Goal: Task Accomplishment & Management: Use online tool/utility

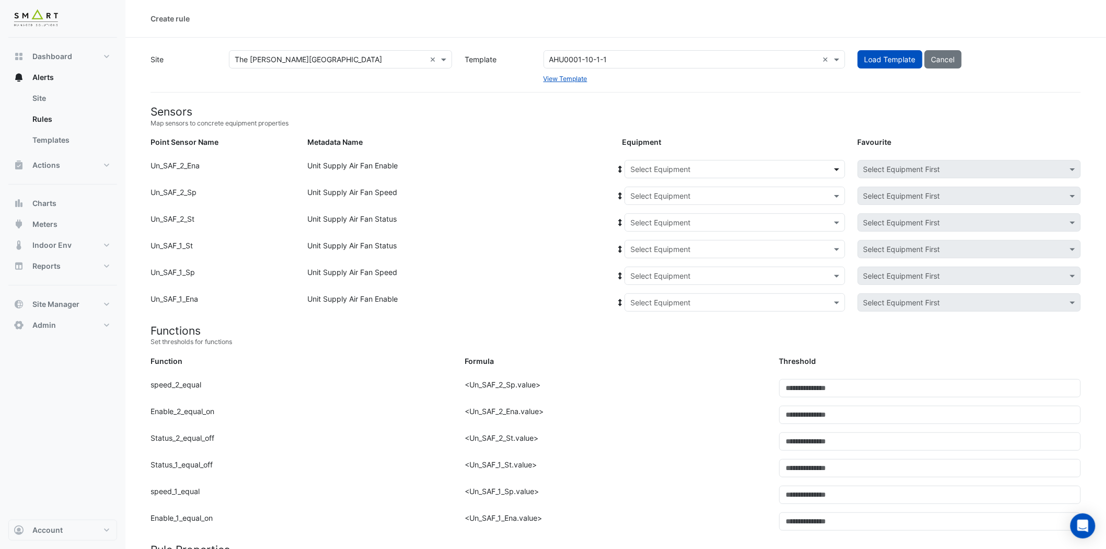
click at [834, 170] on span at bounding box center [838, 169] width 13 height 11
click at [652, 188] on span "1F-NE" at bounding box center [644, 191] width 21 height 9
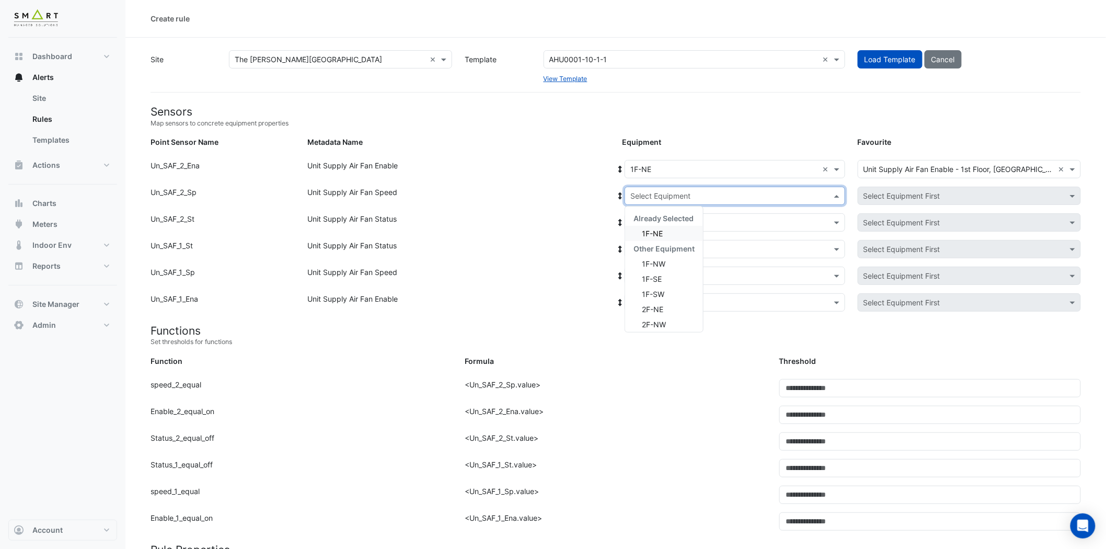
click at [838, 194] on span at bounding box center [838, 195] width 13 height 11
drag, startPoint x: 662, startPoint y: 234, endPoint x: 672, endPoint y: 237, distance: 9.9
click at [662, 236] on span "1F-NE" at bounding box center [652, 233] width 21 height 9
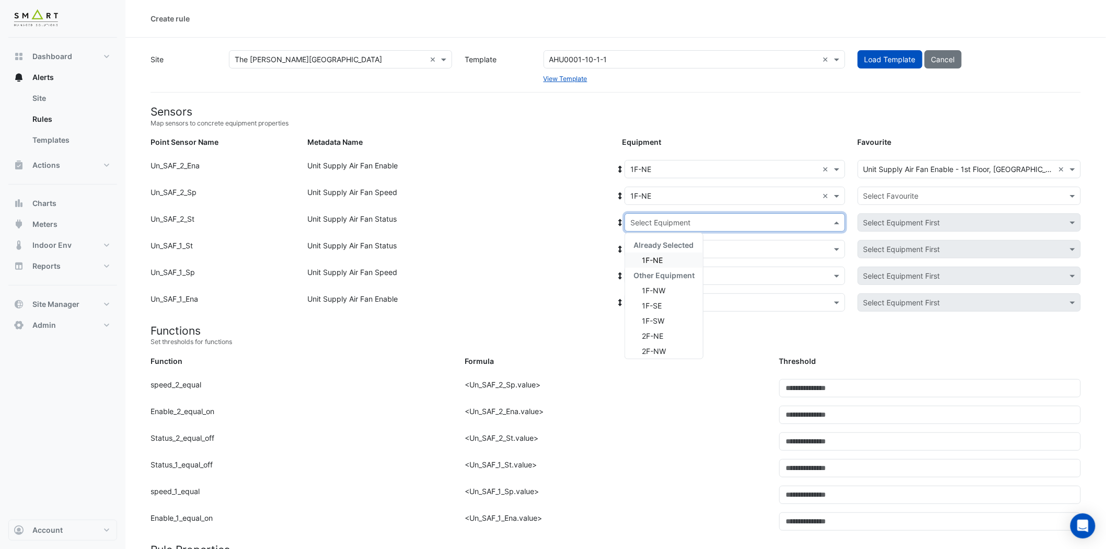
click at [835, 223] on span at bounding box center [838, 222] width 13 height 11
click at [657, 260] on span "1F-NE" at bounding box center [652, 260] width 21 height 9
click at [832, 248] on span at bounding box center [838, 249] width 13 height 11
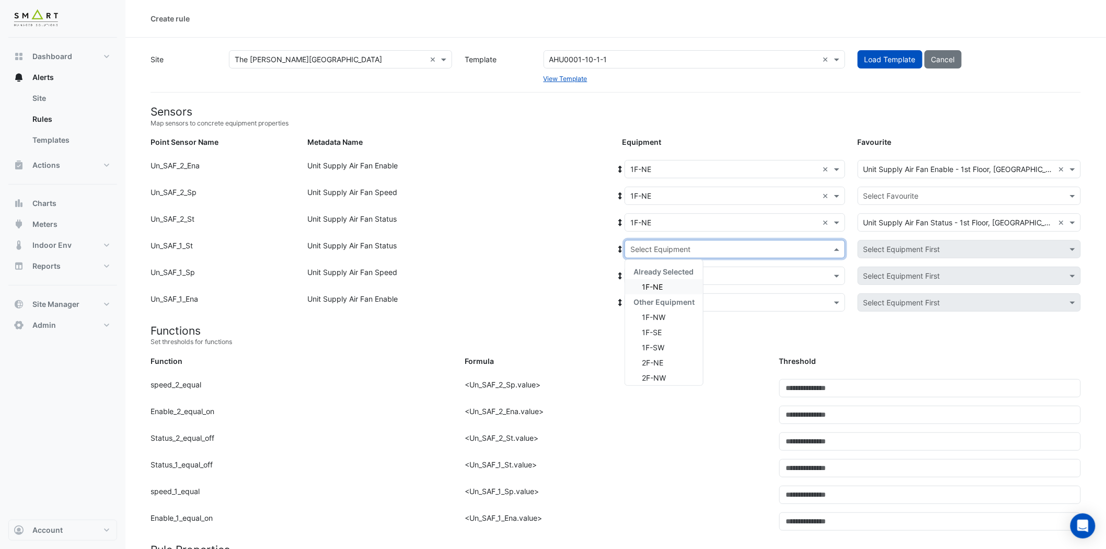
click at [680, 290] on div "1F-NE" at bounding box center [664, 286] width 78 height 15
click at [835, 272] on span at bounding box center [838, 275] width 13 height 11
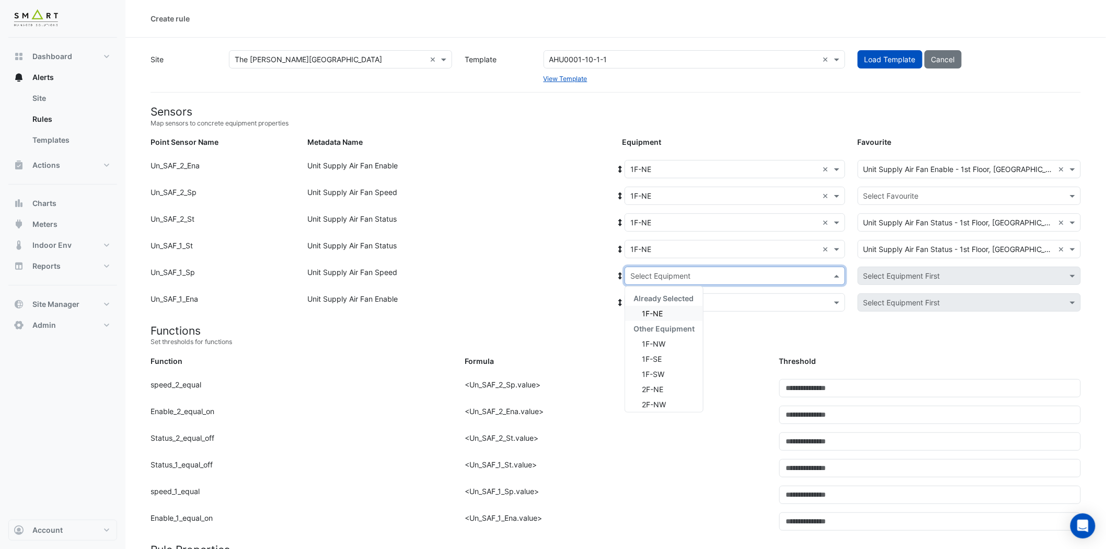
click at [673, 311] on div "1F-NE" at bounding box center [664, 313] width 78 height 15
drag, startPoint x: 836, startPoint y: 300, endPoint x: 830, endPoint y: 299, distance: 6.3
click at [835, 300] on span at bounding box center [838, 302] width 13 height 11
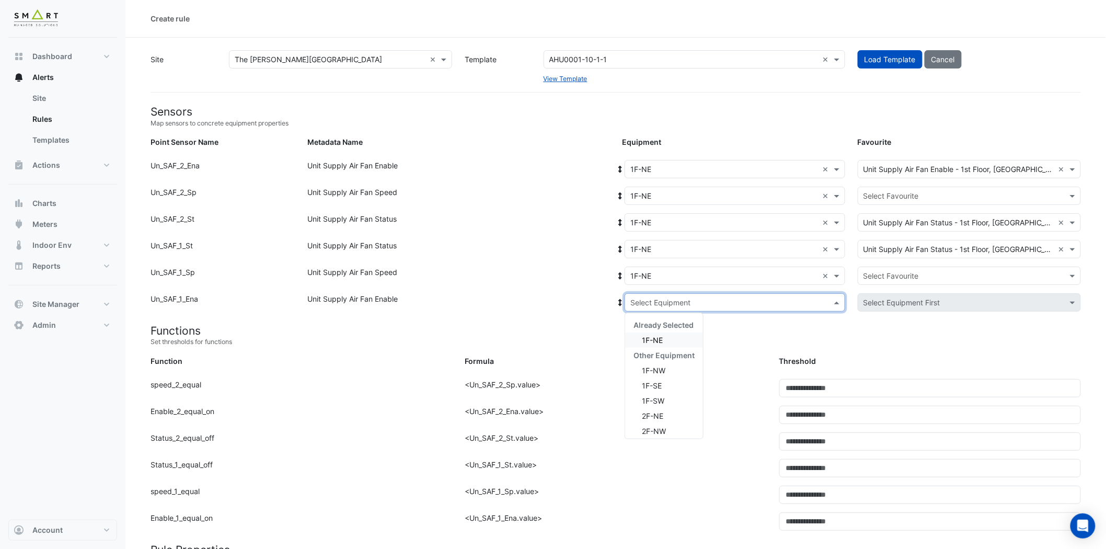
click at [670, 337] on div "1F-NE" at bounding box center [664, 340] width 78 height 15
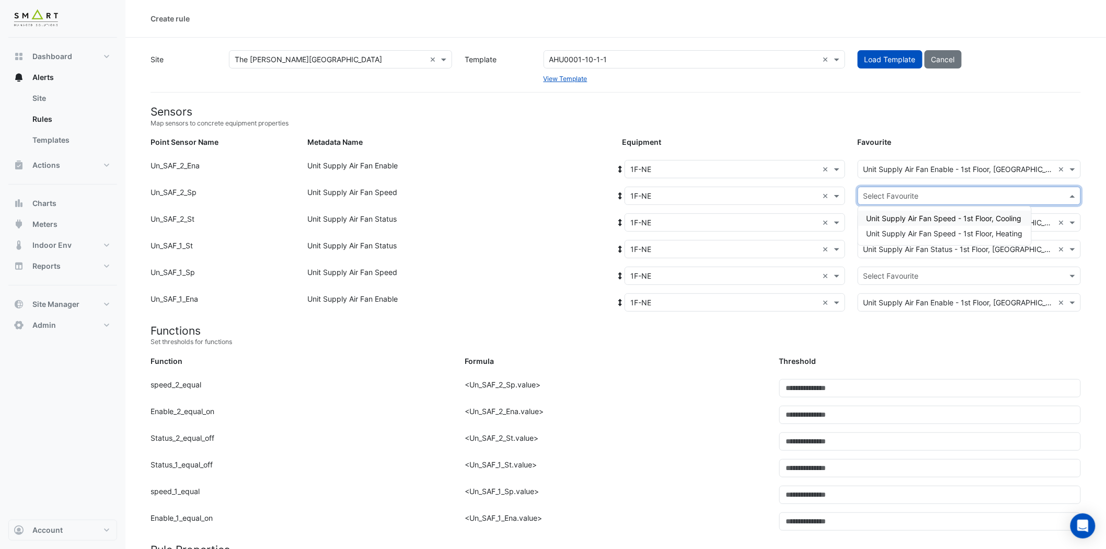
click at [1003, 191] on span at bounding box center [1074, 195] width 13 height 11
click at [994, 214] on span "Unit Supply Air Fan Speed - 1st Floor, Cooling" at bounding box center [944, 218] width 155 height 9
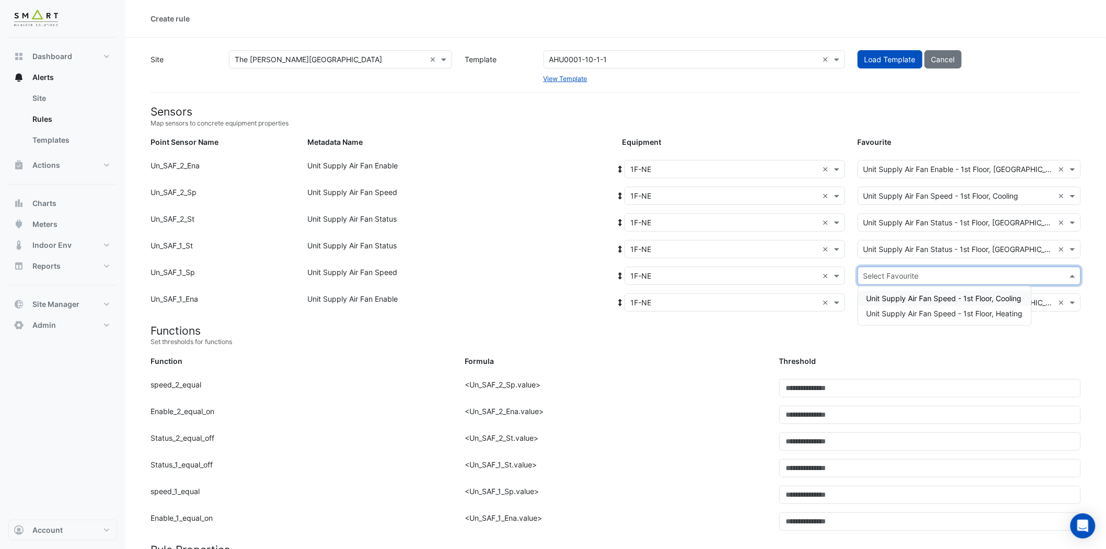
click at [1003, 272] on span at bounding box center [1074, 275] width 13 height 11
click at [959, 313] on span "Unit Supply Air Fan Speed - 1st Floor, Heating" at bounding box center [945, 313] width 156 height 9
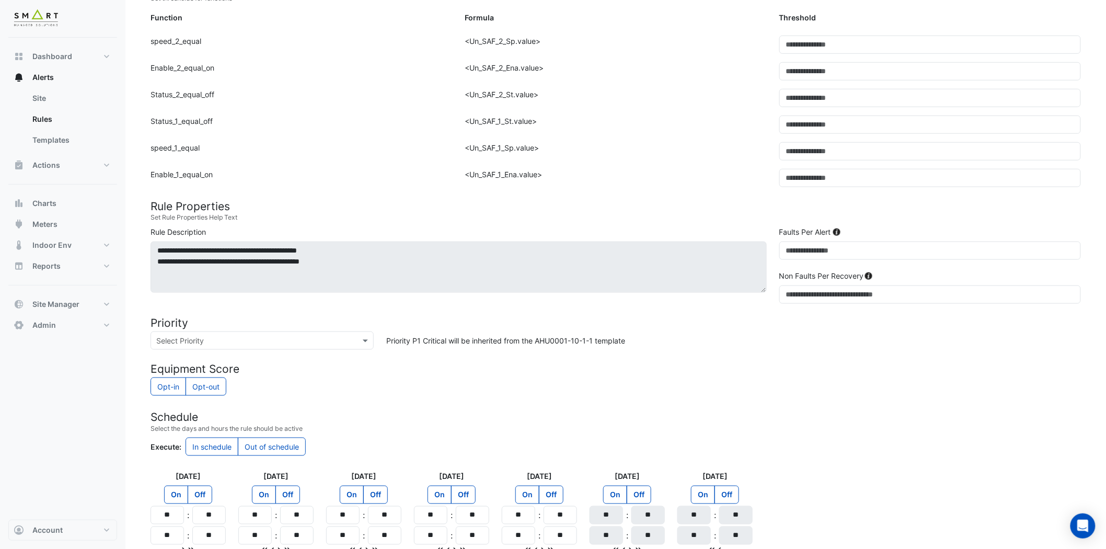
scroll to position [445, 0]
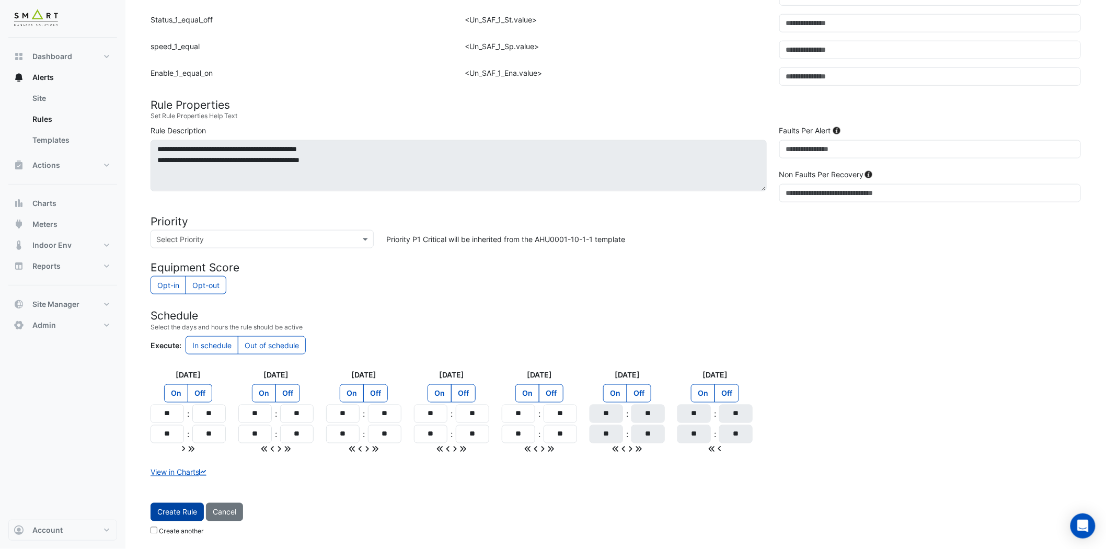
click at [180, 494] on button "Create Rule" at bounding box center [177, 512] width 53 height 18
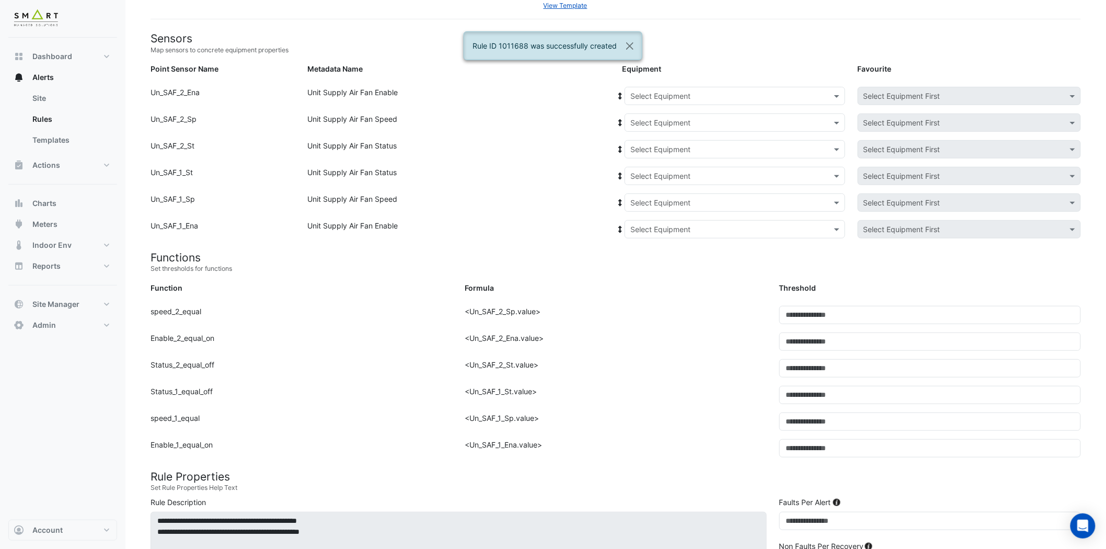
scroll to position [0, 0]
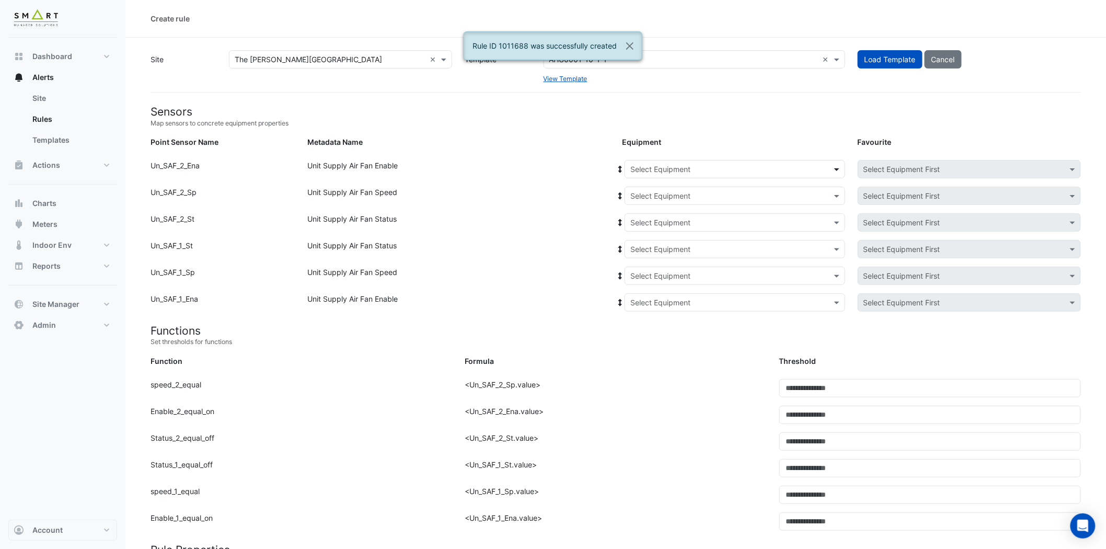
click at [835, 169] on span at bounding box center [838, 169] width 13 height 11
click at [659, 205] on div "1F-NW" at bounding box center [645, 206] width 41 height 15
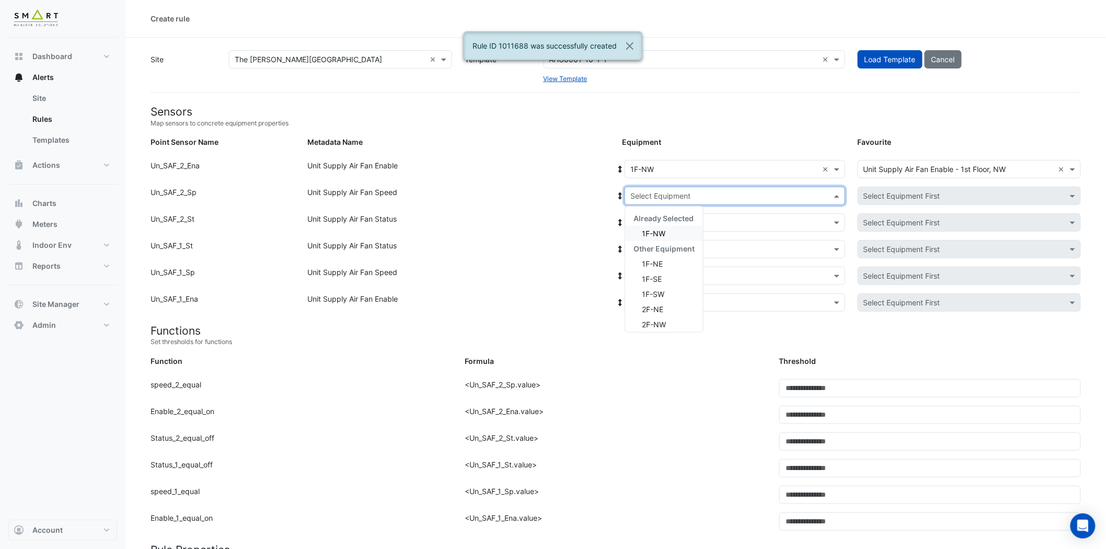
click at [722, 199] on input "text" at bounding box center [725, 196] width 188 height 11
click at [667, 232] on div "1F-NW" at bounding box center [664, 233] width 78 height 15
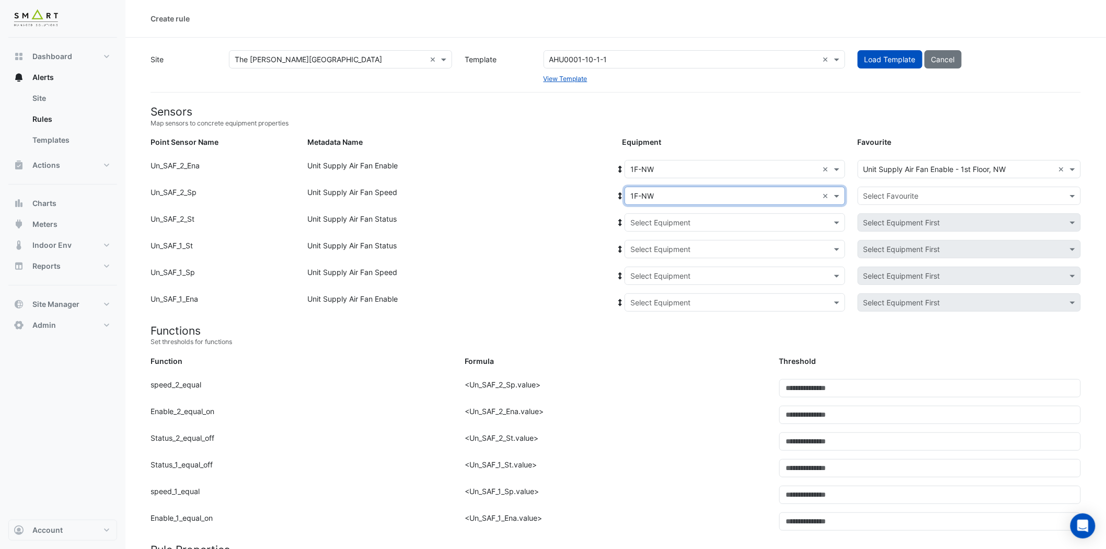
click at [684, 223] on input "text" at bounding box center [725, 222] width 188 height 11
click at [671, 262] on div "1F-NW" at bounding box center [664, 260] width 78 height 15
click at [694, 244] on input "text" at bounding box center [725, 249] width 188 height 11
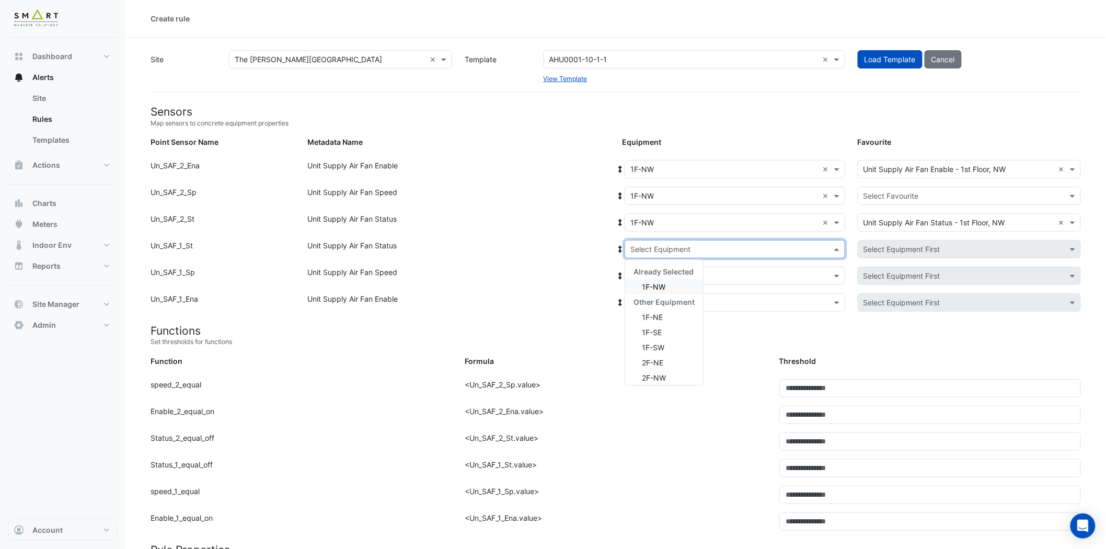
click at [661, 285] on span "1F-NW" at bounding box center [654, 286] width 24 height 9
click at [684, 263] on div "Point Sensor Name: Un_SAF_1_St Metadata Name: Unit Supply Air Fan Status Equipm…" at bounding box center [615, 253] width 943 height 27
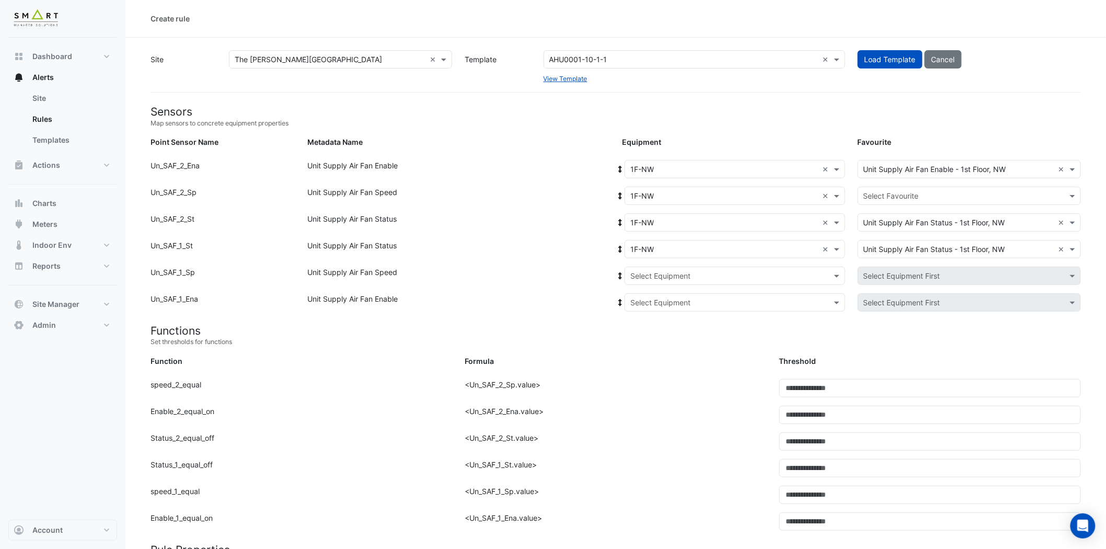
click at [679, 273] on input "text" at bounding box center [725, 276] width 188 height 11
click at [659, 315] on span "1F-NW" at bounding box center [654, 313] width 24 height 9
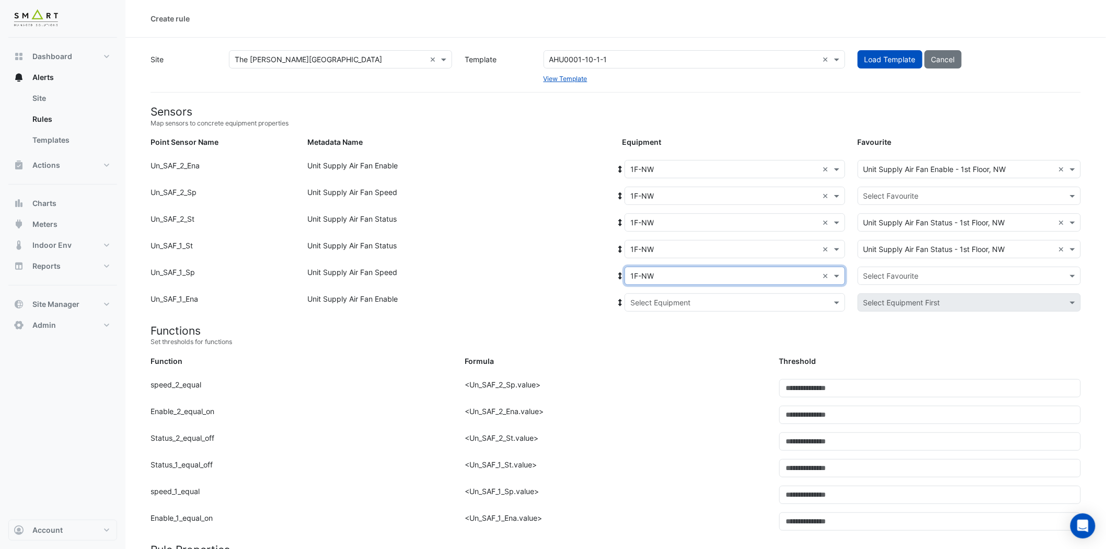
click at [710, 304] on input "text" at bounding box center [725, 302] width 188 height 11
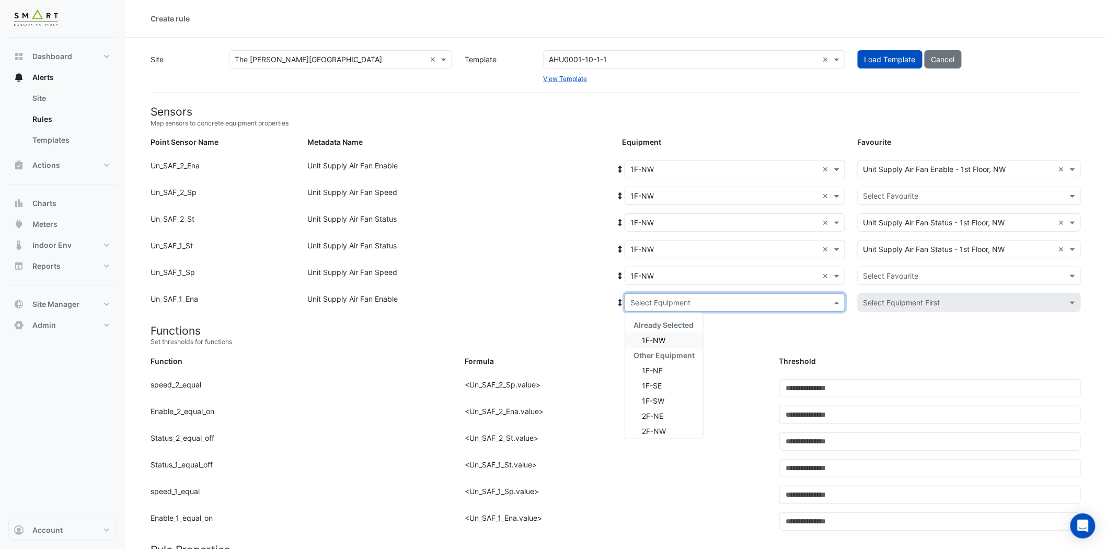
click at [666, 336] on div "1F-NW" at bounding box center [664, 340] width 78 height 15
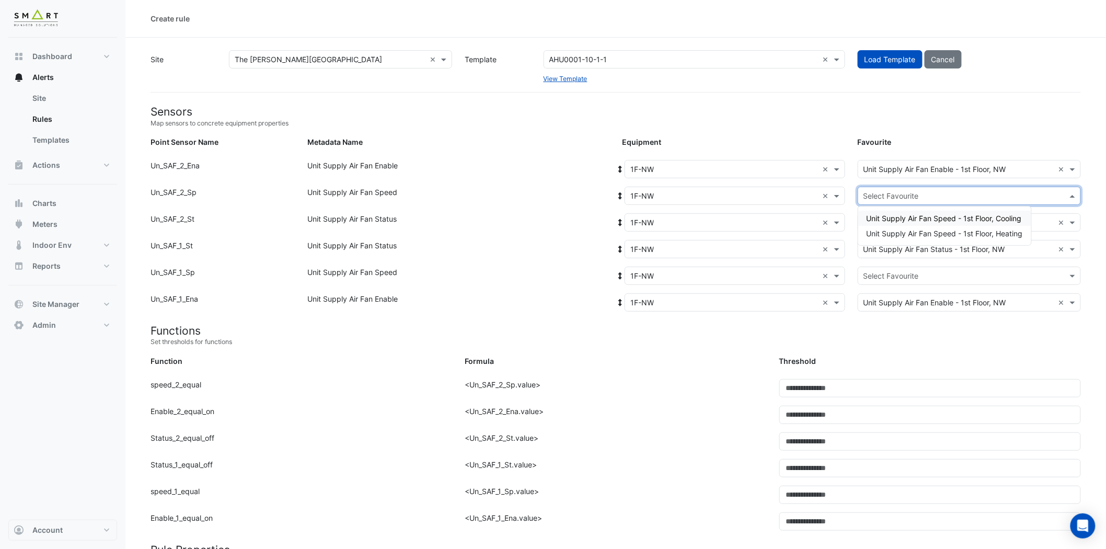
click at [943, 192] on input "text" at bounding box center [959, 196] width 191 height 11
click at [957, 217] on span "Unit Supply Air Fan Speed - 1st Floor, Cooling" at bounding box center [944, 218] width 155 height 9
click at [934, 277] on input "text" at bounding box center [959, 276] width 191 height 11
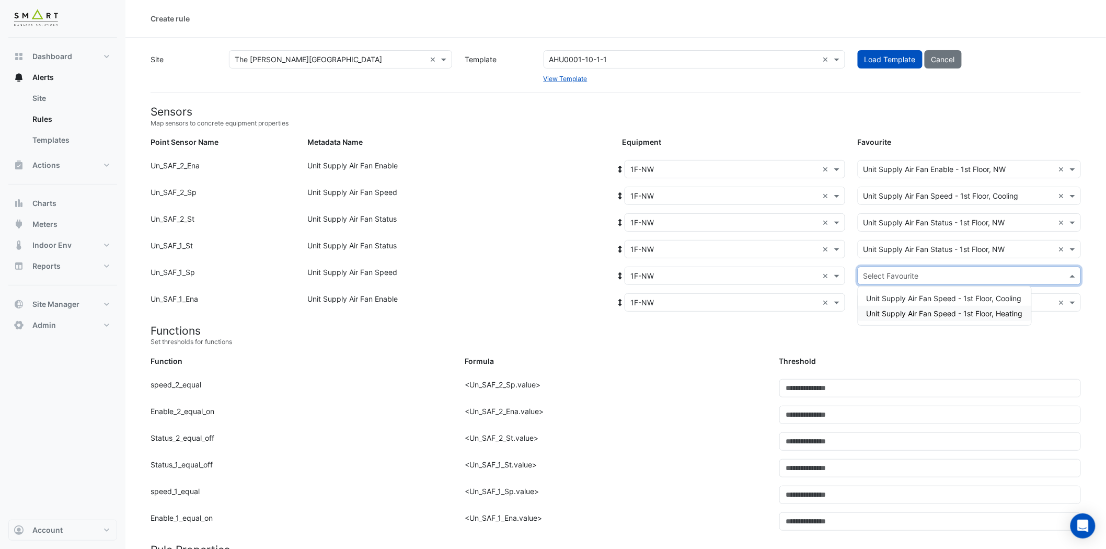
click at [946, 313] on span "Unit Supply Air Fan Speed - 1st Floor, Heating" at bounding box center [945, 313] width 156 height 9
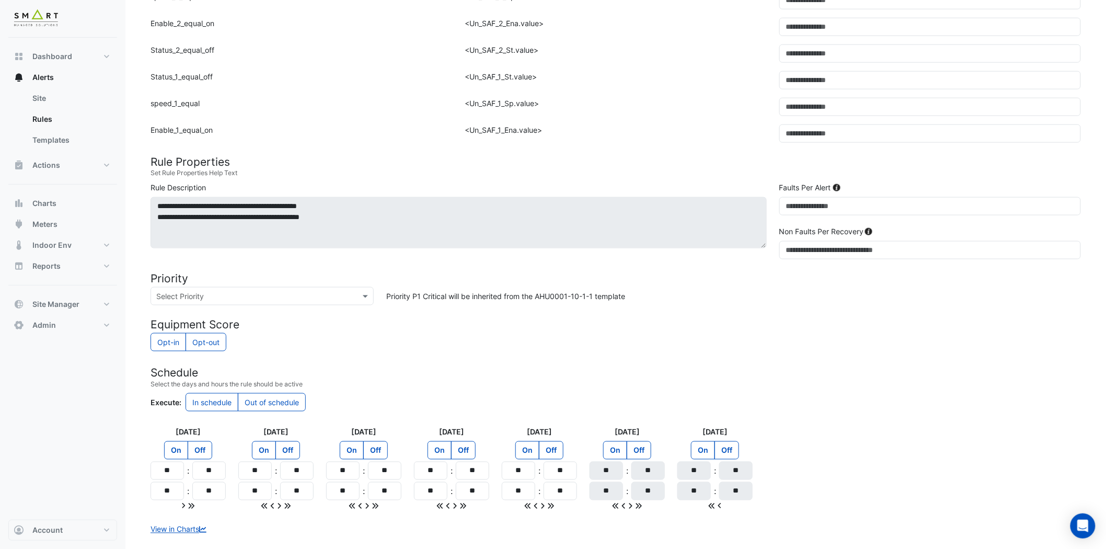
scroll to position [445, 0]
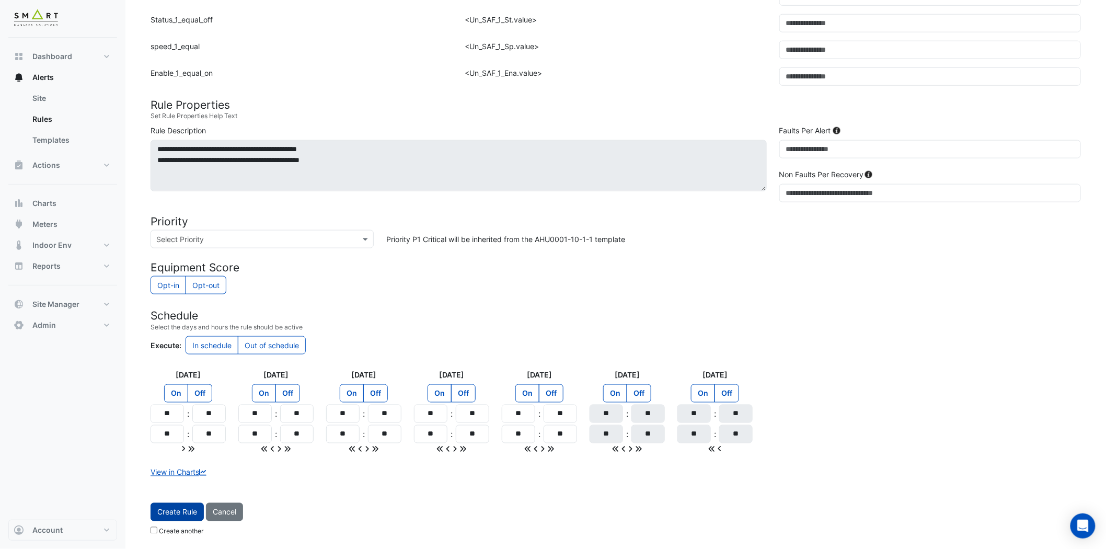
click at [175, 494] on span "Create Rule" at bounding box center [177, 512] width 40 height 9
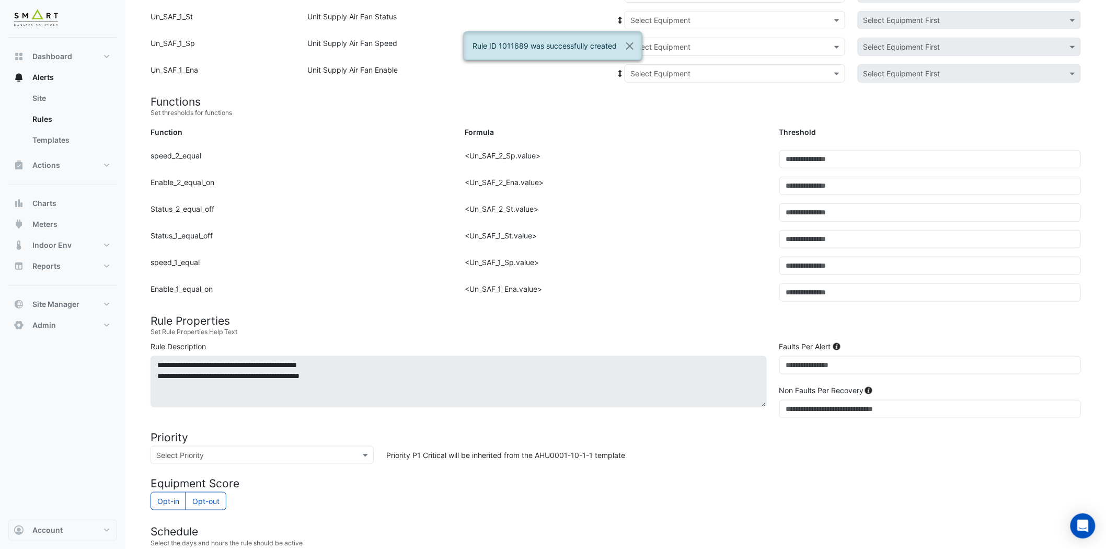
scroll to position [73, 0]
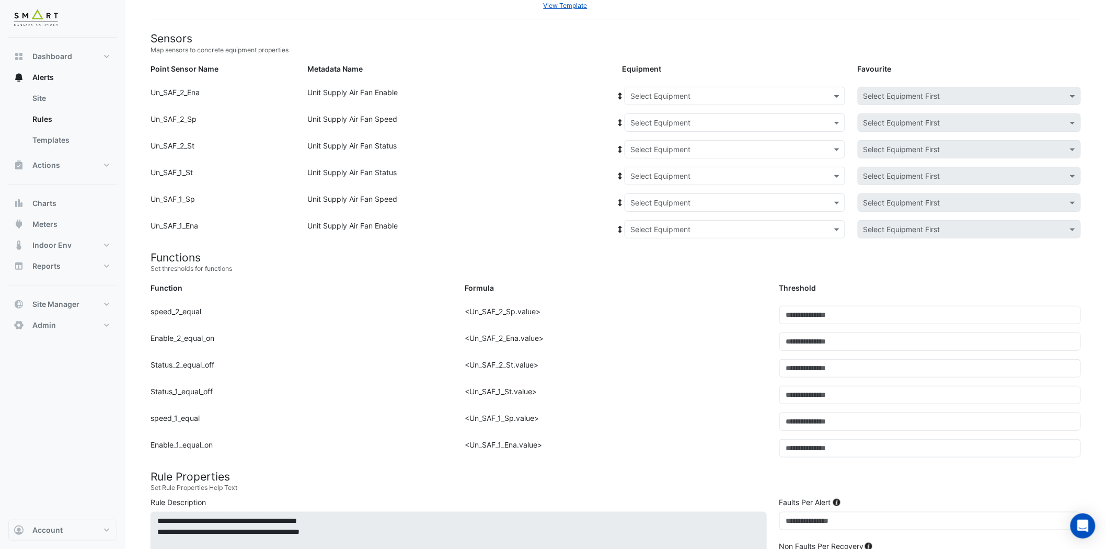
click at [713, 91] on input "text" at bounding box center [725, 96] width 188 height 11
click at [649, 148] on span "1F-SE" at bounding box center [644, 148] width 20 height 9
click at [705, 123] on input "text" at bounding box center [725, 123] width 188 height 11
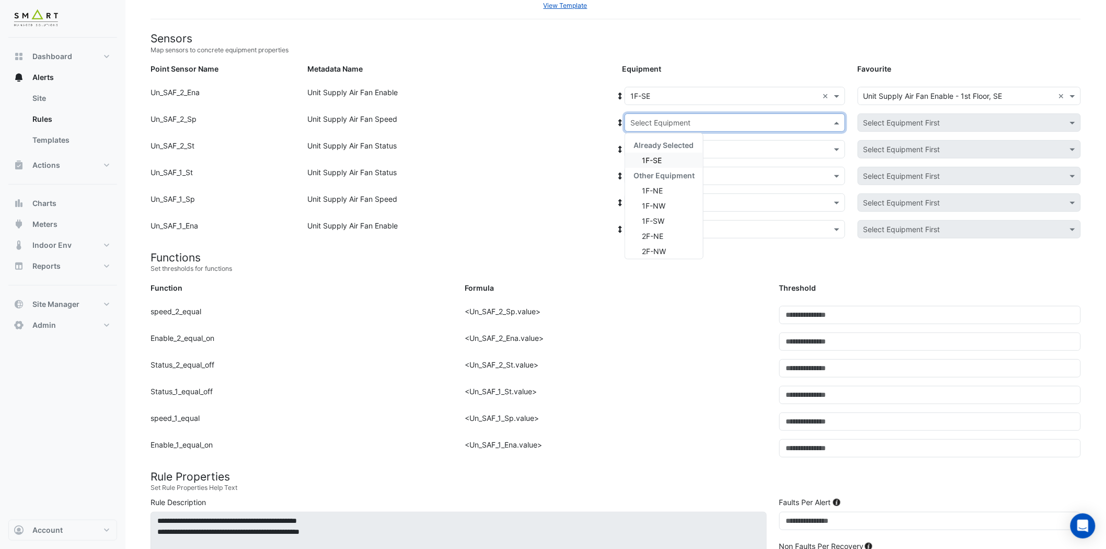
drag, startPoint x: 674, startPoint y: 158, endPoint x: 682, endPoint y: 156, distance: 7.6
click at [674, 158] on div "1F-SE" at bounding box center [664, 160] width 78 height 15
click at [708, 144] on input "text" at bounding box center [725, 149] width 188 height 11
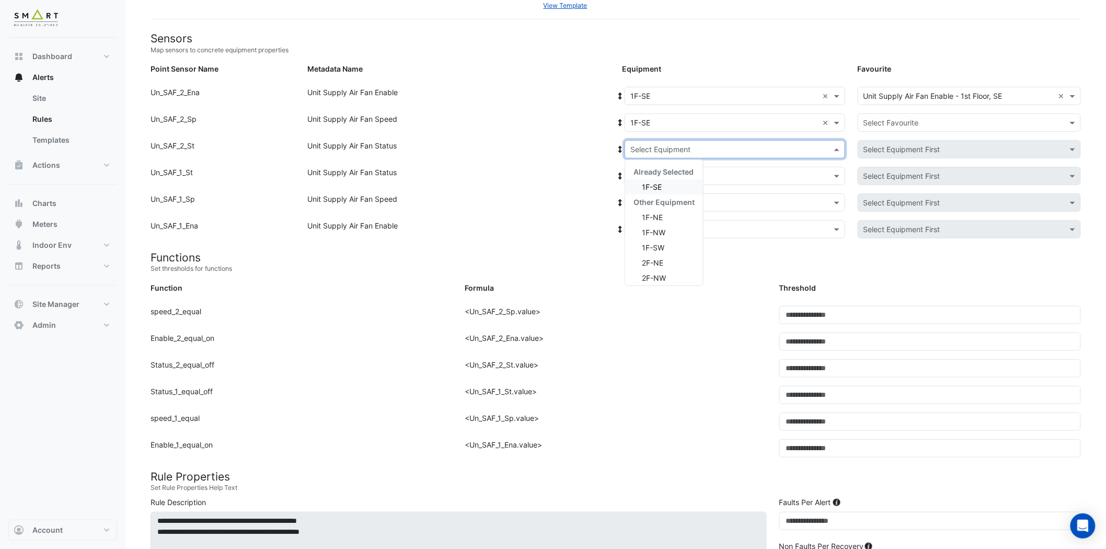
click at [677, 184] on div "1F-SE" at bounding box center [664, 186] width 78 height 15
click at [708, 173] on input "text" at bounding box center [725, 176] width 188 height 11
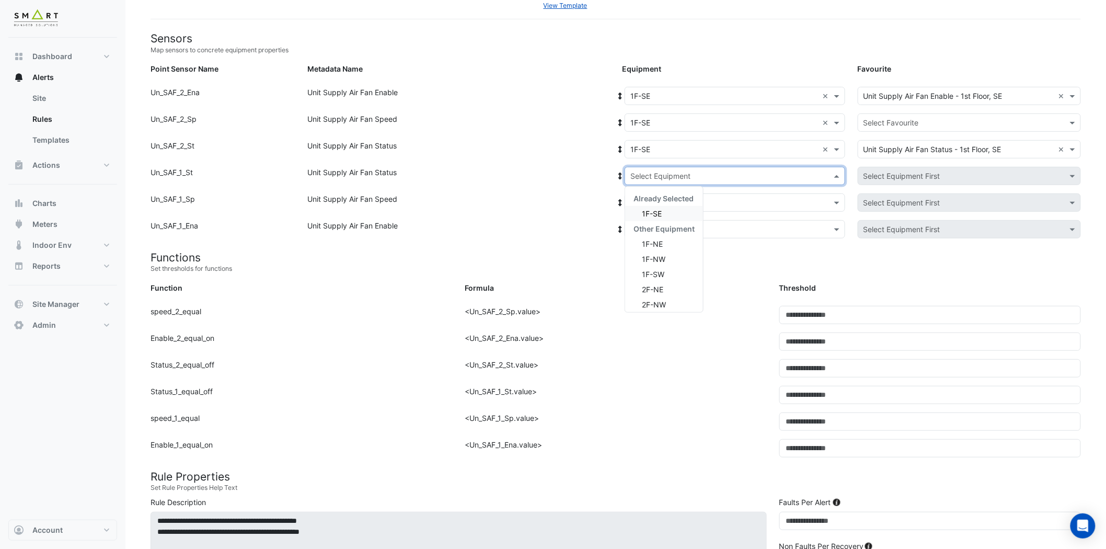
click at [677, 208] on div "1F-SE" at bounding box center [664, 213] width 78 height 15
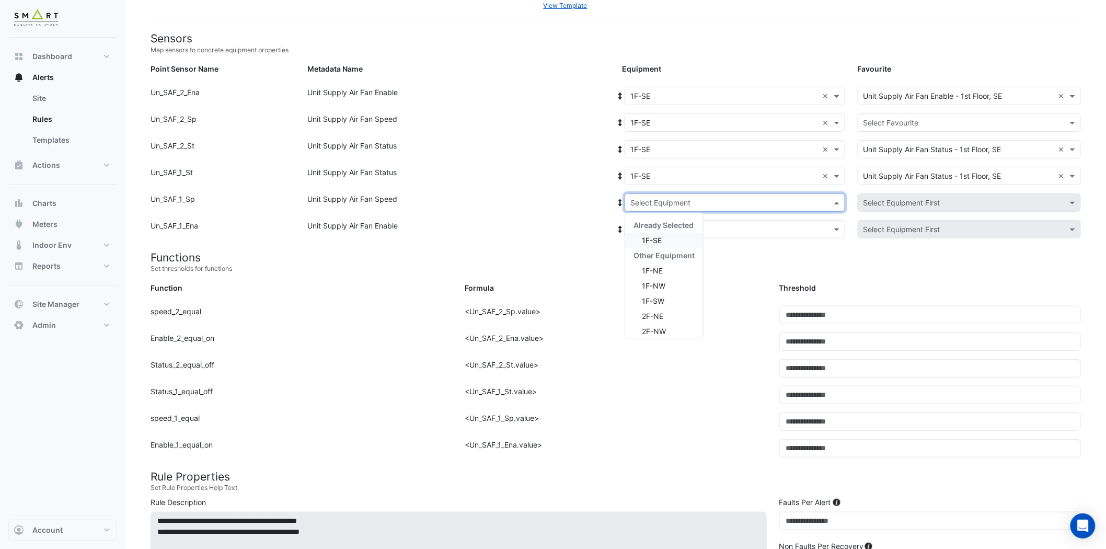
click at [713, 200] on input "text" at bounding box center [725, 203] width 188 height 11
click at [661, 240] on span "1F-SE" at bounding box center [652, 240] width 20 height 9
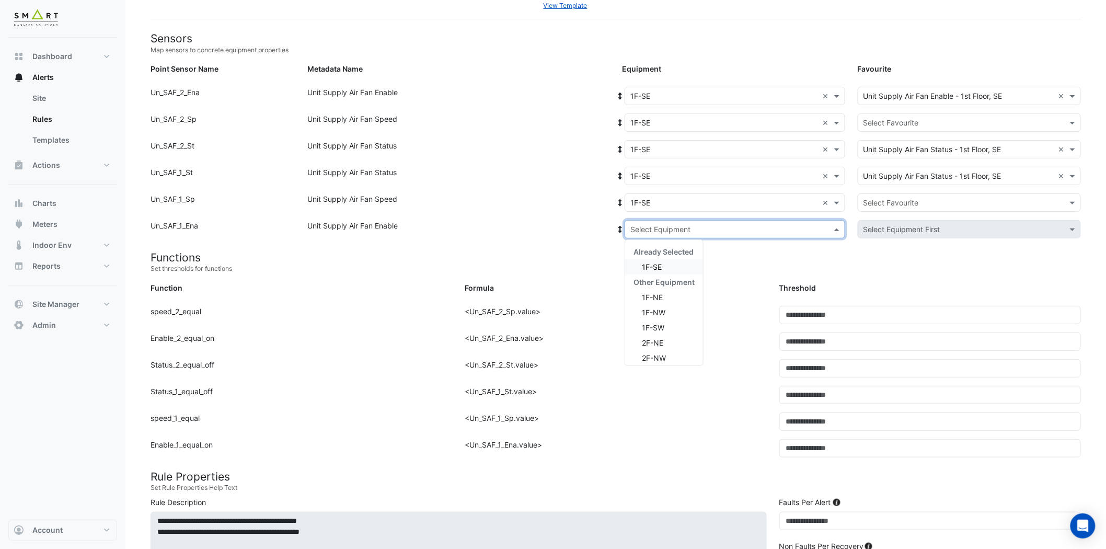
click at [714, 226] on input "text" at bounding box center [725, 229] width 188 height 11
click at [662, 266] on span "1F-SE" at bounding box center [652, 266] width 20 height 9
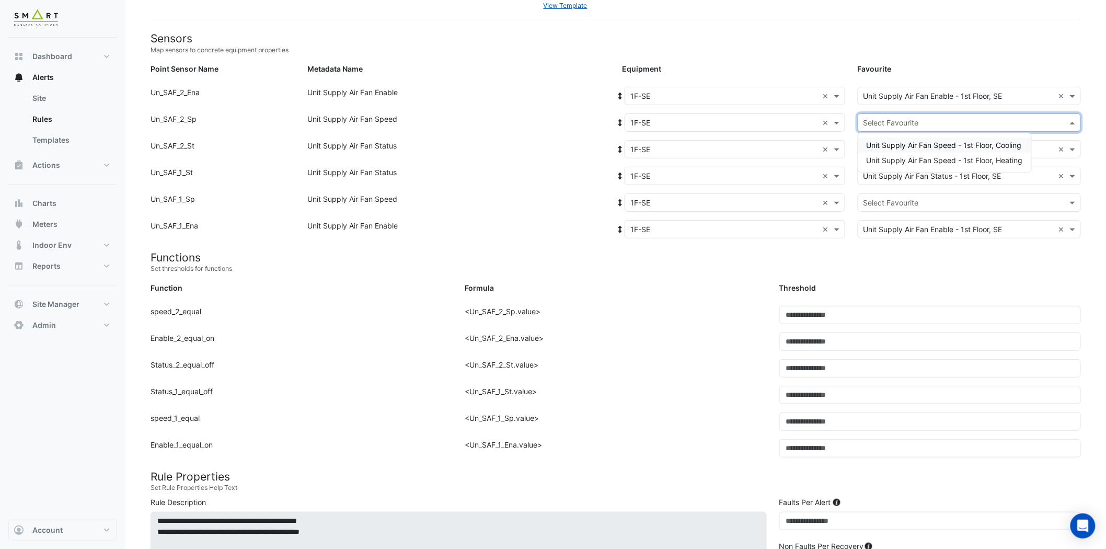
click at [959, 121] on input "text" at bounding box center [959, 123] width 191 height 11
click at [959, 144] on span "Unit Supply Air Fan Speed - 1st Floor, Cooling" at bounding box center [944, 145] width 155 height 9
click at [929, 207] on input "text" at bounding box center [959, 203] width 191 height 11
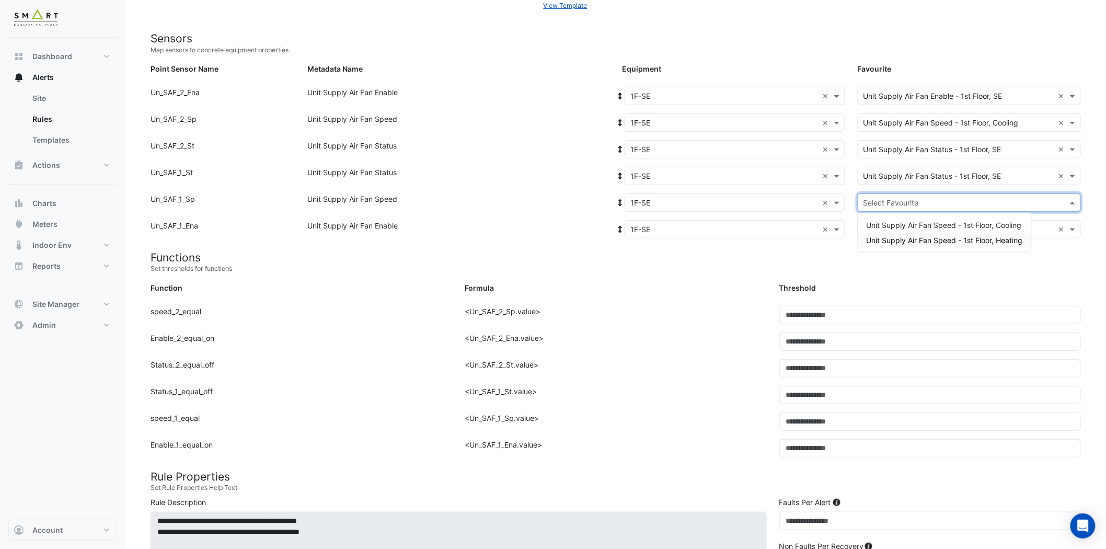
click at [931, 236] on span "Unit Supply Air Fan Speed - 1st Floor, Heating" at bounding box center [945, 240] width 156 height 9
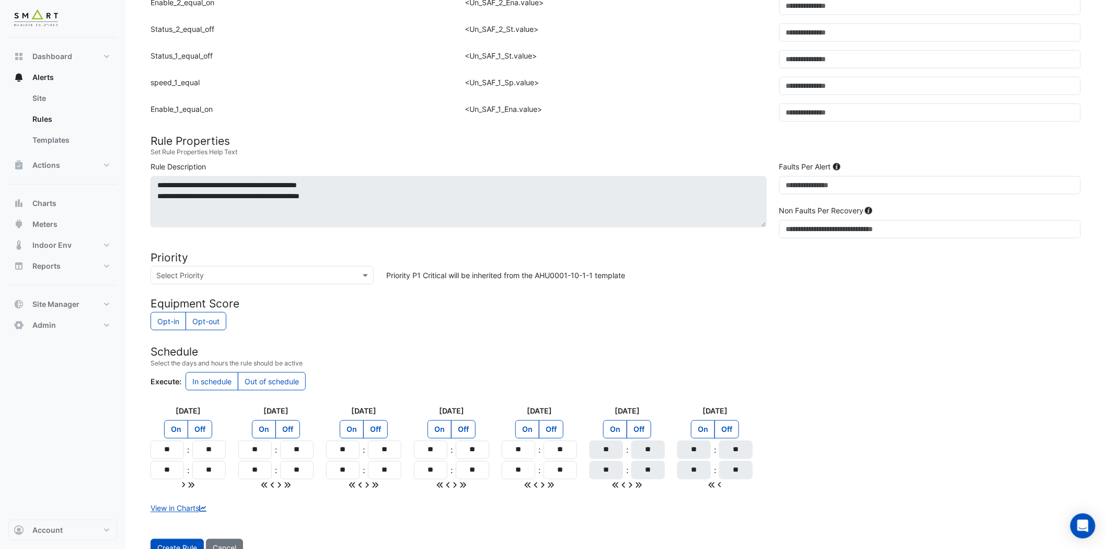
scroll to position [445, 0]
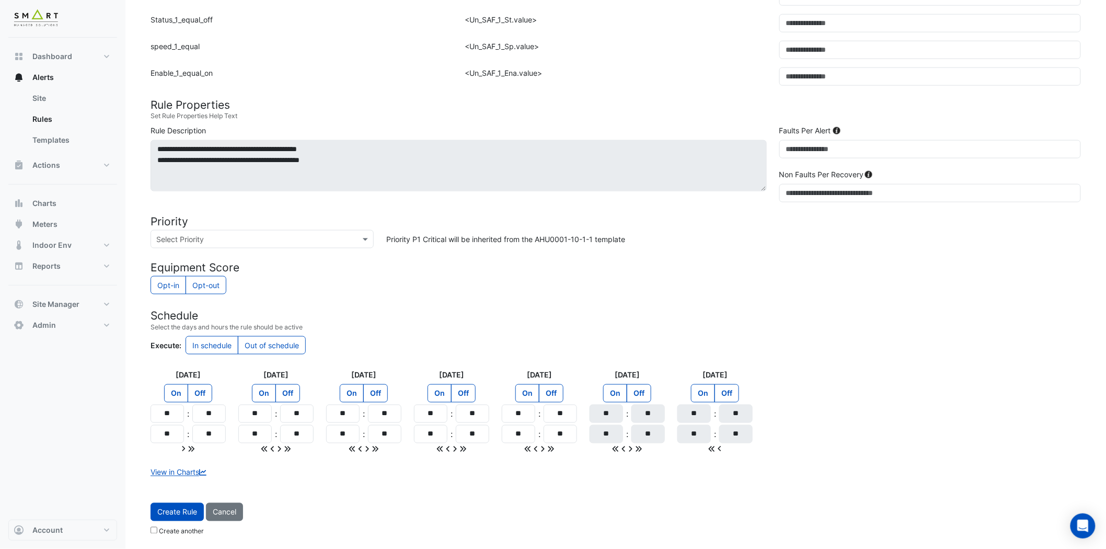
click at [185, 494] on span "Create Rule" at bounding box center [177, 512] width 40 height 9
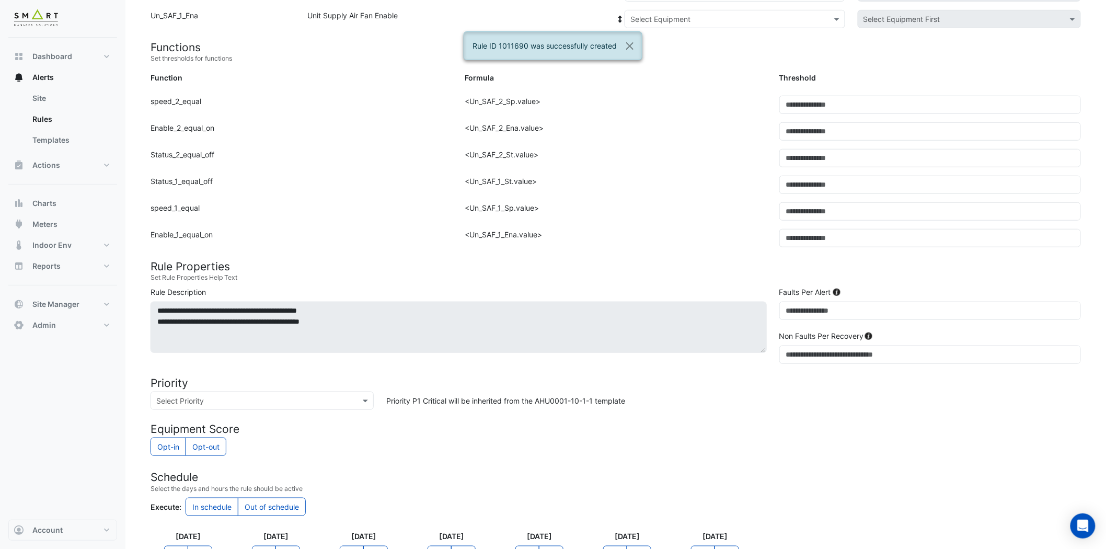
scroll to position [131, 0]
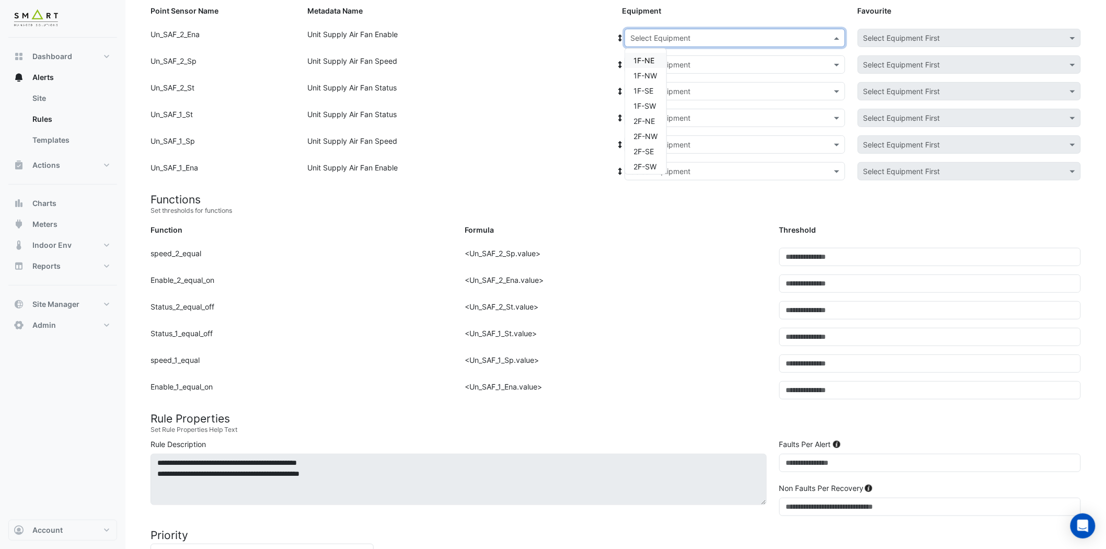
click at [782, 43] on div "Select Equipment" at bounding box center [726, 37] width 202 height 11
click at [646, 110] on div "1F-SW" at bounding box center [645, 105] width 41 height 15
click at [728, 64] on input "text" at bounding box center [725, 65] width 188 height 11
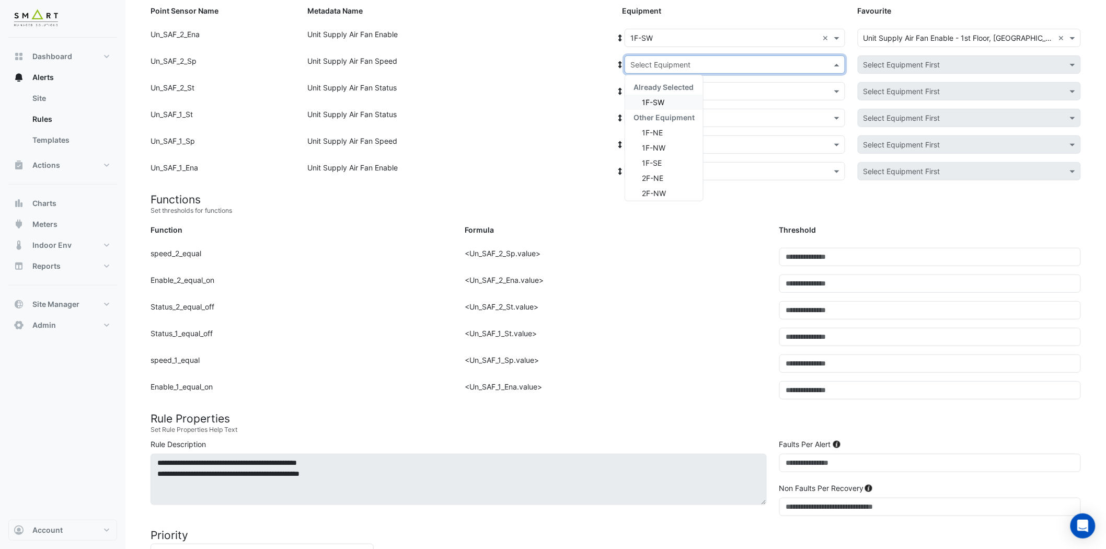
click at [672, 98] on div "1F-SW" at bounding box center [664, 102] width 78 height 15
click at [693, 83] on div "Select Equipment" at bounding box center [735, 91] width 221 height 18
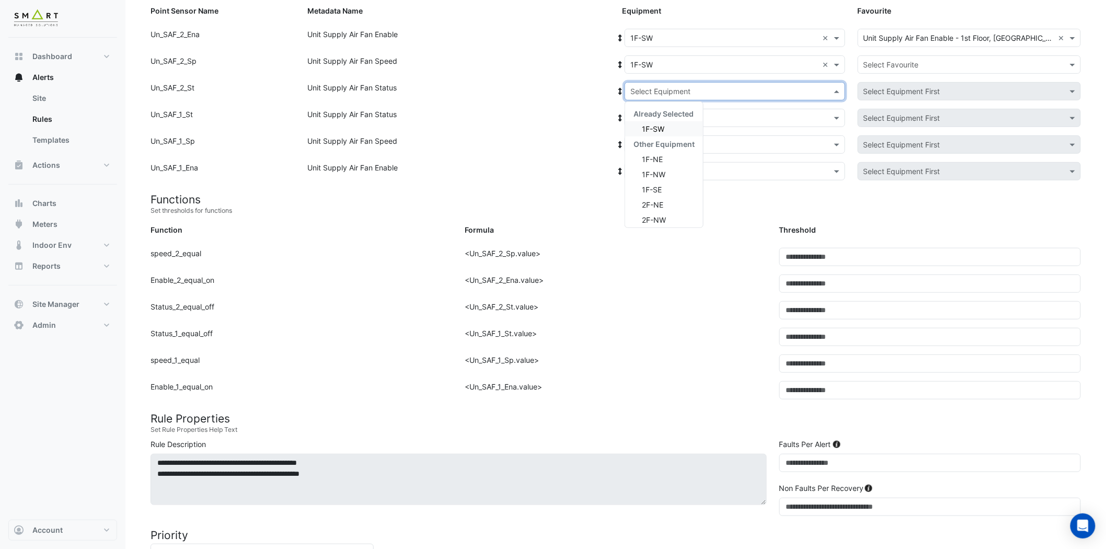
drag, startPoint x: 672, startPoint y: 131, endPoint x: 687, endPoint y: 118, distance: 20.8
click at [672, 130] on div "1F-SW" at bounding box center [664, 128] width 78 height 15
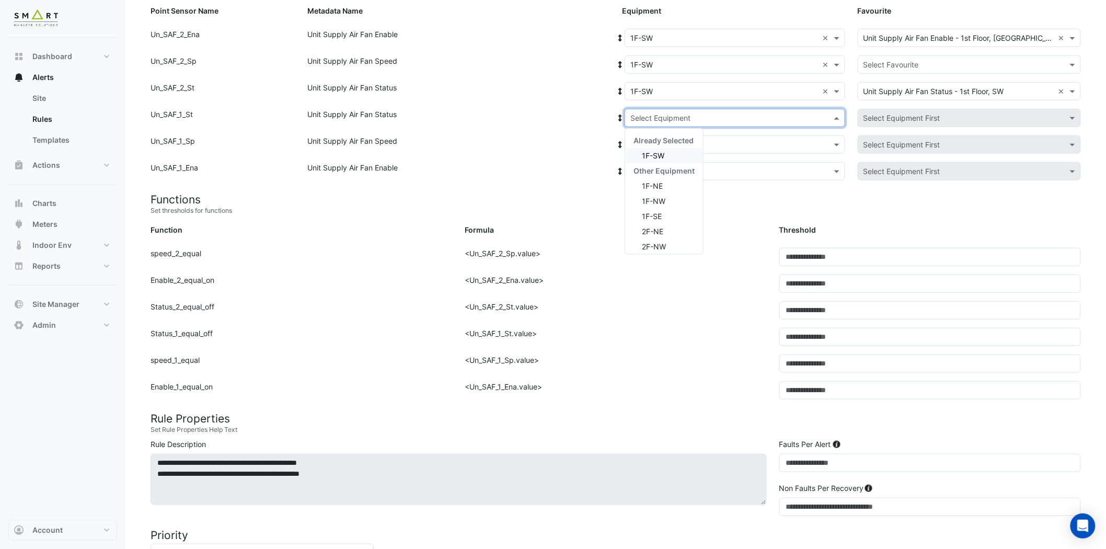
click at [702, 109] on div "Select Equipment" at bounding box center [735, 118] width 221 height 18
click at [673, 157] on div "1F-SW" at bounding box center [664, 155] width 78 height 15
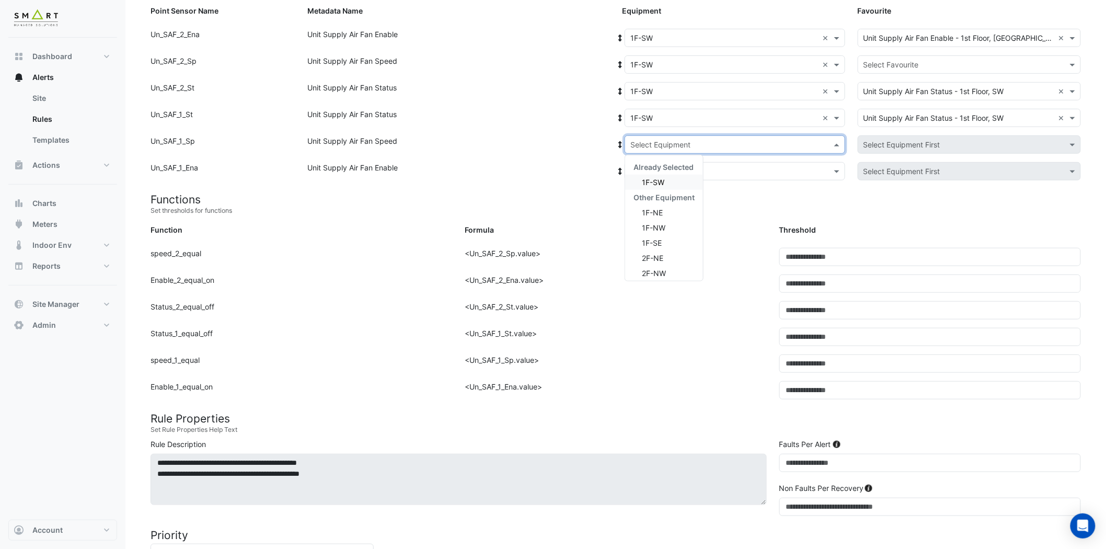
click at [708, 140] on input "text" at bounding box center [725, 145] width 188 height 11
click at [667, 181] on div "1F-SW" at bounding box center [664, 182] width 78 height 15
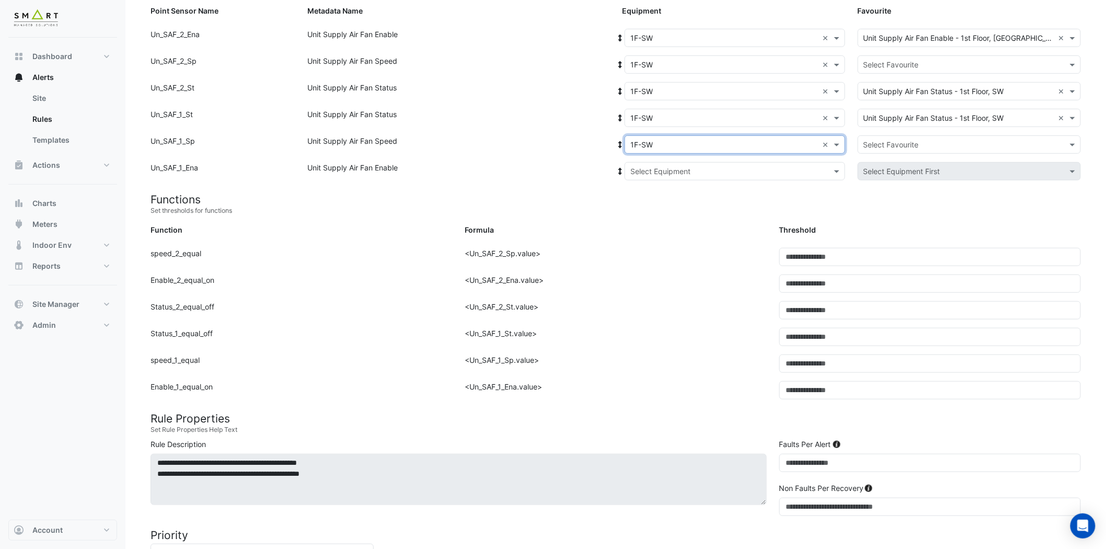
click at [712, 152] on div "Select Equipment × 1F-SW ×" at bounding box center [735, 144] width 221 height 18
click at [672, 180] on div "1F-SW" at bounding box center [664, 182] width 78 height 15
click at [729, 175] on input "text" at bounding box center [725, 171] width 188 height 11
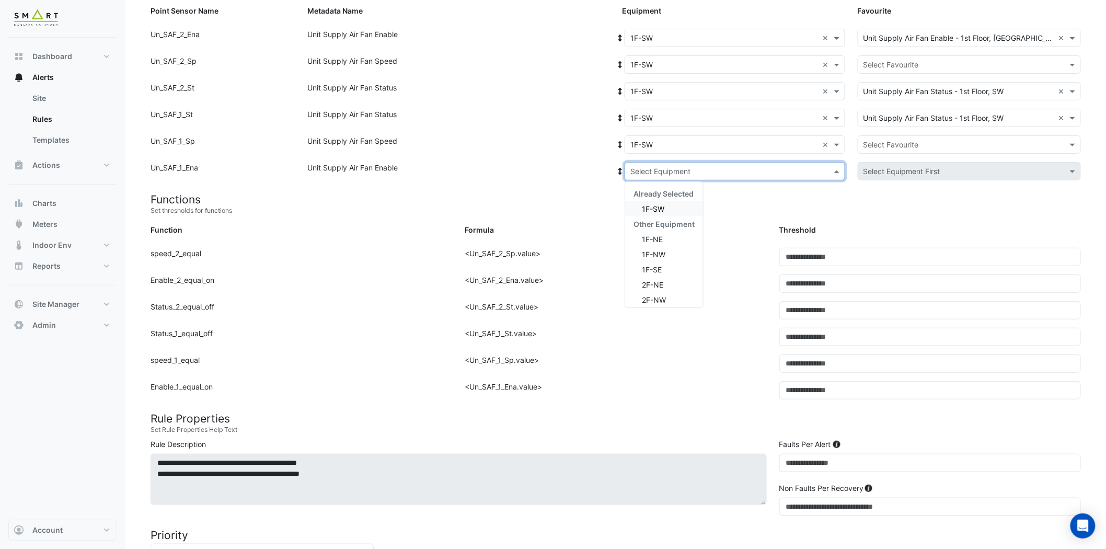
click at [671, 210] on div "1F-SW" at bounding box center [664, 208] width 78 height 15
click at [901, 145] on input "text" at bounding box center [959, 145] width 191 height 11
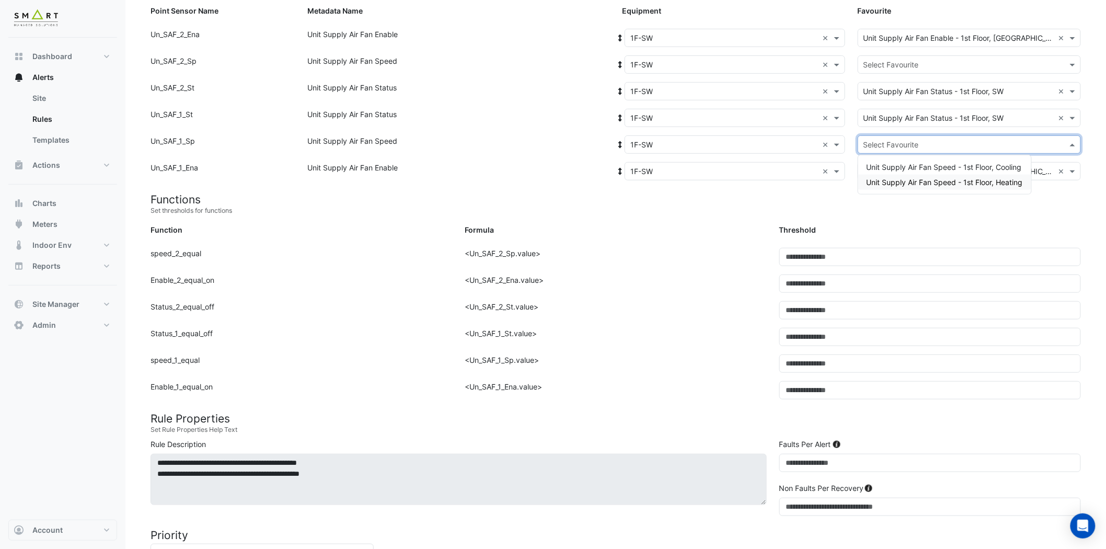
click at [888, 180] on span "Unit Supply Air Fan Speed - 1st Floor, Heating" at bounding box center [945, 182] width 156 height 9
click at [925, 55] on div "Select Favourite" at bounding box center [969, 64] width 223 height 18
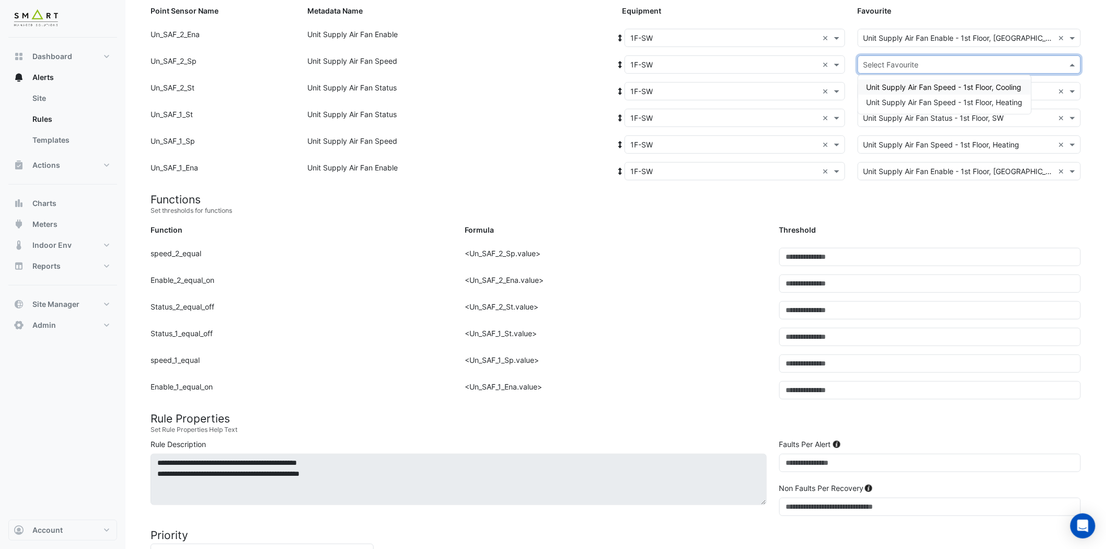
click at [922, 85] on span "Unit Supply Air Fan Speed - 1st Floor, Cooling" at bounding box center [944, 87] width 155 height 9
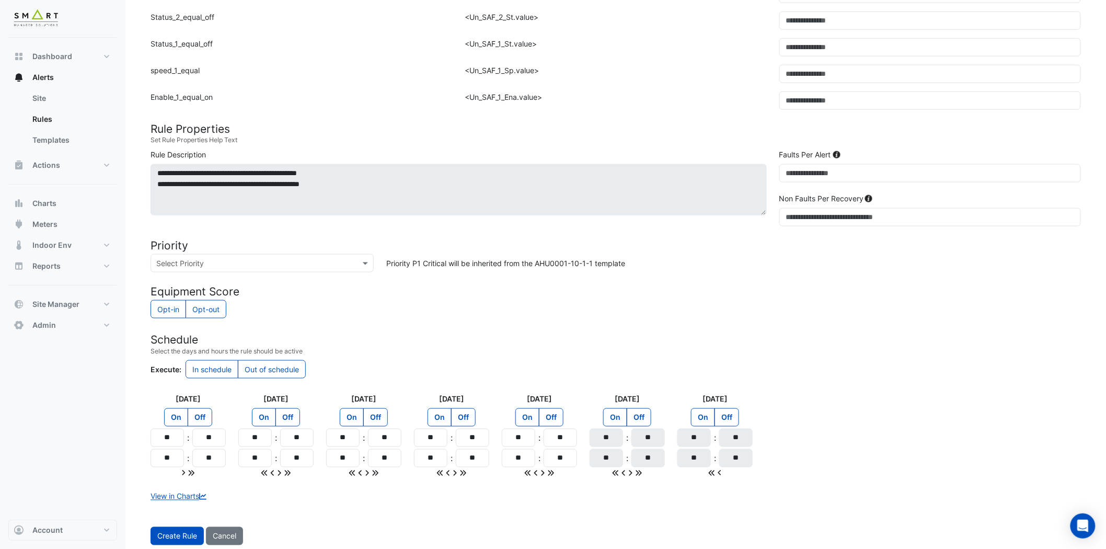
scroll to position [445, 0]
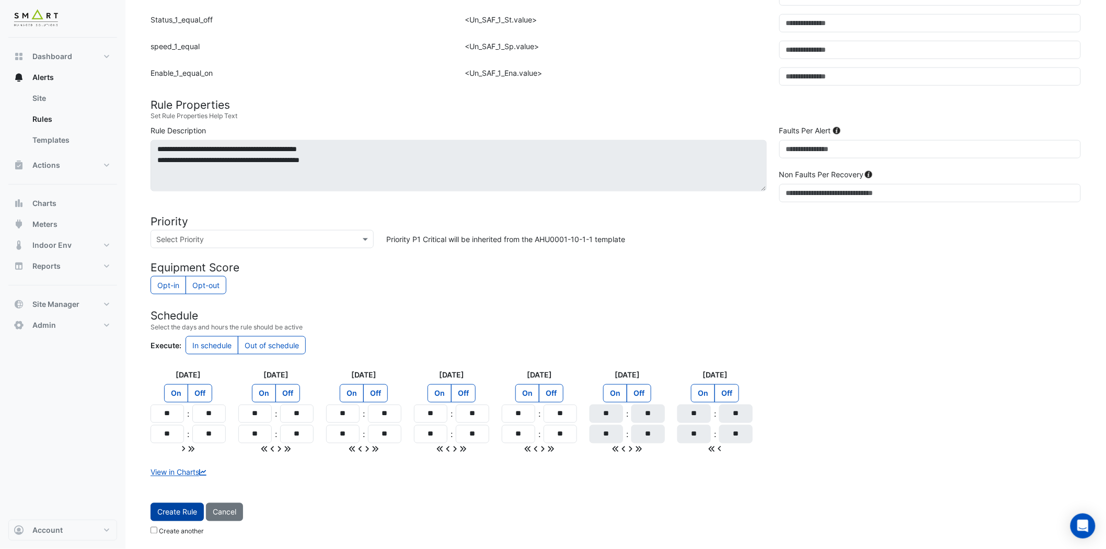
click at [186, 494] on span "Create Rule" at bounding box center [177, 512] width 40 height 9
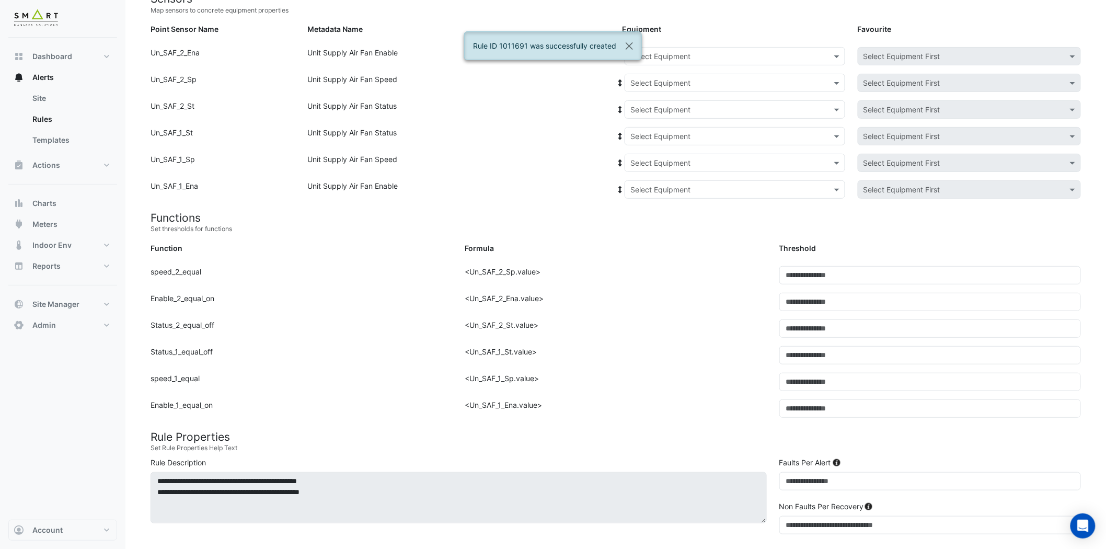
scroll to position [0, 0]
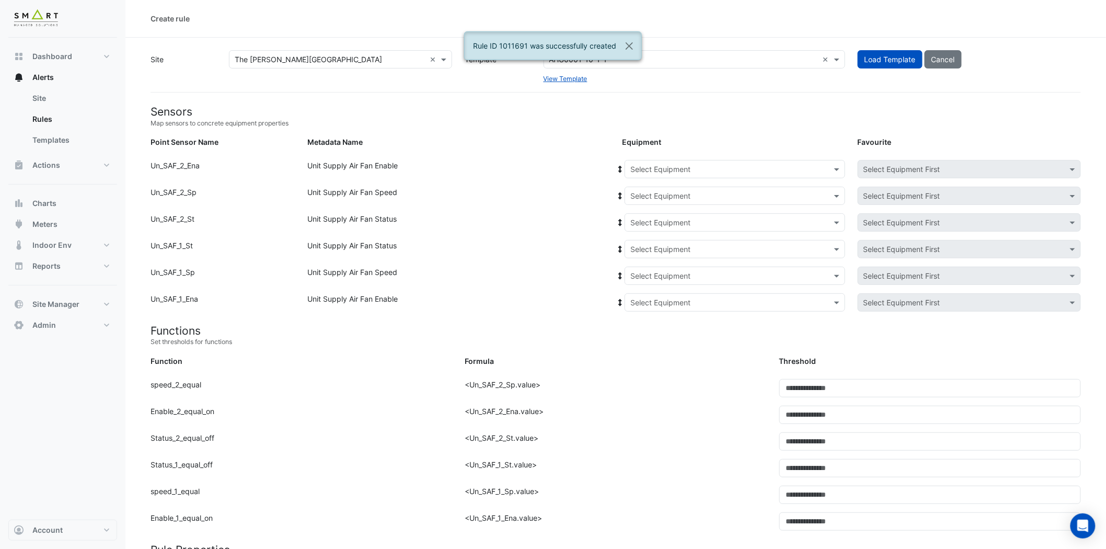
click at [676, 169] on input "text" at bounding box center [725, 169] width 188 height 11
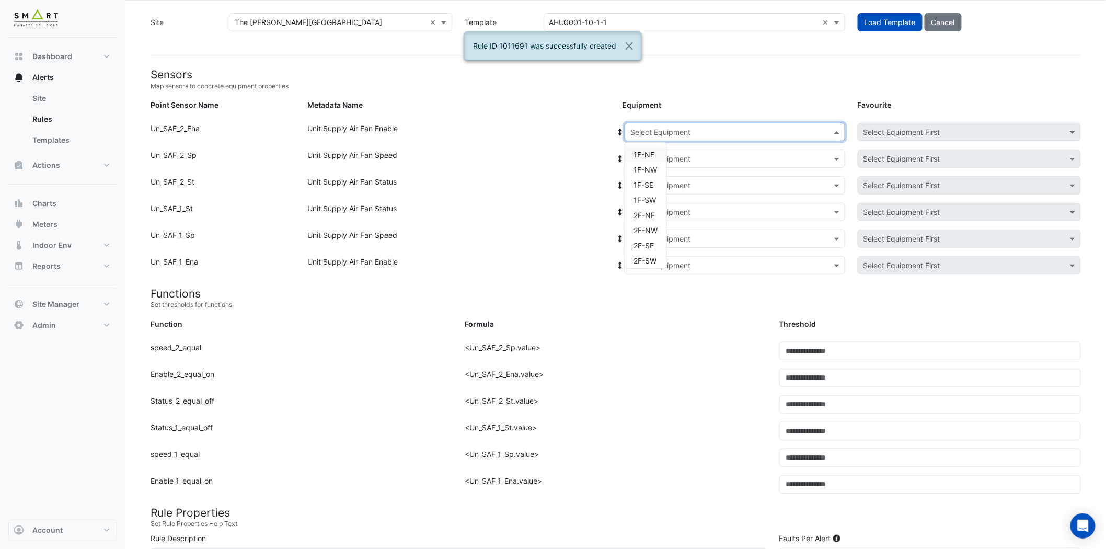
scroll to position [58, 0]
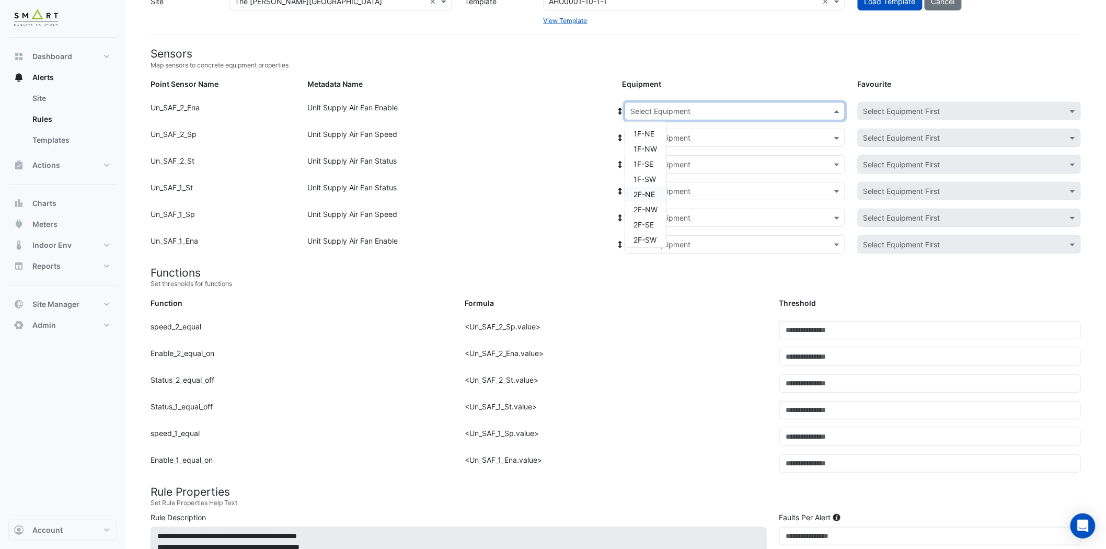
click at [654, 188] on div "2F-NE" at bounding box center [645, 194] width 41 height 15
click at [697, 143] on div "Select Equipment" at bounding box center [726, 137] width 202 height 11
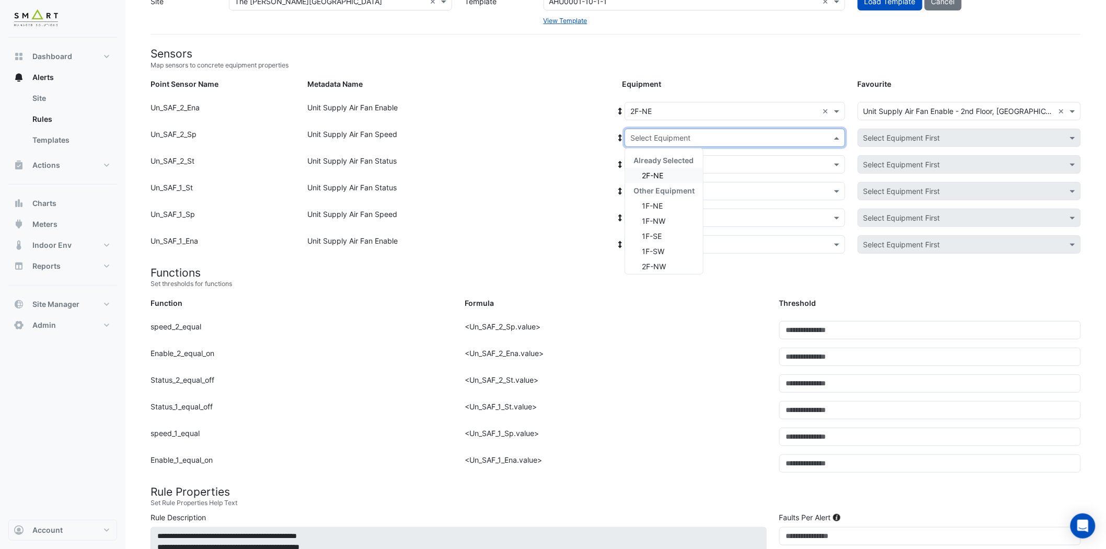
click at [679, 174] on div "2F-NE" at bounding box center [664, 175] width 78 height 15
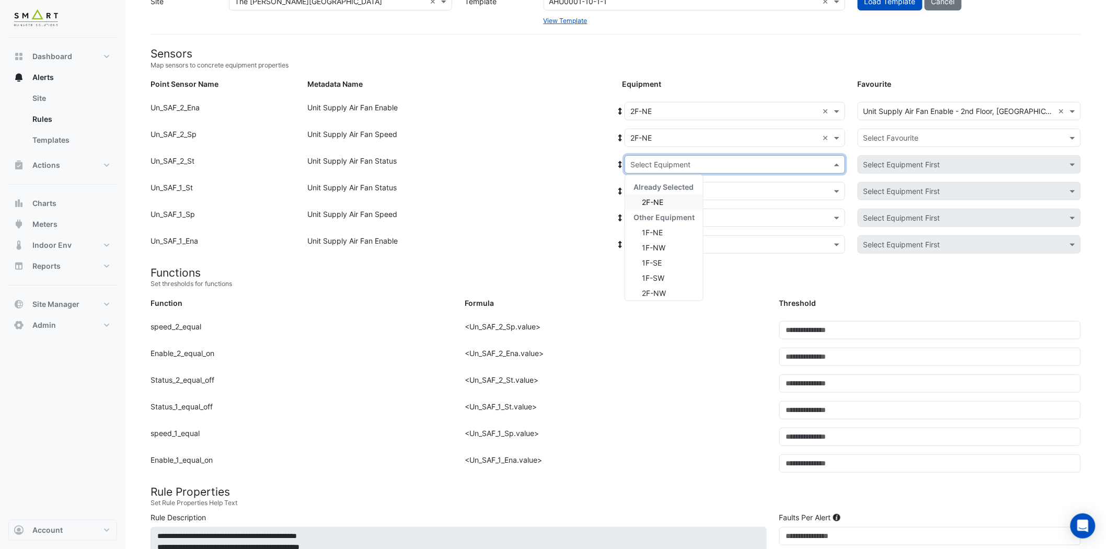
click at [695, 161] on input "text" at bounding box center [725, 164] width 188 height 11
click at [672, 202] on div "2F-NE" at bounding box center [664, 201] width 78 height 15
click at [704, 176] on div "Equipment: Select Equipment × 2F-NE × Favourite: Select Favourite × Unit Supply…" at bounding box center [852, 166] width 472 height 22
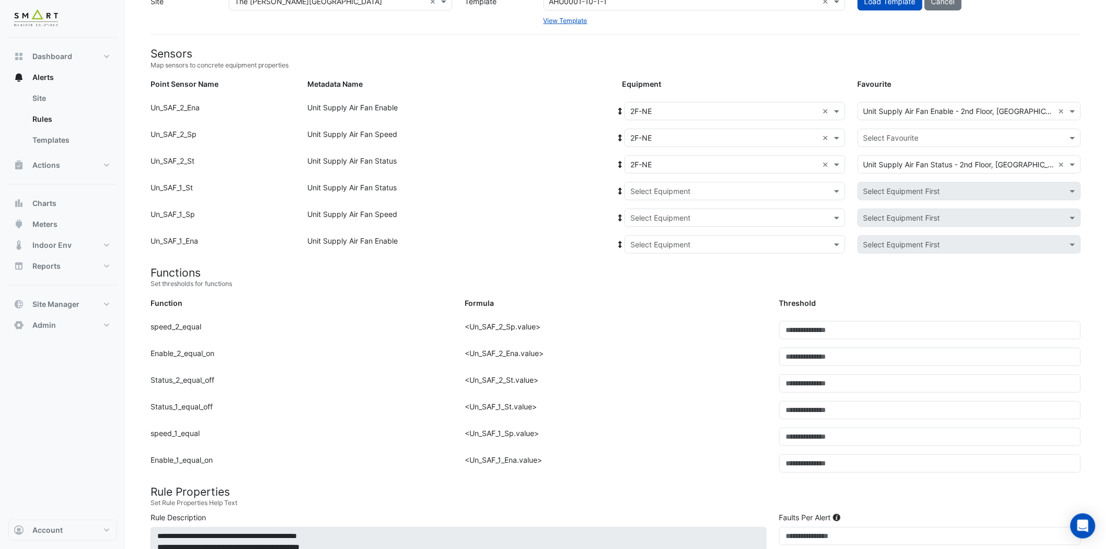
click at [689, 186] on input "text" at bounding box center [725, 191] width 188 height 11
click at [662, 234] on div "2F-NE" at bounding box center [664, 228] width 78 height 15
click at [692, 209] on div "Select Equipment" at bounding box center [735, 218] width 221 height 18
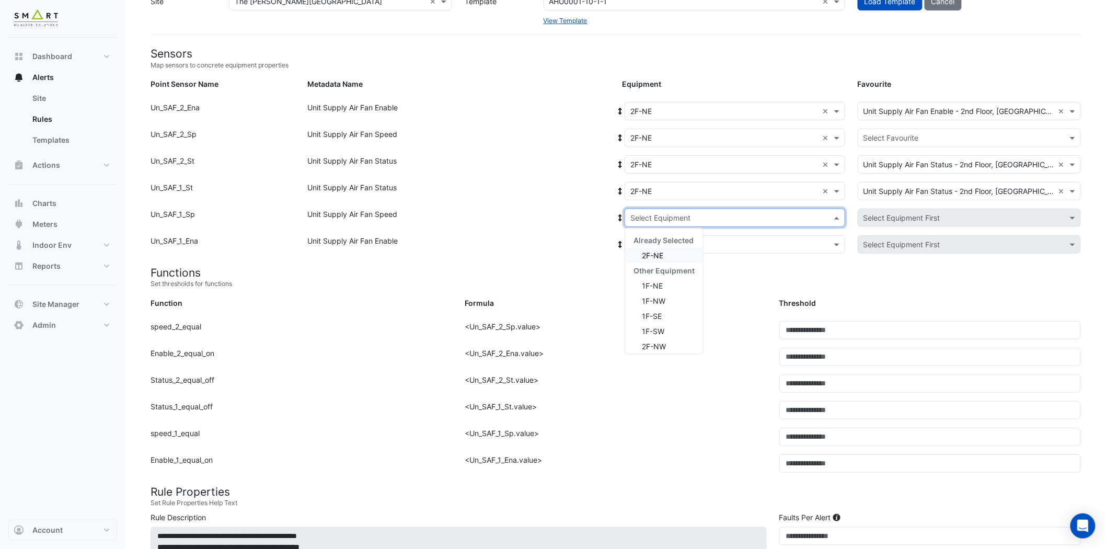
click at [662, 259] on div "2F-NE" at bounding box center [664, 255] width 78 height 15
click at [685, 242] on input "text" at bounding box center [725, 244] width 188 height 11
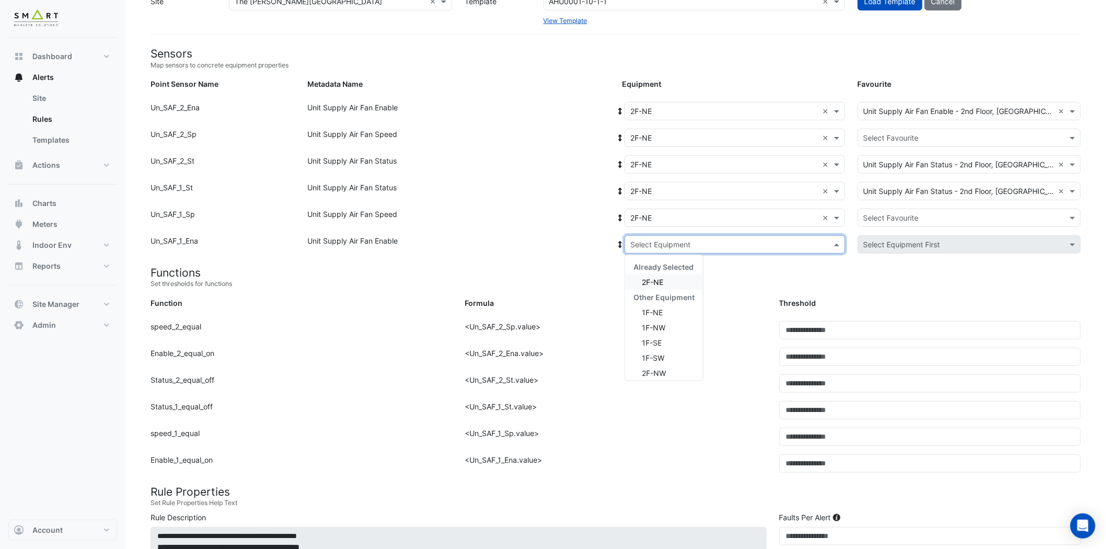
click at [658, 281] on span "2F-NE" at bounding box center [652, 282] width 21 height 9
click at [995, 145] on div "Select Favourite" at bounding box center [969, 138] width 223 height 18
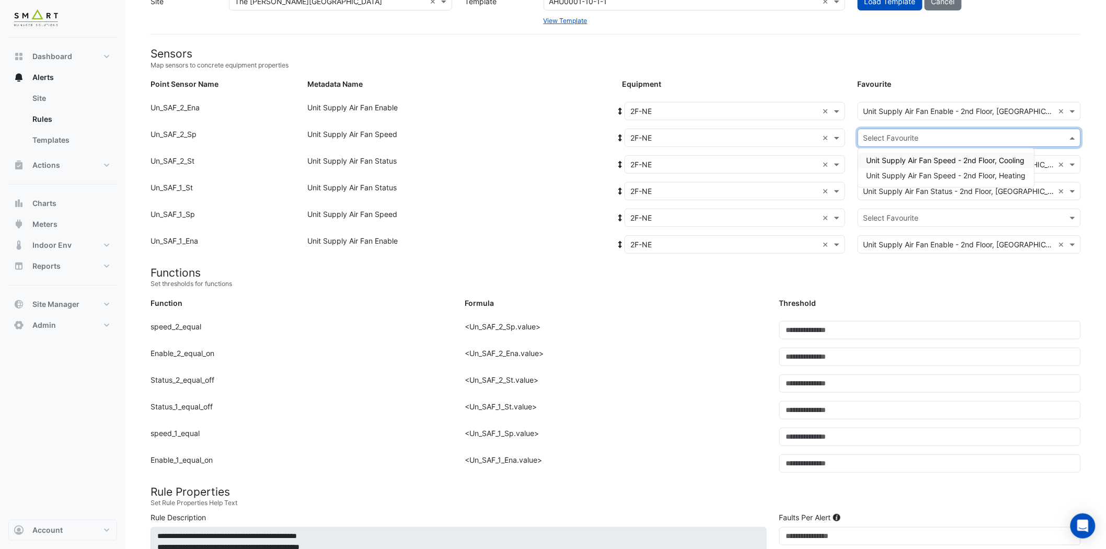
click at [987, 159] on span "Unit Supply Air Fan Speed - 2nd Floor, Cooling" at bounding box center [946, 160] width 158 height 9
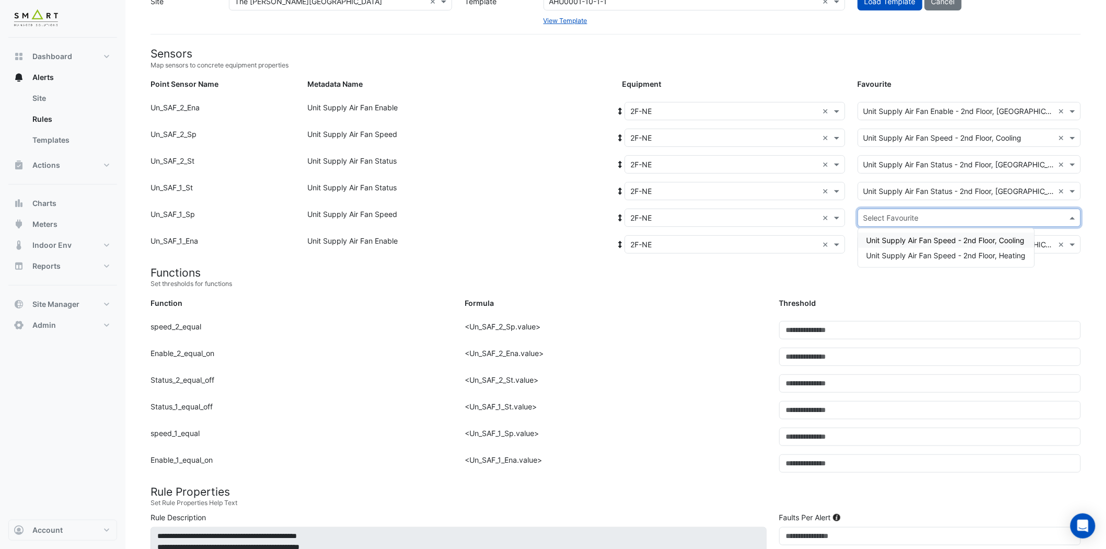
click at [922, 215] on input "text" at bounding box center [959, 218] width 191 height 11
click at [921, 253] on span "Unit Supply Air Fan Speed - 2nd Floor, Heating" at bounding box center [946, 255] width 159 height 9
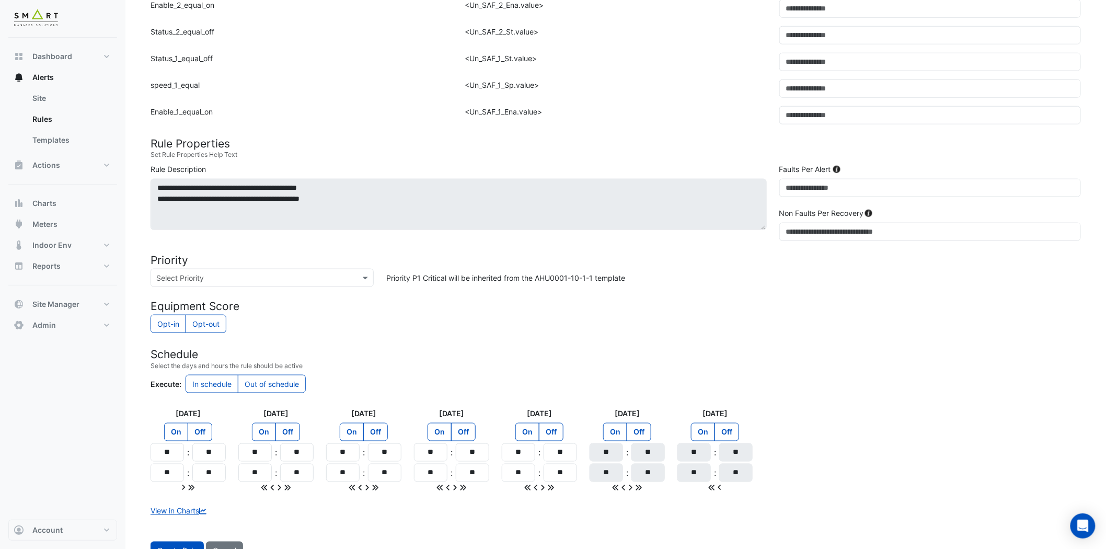
scroll to position [445, 0]
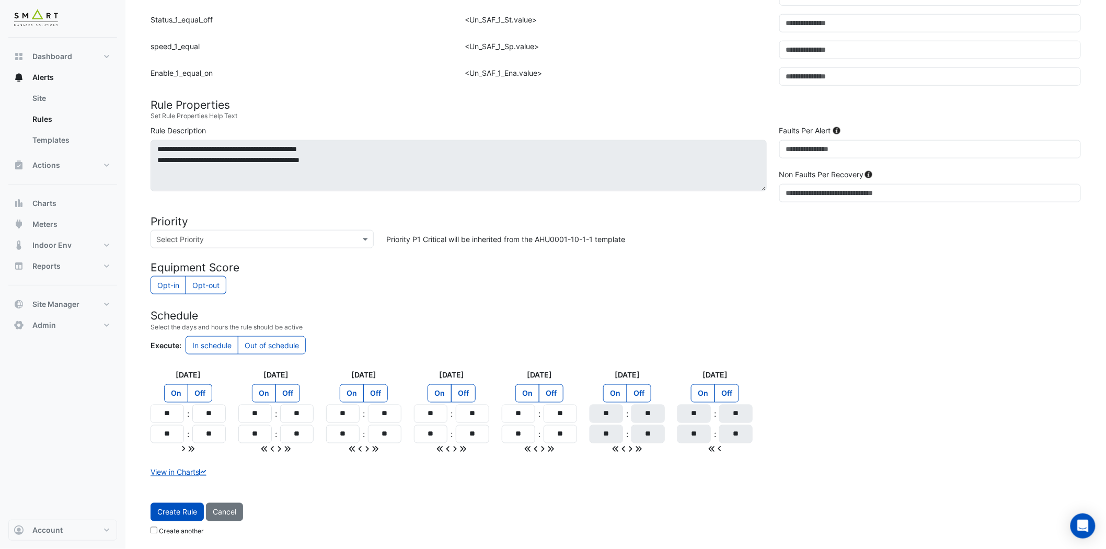
click at [192, 494] on button "Create Rule" at bounding box center [177, 512] width 53 height 18
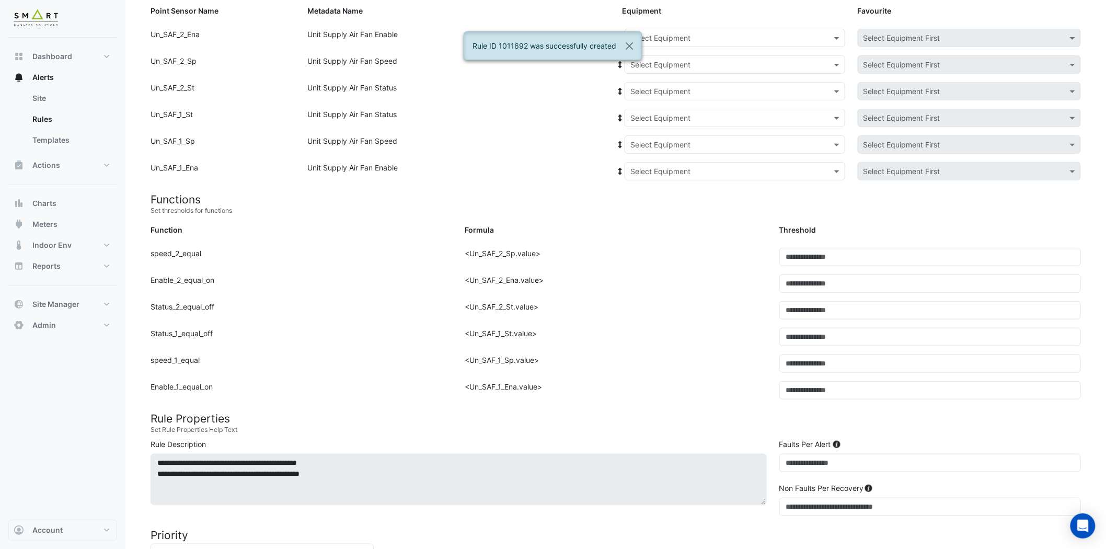
scroll to position [73, 0]
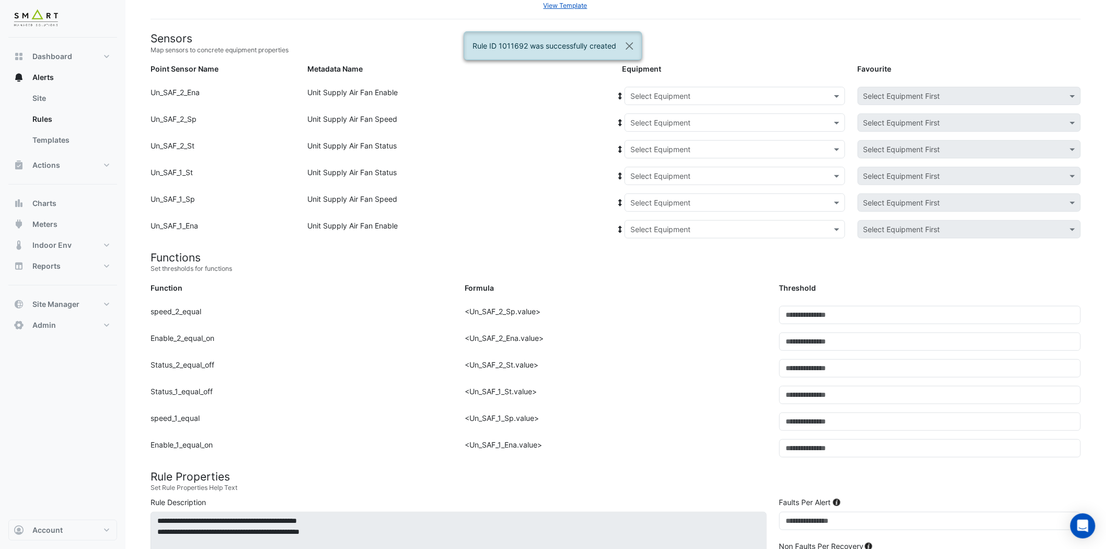
click at [759, 95] on input "text" at bounding box center [725, 96] width 188 height 11
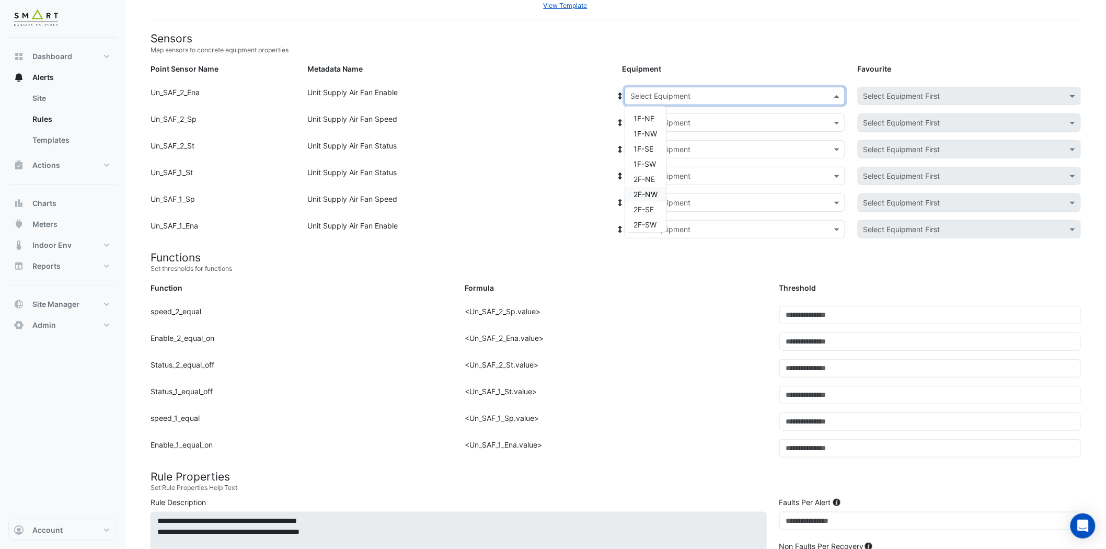
click at [644, 191] on span "2F-NW" at bounding box center [646, 194] width 24 height 9
click at [719, 122] on input "text" at bounding box center [725, 123] width 188 height 11
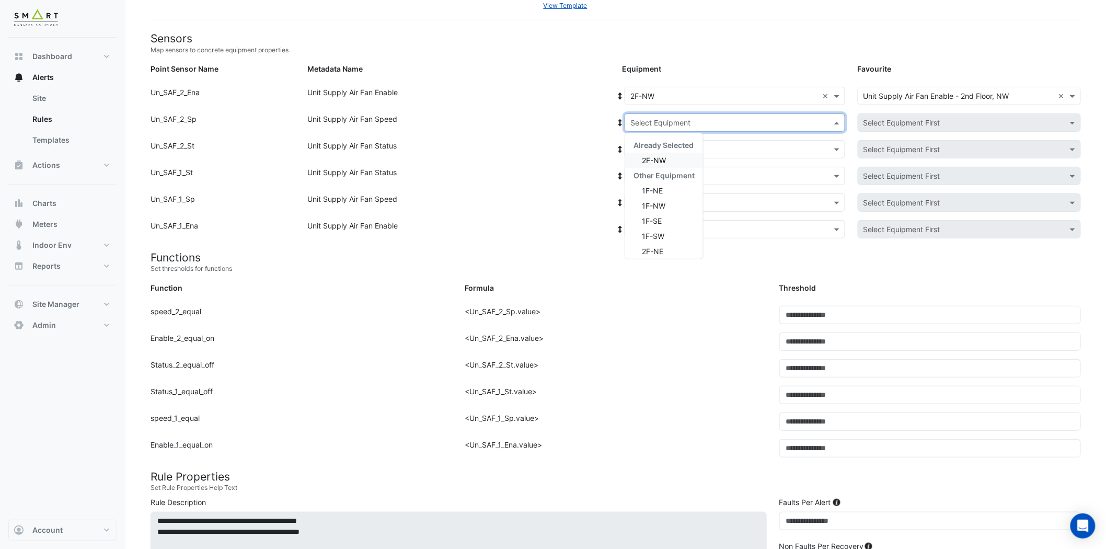
click at [671, 158] on div "2F-NW" at bounding box center [664, 160] width 78 height 15
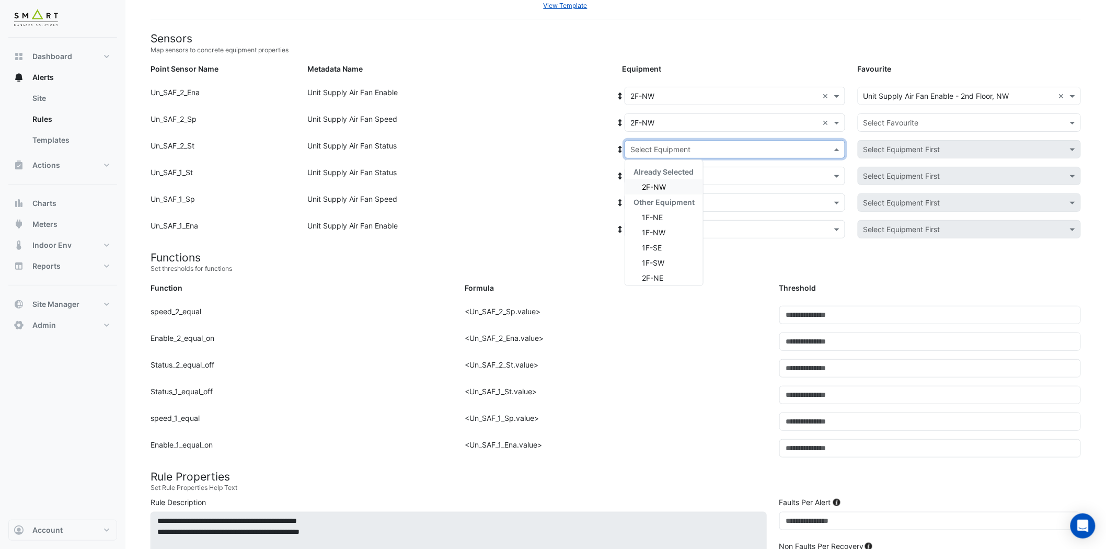
click at [683, 153] on input "text" at bounding box center [725, 149] width 188 height 11
drag, startPoint x: 672, startPoint y: 186, endPoint x: 677, endPoint y: 179, distance: 8.3
click at [672, 186] on div "2F-NW" at bounding box center [664, 186] width 78 height 15
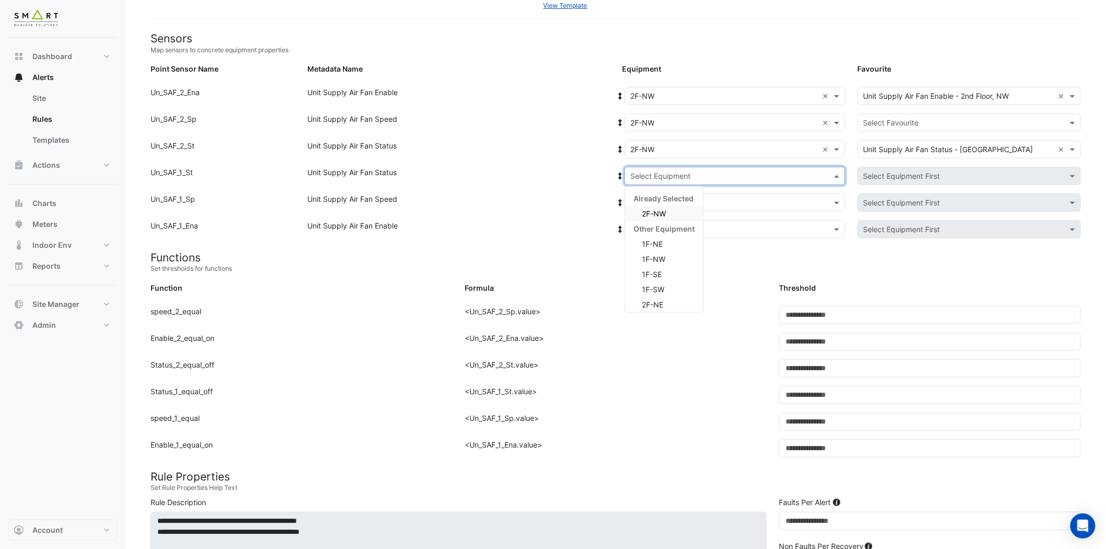
click at [681, 173] on input "text" at bounding box center [725, 176] width 188 height 11
click at [666, 211] on span "2F-NW" at bounding box center [654, 213] width 24 height 9
click at [682, 205] on input "text" at bounding box center [725, 203] width 188 height 11
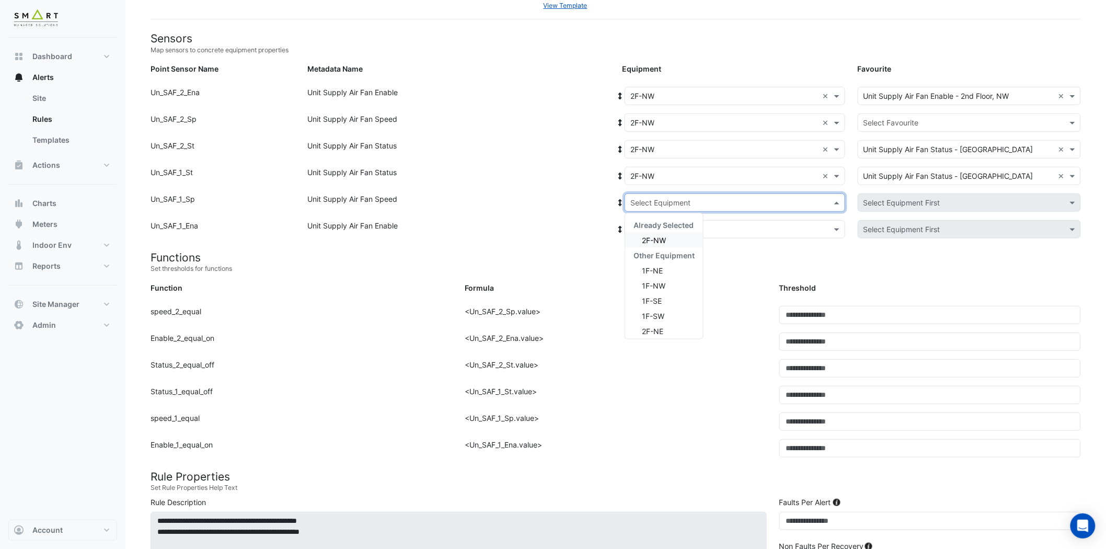
click at [664, 244] on div "2F-NW" at bounding box center [664, 240] width 78 height 15
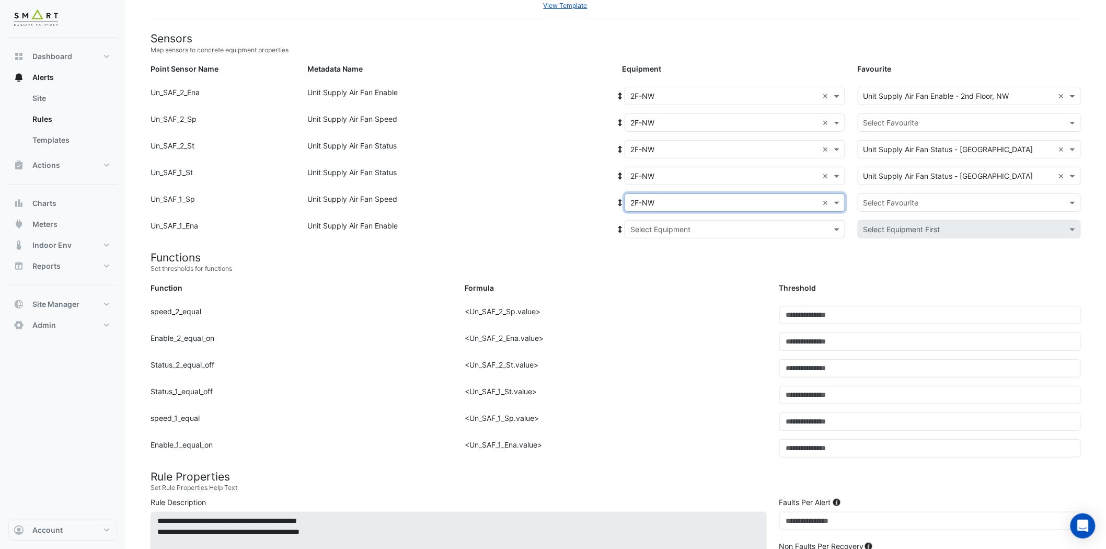
click at [694, 231] on input "text" at bounding box center [725, 229] width 188 height 11
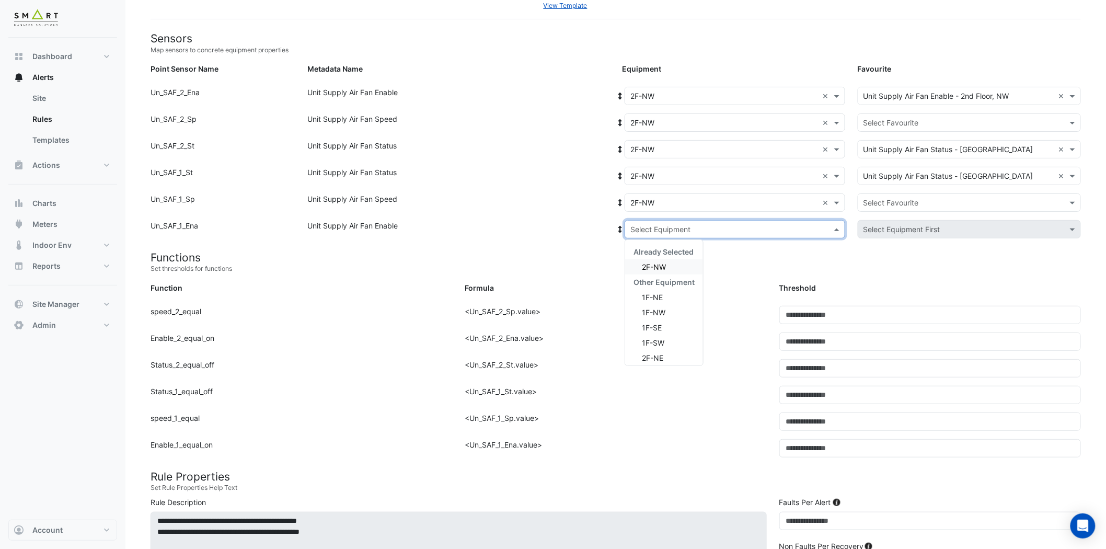
click at [677, 270] on div "2F-NW" at bounding box center [664, 266] width 78 height 15
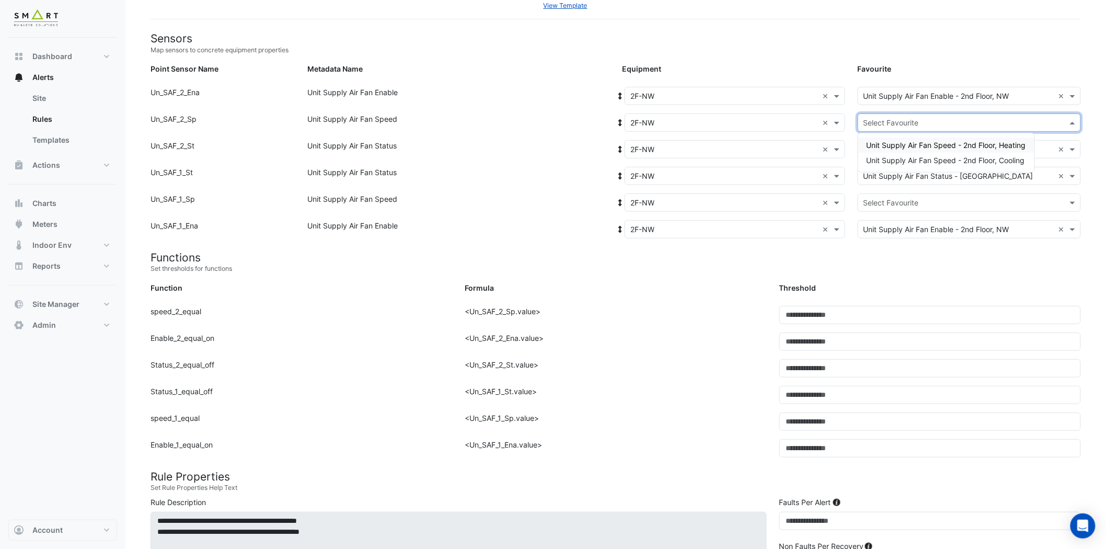
click at [934, 119] on input "text" at bounding box center [959, 123] width 191 height 11
click at [942, 144] on span "Unit Supply Air Fan Speed - 2nd Floor, Heating" at bounding box center [946, 145] width 159 height 9
click at [916, 205] on input "text" at bounding box center [959, 203] width 191 height 11
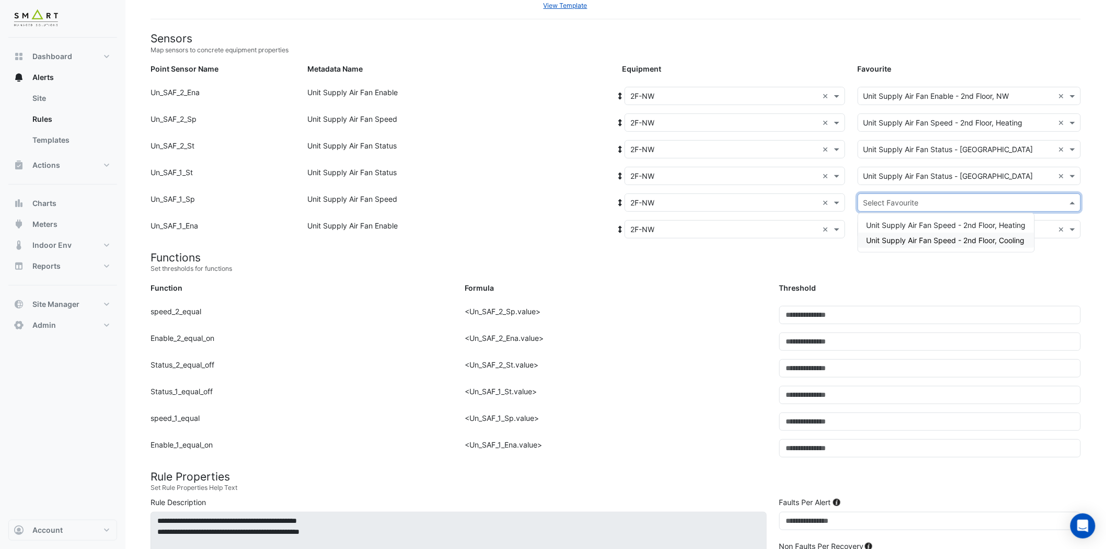
click at [922, 240] on span "Unit Supply Air Fan Speed - 2nd Floor, Cooling" at bounding box center [946, 240] width 158 height 9
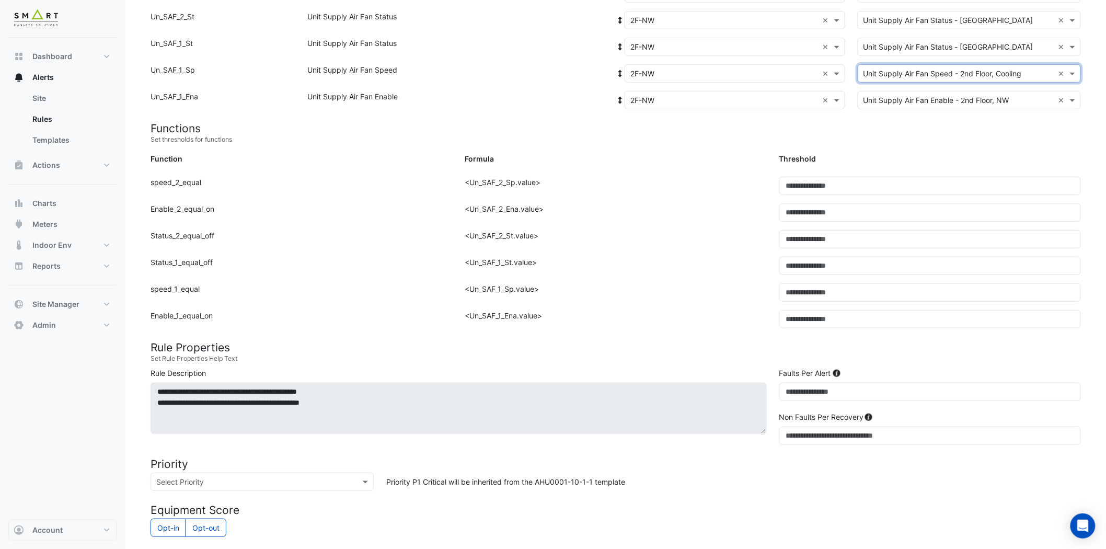
scroll to position [445, 0]
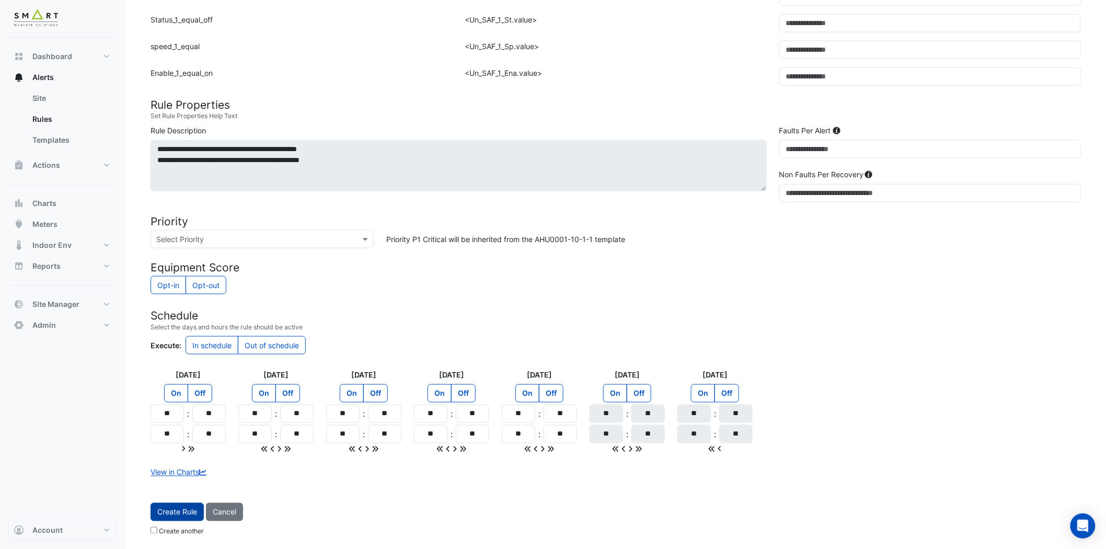
click at [176, 494] on button "Create Rule" at bounding box center [177, 512] width 53 height 18
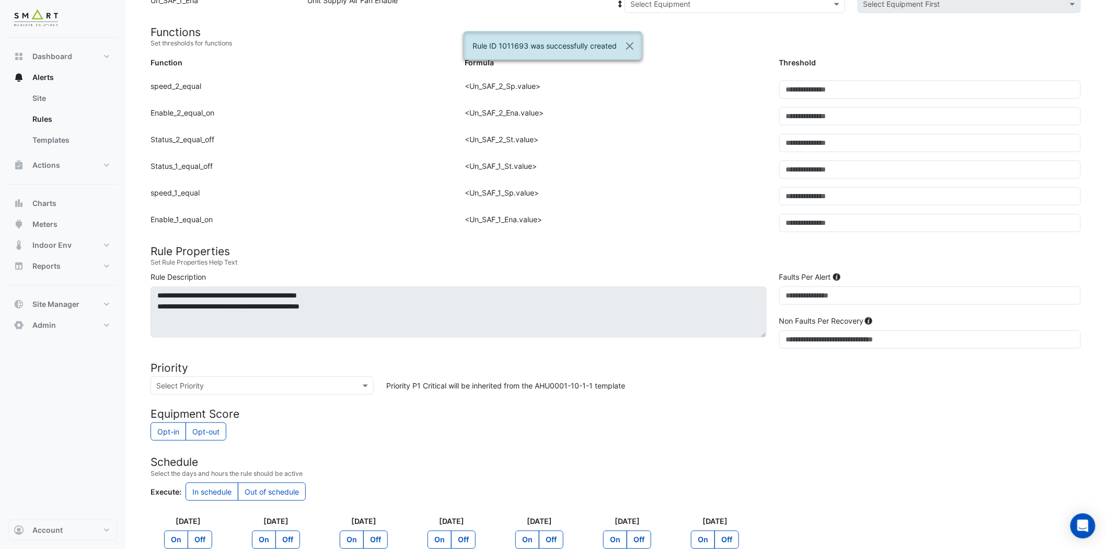
scroll to position [73, 0]
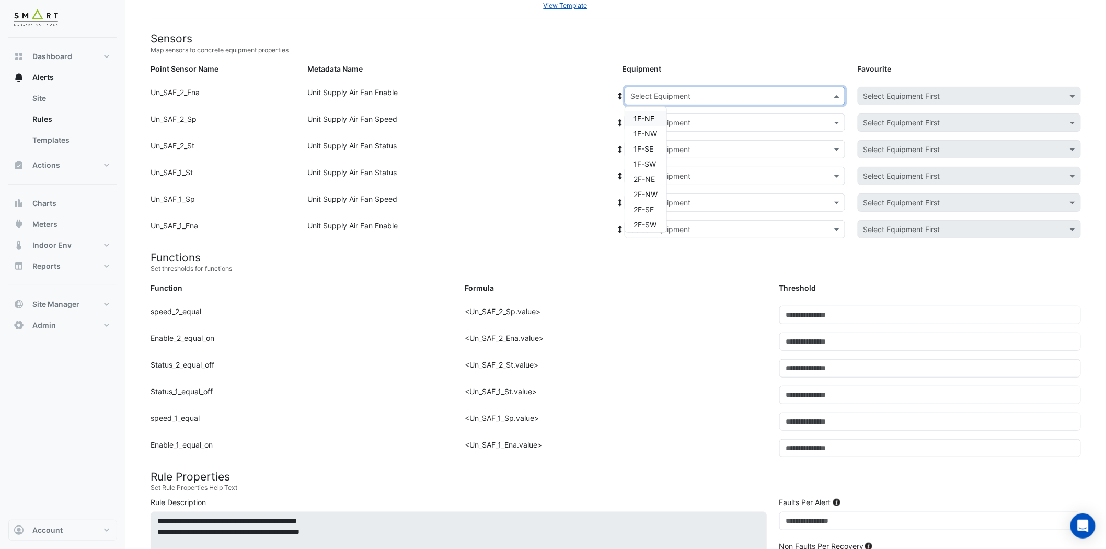
click at [753, 92] on input "text" at bounding box center [725, 96] width 188 height 11
click at [645, 211] on span "2F-SE" at bounding box center [644, 209] width 20 height 9
click at [751, 118] on input "text" at bounding box center [725, 123] width 188 height 11
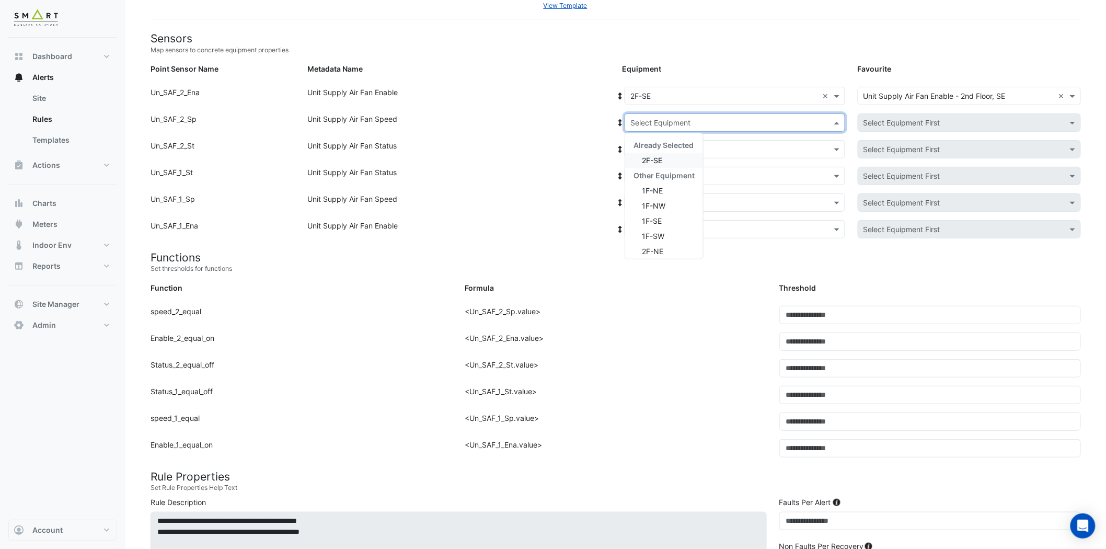
click at [671, 159] on div "2F-SE" at bounding box center [664, 160] width 78 height 15
click at [694, 147] on input "text" at bounding box center [725, 149] width 188 height 11
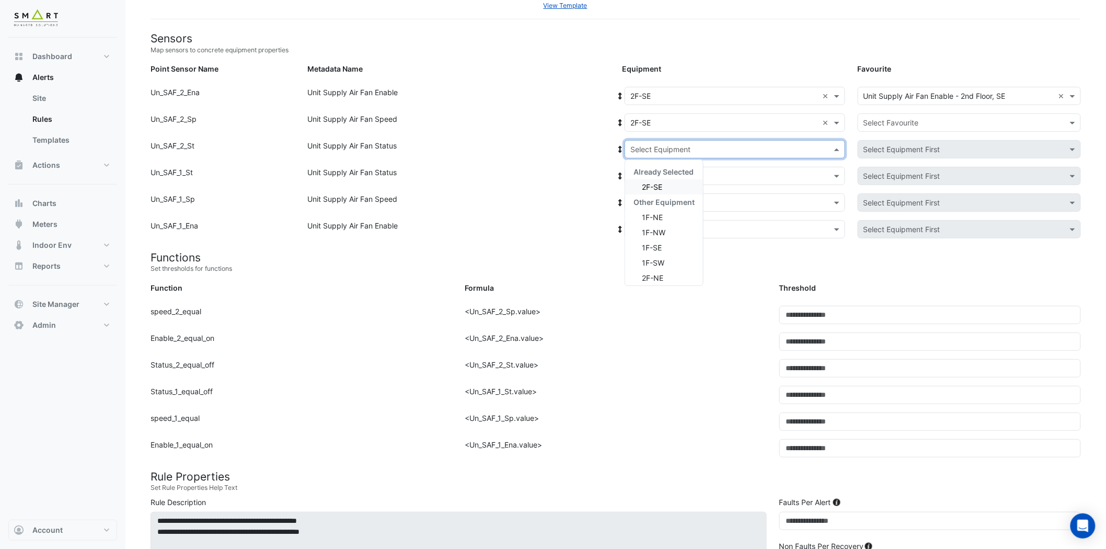
click at [675, 185] on div "2F-SE" at bounding box center [664, 186] width 78 height 15
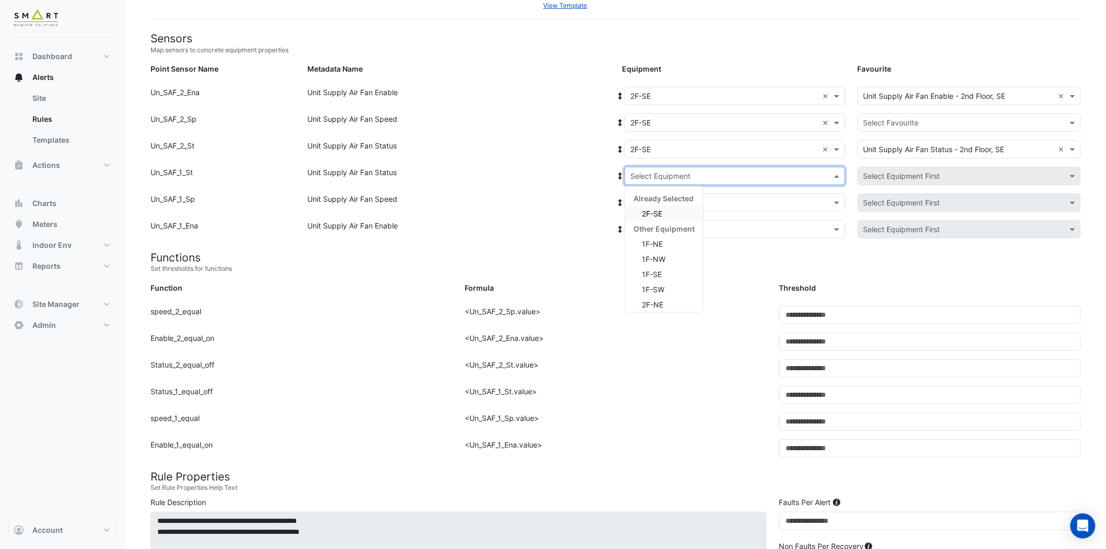
click at [684, 174] on input "text" at bounding box center [725, 176] width 188 height 11
click at [669, 211] on div "2F-SE" at bounding box center [664, 213] width 78 height 15
click at [691, 207] on input "text" at bounding box center [725, 203] width 188 height 11
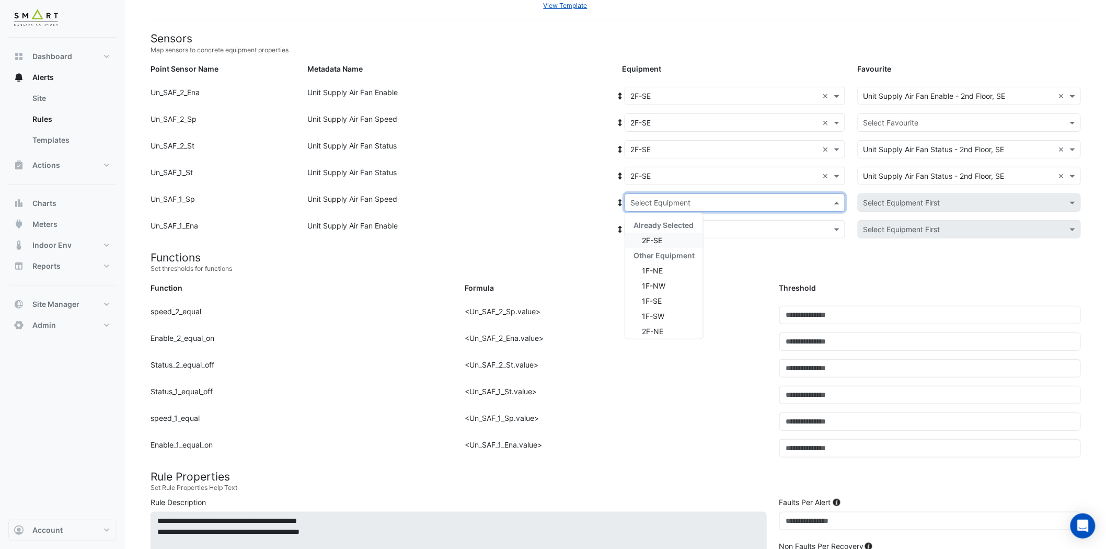
click at [673, 237] on div "2F-SE" at bounding box center [664, 240] width 78 height 15
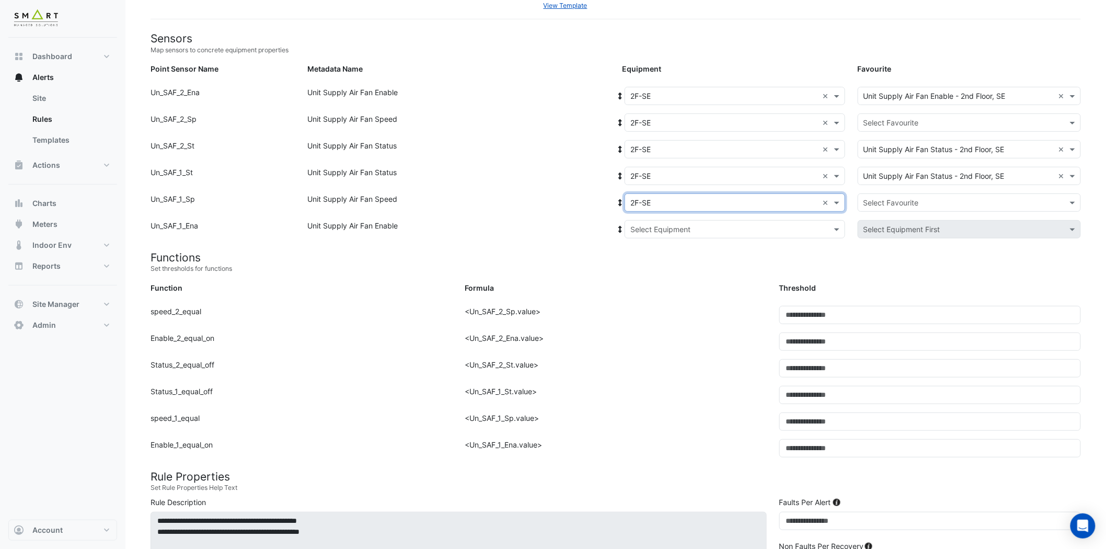
click at [687, 224] on input "text" at bounding box center [725, 229] width 188 height 11
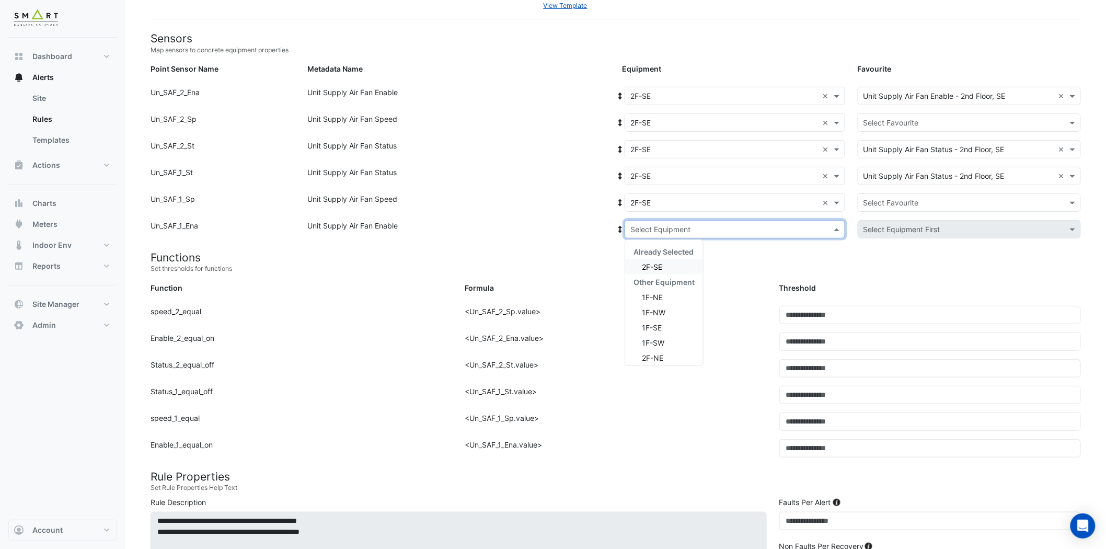
click at [671, 267] on div "2F-SE" at bounding box center [664, 266] width 78 height 15
click at [926, 122] on input "text" at bounding box center [959, 123] width 191 height 11
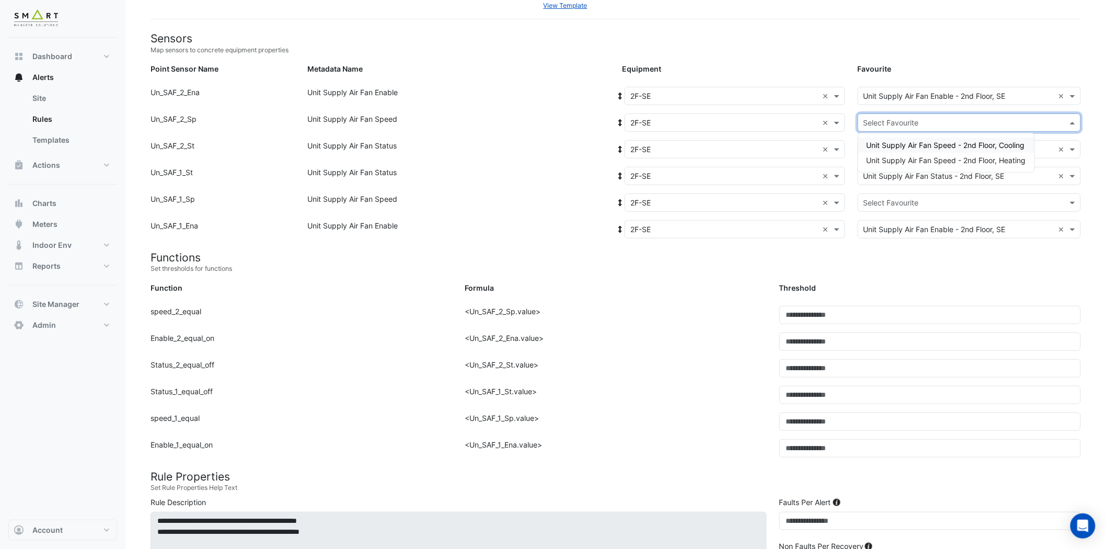
click at [935, 141] on span "Unit Supply Air Fan Speed - 2nd Floor, Cooling" at bounding box center [946, 145] width 158 height 9
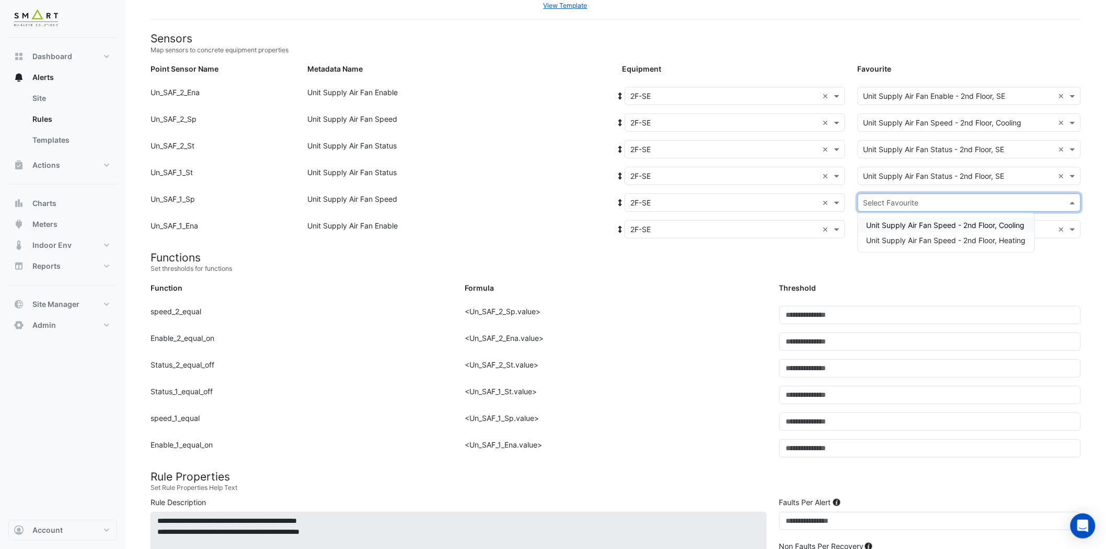
click at [923, 201] on input "text" at bounding box center [959, 203] width 191 height 11
click at [944, 238] on span "Unit Supply Air Fan Speed - 2nd Floor, Heating" at bounding box center [946, 240] width 159 height 9
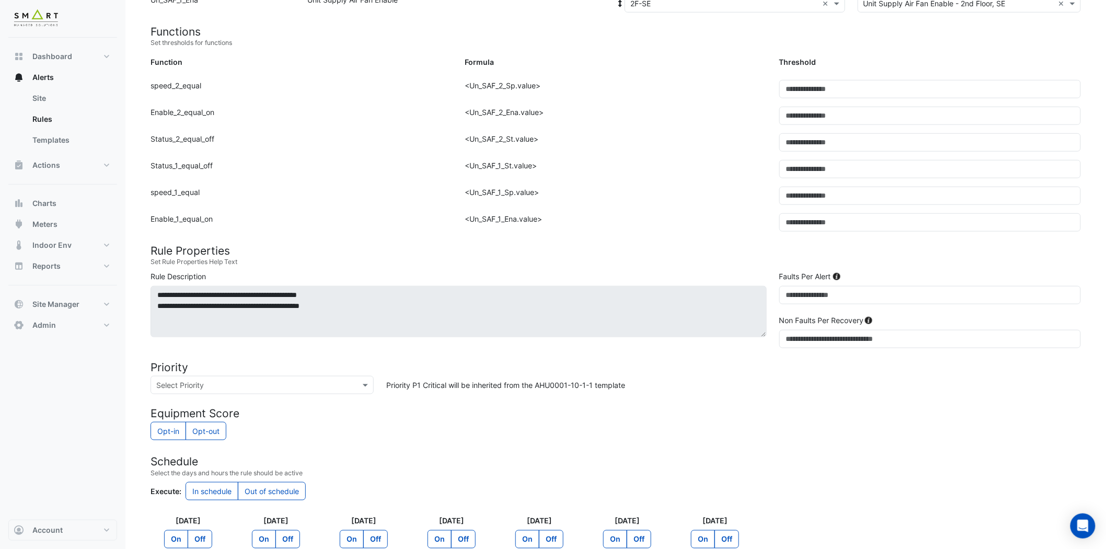
scroll to position [445, 0]
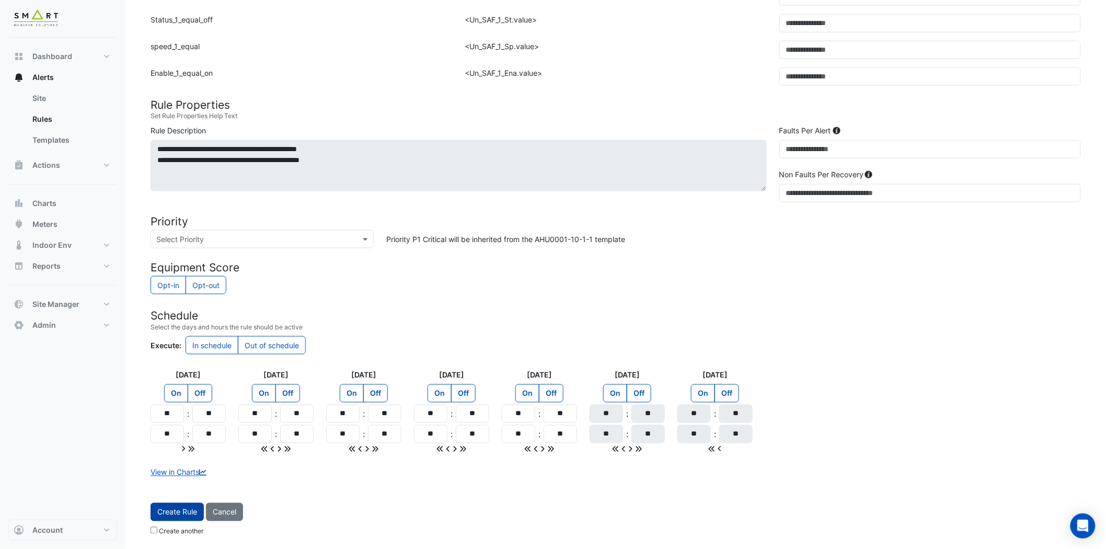
click at [180, 494] on button "Create Rule" at bounding box center [177, 512] width 53 height 18
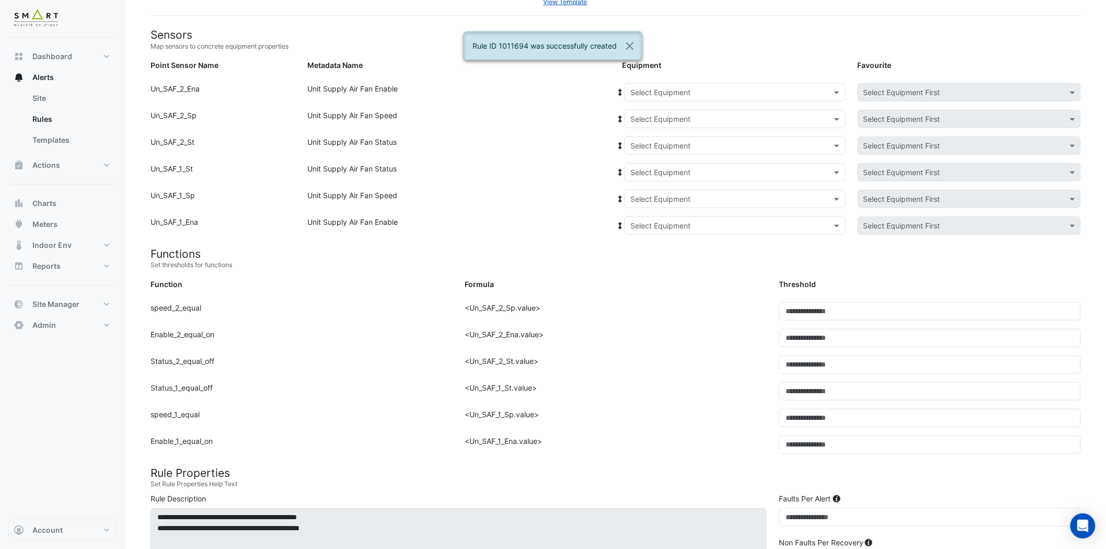
scroll to position [73, 0]
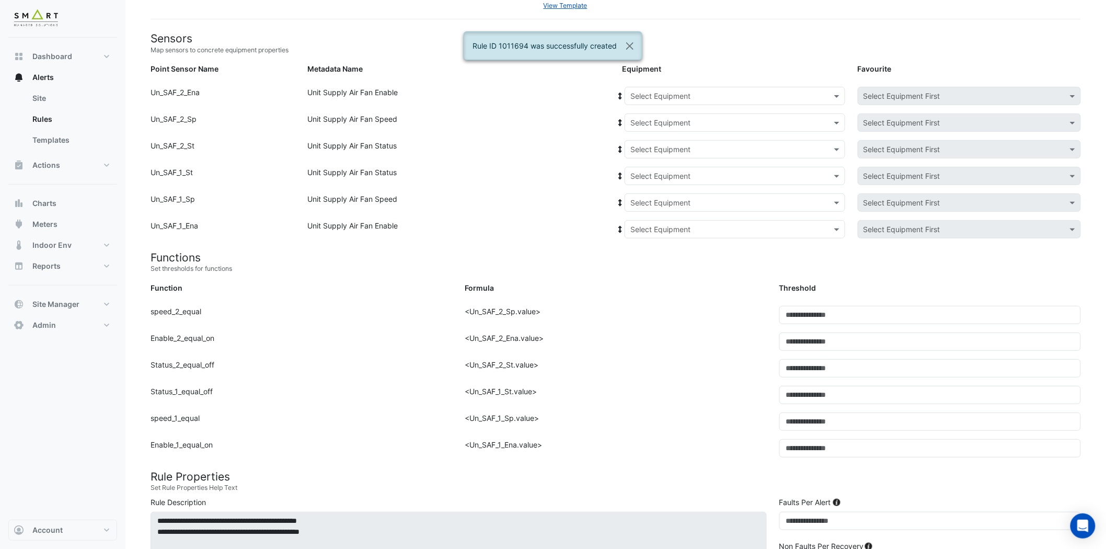
click at [719, 97] on input "text" at bounding box center [725, 96] width 188 height 11
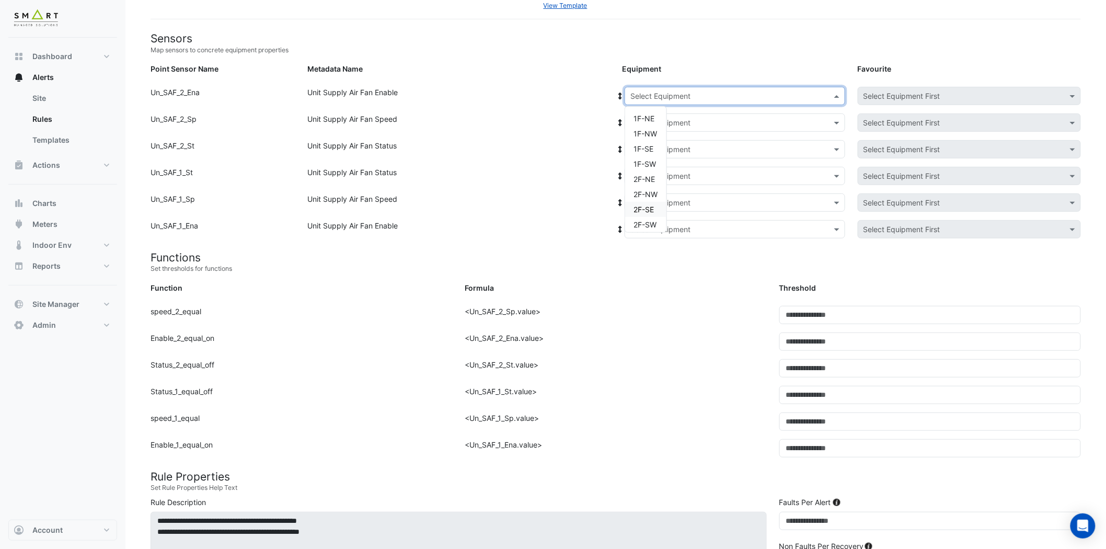
click at [651, 210] on span "2F-SE" at bounding box center [644, 209] width 20 height 9
click at [734, 119] on input "text" at bounding box center [725, 123] width 188 height 11
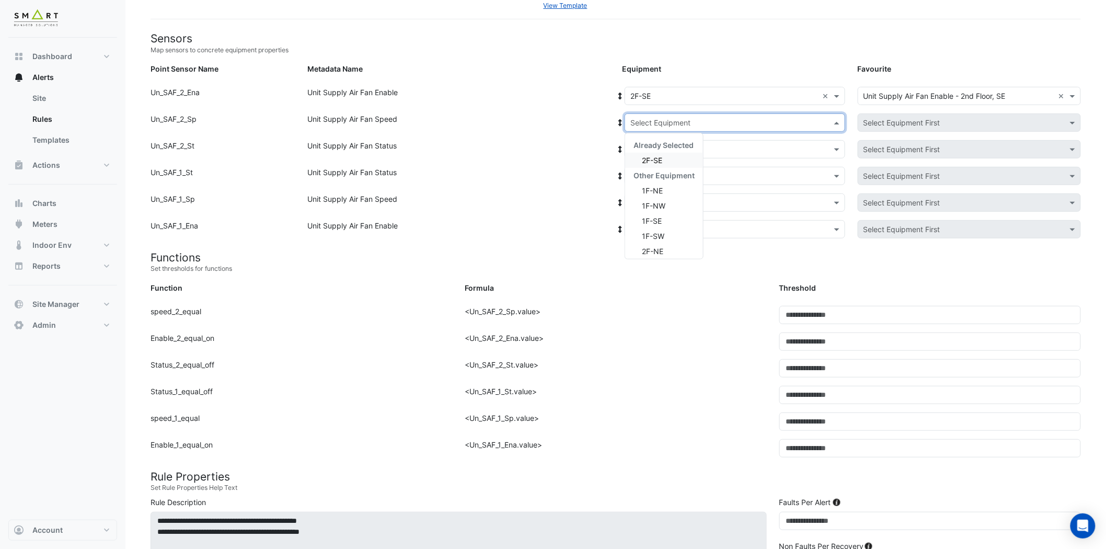
click at [678, 157] on div "2F-SE" at bounding box center [664, 160] width 78 height 15
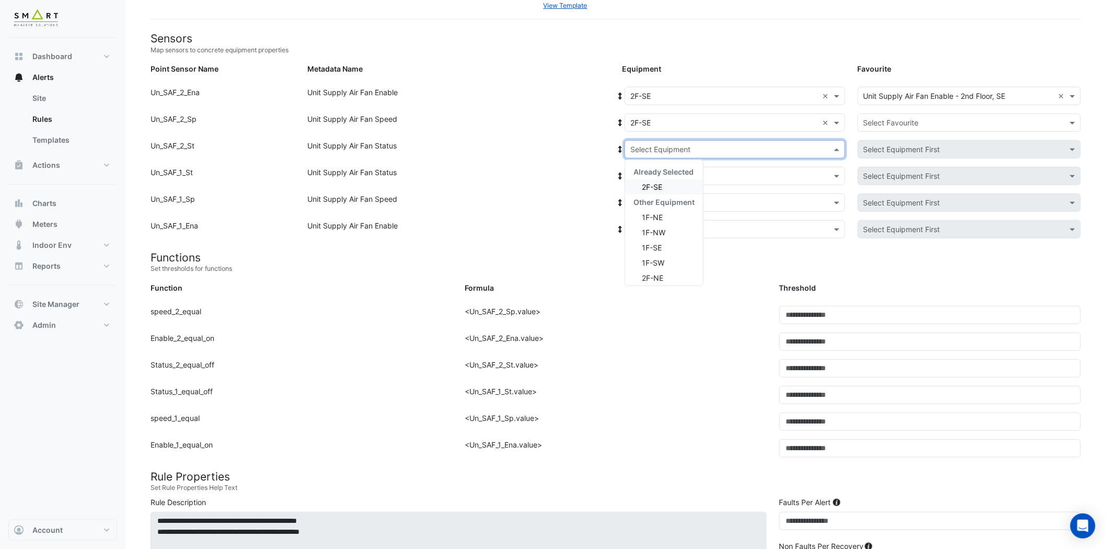
click at [696, 144] on input "text" at bounding box center [725, 149] width 188 height 11
click at [672, 181] on div "2F-SE" at bounding box center [664, 186] width 78 height 15
click at [681, 179] on input "text" at bounding box center [725, 176] width 188 height 11
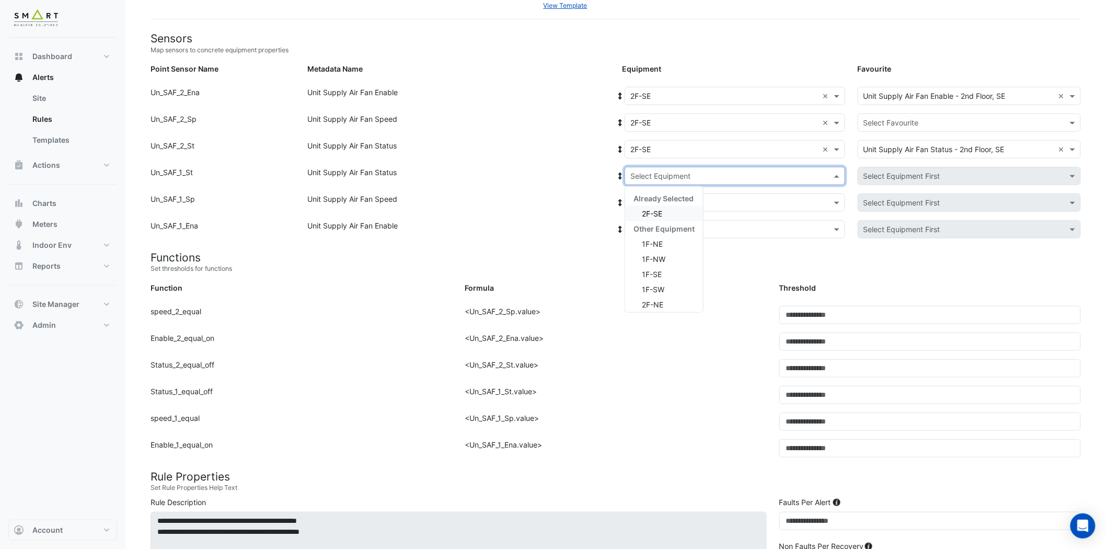
click at [668, 216] on div "2F-SE" at bounding box center [664, 213] width 78 height 15
click at [683, 205] on input "text" at bounding box center [725, 203] width 188 height 11
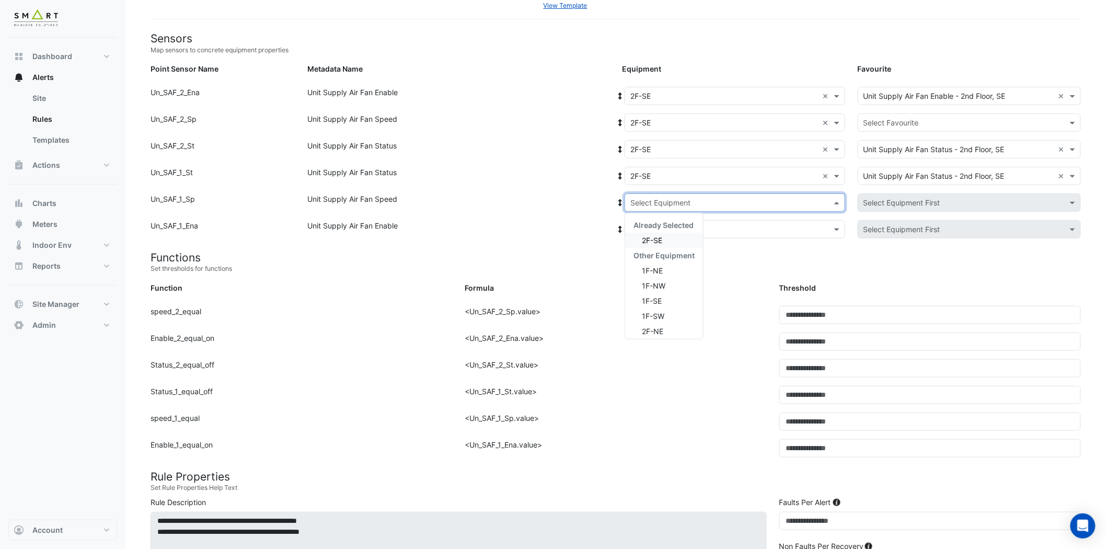
click at [670, 234] on div "2F-SE" at bounding box center [664, 240] width 78 height 15
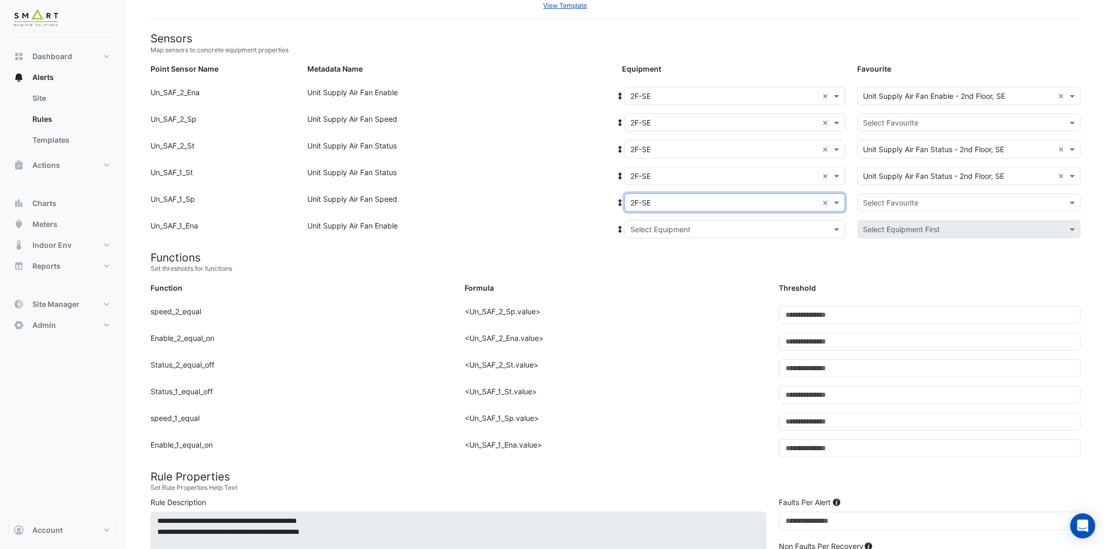
click at [682, 233] on input "text" at bounding box center [725, 229] width 188 height 11
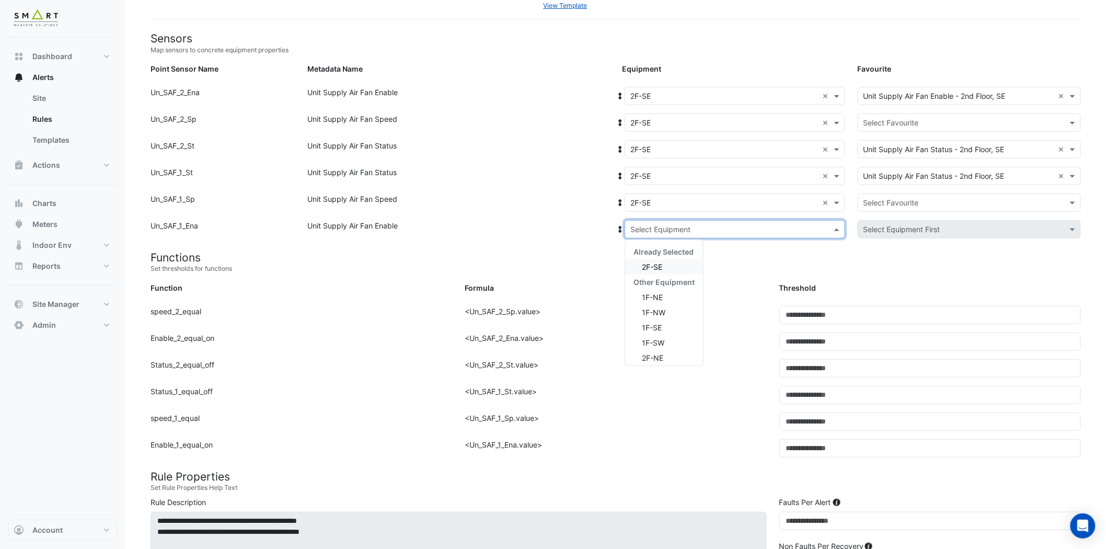
click at [671, 263] on div "2F-SE" at bounding box center [664, 266] width 78 height 15
click at [973, 116] on div "Select Favourite" at bounding box center [969, 122] width 223 height 18
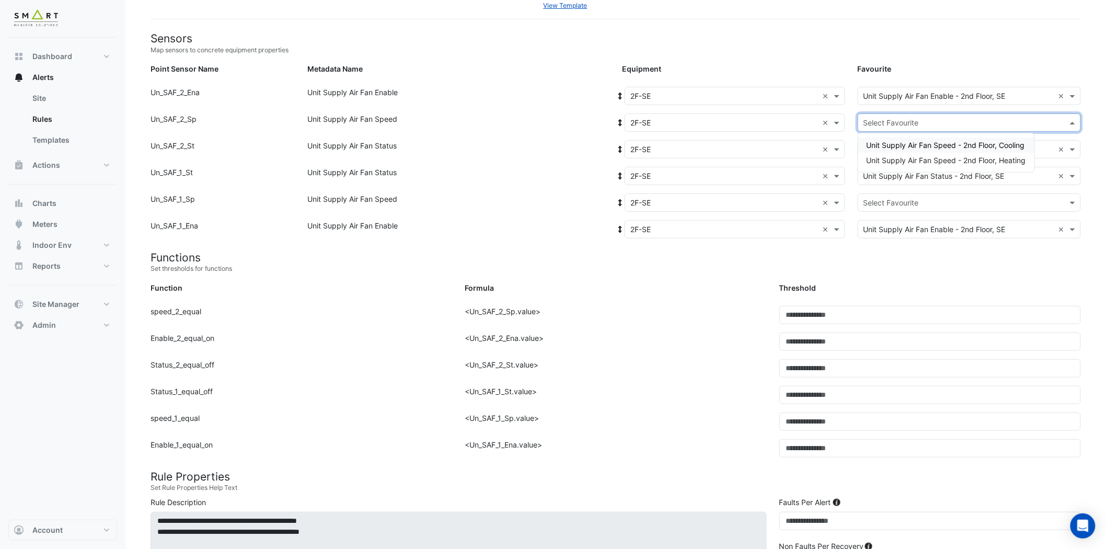
click at [960, 141] on span "Unit Supply Air Fan Speed - 2nd Floor, Cooling" at bounding box center [946, 145] width 158 height 9
click at [913, 198] on input "text" at bounding box center [959, 203] width 191 height 11
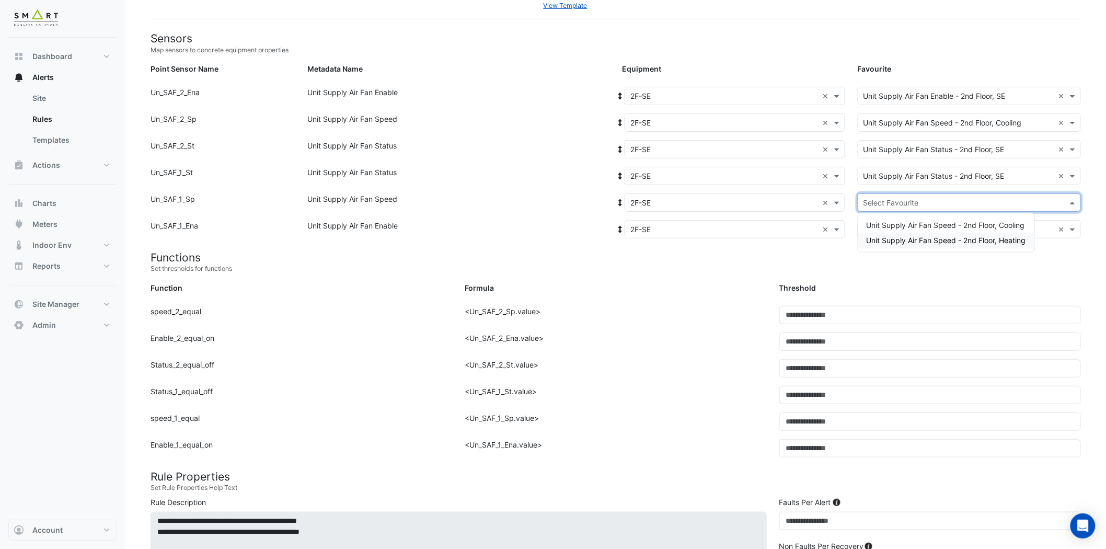
click at [906, 237] on span "Unit Supply Air Fan Speed - 2nd Floor, Heating" at bounding box center [946, 240] width 159 height 9
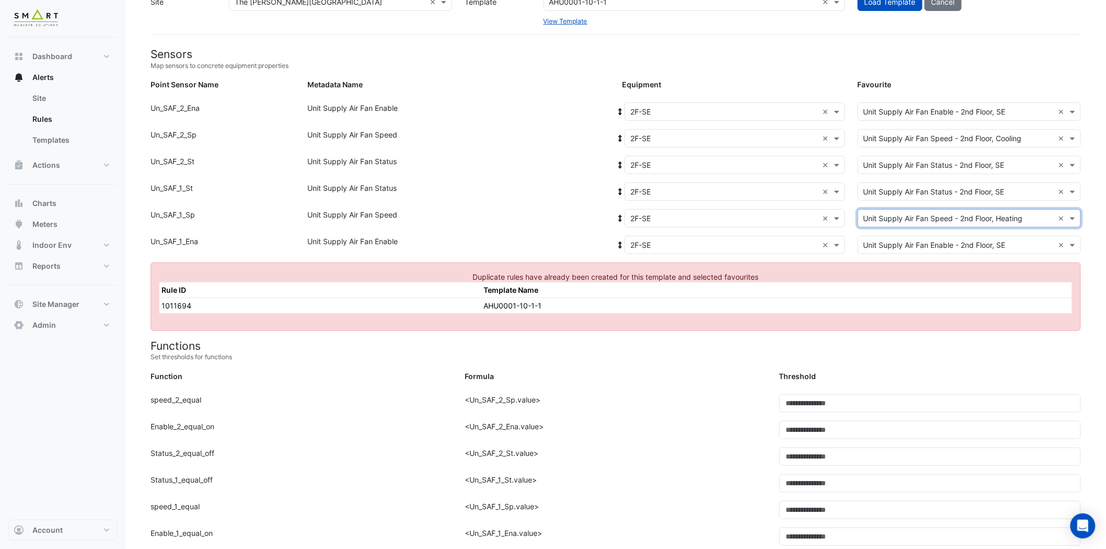
scroll to position [0, 0]
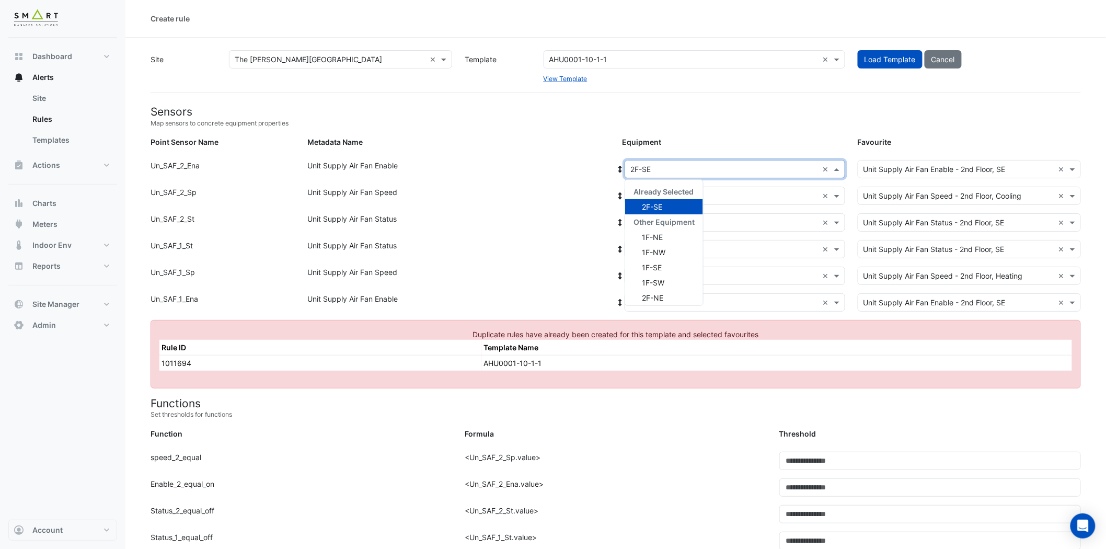
click at [686, 161] on div "Select Equipment × 2F-SE ×" at bounding box center [735, 169] width 221 height 18
click at [681, 263] on div "2F-SW" at bounding box center [664, 269] width 78 height 15
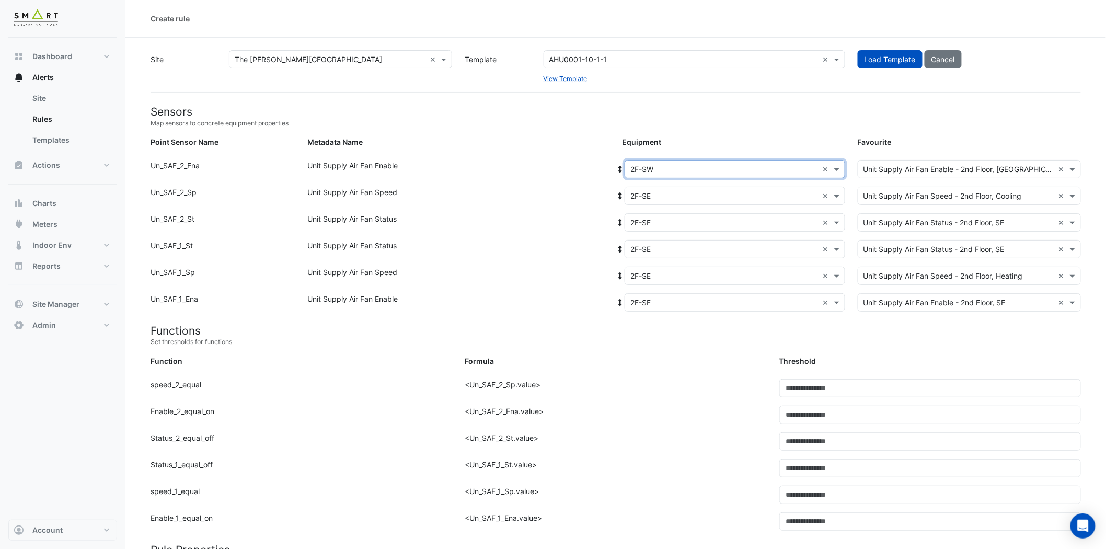
click at [667, 194] on input "text" at bounding box center [725, 196] width 188 height 11
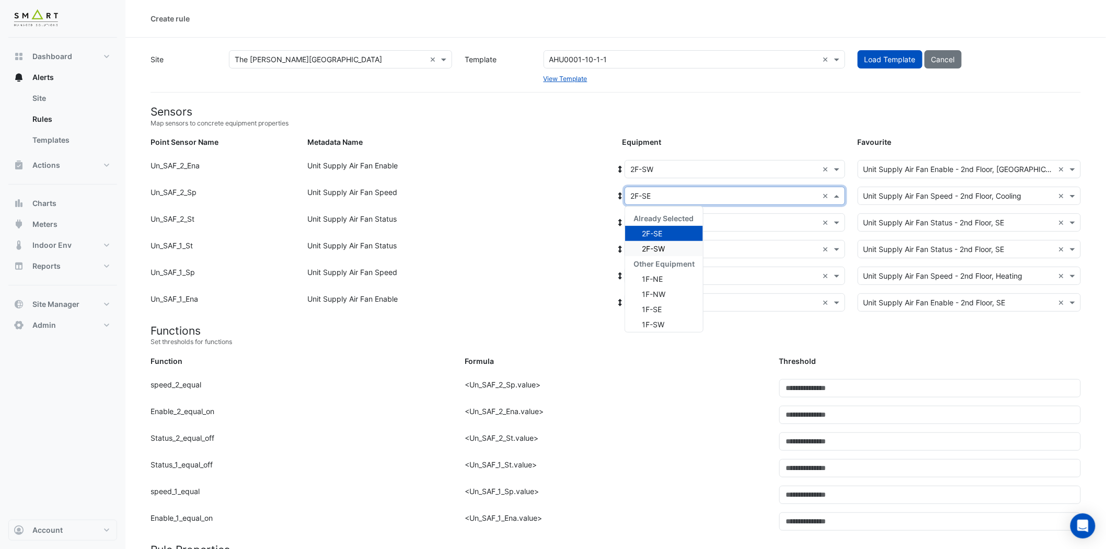
click at [655, 241] on div "2F-SW" at bounding box center [664, 248] width 78 height 15
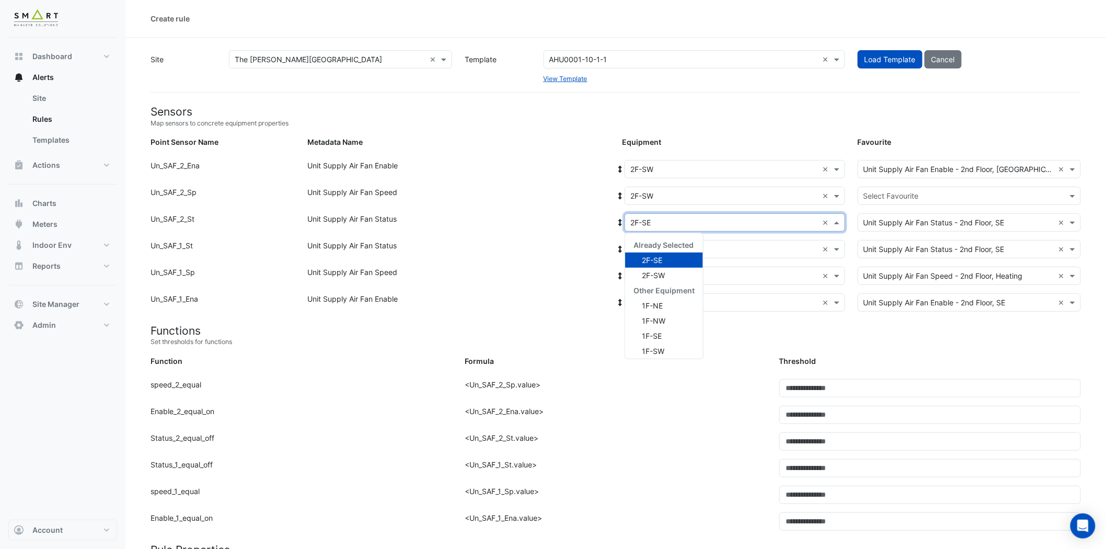
click at [673, 215] on div "Select Equipment × 2F-SE ×" at bounding box center [735, 222] width 221 height 18
click at [669, 272] on div "2F-SW" at bounding box center [664, 275] width 78 height 15
click at [692, 249] on input "text" at bounding box center [725, 249] width 188 height 11
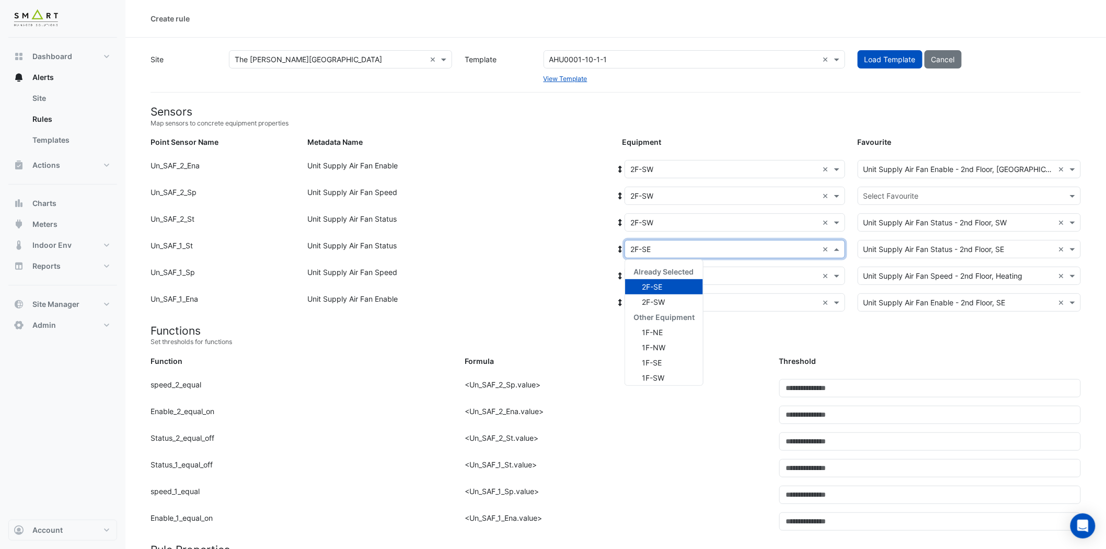
click at [675, 304] on div "2F-SW" at bounding box center [664, 301] width 78 height 15
click at [688, 276] on input "text" at bounding box center [725, 276] width 188 height 11
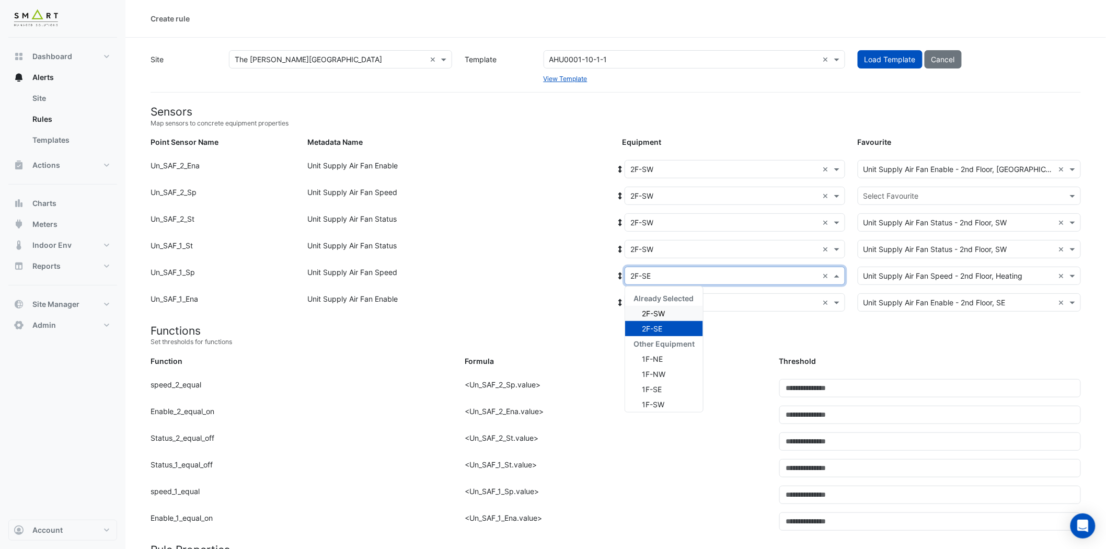
click at [673, 311] on div "2F-SW" at bounding box center [664, 313] width 78 height 15
click at [690, 276] on input "text" at bounding box center [725, 276] width 188 height 11
click at [676, 313] on div "2F-SW" at bounding box center [664, 313] width 78 height 15
click at [964, 194] on input "text" at bounding box center [959, 196] width 191 height 11
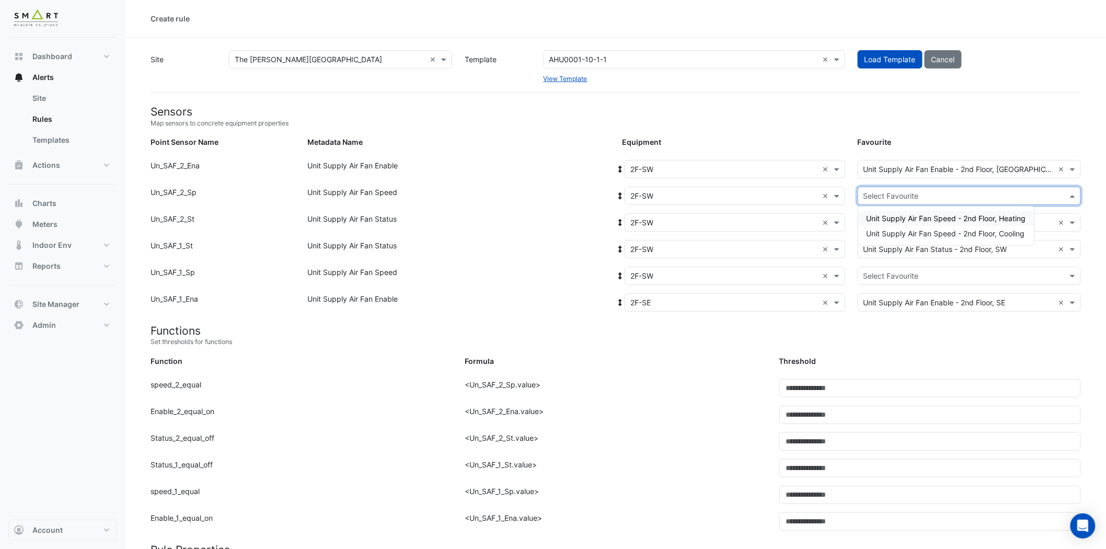
click at [959, 214] on span "Unit Supply Air Fan Speed - 2nd Floor, Heating" at bounding box center [946, 218] width 159 height 9
click at [930, 274] on input "text" at bounding box center [959, 276] width 191 height 11
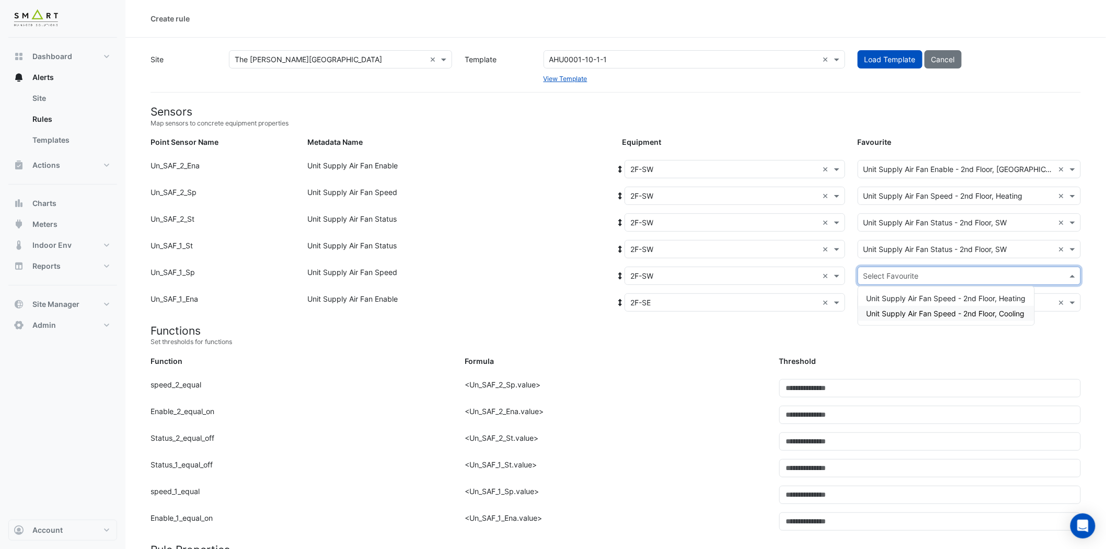
click at [933, 310] on span "Unit Supply Air Fan Speed - 2nd Floor, Cooling" at bounding box center [946, 313] width 158 height 9
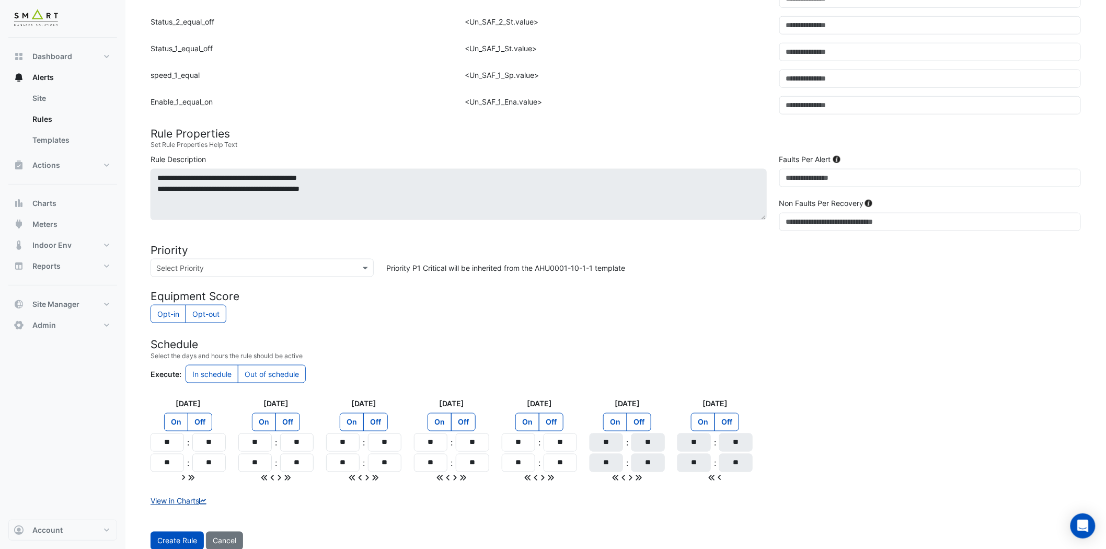
scroll to position [445, 0]
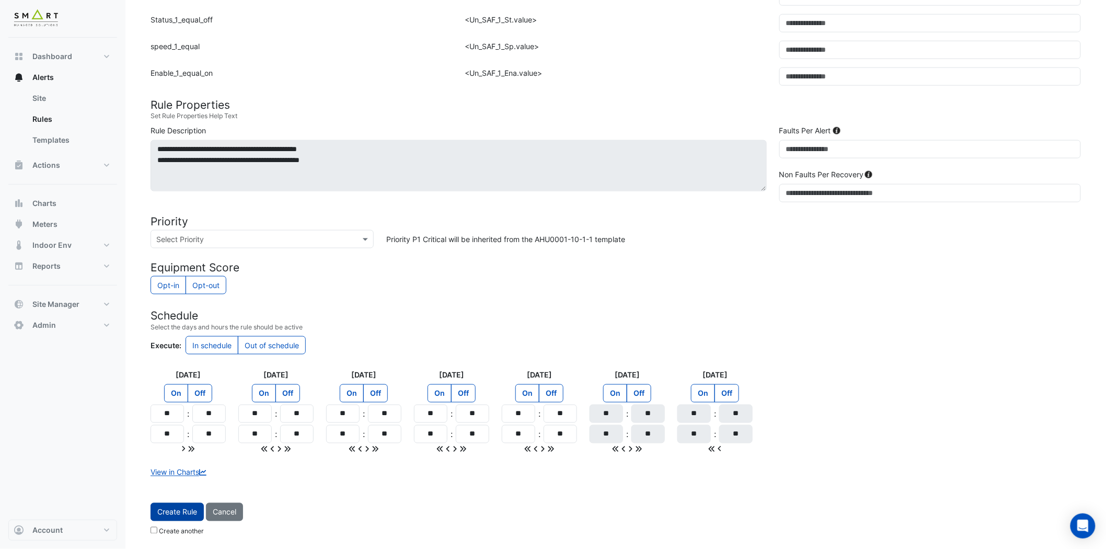
click at [196, 494] on span "Create Rule" at bounding box center [177, 512] width 40 height 9
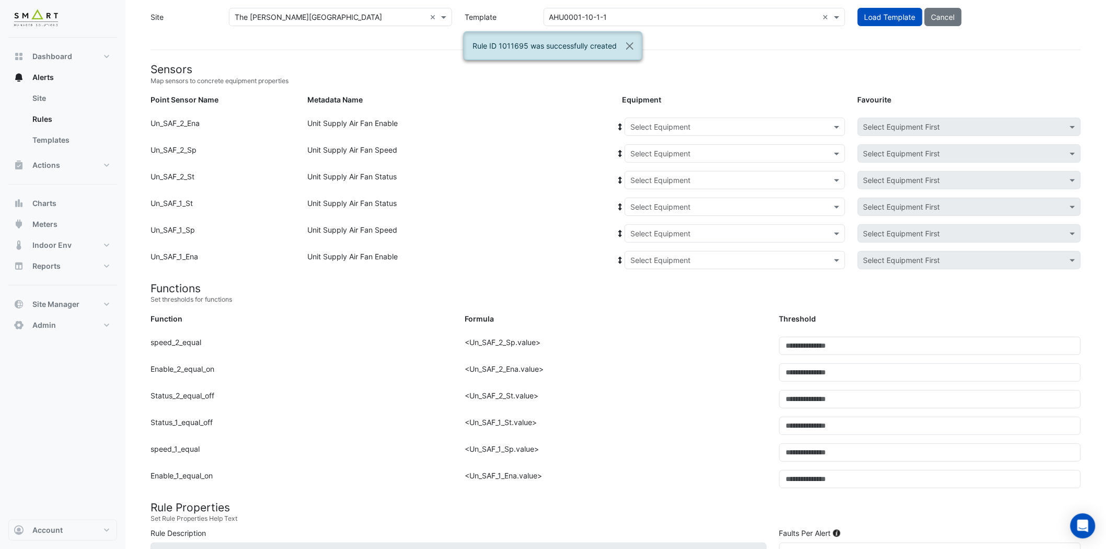
scroll to position [0, 0]
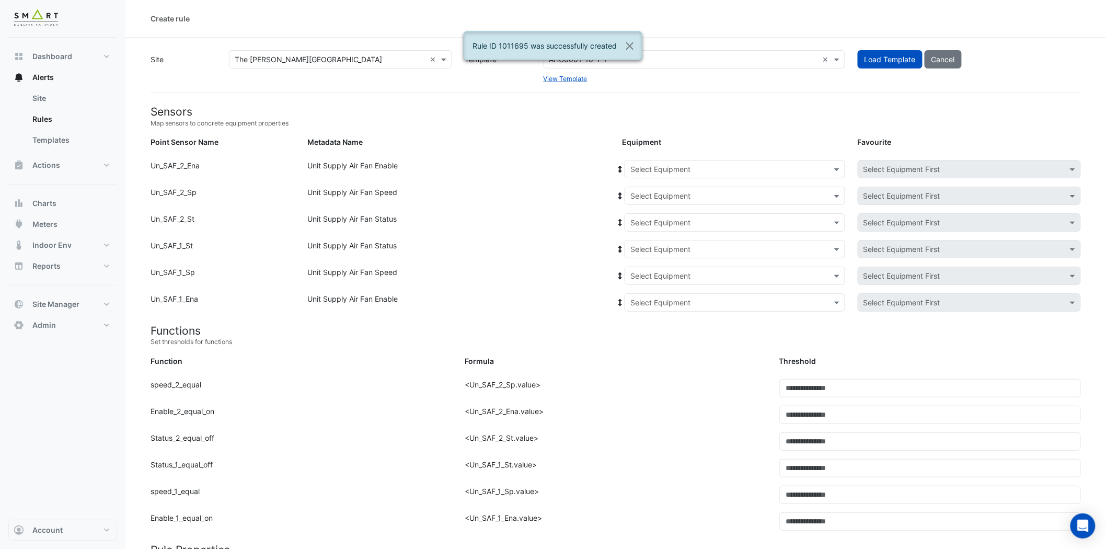
click at [740, 169] on input "text" at bounding box center [725, 169] width 188 height 11
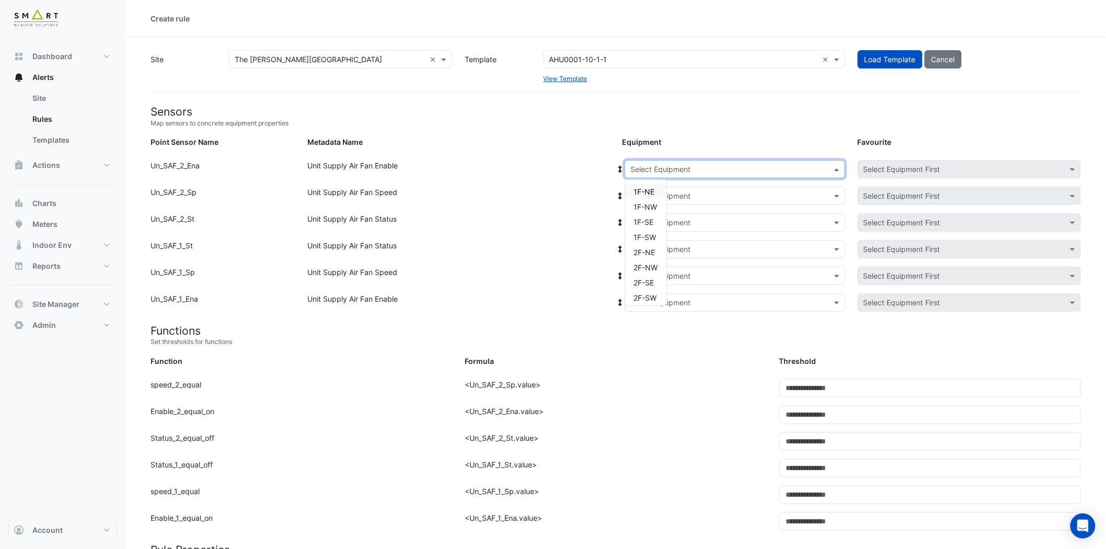
scroll to position [58, 0]
click at [647, 254] on span "3F-NE" at bounding box center [645, 254] width 22 height 9
click at [698, 187] on div "Select Equipment" at bounding box center [735, 196] width 221 height 18
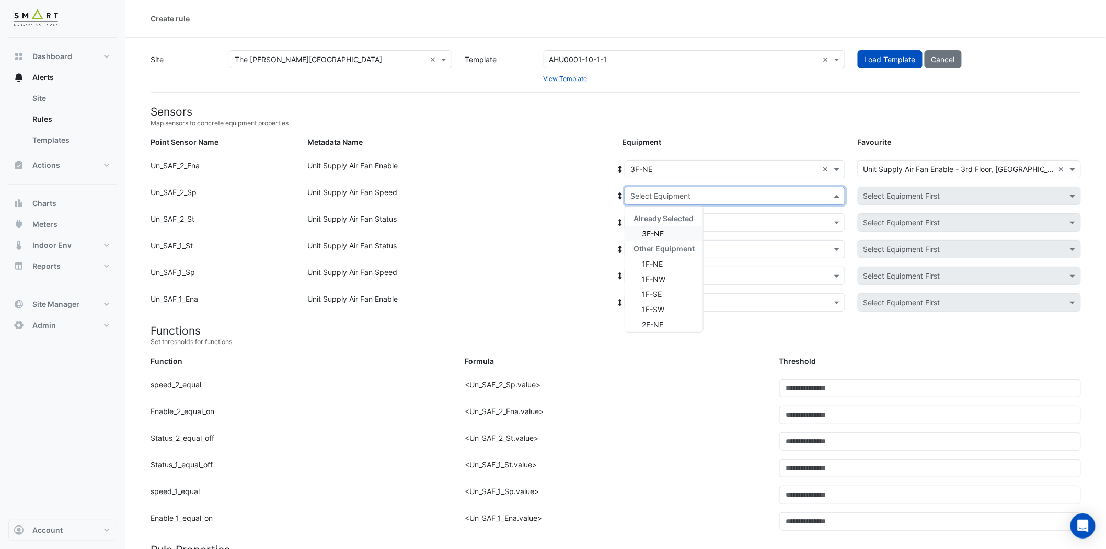
click at [659, 231] on span "3F-NE" at bounding box center [653, 233] width 22 height 9
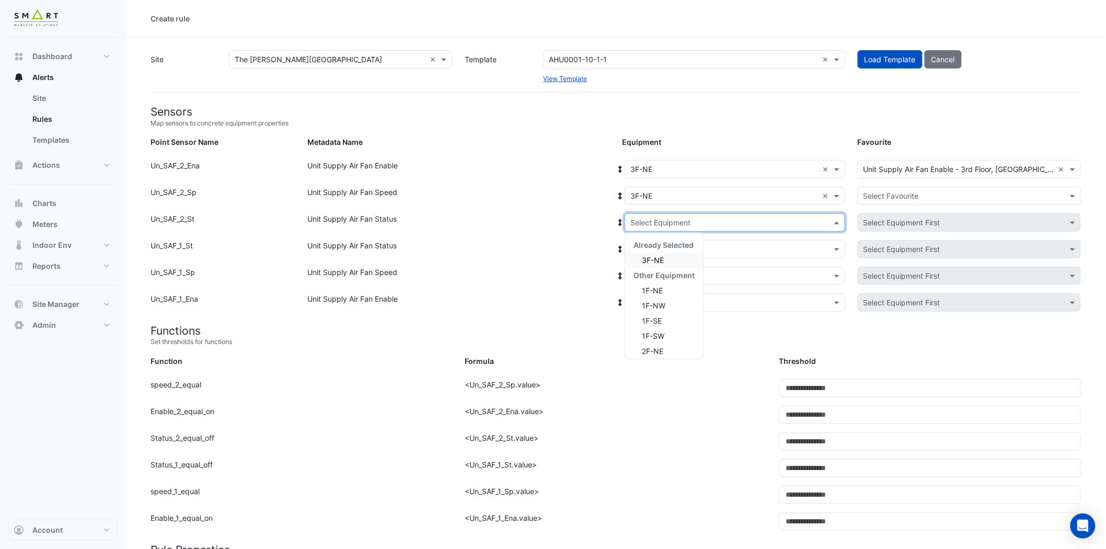
click at [671, 213] on div "Select Equipment" at bounding box center [735, 222] width 221 height 18
click at [662, 251] on div "Already Selected" at bounding box center [664, 244] width 78 height 15
click at [662, 258] on span "3F-NE" at bounding box center [653, 260] width 22 height 9
click at [666, 253] on input "text" at bounding box center [725, 249] width 188 height 11
click at [663, 293] on div "3F-NE" at bounding box center [664, 286] width 78 height 15
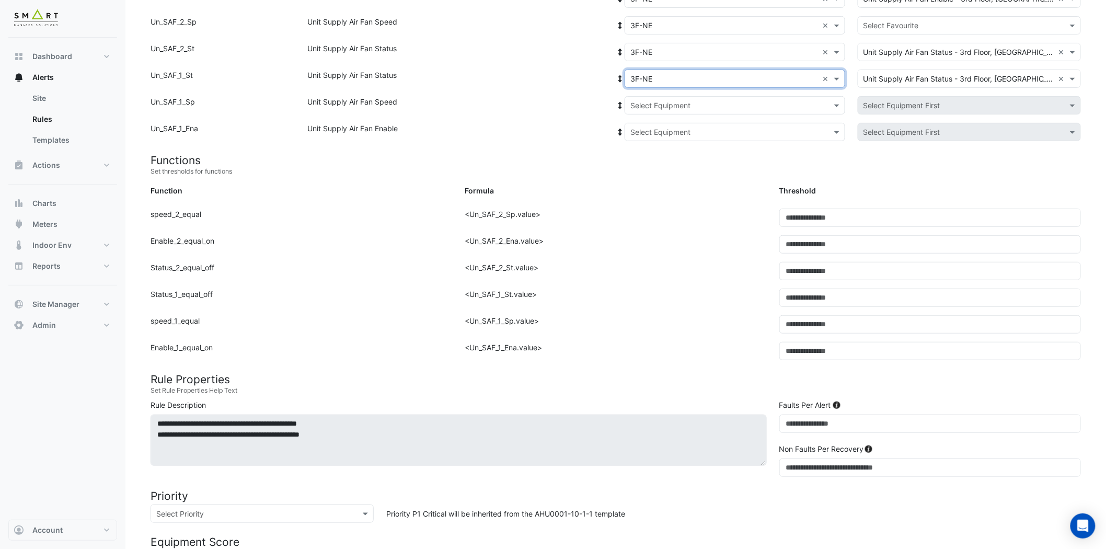
scroll to position [174, 0]
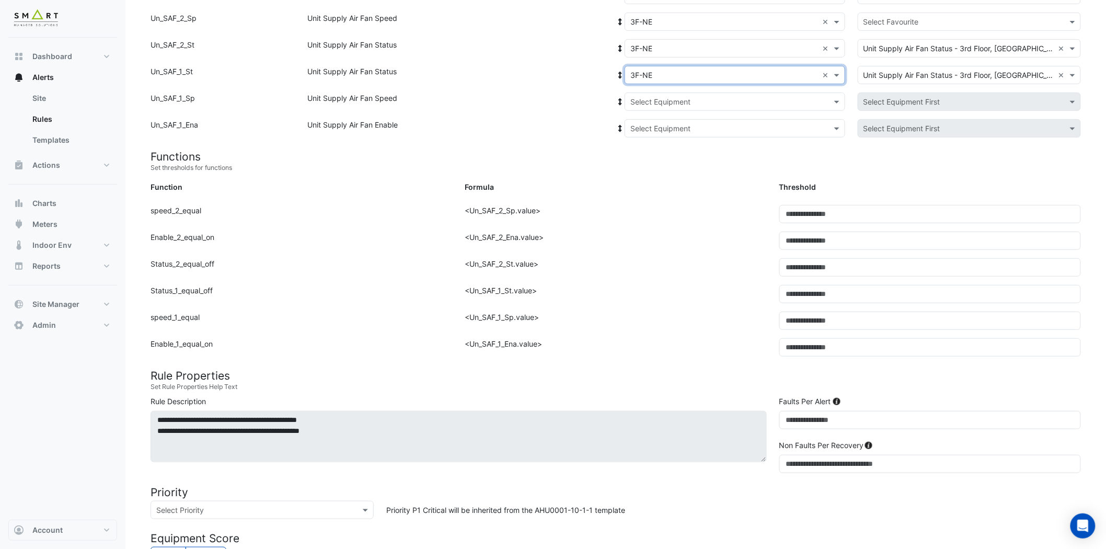
click at [667, 101] on input "text" at bounding box center [725, 102] width 188 height 11
click at [666, 134] on div "3F-NE" at bounding box center [664, 139] width 78 height 15
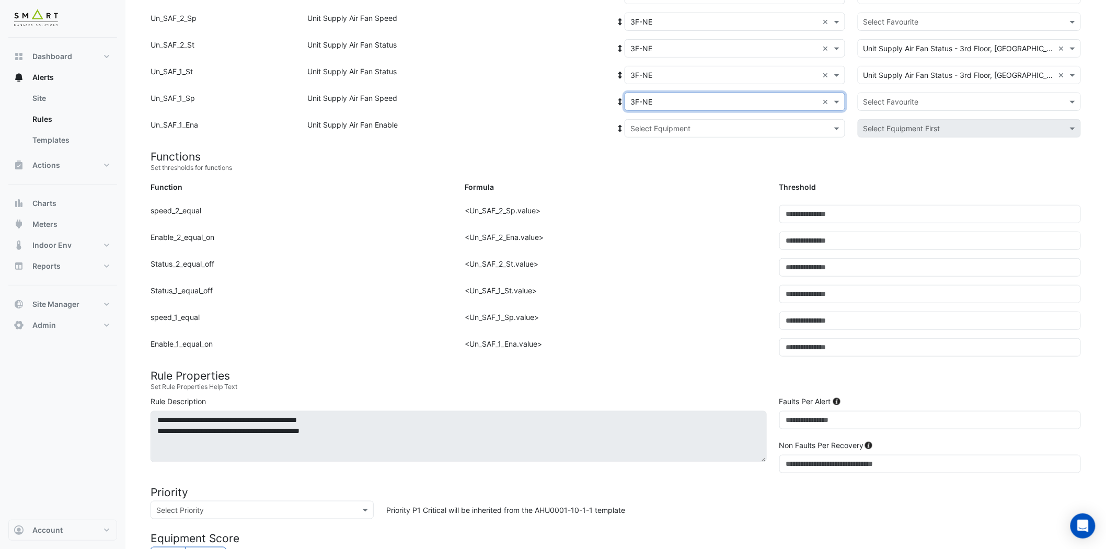
click at [676, 129] on input "text" at bounding box center [725, 128] width 188 height 11
click at [668, 166] on div "3F-NE" at bounding box center [664, 165] width 78 height 15
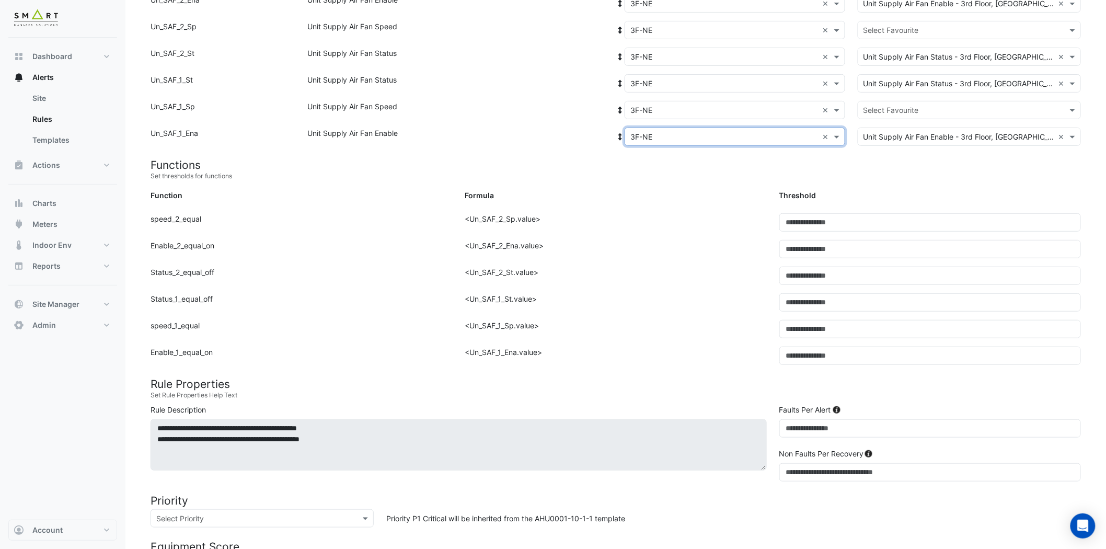
scroll to position [58, 0]
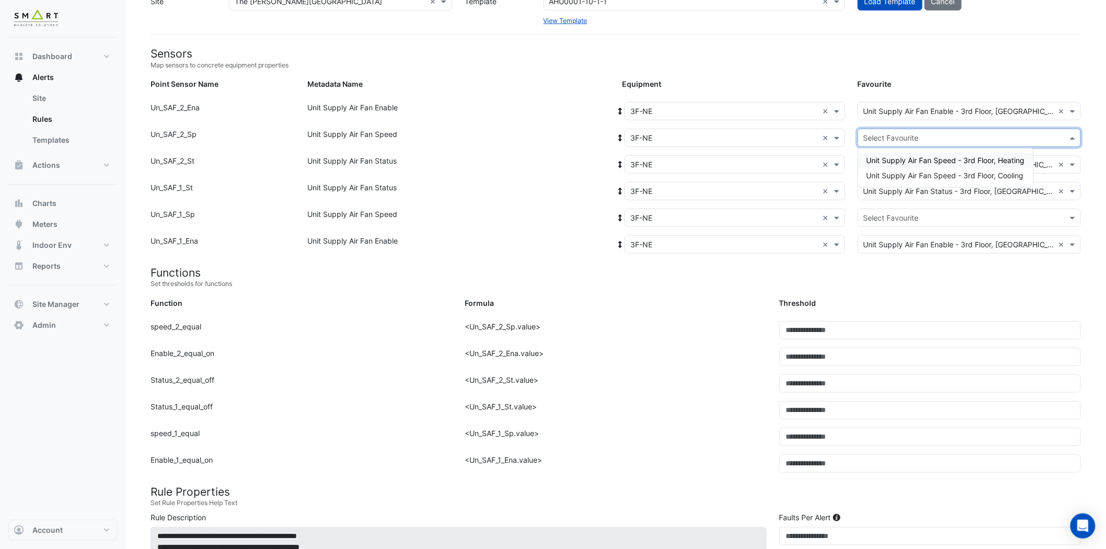
click at [952, 140] on input "text" at bounding box center [959, 138] width 191 height 11
click at [956, 156] on span "Unit Supply Air Fan Speed - 3rd Floor, Heating" at bounding box center [946, 160] width 158 height 9
click at [926, 213] on input "text" at bounding box center [959, 218] width 191 height 11
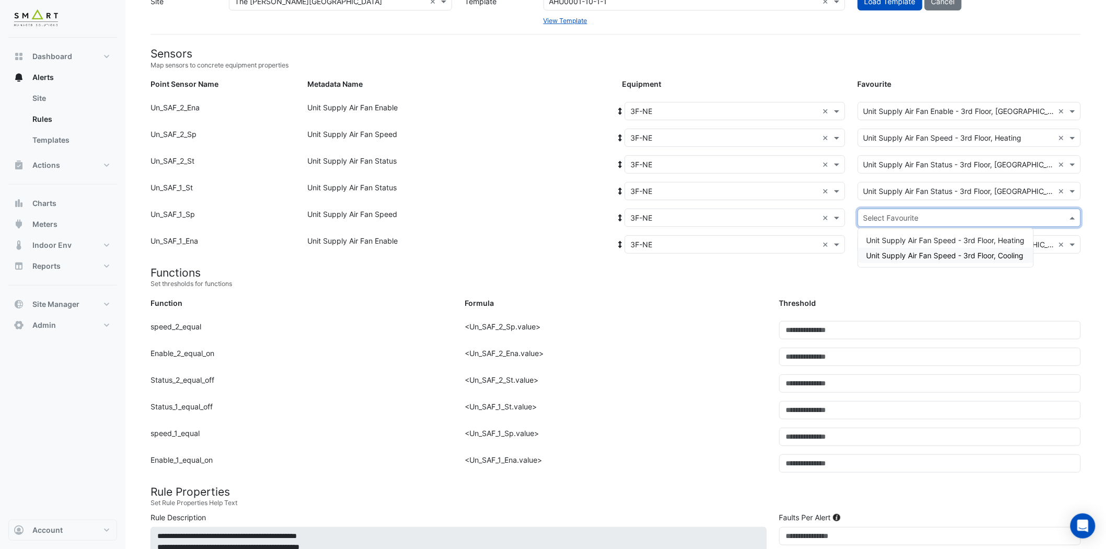
click at [954, 253] on span "Unit Supply Air Fan Speed - 3rd Floor, Cooling" at bounding box center [945, 255] width 157 height 9
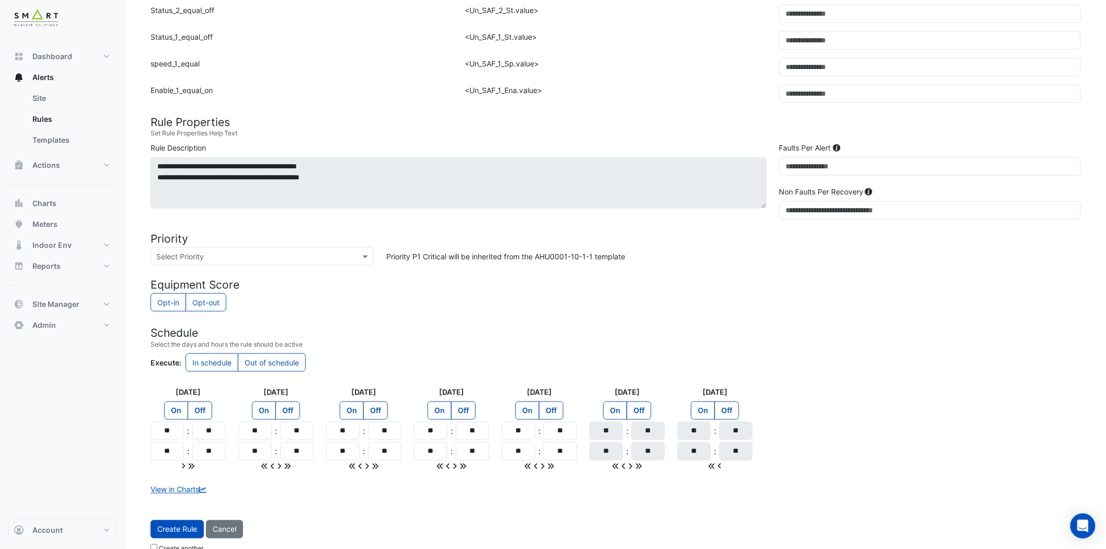
scroll to position [445, 0]
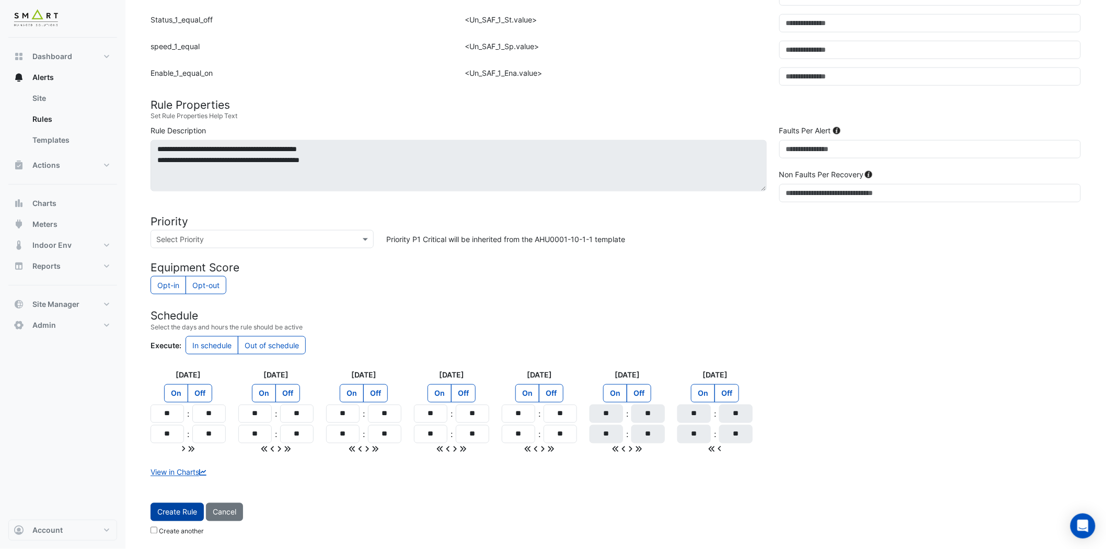
click at [186, 494] on span "Create Rule" at bounding box center [177, 512] width 40 height 9
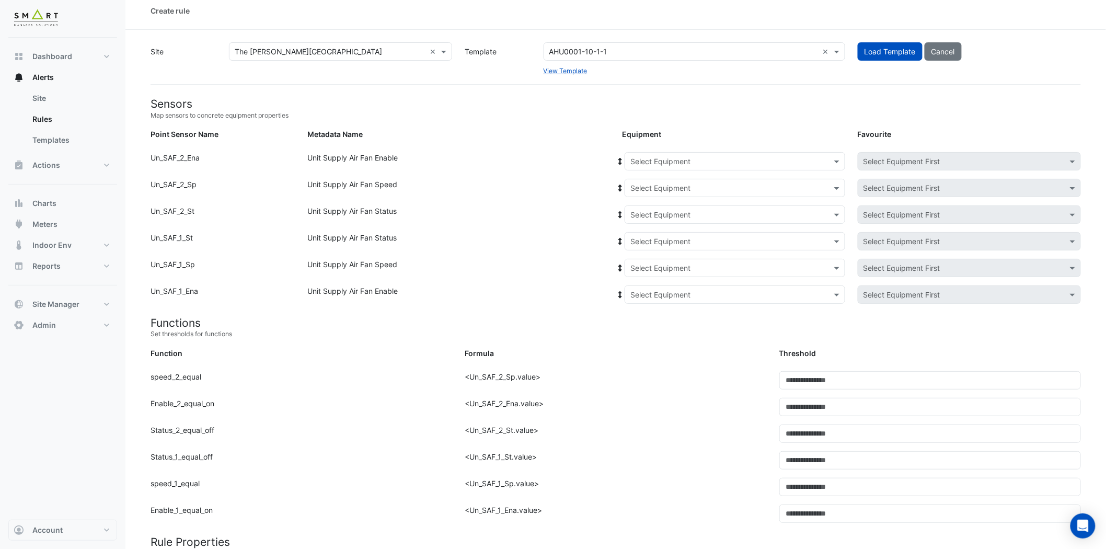
scroll to position [0, 0]
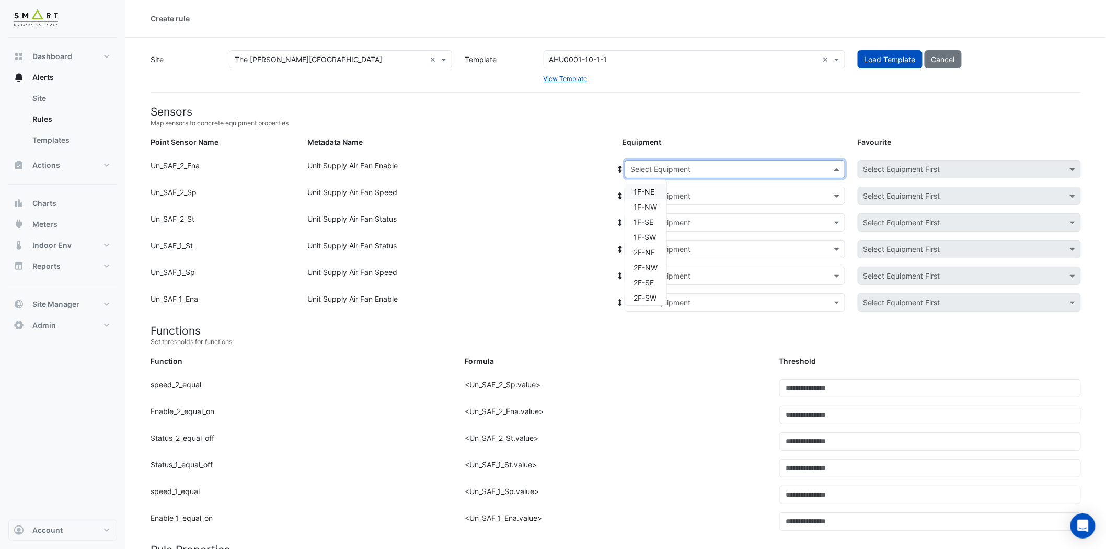
drag, startPoint x: 738, startPoint y: 159, endPoint x: 744, endPoint y: 155, distance: 8.3
click at [738, 161] on div "Select Equipment" at bounding box center [735, 169] width 221 height 18
click at [651, 210] on span "3F-NW" at bounding box center [646, 212] width 25 height 9
click at [715, 197] on input "text" at bounding box center [725, 196] width 188 height 11
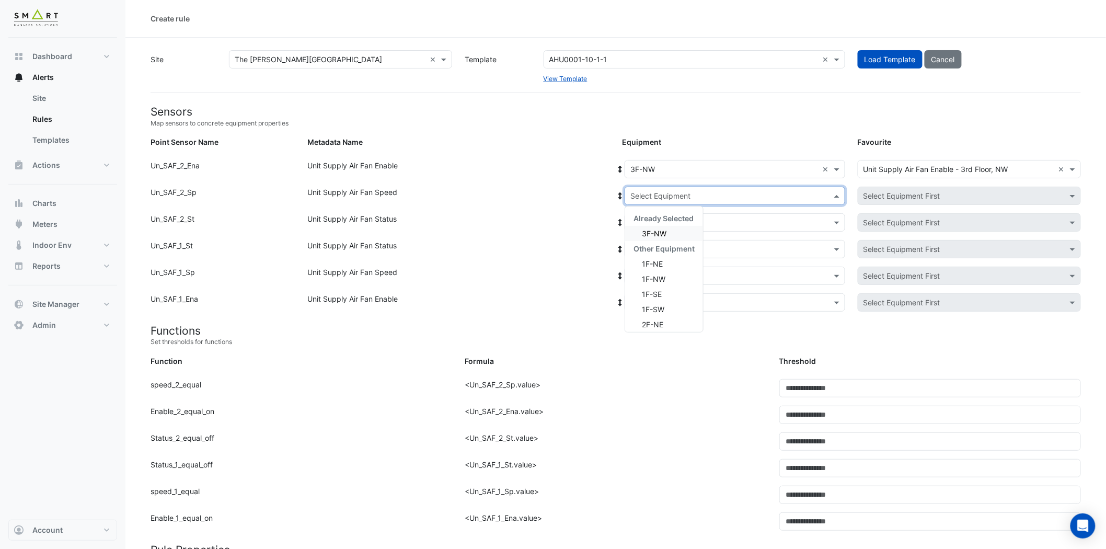
click at [660, 229] on span "3F-NW" at bounding box center [654, 233] width 25 height 9
click at [685, 217] on input "text" at bounding box center [725, 222] width 188 height 11
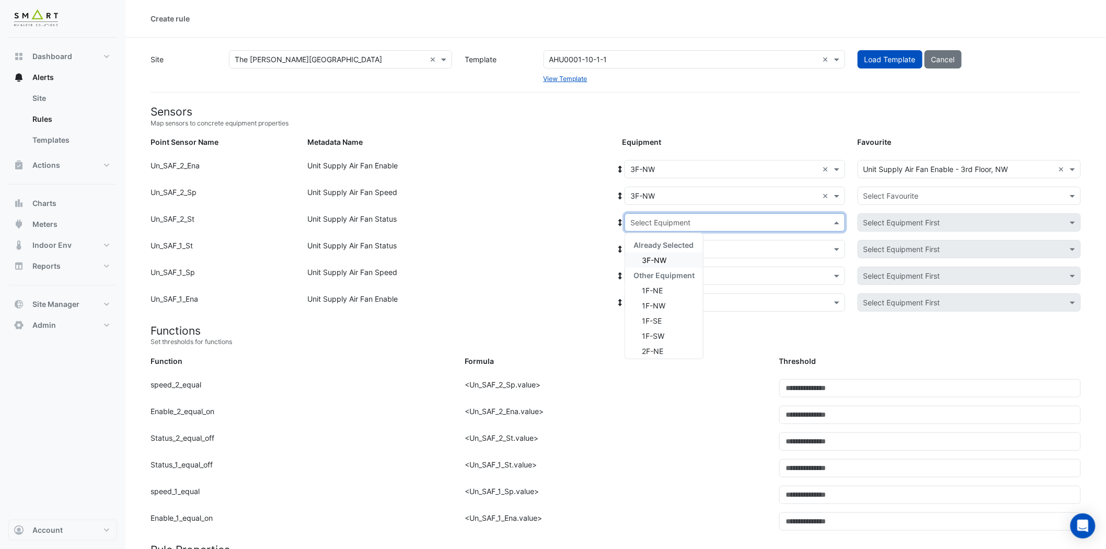
click at [665, 261] on span "3F-NW" at bounding box center [654, 260] width 25 height 9
click at [687, 248] on input "text" at bounding box center [725, 249] width 188 height 11
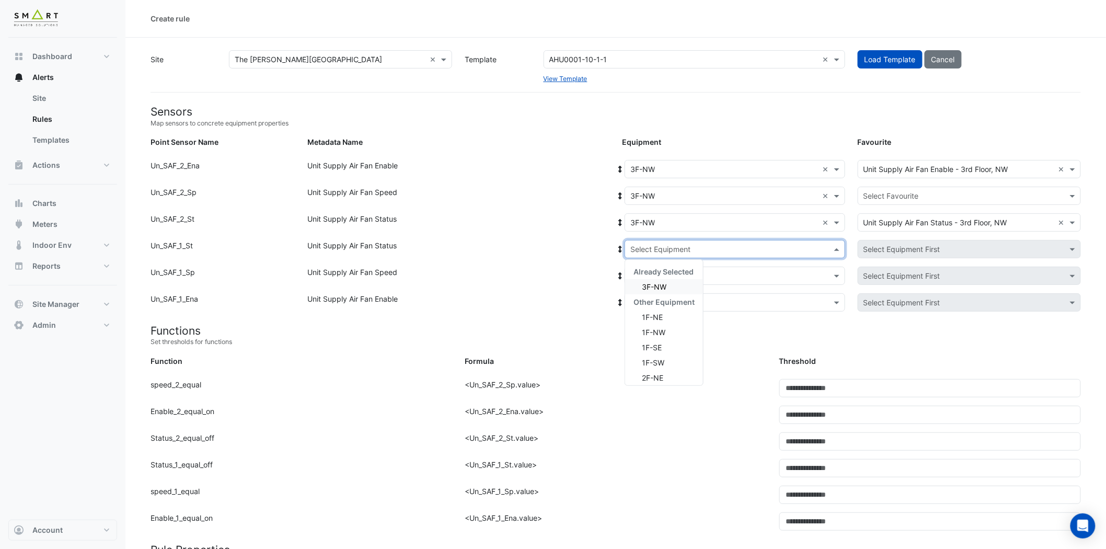
click at [673, 281] on div "3F-NW" at bounding box center [664, 286] width 78 height 15
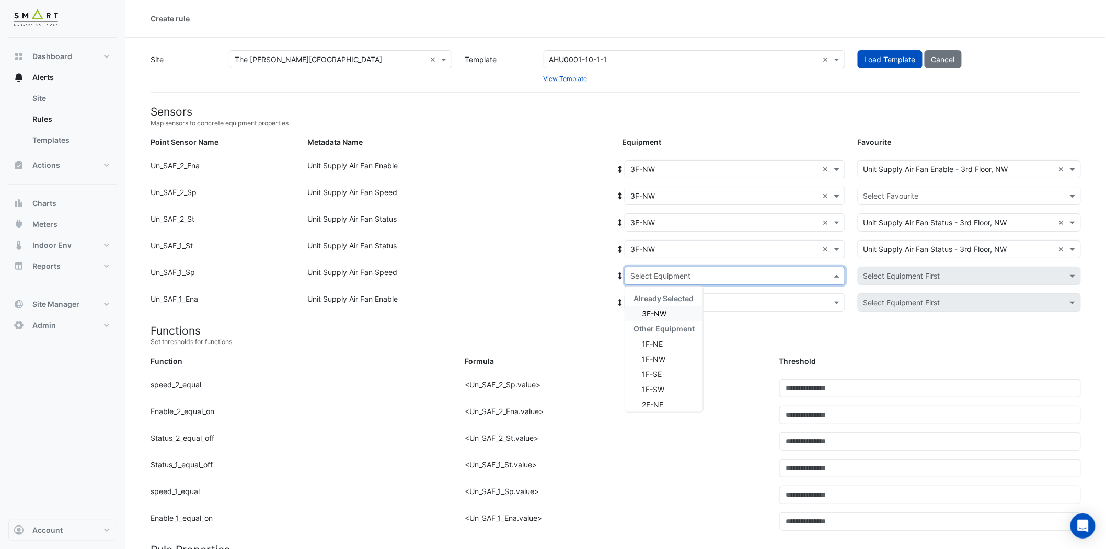
click at [678, 268] on div "Select Equipment" at bounding box center [735, 276] width 221 height 18
click at [664, 309] on span "3F-NW" at bounding box center [654, 313] width 25 height 9
click at [668, 301] on input "text" at bounding box center [725, 302] width 188 height 11
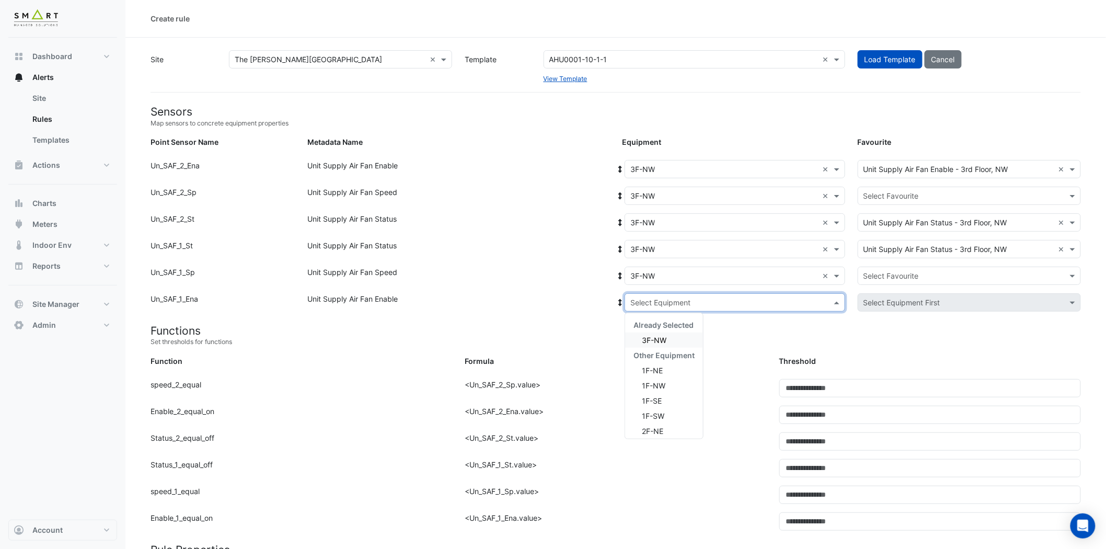
click at [656, 341] on span "3F-NW" at bounding box center [654, 340] width 25 height 9
drag, startPoint x: 958, startPoint y: 203, endPoint x: 960, endPoint y: 198, distance: 5.6
click at [960, 201] on div "Select Favourite" at bounding box center [969, 196] width 223 height 18
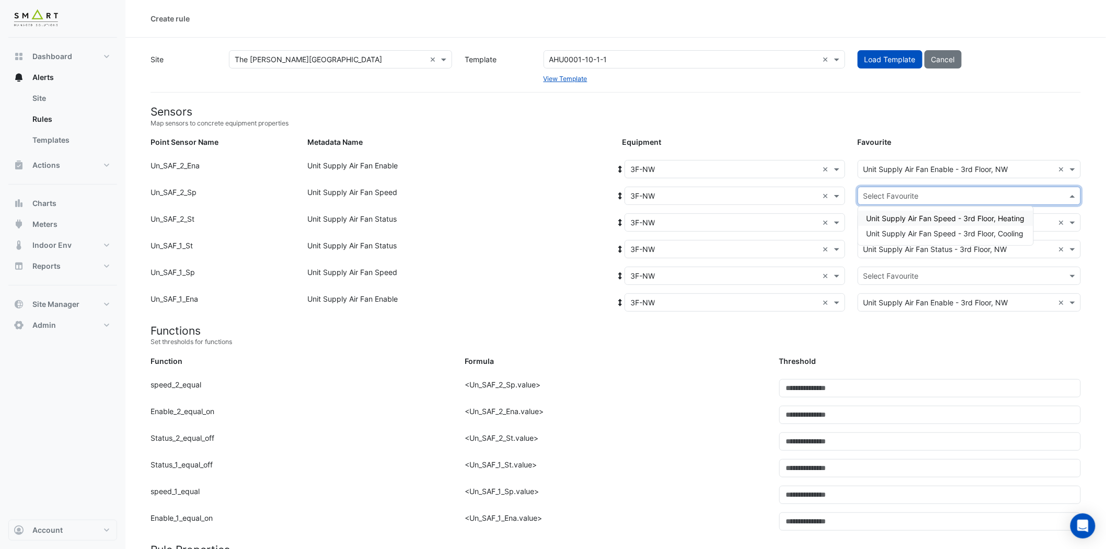
click at [956, 214] on span "Unit Supply Air Fan Speed - 3rd Floor, Heating" at bounding box center [946, 218] width 158 height 9
click at [945, 273] on input "text" at bounding box center [959, 276] width 191 height 11
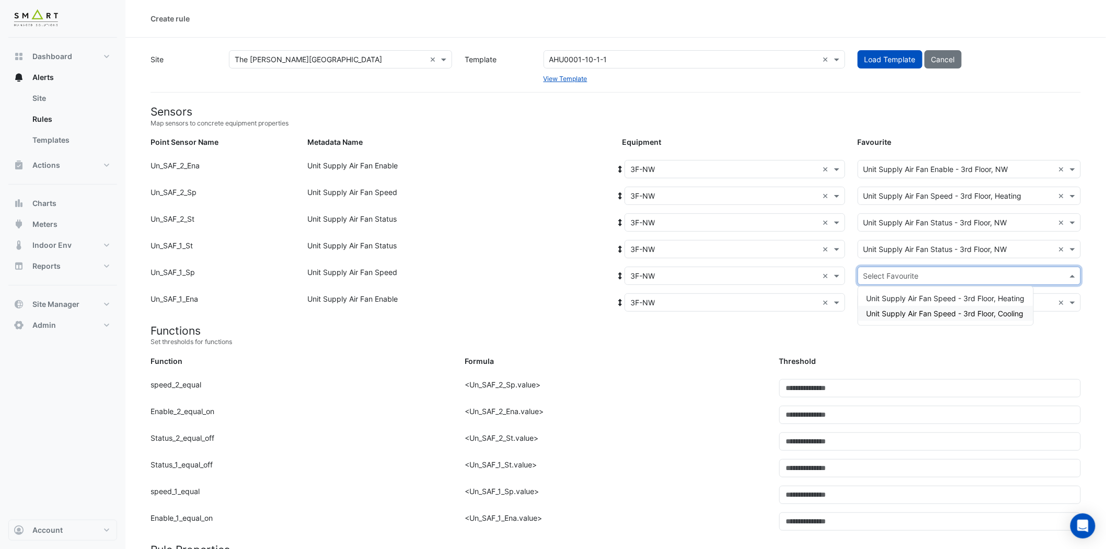
click at [959, 316] on span "Unit Supply Air Fan Speed - 3rd Floor, Cooling" at bounding box center [945, 313] width 157 height 9
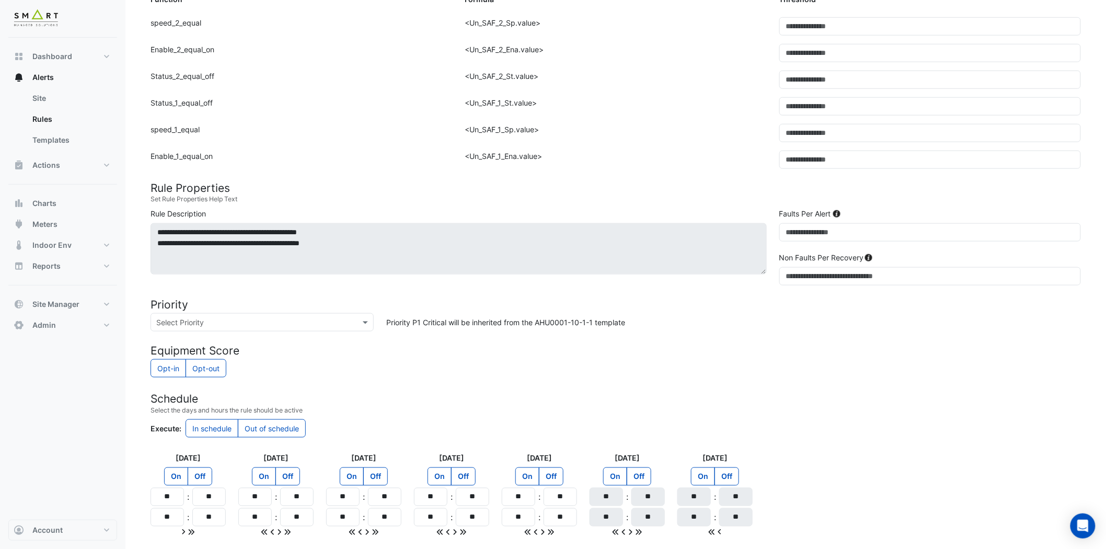
scroll to position [445, 0]
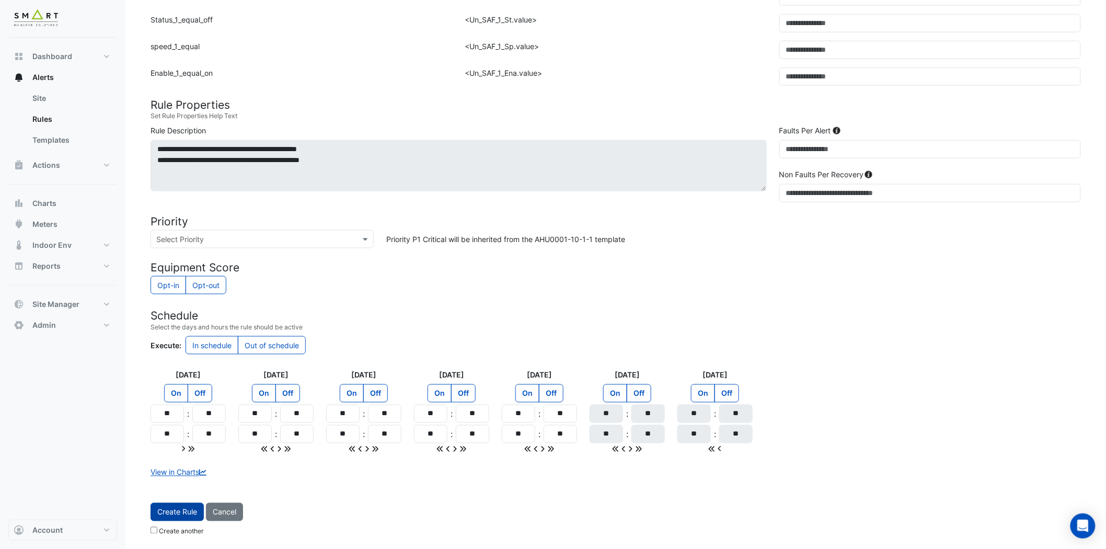
click at [186, 494] on button "Create Rule" at bounding box center [177, 512] width 53 height 18
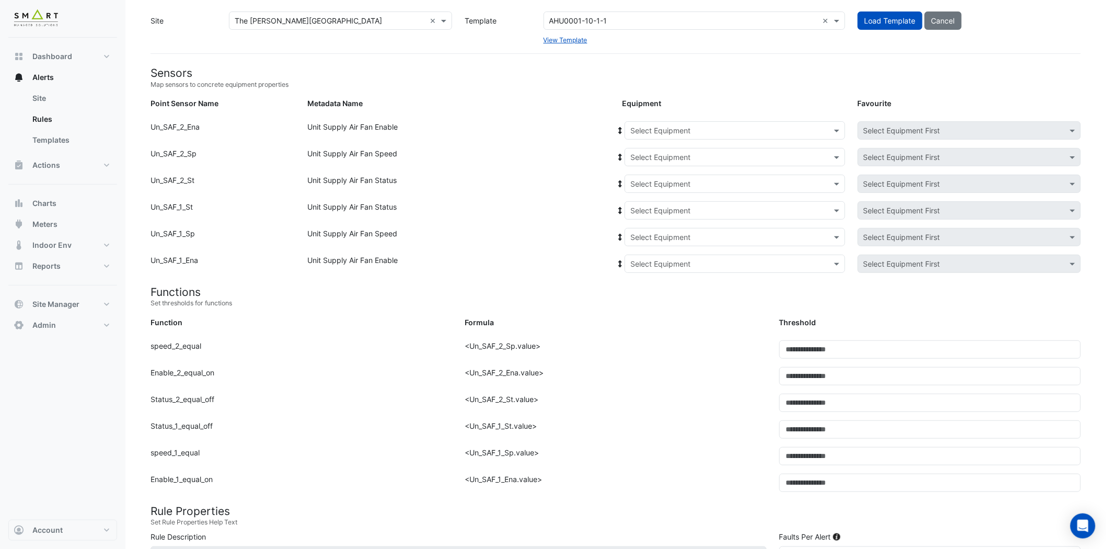
scroll to position [38, 0]
click at [707, 122] on div "Select Equipment" at bounding box center [735, 131] width 221 height 18
click at [641, 239] on div "3F-SE" at bounding box center [645, 246] width 41 height 15
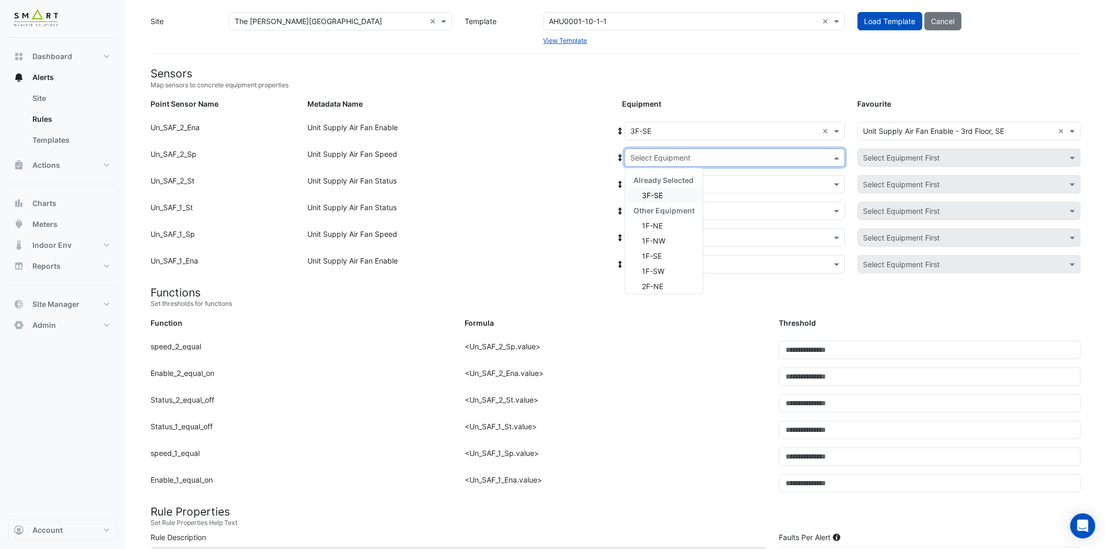
click at [739, 163] on div "Select Equipment" at bounding box center [735, 157] width 221 height 18
click at [697, 191] on div "3F-SE" at bounding box center [664, 195] width 78 height 15
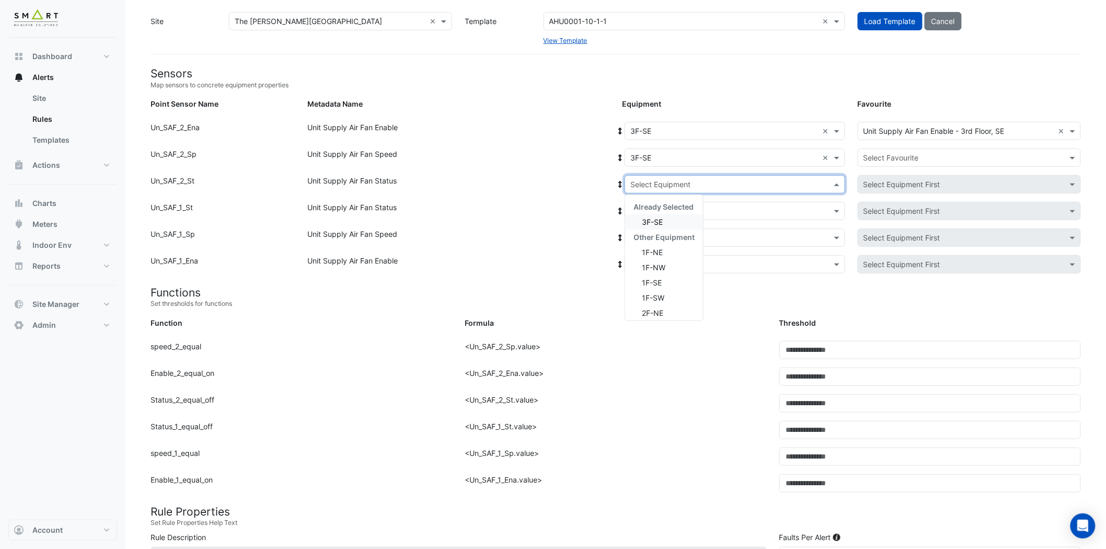
click at [702, 181] on input "text" at bounding box center [725, 184] width 188 height 11
click at [675, 225] on div "3F-SE" at bounding box center [664, 221] width 78 height 15
click at [689, 202] on div "Select Equipment" at bounding box center [735, 211] width 221 height 18
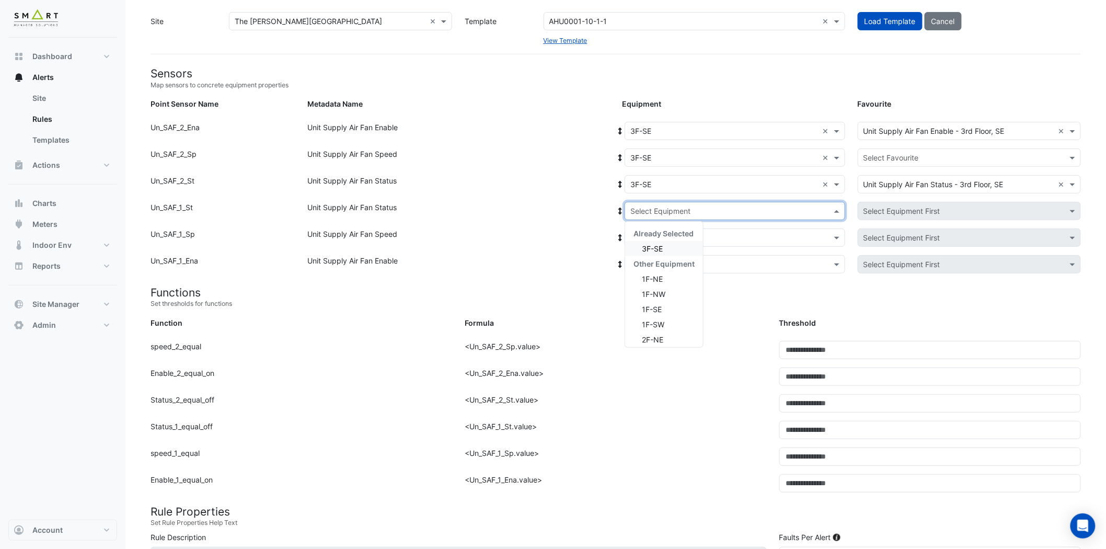
click at [663, 242] on div "3F-SE" at bounding box center [664, 248] width 78 height 15
click at [686, 228] on div "Select Equipment" at bounding box center [735, 237] width 221 height 18
click at [659, 274] on span "3F-SE" at bounding box center [652, 275] width 21 height 9
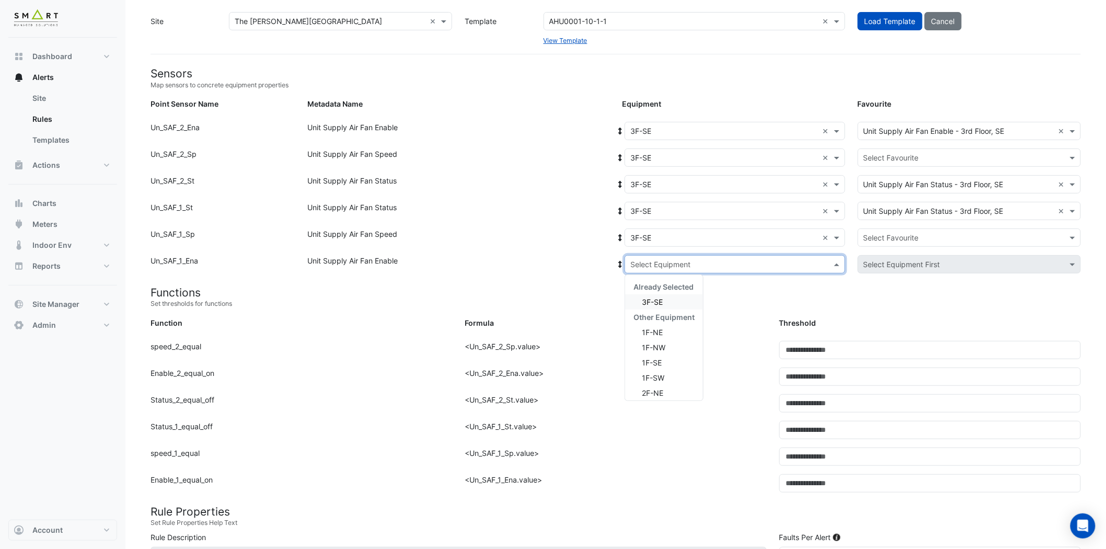
click at [697, 259] on input "text" at bounding box center [725, 264] width 188 height 11
click at [664, 300] on div "3F-SE" at bounding box center [664, 301] width 78 height 15
click at [923, 156] on input "text" at bounding box center [959, 158] width 191 height 11
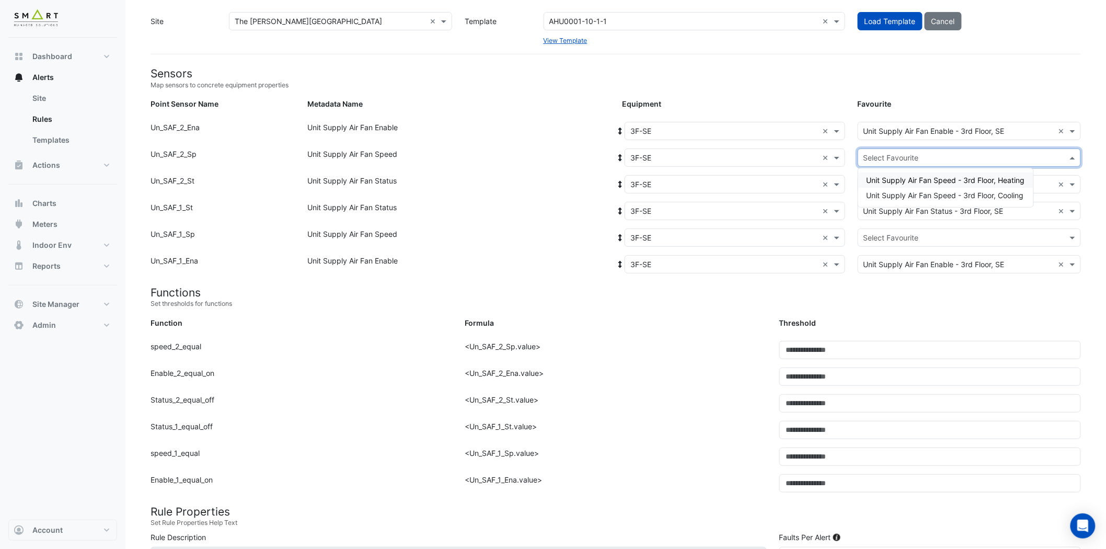
click at [925, 182] on span "Unit Supply Air Fan Speed - 3rd Floor, Heating" at bounding box center [946, 180] width 158 height 9
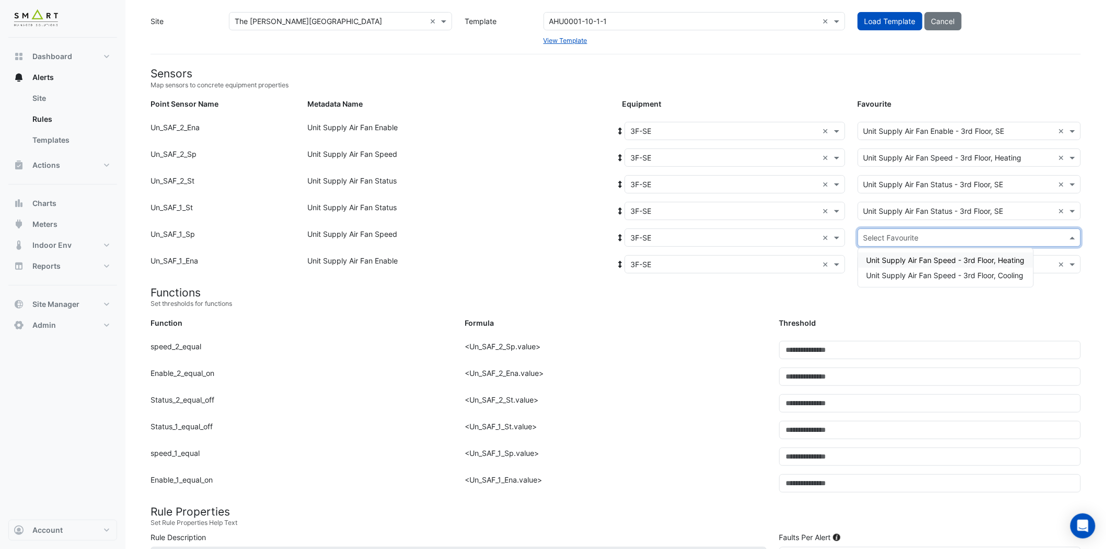
click at [910, 241] on input "text" at bounding box center [959, 238] width 191 height 11
click at [917, 274] on span "Unit Supply Air Fan Speed - 3rd Floor, Cooling" at bounding box center [945, 275] width 157 height 9
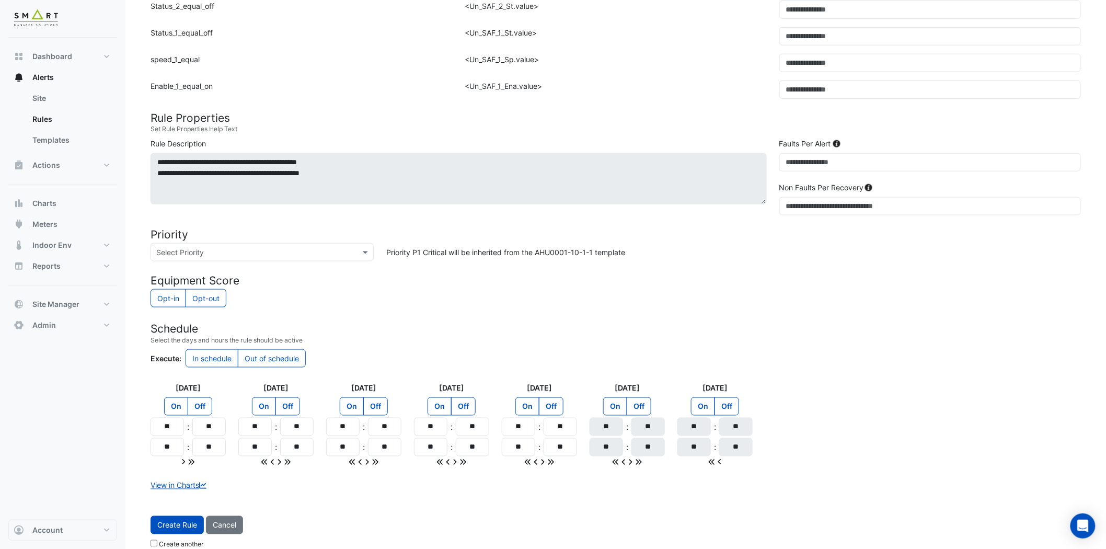
scroll to position [445, 0]
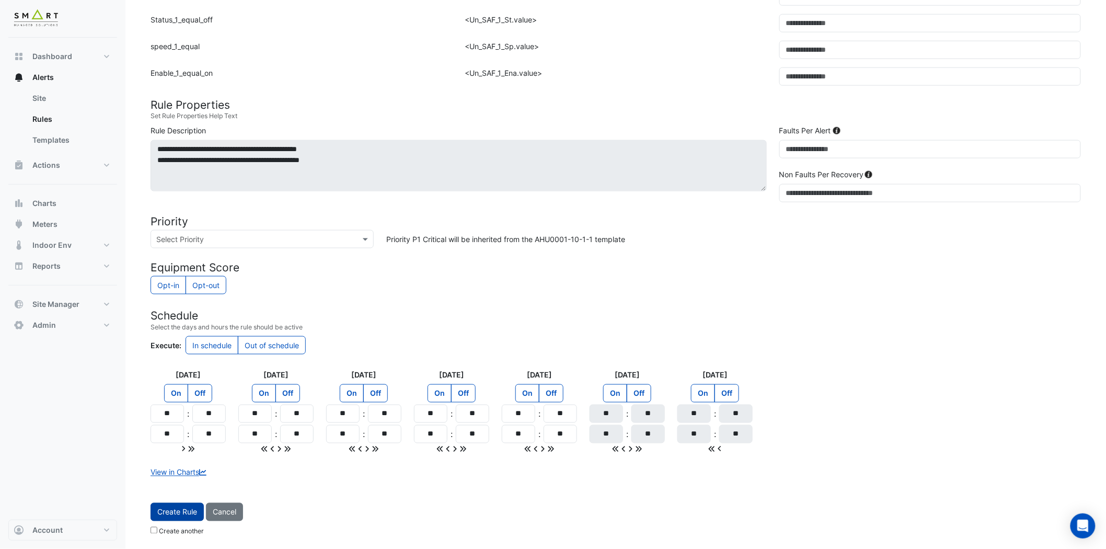
click at [180, 494] on span "Create Rule" at bounding box center [177, 512] width 40 height 9
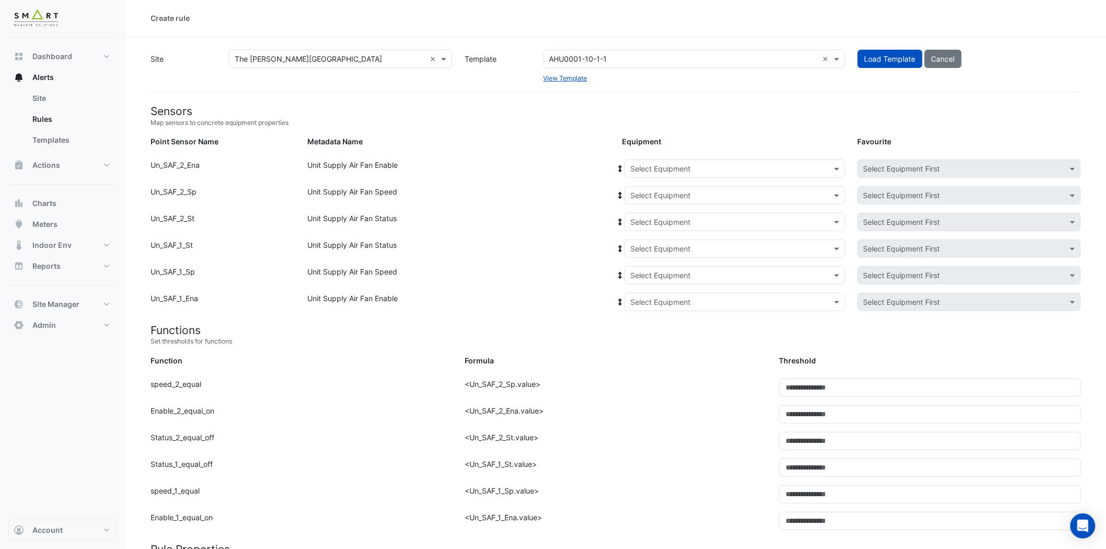
scroll to position [0, 0]
click at [723, 170] on input "text" at bounding box center [725, 169] width 188 height 11
click at [652, 239] on span "3F-SW" at bounding box center [646, 242] width 24 height 9
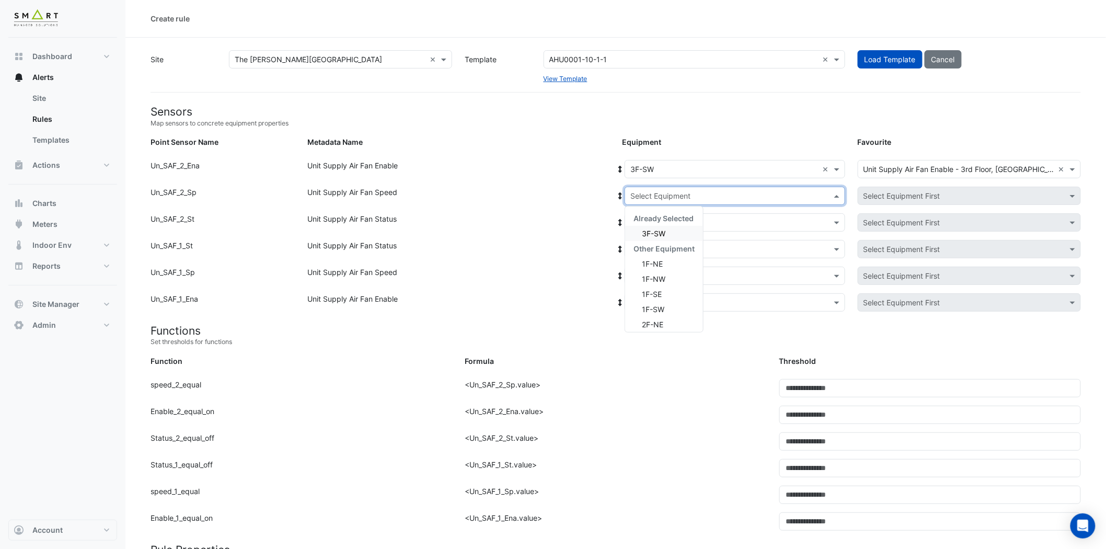
click at [765, 191] on input "text" at bounding box center [725, 196] width 188 height 11
click at [692, 227] on div "3F-SW" at bounding box center [664, 233] width 78 height 15
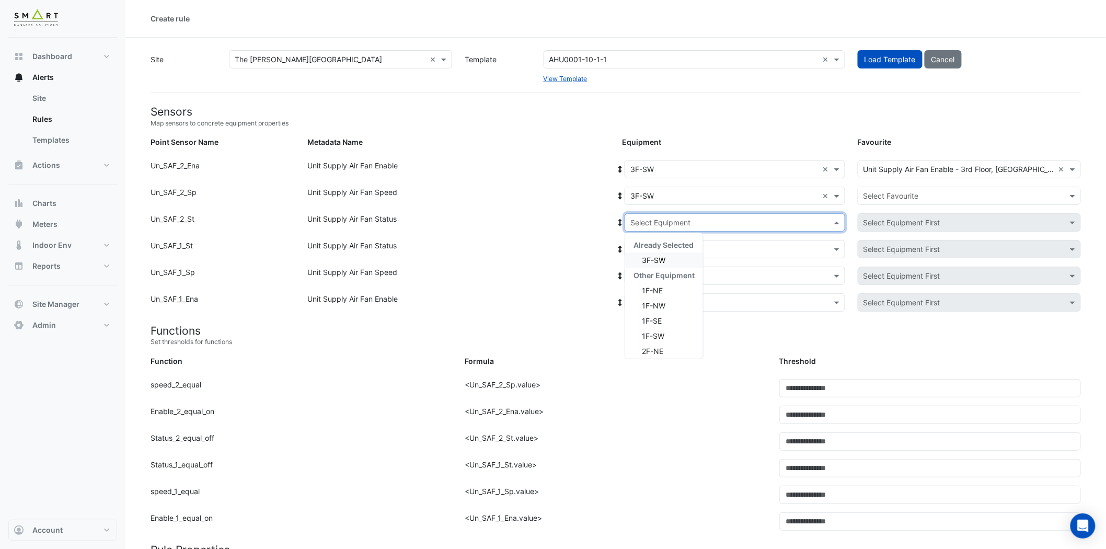
click at [695, 223] on input "text" at bounding box center [725, 222] width 188 height 11
click at [678, 258] on div "3F-SW" at bounding box center [664, 260] width 78 height 15
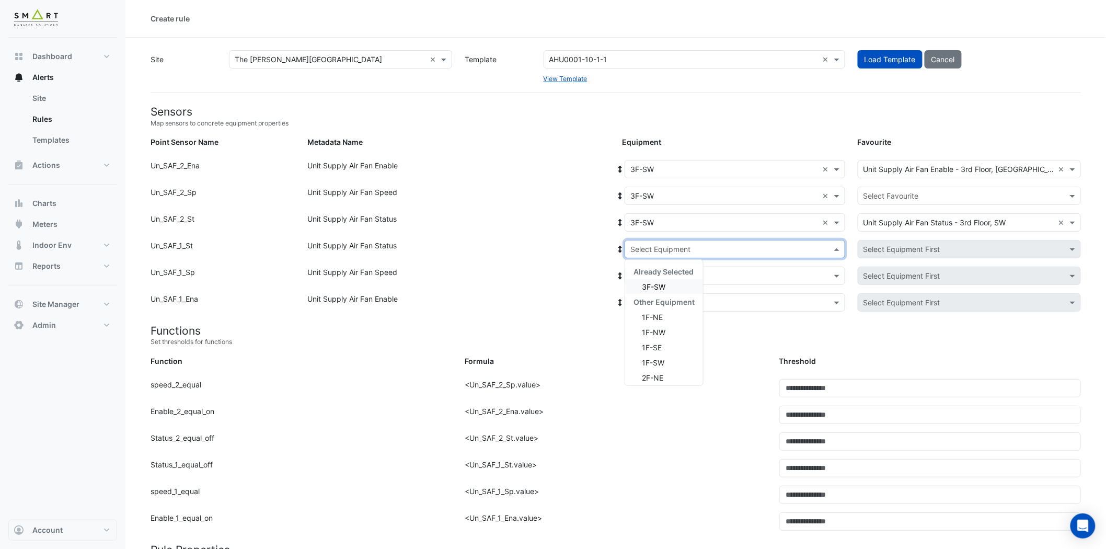
click at [696, 247] on input "text" at bounding box center [725, 249] width 188 height 11
click at [658, 284] on span "3F-SW" at bounding box center [654, 286] width 24 height 9
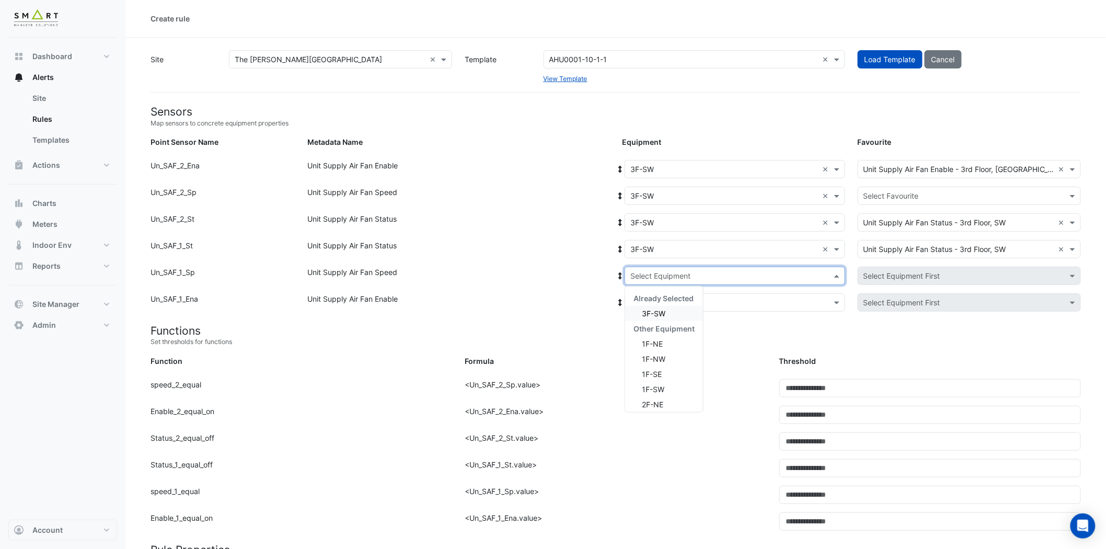
click at [683, 272] on input "text" at bounding box center [725, 276] width 188 height 11
click at [672, 310] on div "3F-SW" at bounding box center [664, 313] width 78 height 15
click at [690, 300] on input "text" at bounding box center [725, 302] width 188 height 11
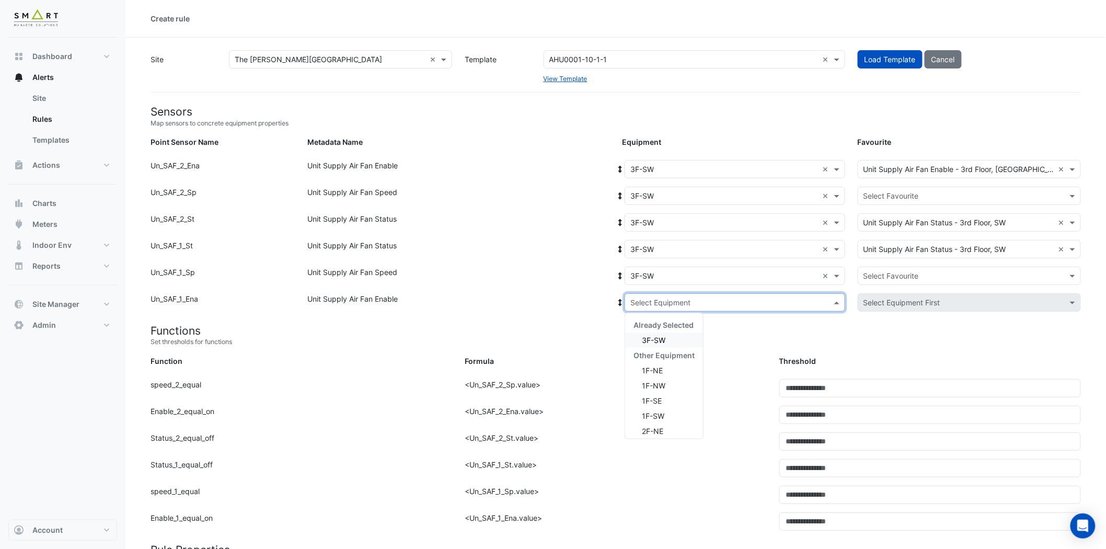
drag, startPoint x: 680, startPoint y: 339, endPoint x: 880, endPoint y: 254, distance: 217.6
click at [680, 339] on div "3F-SW" at bounding box center [664, 340] width 78 height 15
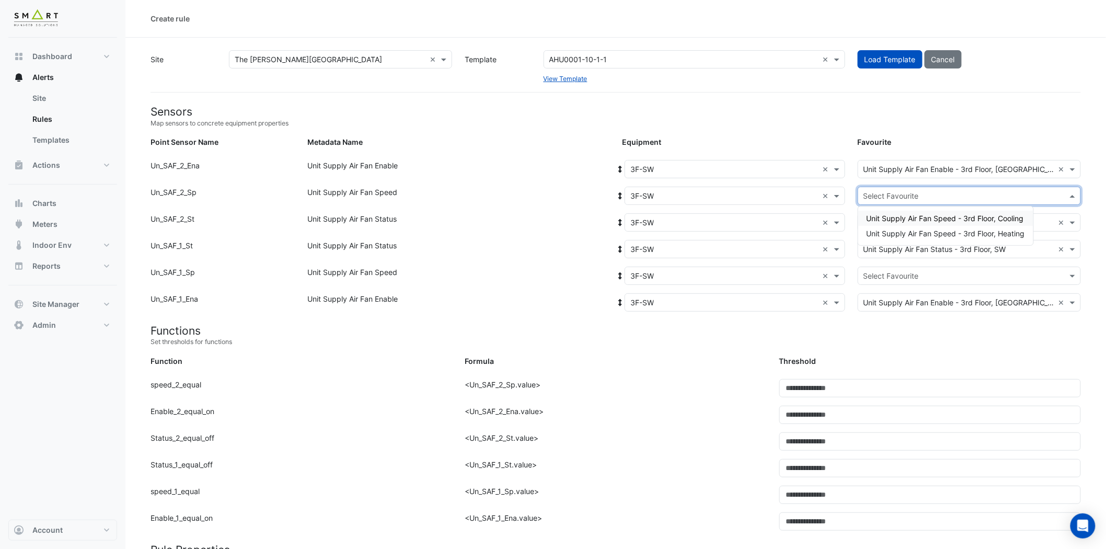
click at [980, 196] on input "text" at bounding box center [959, 196] width 191 height 11
click at [964, 214] on span "Unit Supply Air Fan Speed - 3rd Floor, Cooling" at bounding box center [945, 218] width 157 height 9
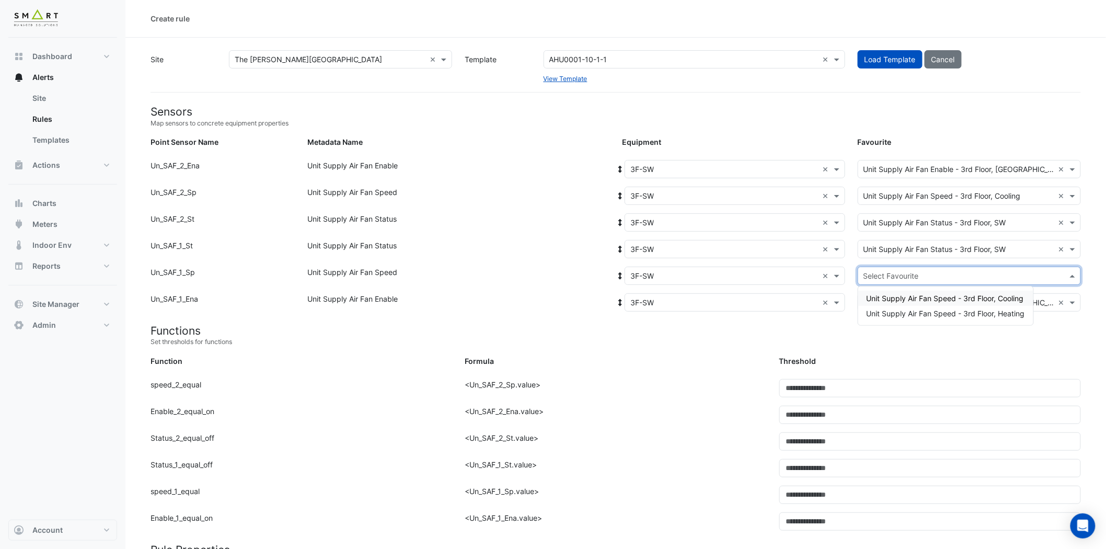
drag, startPoint x: 938, startPoint y: 272, endPoint x: 936, endPoint y: 278, distance: 6.3
click at [938, 272] on input "text" at bounding box center [959, 276] width 191 height 11
click at [938, 307] on div "Unit Supply Air Fan Speed - 3rd Floor, Heating" at bounding box center [945, 313] width 175 height 15
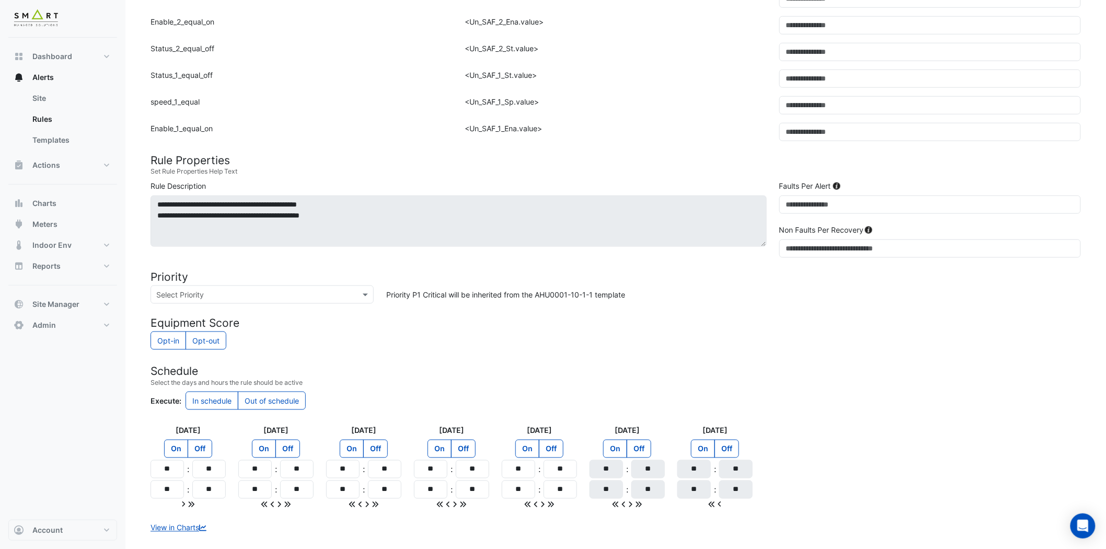
scroll to position [445, 0]
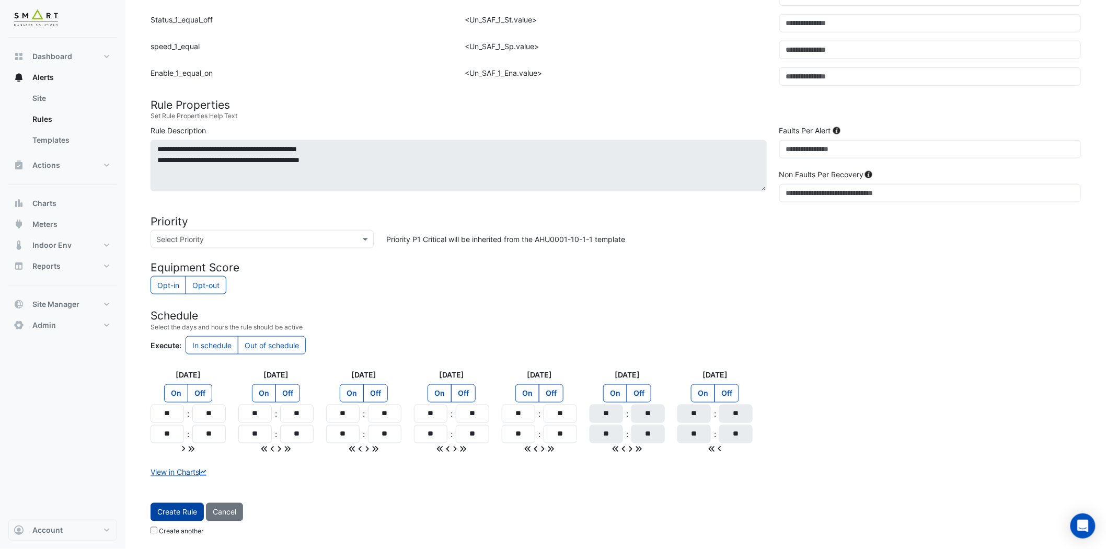
click at [181, 494] on span "Create Rule" at bounding box center [177, 512] width 40 height 9
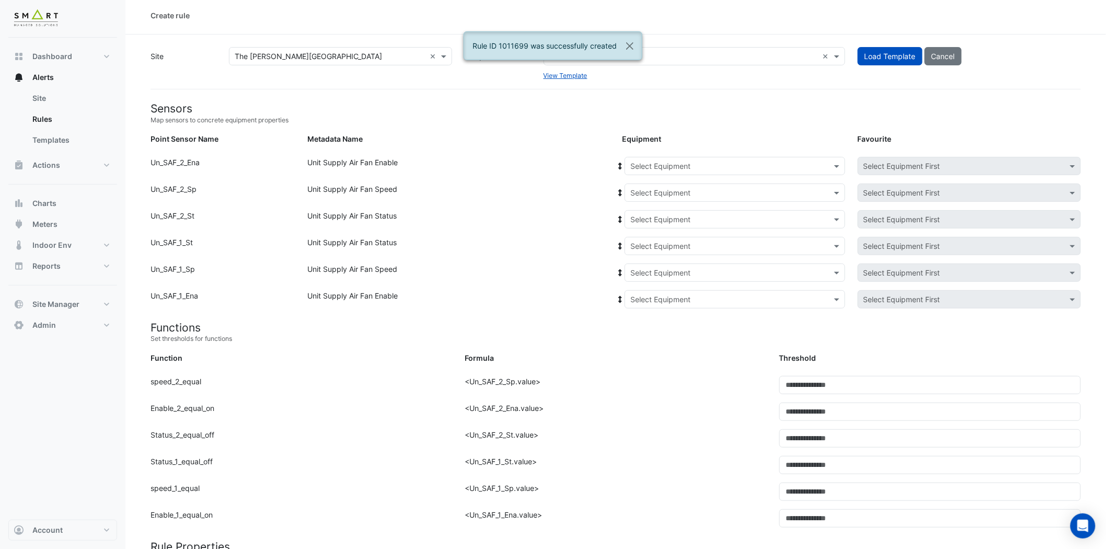
scroll to position [0, 0]
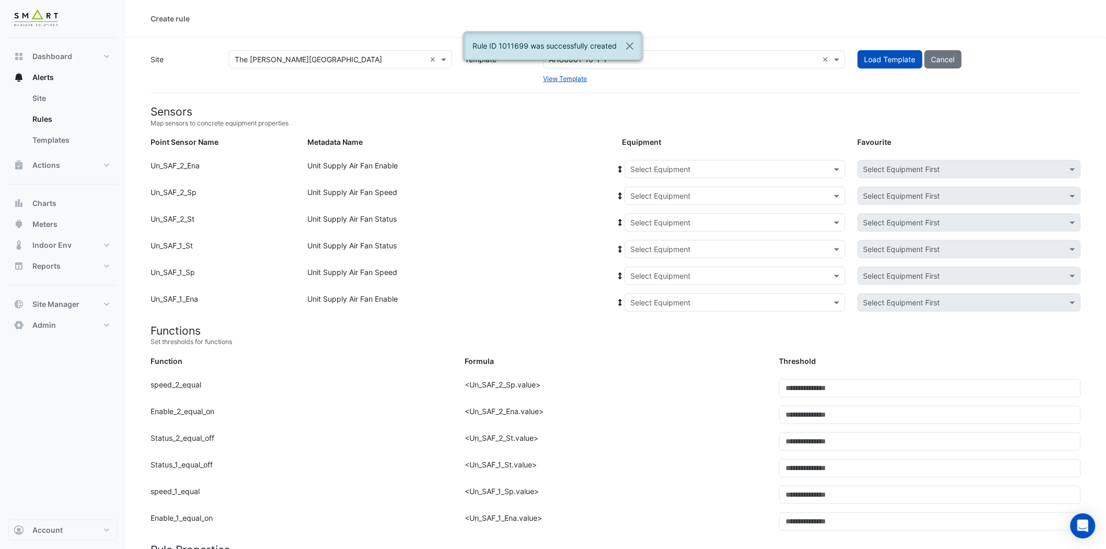
drag, startPoint x: 748, startPoint y: 168, endPoint x: 885, endPoint y: 115, distance: 146.8
click at [748, 168] on input "text" at bounding box center [725, 169] width 188 height 11
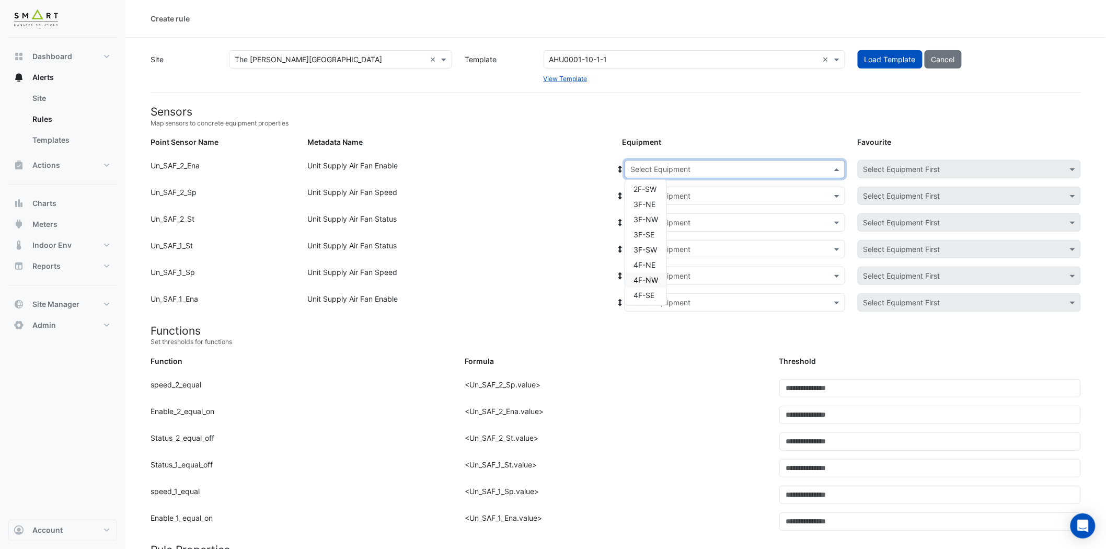
scroll to position [140, 0]
click at [654, 231] on span "4F-NE" at bounding box center [645, 233] width 22 height 9
click at [708, 188] on div "Select Equipment" at bounding box center [735, 196] width 221 height 18
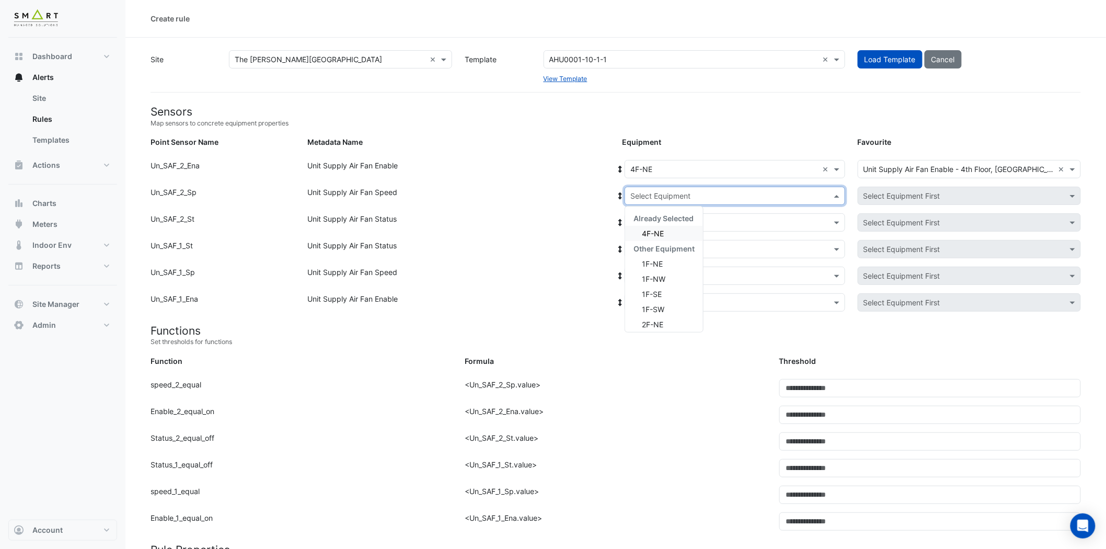
click at [668, 233] on div "4F-NE" at bounding box center [664, 233] width 78 height 15
click at [699, 215] on div "Select Equipment" at bounding box center [735, 222] width 221 height 18
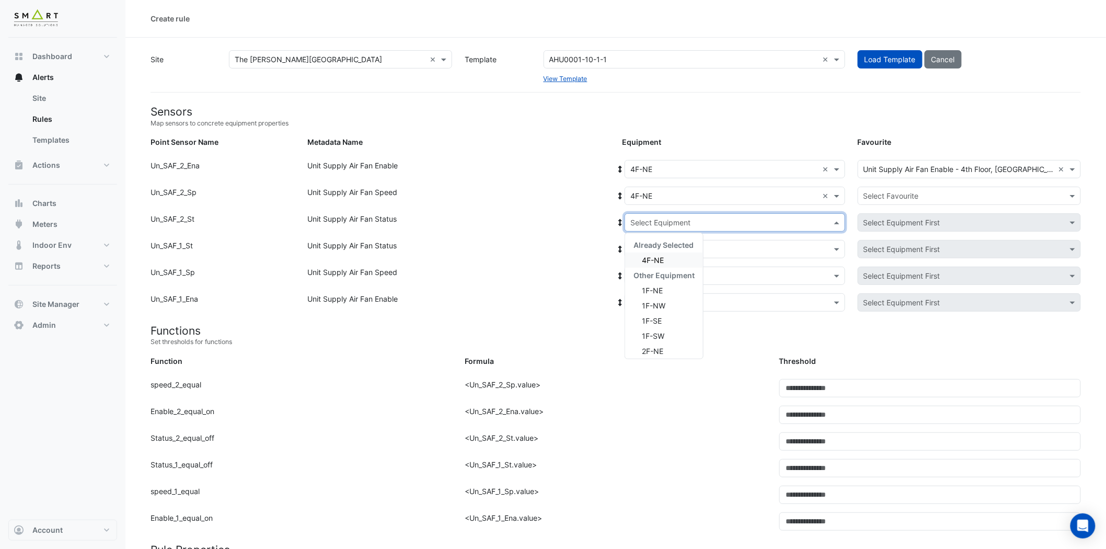
click at [670, 258] on div "4F-NE" at bounding box center [664, 260] width 78 height 15
drag, startPoint x: 689, startPoint y: 244, endPoint x: 680, endPoint y: 261, distance: 19.2
click at [689, 244] on input "text" at bounding box center [725, 249] width 188 height 11
click at [670, 280] on div "4F-NE" at bounding box center [664, 286] width 78 height 15
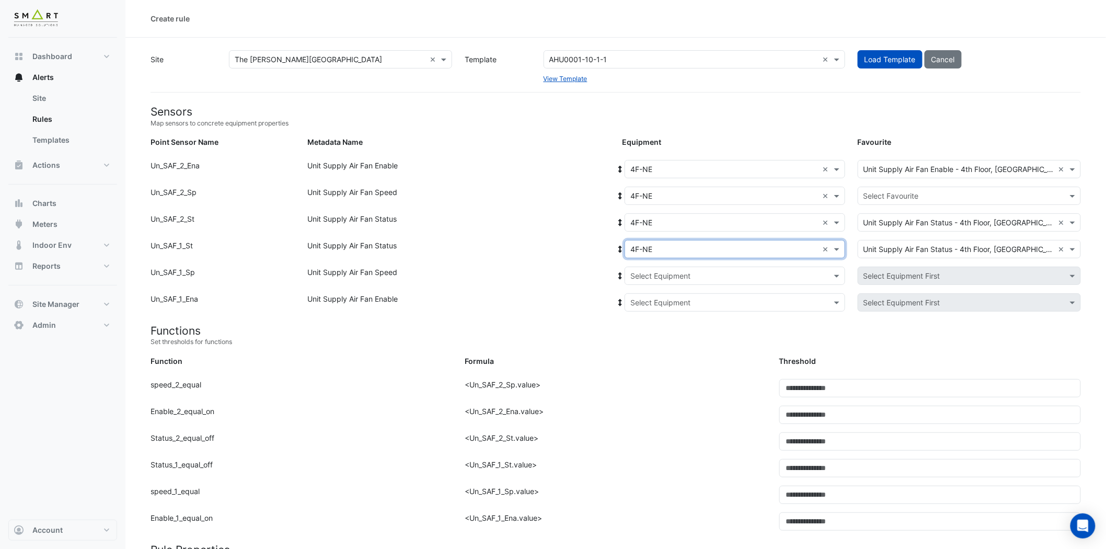
click at [671, 271] on input "text" at bounding box center [725, 276] width 188 height 11
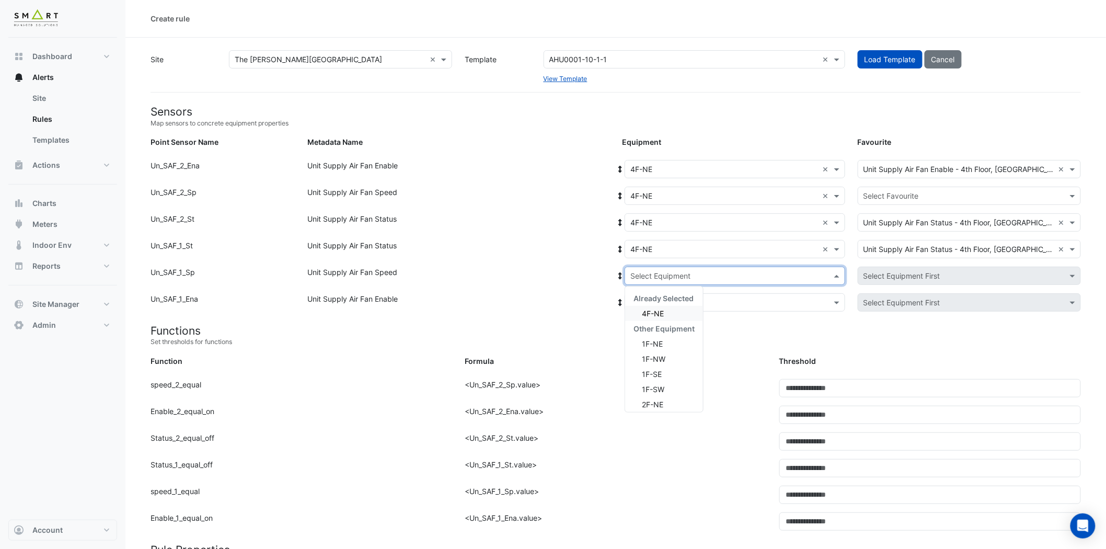
click at [651, 309] on span "4F-NE" at bounding box center [653, 313] width 22 height 9
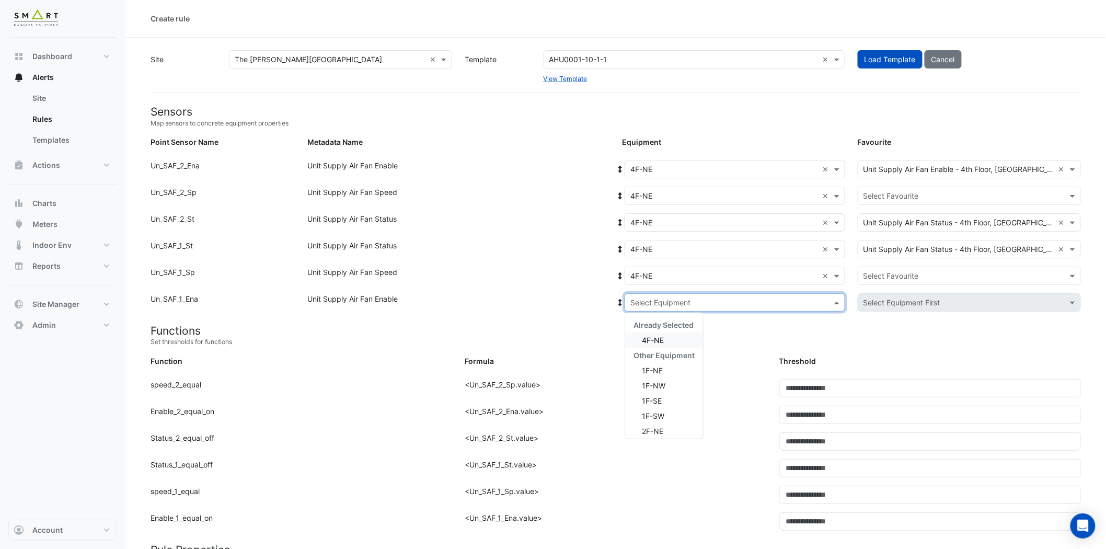
click at [675, 305] on input "text" at bounding box center [725, 302] width 188 height 11
click at [656, 336] on span "4F-NE" at bounding box center [653, 340] width 22 height 9
click at [1003, 191] on input "text" at bounding box center [959, 196] width 191 height 11
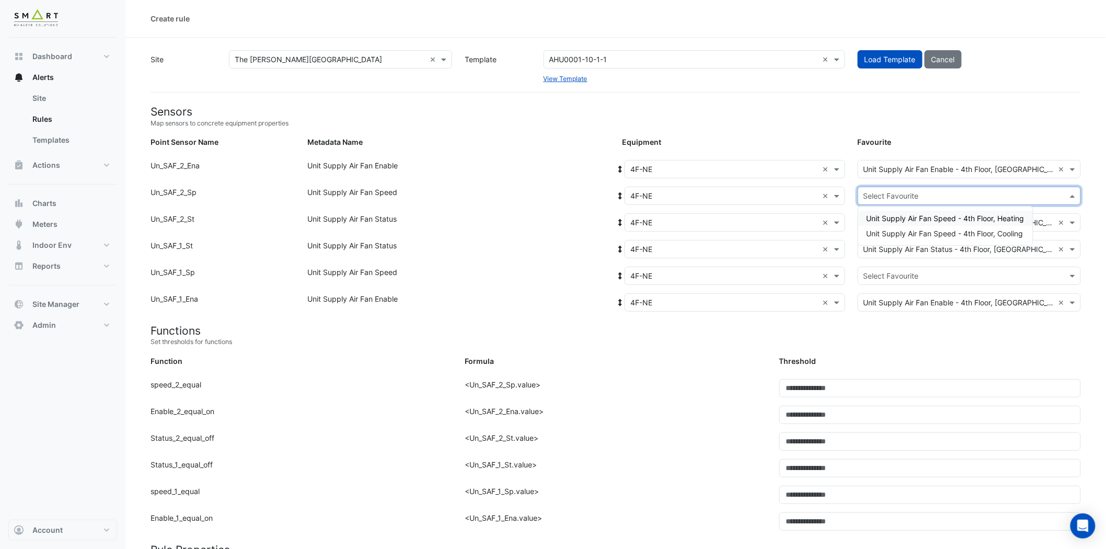
click at [1003, 215] on span "Unit Supply Air Fan Speed - 4th Floor, Heating" at bounding box center [946, 218] width 158 height 9
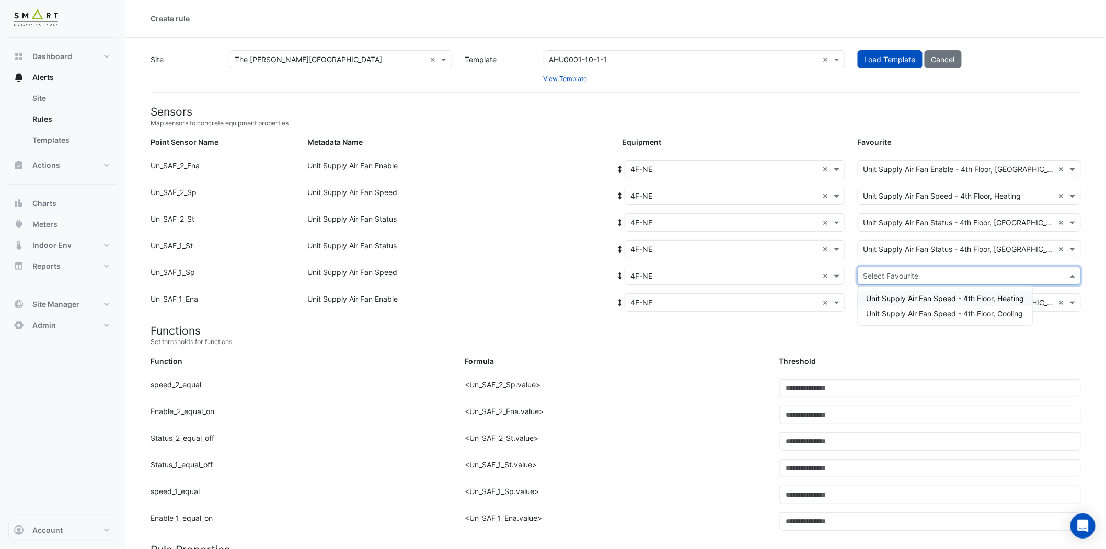
click at [949, 277] on input "text" at bounding box center [959, 276] width 191 height 11
click at [935, 310] on span "Unit Supply Air Fan Speed - 4th Floor, Cooling" at bounding box center [945, 313] width 157 height 9
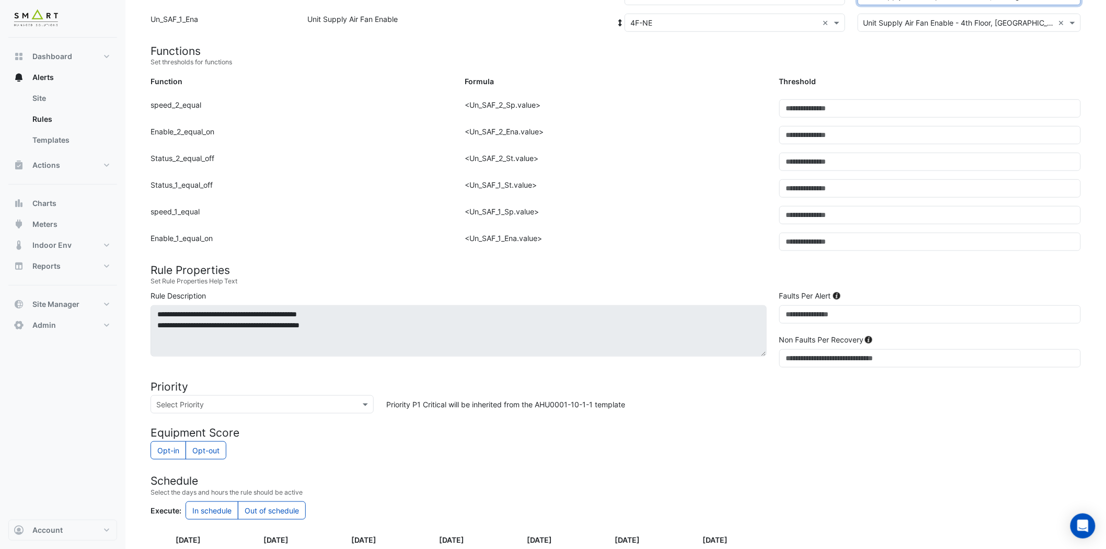
scroll to position [445, 0]
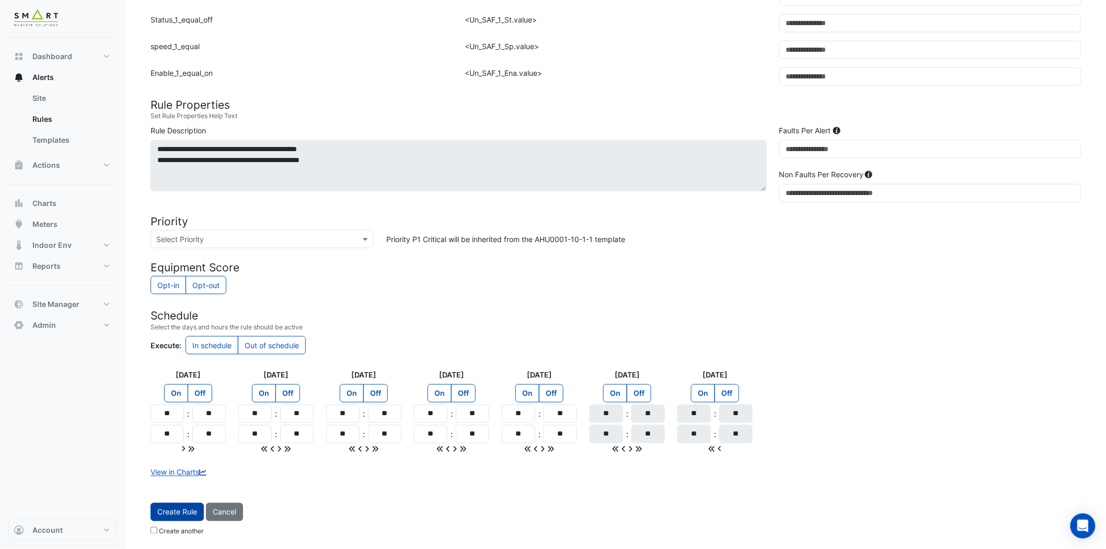
click at [184, 494] on button "Create Rule" at bounding box center [177, 512] width 53 height 18
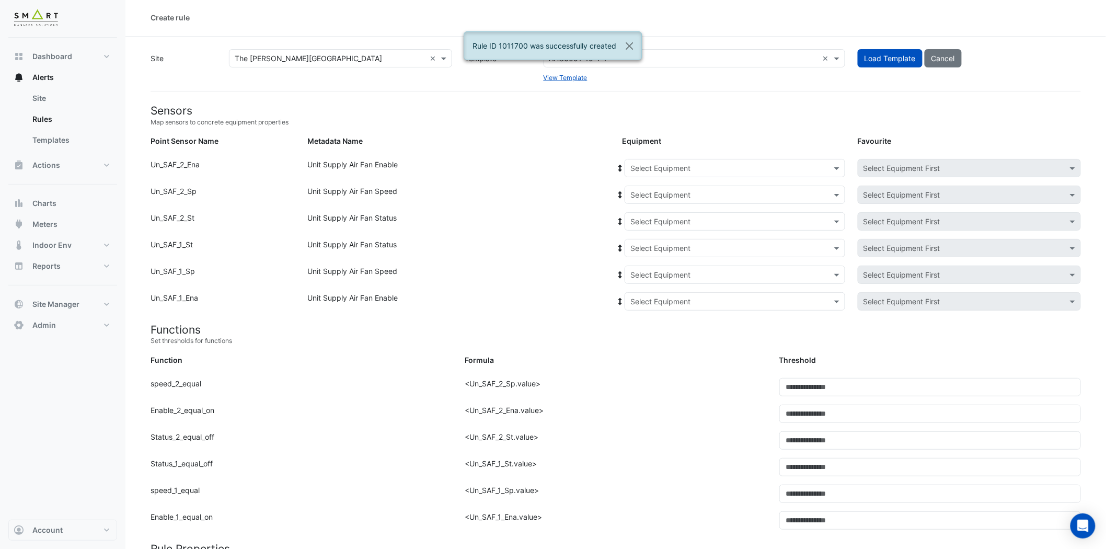
scroll to position [0, 0]
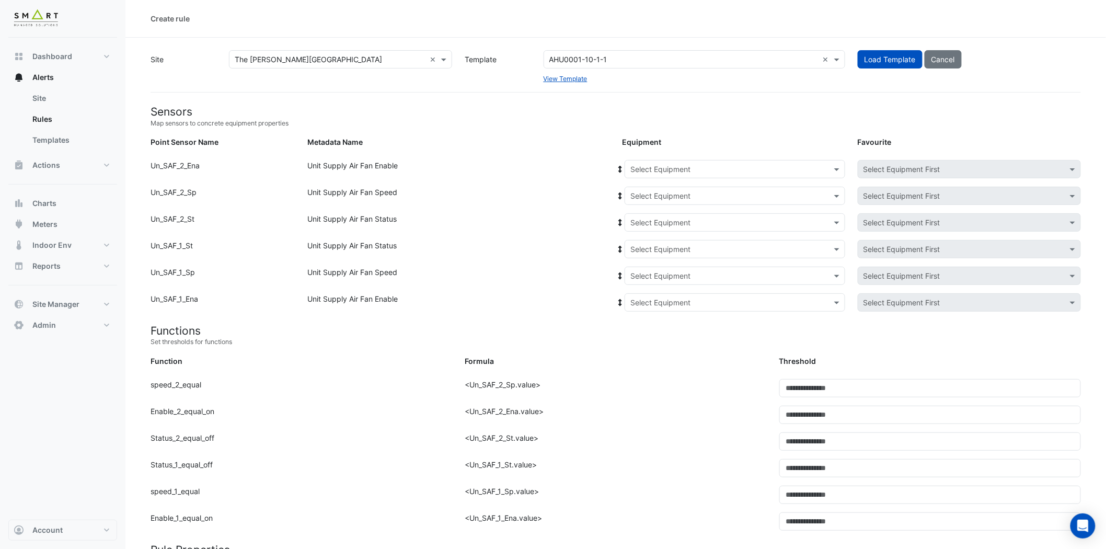
click at [782, 173] on input "text" at bounding box center [725, 169] width 188 height 11
click at [657, 244] on span "4F-NW" at bounding box center [646, 248] width 25 height 9
click at [743, 193] on input "text" at bounding box center [725, 196] width 188 height 11
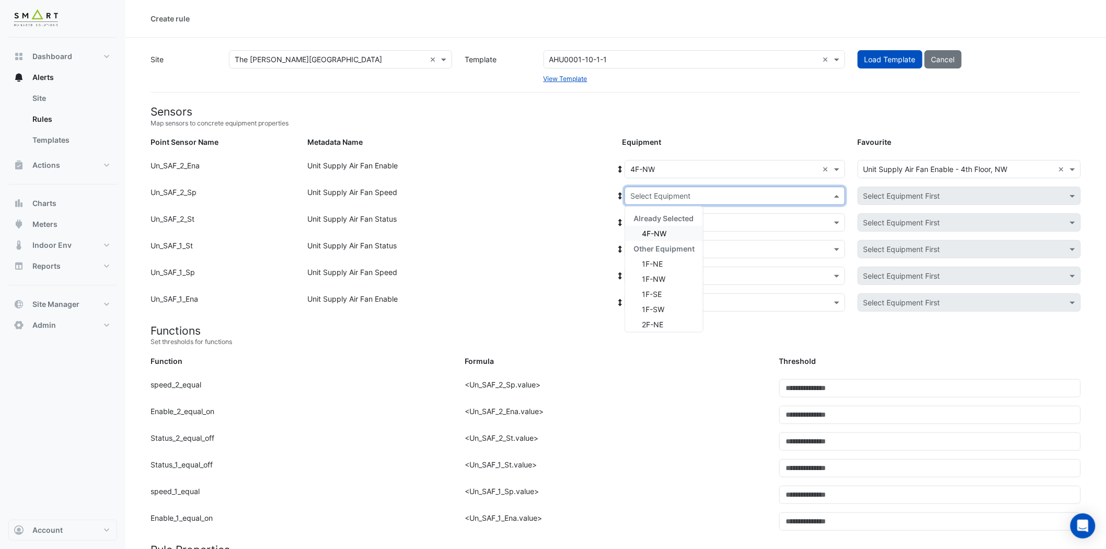
click at [667, 233] on span "4F-NW" at bounding box center [654, 233] width 25 height 9
click at [698, 219] on input "text" at bounding box center [725, 222] width 188 height 11
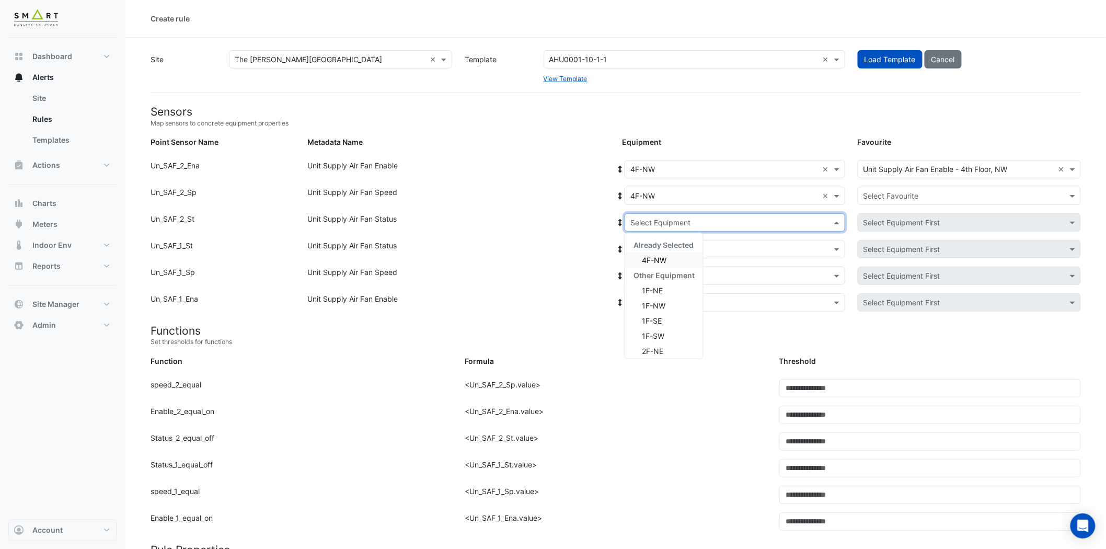
click at [668, 258] on div "4F-NW" at bounding box center [664, 260] width 78 height 15
click at [695, 242] on div "Select Equipment" at bounding box center [735, 249] width 221 height 18
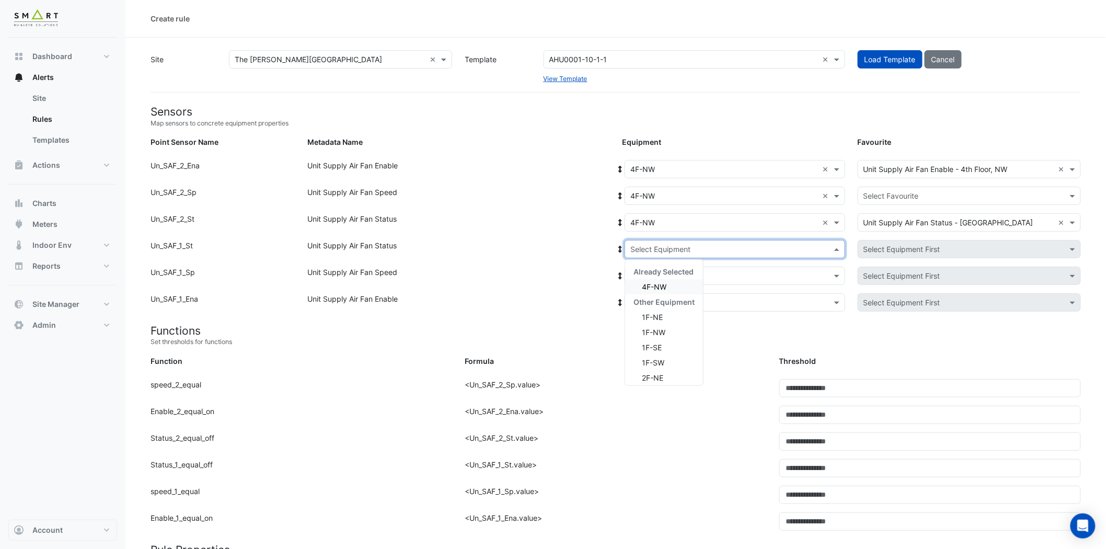
click at [673, 284] on div "4F-NW" at bounding box center [664, 286] width 78 height 15
click at [691, 274] on input "text" at bounding box center [725, 276] width 188 height 11
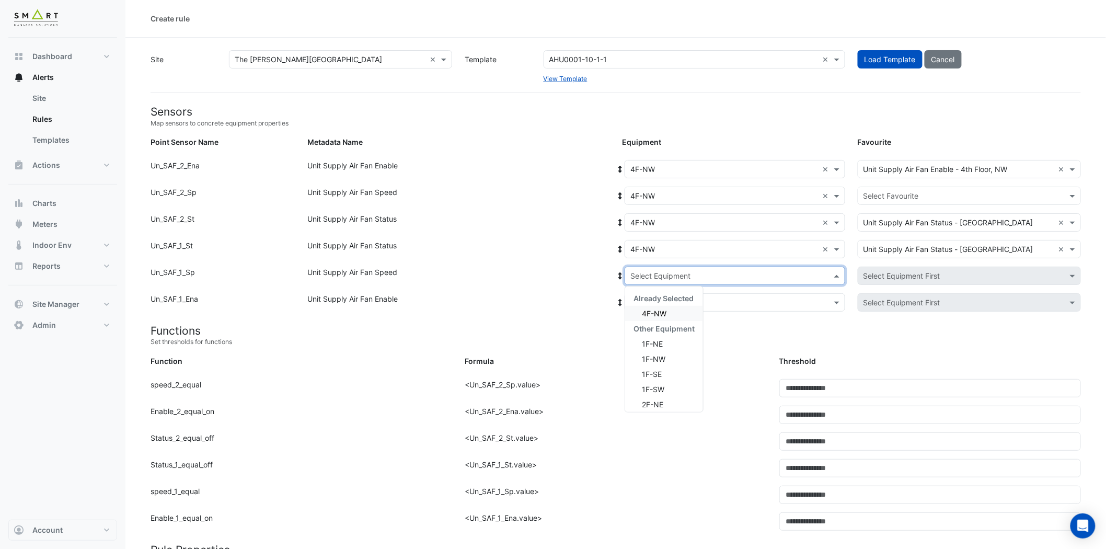
click at [668, 305] on div "Already Selected" at bounding box center [664, 298] width 78 height 15
click at [668, 312] on div "4F-NW" at bounding box center [664, 313] width 78 height 15
click at [715, 291] on div "Point Sensor Name: Un_SAF_1_Sp Metadata Name: Unit Supply Air Fan Speed Equipme…" at bounding box center [615, 280] width 943 height 27
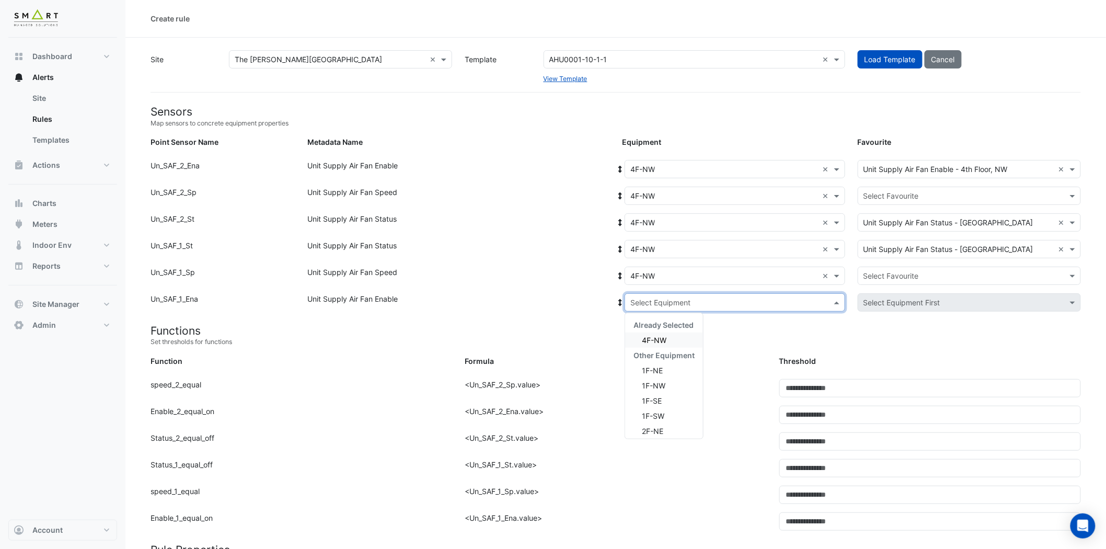
click at [694, 305] on input "text" at bounding box center [725, 302] width 188 height 11
drag, startPoint x: 669, startPoint y: 335, endPoint x: 901, endPoint y: 233, distance: 253.3
click at [670, 335] on div "4F-NW" at bounding box center [664, 340] width 78 height 15
click at [963, 191] on input "text" at bounding box center [959, 196] width 191 height 11
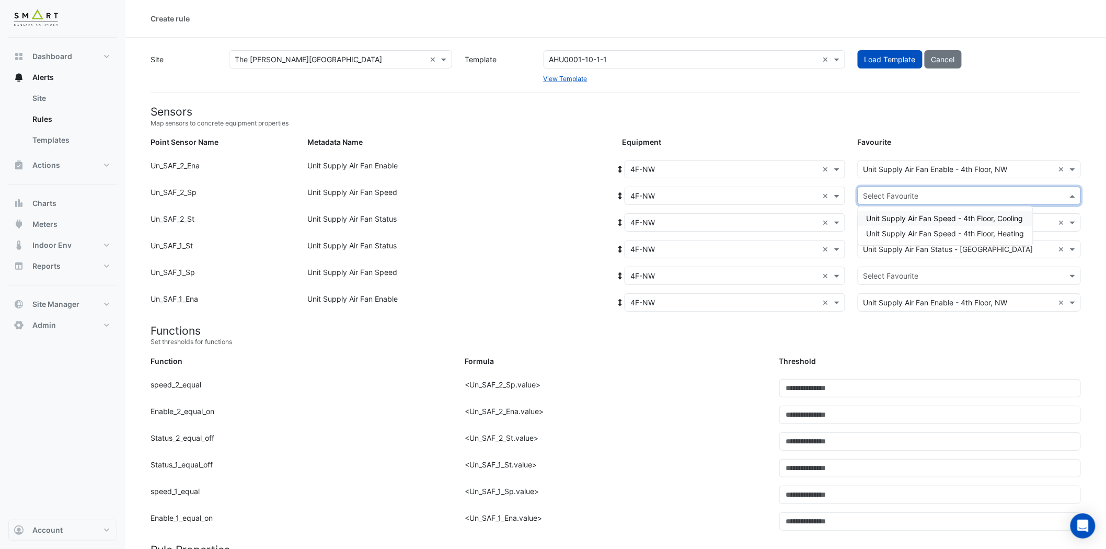
click at [964, 217] on span "Unit Supply Air Fan Speed - 4th Floor, Cooling" at bounding box center [945, 218] width 157 height 9
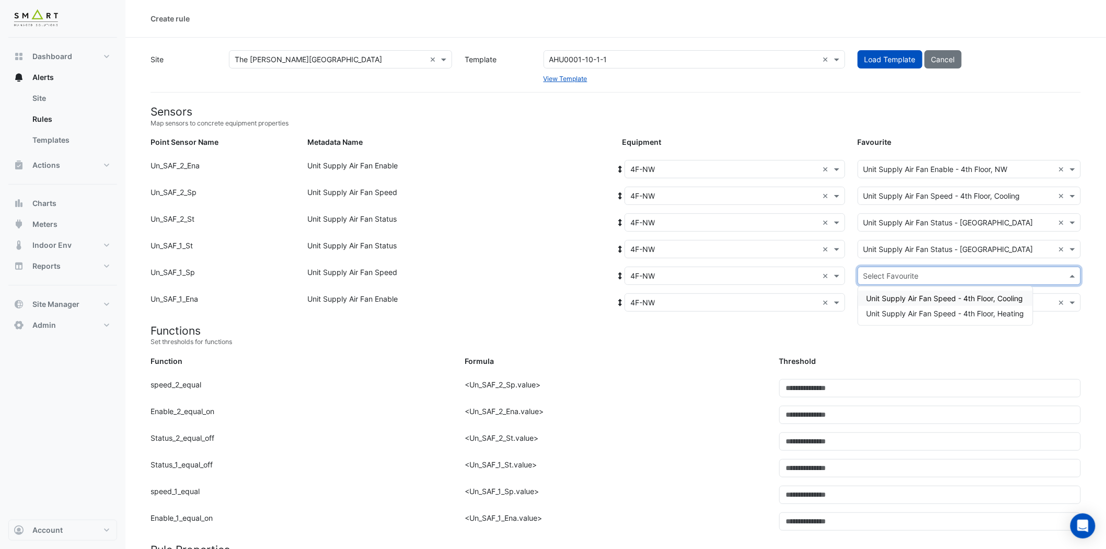
click at [946, 276] on input "text" at bounding box center [959, 276] width 191 height 11
click at [942, 309] on span "Unit Supply Air Fan Speed - 4th Floor, Heating" at bounding box center [946, 313] width 158 height 9
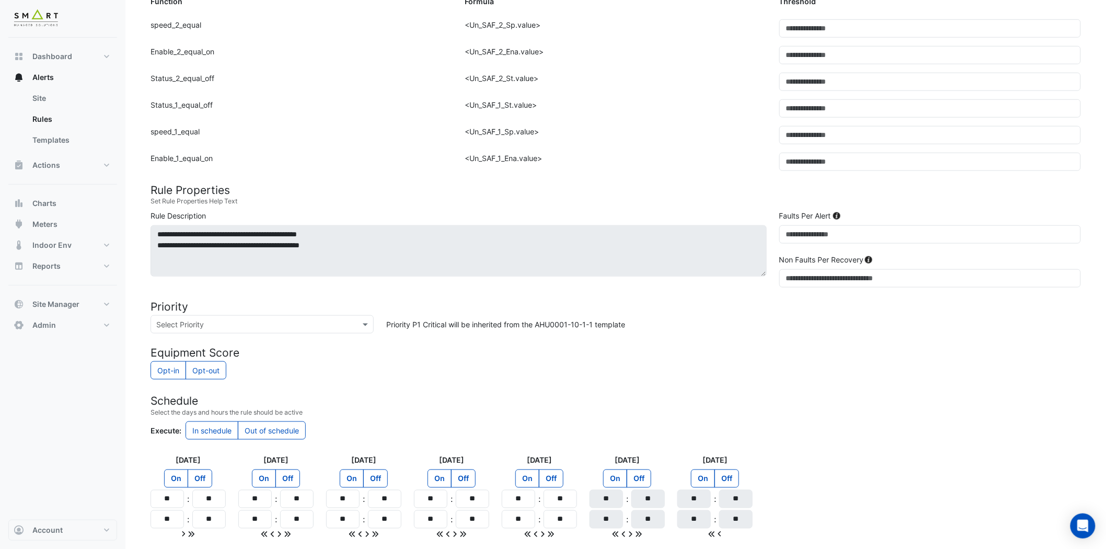
scroll to position [445, 0]
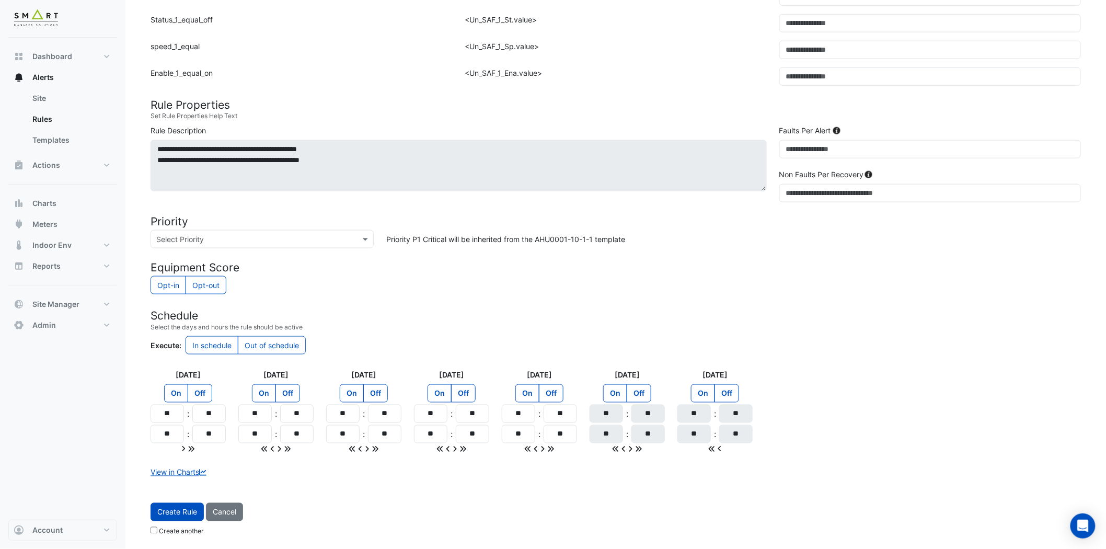
click at [170, 494] on span "Create Rule" at bounding box center [177, 512] width 40 height 9
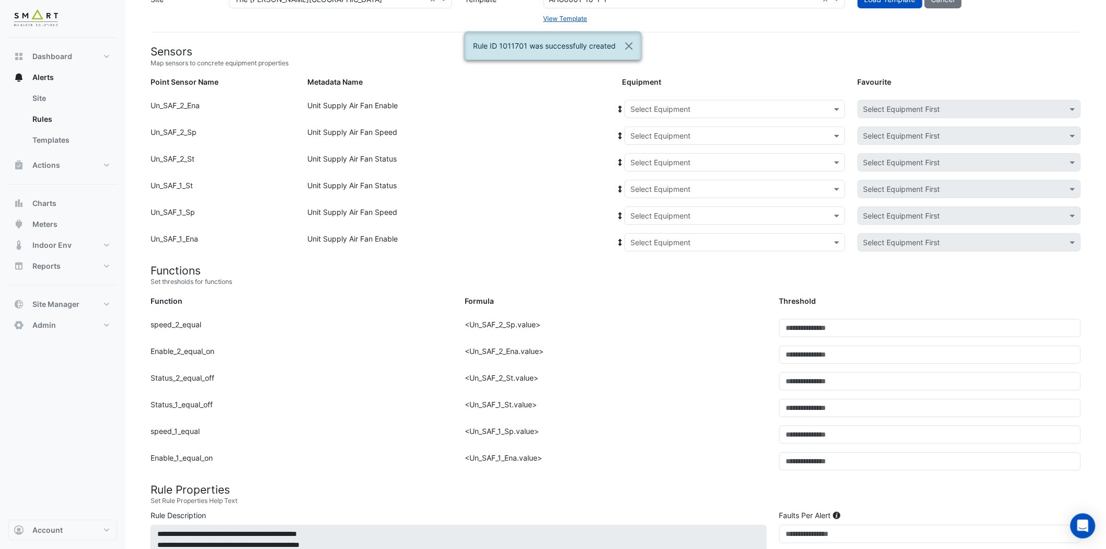
scroll to position [0, 0]
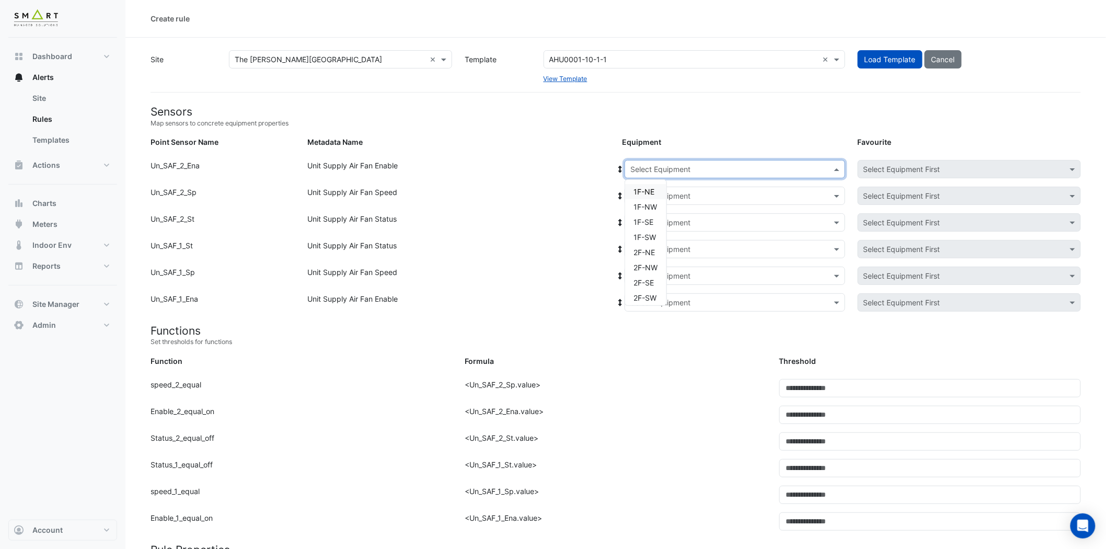
click at [696, 171] on input "text" at bounding box center [725, 169] width 188 height 11
click at [650, 260] on span "4F-SE" at bounding box center [644, 263] width 21 height 9
click at [696, 194] on input "text" at bounding box center [725, 196] width 188 height 11
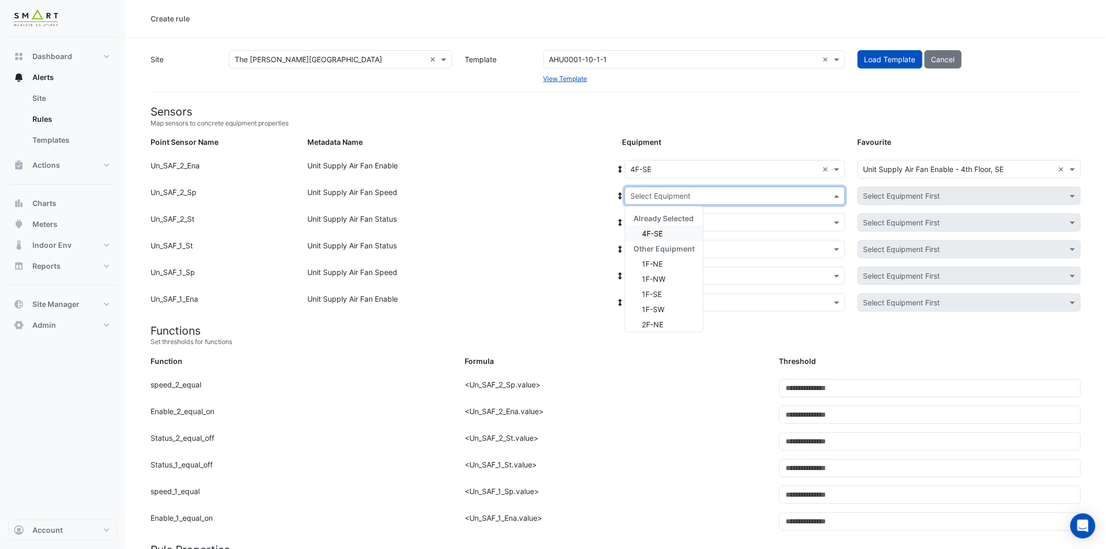
click at [673, 231] on div "4F-SE" at bounding box center [664, 233] width 78 height 15
click at [683, 215] on div "Select Equipment" at bounding box center [735, 222] width 221 height 18
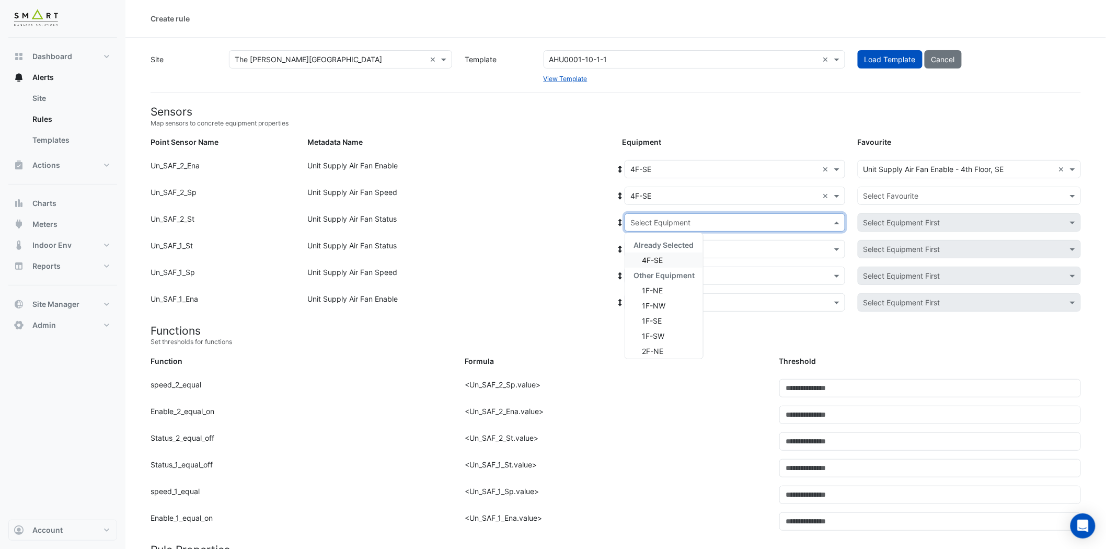
click at [661, 258] on span "4F-SE" at bounding box center [652, 260] width 21 height 9
click at [673, 240] on div "Select Equipment" at bounding box center [735, 249] width 221 height 18
click at [656, 283] on span "4F-SE" at bounding box center [652, 286] width 21 height 9
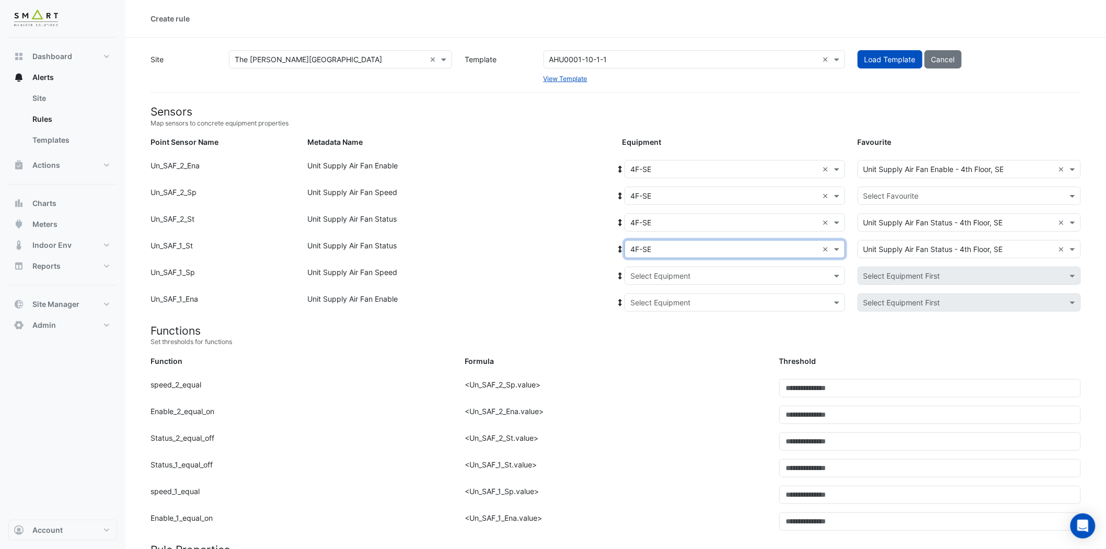
click at [663, 273] on input "text" at bounding box center [725, 276] width 188 height 11
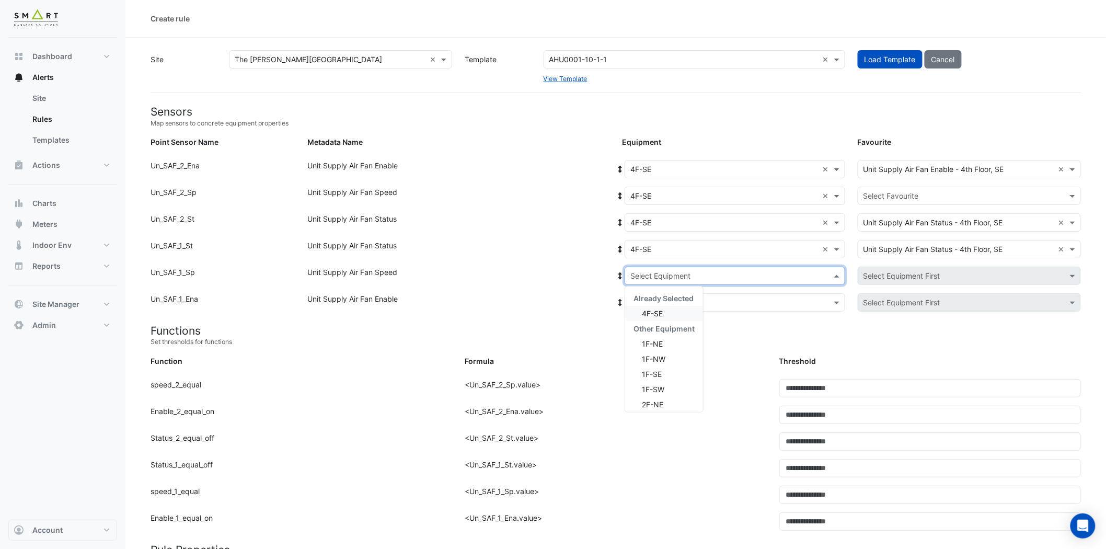
click at [657, 309] on span "4F-SE" at bounding box center [652, 313] width 21 height 9
click at [663, 301] on input "text" at bounding box center [725, 302] width 188 height 11
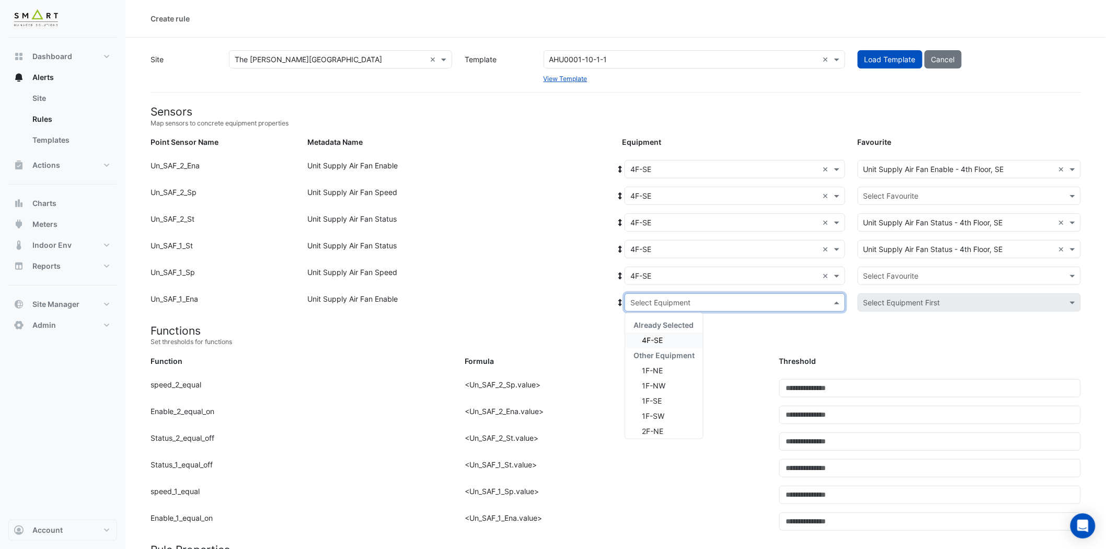
click at [656, 341] on span "4F-SE" at bounding box center [652, 340] width 21 height 9
click at [1003, 191] on input "text" at bounding box center [959, 196] width 191 height 11
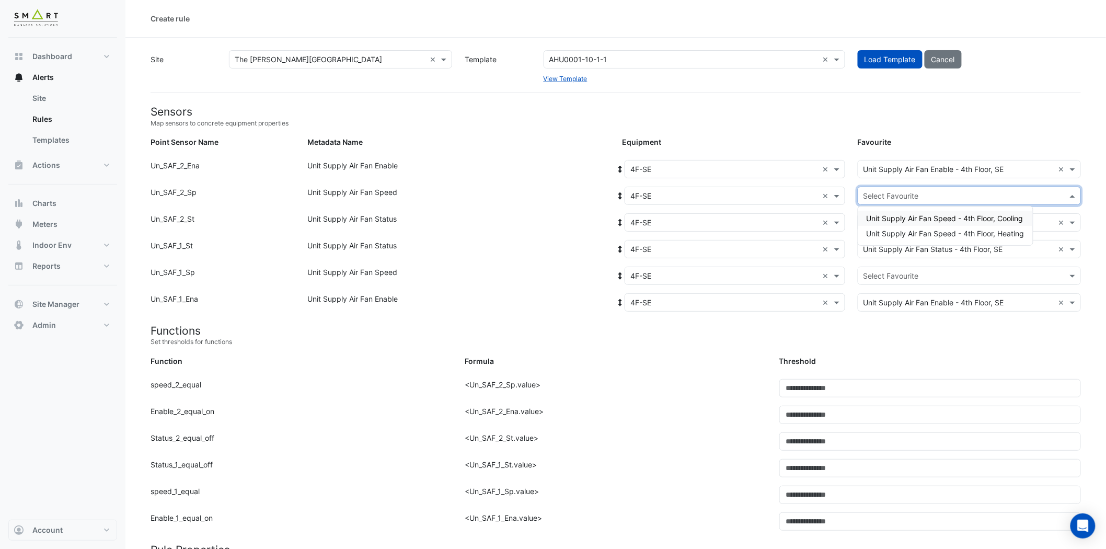
click at [998, 212] on div "Unit Supply Air Fan Speed - 4th Floor, Cooling" at bounding box center [945, 218] width 175 height 15
click at [955, 276] on input "text" at bounding box center [959, 276] width 191 height 11
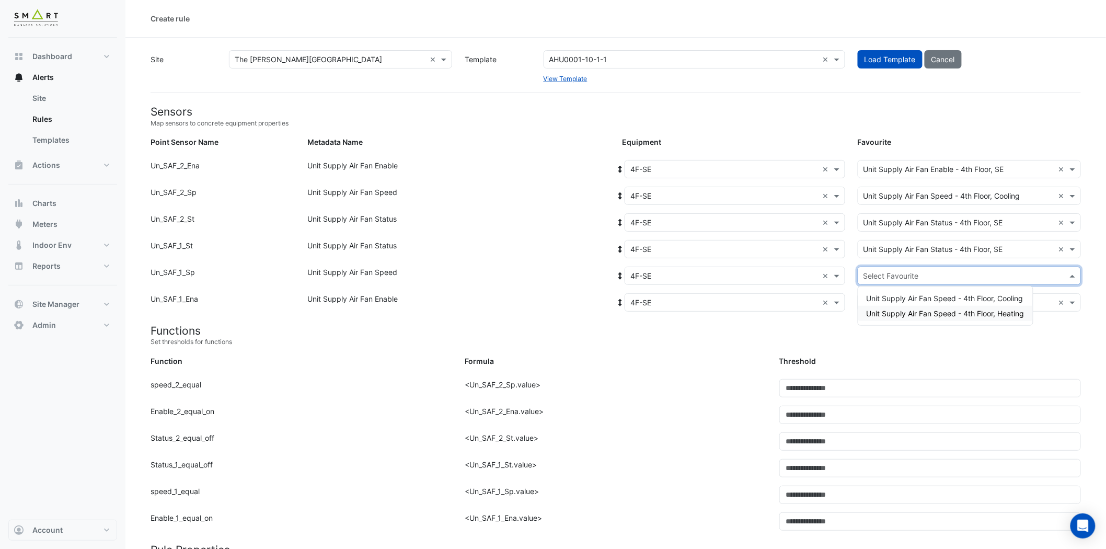
click at [966, 310] on span "Unit Supply Air Fan Speed - 4th Floor, Heating" at bounding box center [946, 313] width 158 height 9
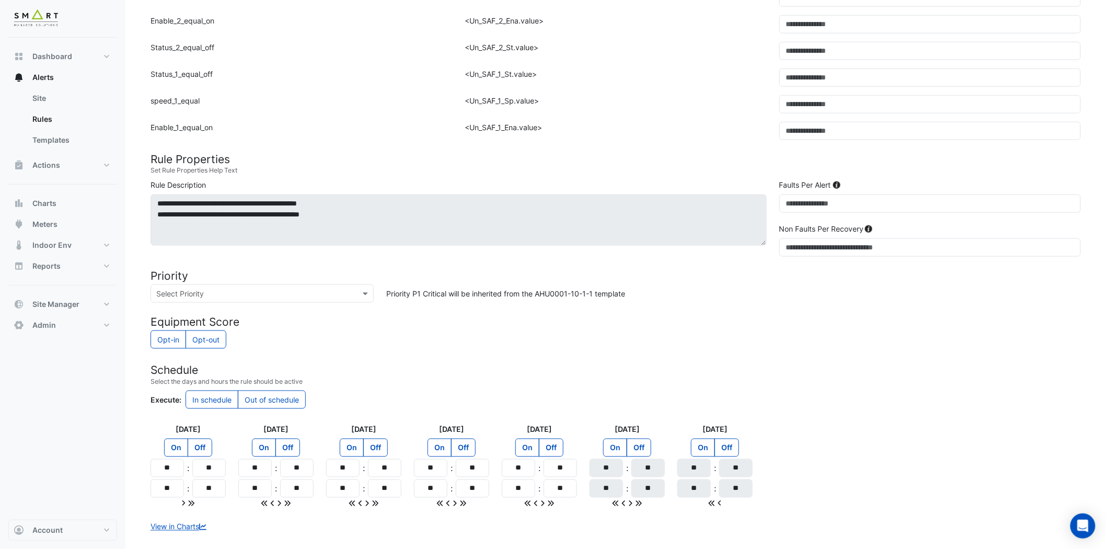
scroll to position [445, 0]
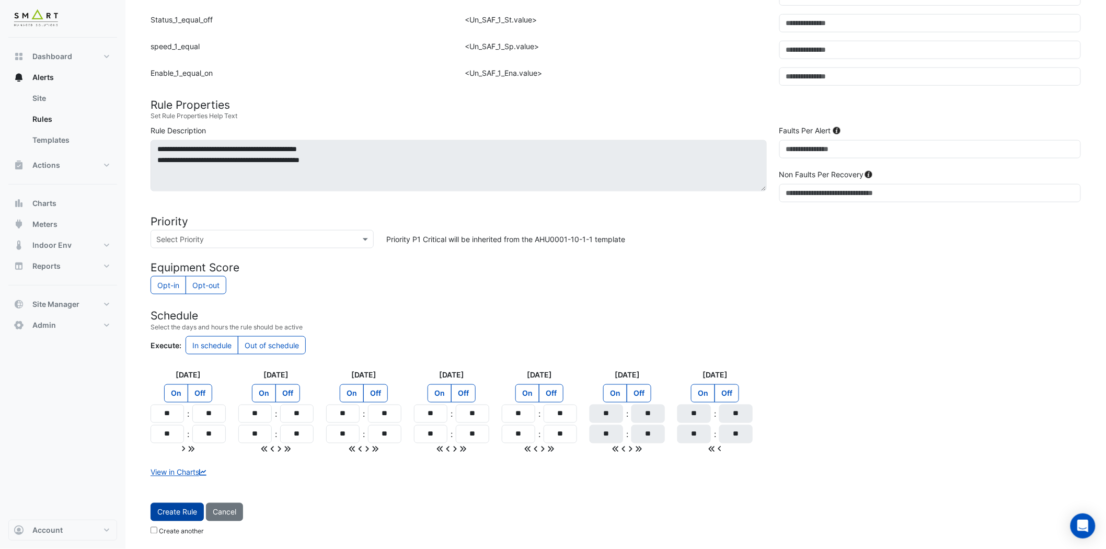
click at [186, 494] on span "Create Rule" at bounding box center [177, 512] width 40 height 9
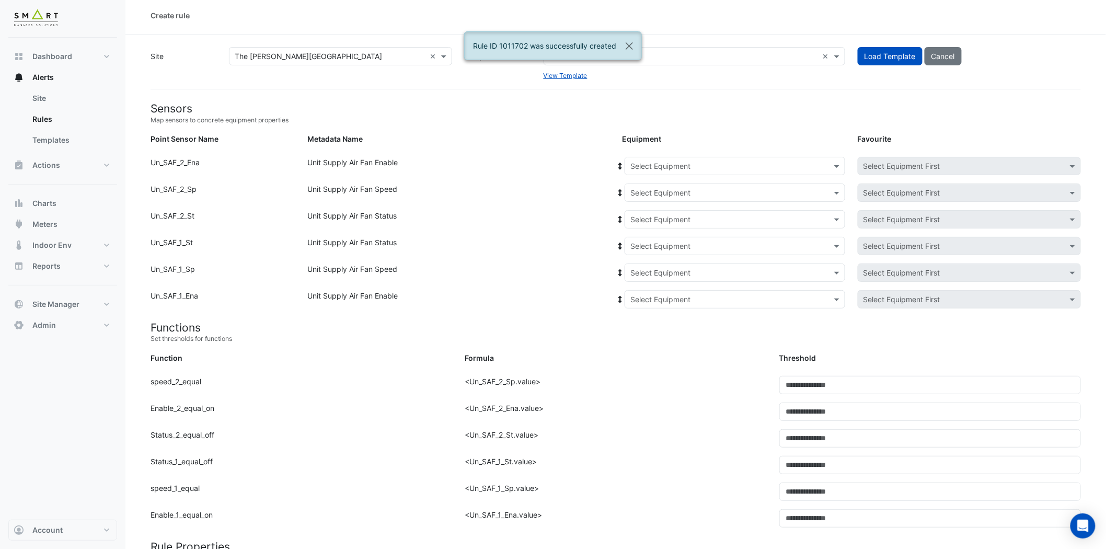
scroll to position [0, 0]
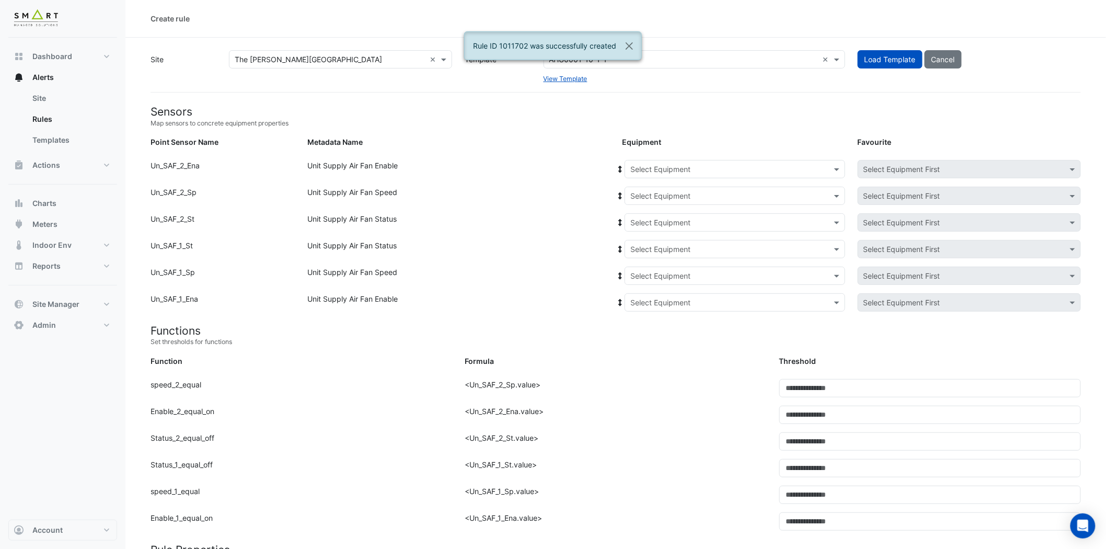
click at [698, 164] on input "text" at bounding box center [725, 169] width 188 height 11
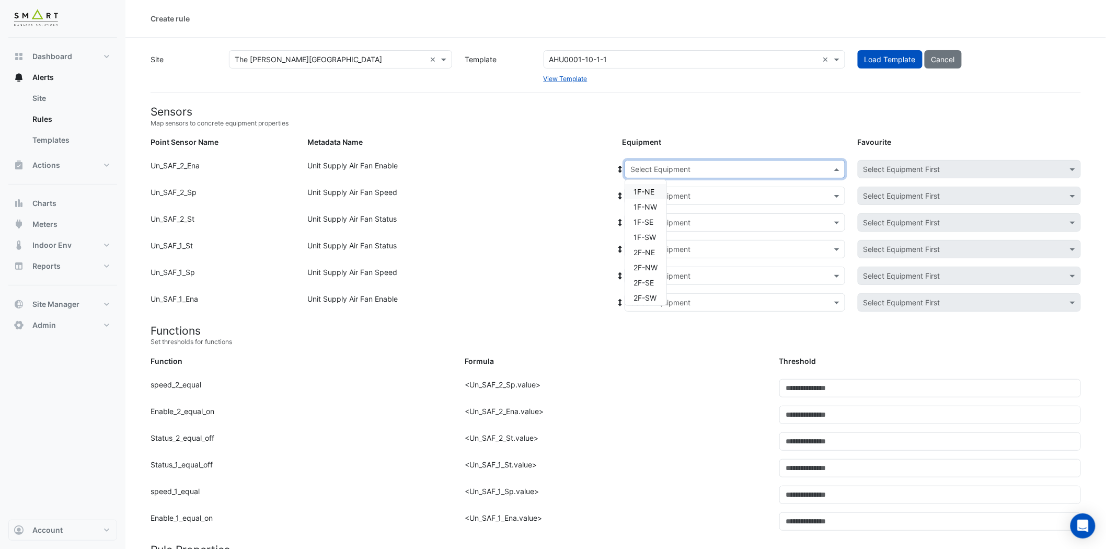
scroll to position [140, 0]
click at [647, 276] on span "4F-SW" at bounding box center [646, 278] width 24 height 9
click at [692, 193] on input "text" at bounding box center [725, 196] width 188 height 11
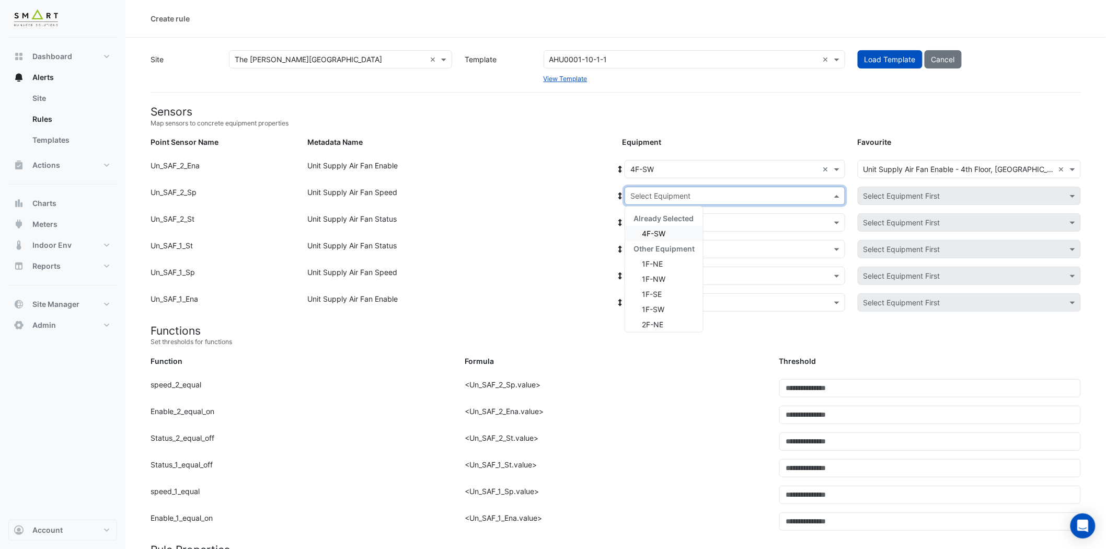
click at [680, 230] on div "4F-SW" at bounding box center [664, 233] width 78 height 15
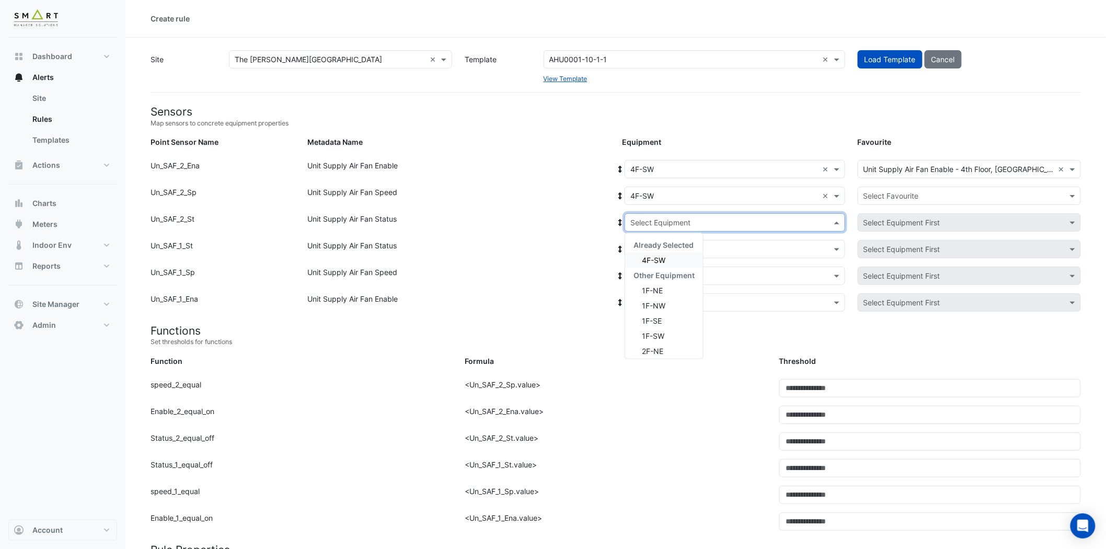
click at [682, 221] on input "text" at bounding box center [725, 222] width 188 height 11
click at [659, 259] on span "4F-SW" at bounding box center [654, 260] width 24 height 9
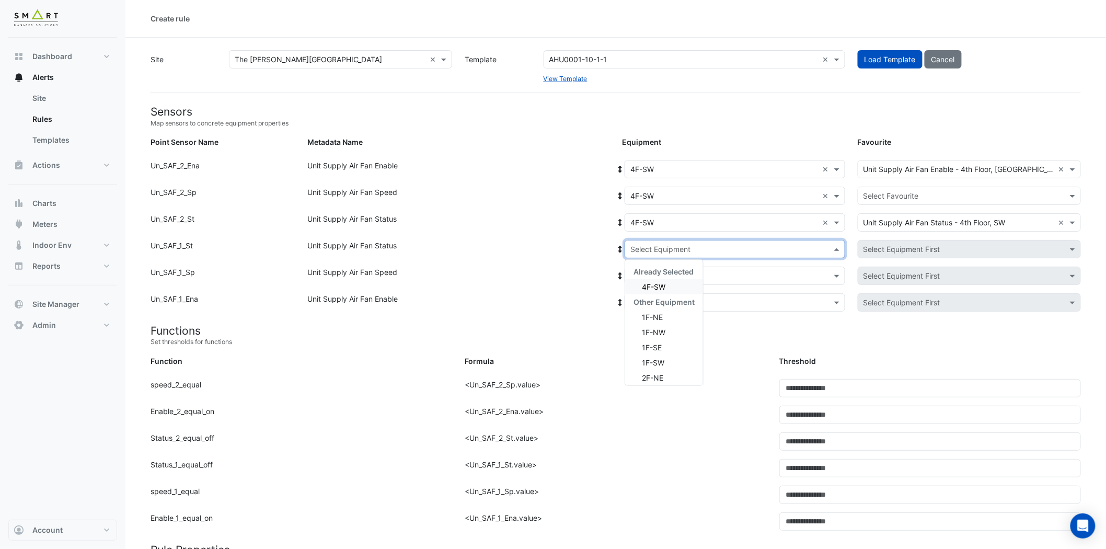
click at [668, 246] on input "text" at bounding box center [725, 249] width 188 height 11
click at [658, 282] on span "4F-SW" at bounding box center [654, 286] width 24 height 9
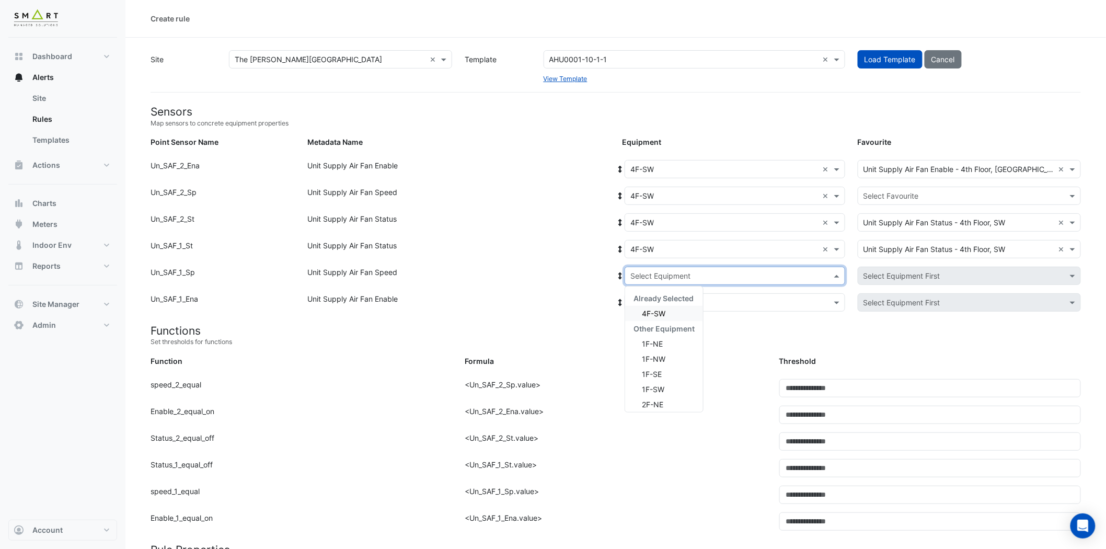
click at [670, 271] on input "text" at bounding box center [725, 276] width 188 height 11
click at [662, 311] on span "4F-SW" at bounding box center [654, 313] width 24 height 9
click at [668, 297] on input "text" at bounding box center [725, 302] width 188 height 11
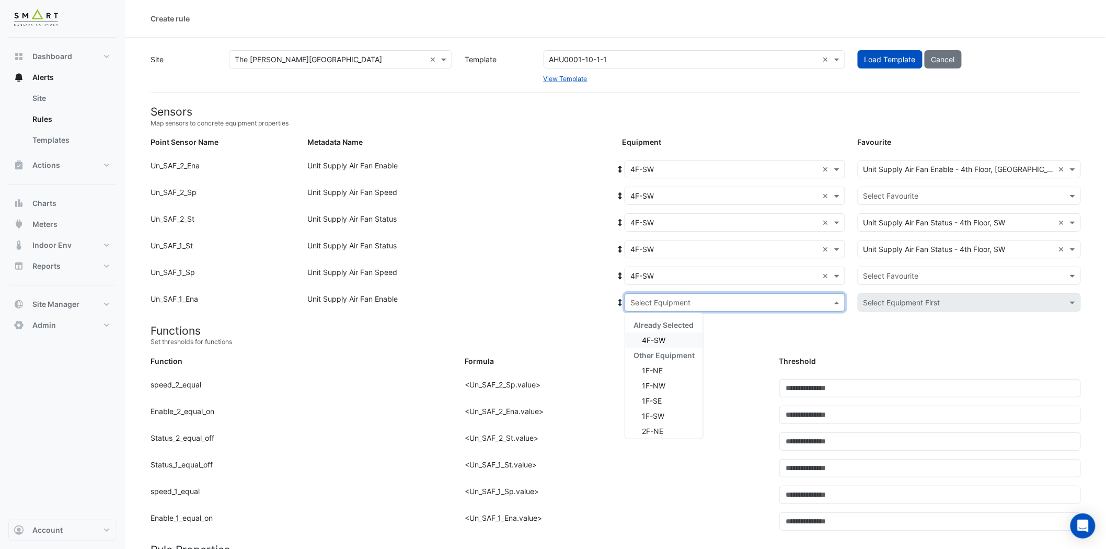
click at [655, 337] on span "4F-SW" at bounding box center [654, 340] width 24 height 9
click at [907, 198] on input "text" at bounding box center [959, 196] width 191 height 11
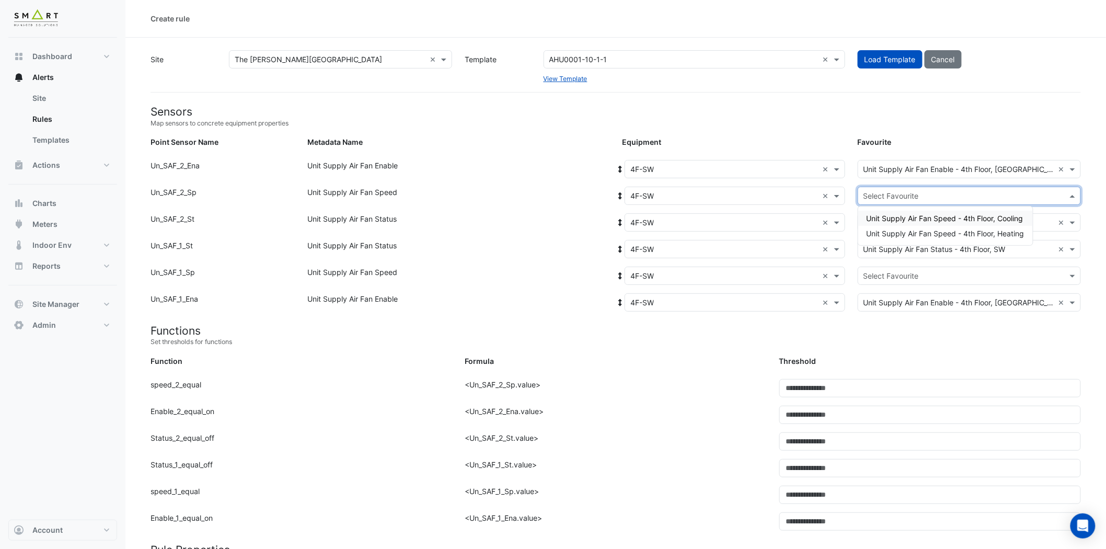
click at [979, 215] on span "Unit Supply Air Fan Speed - 4th Floor, Cooling" at bounding box center [945, 218] width 157 height 9
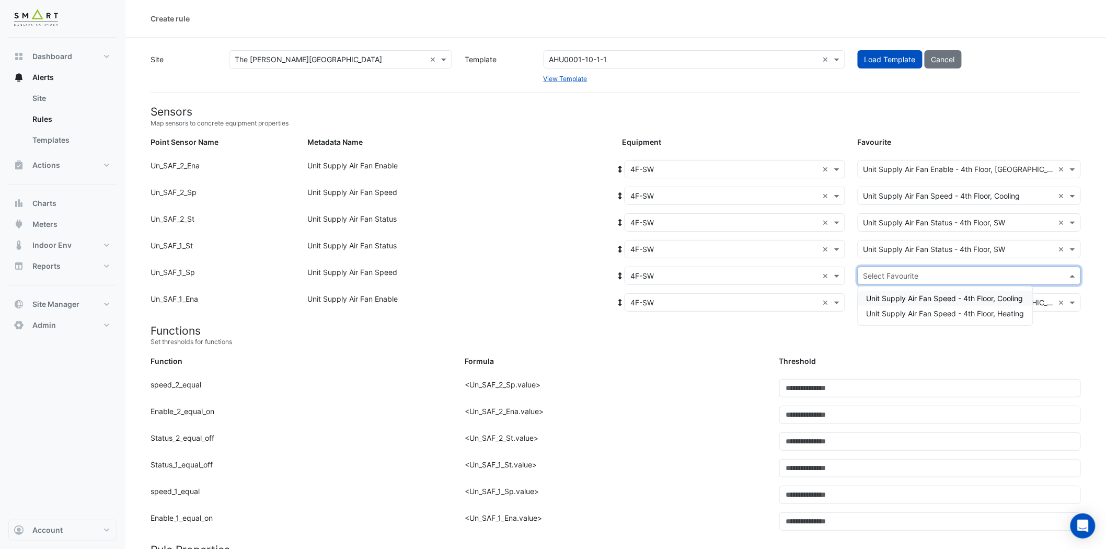
click at [938, 275] on input "text" at bounding box center [959, 276] width 191 height 11
click at [942, 312] on span "Unit Supply Air Fan Speed - 4th Floor, Heating" at bounding box center [946, 313] width 158 height 9
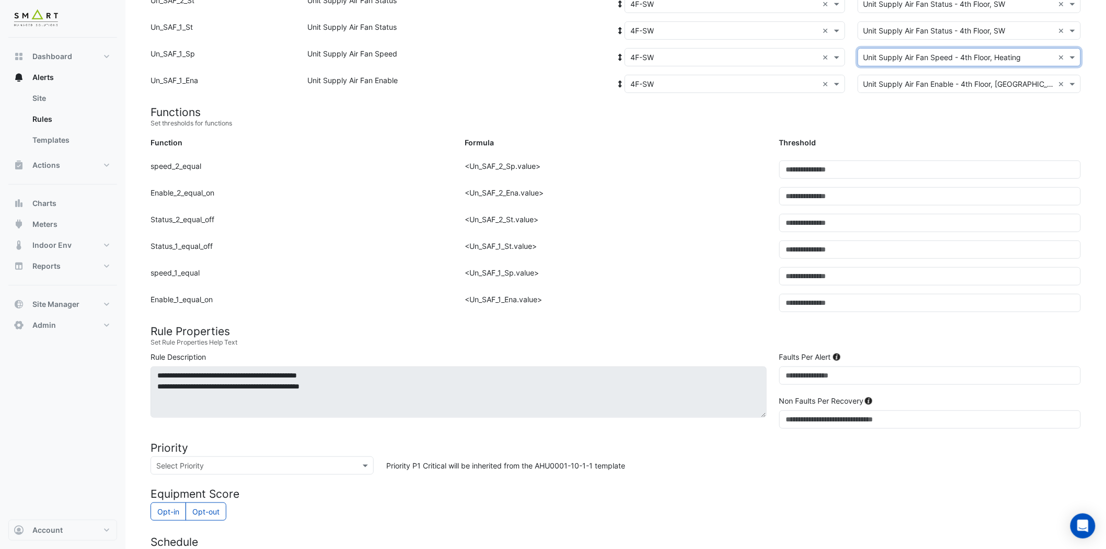
scroll to position [445, 0]
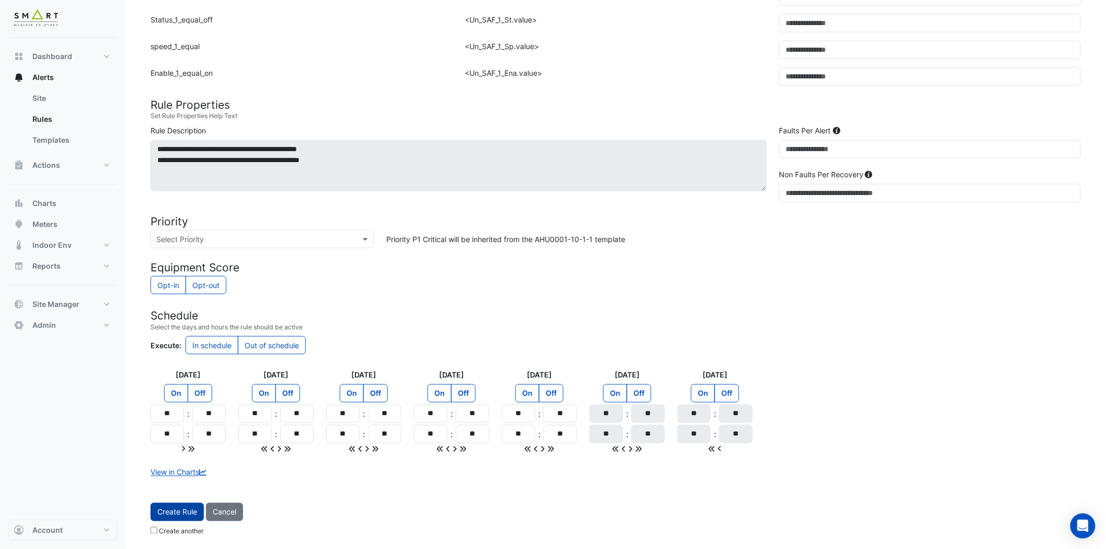
click at [185, 494] on button "Create Rule" at bounding box center [177, 512] width 53 height 18
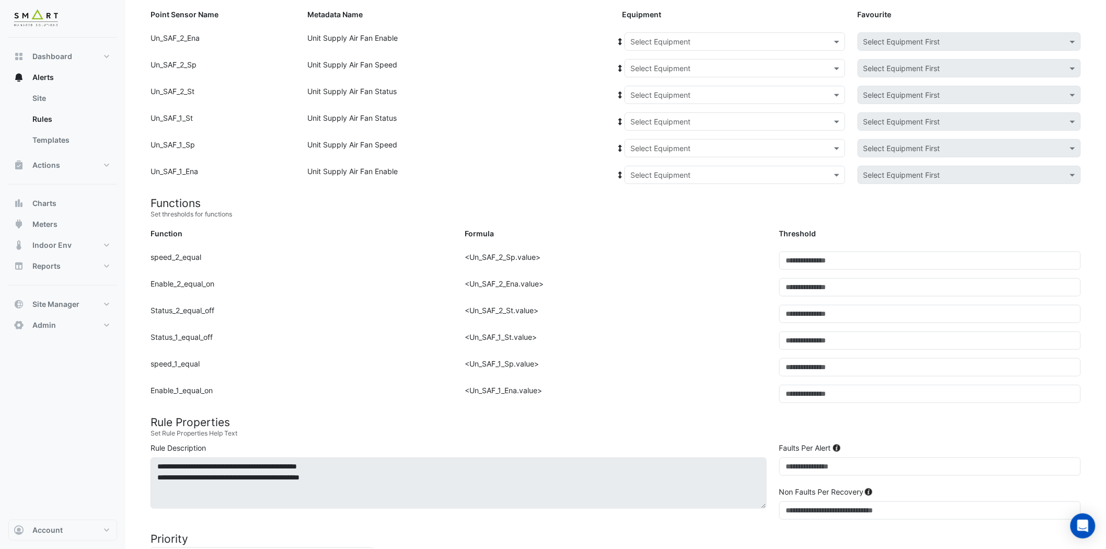
scroll to position [0, 0]
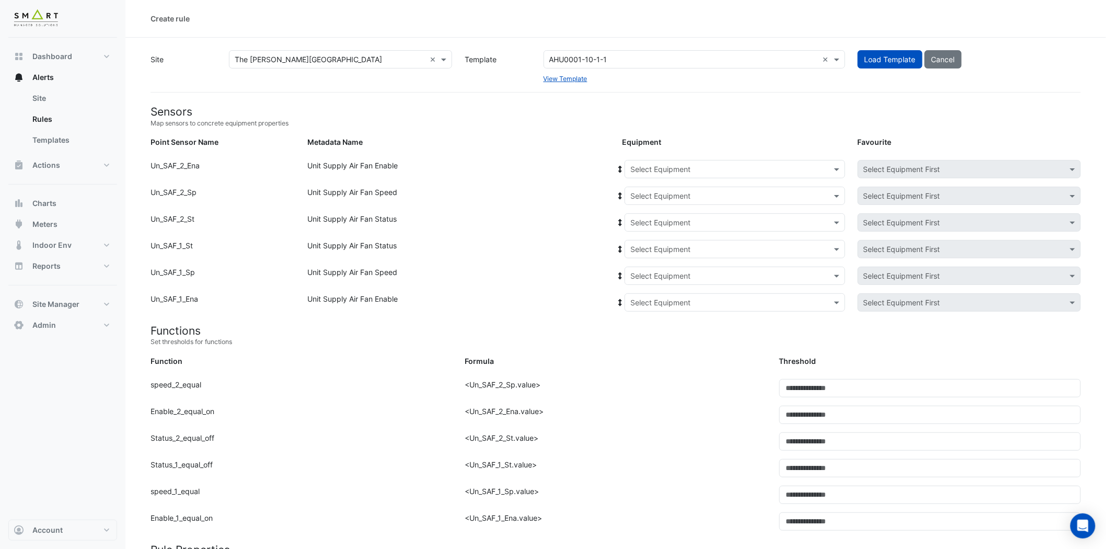
drag, startPoint x: 646, startPoint y: 62, endPoint x: 800, endPoint y: 56, distance: 154.3
click at [633, 60] on input "text" at bounding box center [683, 59] width 269 height 11
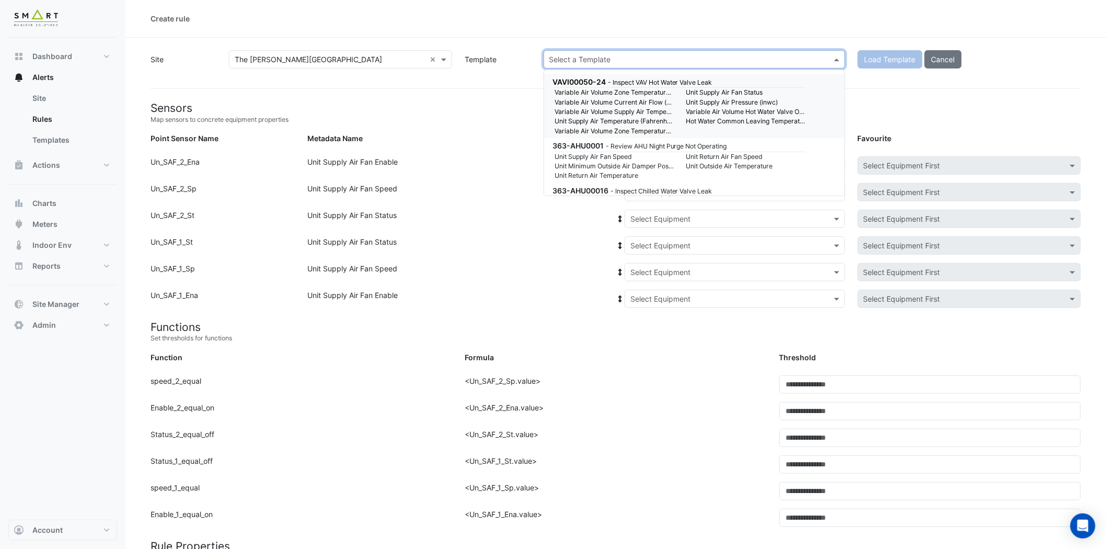
paste input "**********"
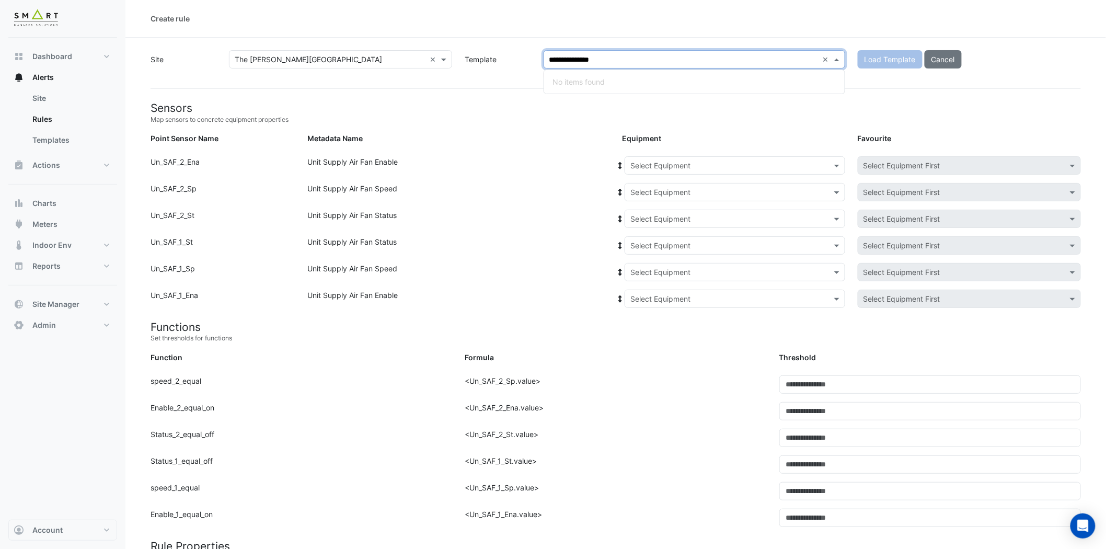
type input "**********"
click at [847, 118] on small "Map sensors to concrete equipment properties" at bounding box center [616, 119] width 931 height 9
drag, startPoint x: 617, startPoint y: 59, endPoint x: 799, endPoint y: 39, distance: 182.5
click at [617, 59] on input "text" at bounding box center [683, 59] width 269 height 11
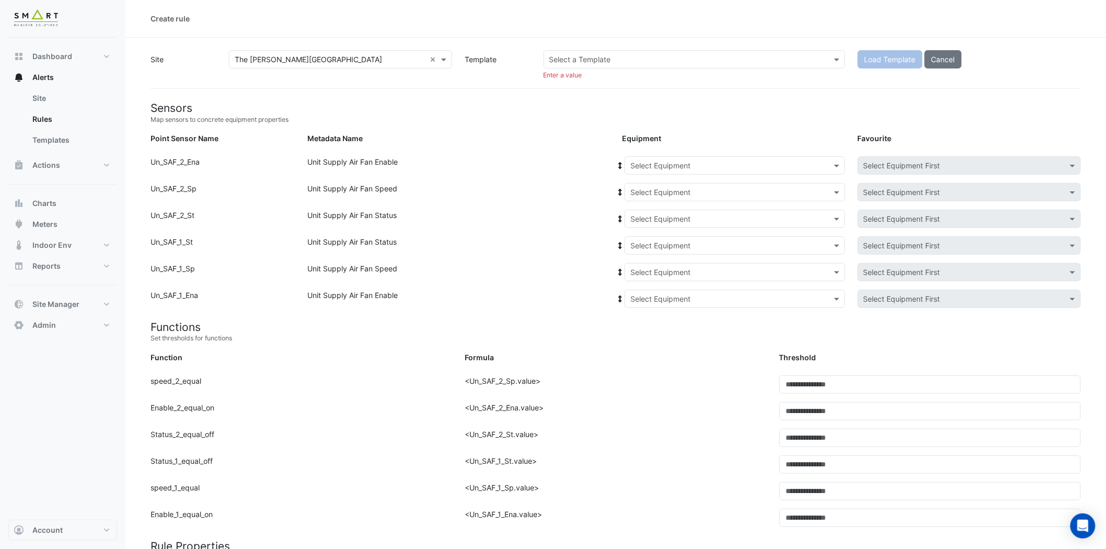
click at [619, 58] on input "text" at bounding box center [683, 59] width 269 height 11
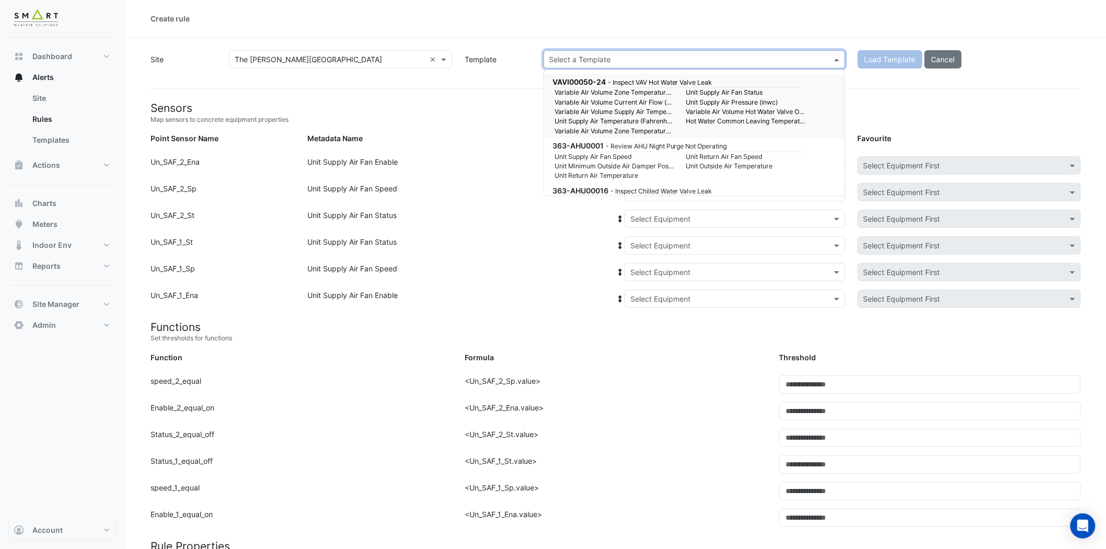
paste input "**********"
type input "**********"
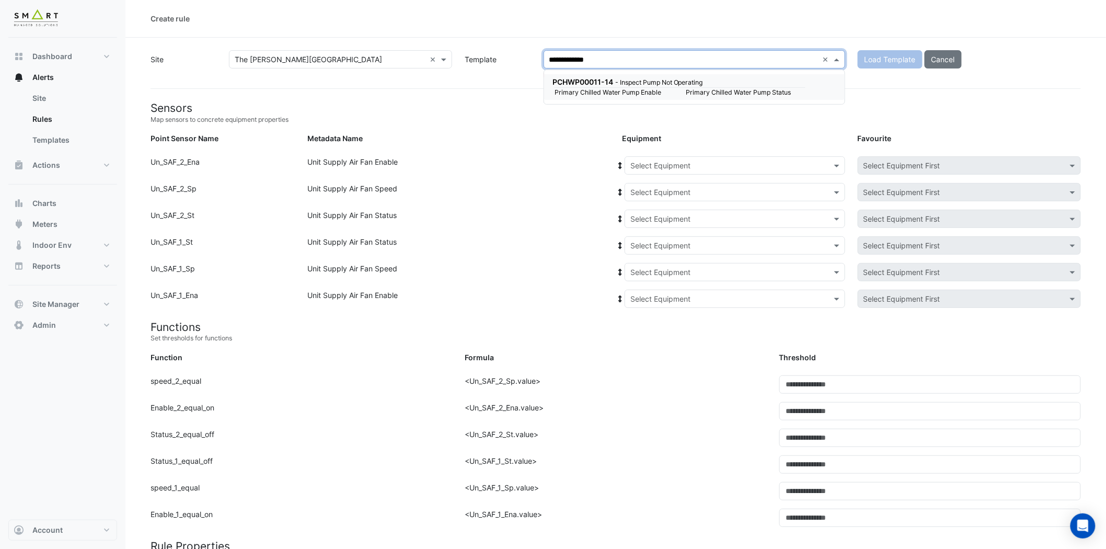
click at [652, 75] on div "PCHWP00011-14 - Inspect Pump Not Operating Primary Chilled Water Pump Enable Pr…" at bounding box center [694, 87] width 301 height 26
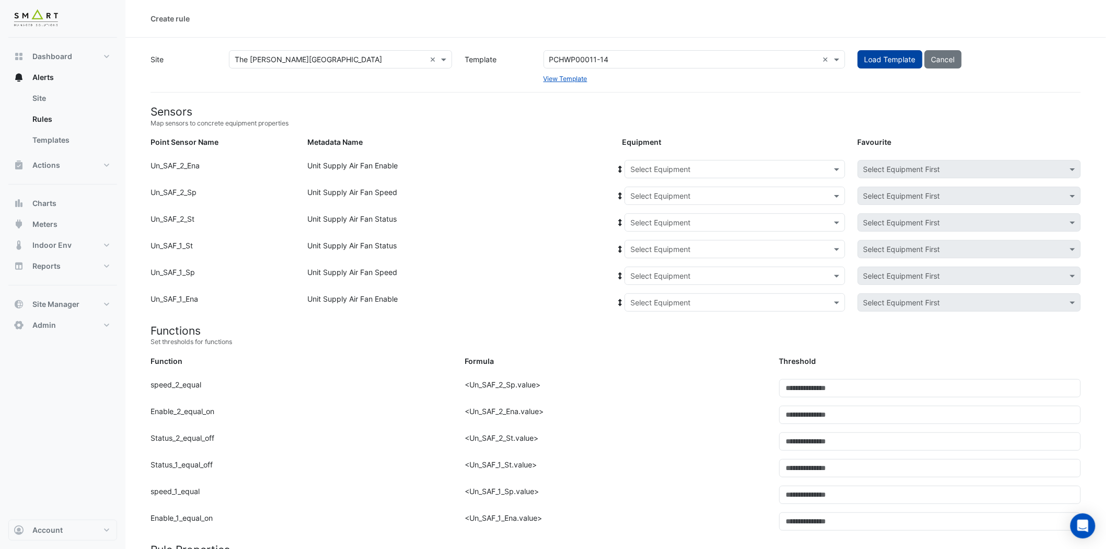
click at [902, 55] on span "Load Template" at bounding box center [890, 59] width 51 height 9
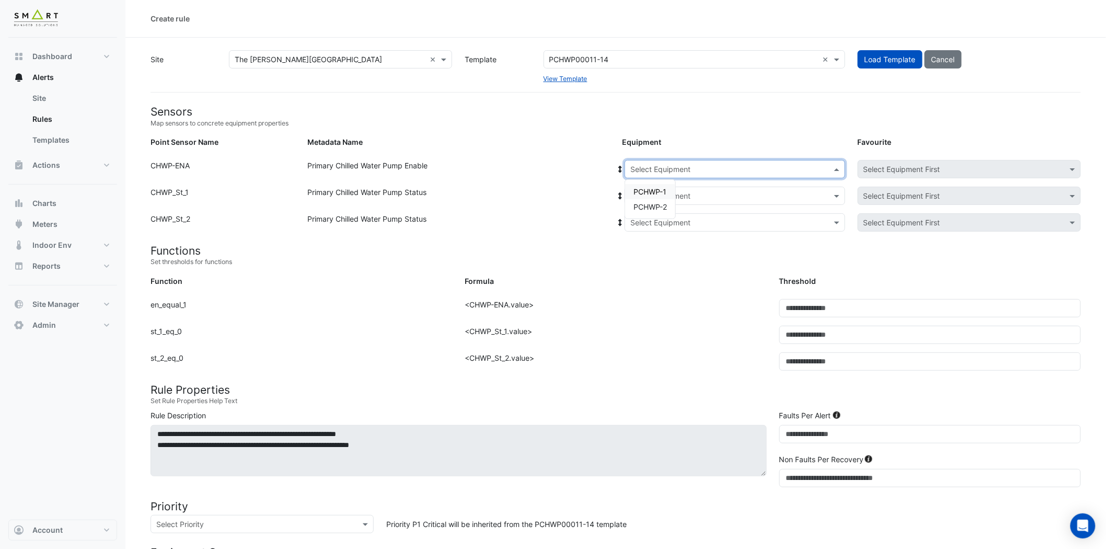
click at [834, 168] on span at bounding box center [838, 169] width 13 height 11
click at [664, 188] on span "PCHWP-1" at bounding box center [650, 191] width 33 height 9
click at [667, 198] on input "text" at bounding box center [725, 196] width 188 height 11
click at [656, 232] on span "PCHWP-1" at bounding box center [658, 233] width 33 height 9
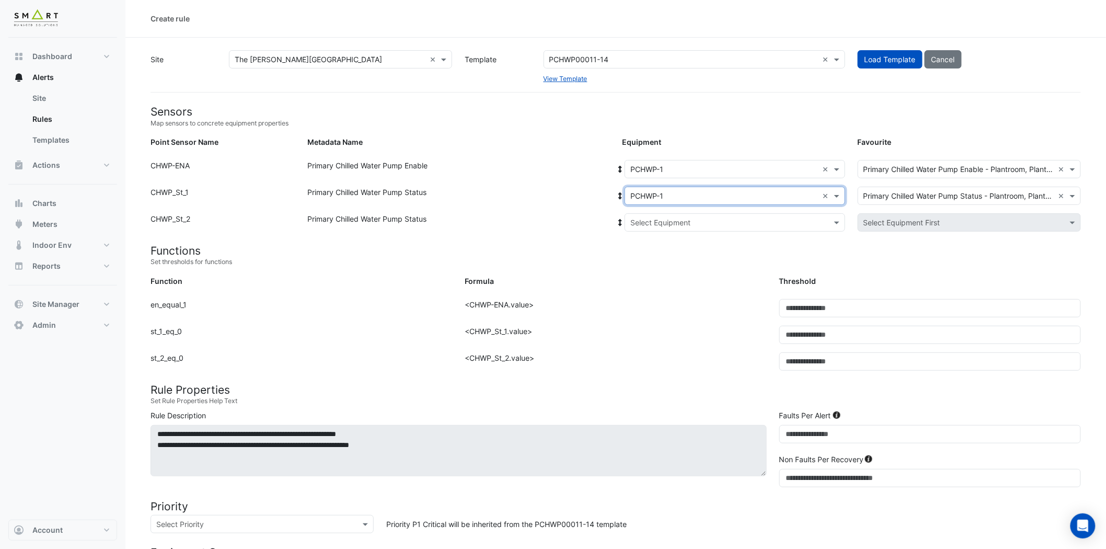
click at [660, 223] on input "text" at bounding box center [725, 222] width 188 height 11
click at [661, 257] on span "PCHWP-1" at bounding box center [658, 260] width 33 height 9
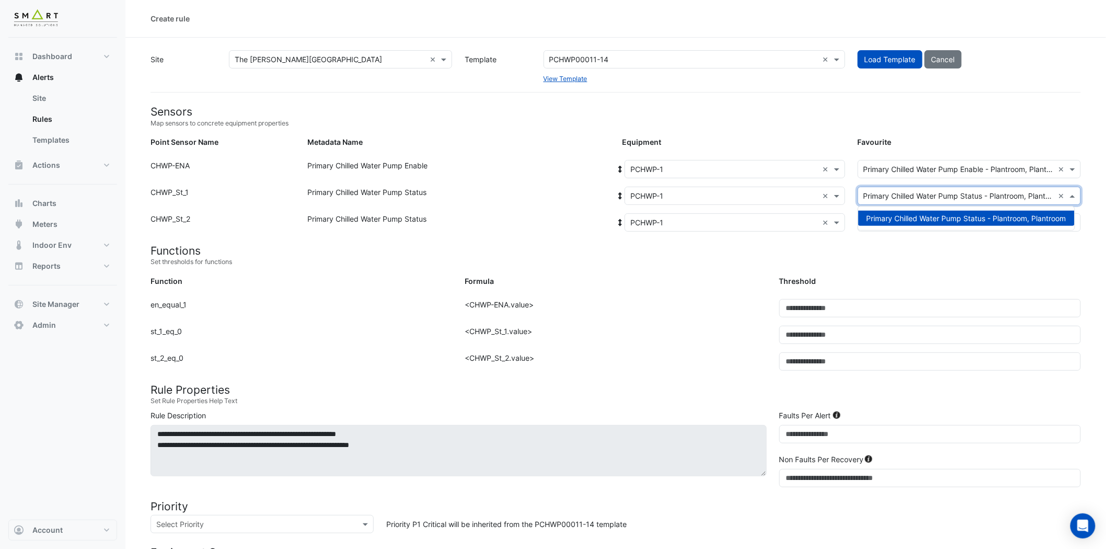
click at [1003, 194] on span at bounding box center [1074, 195] width 13 height 11
click at [1003, 247] on h4 "Functions" at bounding box center [616, 250] width 931 height 13
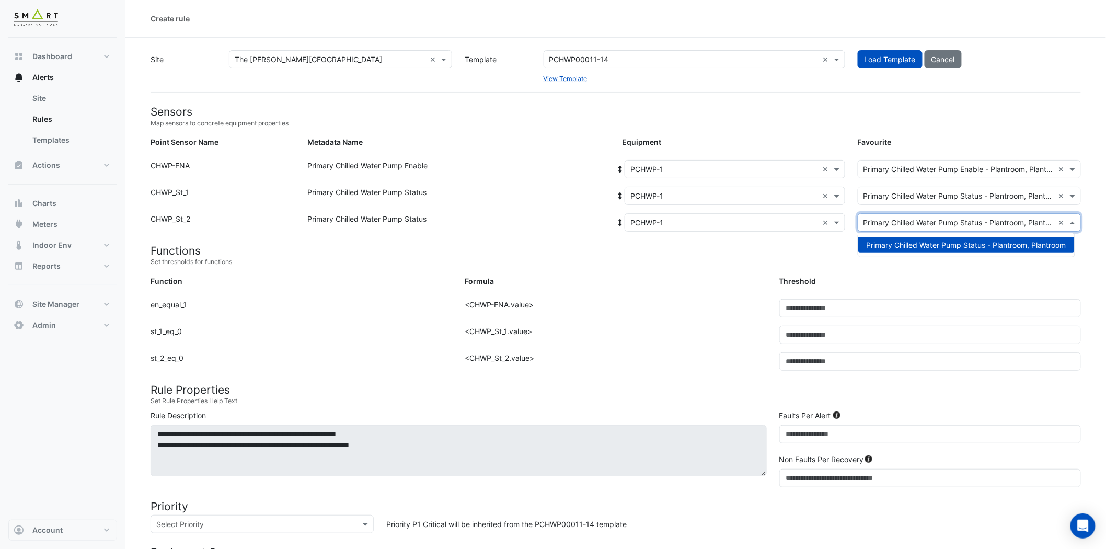
click at [1003, 220] on span at bounding box center [1074, 222] width 13 height 11
click at [1003, 168] on span at bounding box center [1074, 169] width 13 height 11
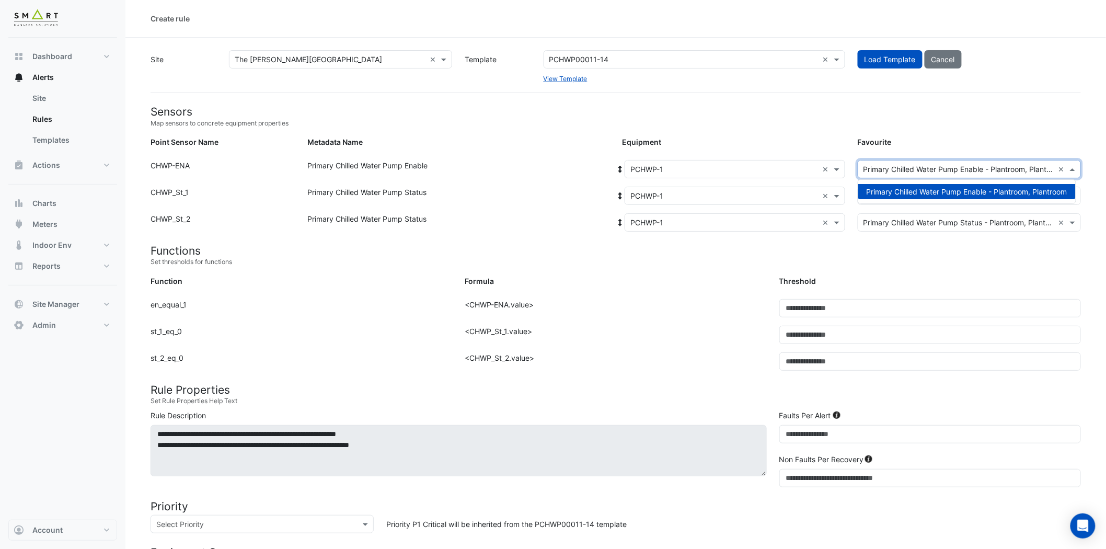
click at [970, 253] on h4 "Functions" at bounding box center [616, 250] width 931 height 13
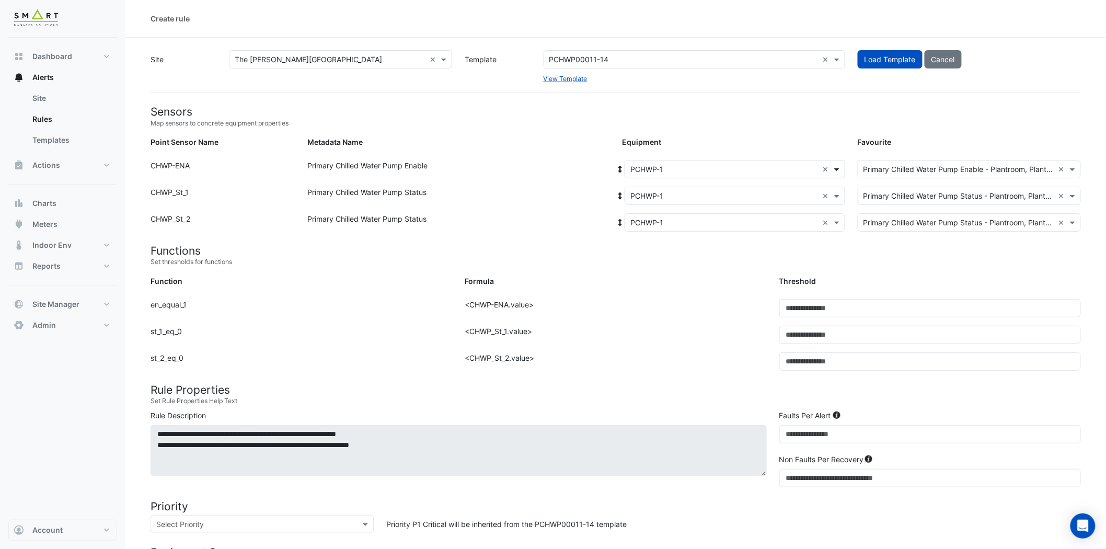
click at [833, 171] on span at bounding box center [838, 169] width 13 height 11
click at [747, 258] on small "Set thresholds for functions" at bounding box center [616, 261] width 931 height 9
click at [748, 164] on input "text" at bounding box center [725, 169] width 188 height 11
click at [665, 204] on span "PCHWP-1" at bounding box center [658, 206] width 33 height 9
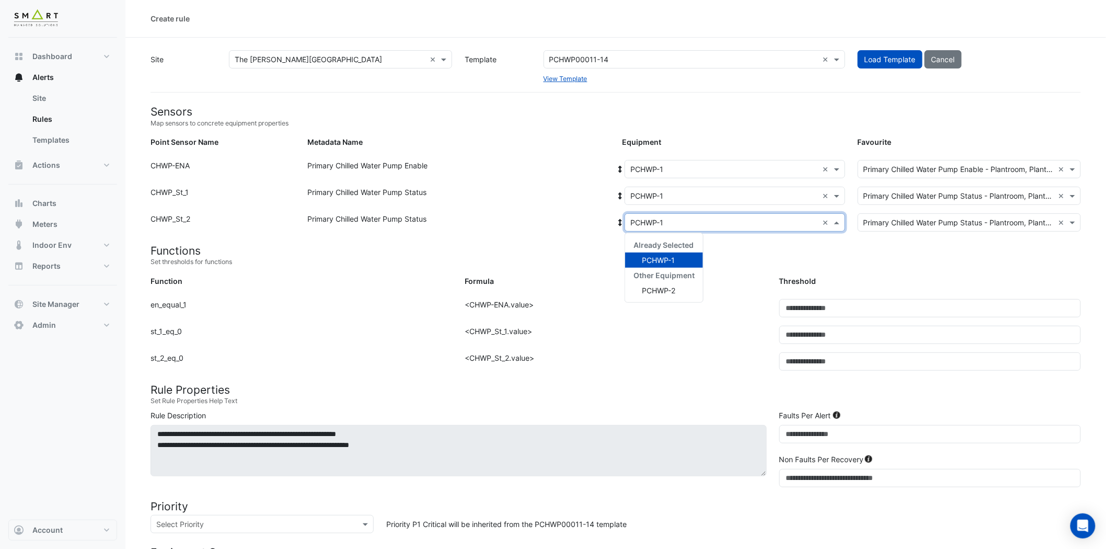
click at [833, 222] on span at bounding box center [838, 222] width 13 height 11
click at [671, 289] on span "PCHWP-2" at bounding box center [658, 290] width 33 height 9
click at [691, 285] on div "Formula" at bounding box center [616, 283] width 314 height 15
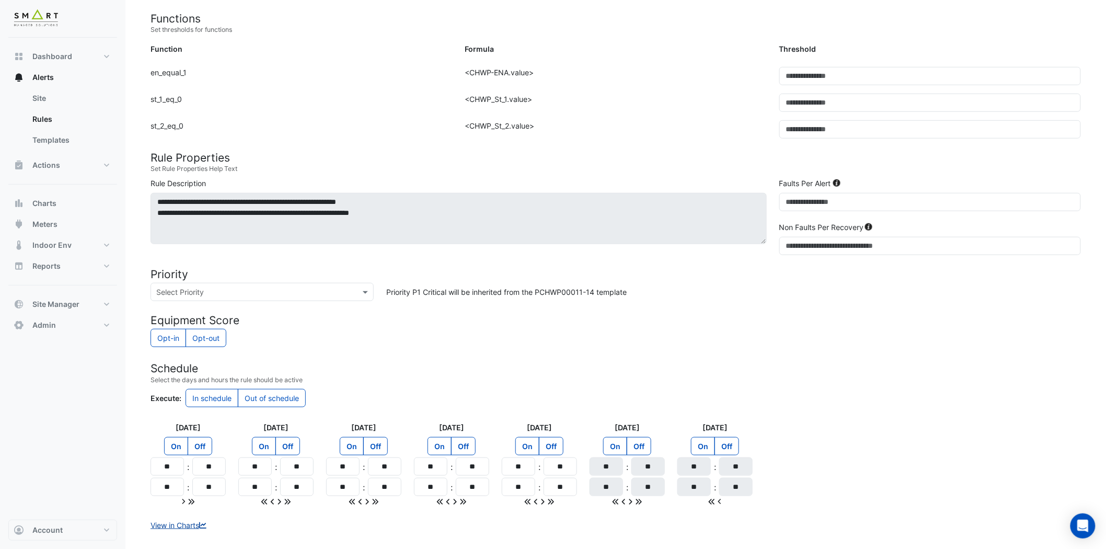
scroll to position [284, 0]
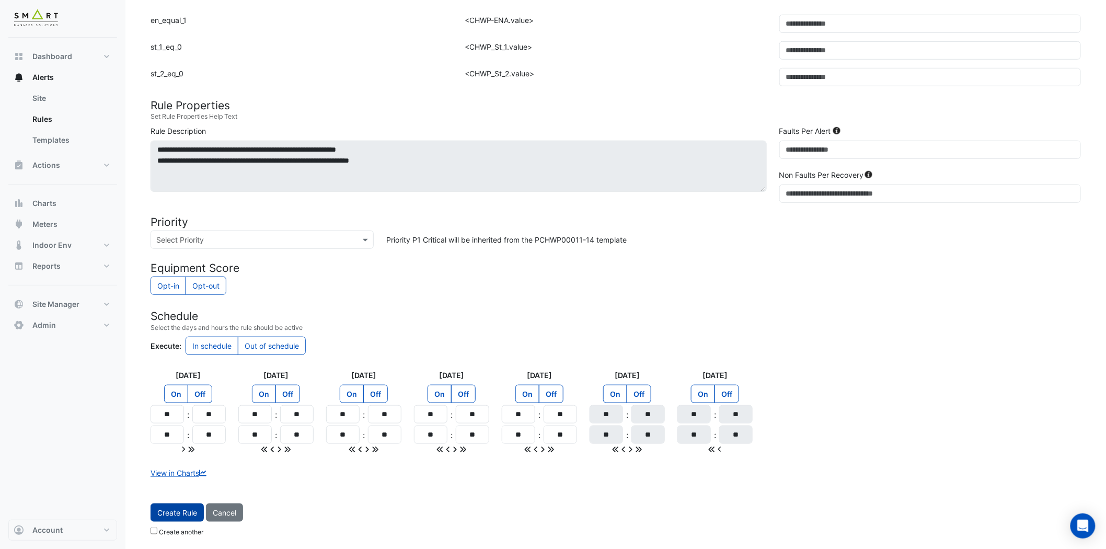
click at [171, 494] on span "Create Rule" at bounding box center [177, 512] width 40 height 9
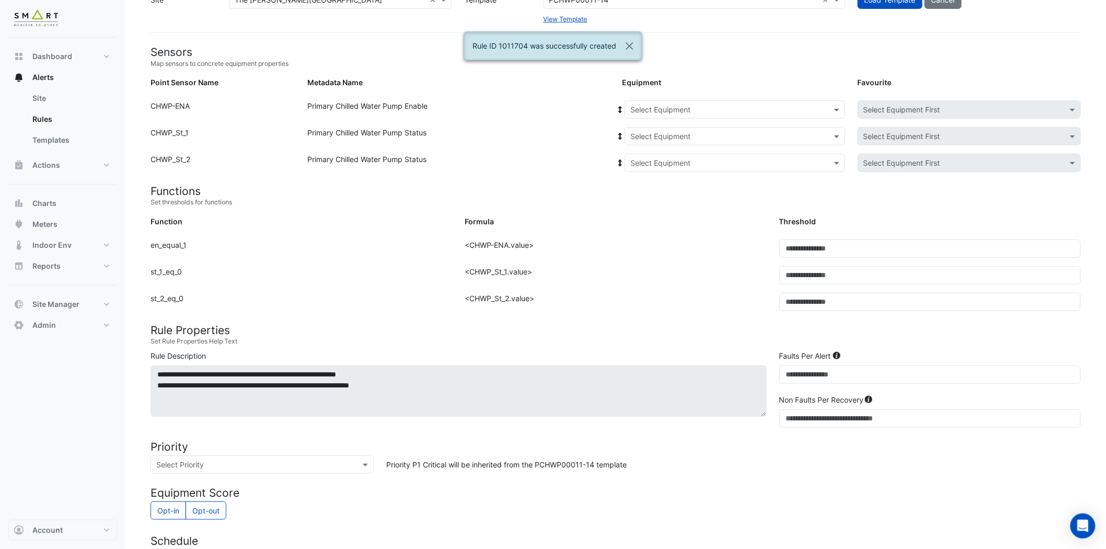
scroll to position [52, 0]
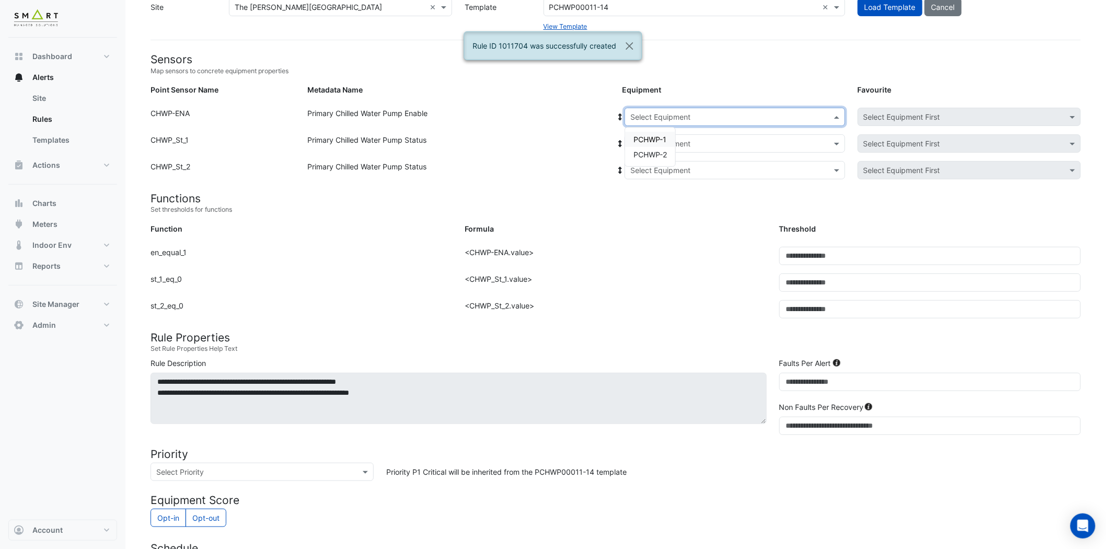
click at [734, 118] on input "text" at bounding box center [725, 117] width 188 height 11
click at [647, 155] on span "PCHWP-2" at bounding box center [650, 154] width 33 height 9
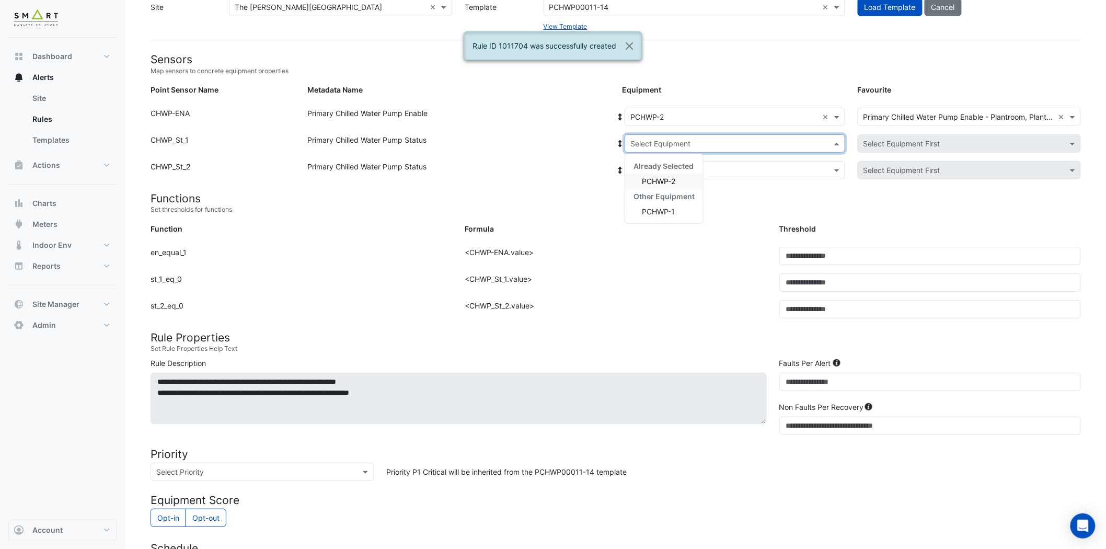
click at [710, 140] on input "text" at bounding box center [725, 144] width 188 height 11
click at [680, 181] on div "PCHWP-2" at bounding box center [664, 181] width 78 height 15
click at [697, 173] on input "text" at bounding box center [725, 170] width 188 height 11
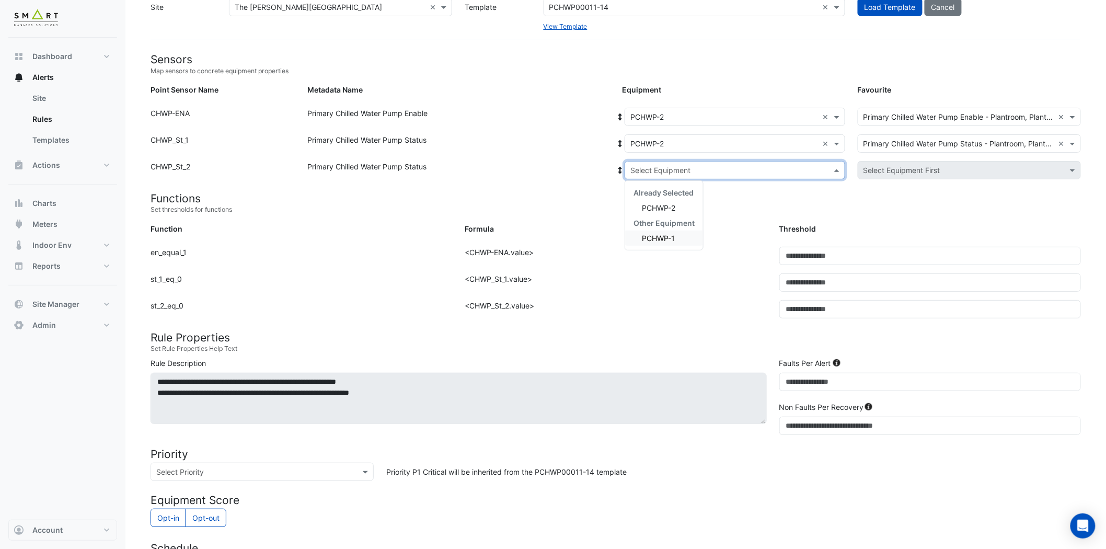
click at [671, 236] on span "PCHWP-1" at bounding box center [658, 238] width 33 height 9
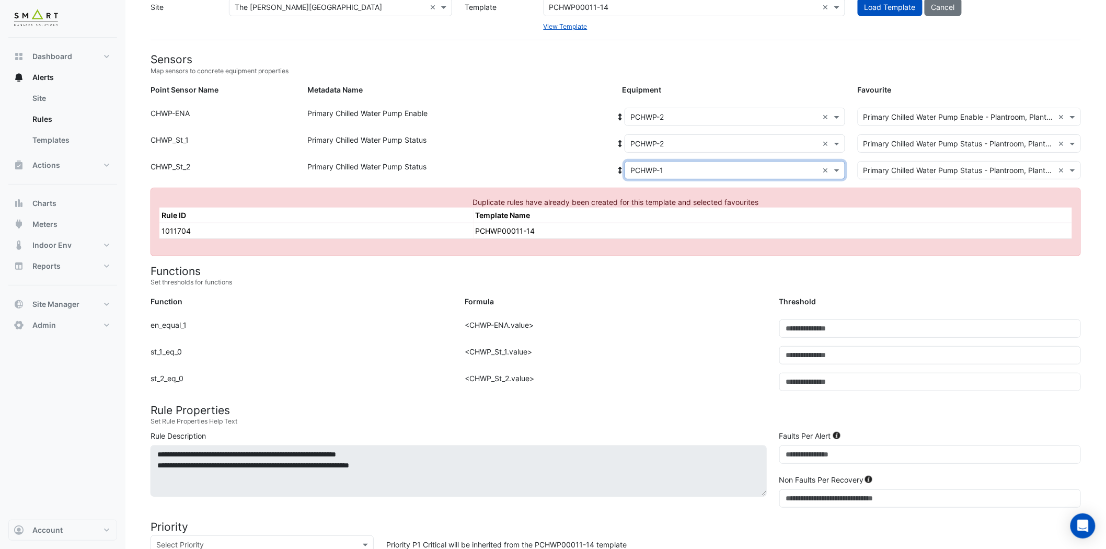
click at [713, 142] on input "text" at bounding box center [725, 144] width 188 height 11
drag, startPoint x: 679, startPoint y: 194, endPoint x: 667, endPoint y: 192, distance: 11.7
click at [678, 194] on div "PCHWP-1" at bounding box center [663, 196] width 77 height 15
click at [687, 168] on input "text" at bounding box center [725, 170] width 188 height 11
click at [667, 221] on span "PCHWP-2" at bounding box center [658, 223] width 33 height 9
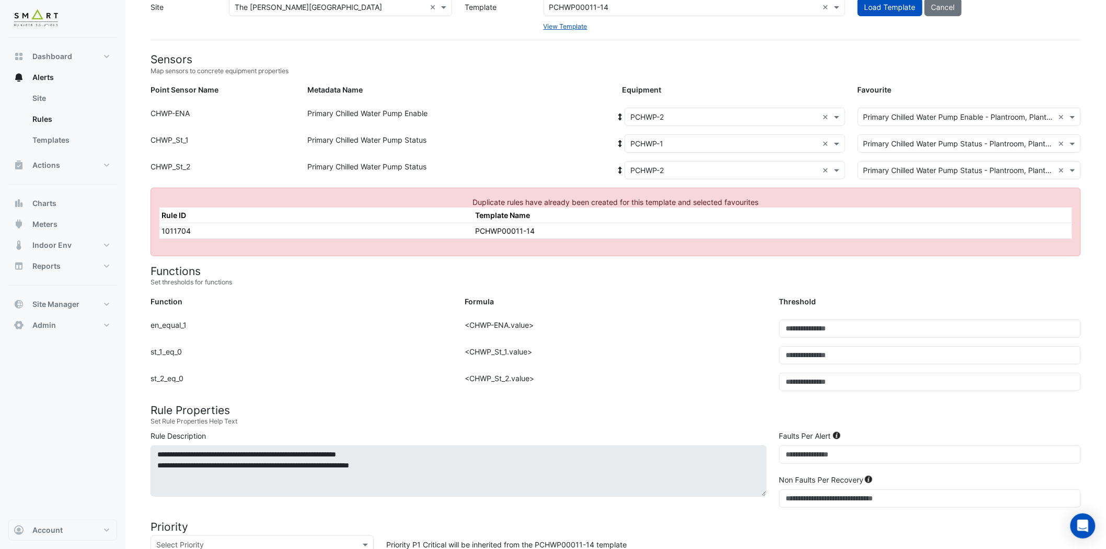
click at [539, 129] on div "Primary Chilled Water Pump Enable" at bounding box center [459, 119] width 314 height 22
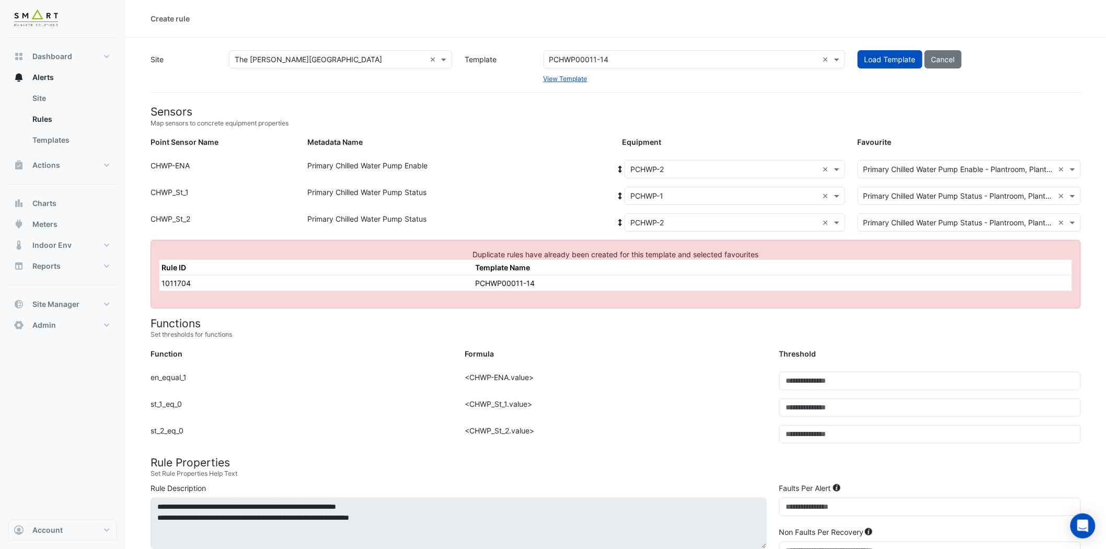
click at [574, 58] on input "text" at bounding box center [683, 59] width 269 height 11
click at [563, 60] on input "text" at bounding box center [683, 59] width 269 height 11
click at [570, 58] on input "text" at bounding box center [683, 59] width 269 height 11
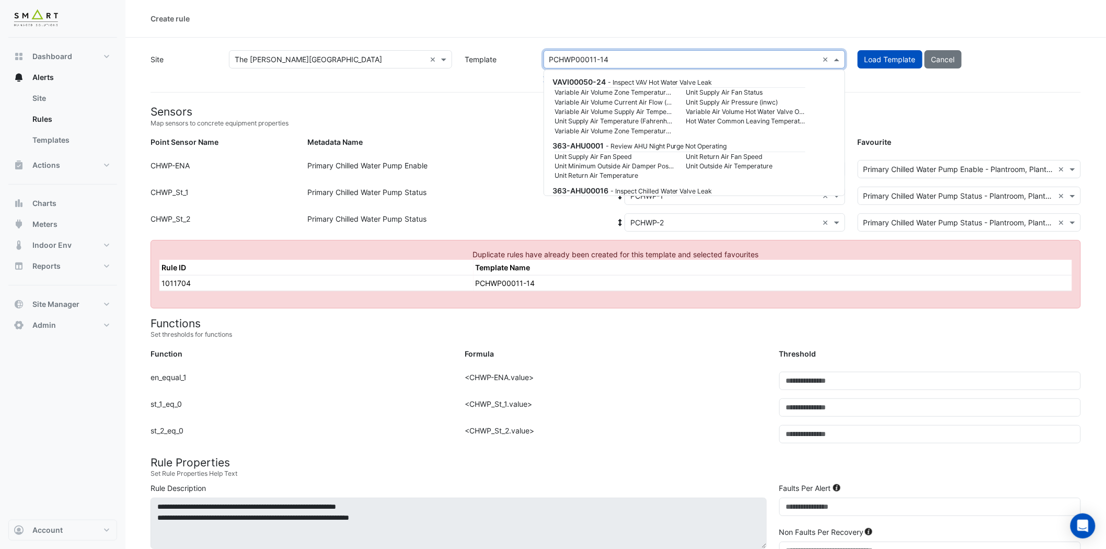
click at [622, 62] on input "text" at bounding box center [683, 59] width 269 height 11
click at [623, 63] on input "text" at bounding box center [683, 59] width 269 height 11
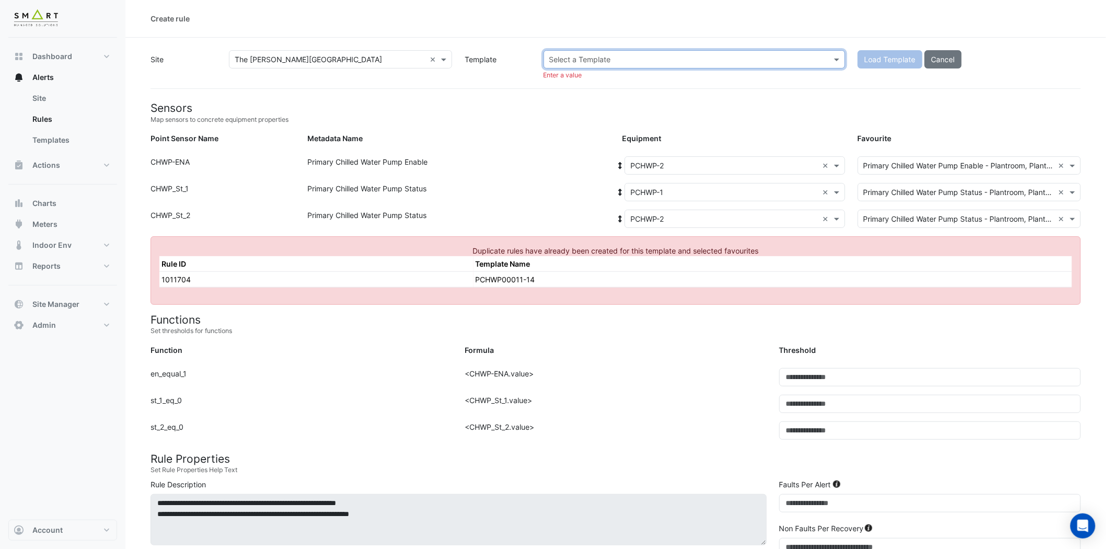
paste input "**********"
type input "**********"
click at [668, 78] on small "- Inspect Pump Not Operating" at bounding box center [648, 82] width 88 height 8
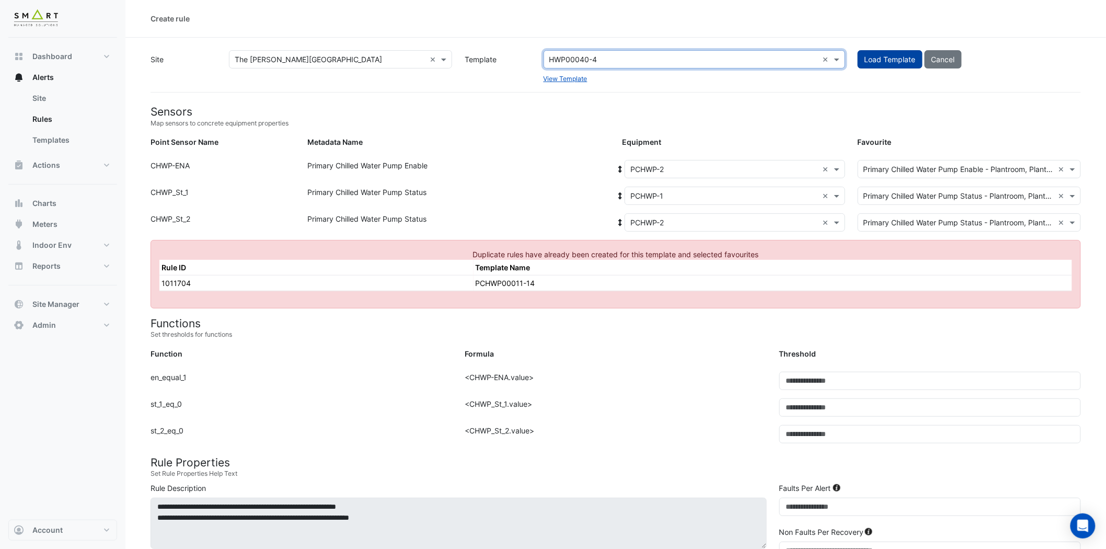
click at [900, 63] on button "Load Template" at bounding box center [890, 59] width 65 height 18
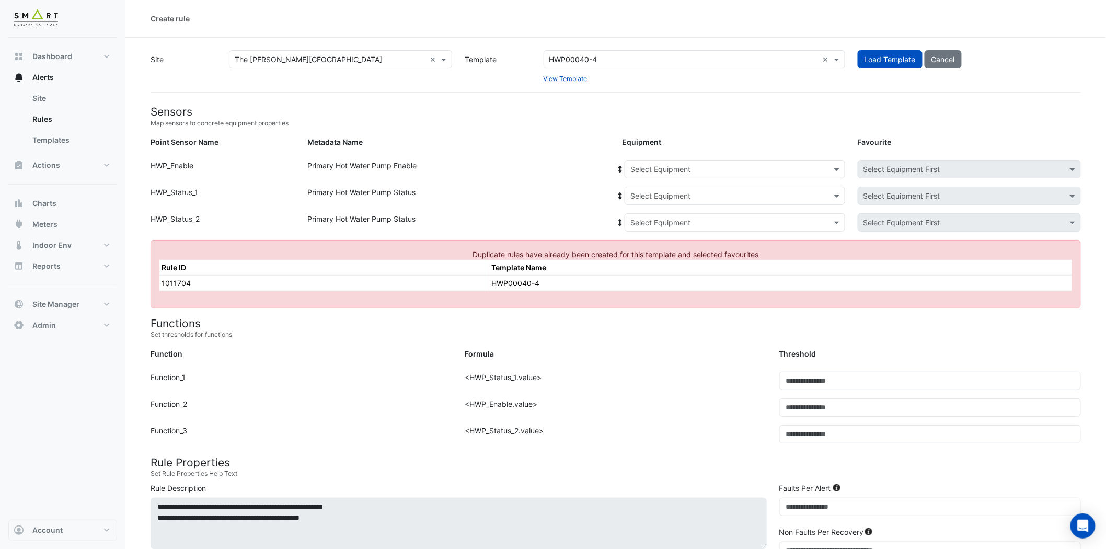
click at [724, 174] on div "Select Equipment" at bounding box center [726, 169] width 202 height 11
click at [875, 56] on span "Load Template" at bounding box center [890, 59] width 51 height 9
click at [837, 168] on span at bounding box center [838, 169] width 13 height 11
click at [663, 206] on span "PHWP-1" at bounding box center [656, 206] width 28 height 9
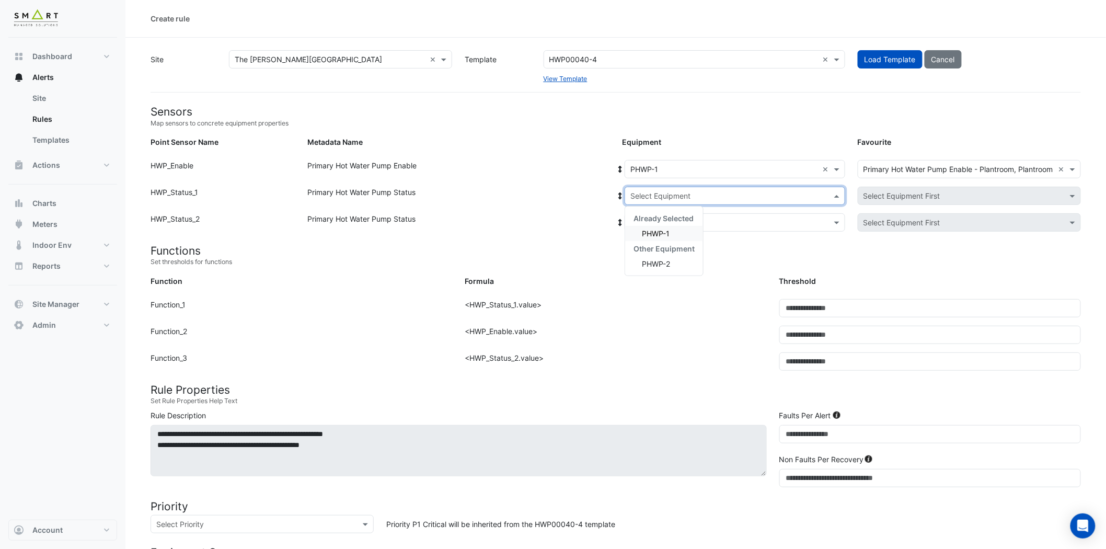
click at [756, 196] on input "text" at bounding box center [725, 196] width 188 height 11
click at [655, 233] on span "PHWP-1" at bounding box center [656, 233] width 28 height 9
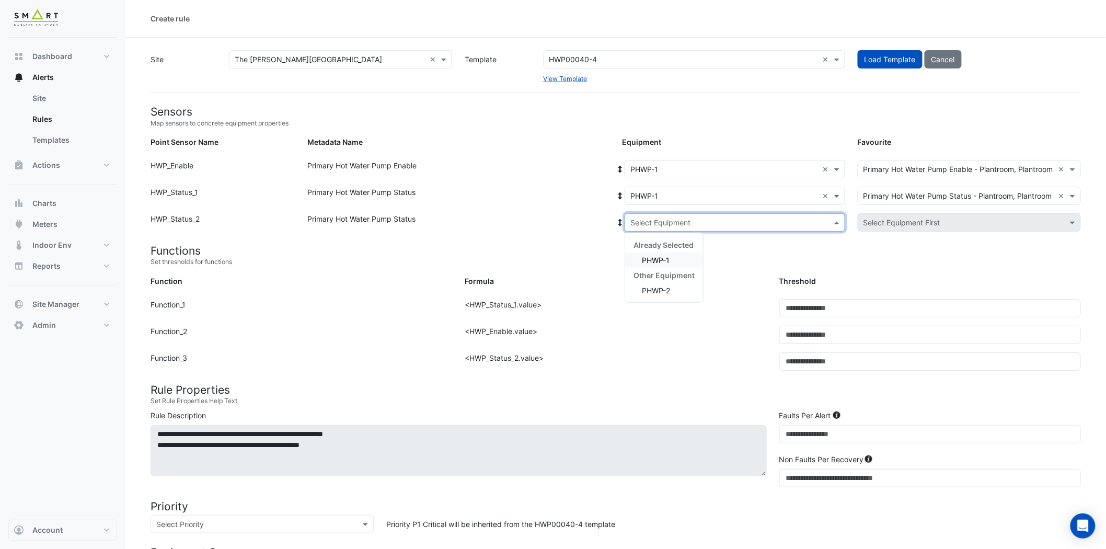
click at [714, 223] on input "text" at bounding box center [725, 222] width 188 height 11
click at [673, 291] on div "PHWP-2" at bounding box center [664, 290] width 78 height 15
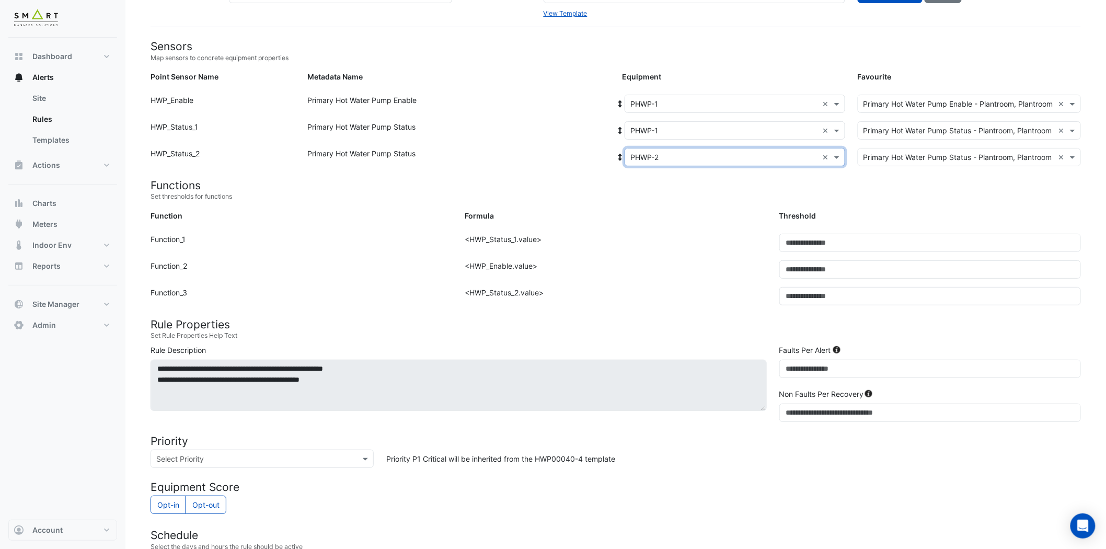
scroll to position [284, 0]
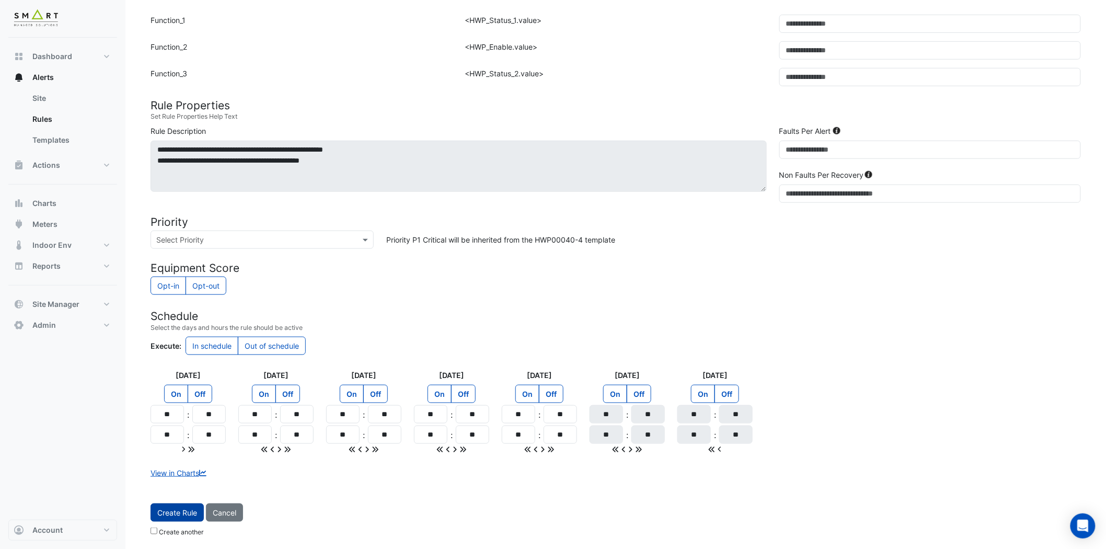
click at [158, 494] on button "Create Rule" at bounding box center [177, 512] width 53 height 18
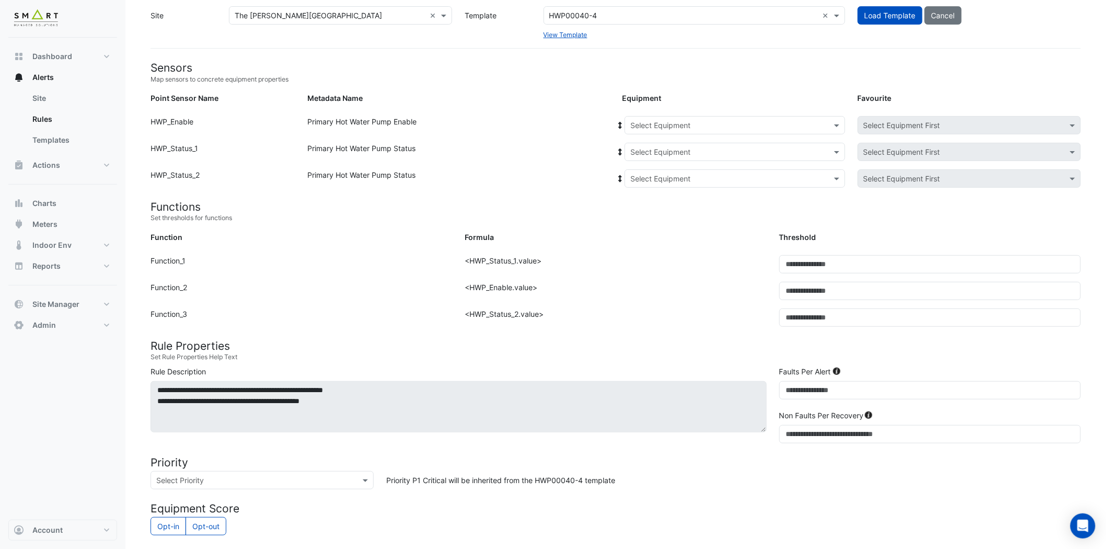
scroll to position [0, 0]
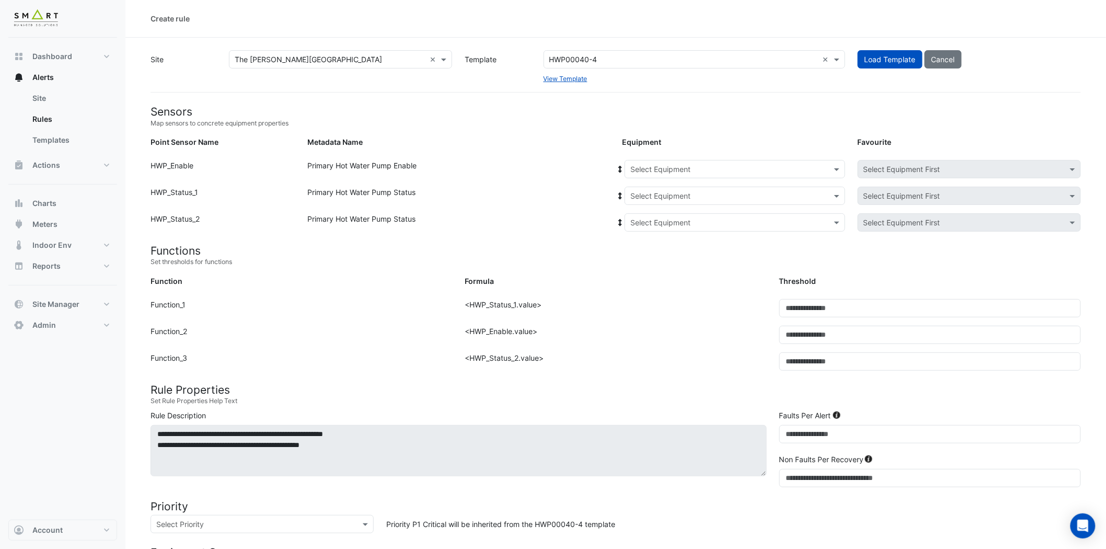
drag, startPoint x: 827, startPoint y: 58, endPoint x: 808, endPoint y: 61, distance: 19.0
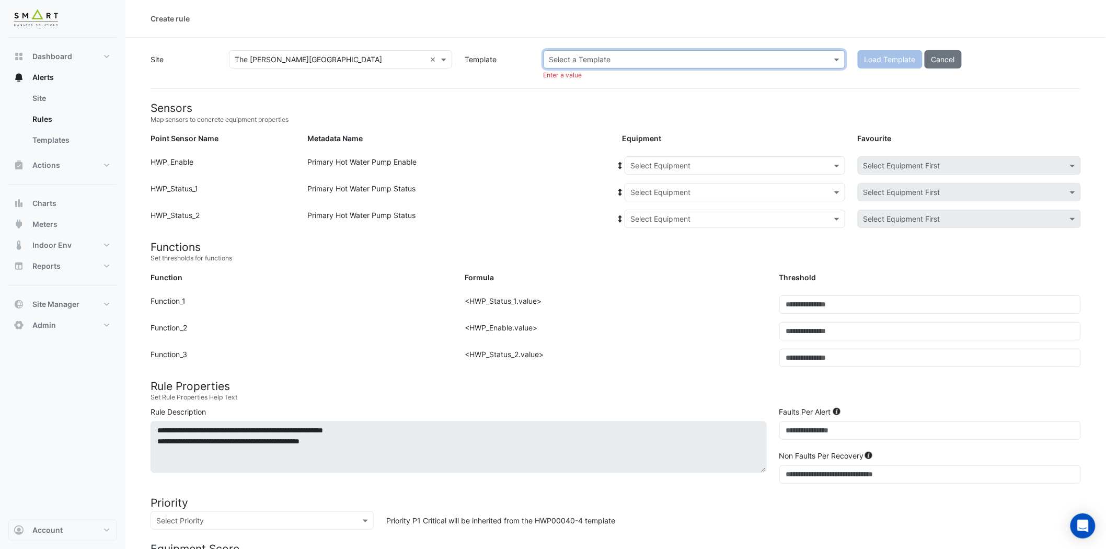
paste input "**********"
type input "**********"
click at [703, 82] on div "SHWP0010-4 - Inspect Pump Not Operating" at bounding box center [678, 81] width 251 height 11
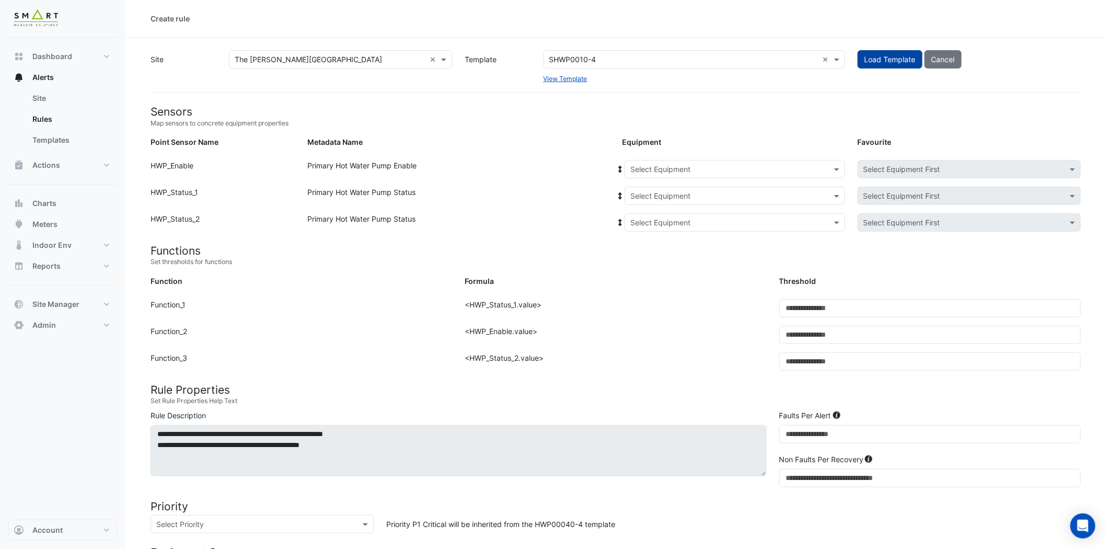
click at [894, 55] on span "Load Template" at bounding box center [890, 59] width 51 height 9
click at [833, 166] on span at bounding box center [838, 169] width 13 height 11
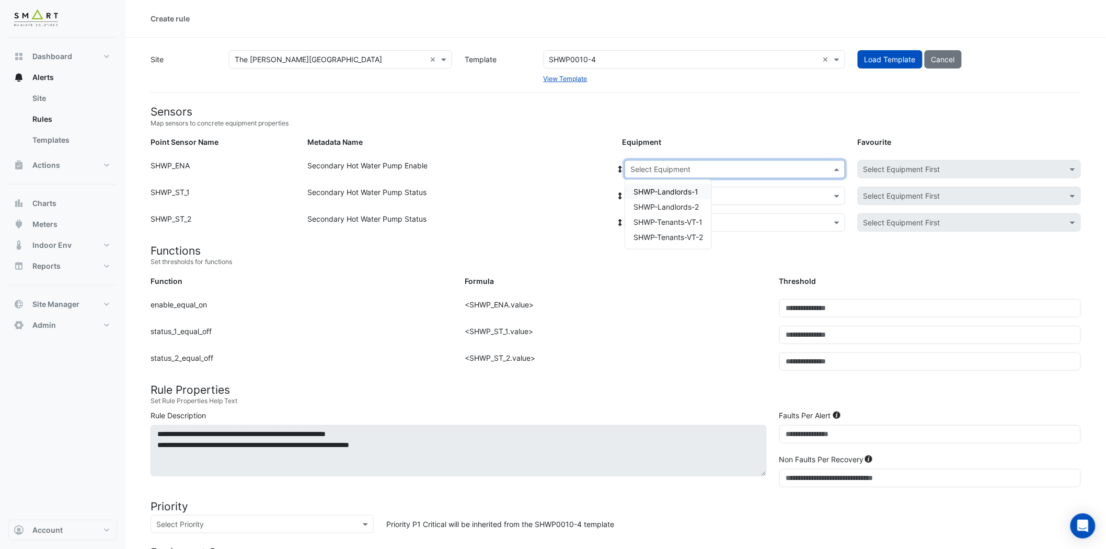
click at [670, 187] on span "SHWP-Landlords-1" at bounding box center [666, 191] width 65 height 9
click at [672, 192] on input "text" at bounding box center [725, 196] width 188 height 11
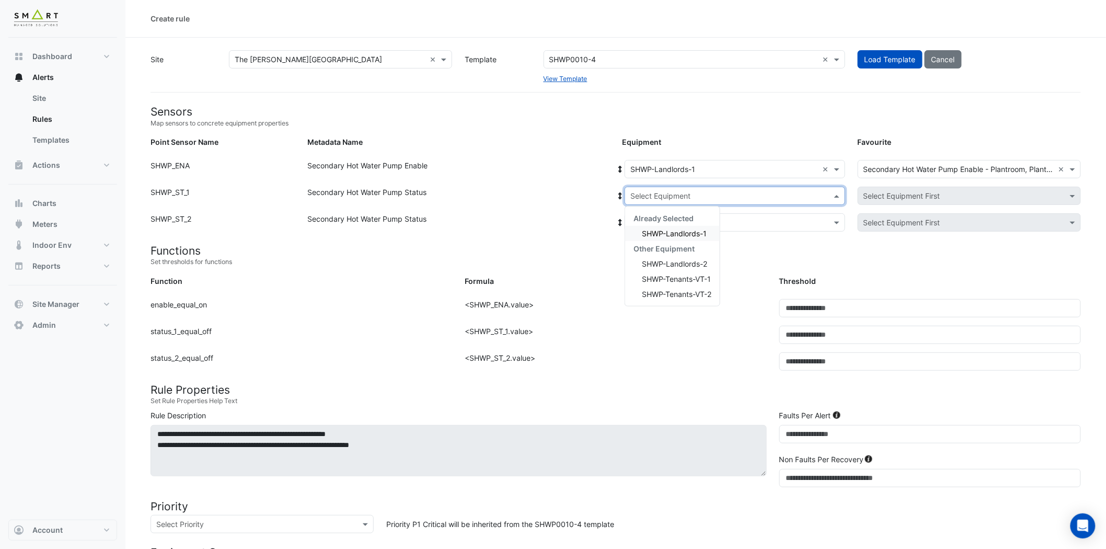
click at [677, 232] on span "SHWP-Landlords-1" at bounding box center [674, 233] width 65 height 9
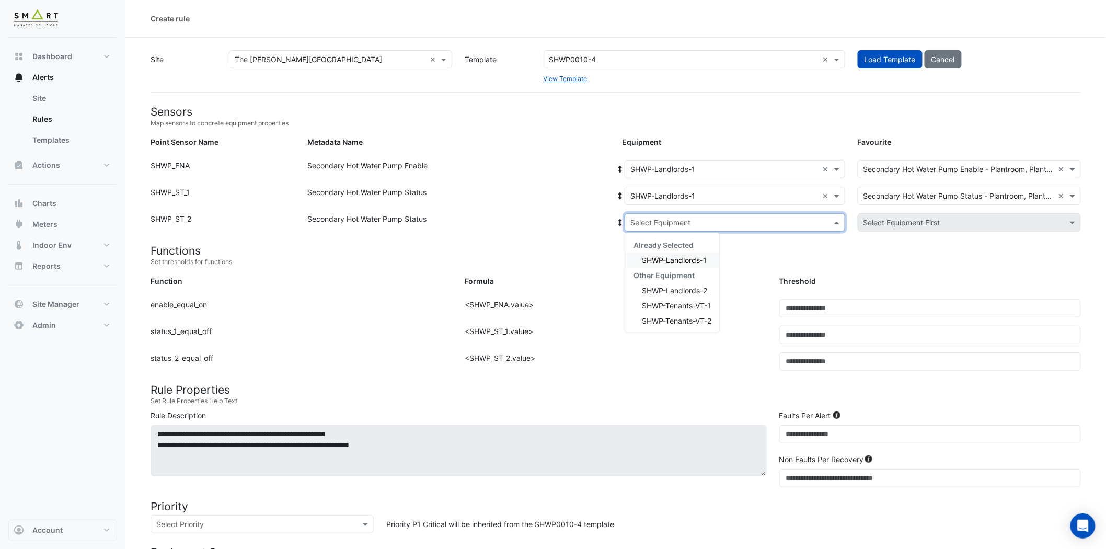
click at [714, 218] on input "text" at bounding box center [725, 222] width 188 height 11
click at [687, 289] on span "SHWP-Landlords-2" at bounding box center [674, 290] width 65 height 9
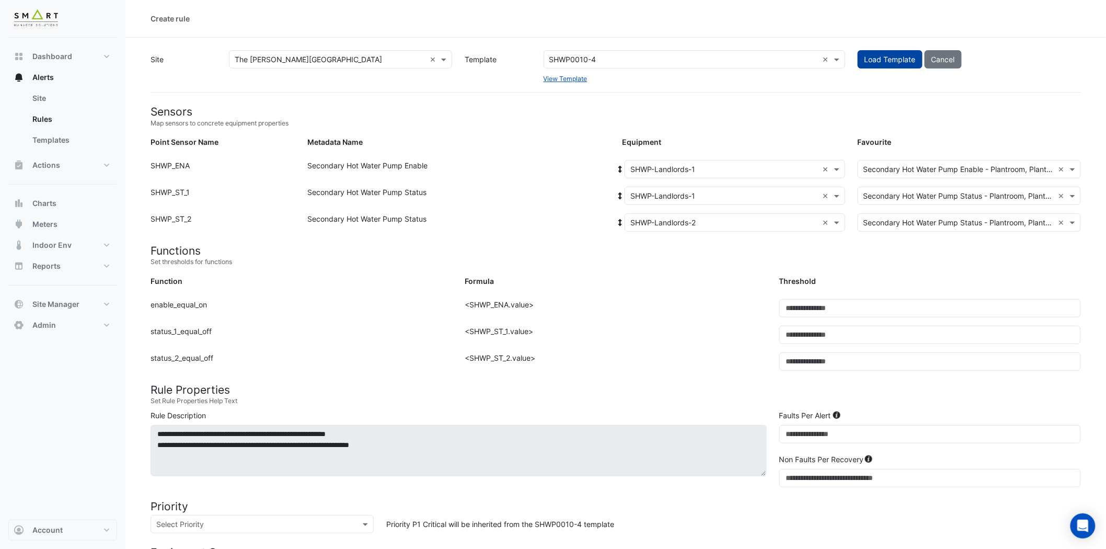
click at [888, 55] on span "Load Template" at bounding box center [890, 59] width 51 height 9
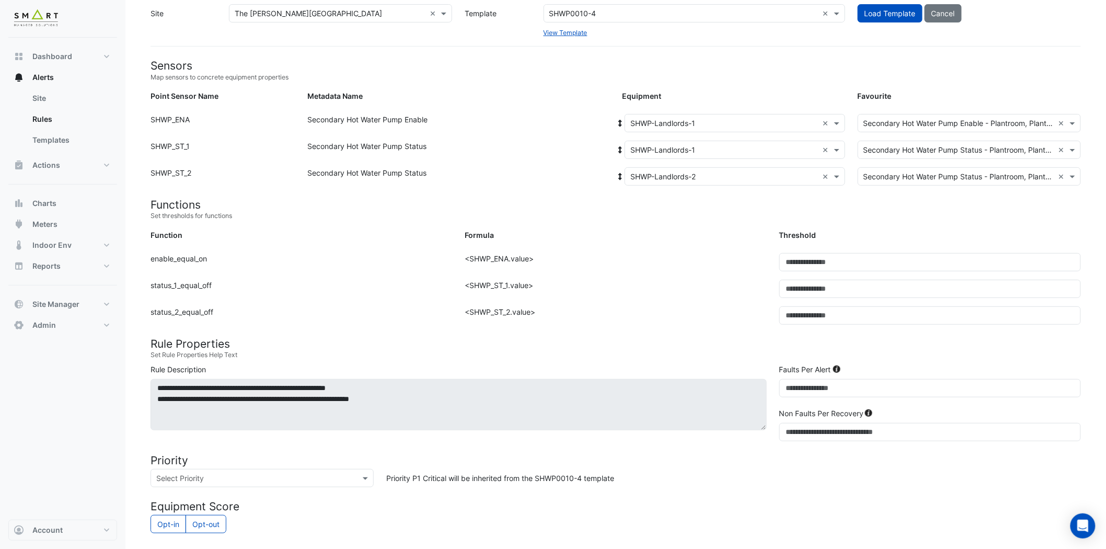
scroll to position [284, 0]
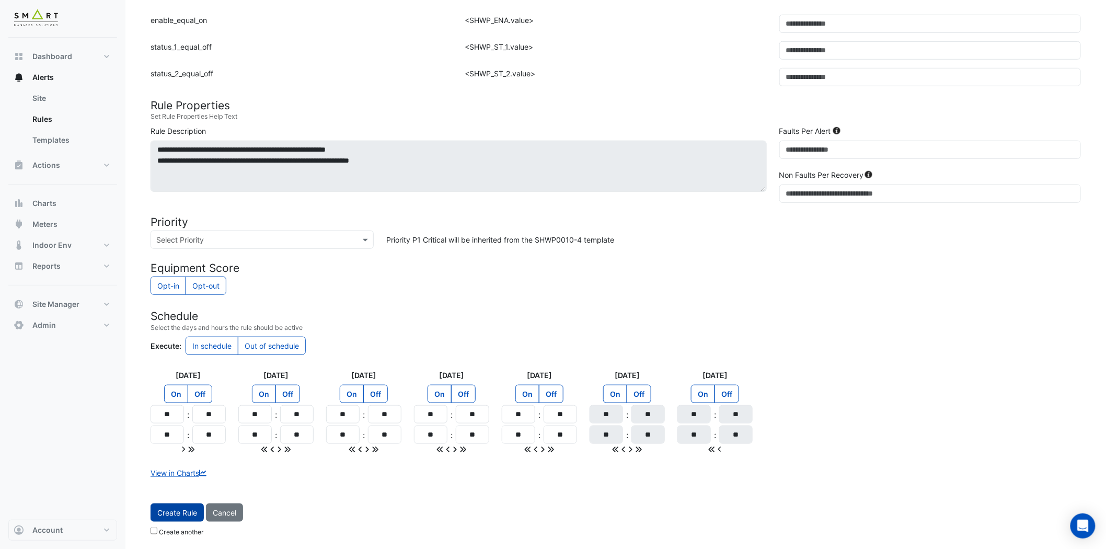
click at [174, 494] on span "Create Rule" at bounding box center [177, 512] width 40 height 9
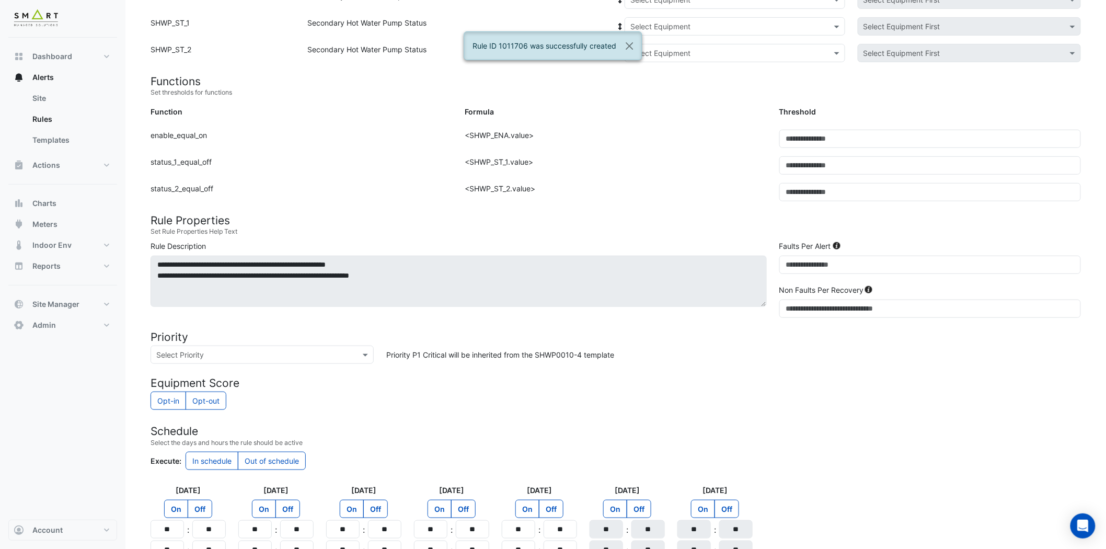
scroll to position [110, 0]
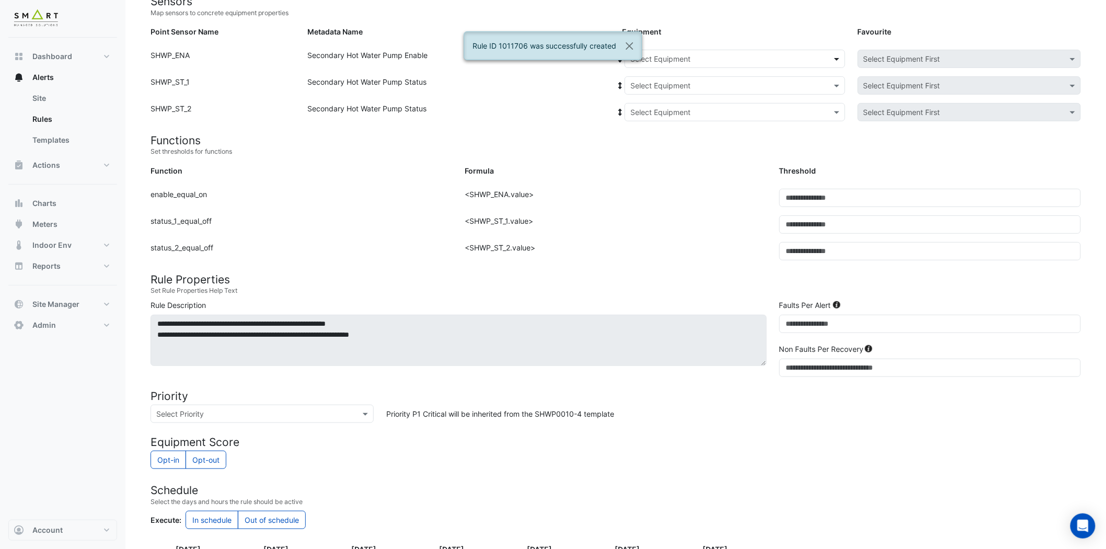
click at [840, 56] on span at bounding box center [838, 58] width 13 height 11
click at [680, 93] on span "SHWP-Landlords-2" at bounding box center [666, 96] width 65 height 9
click at [728, 89] on input "text" at bounding box center [725, 86] width 188 height 11
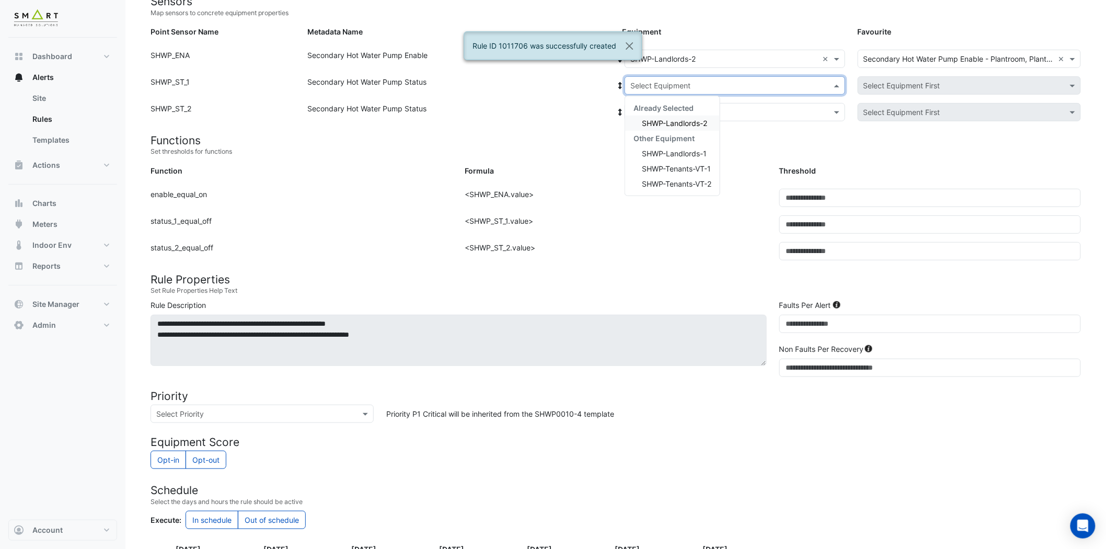
drag, startPoint x: 701, startPoint y: 122, endPoint x: 715, endPoint y: 110, distance: 18.5
click at [701, 121] on span "SHWP-Landlords-2" at bounding box center [674, 123] width 65 height 9
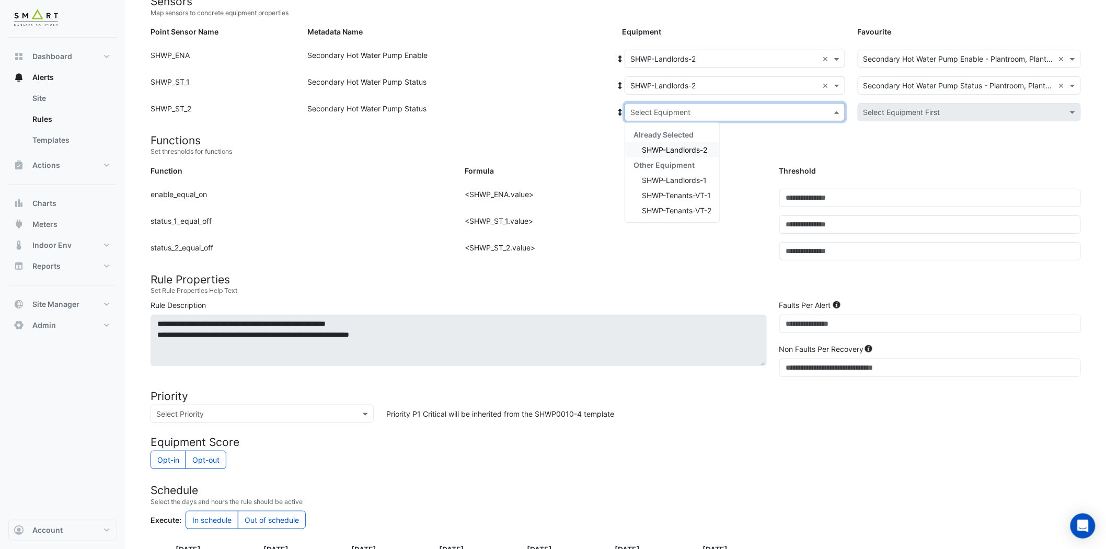
click at [730, 104] on div "Select Equipment" at bounding box center [735, 112] width 221 height 18
click at [696, 176] on span "SHWP-Landlords-1" at bounding box center [674, 180] width 65 height 9
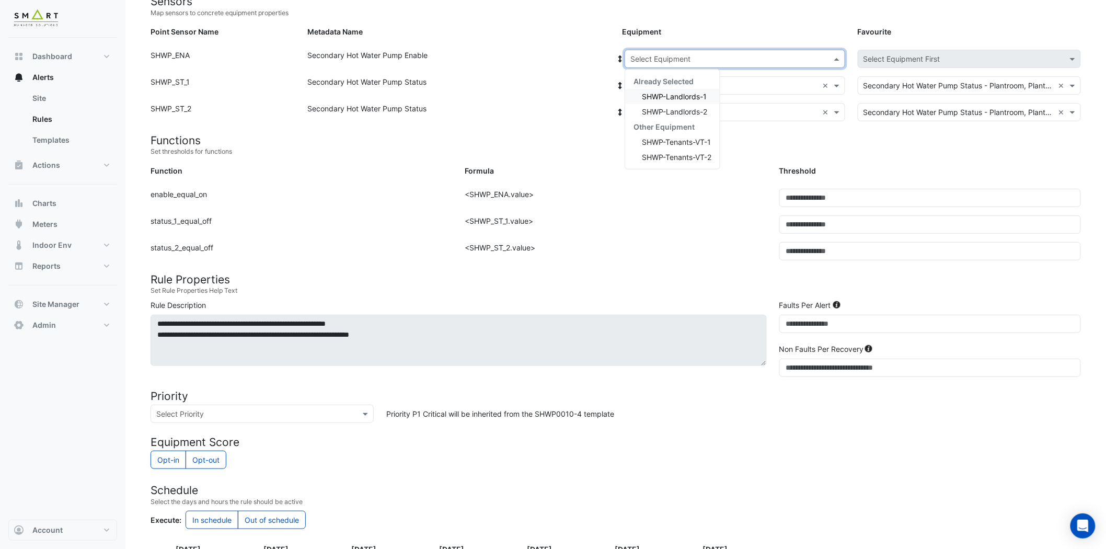
click at [835, 56] on span at bounding box center [838, 58] width 13 height 11
click at [686, 142] on span "SHWP-Tenants-VT-1" at bounding box center [676, 141] width 69 height 9
click at [834, 82] on span at bounding box center [838, 85] width 13 height 11
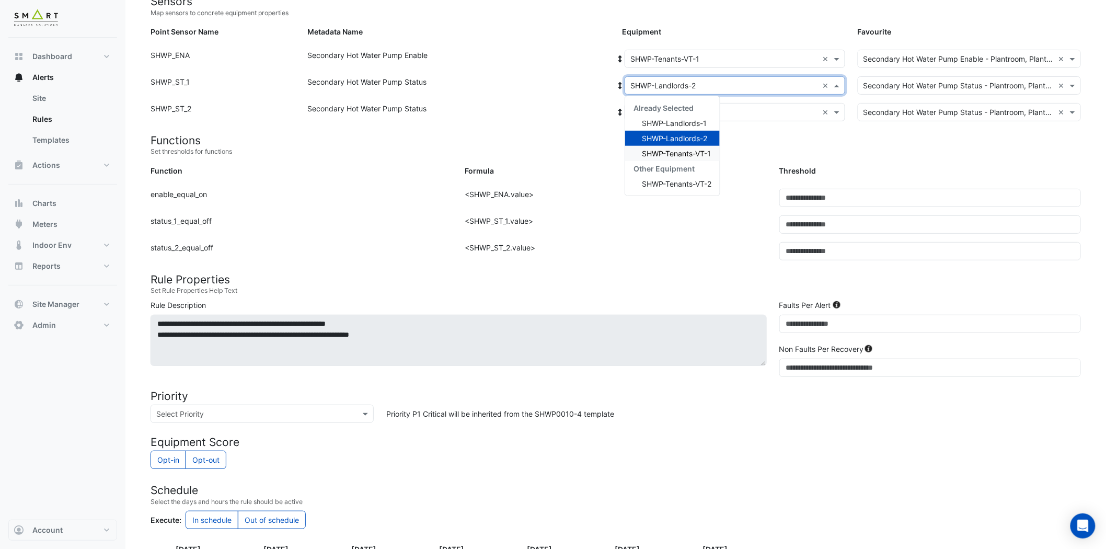
click at [689, 149] on span "SHWP-Tenants-VT-1" at bounding box center [676, 153] width 69 height 9
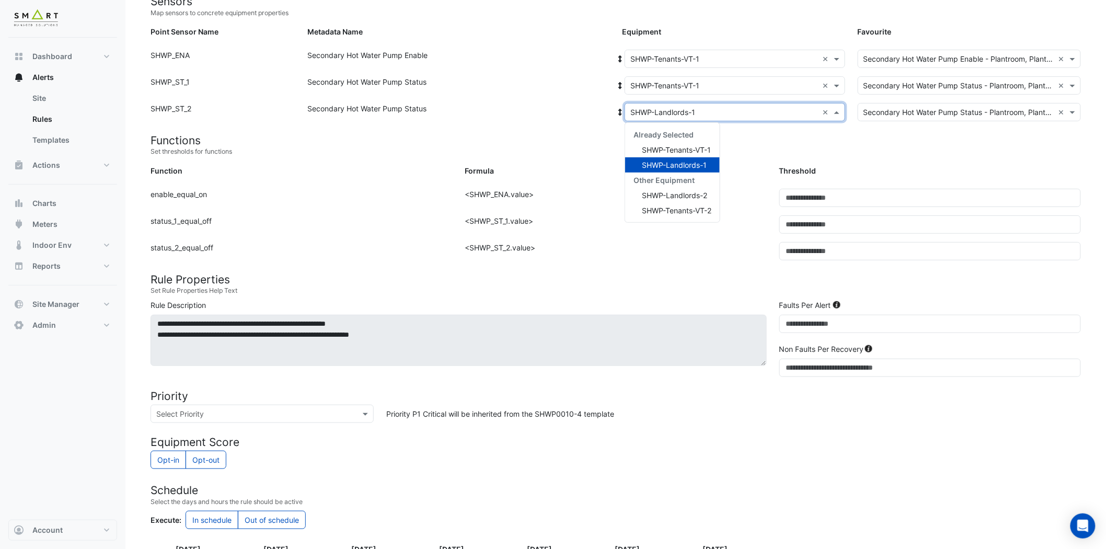
click at [842, 108] on span at bounding box center [838, 112] width 13 height 11
click at [679, 206] on span "SHWP-Tenants-VT-2" at bounding box center [677, 210] width 70 height 9
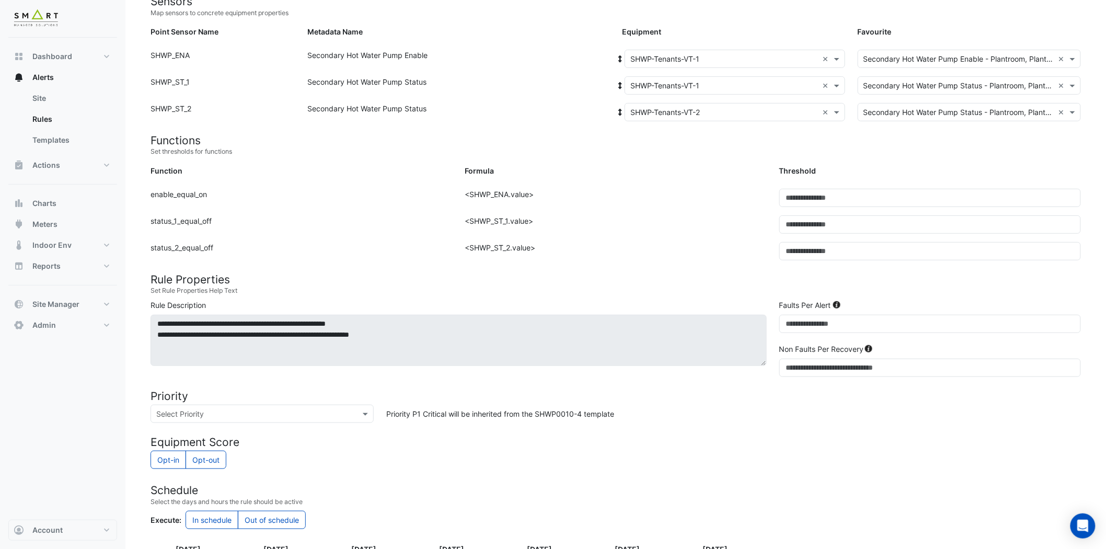
click at [718, 176] on div "Formula" at bounding box center [616, 172] width 314 height 15
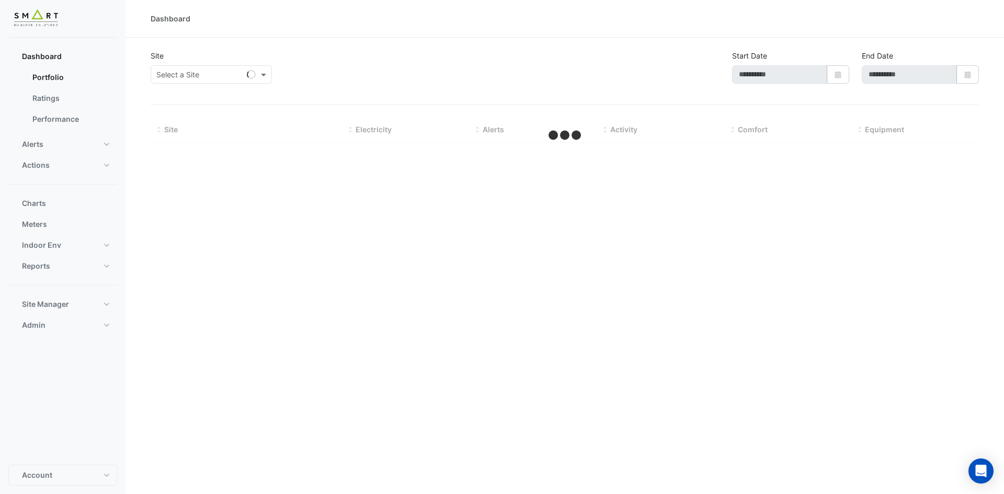
type input "**********"
select select "***"
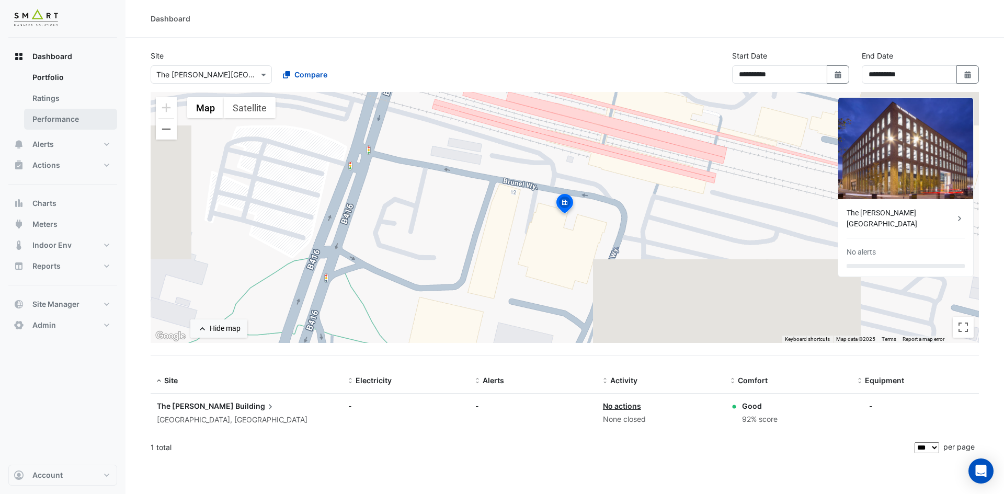
click at [75, 117] on link "Performance" at bounding box center [70, 119] width 93 height 21
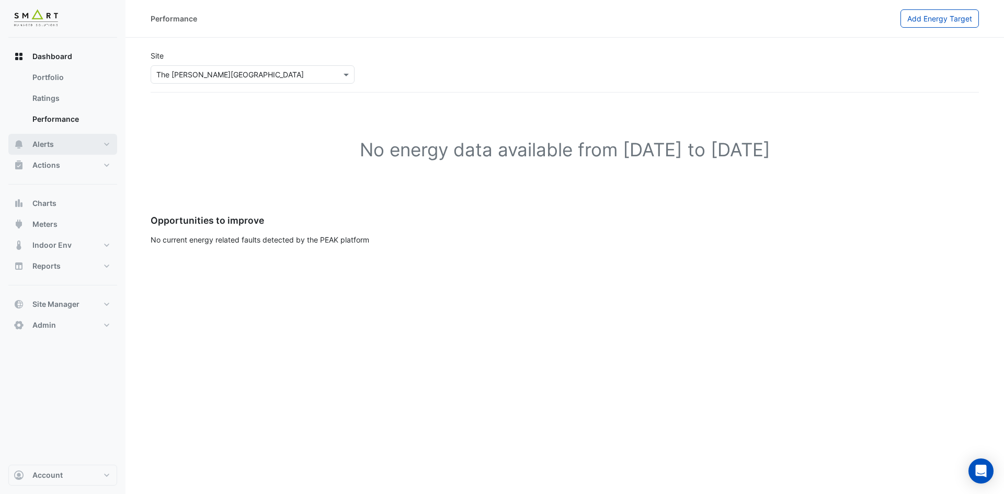
click at [83, 141] on button "Alerts" at bounding box center [62, 144] width 109 height 21
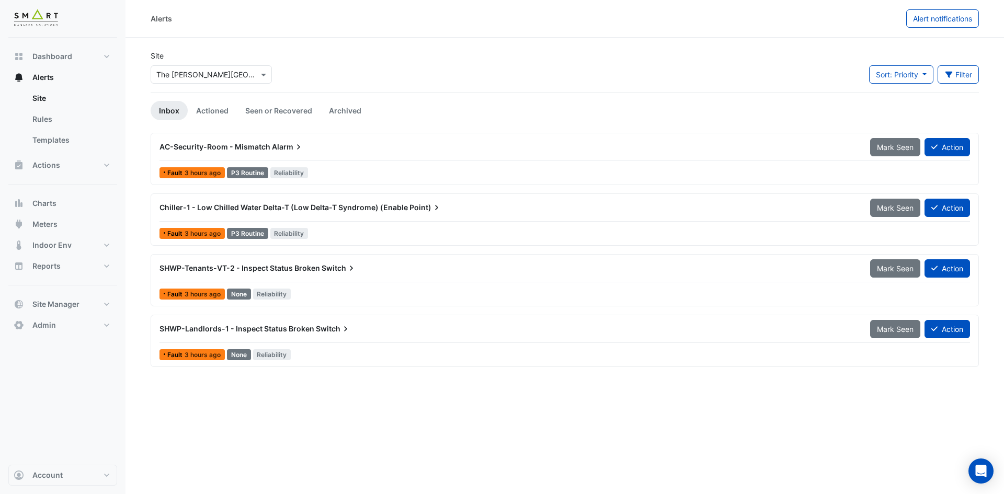
click at [259, 274] on div "SHWP-Tenants-VT-2 - Inspect Status Broken Switch" at bounding box center [508, 268] width 710 height 19
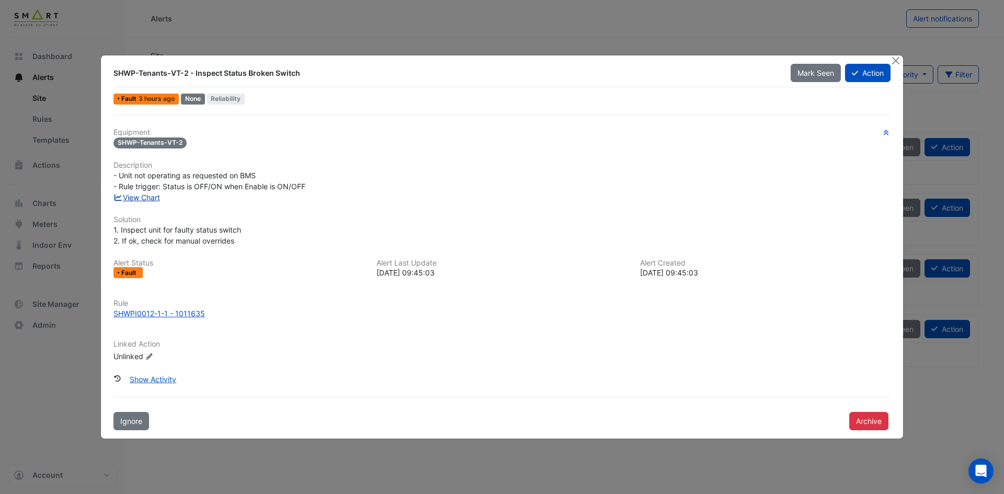
click at [142, 198] on link "View Chart" at bounding box center [136, 197] width 47 height 9
drag, startPoint x: 107, startPoint y: 307, endPoint x: 176, endPoint y: 313, distance: 69.2
click at [176, 313] on div "SHWP-Tenants-VT-2 - Inspect Status Broken Switch Mark Seen Action Fault 3 hours…" at bounding box center [502, 247] width 802 height 384
click at [188, 339] on div "Equipment SHWP-Tenants-VT-2 Description - Unit not operating as requested on BM…" at bounding box center [501, 249] width 777 height 243
drag, startPoint x: 108, startPoint y: 312, endPoint x: 168, endPoint y: 317, distance: 59.9
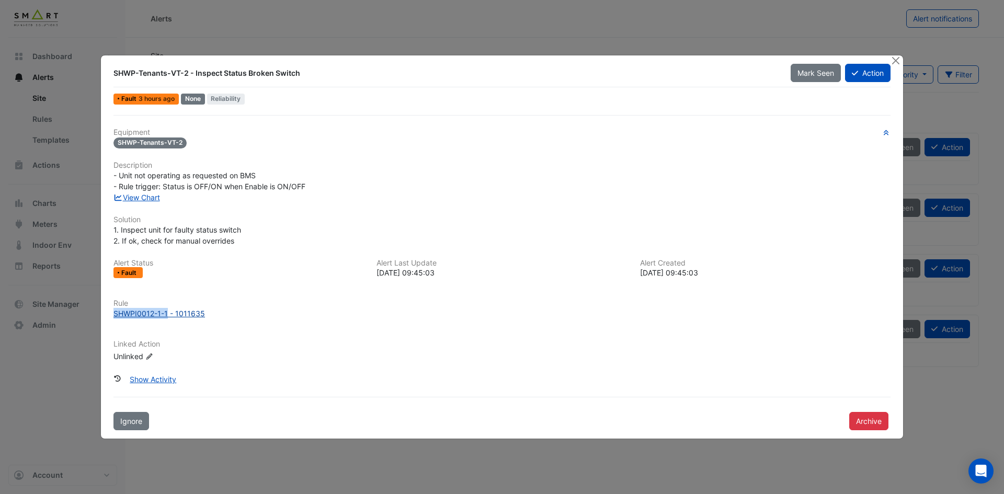
click at [168, 317] on div "Rule SHWPI0012-1-1 - 1011635" at bounding box center [501, 309] width 789 height 20
copy div "SHWPI0012-1-1"
click at [895, 60] on button "Close" at bounding box center [895, 60] width 11 height 11
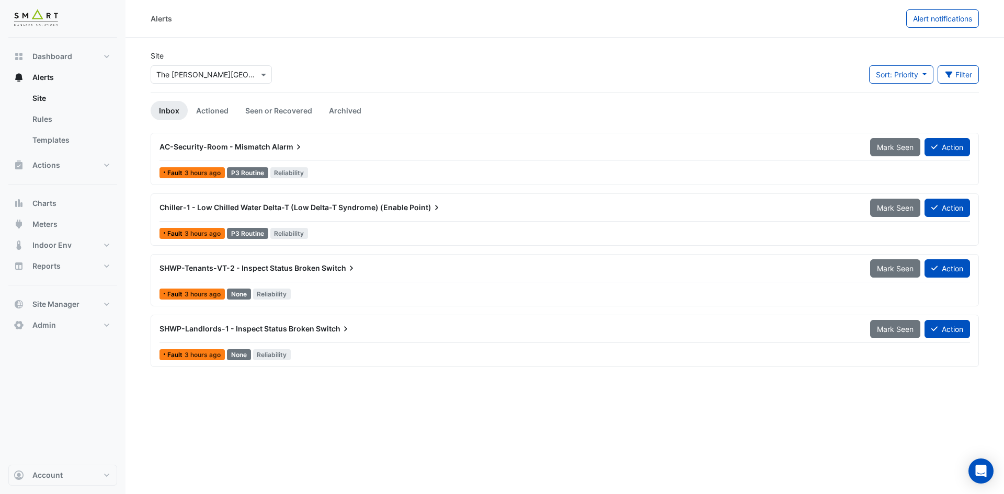
click at [199, 350] on div "Fault 3 hours ago" at bounding box center [191, 354] width 65 height 11
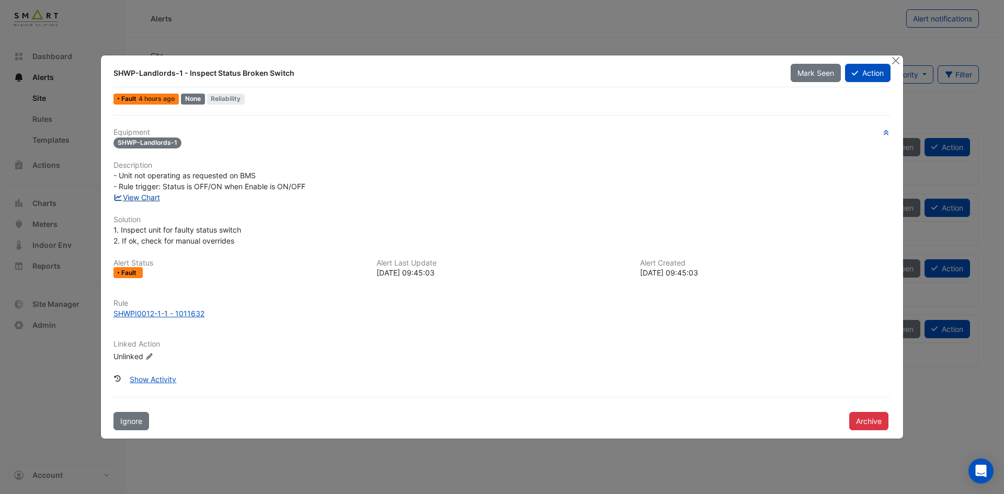
click at [155, 198] on link "View Chart" at bounding box center [136, 197] width 47 height 9
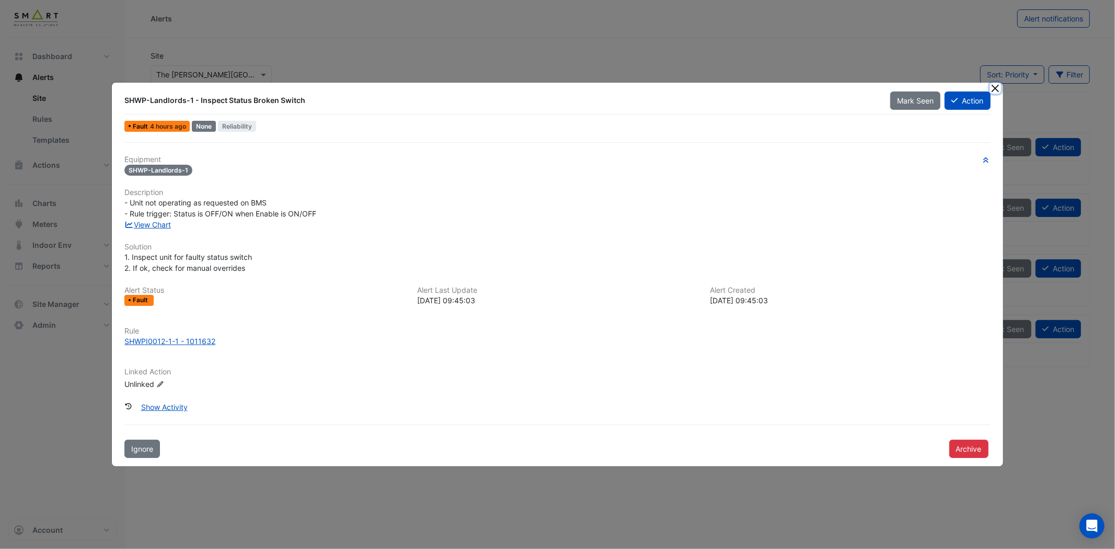
click at [997, 86] on button "Close" at bounding box center [995, 88] width 11 height 11
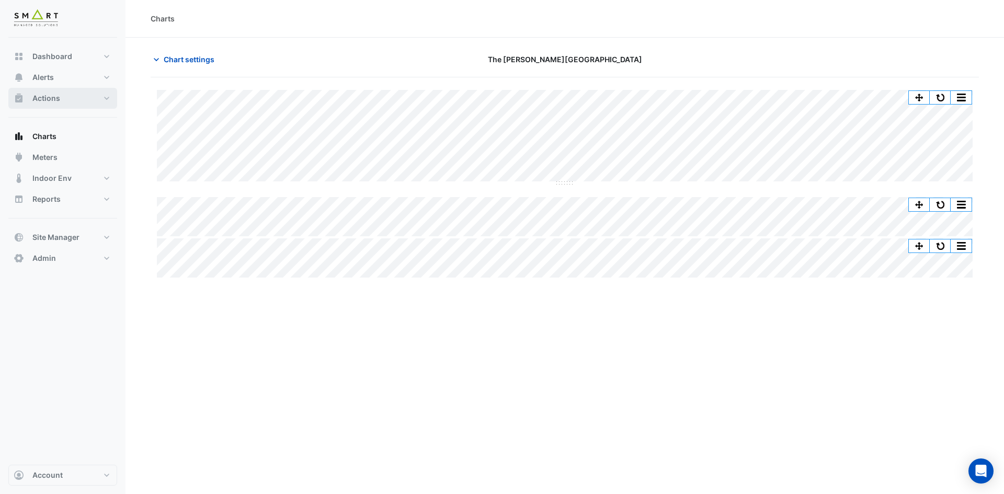
click at [109, 104] on button "Actions" at bounding box center [62, 98] width 109 height 21
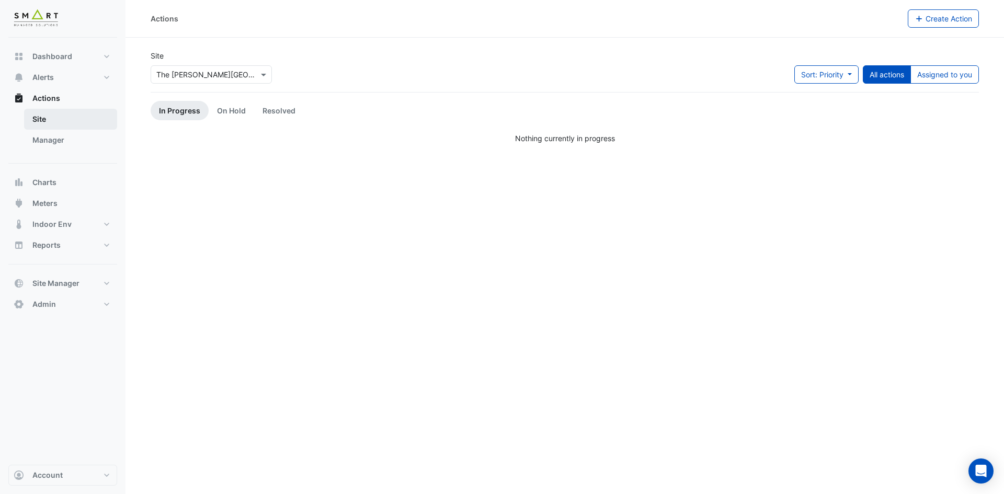
click at [96, 122] on link "Site" at bounding box center [70, 119] width 93 height 21
click at [107, 83] on button "Alerts" at bounding box center [62, 77] width 109 height 21
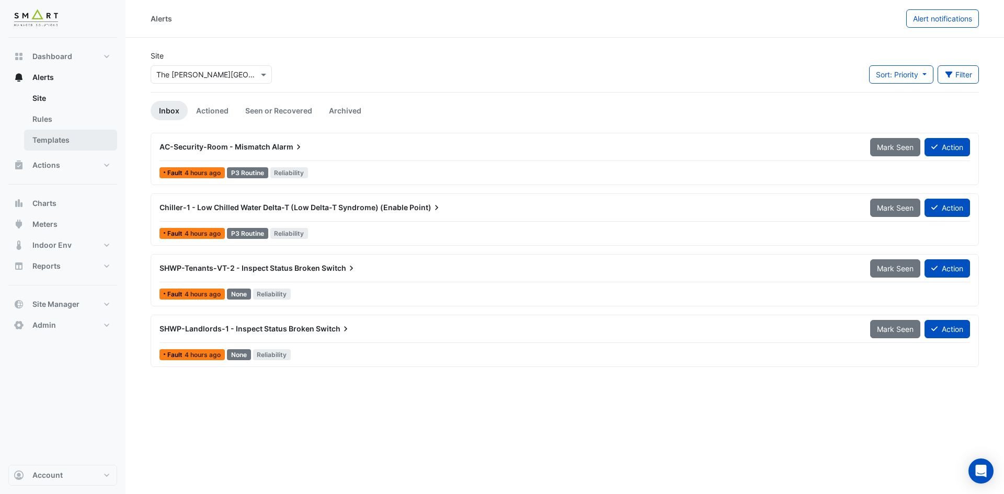
click at [77, 137] on link "Templates" at bounding box center [70, 140] width 93 height 21
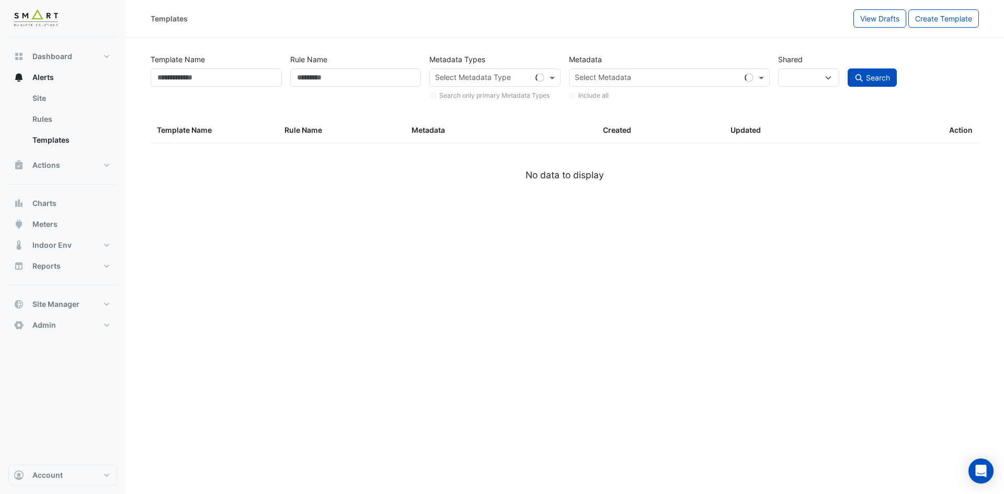
select select
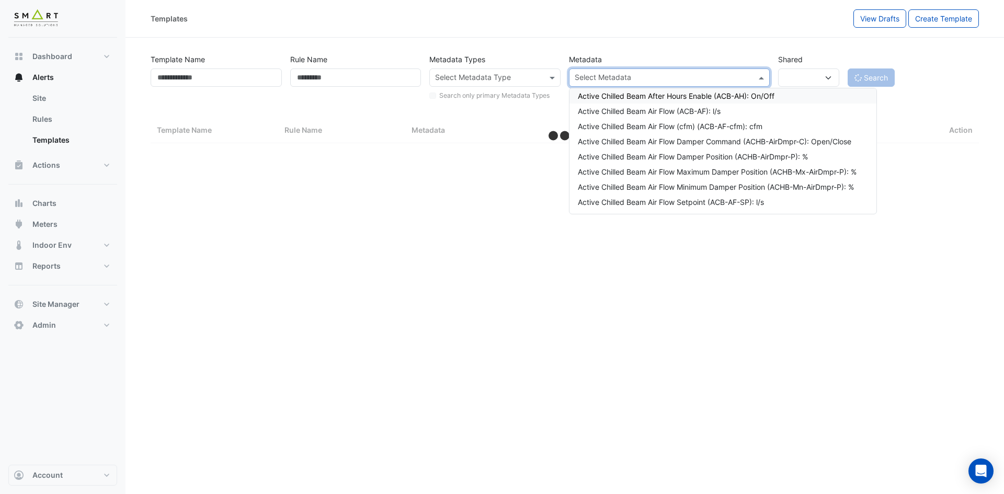
click at [636, 82] on input "text" at bounding box center [663, 78] width 177 height 11
select select "***"
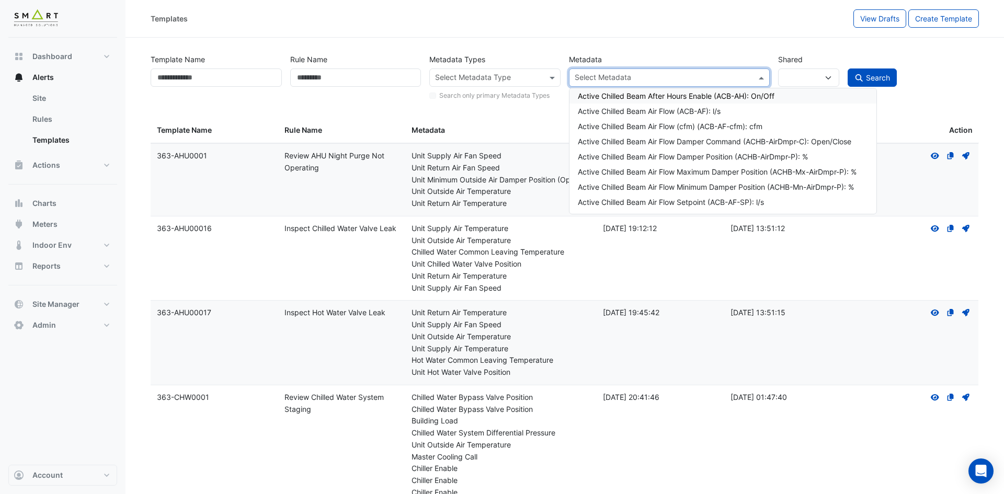
paste input "**********"
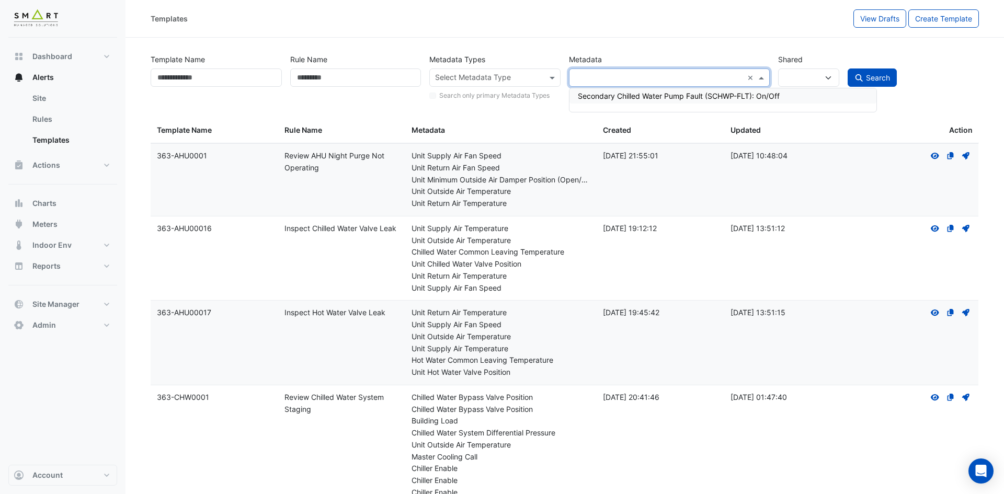
type input "**********"
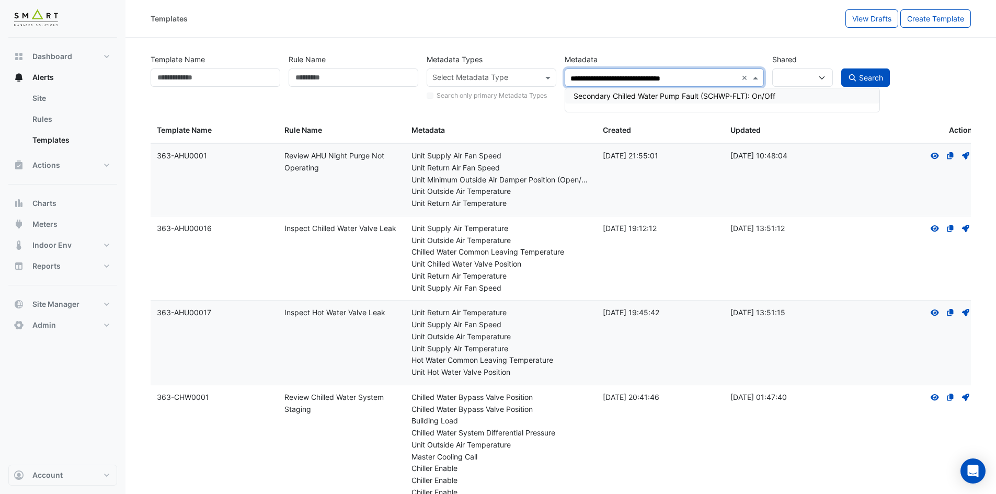
click at [640, 94] on div "Secondary Chilled Water Pump Fault (SCHWP-FLT): On/Off" at bounding box center [722, 95] width 297 height 11
click at [871, 79] on span "Search" at bounding box center [871, 77] width 24 height 9
select select
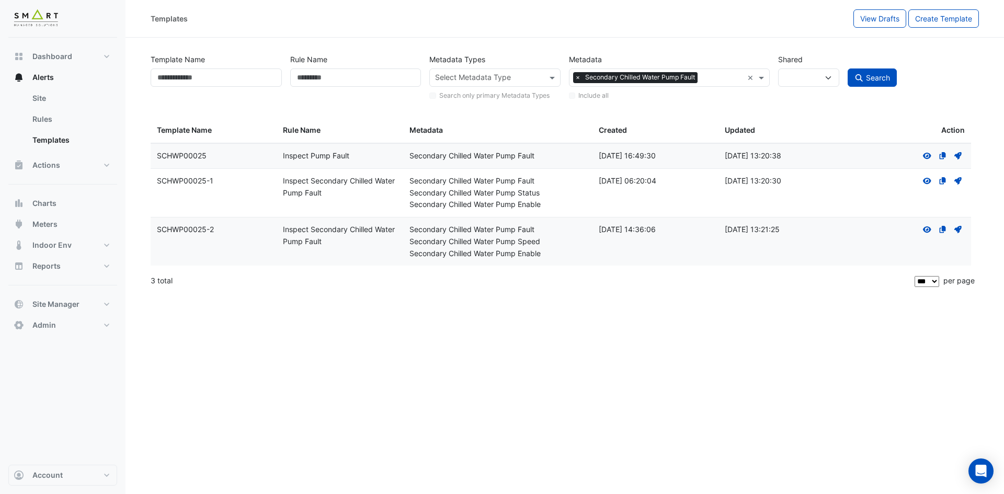
drag, startPoint x: 213, startPoint y: 157, endPoint x: 152, endPoint y: 156, distance: 61.2
click at [152, 156] on datatable-body-cell "Template Name: SCHWP00025" at bounding box center [214, 156] width 126 height 25
copy div "SCHWP00025"
drag, startPoint x: 356, startPoint y: 157, endPoint x: 282, endPoint y: 156, distance: 74.3
click at [282, 156] on datatable-body-cell "Rule Name: Inspect Pump Fault" at bounding box center [340, 156] width 126 height 25
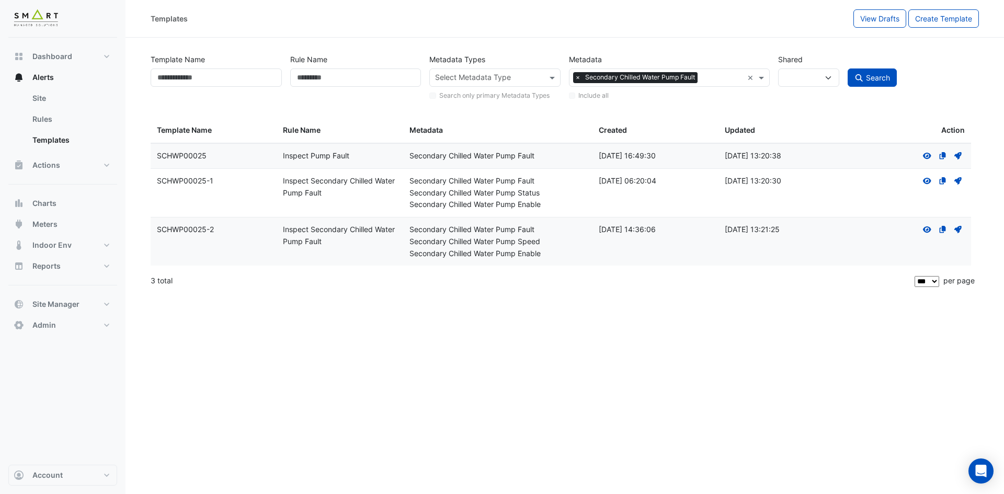
copy div "Inspect Pump Fault"
click at [579, 77] on span "×" at bounding box center [577, 77] width 9 height 10
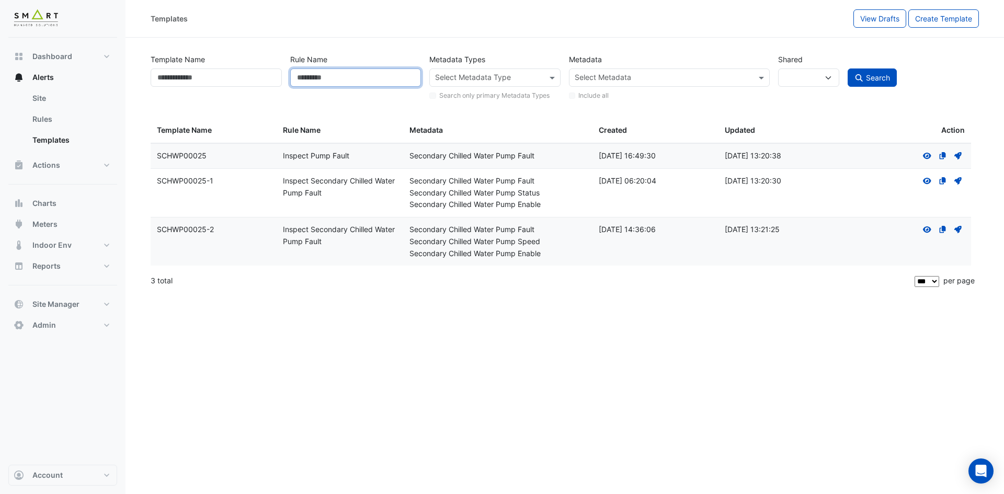
click at [356, 75] on input "Rule Name" at bounding box center [355, 77] width 131 height 18
type input "*"
paste input "**********"
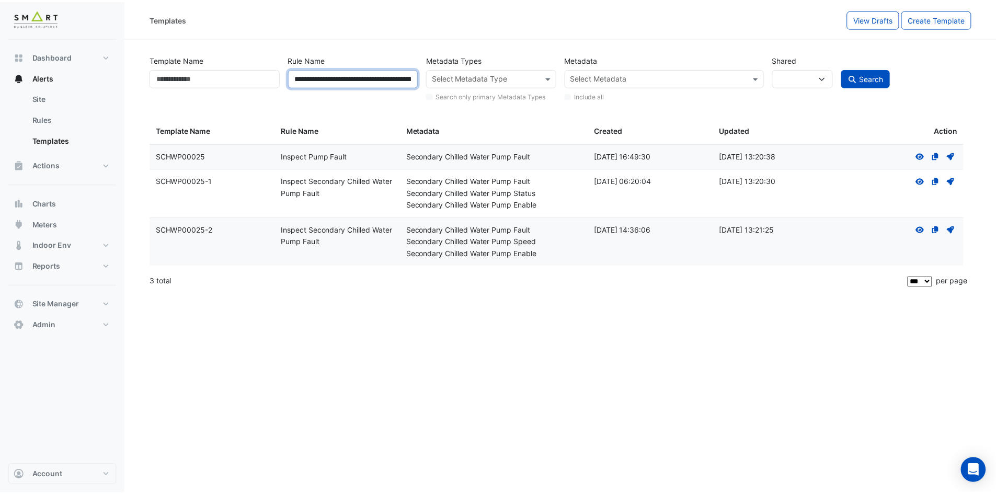
scroll to position [0, 68]
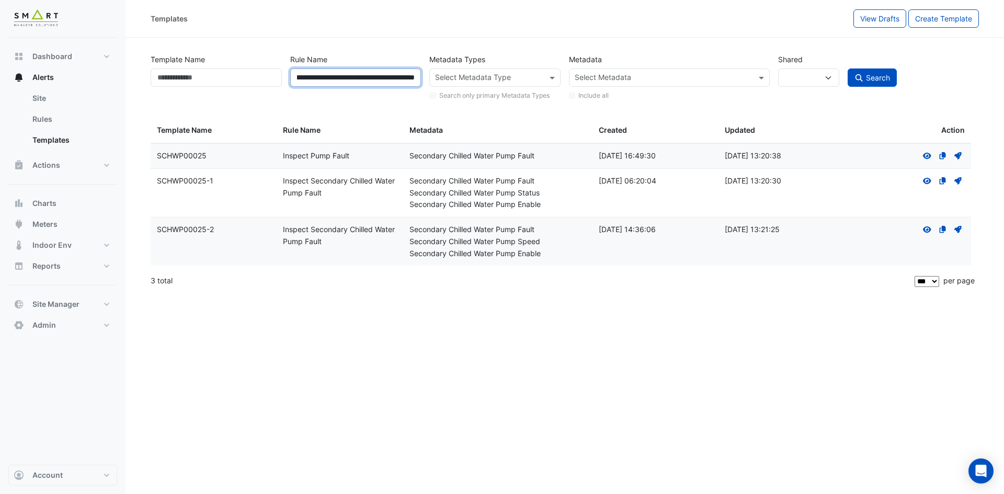
type input "**********"
click at [847, 68] on button "Search" at bounding box center [871, 77] width 49 height 18
select select
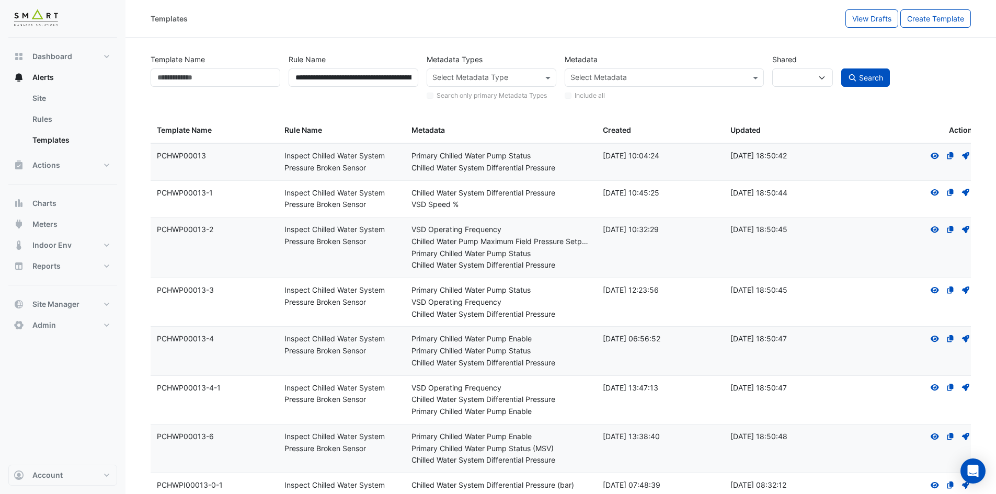
drag, startPoint x: 213, startPoint y: 157, endPoint x: 203, endPoint y: 157, distance: 10.5
click at [205, 159] on div "Template Name: PCHWP00013" at bounding box center [214, 156] width 115 height 12
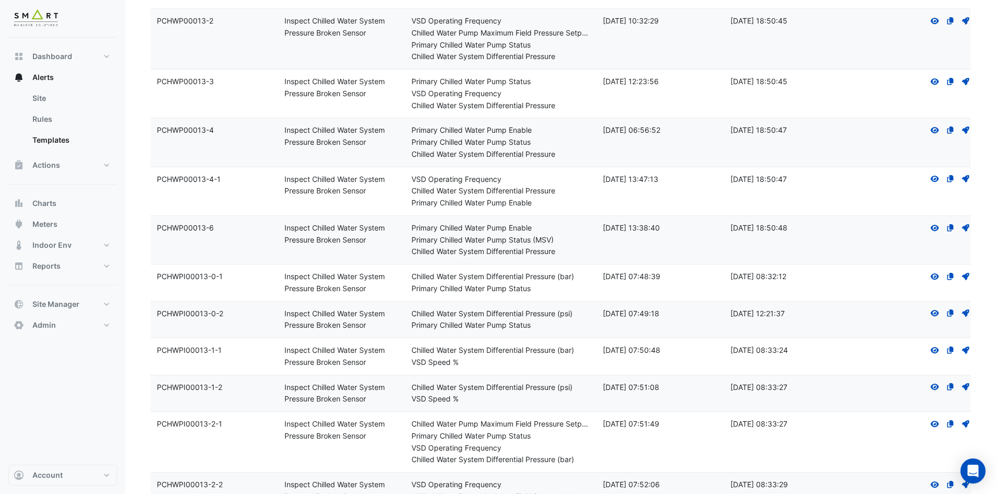
scroll to position [209, 0]
drag, startPoint x: 221, startPoint y: 276, endPoint x: 155, endPoint y: 281, distance: 65.6
click at [155, 281] on datatable-body-cell "Template Name: PCHWPI00013-0-1" at bounding box center [215, 282] width 128 height 37
copy div "PCHWPI00013-0-1"
drag, startPoint x: 279, startPoint y: 272, endPoint x: 371, endPoint y: 283, distance: 92.2
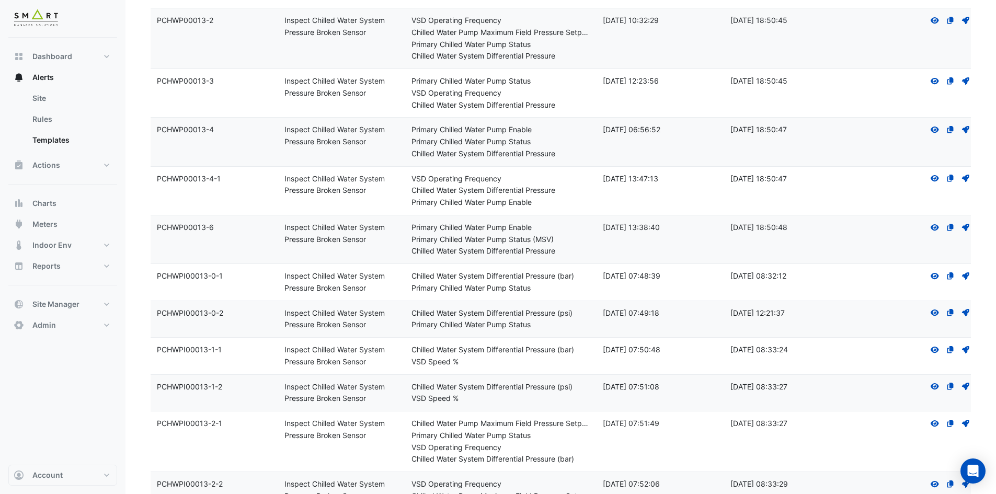
click at [371, 283] on datatable-body-cell "Rule Name: Inspect Chilled Water System Pressure Broken Sensor" at bounding box center [342, 282] width 128 height 37
copy div "Inspect Chilled Water System Pressure Broken Sensor"
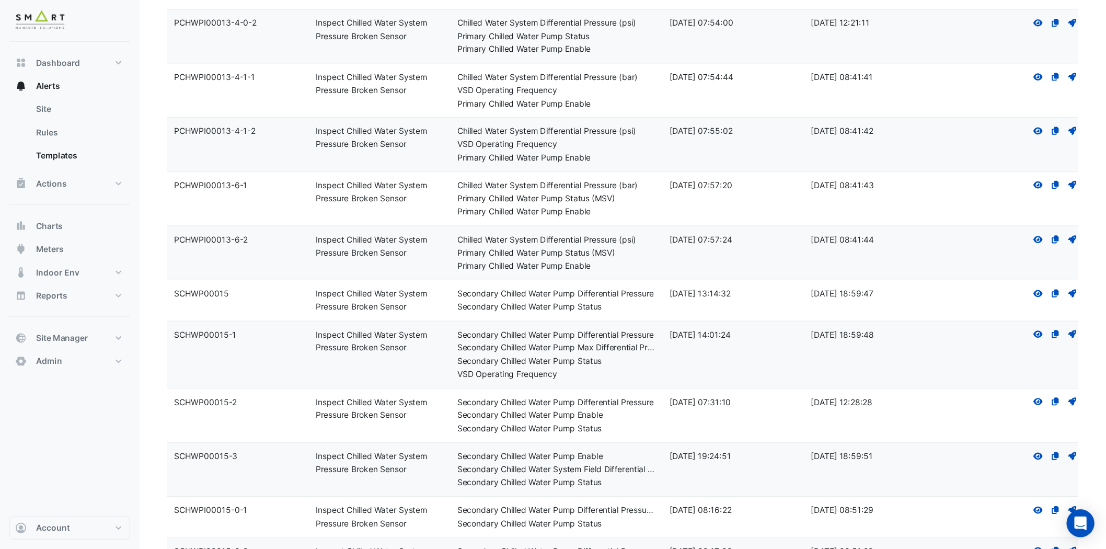
scroll to position [1046, 0]
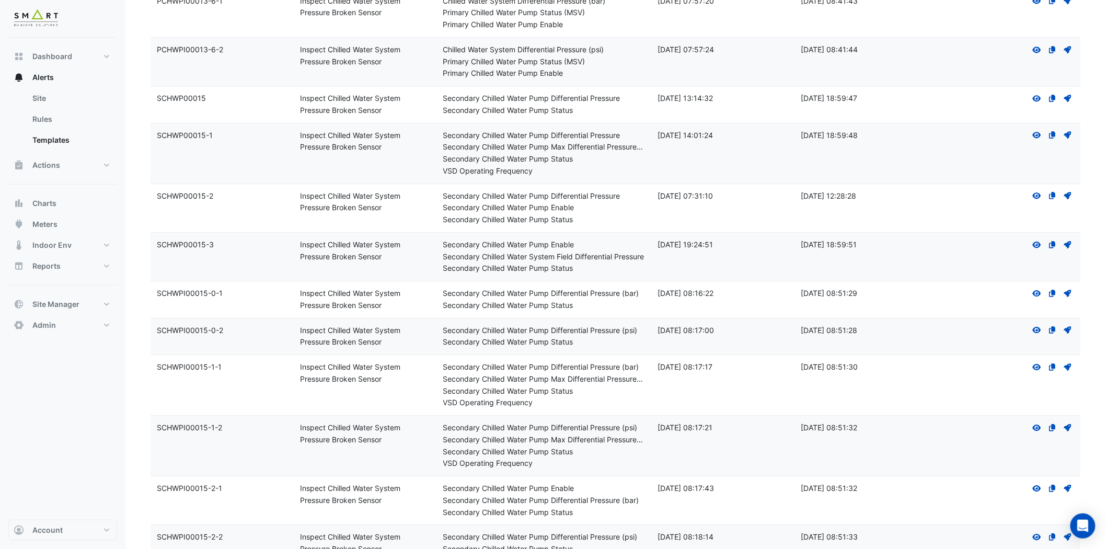
drag, startPoint x: 154, startPoint y: 293, endPoint x: 232, endPoint y: 301, distance: 77.8
click at [232, 301] on datatable-body-cell "Template Name: SCHWPI00015-0-1" at bounding box center [222, 299] width 143 height 37
copy div "SCHWPI00015-0-1"
drag, startPoint x: 300, startPoint y: 291, endPoint x: 408, endPoint y: 306, distance: 109.9
click at [408, 306] on div "Rule Name: Inspect Chilled Water System Pressure Broken Sensor" at bounding box center [365, 300] width 131 height 24
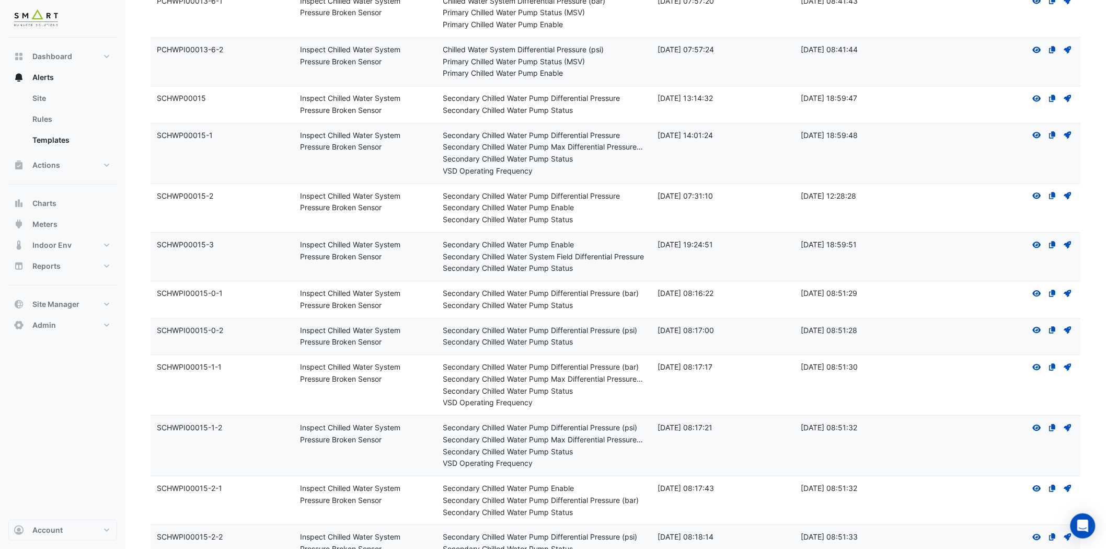
copy div "Inspect Chilled Water System Pressure Broken Sensor"
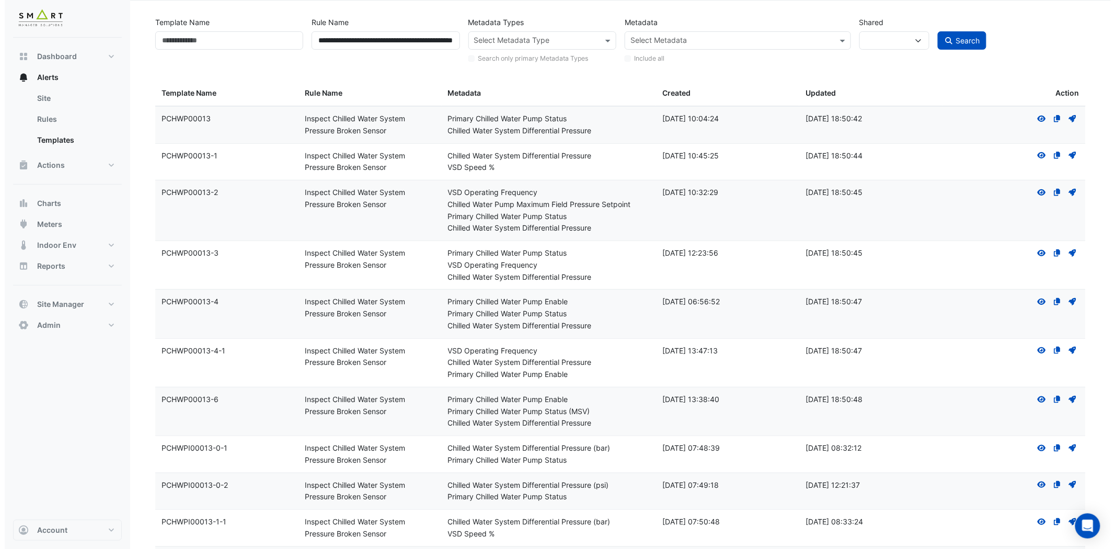
scroll to position [0, 0]
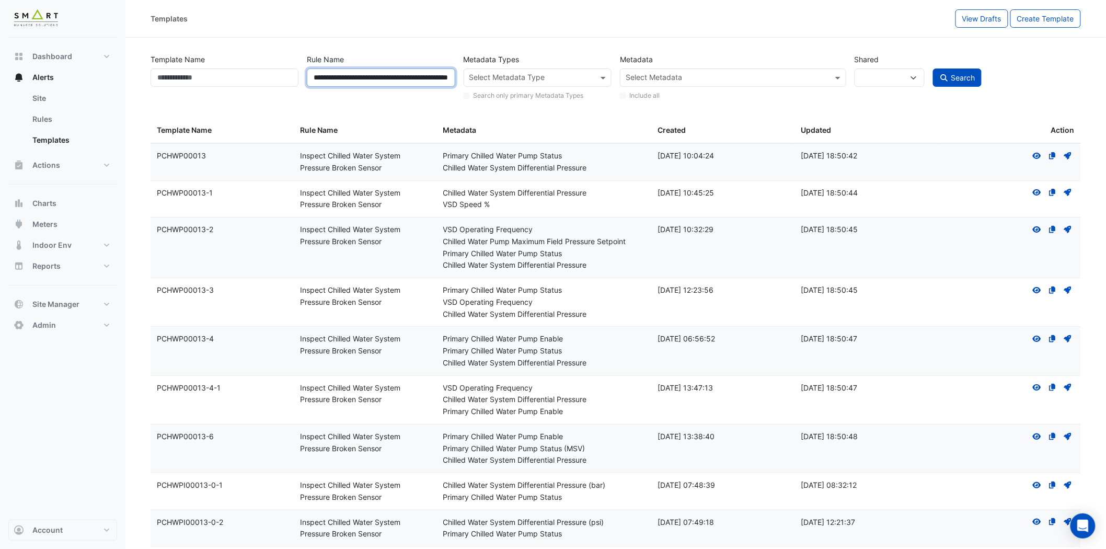
click at [365, 75] on input "**********" at bounding box center [381, 77] width 148 height 18
type input "**********"
click at [933, 68] on button "Search" at bounding box center [957, 77] width 49 height 18
select select
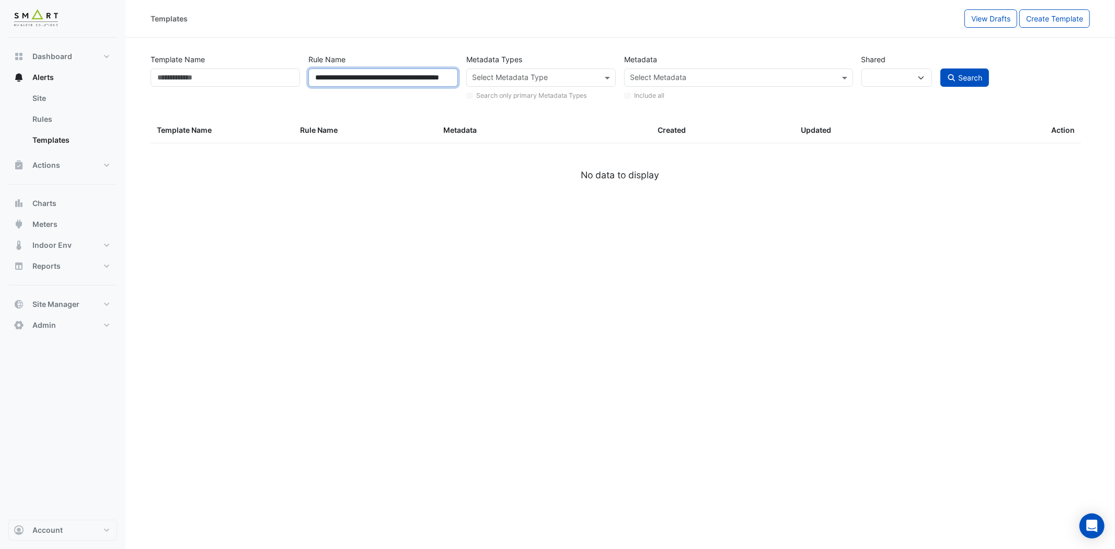
click at [439, 76] on input "**********" at bounding box center [383, 77] width 150 height 18
paste input "text"
type input "**********"
click at [941, 68] on button "Search" at bounding box center [965, 77] width 49 height 18
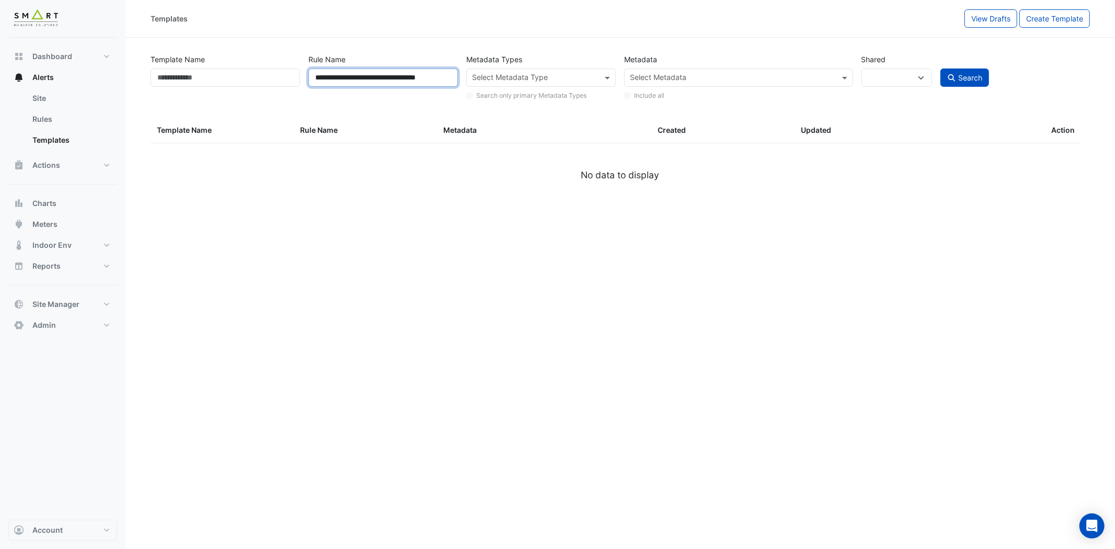
select select
select select "***"
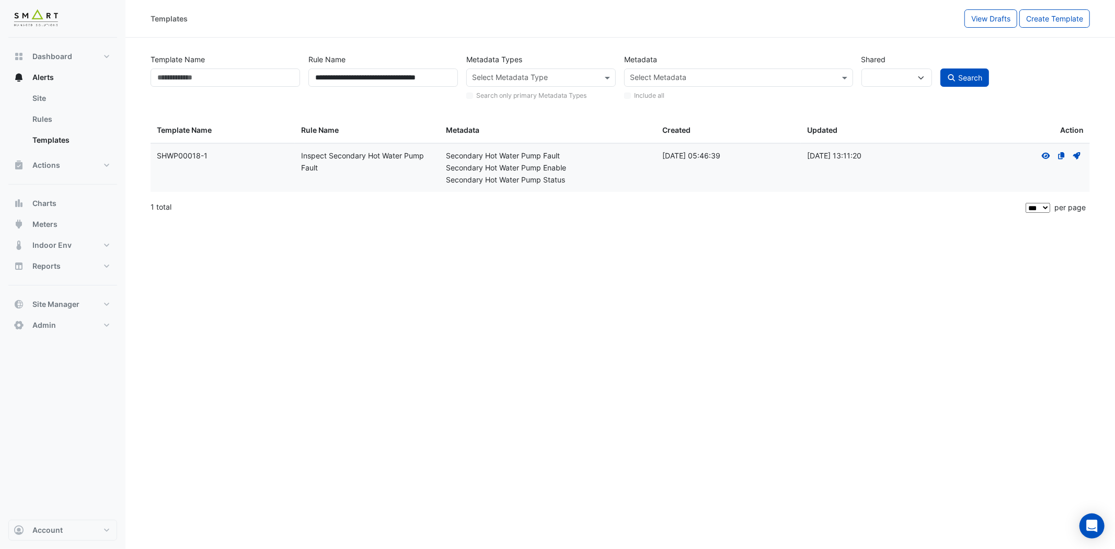
drag, startPoint x: 205, startPoint y: 152, endPoint x: 140, endPoint y: 159, distance: 65.8
click at [140, 159] on section "**********" at bounding box center [620, 129] width 990 height 182
copy datatable-body-row "Template Name: SHWP00018-1"
drag, startPoint x: 298, startPoint y: 155, endPoint x: 340, endPoint y: 171, distance: 44.9
click at [340, 171] on datatable-body-cell "Rule Name: Inspect Secondary Hot Water Pump Fault" at bounding box center [367, 168] width 144 height 48
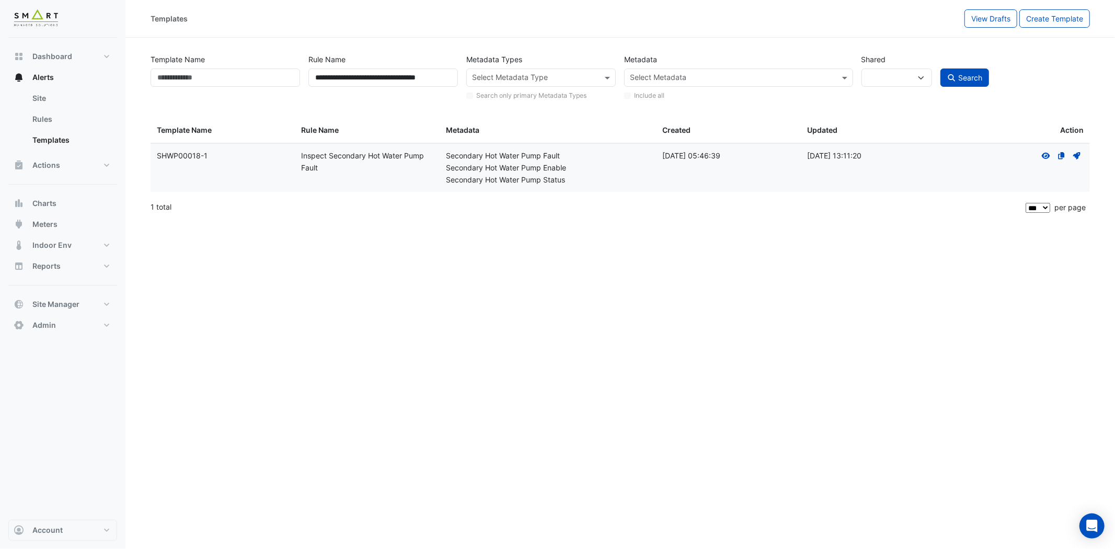
copy div "Inspect Secondary Hot Water Pump Fault"
click at [447, 76] on input "**********" at bounding box center [383, 77] width 150 height 18
paste input "text"
type input "**********"
click at [941, 68] on button "Search" at bounding box center [965, 77] width 49 height 18
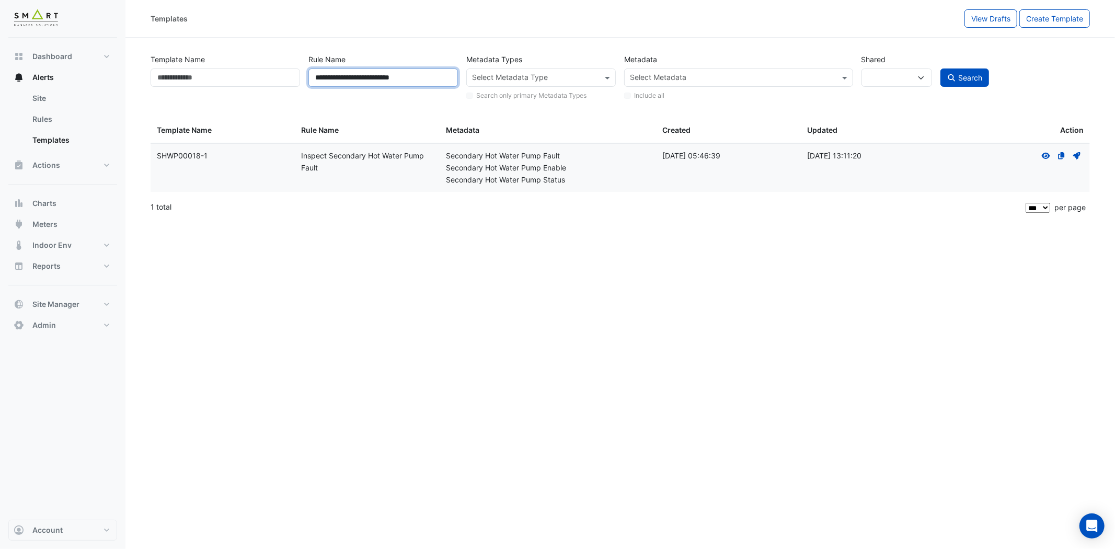
select select
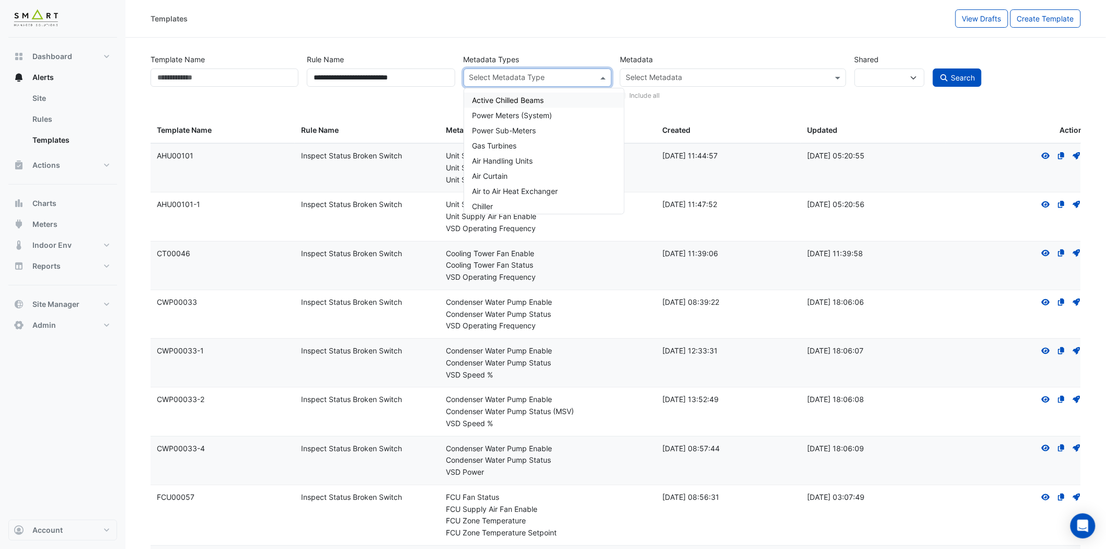
click at [603, 76] on span at bounding box center [604, 77] width 13 height 11
click at [577, 162] on div "Secondary Hot Water System" at bounding box center [544, 160] width 160 height 15
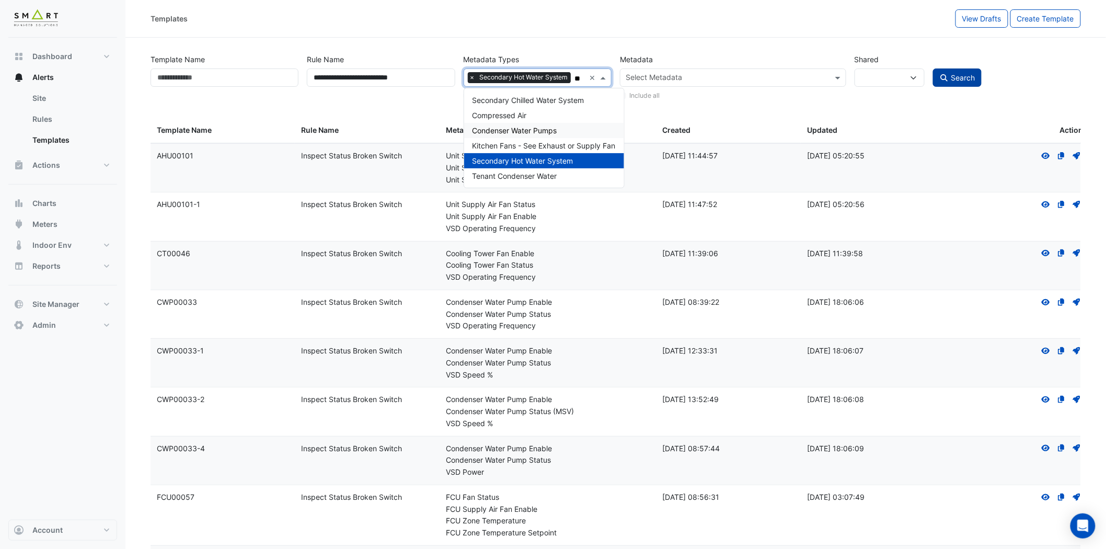
type input "**"
click at [969, 81] on span "Search" at bounding box center [963, 77] width 24 height 9
select select
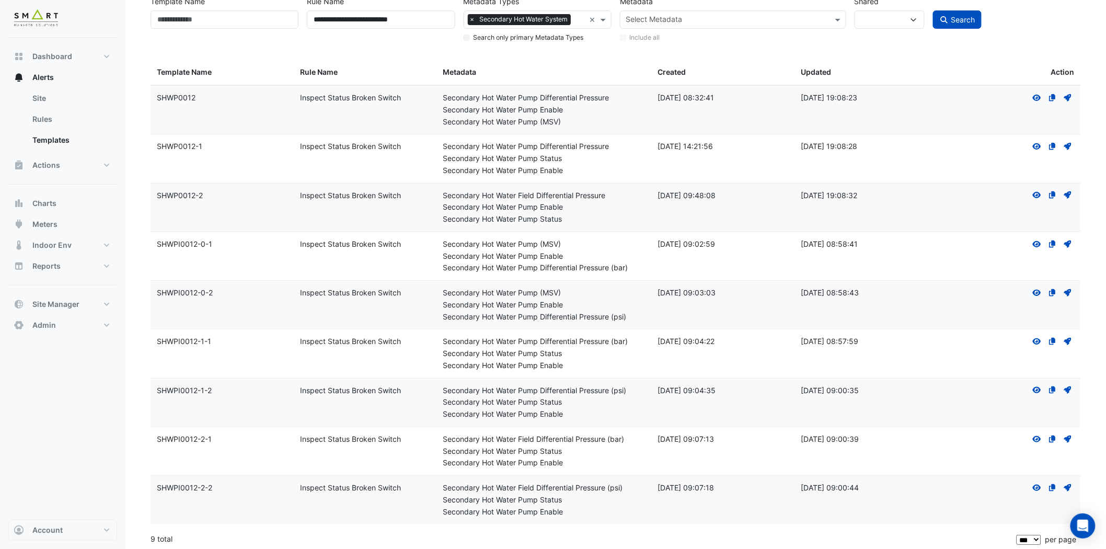
scroll to position [62, 0]
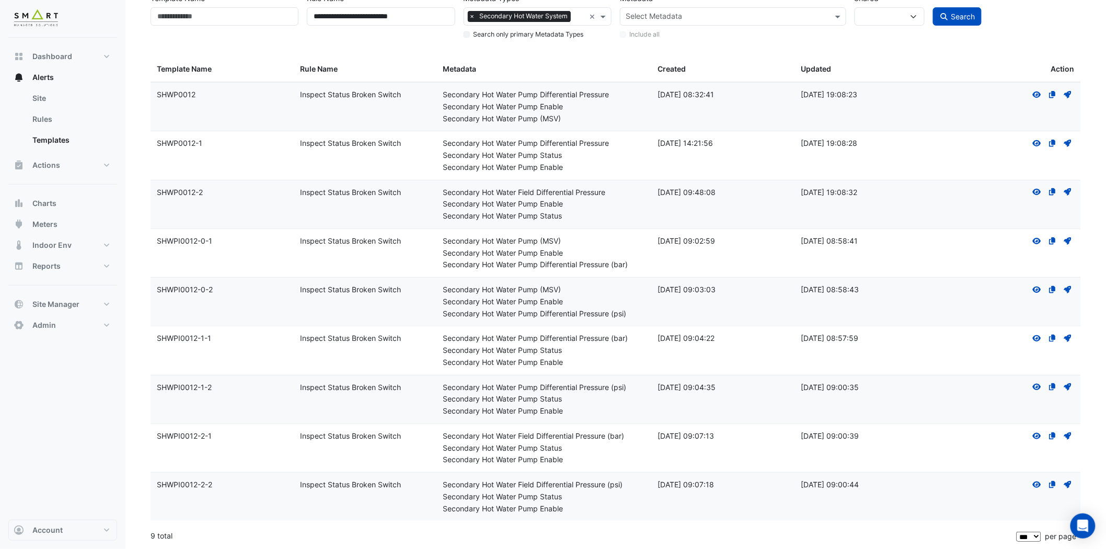
drag, startPoint x: 217, startPoint y: 337, endPoint x: 154, endPoint y: 338, distance: 63.3
click at [154, 338] on datatable-body-cell "Template Name: SHWPI0012-1-1" at bounding box center [222, 350] width 143 height 48
copy div "SHWPI0012-1-1"
drag, startPoint x: 403, startPoint y: 334, endPoint x: 299, endPoint y: 338, distance: 104.6
click at [299, 338] on datatable-body-cell "Rule Name: Inspect Status Broken Switch" at bounding box center [365, 350] width 143 height 48
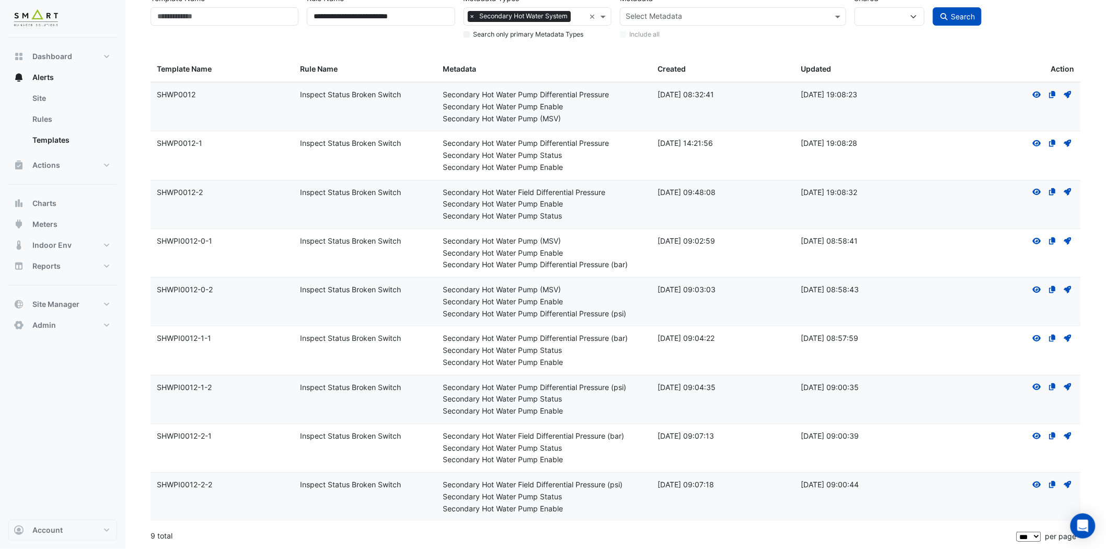
copy div "Inspect Status Broken Switch"
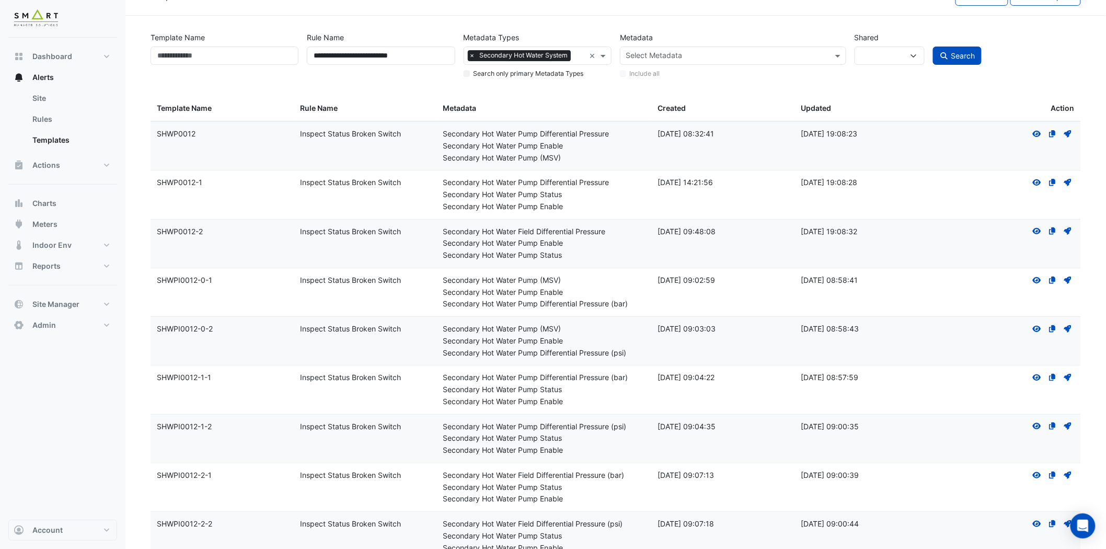
scroll to position [0, 0]
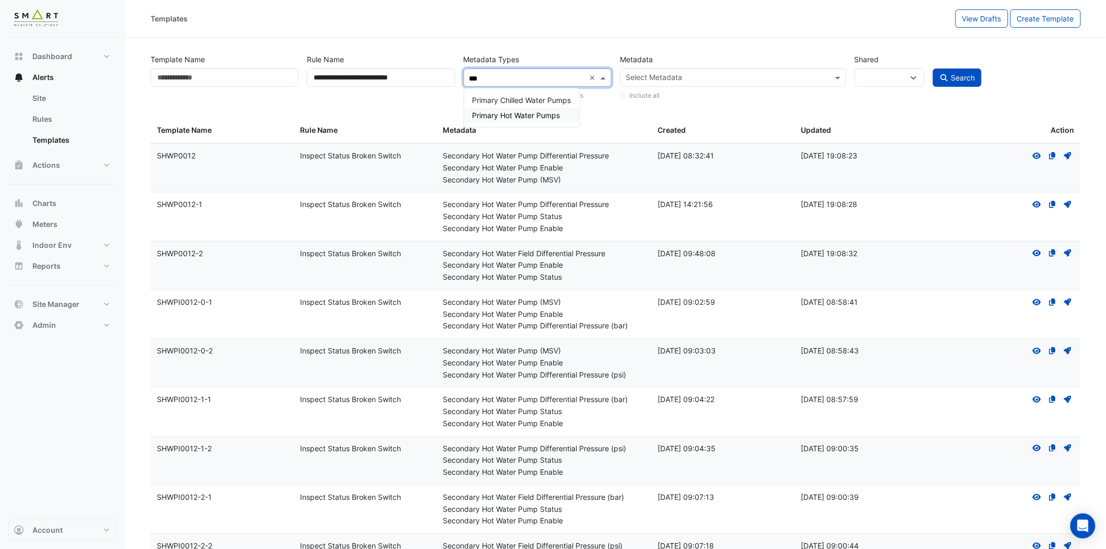
click at [546, 112] on span "Primary Hot Water Pumps" at bounding box center [517, 115] width 88 height 9
type input "***"
click at [962, 77] on span "Search" at bounding box center [963, 77] width 24 height 9
select select
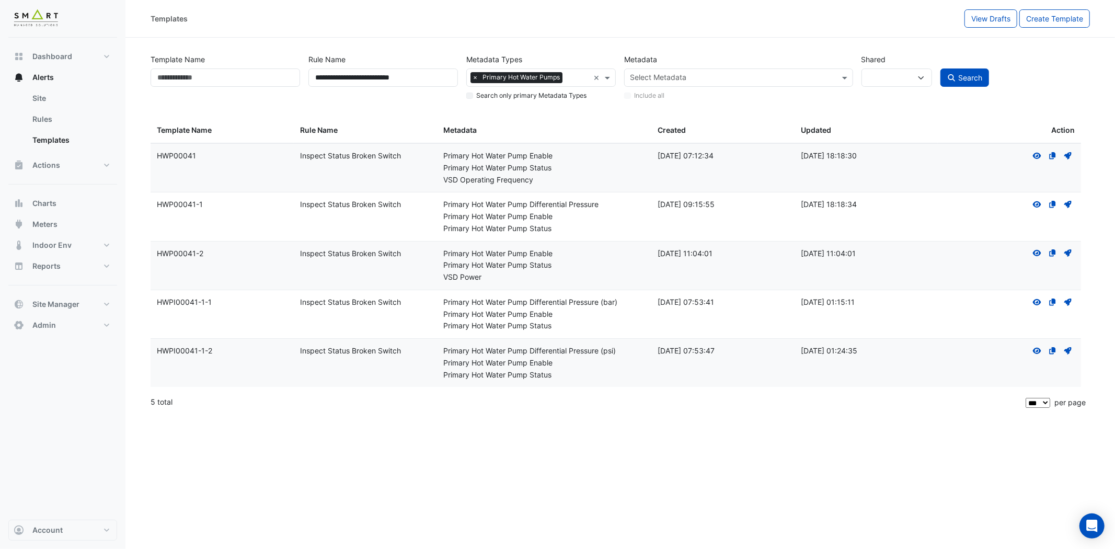
drag, startPoint x: 220, startPoint y: 299, endPoint x: 157, endPoint y: 301, distance: 62.8
click at [157, 301] on div "Template Name: HWPI00041-1-1" at bounding box center [222, 302] width 131 height 12
drag, startPoint x: 417, startPoint y: 301, endPoint x: 299, endPoint y: 290, distance: 118.1
click at [299, 290] on datatable-body-cell "Rule Name: Inspect Status Broken Switch" at bounding box center [365, 314] width 143 height 48
drag, startPoint x: 421, startPoint y: 77, endPoint x: 235, endPoint y: 44, distance: 189.0
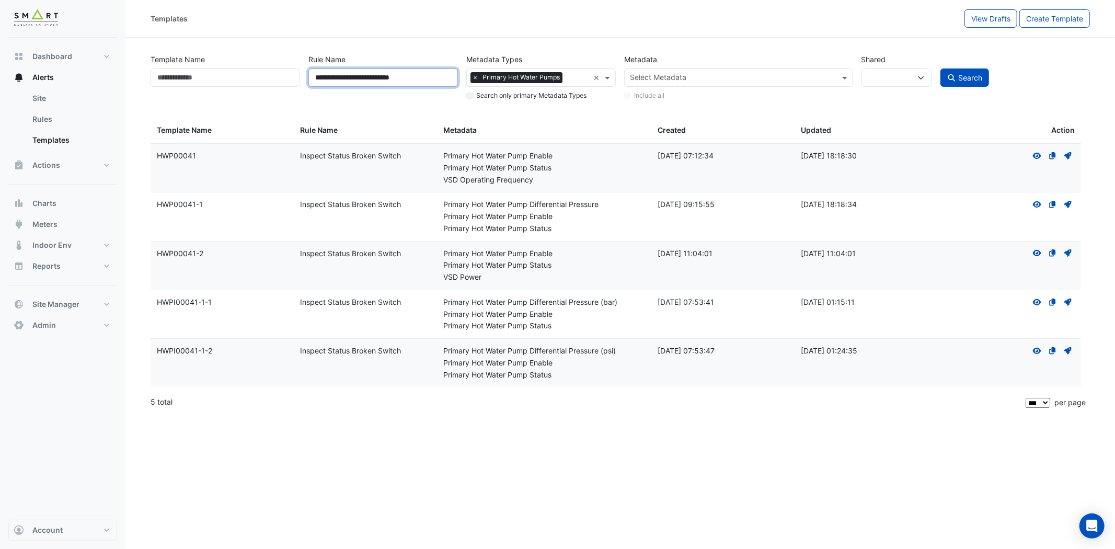
click at [236, 44] on section "**********" at bounding box center [620, 226] width 990 height 377
type input "*****"
click at [959, 76] on span "Search" at bounding box center [970, 77] width 24 height 9
select select
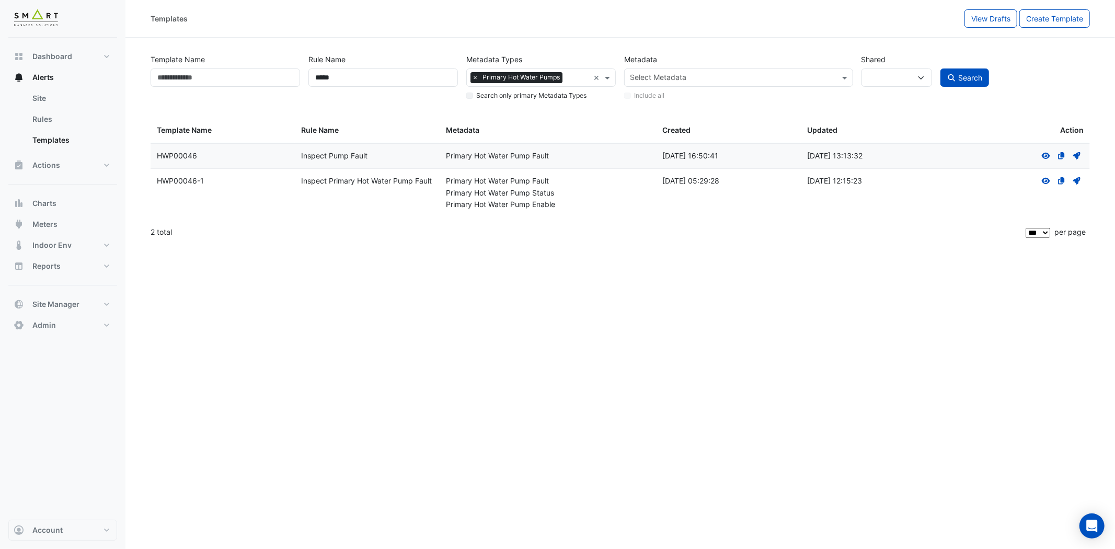
drag, startPoint x: 215, startPoint y: 178, endPoint x: 155, endPoint y: 185, distance: 60.4
click at [155, 185] on datatable-body-cell "Template Name: HWP00046-1" at bounding box center [223, 193] width 144 height 48
drag, startPoint x: 437, startPoint y: 181, endPoint x: 300, endPoint y: 181, distance: 137.5
click at [300, 181] on datatable-body-cell "Rule Name: Inspect Primary Hot Water Pump Fault" at bounding box center [367, 193] width 144 height 48
click at [541, 96] on span "Primary Chilled Water Pumps" at bounding box center [524, 100] width 99 height 9
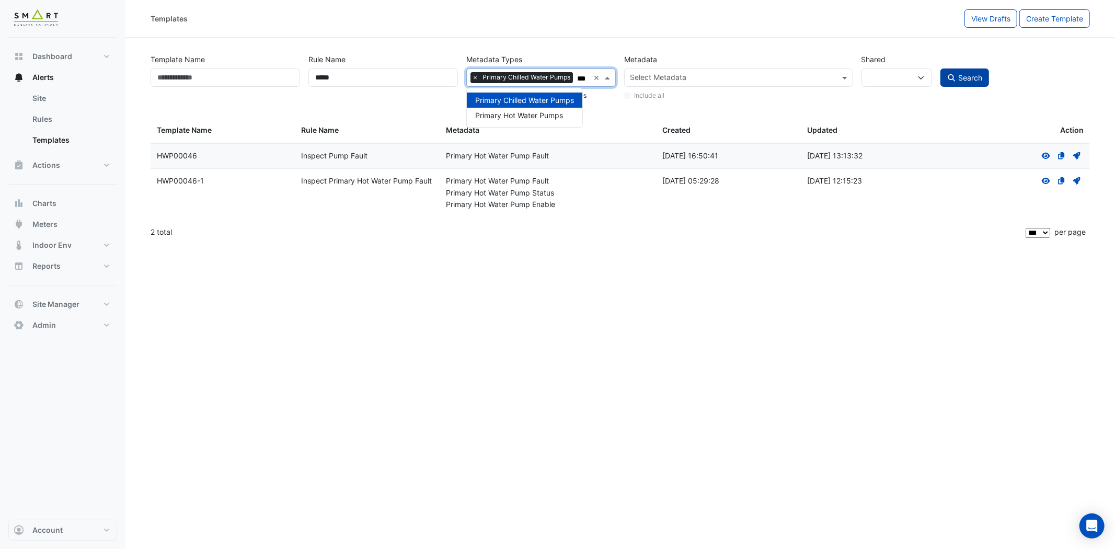
type input "***"
click at [955, 74] on icon "submit" at bounding box center [951, 77] width 9 height 7
select select
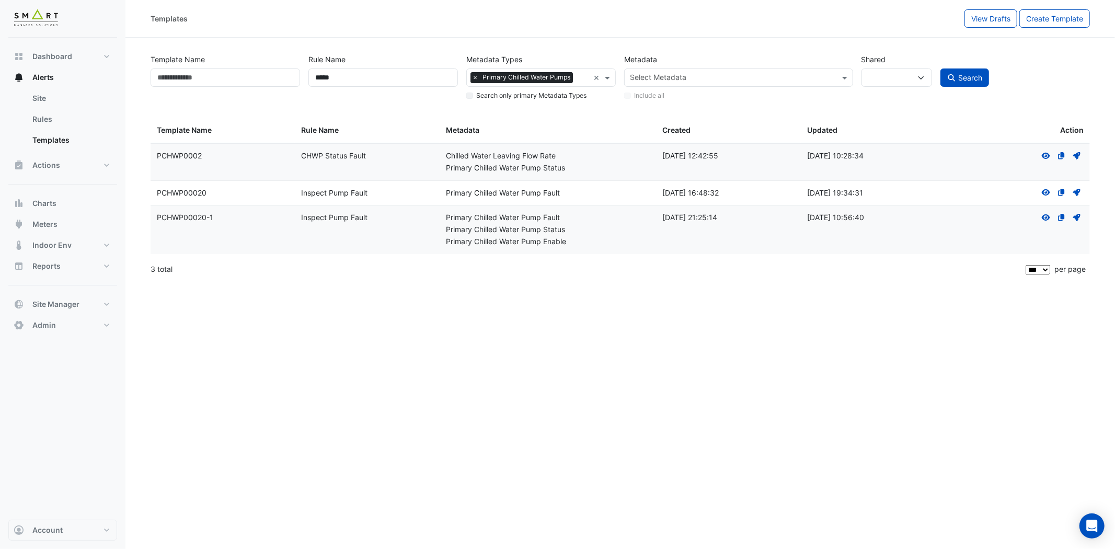
drag, startPoint x: 216, startPoint y: 215, endPoint x: 157, endPoint y: 215, distance: 59.1
click at [157, 215] on div "Template Name: PCHWP00020-1" at bounding box center [223, 218] width 132 height 12
click at [563, 100] on span "Secondary Chilled Water System" at bounding box center [531, 100] width 112 height 9
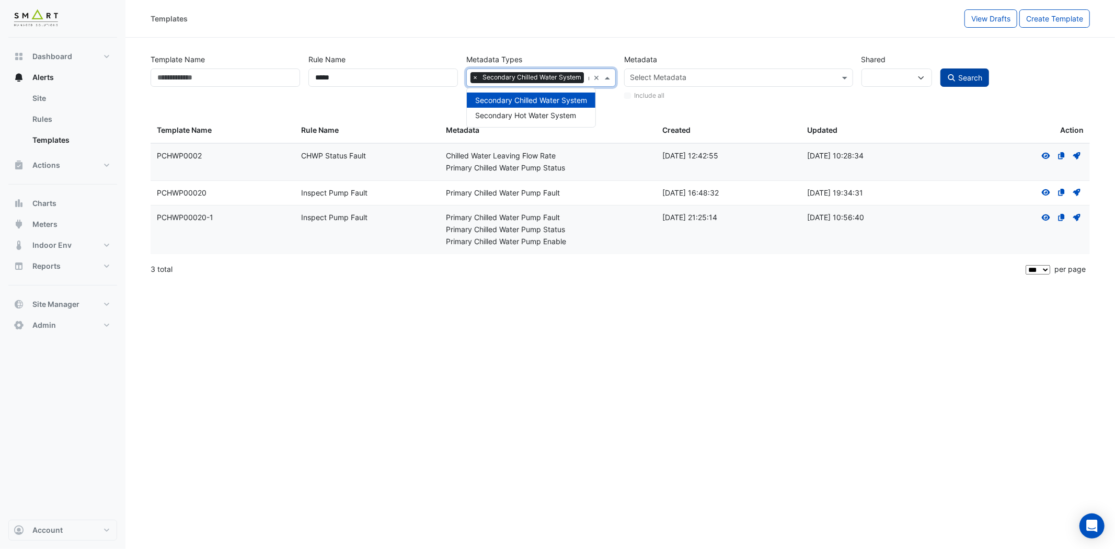
type input "***"
click at [963, 80] on span "Search" at bounding box center [970, 77] width 24 height 9
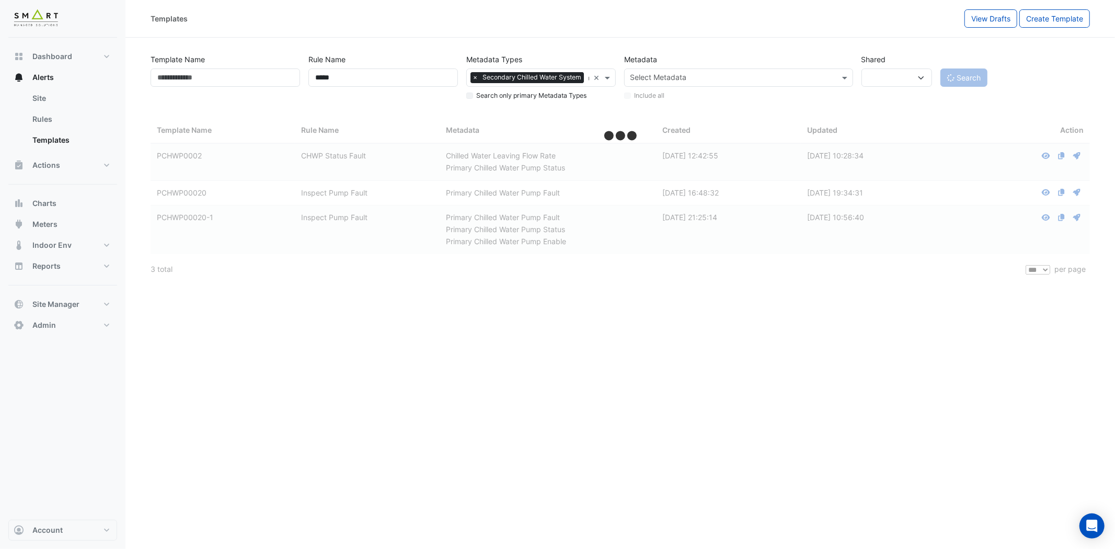
select select
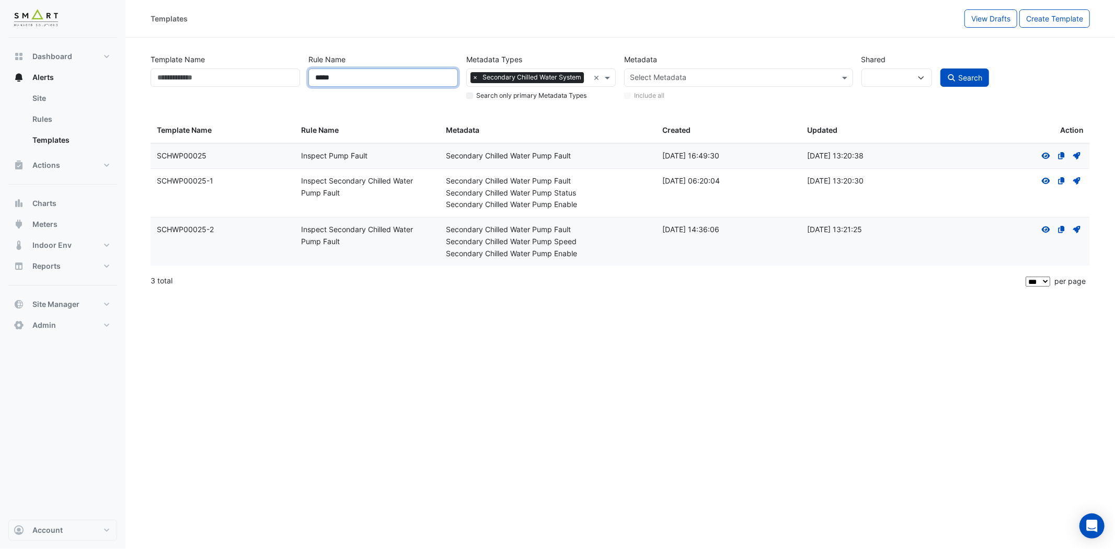
drag, startPoint x: 364, startPoint y: 72, endPoint x: 249, endPoint y: 70, distance: 115.0
click at [249, 70] on div "Template Name Rule Name ***** Metadata Types Select Metadata Type × Secondary C…" at bounding box center [620, 74] width 948 height 53
type input "*******"
click at [968, 85] on button "Search" at bounding box center [965, 77] width 49 height 18
select select
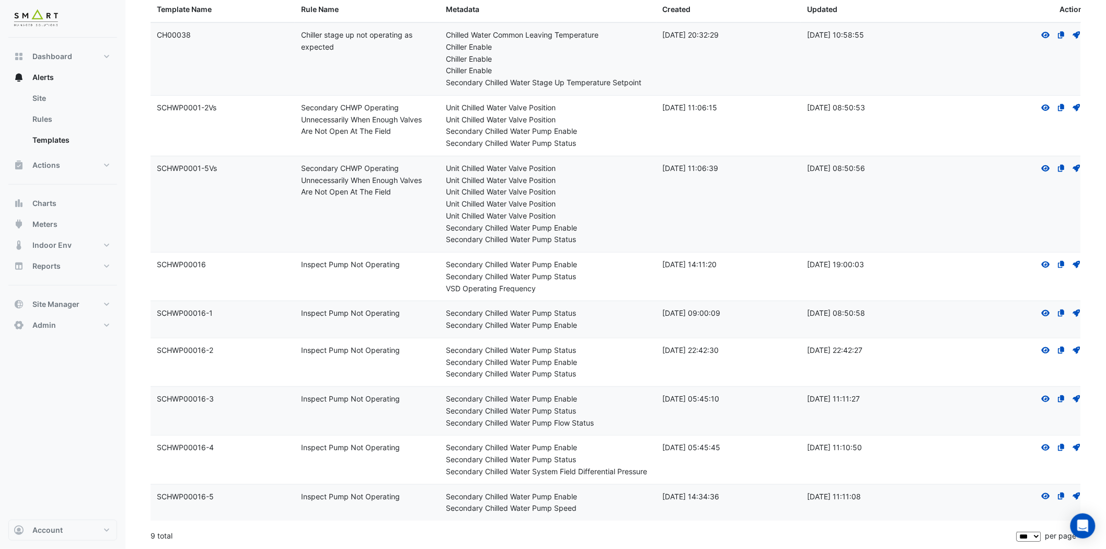
scroll to position [122, 0]
drag, startPoint x: 216, startPoint y: 349, endPoint x: 155, endPoint y: 347, distance: 60.7
click at [155, 348] on datatable-body-cell "Template Name: SCHWP00016-2" at bounding box center [223, 362] width 144 height 48
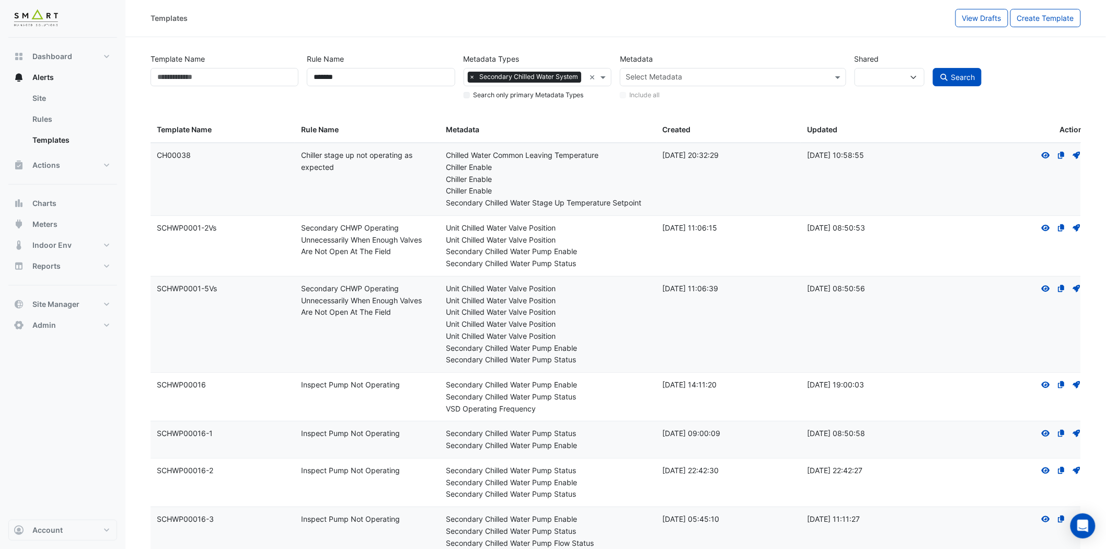
scroll to position [0, 0]
drag, startPoint x: 408, startPoint y: 75, endPoint x: 246, endPoint y: 78, distance: 162.1
click at [246, 78] on div "Template Name Rule Name ******* Metadata Types Select Metadata Type × Secondary…" at bounding box center [615, 74] width 939 height 53
type input "******"
click at [933, 68] on button "Search" at bounding box center [957, 77] width 49 height 18
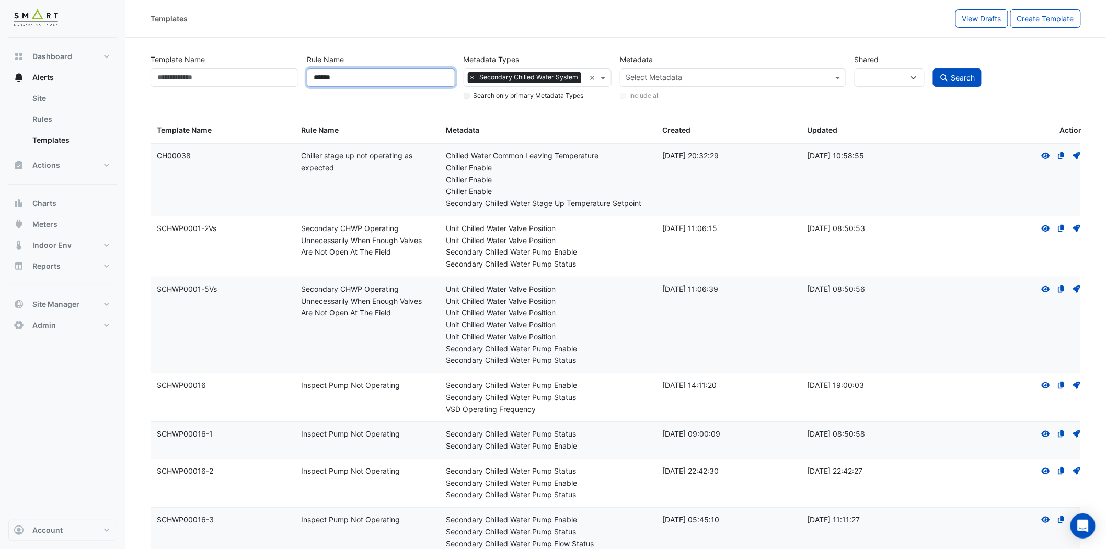
select select
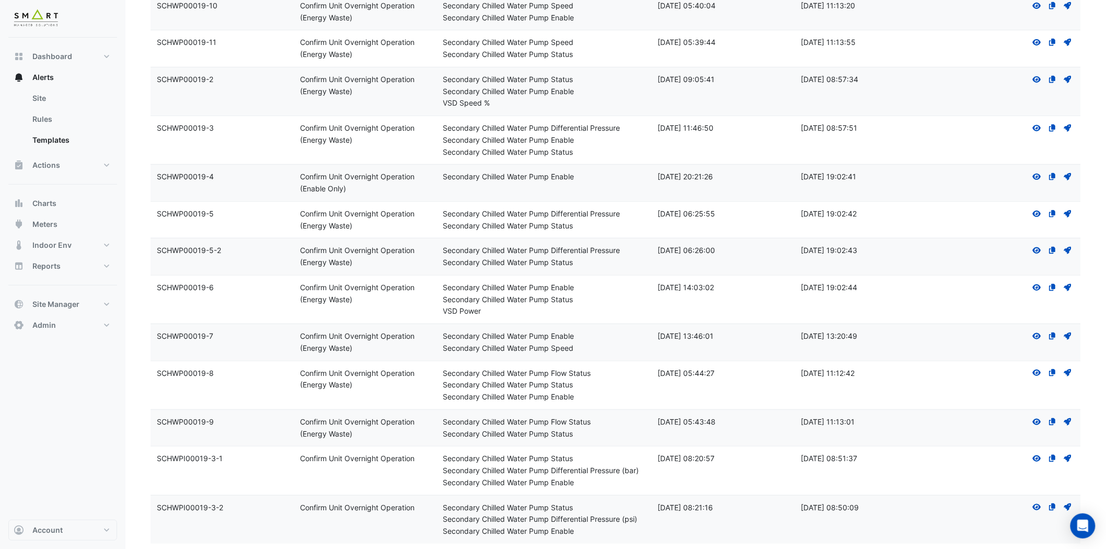
scroll to position [259, 0]
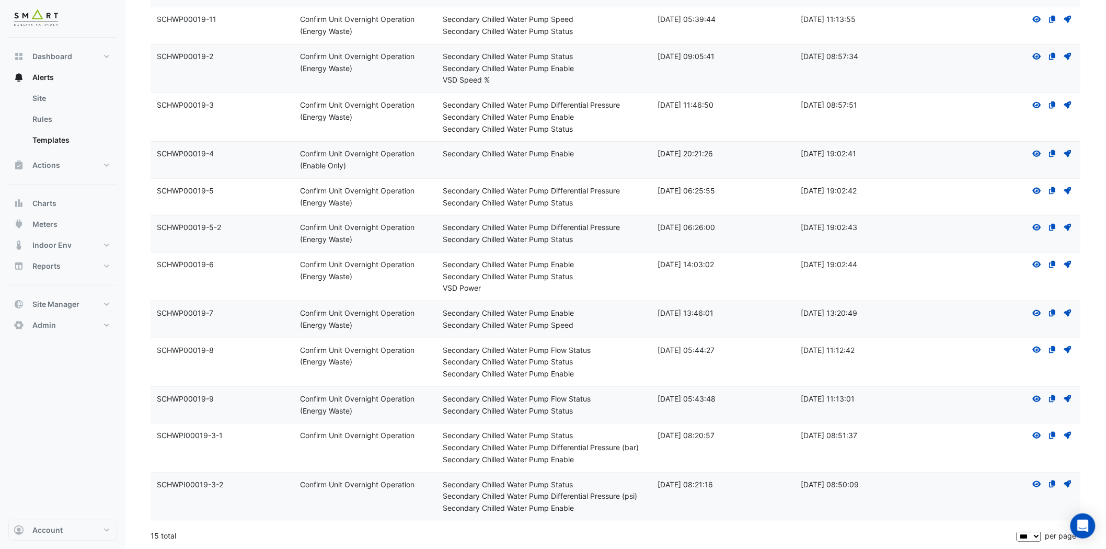
click at [576, 361] on div "Secondary Chilled Water Pump Status" at bounding box center [544, 362] width 202 height 12
click at [1003, 348] on icon at bounding box center [1037, 350] width 8 height 6
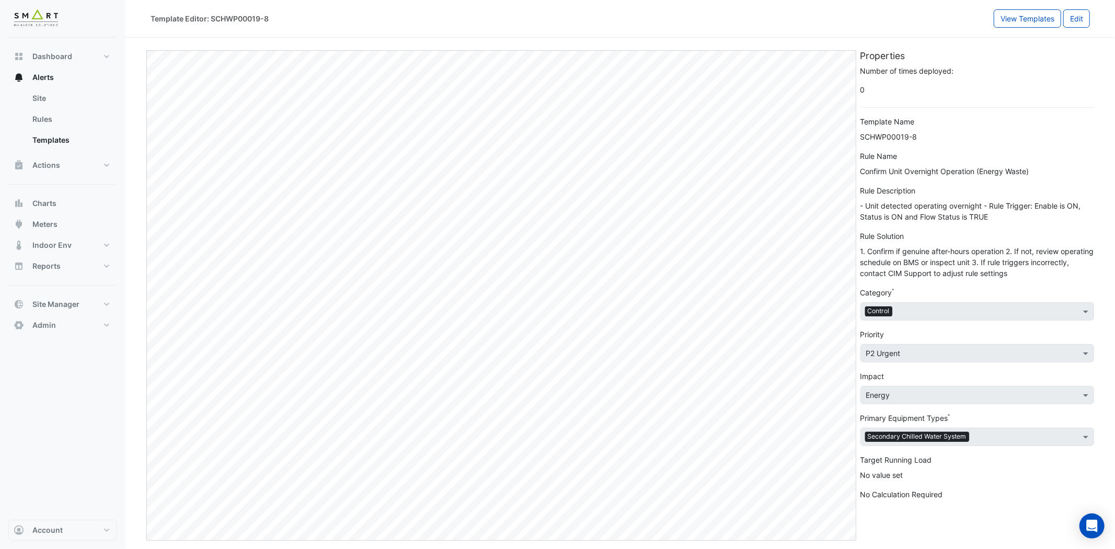
select select
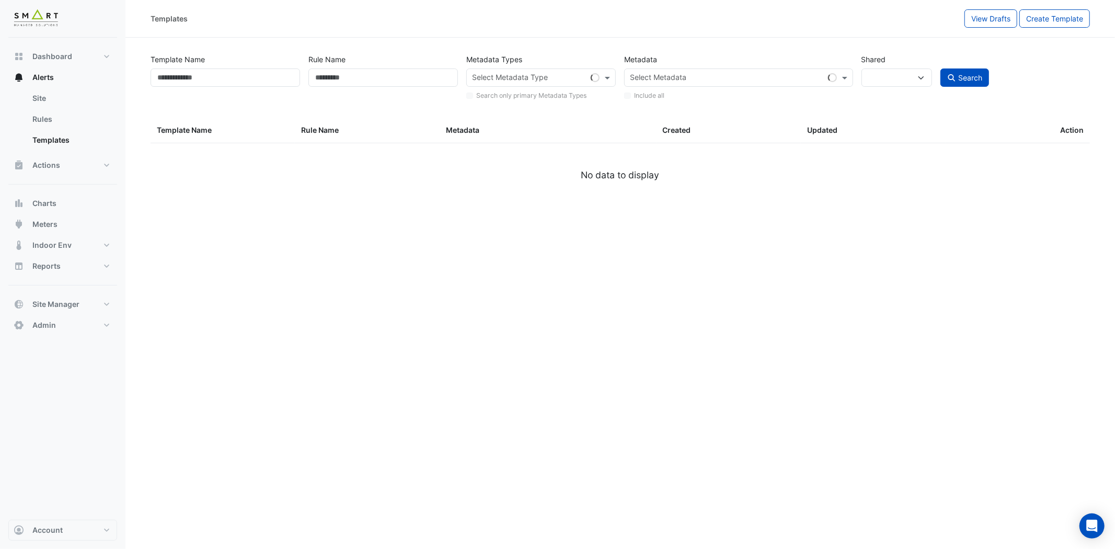
type input "******"
select select
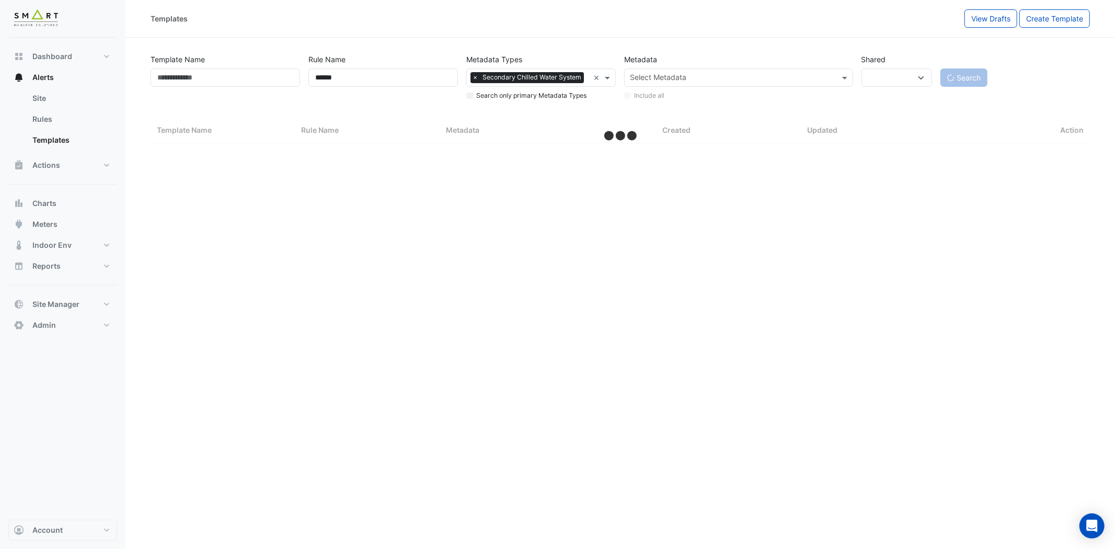
select select "***"
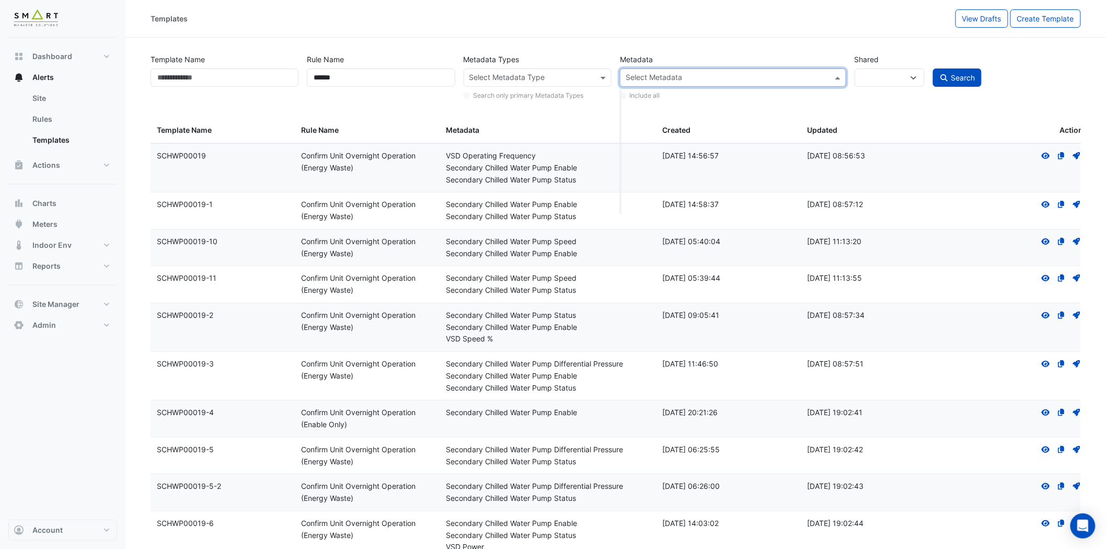
click at [675, 76] on input "text" at bounding box center [727, 78] width 203 height 11
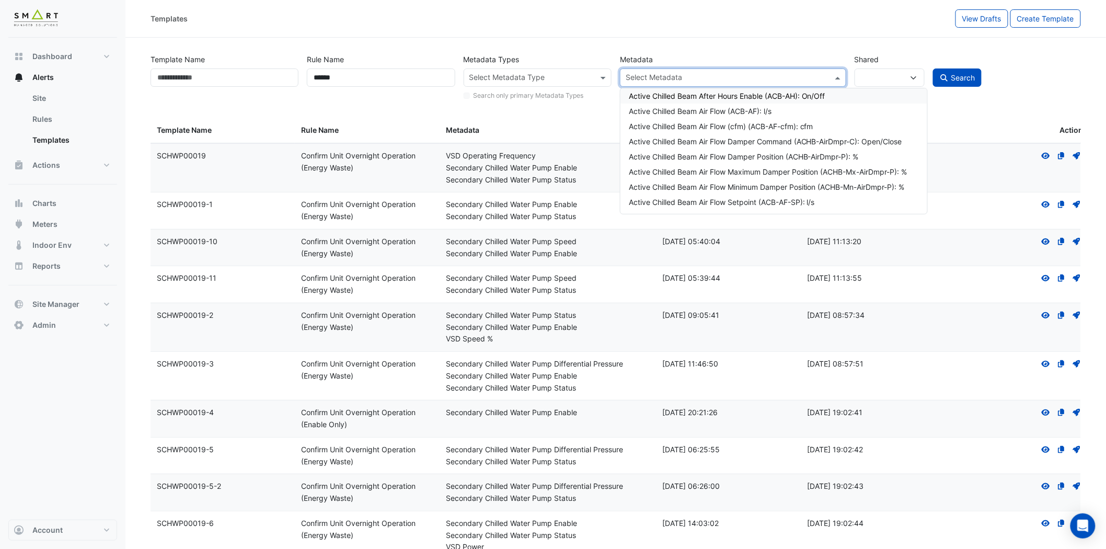
paste input "**********"
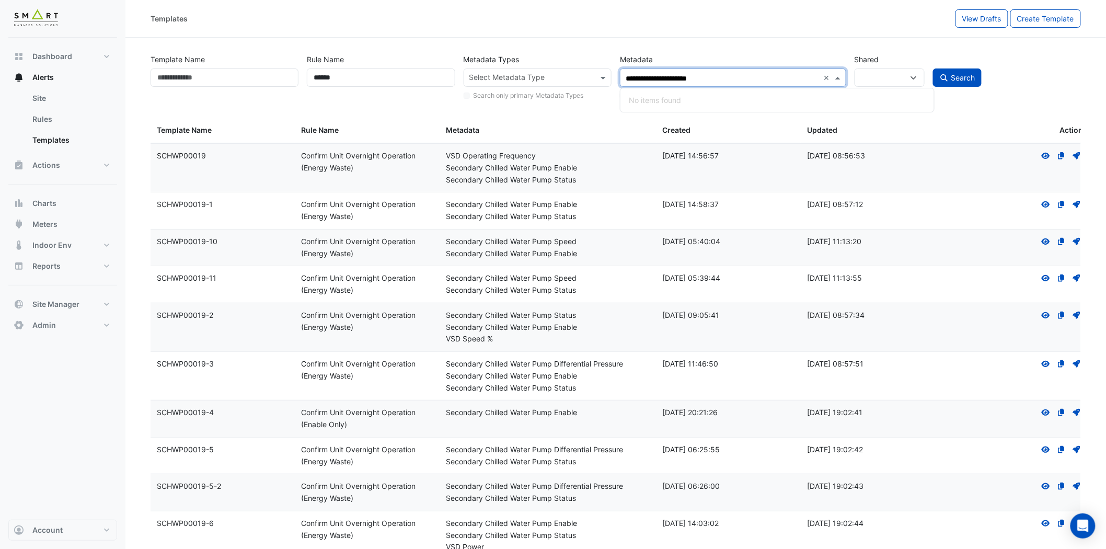
type input "**********"
click at [707, 95] on div "Hot Water Boiler Fault (HWB-FLT): On/Off" at bounding box center [781, 95] width 304 height 11
click at [955, 73] on span "Search" at bounding box center [963, 77] width 24 height 9
select select
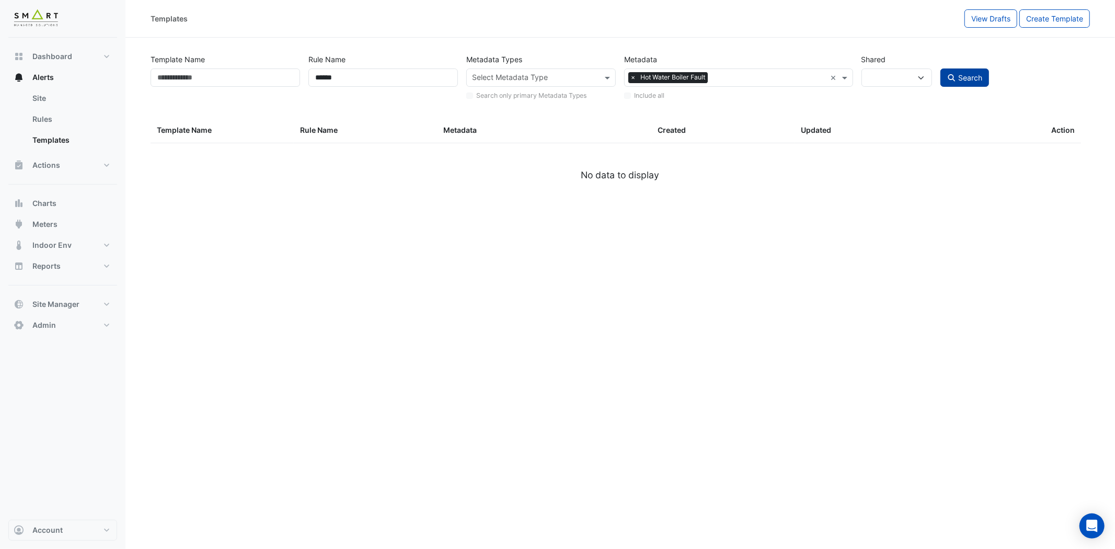
click at [955, 74] on icon "submit" at bounding box center [951, 77] width 9 height 7
click at [606, 75] on span at bounding box center [608, 77] width 13 height 11
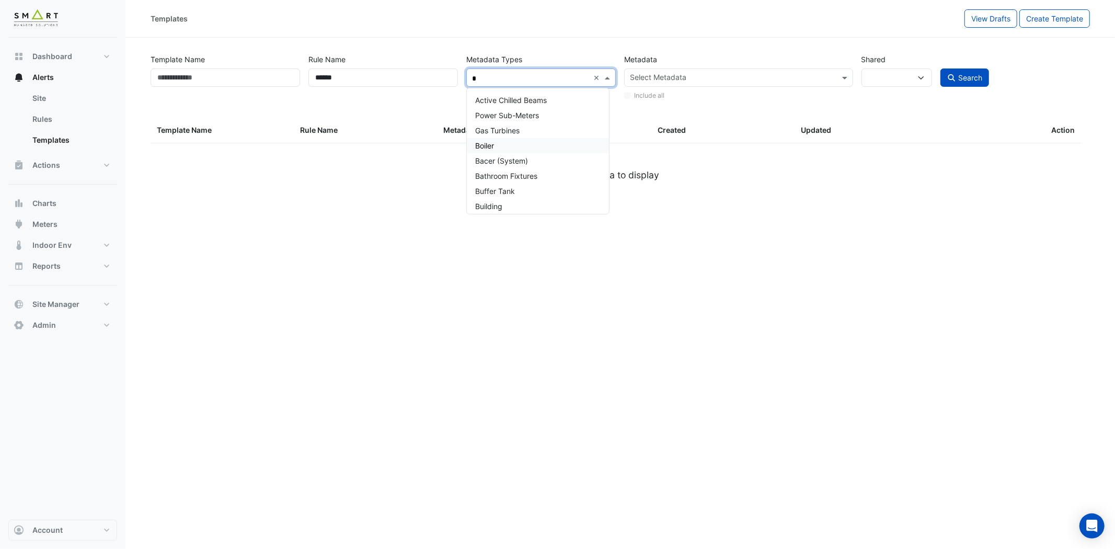
click at [510, 146] on div "Boiler" at bounding box center [538, 145] width 142 height 15
type input "*"
click at [974, 75] on span "Search" at bounding box center [970, 77] width 24 height 9
select select
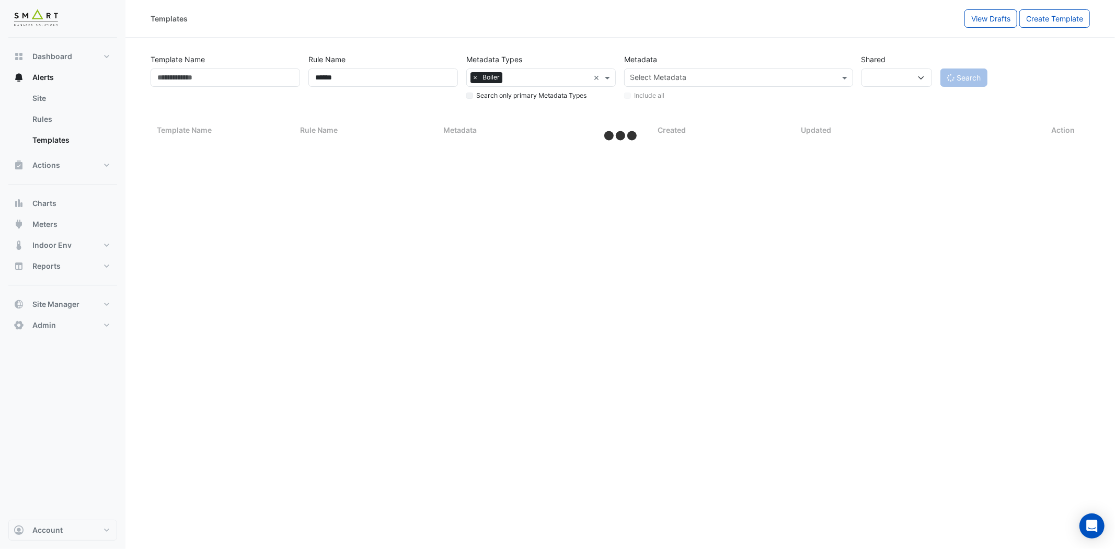
select select "***"
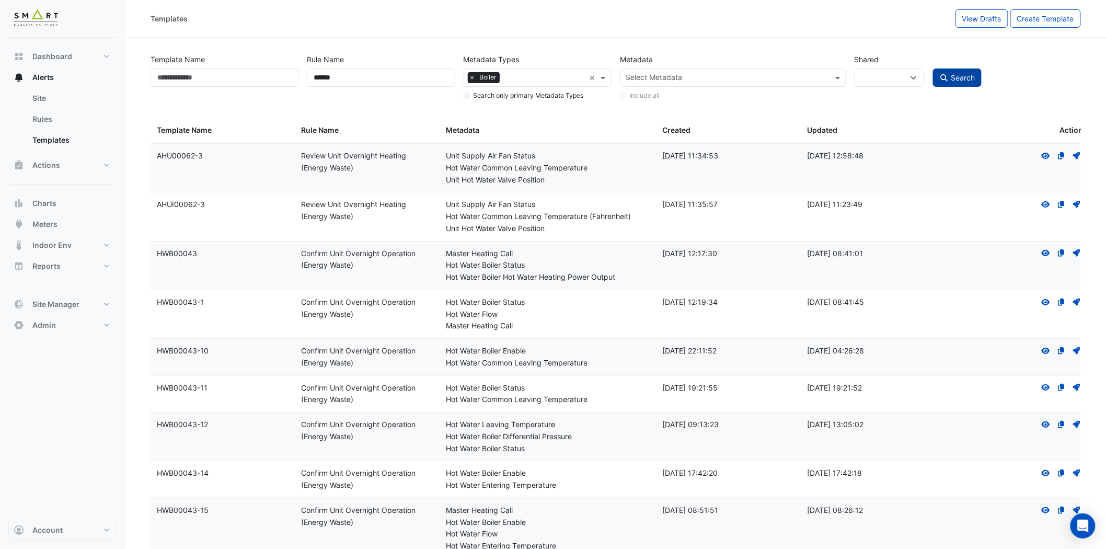
click at [956, 78] on span "Search" at bounding box center [963, 77] width 24 height 9
click at [524, 75] on input "text" at bounding box center [544, 78] width 81 height 11
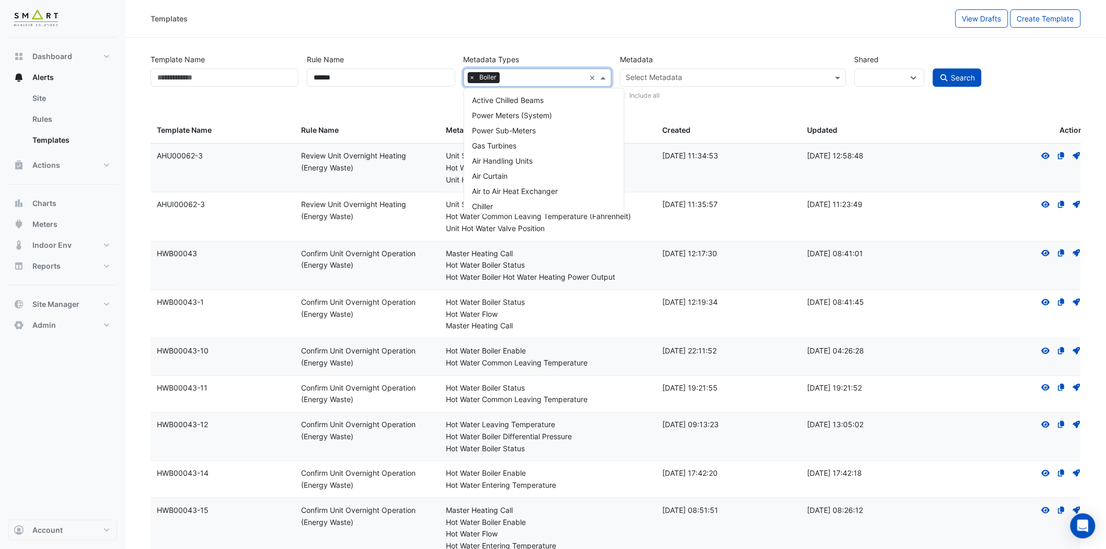
scroll to position [125, 0]
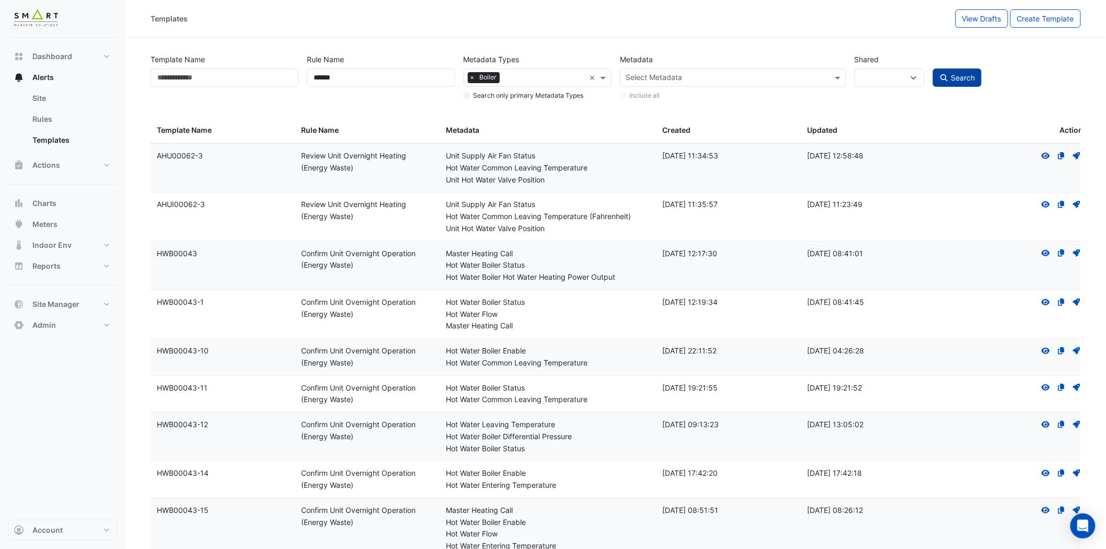
click at [960, 77] on span "Search" at bounding box center [963, 77] width 24 height 9
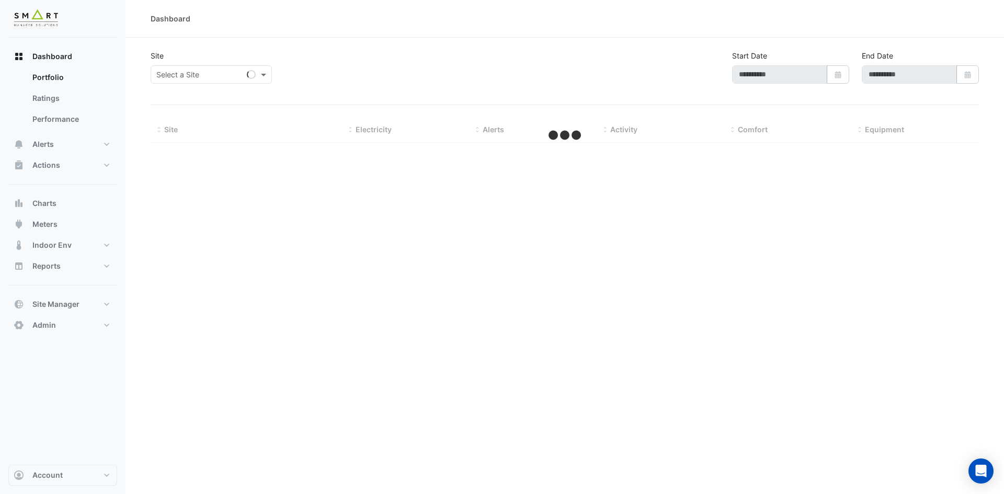
type input "**********"
select select "***"
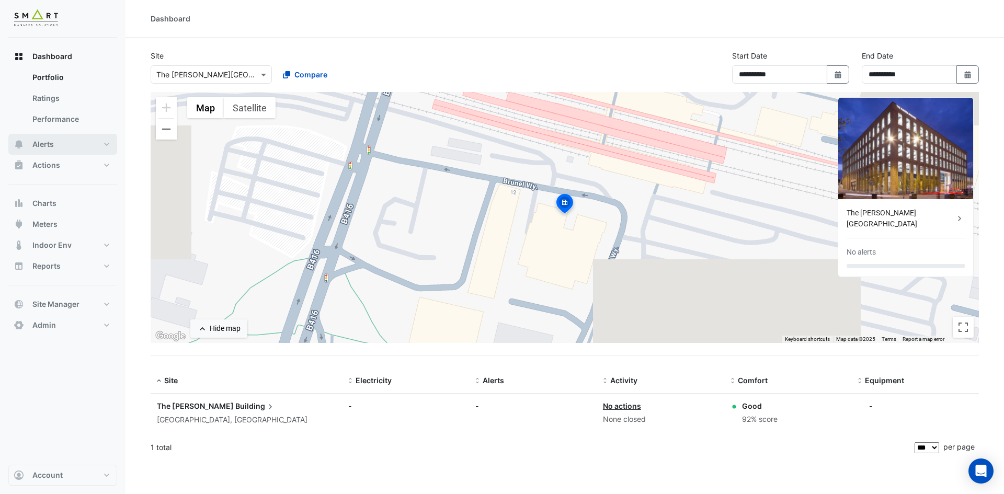
click at [61, 141] on button "Alerts" at bounding box center [62, 144] width 109 height 21
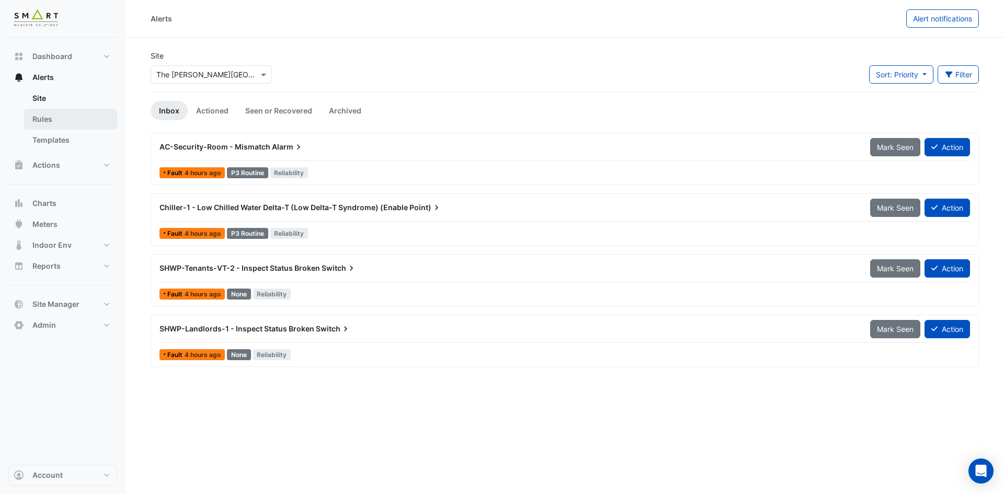
click at [88, 119] on link "Rules" at bounding box center [70, 119] width 93 height 21
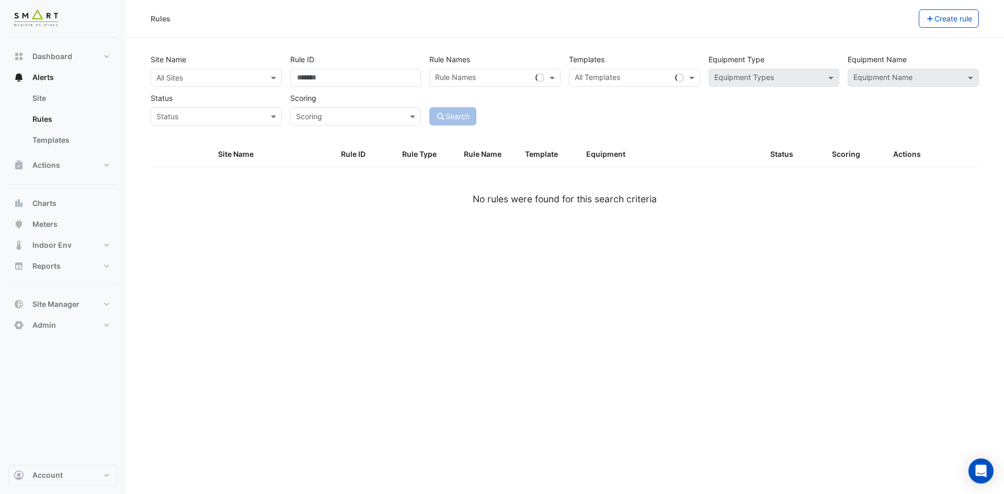
click at [204, 78] on input "text" at bounding box center [205, 78] width 99 height 11
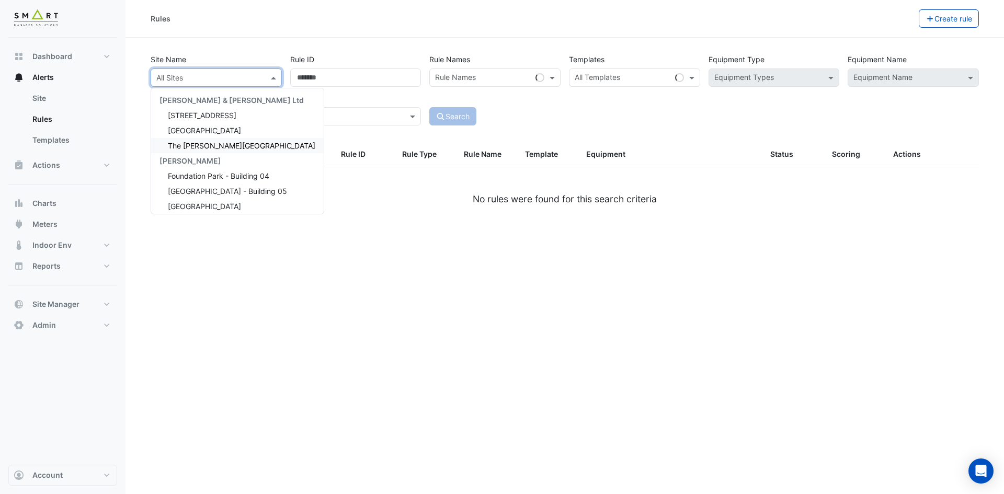
click at [205, 143] on span "The [PERSON_NAME][GEOGRAPHIC_DATA]" at bounding box center [241, 145] width 147 height 9
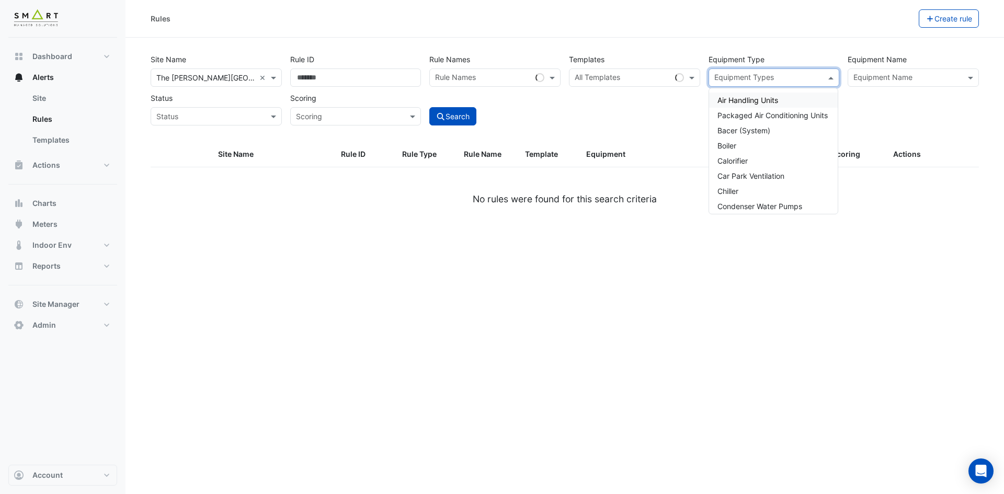
click at [732, 74] on input "text" at bounding box center [768, 78] width 108 height 11
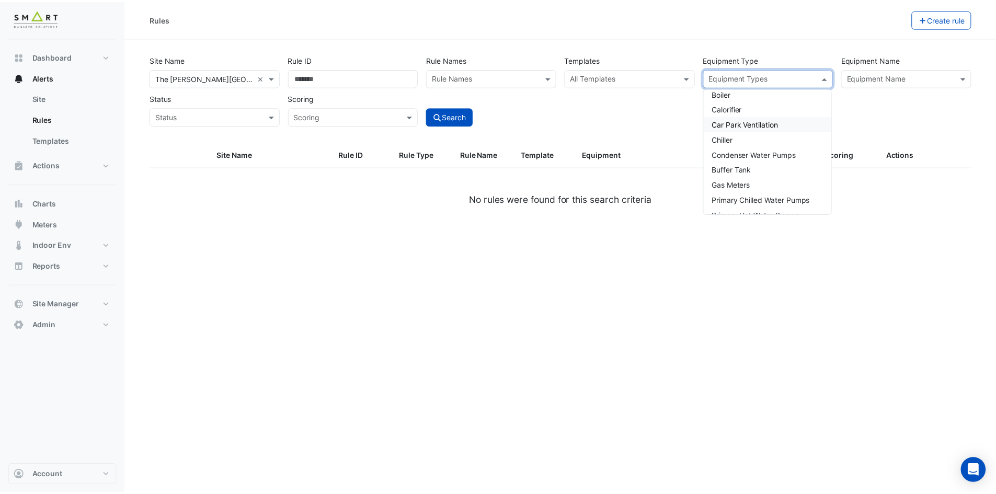
scroll to position [105, 0]
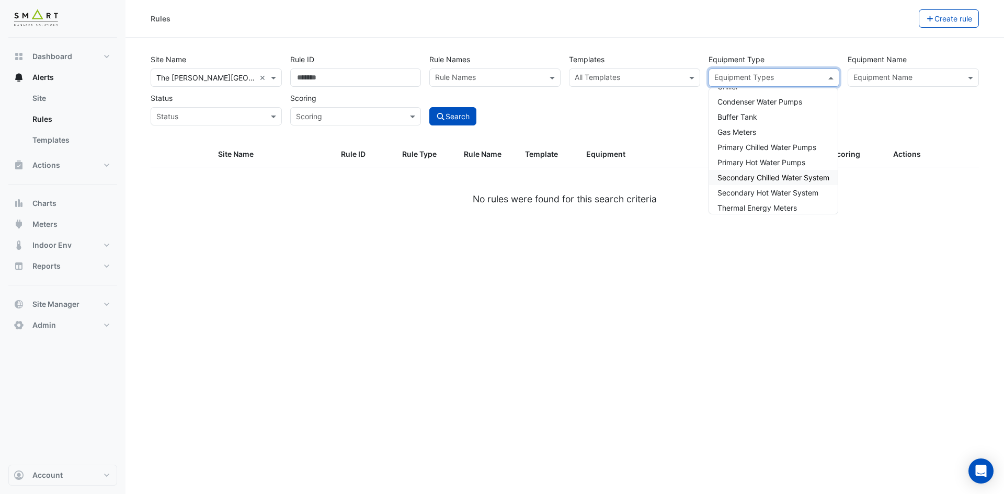
click at [770, 177] on span "Secondary Chilled Water System" at bounding box center [773, 177] width 112 height 9
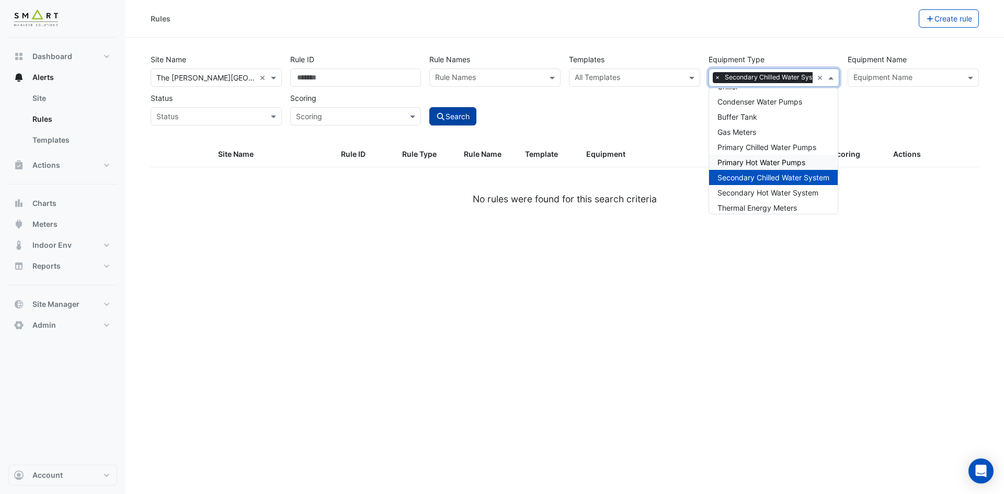
click at [457, 118] on button "Search" at bounding box center [452, 116] width 47 height 18
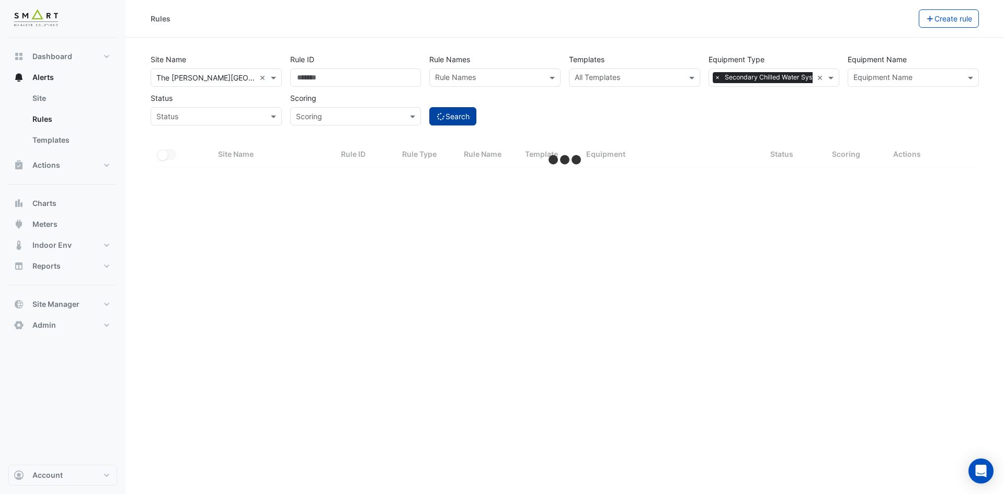
select select "***"
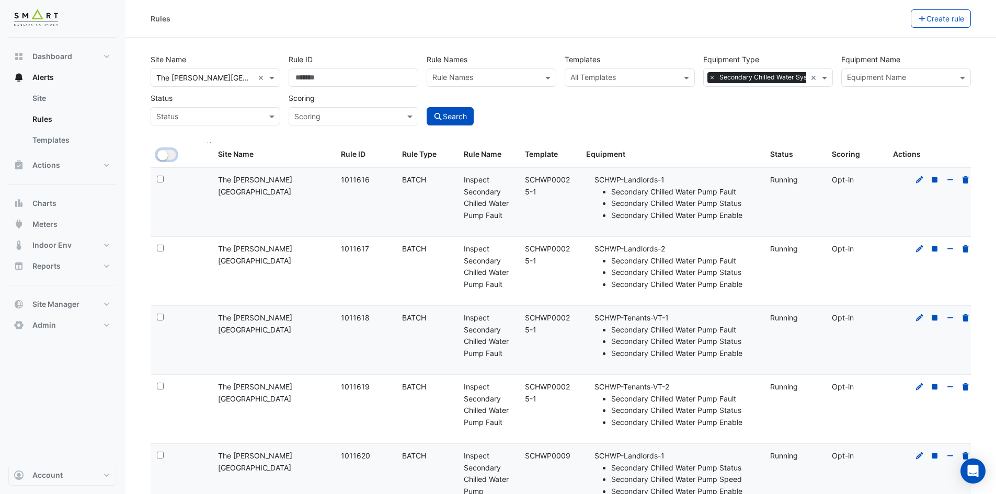
click at [169, 154] on button "All Selected" at bounding box center [166, 155] width 19 height 10
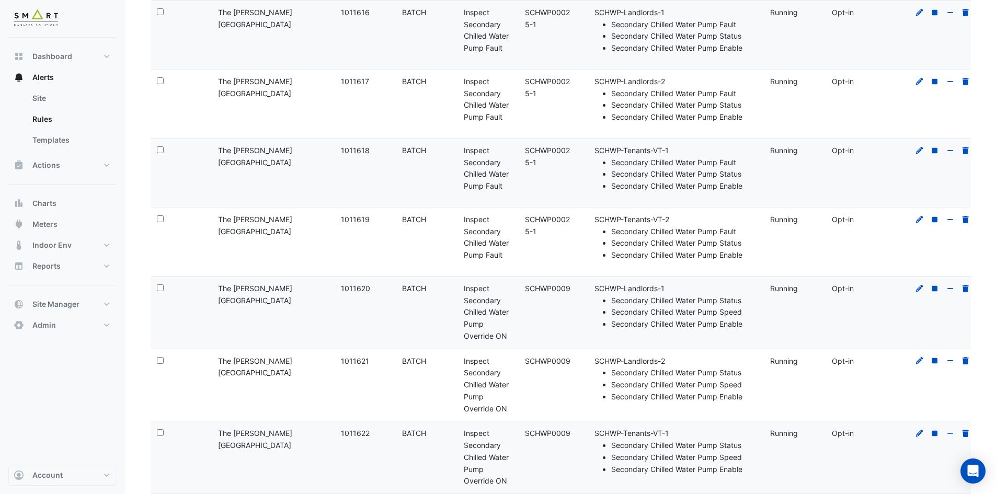
scroll to position [187, 0]
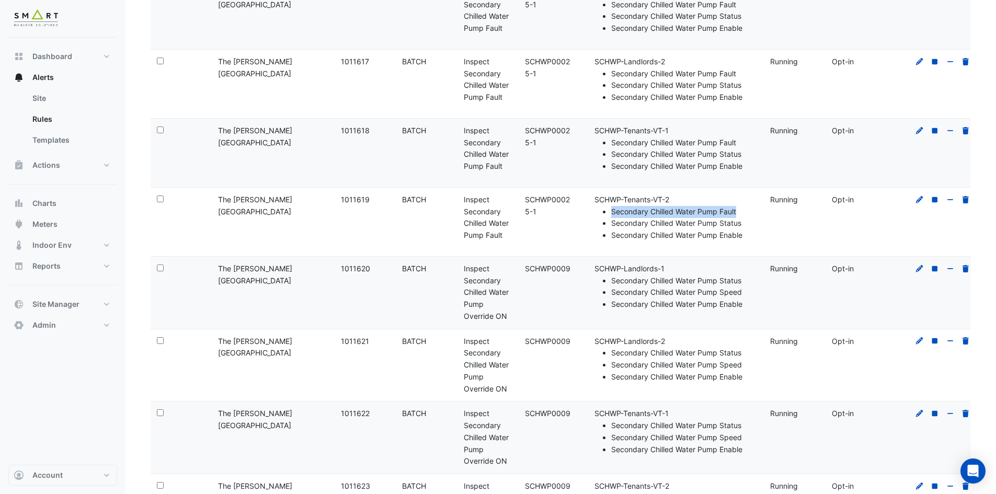
drag, startPoint x: 612, startPoint y: 212, endPoint x: 748, endPoint y: 214, distance: 135.4
click at [748, 214] on li "Secondary Chilled Water Pump Fault" at bounding box center [684, 212] width 146 height 12
copy li "Secondary Chilled Water Pump Fault"
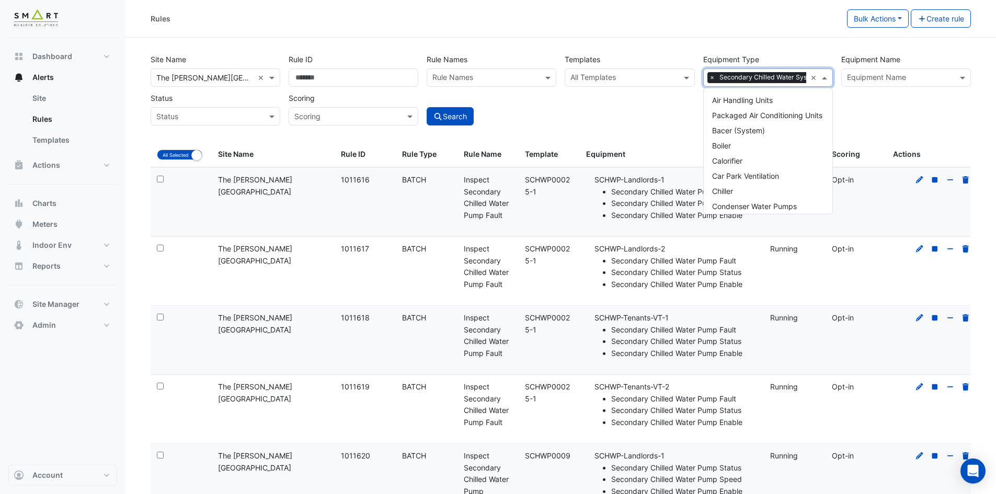
scroll to position [0, 19]
click at [824, 75] on span at bounding box center [825, 77] width 13 height 11
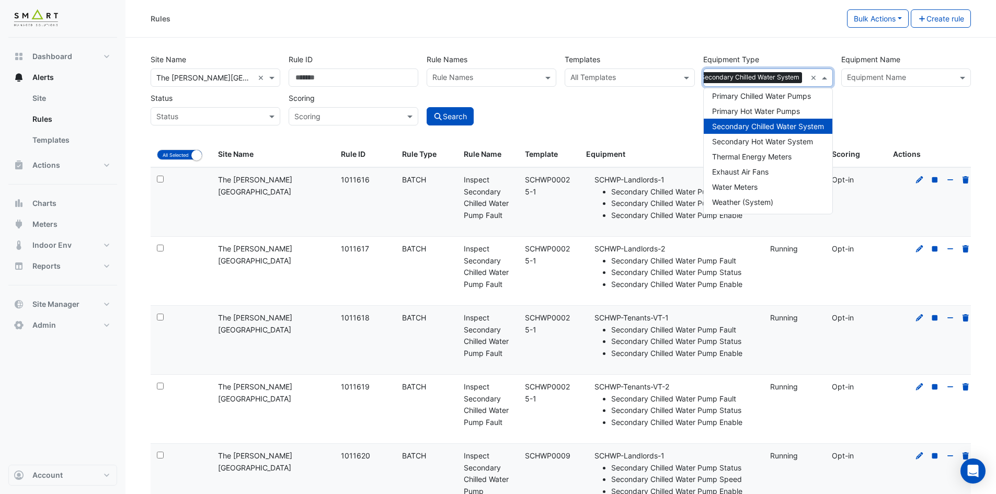
click at [889, 109] on div "Site Name All Sites × The Porter Building × Rule ID Rule Names Rule Names Templ…" at bounding box center [560, 86] width 829 height 77
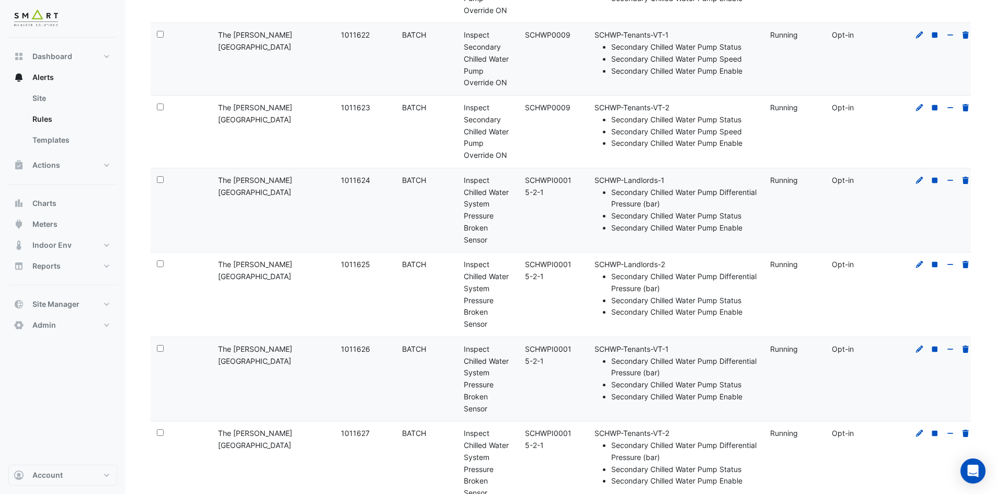
scroll to position [605, 0]
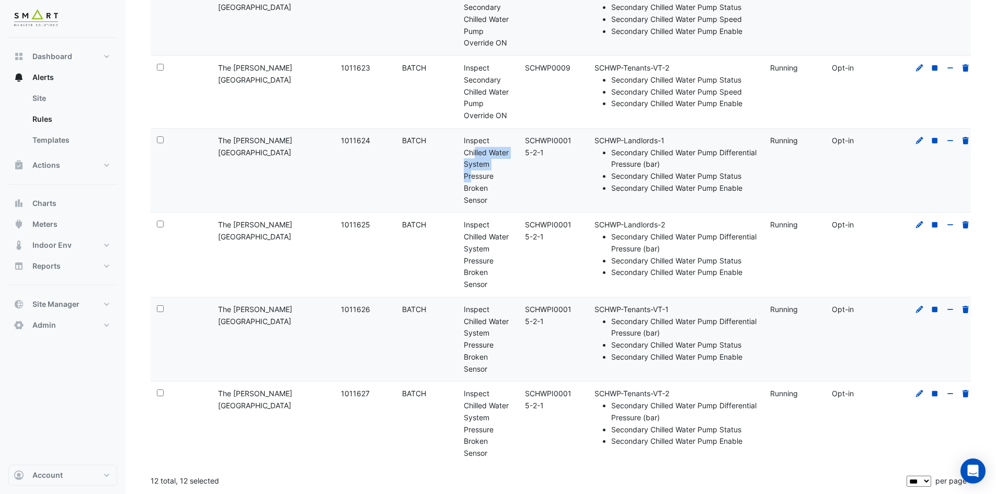
drag, startPoint x: 464, startPoint y: 152, endPoint x: 484, endPoint y: 160, distance: 21.6
click at [488, 159] on div "Rule Name: Inspect Chilled Water System Pressure Broken Sensor" at bounding box center [488, 171] width 49 height 72
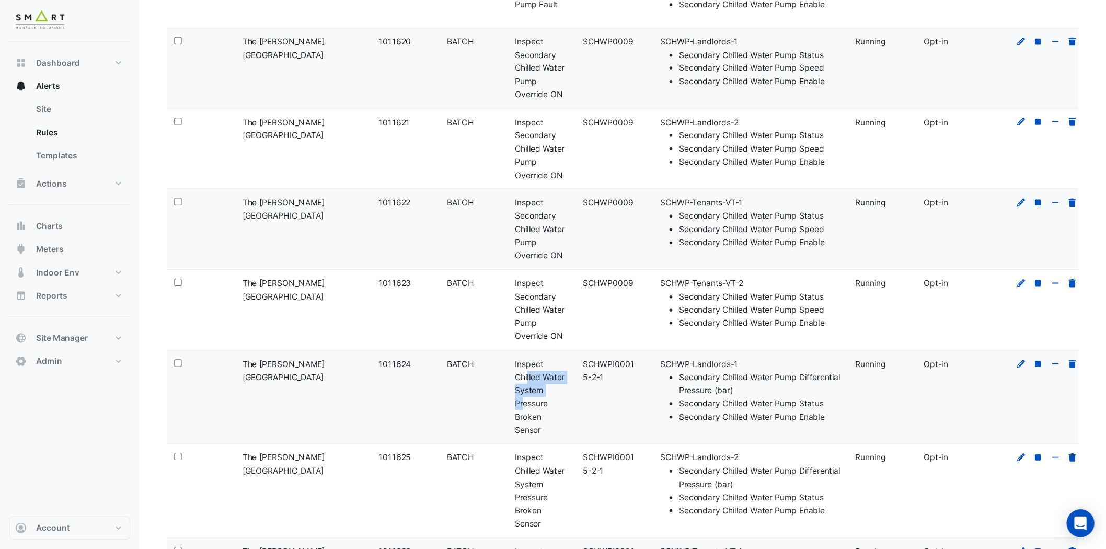
scroll to position [471, 0]
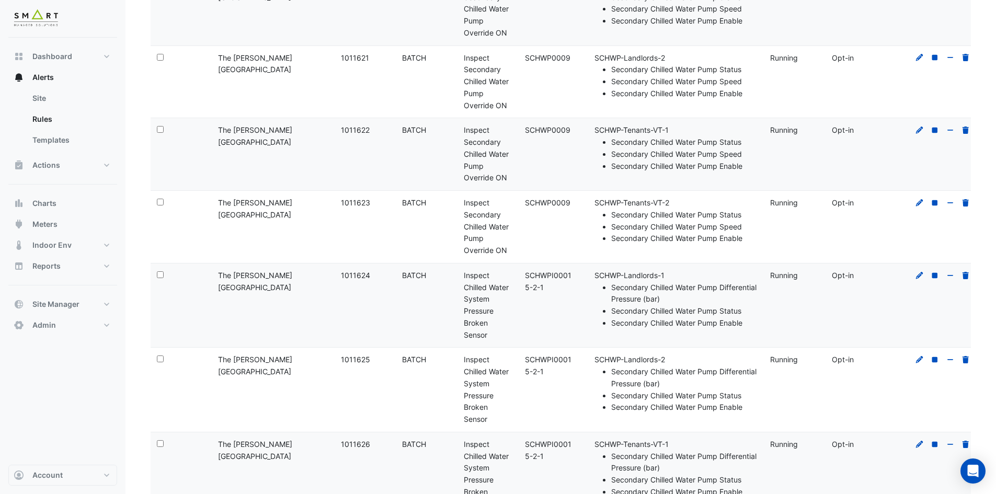
click at [466, 249] on div "Rule Name: Inspect Secondary Chilled Water Pump Override ON" at bounding box center [488, 227] width 49 height 60
drag, startPoint x: 463, startPoint y: 272, endPoint x: 484, endPoint y: 334, distance: 65.1
click at [484, 334] on div "Rule Name: Inspect Chilled Water System Pressure Broken Sensor" at bounding box center [488, 306] width 49 height 72
click at [490, 335] on div "Rule Name: Inspect Chilled Water System Pressure Broken Sensor" at bounding box center [488, 306] width 49 height 72
drag, startPoint x: 463, startPoint y: 272, endPoint x: 491, endPoint y: 333, distance: 66.4
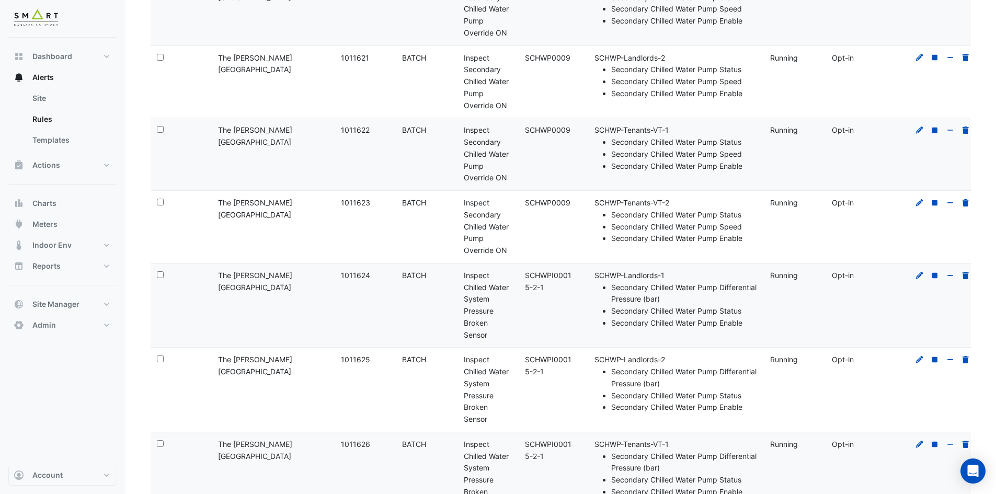
click at [491, 333] on div "Rule Name: Inspect Chilled Water System Pressure Broken Sensor" at bounding box center [488, 306] width 49 height 72
copy div "Inspect Chilled Water System Pressure Broken Sensor"
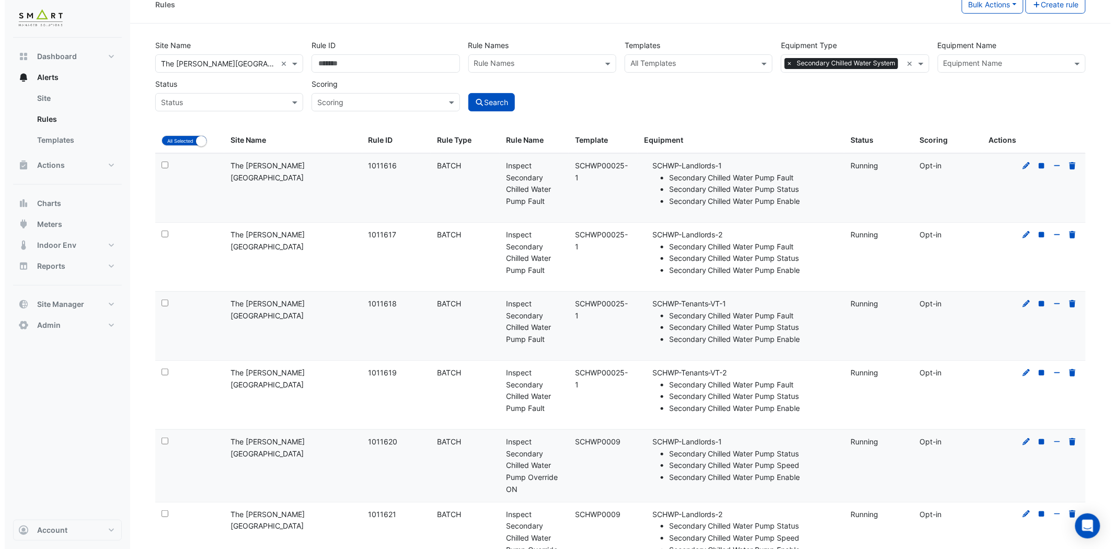
scroll to position [0, 0]
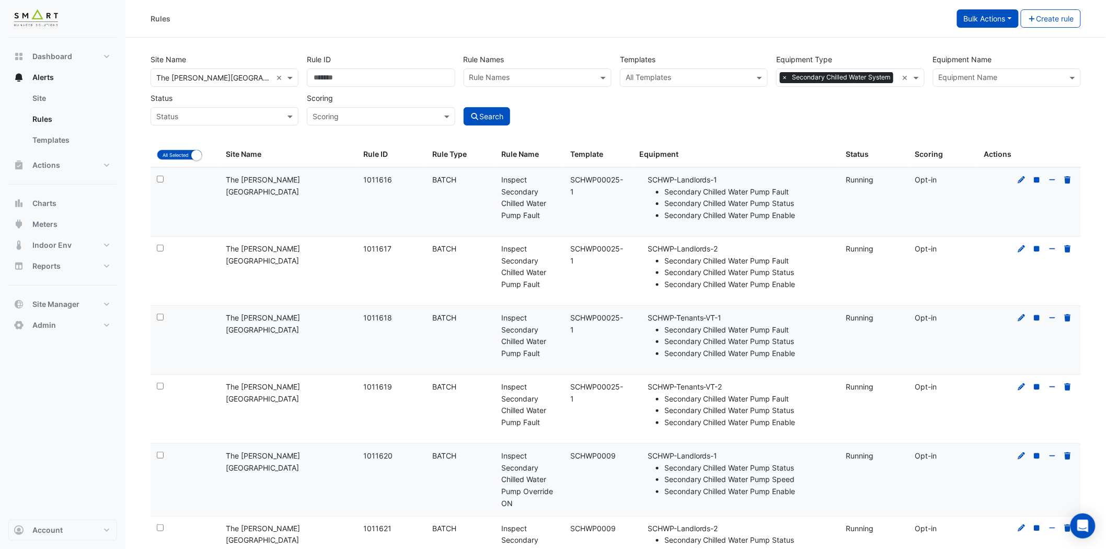
click at [1003, 14] on button "Bulk Actions" at bounding box center [988, 18] width 62 height 18
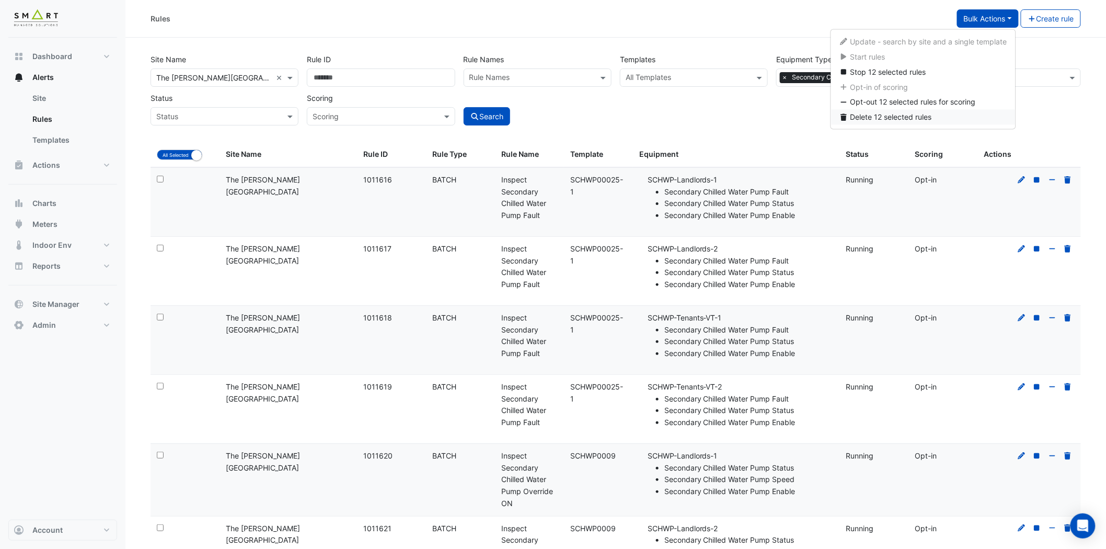
click at [875, 116] on span "Delete 12 selected rules" at bounding box center [892, 117] width 82 height 9
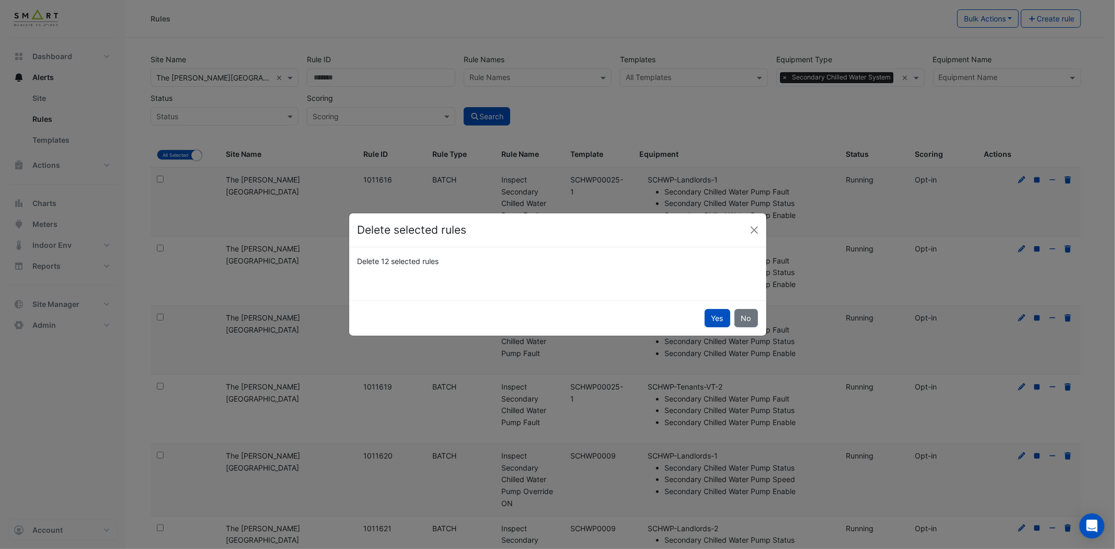
click at [714, 319] on button "Yes" at bounding box center [718, 318] width 26 height 18
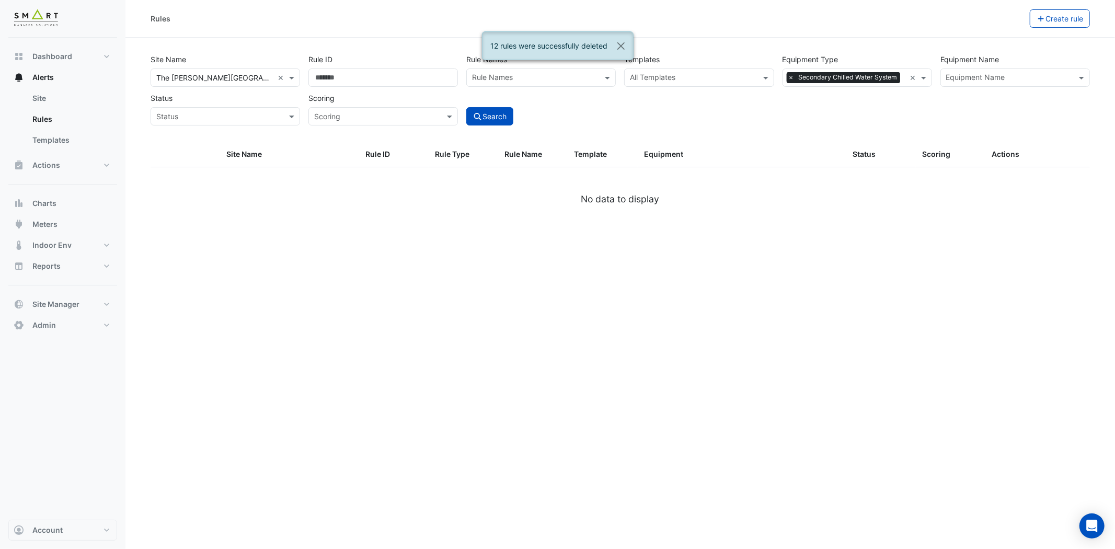
click at [790, 77] on span "×" at bounding box center [791, 77] width 9 height 10
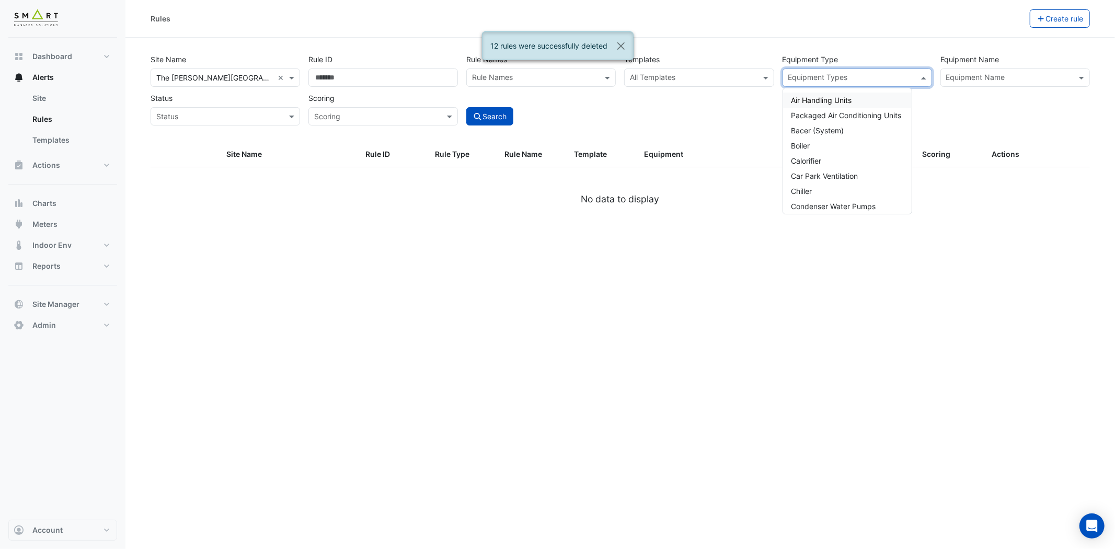
click at [817, 77] on input "text" at bounding box center [851, 78] width 126 height 11
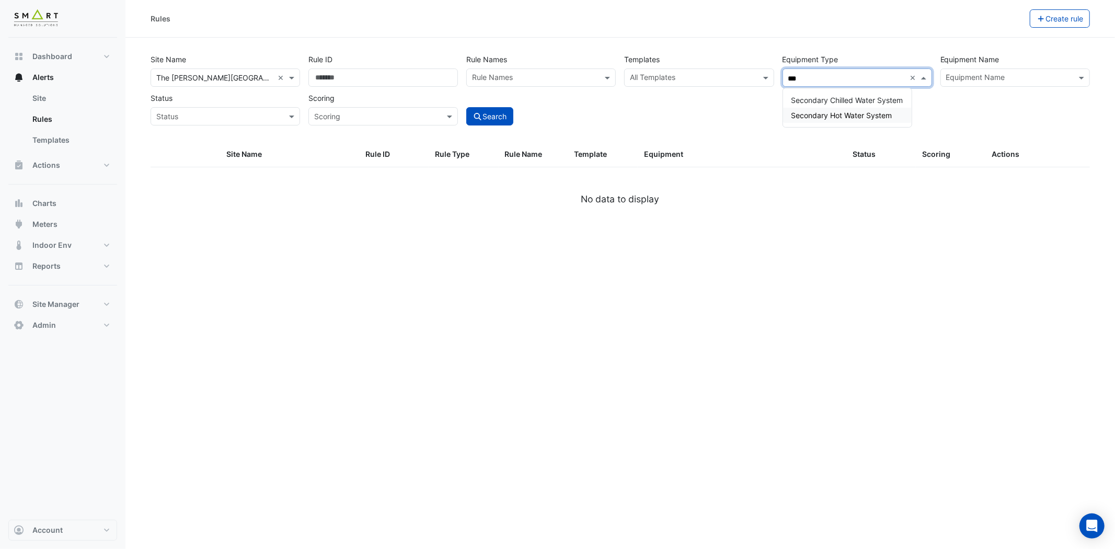
click at [846, 112] on span "Secondary Hot Water System" at bounding box center [842, 115] width 101 height 9
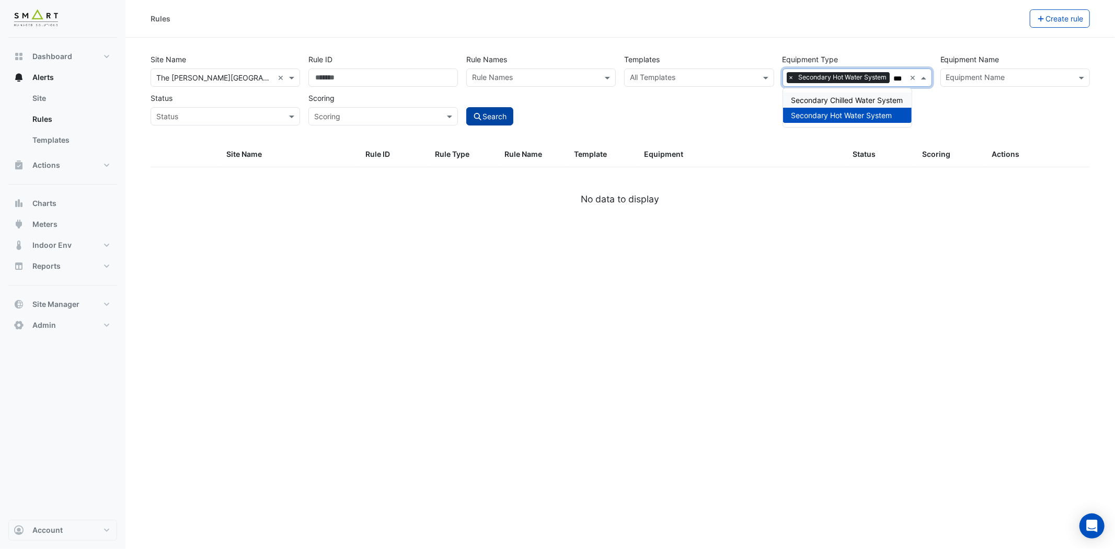
type input "***"
click at [498, 115] on button "Search" at bounding box center [489, 116] width 47 height 18
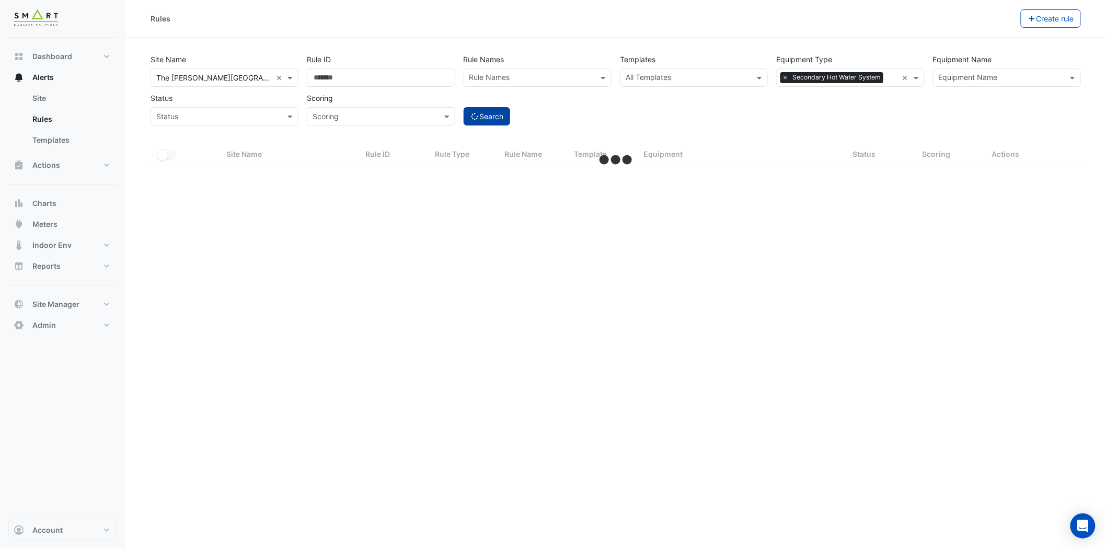
select select "***"
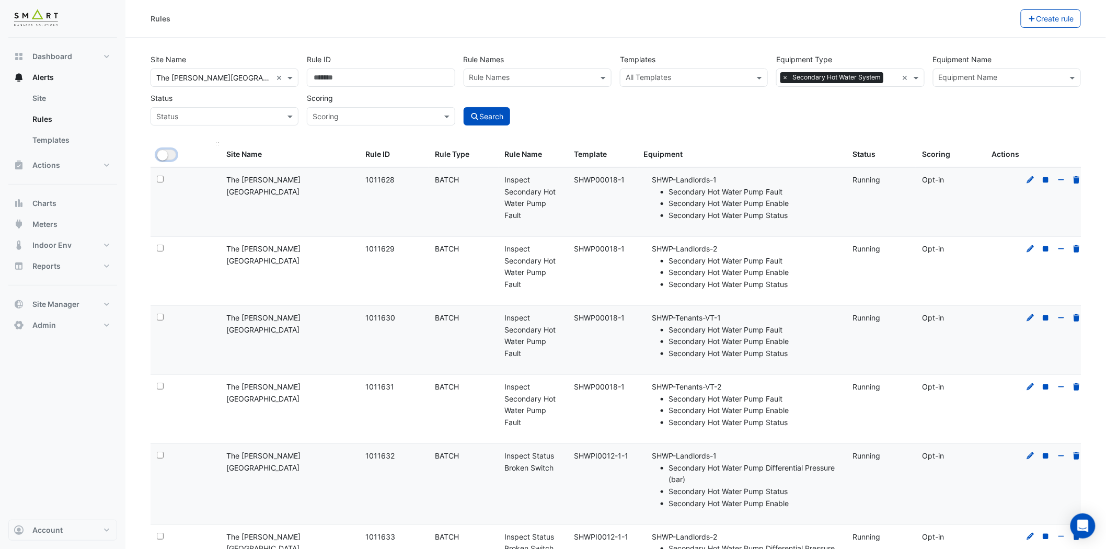
click at [170, 154] on button "All Selected" at bounding box center [166, 155] width 19 height 10
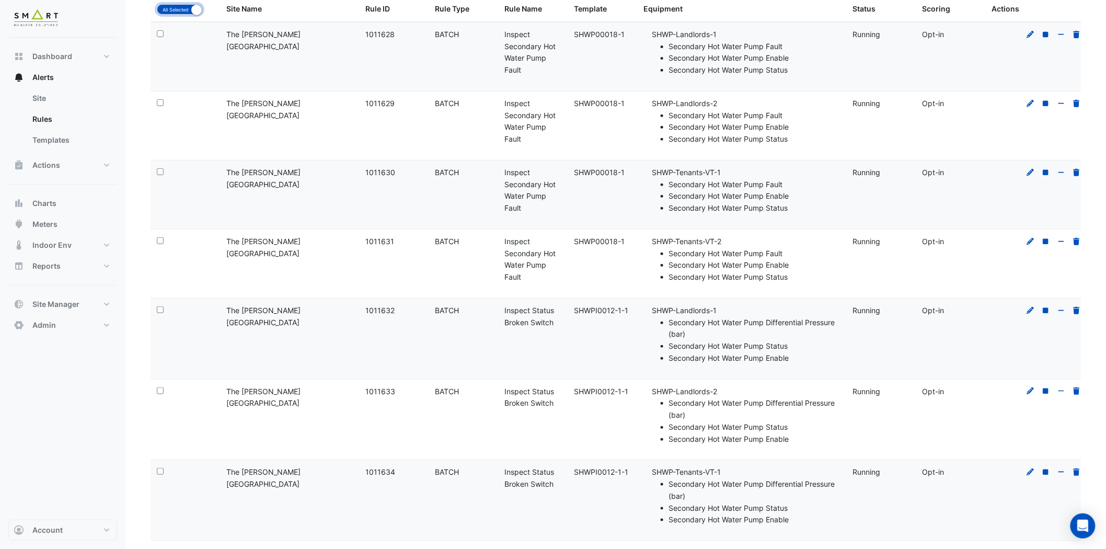
scroll to position [72, 0]
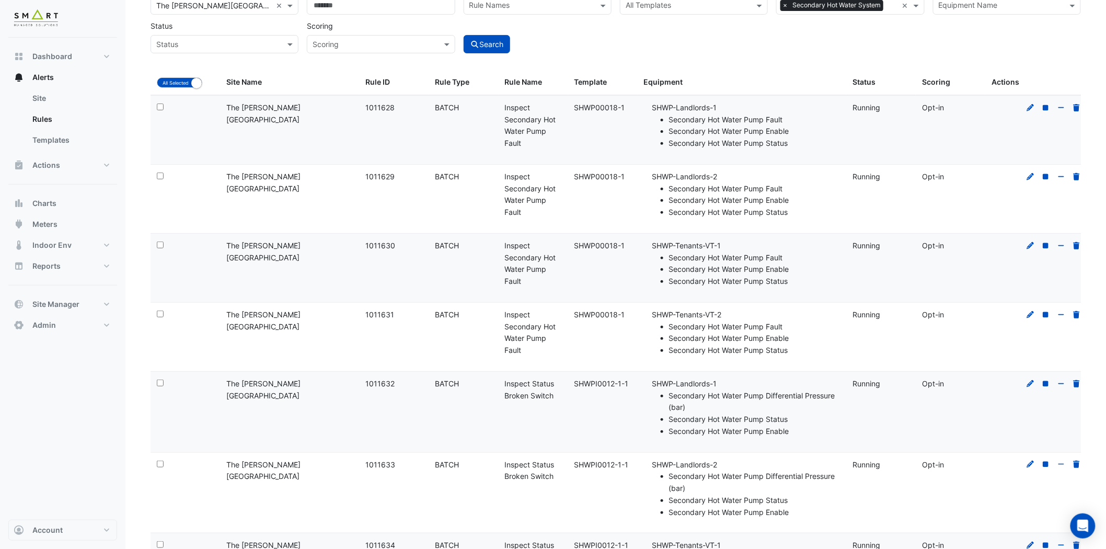
drag, startPoint x: 503, startPoint y: 175, endPoint x: 540, endPoint y: 208, distance: 49.6
click at [540, 208] on datatable-body-cell "Rule Name: Inspect Secondary Hot Water Pump Fault" at bounding box center [534, 199] width 70 height 68
copy div "Inspect Secondary Hot Water Pump Fault"
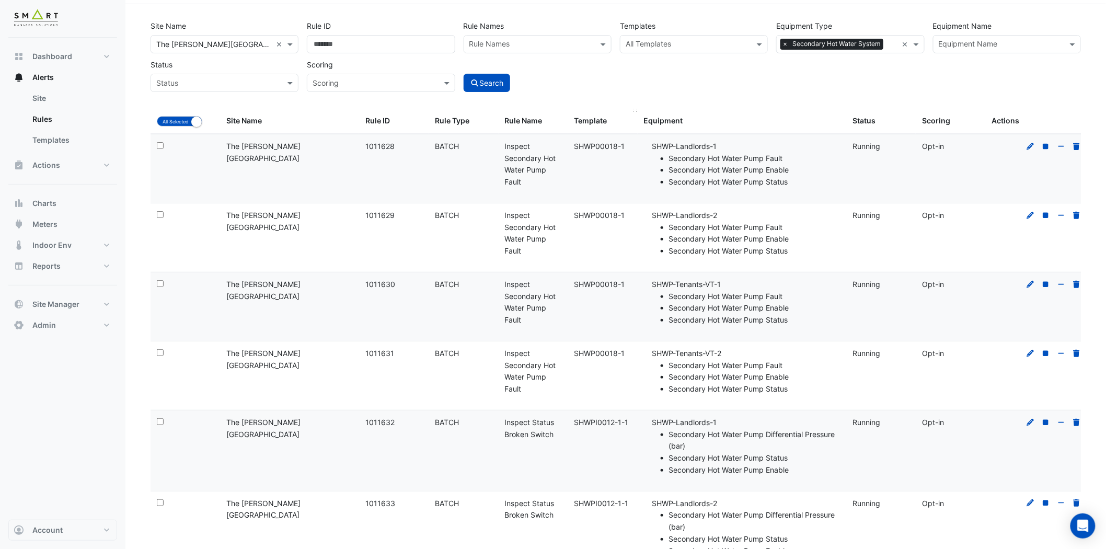
scroll to position [0, 0]
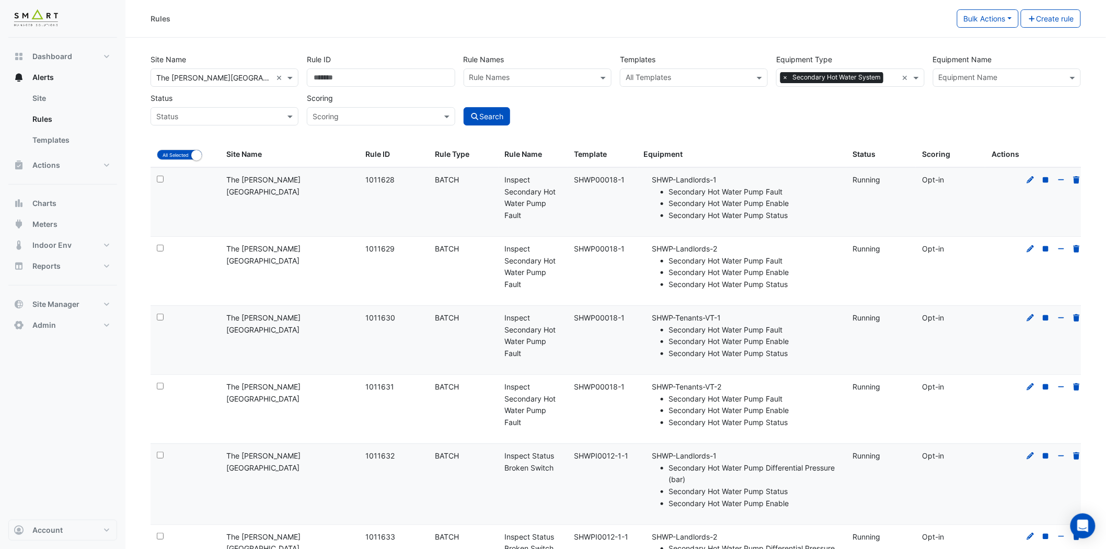
click at [785, 77] on span "×" at bounding box center [785, 77] width 9 height 10
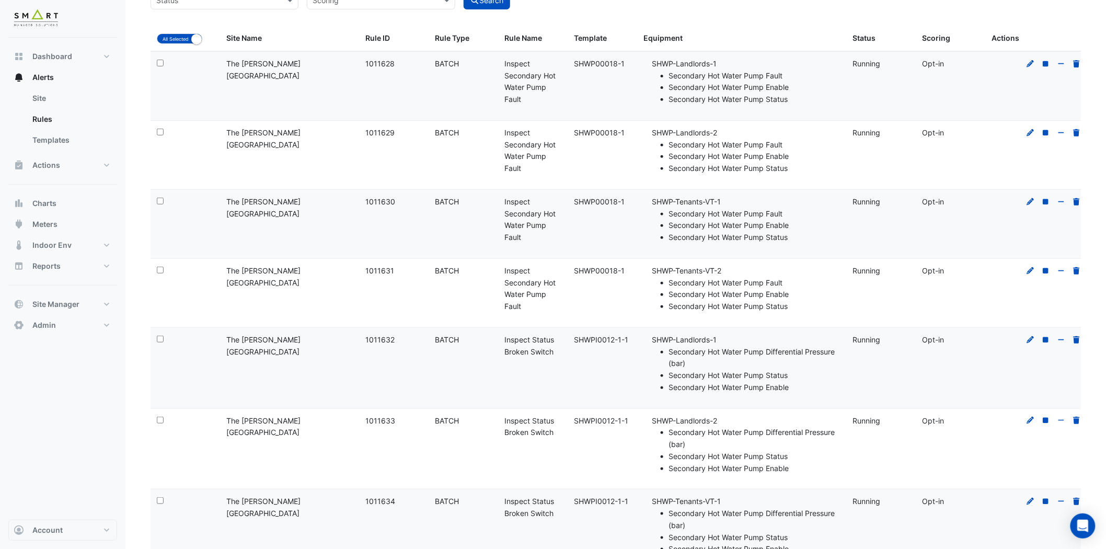
scroll to position [174, 0]
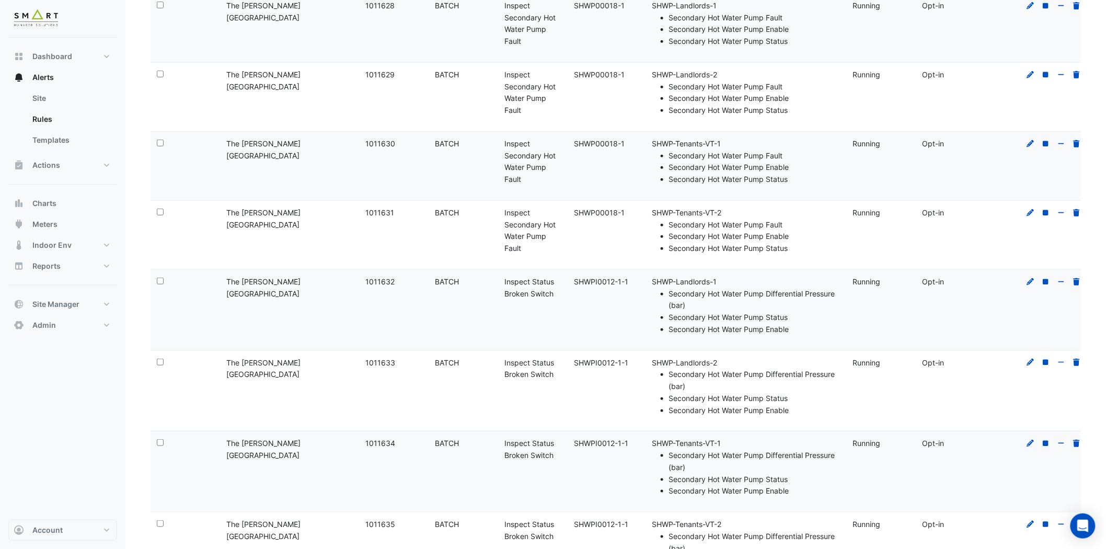
drag, startPoint x: 555, startPoint y: 292, endPoint x: 502, endPoint y: 274, distance: 55.1
click at [503, 277] on datatable-body-cell "Rule Name: Inspect Status Broken Switch" at bounding box center [534, 310] width 70 height 81
copy div "Inspect Status Broken Switch"
click at [482, 244] on datatable-body-cell "Rule Type: BATCH" at bounding box center [464, 235] width 70 height 68
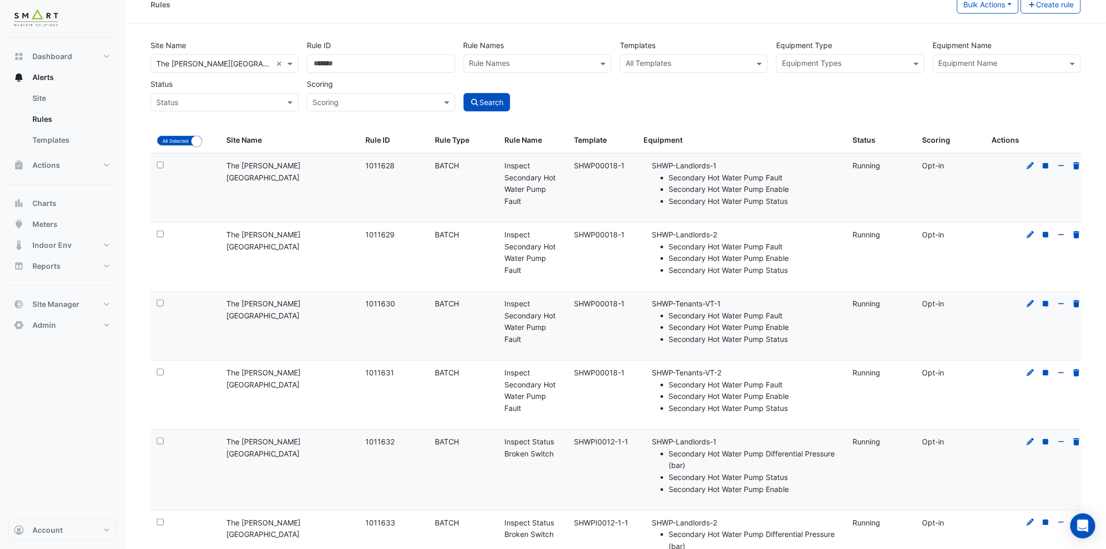
scroll to position [0, 0]
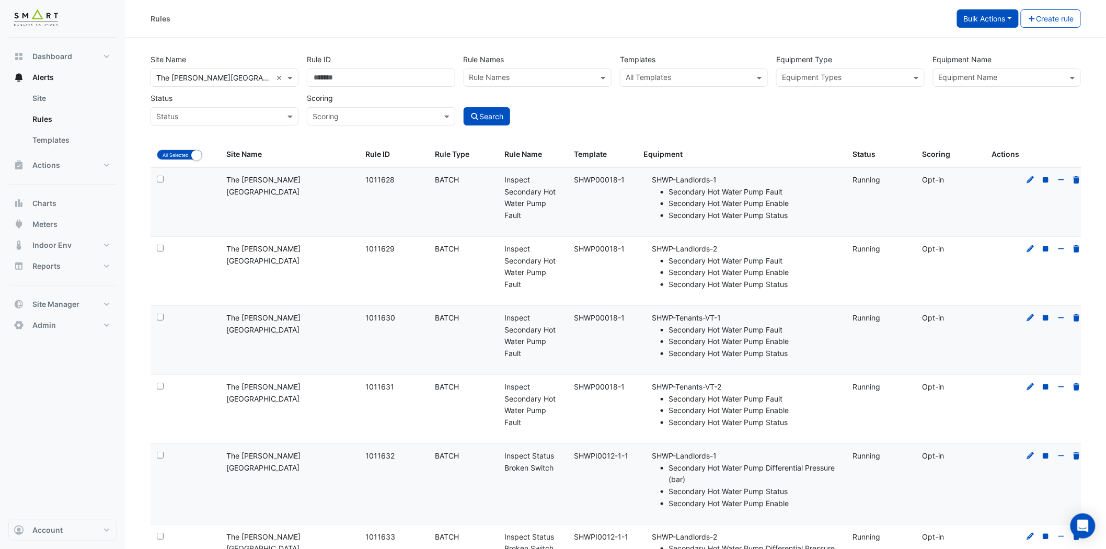
click at [1003, 22] on button "Bulk Actions" at bounding box center [988, 18] width 62 height 18
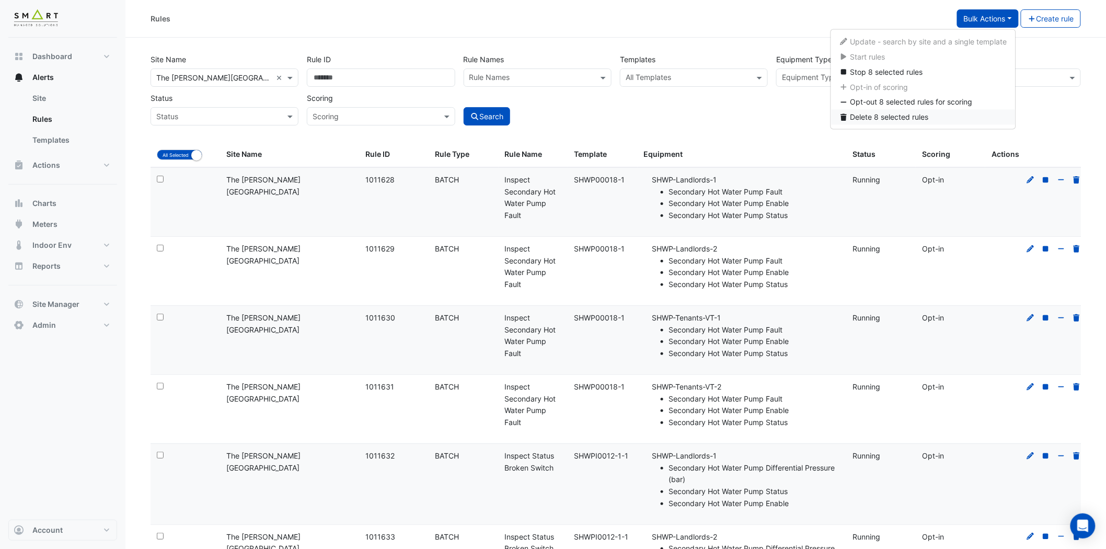
click at [901, 117] on span "Delete 8 selected rules" at bounding box center [890, 117] width 78 height 9
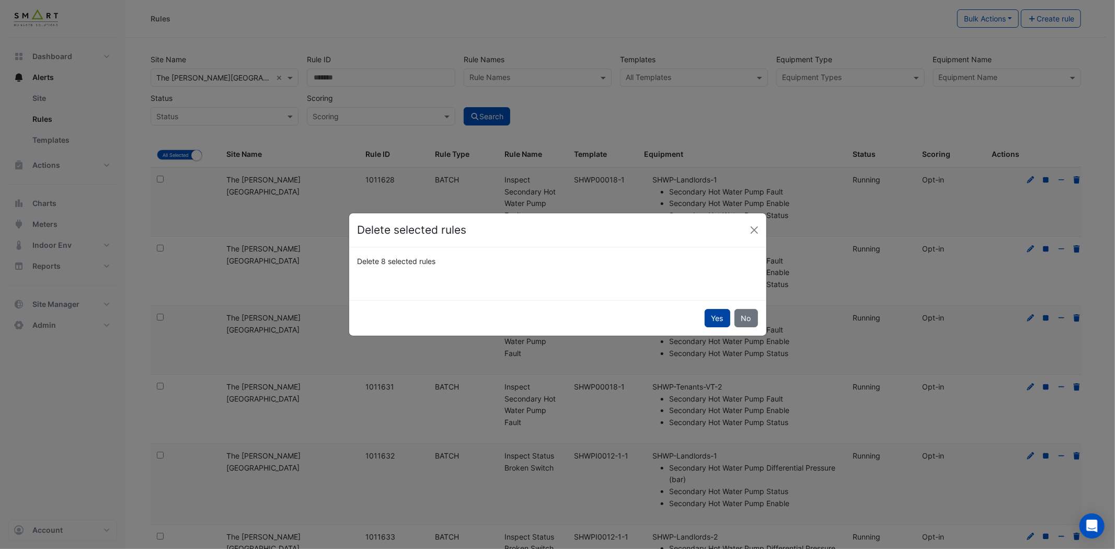
click at [714, 315] on button "Yes" at bounding box center [718, 318] width 26 height 18
select select "**"
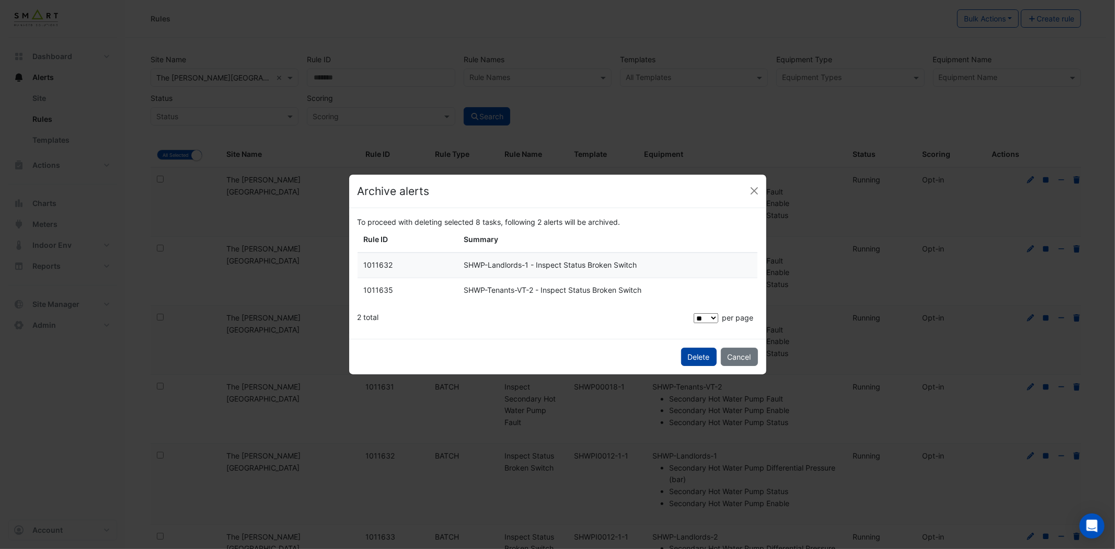
click at [698, 357] on span "Delete" at bounding box center [699, 356] width 22 height 9
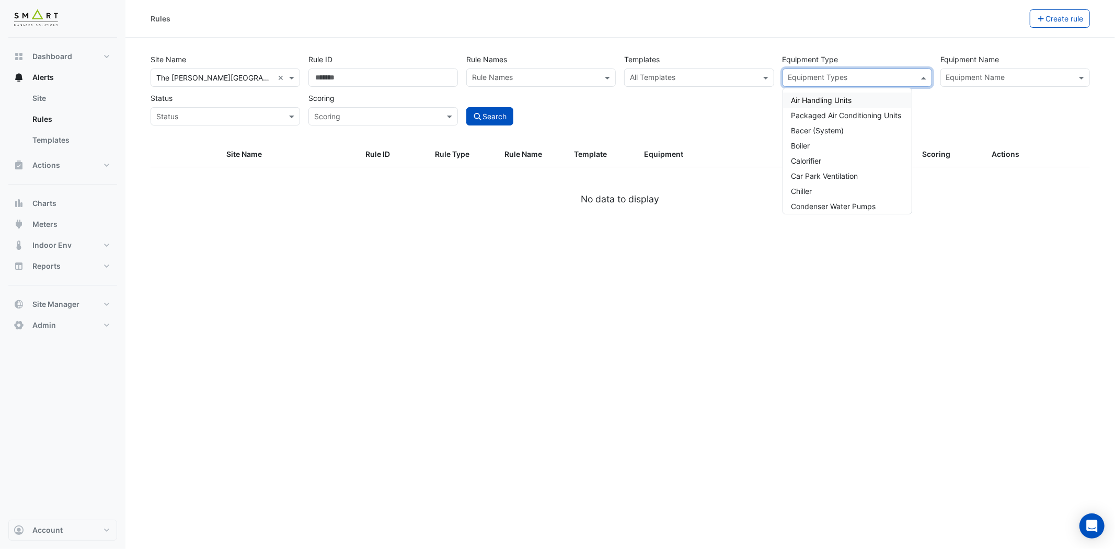
click at [924, 75] on span at bounding box center [925, 77] width 13 height 11
click at [854, 97] on span "Primary Chilled Water Pumps" at bounding box center [841, 100] width 99 height 9
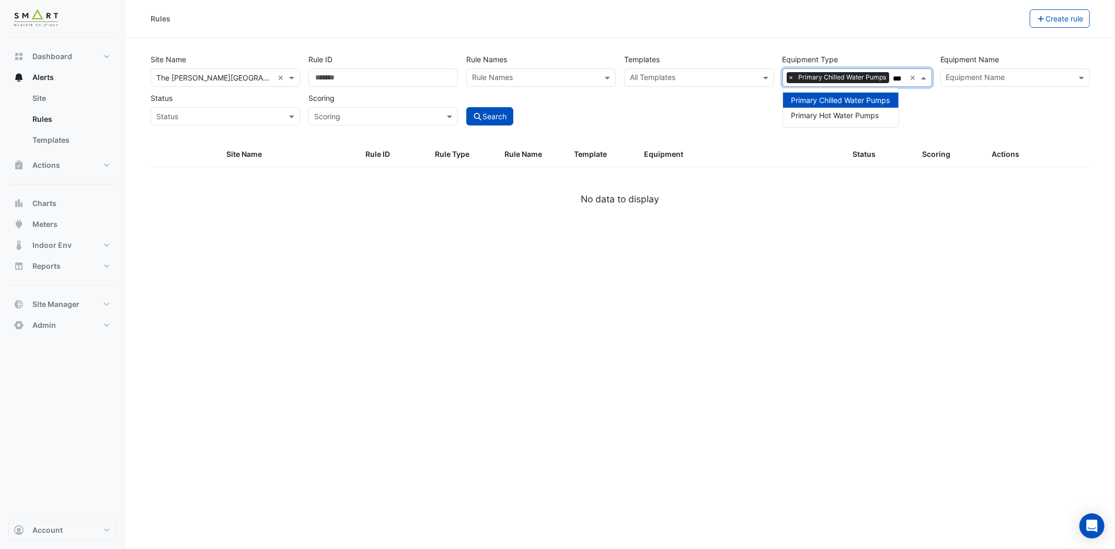
type input "***"
click at [565, 125] on div "Search" at bounding box center [541, 107] width 158 height 37
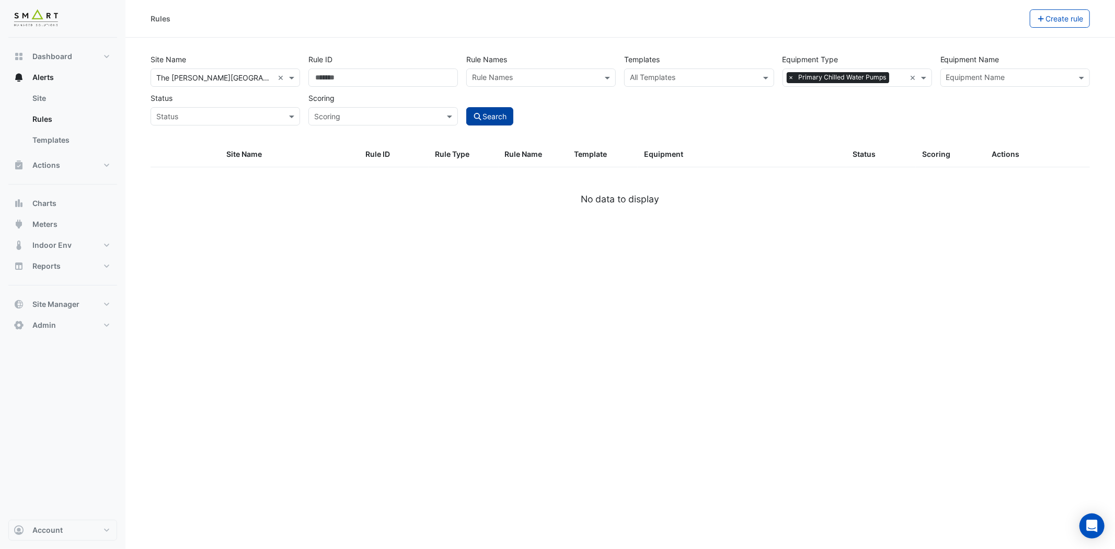
click at [499, 119] on button "Search" at bounding box center [489, 116] width 47 height 18
select select "***"
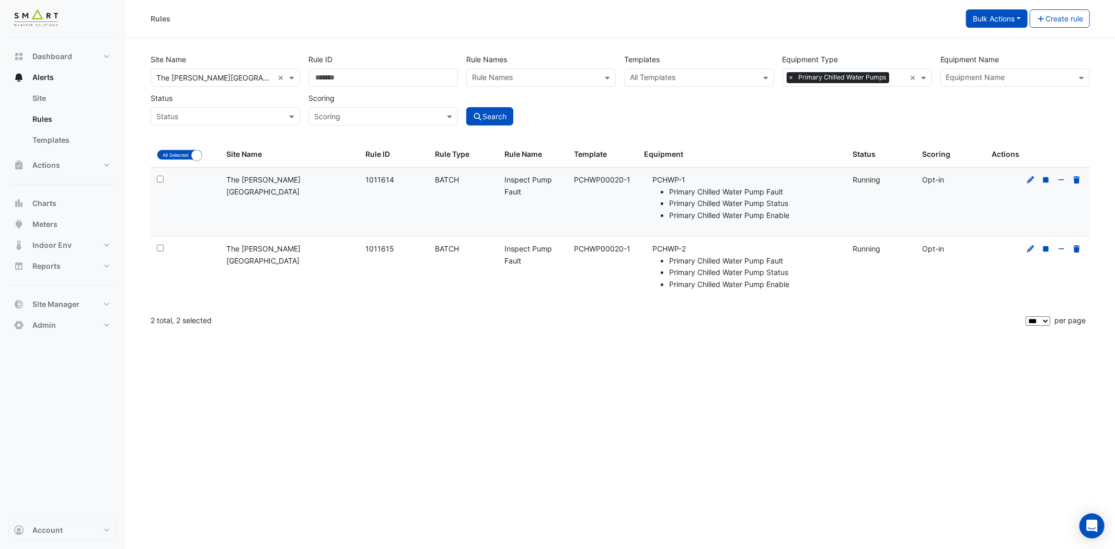
click at [987, 20] on button "Bulk Actions" at bounding box center [997, 18] width 62 height 18
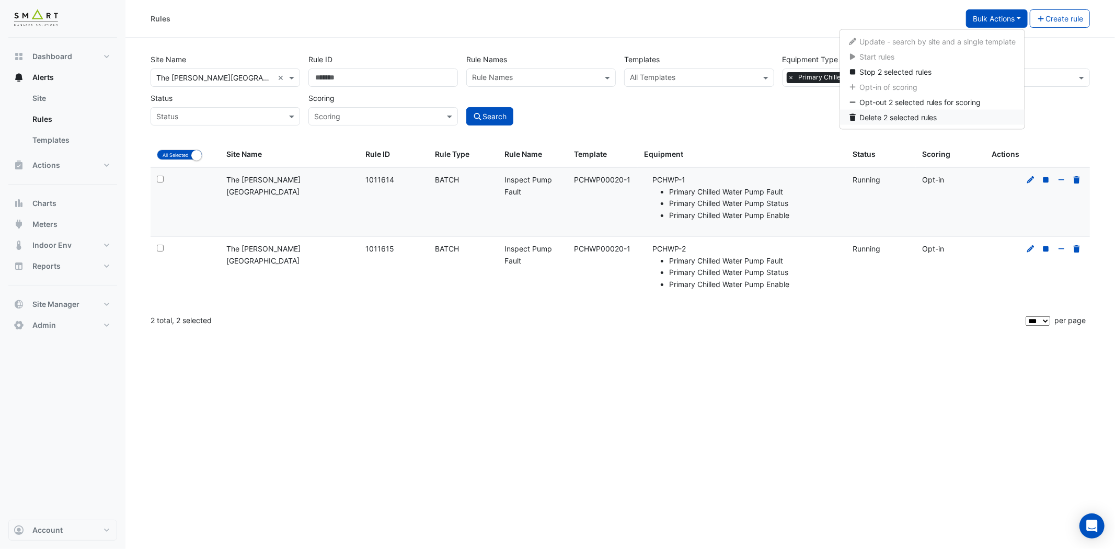
click at [891, 116] on span "Delete 2 selected rules" at bounding box center [898, 117] width 78 height 9
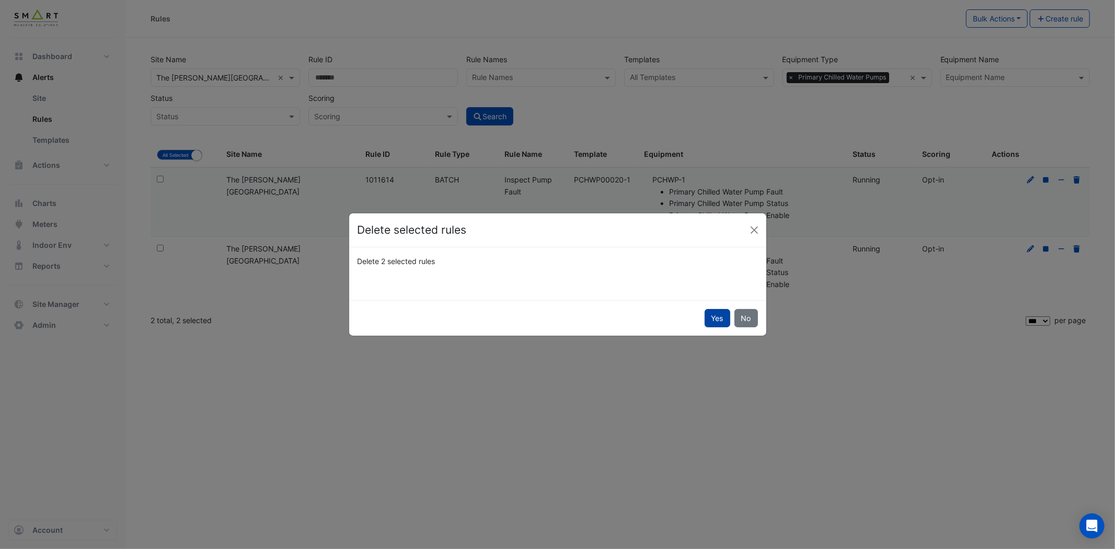
click at [711, 317] on button "Yes" at bounding box center [718, 318] width 26 height 18
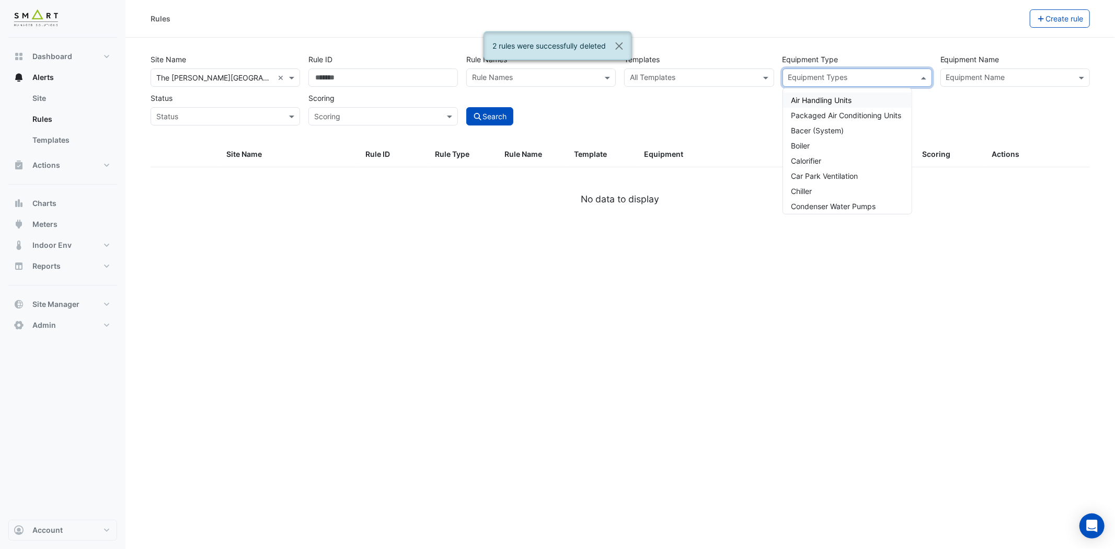
click at [903, 77] on input "text" at bounding box center [851, 78] width 126 height 11
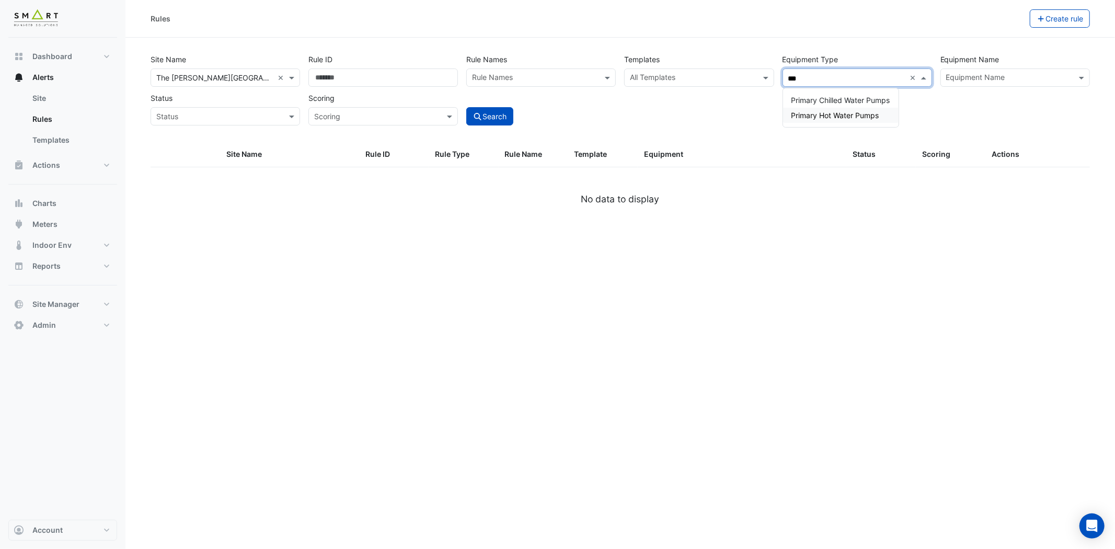
click at [853, 114] on span "Primary Hot Water Pumps" at bounding box center [836, 115] width 88 height 9
type input "***"
click at [496, 112] on button "Search" at bounding box center [489, 116] width 47 height 18
click at [497, 112] on button "Search" at bounding box center [489, 116] width 47 height 18
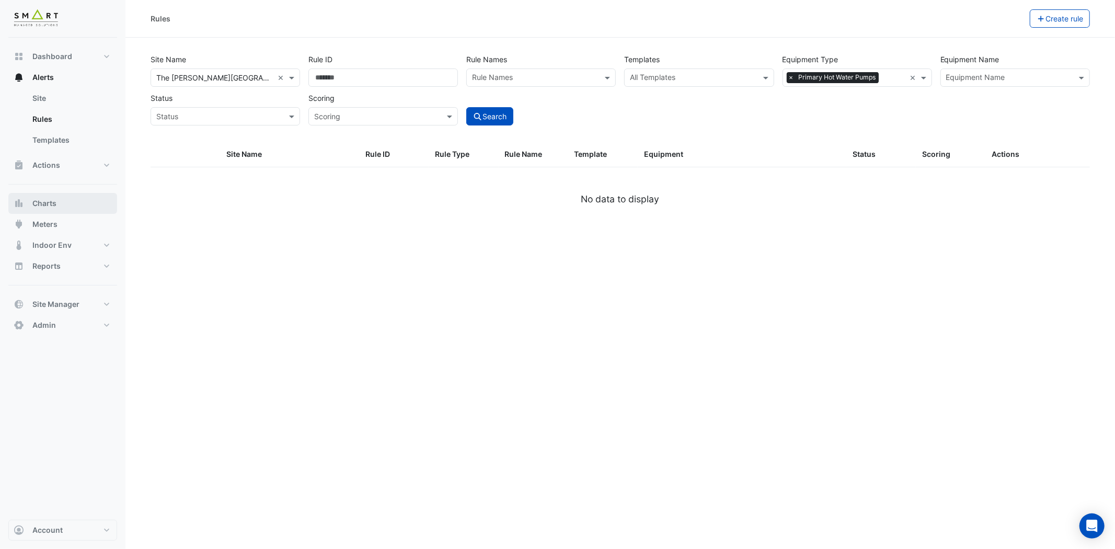
click at [93, 200] on button "Charts" at bounding box center [62, 203] width 109 height 21
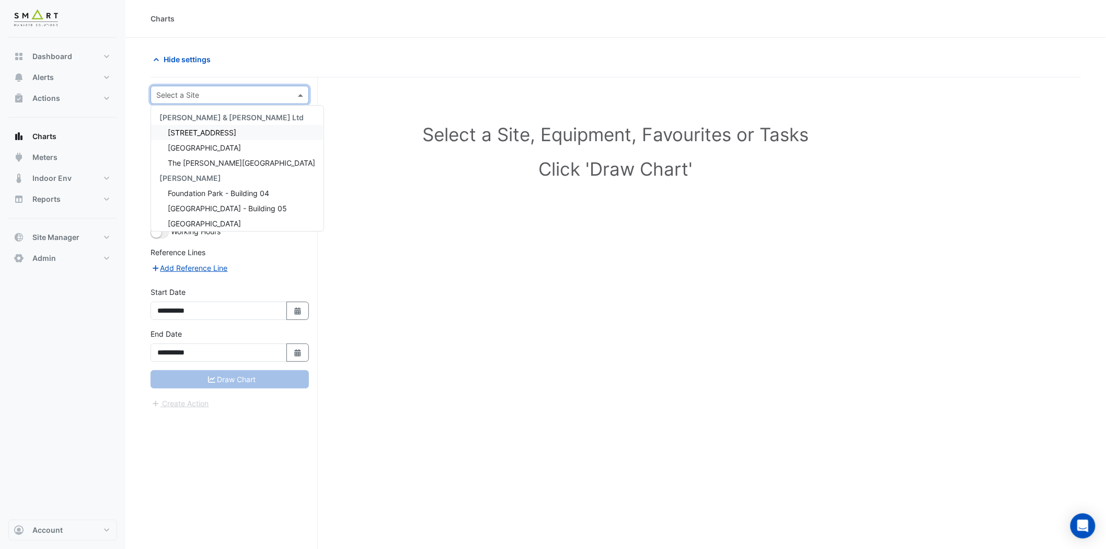
click at [210, 88] on div "Select a Site" at bounding box center [230, 95] width 158 height 18
click at [211, 157] on div "The [PERSON_NAME][GEOGRAPHIC_DATA]" at bounding box center [237, 162] width 173 height 15
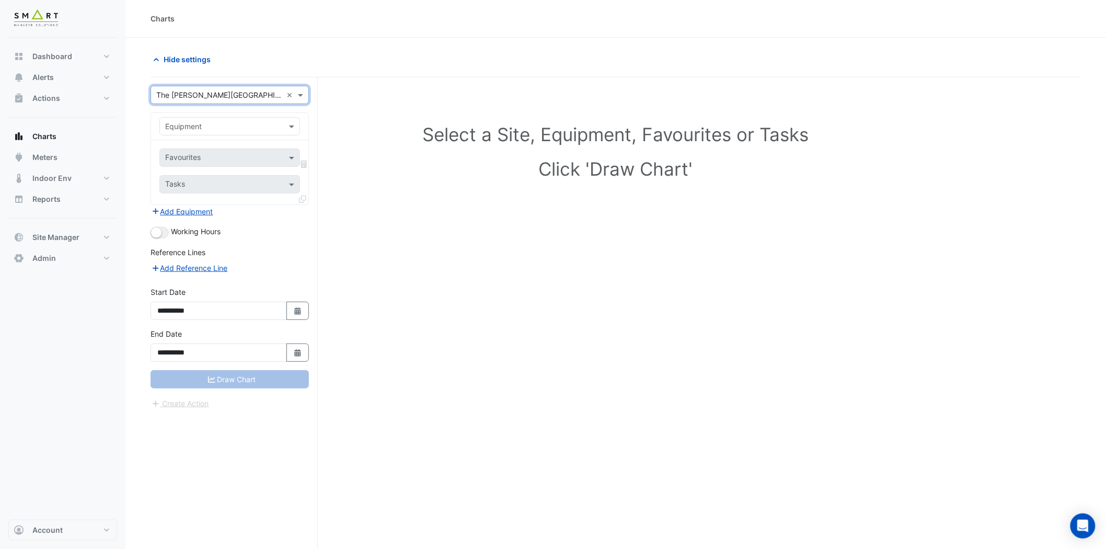
click at [224, 128] on input "text" at bounding box center [219, 126] width 108 height 11
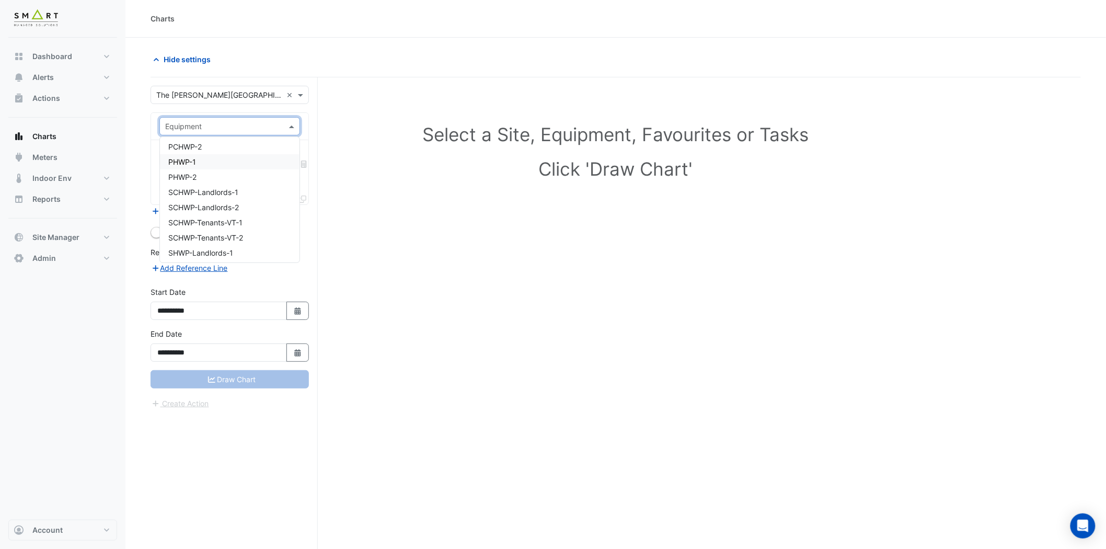
scroll to position [581, 0]
click at [210, 186] on div "PCHWP-1" at bounding box center [230, 189] width 140 height 15
click at [232, 160] on input "text" at bounding box center [223, 158] width 117 height 11
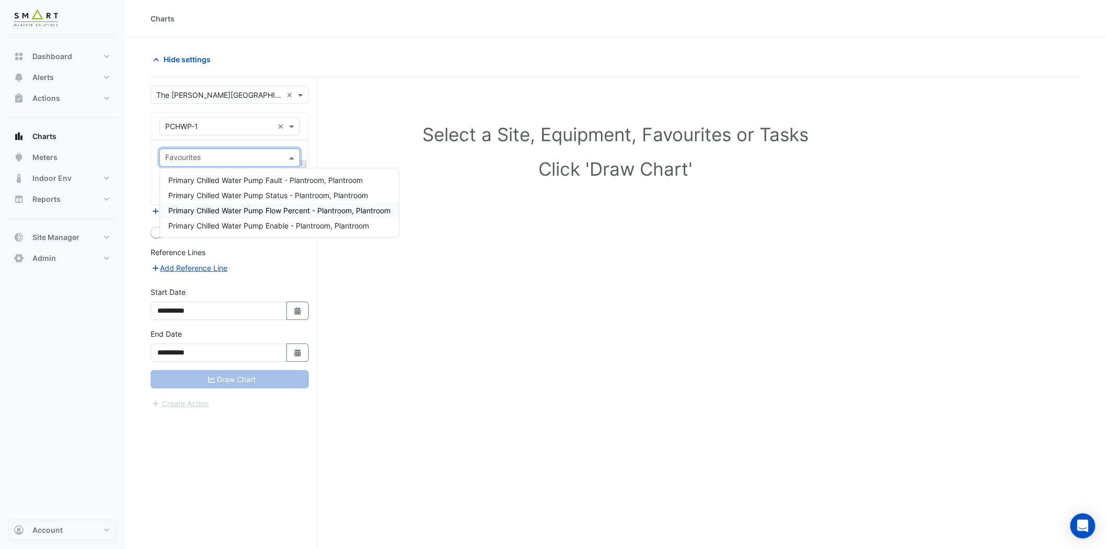
click at [286, 203] on div "Primary Chilled Water Pump Flow Percent - Plantroom, Plantroom" at bounding box center [279, 210] width 239 height 15
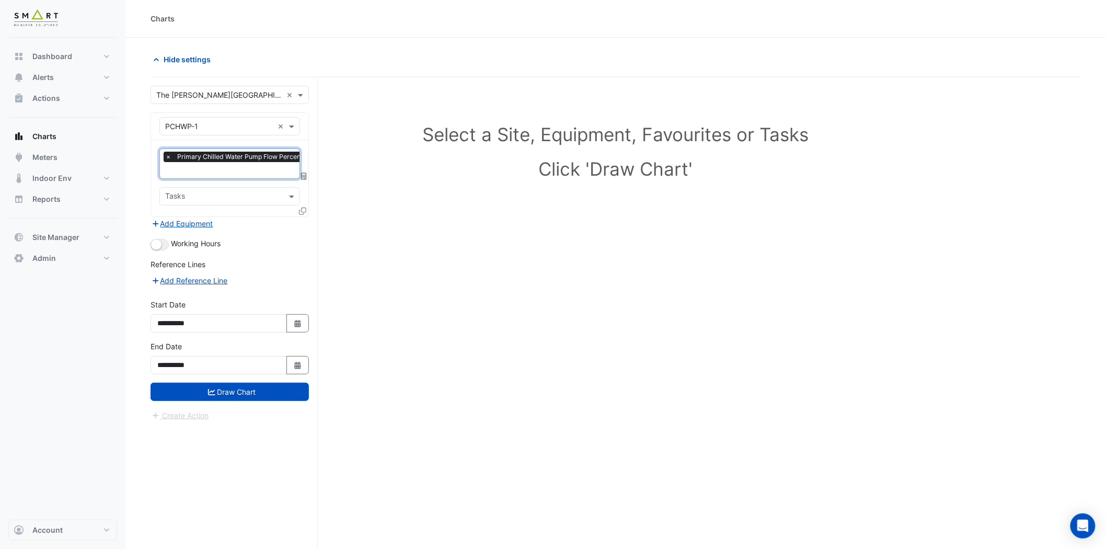
click at [274, 167] on input "text" at bounding box center [272, 171] width 214 height 11
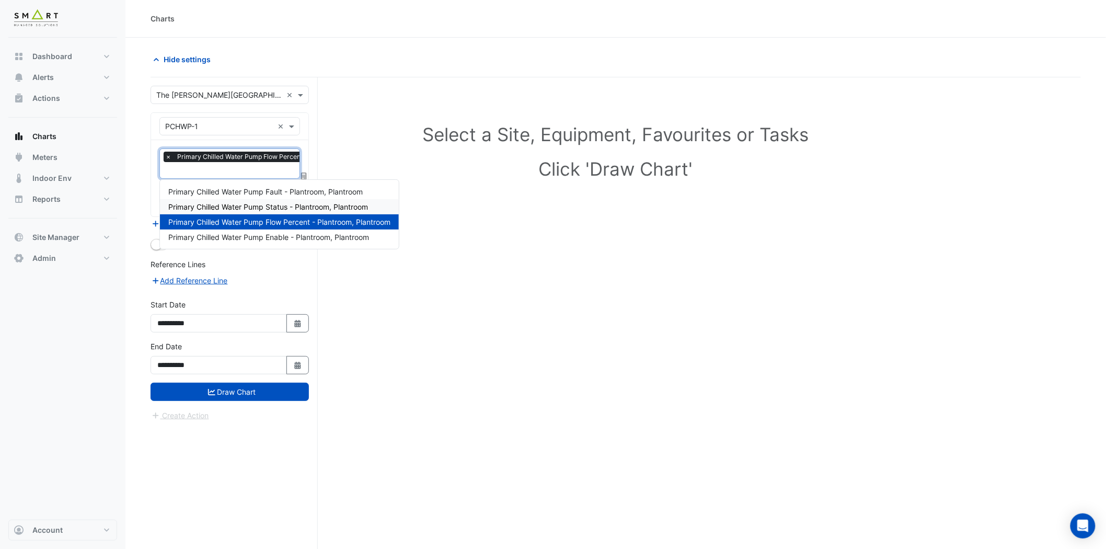
click at [298, 209] on span "Primary Chilled Water Pump Status - Plantroom, Plantroom" at bounding box center [268, 206] width 200 height 9
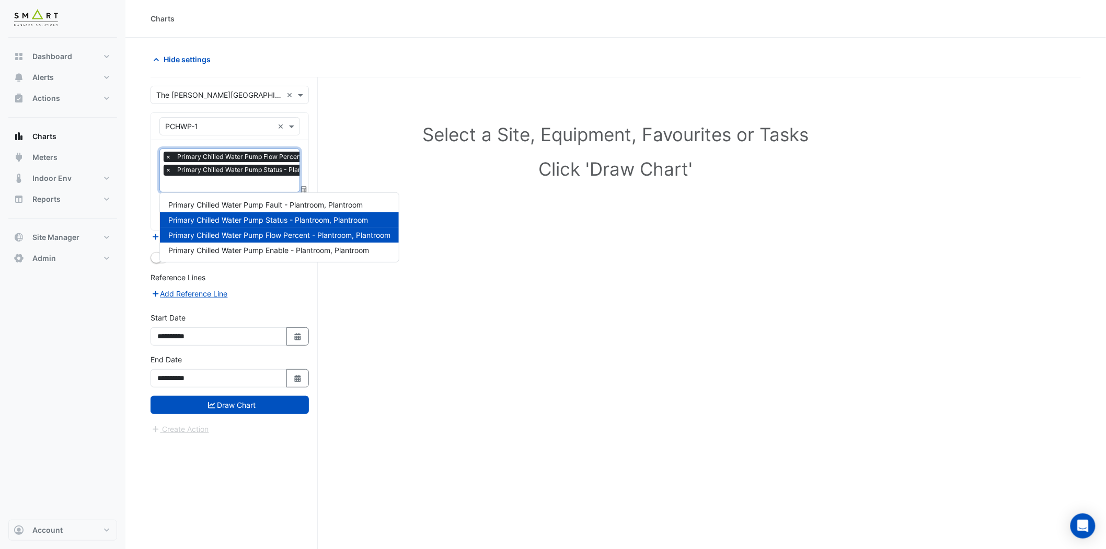
click at [269, 179] on input "text" at bounding box center [272, 184] width 214 height 11
click at [296, 248] on span "Primary Chilled Water Pump Enable - Plantroom, Plantroom" at bounding box center [268, 250] width 201 height 9
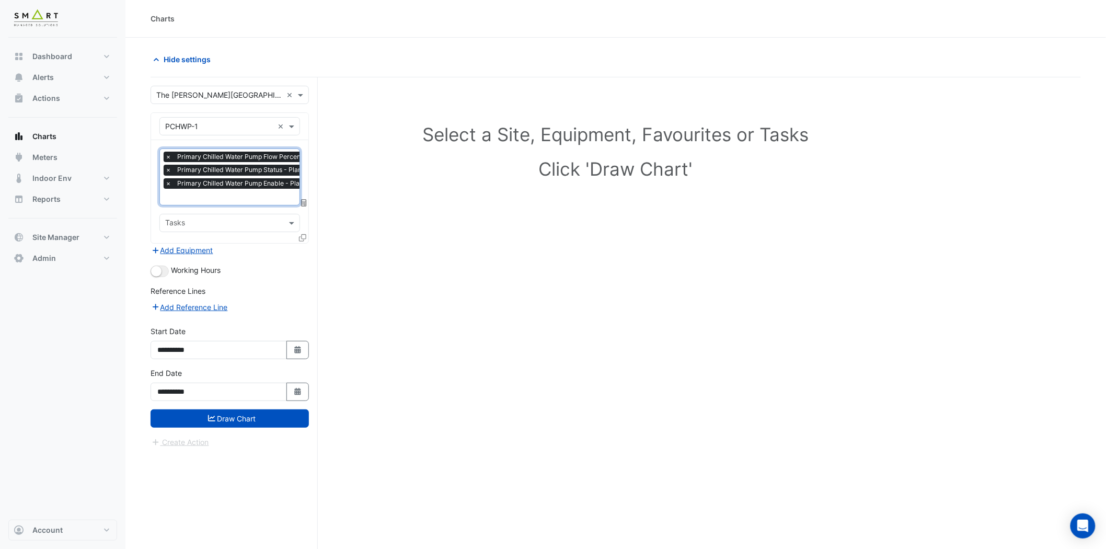
click at [301, 237] on icon at bounding box center [302, 237] width 7 height 7
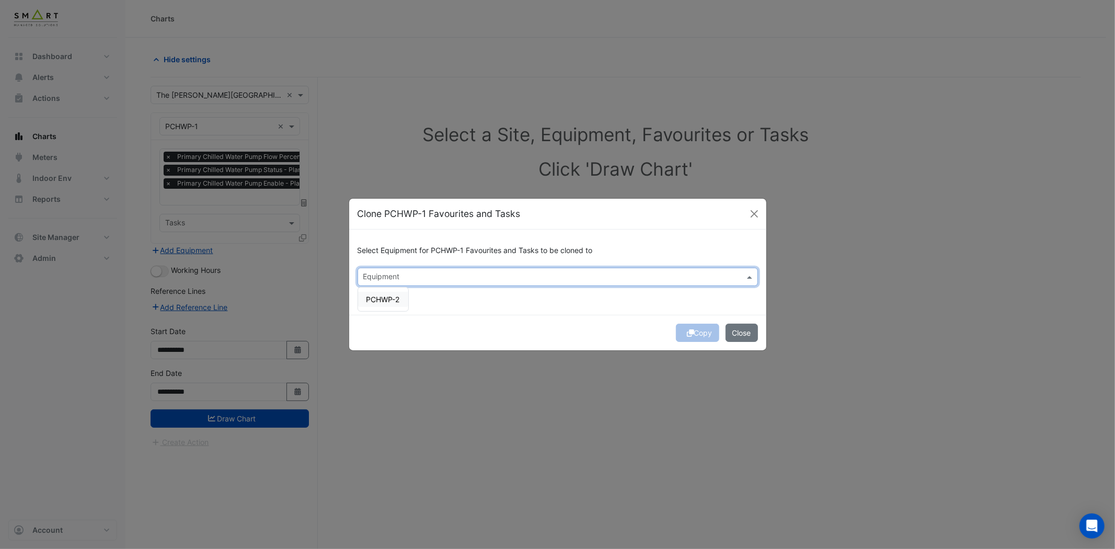
click at [748, 280] on span at bounding box center [750, 276] width 13 height 11
click at [393, 298] on span "PCHWP-2" at bounding box center [382, 299] width 33 height 9
click at [697, 331] on button "Copy" at bounding box center [697, 333] width 43 height 18
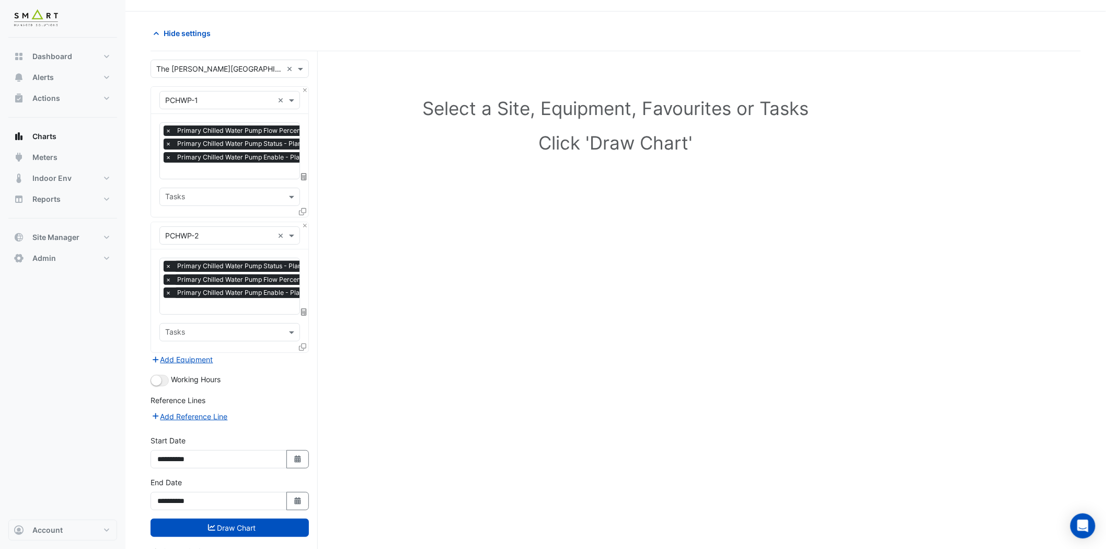
scroll to position [40, 0]
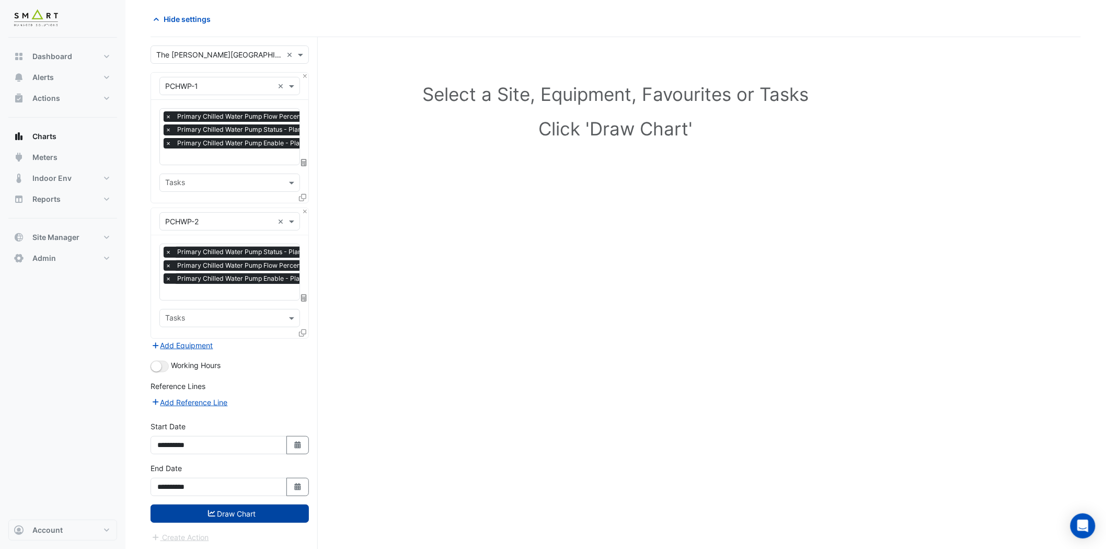
click at [239, 494] on button "Draw Chart" at bounding box center [230, 514] width 158 height 18
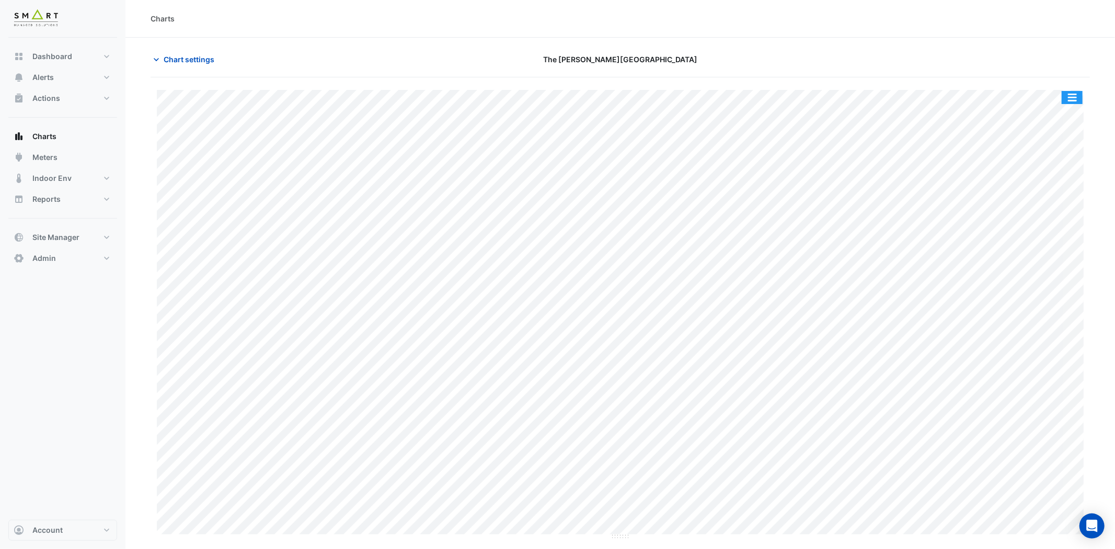
click at [1003, 91] on button "button" at bounding box center [1072, 97] width 21 height 13
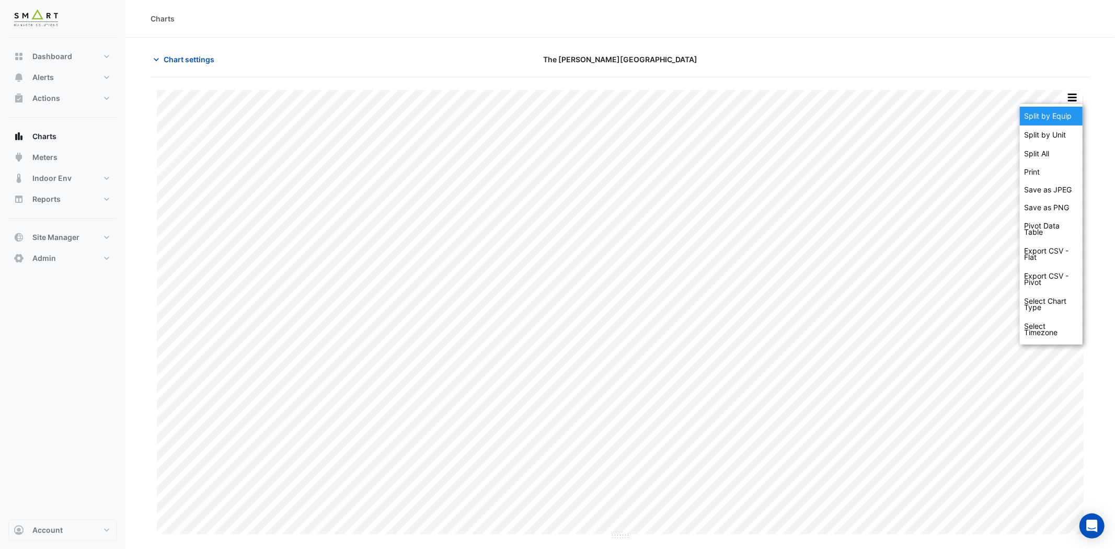
click at [1003, 114] on div "Split by Equip" at bounding box center [1051, 116] width 63 height 19
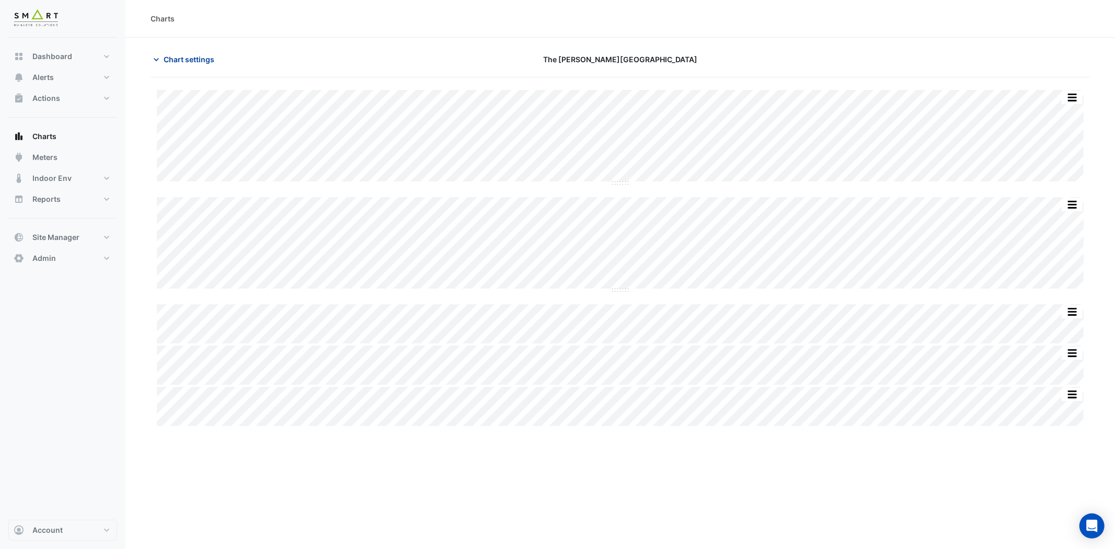
click at [157, 60] on icon "button" at bounding box center [156, 59] width 5 height 3
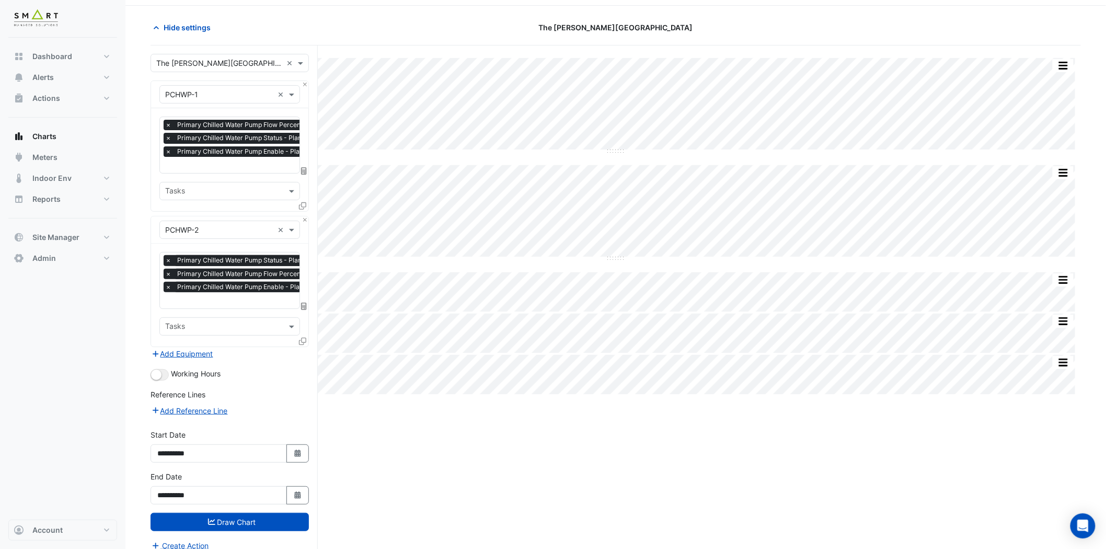
scroll to position [40, 0]
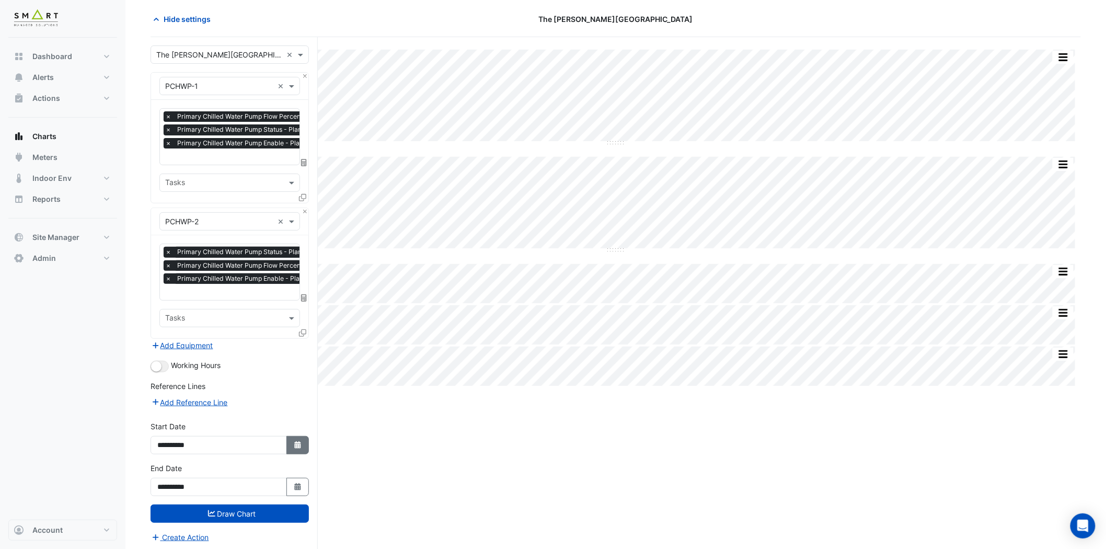
click at [300, 441] on icon "Select Date" at bounding box center [297, 444] width 9 height 7
select select "*"
select select "****"
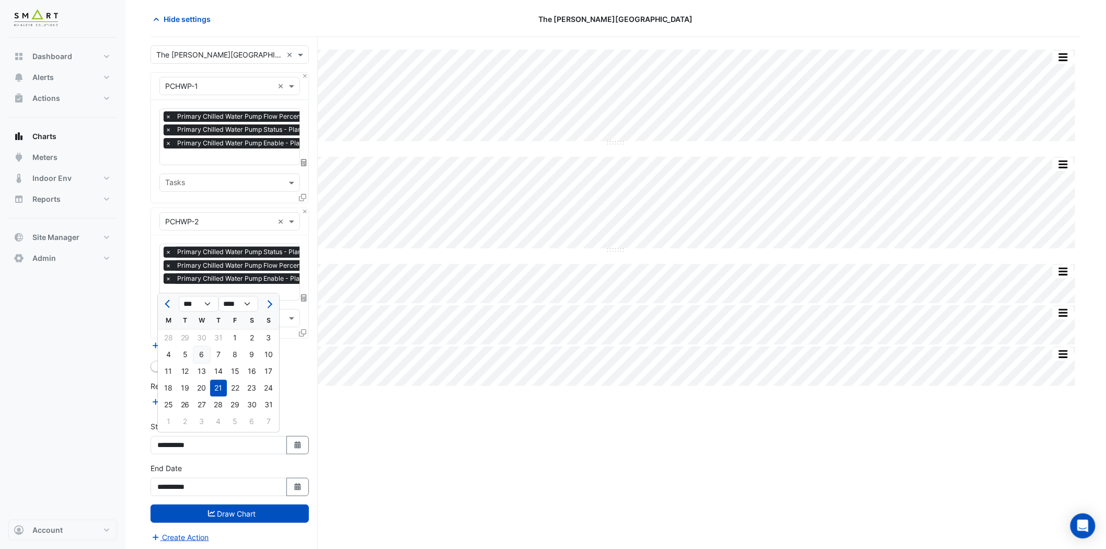
click at [197, 352] on div "6" at bounding box center [201, 354] width 17 height 17
type input "**********"
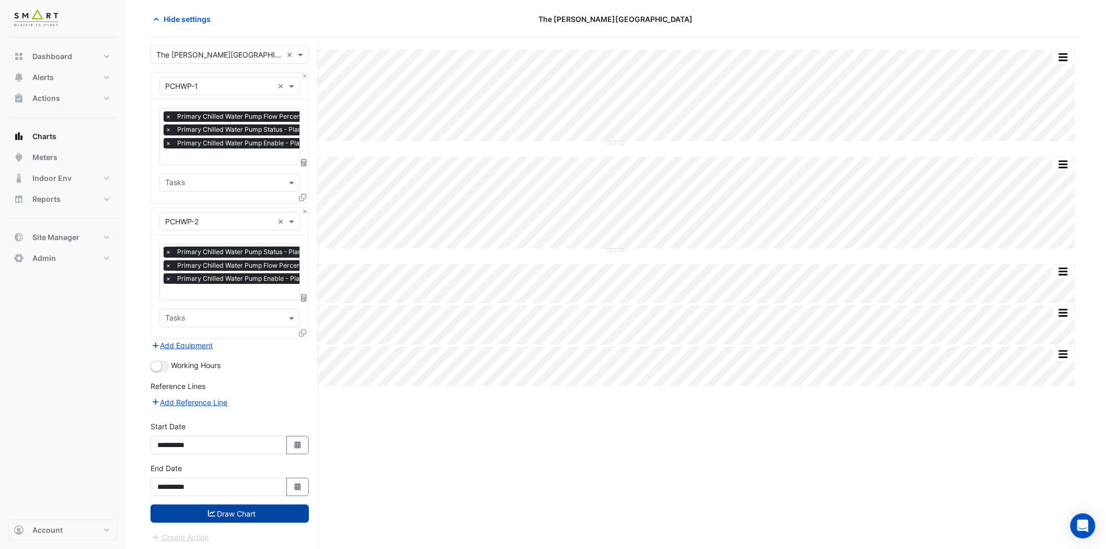
click at [257, 494] on button "Draw Chart" at bounding box center [230, 514] width 158 height 18
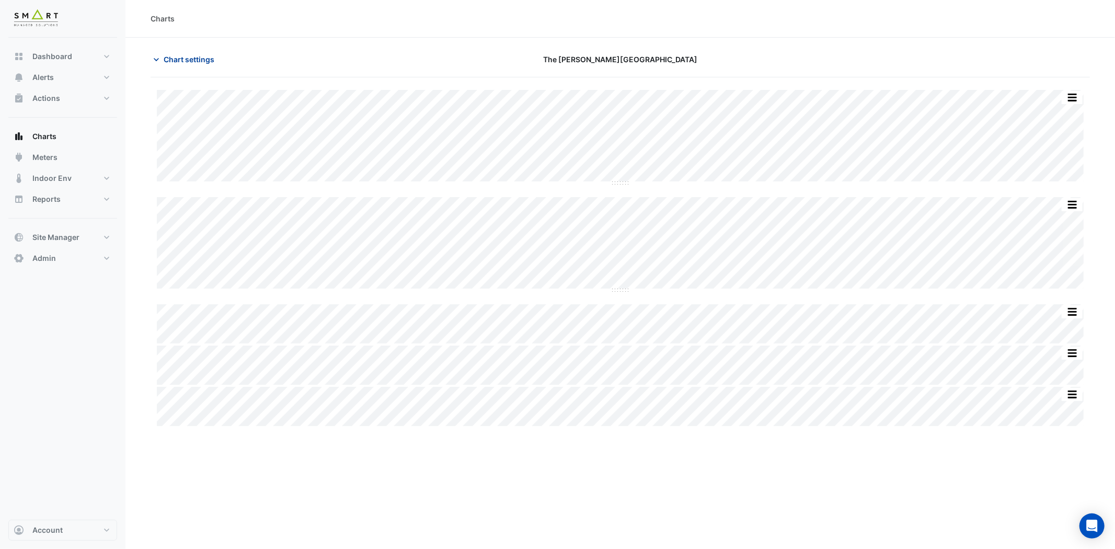
click at [156, 55] on icon "button" at bounding box center [156, 59] width 10 height 10
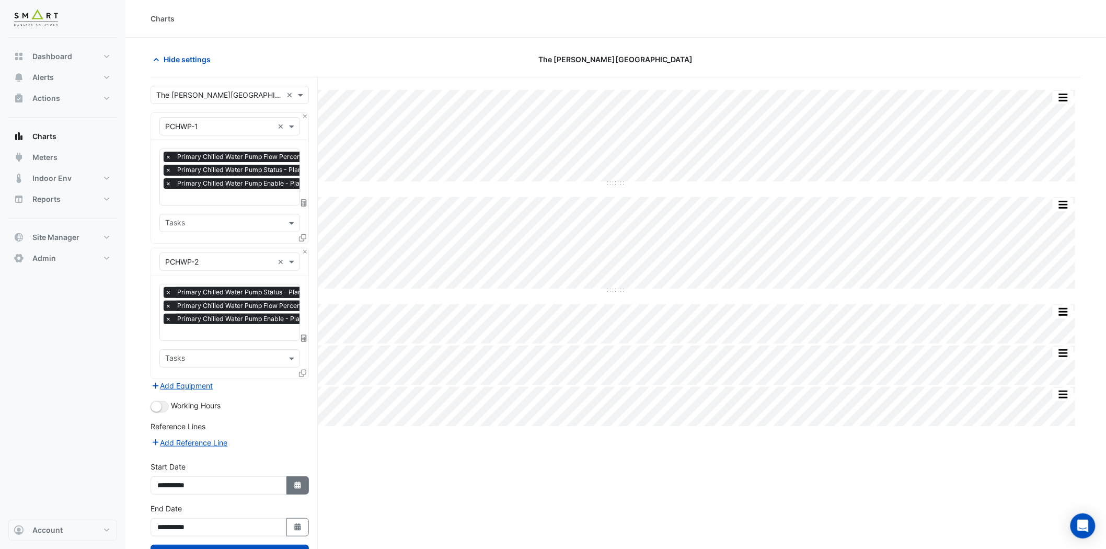
click at [299, 485] on icon "button" at bounding box center [297, 485] width 6 height 7
select select "*"
select select "****"
click at [236, 374] on div "1" at bounding box center [235, 378] width 17 height 17
type input "**********"
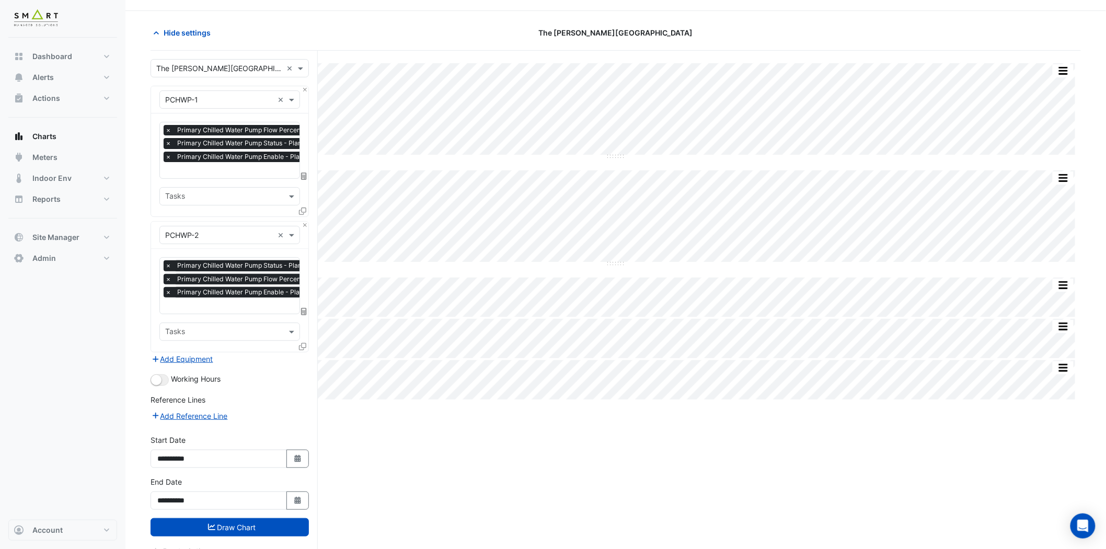
scroll to position [40, 0]
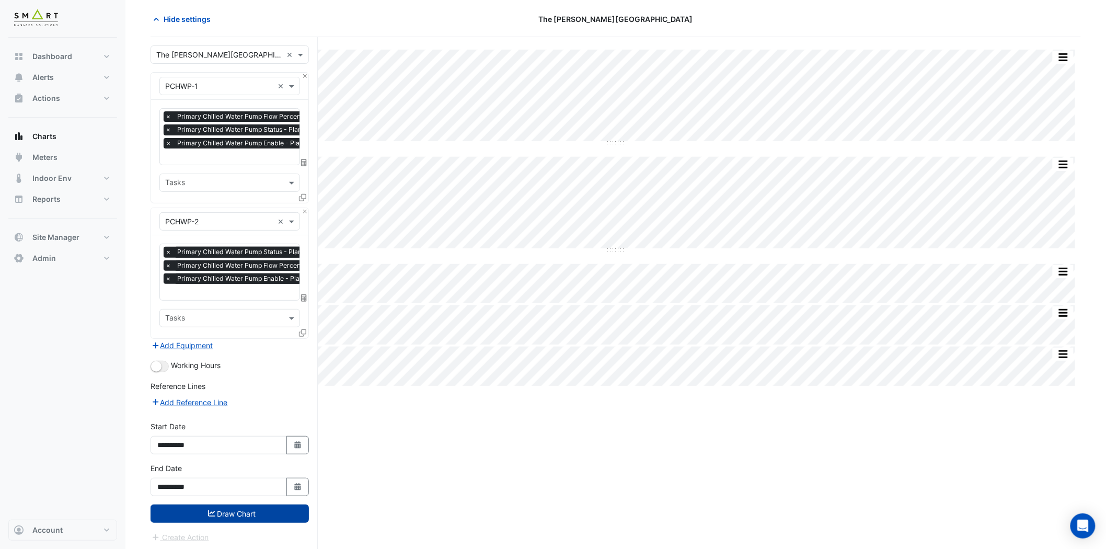
click at [260, 494] on button "Draw Chart" at bounding box center [230, 514] width 158 height 18
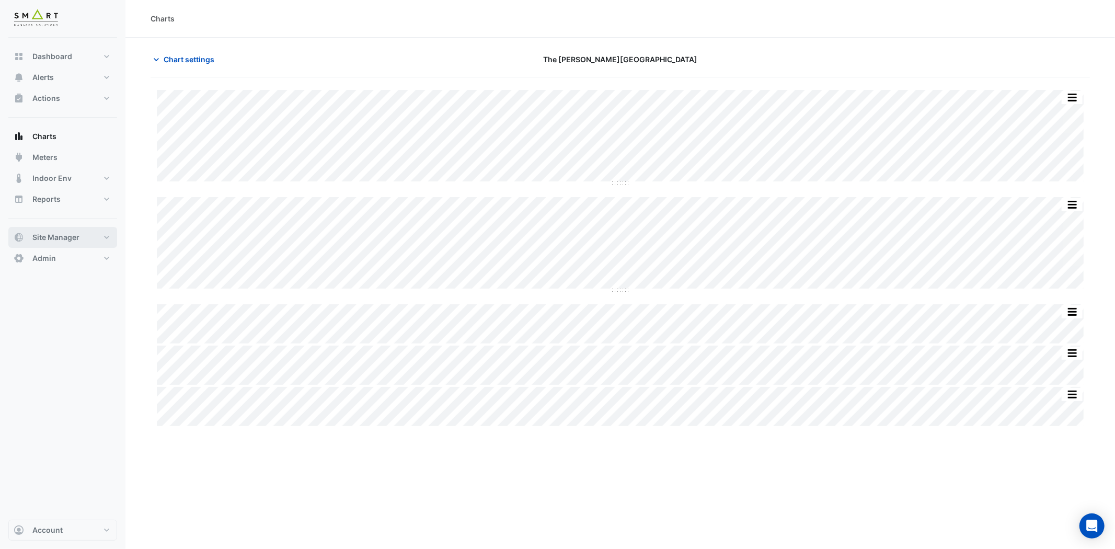
click at [111, 235] on button "Site Manager" at bounding box center [62, 237] width 109 height 21
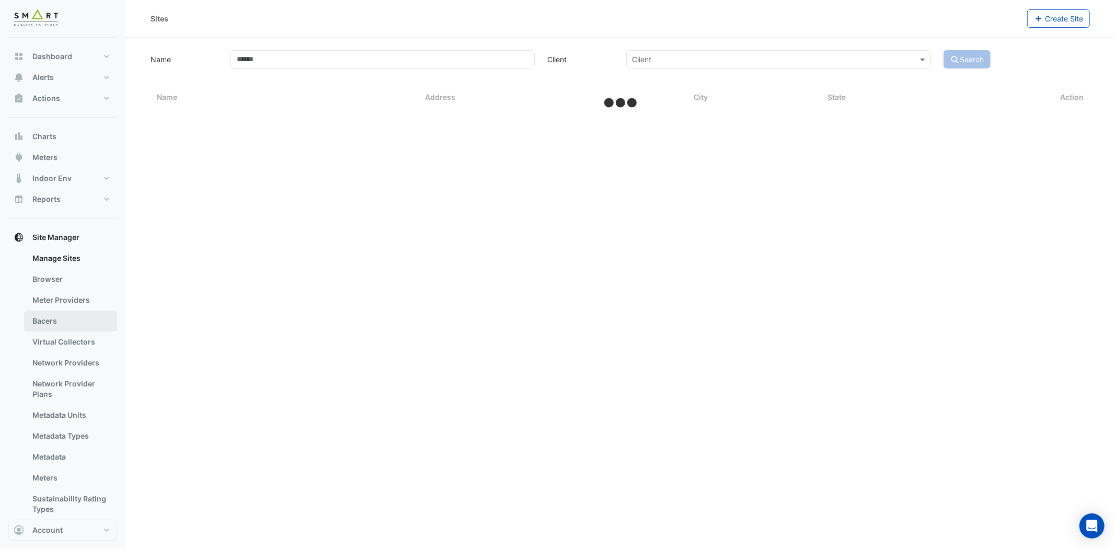
click at [61, 314] on link "Bacers" at bounding box center [70, 321] width 93 height 21
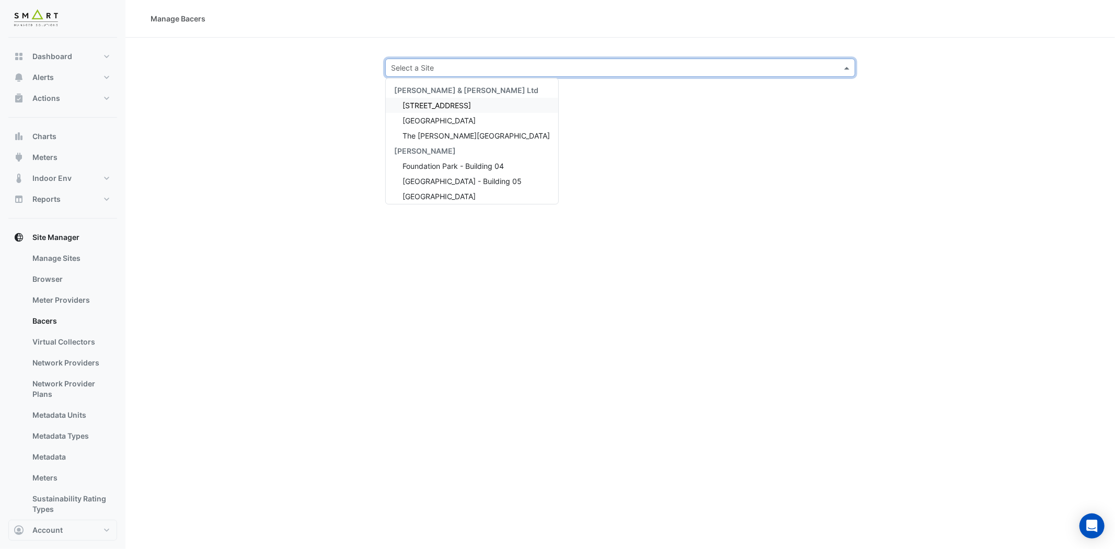
click at [465, 64] on input "text" at bounding box center [610, 68] width 438 height 11
click at [436, 131] on span "The [PERSON_NAME][GEOGRAPHIC_DATA]" at bounding box center [476, 135] width 147 height 9
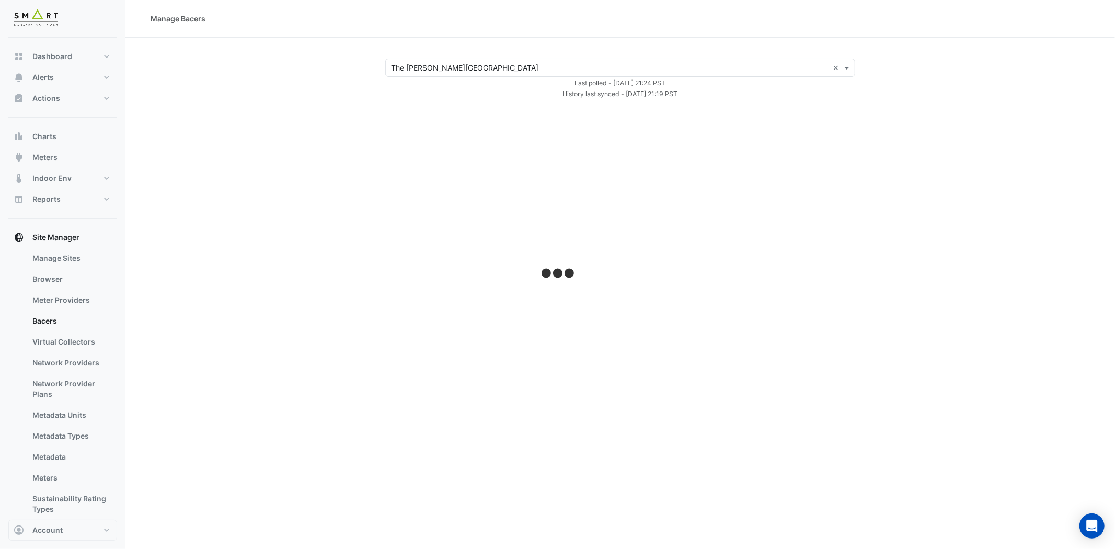
select select "***"
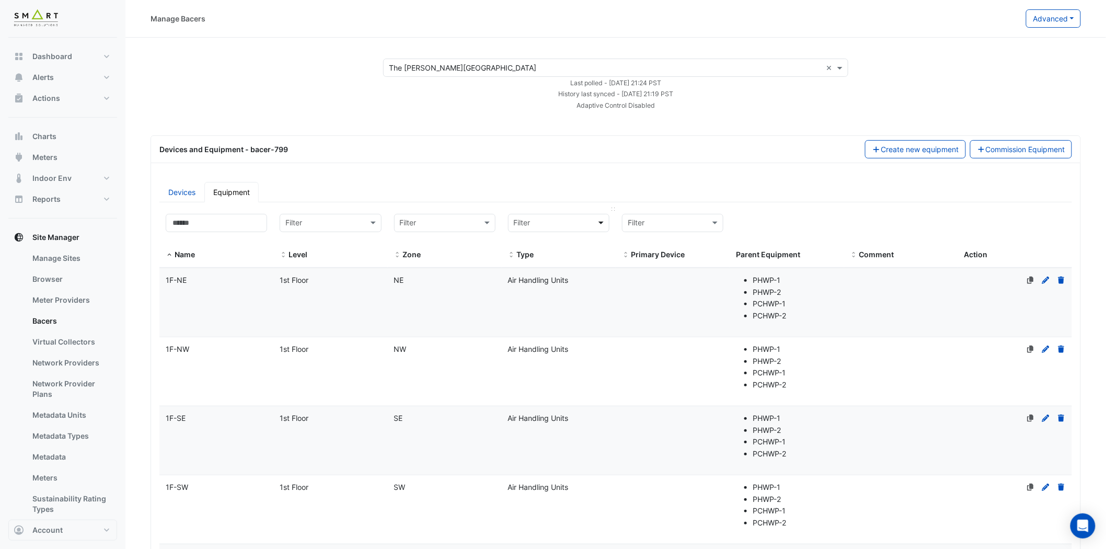
click at [599, 222] on span at bounding box center [602, 223] width 13 height 12
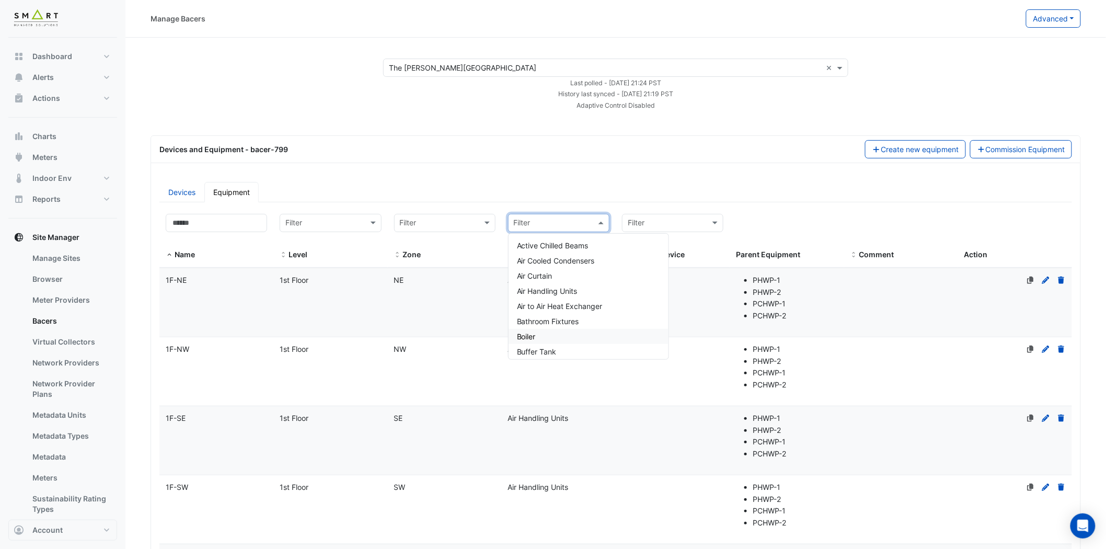
click at [533, 333] on span "Boiler" at bounding box center [526, 336] width 19 height 9
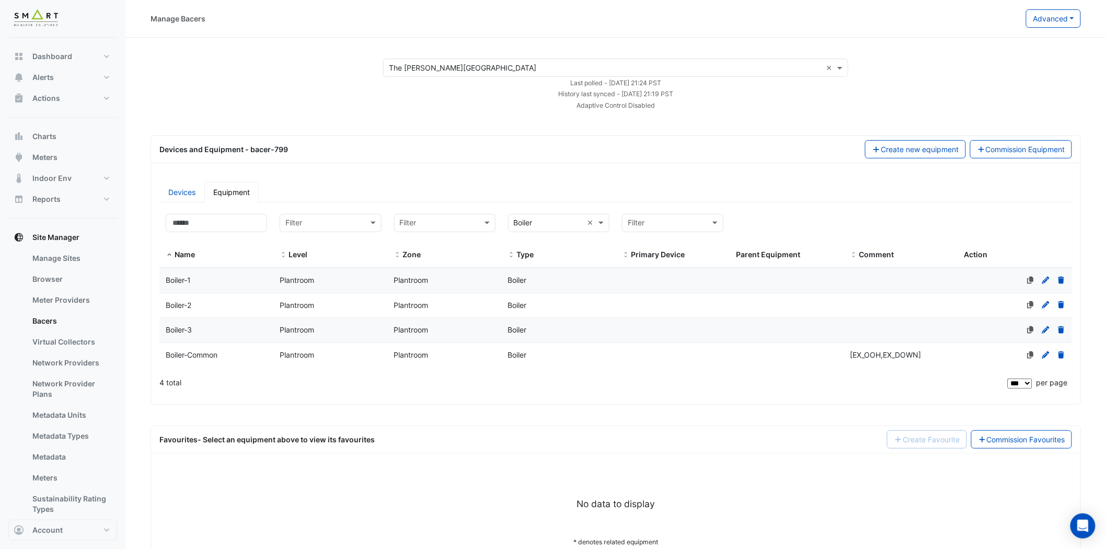
click at [225, 283] on div "Boiler-1" at bounding box center [216, 280] width 114 height 12
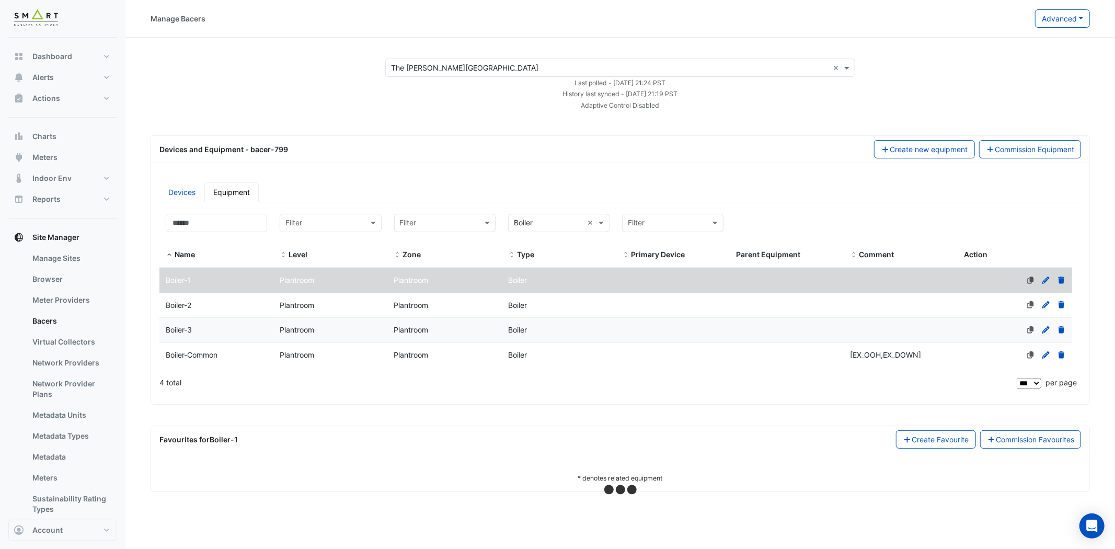
select select "***"
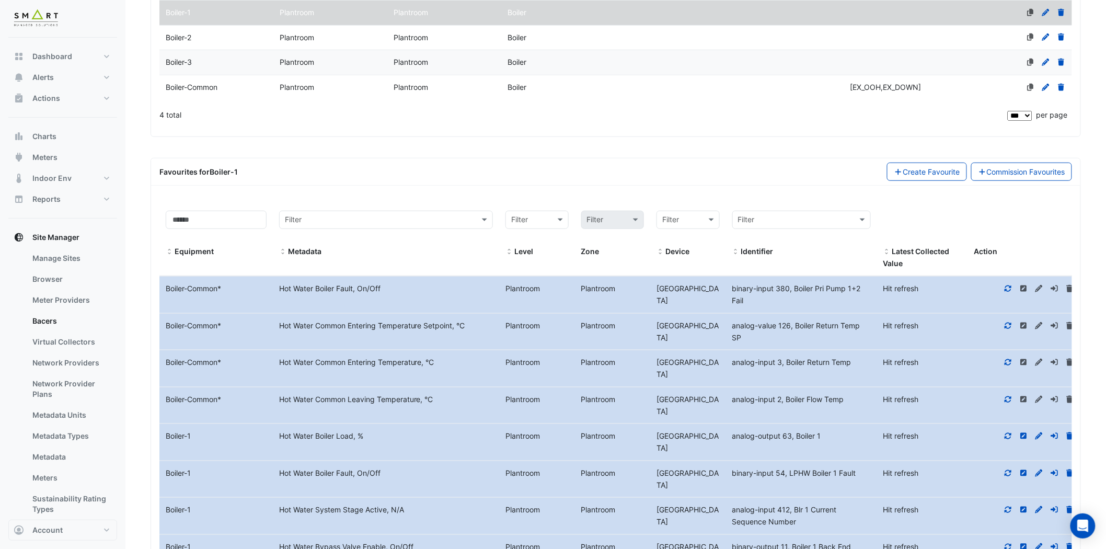
scroll to position [348, 0]
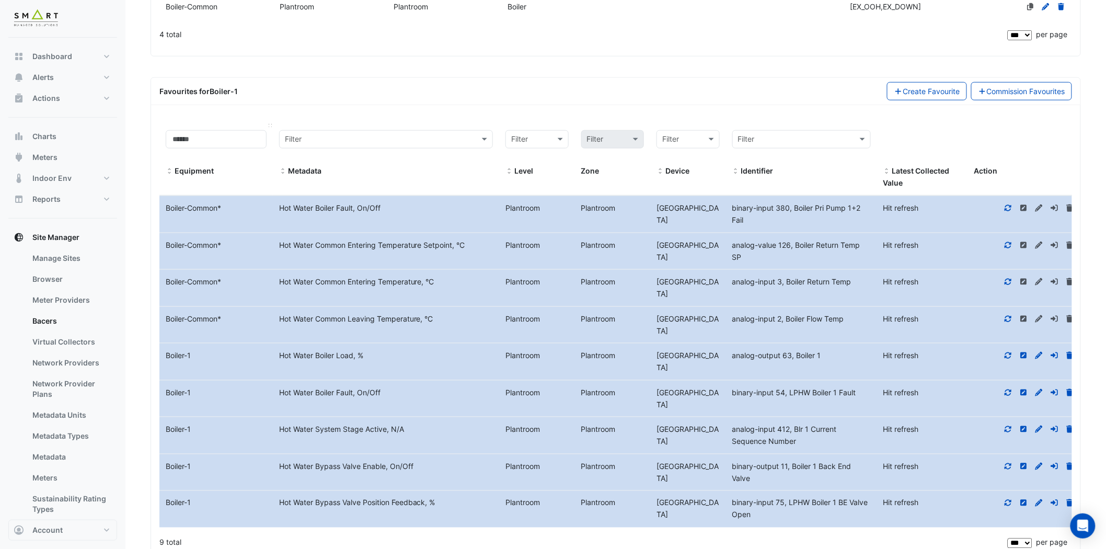
click at [171, 170] on span at bounding box center [169, 171] width 7 height 8
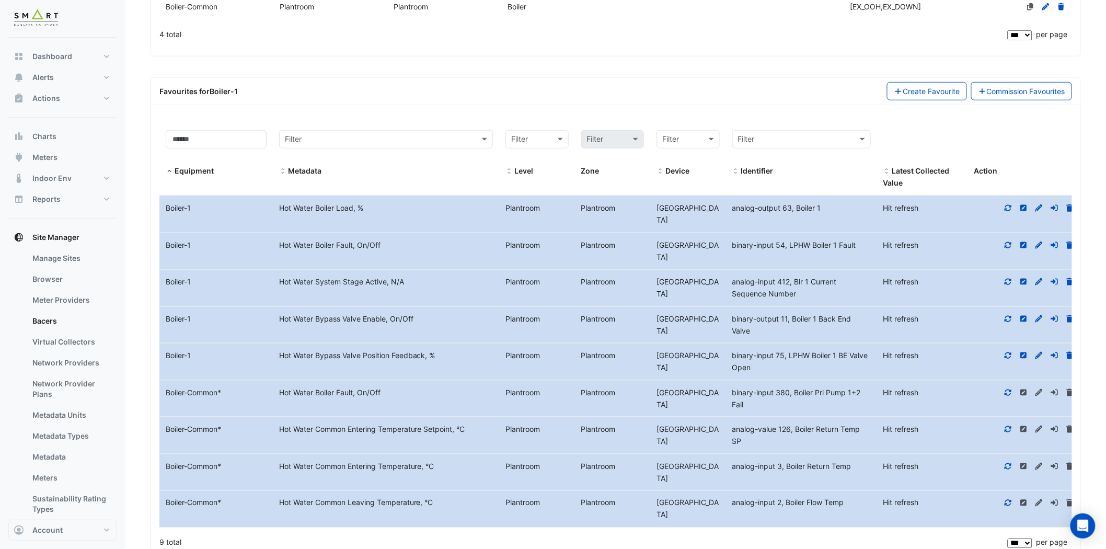
drag, startPoint x: 356, startPoint y: 246, endPoint x: 280, endPoint y: 254, distance: 76.3
click at [280, 254] on datatable-body-cell "Metadata Hot Water Boiler Fault, On/Off" at bounding box center [386, 251] width 227 height 37
copy div "Hot Water Boiler Fault,"
drag, startPoint x: 278, startPoint y: 391, endPoint x: 804, endPoint y: 405, distance: 526.6
click at [804, 405] on div "Equipment Name Boiler-Common * Metadata Hot Water Boiler Fault, On/Off Level Pl…" at bounding box center [620, 399] width 922 height 37
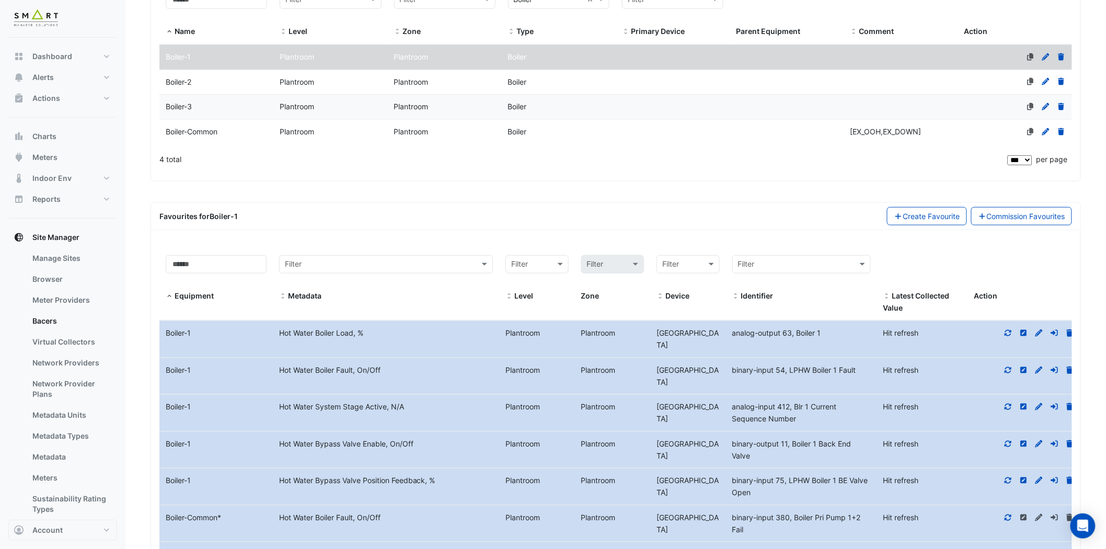
scroll to position [165, 0]
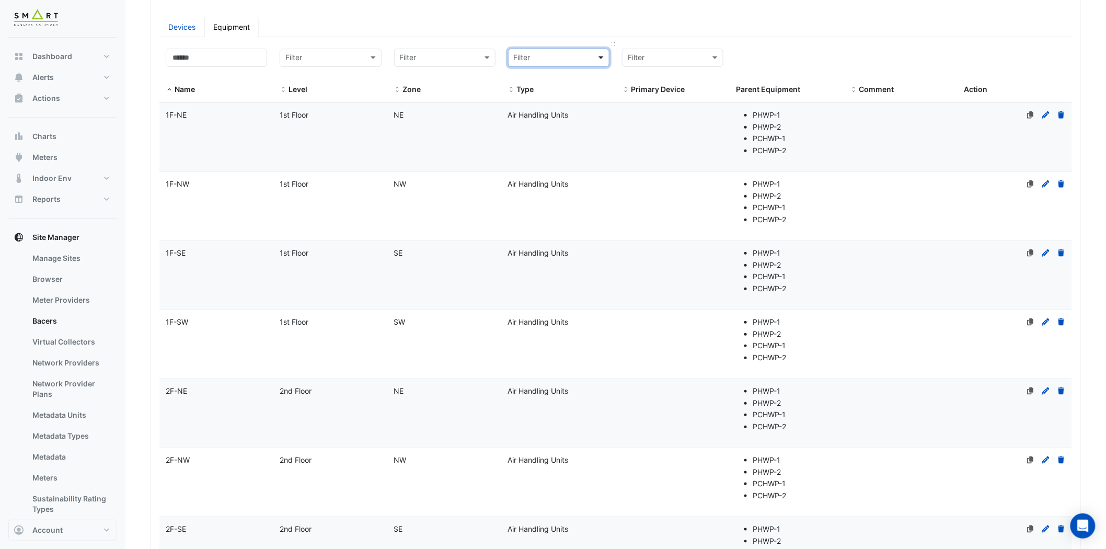
click at [597, 55] on span at bounding box center [602, 58] width 13 height 12
type input "***"
click at [584, 108] on span "Primary Hot Water Pumps" at bounding box center [561, 110] width 88 height 9
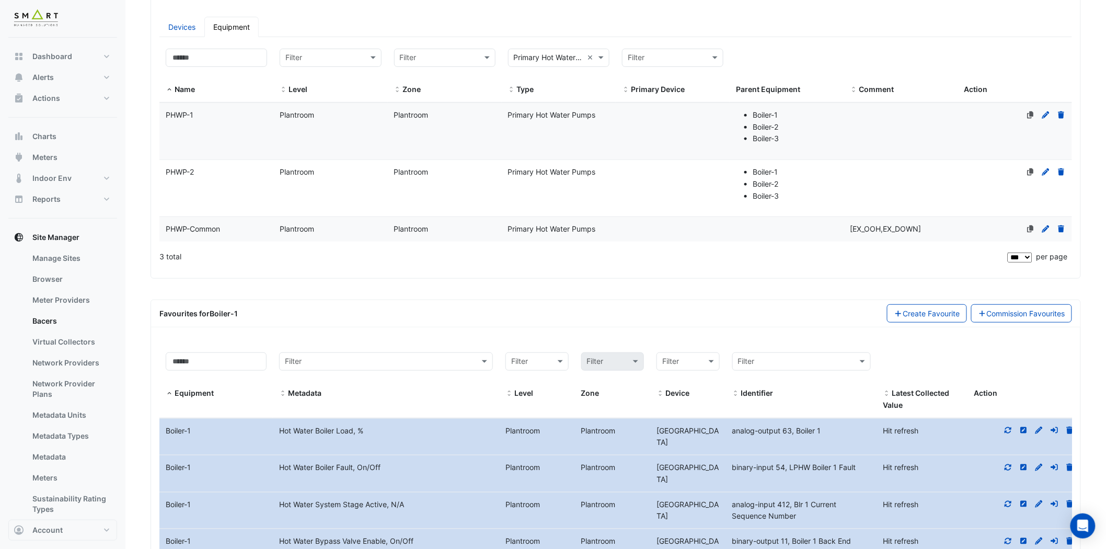
click at [217, 225] on span "PHWP-Common" at bounding box center [193, 228] width 54 height 9
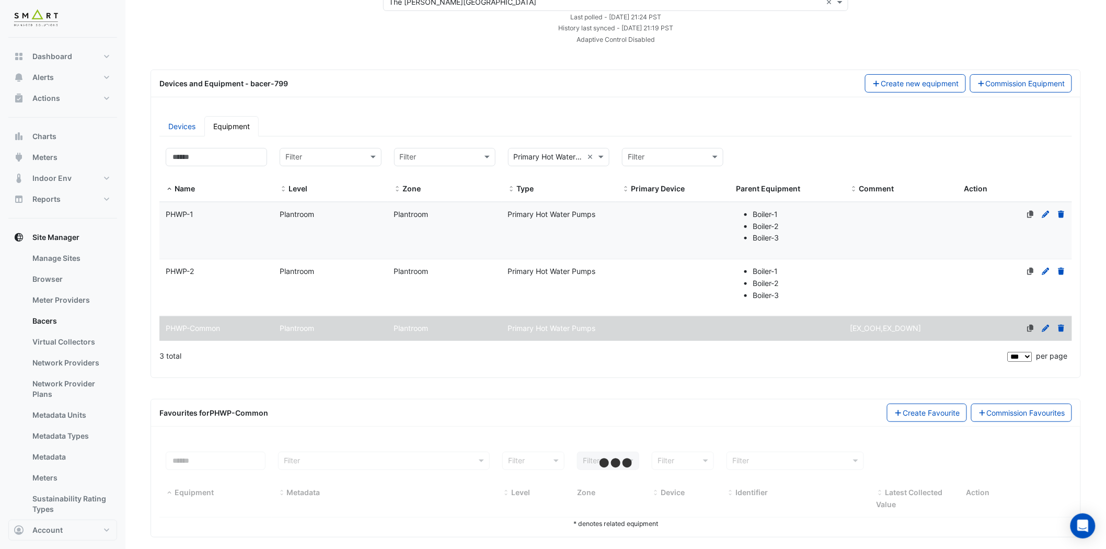
scroll to position [76, 0]
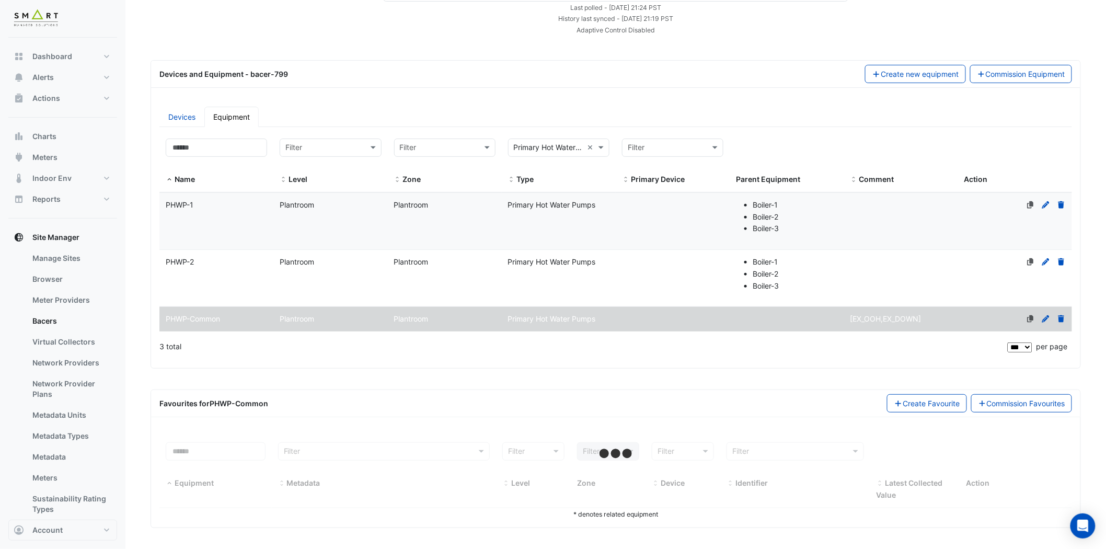
select select "***"
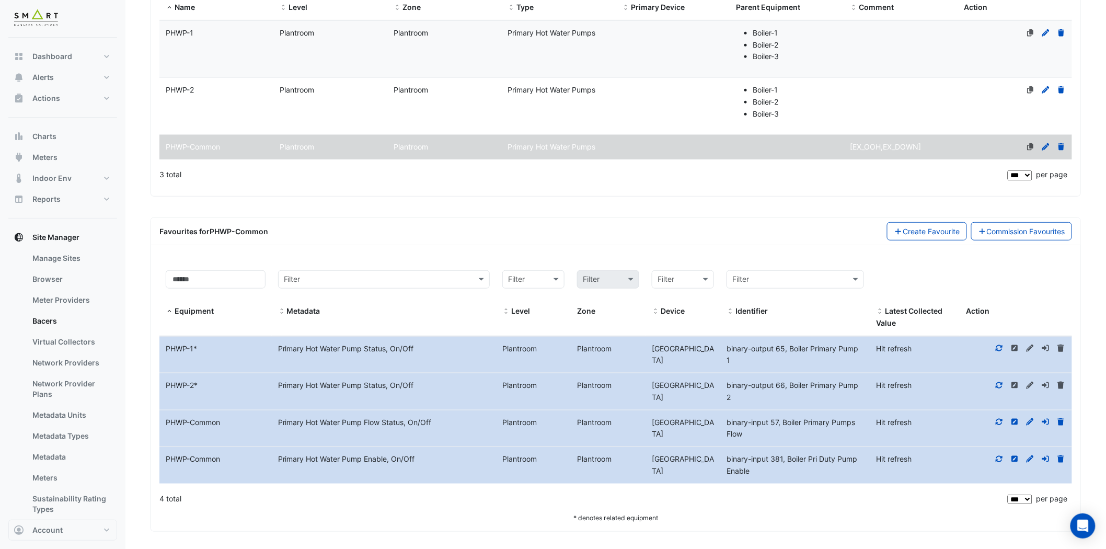
scroll to position [253, 0]
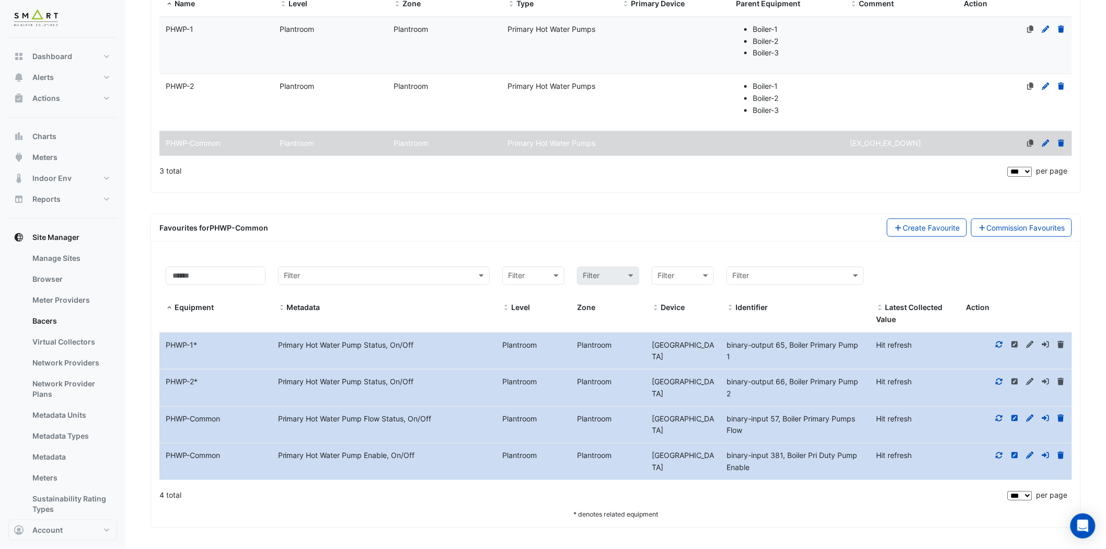
drag, startPoint x: 221, startPoint y: 420, endPoint x: 162, endPoint y: 420, distance: 58.6
click at [162, 420] on div "PHWP-Common" at bounding box center [215, 419] width 112 height 12
copy div "PHWP-Common"
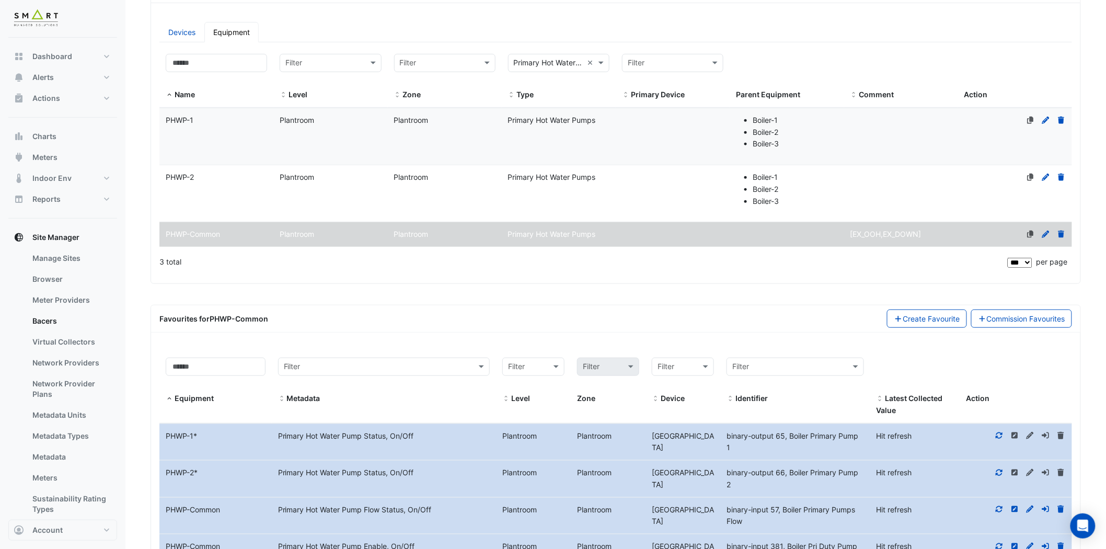
scroll to position [20, 0]
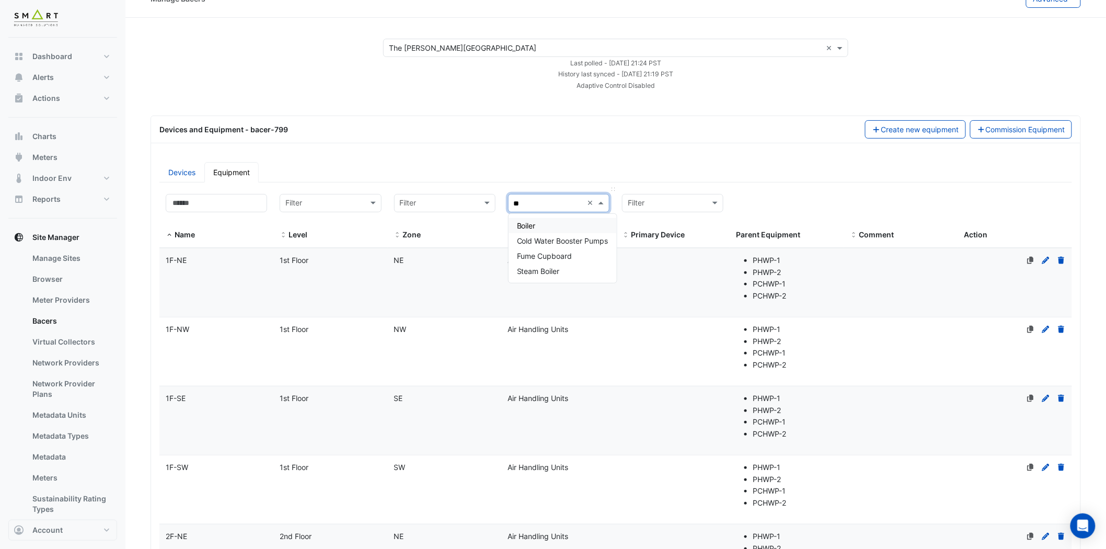
type input "***"
click at [574, 218] on div "Boiler" at bounding box center [559, 225] width 100 height 15
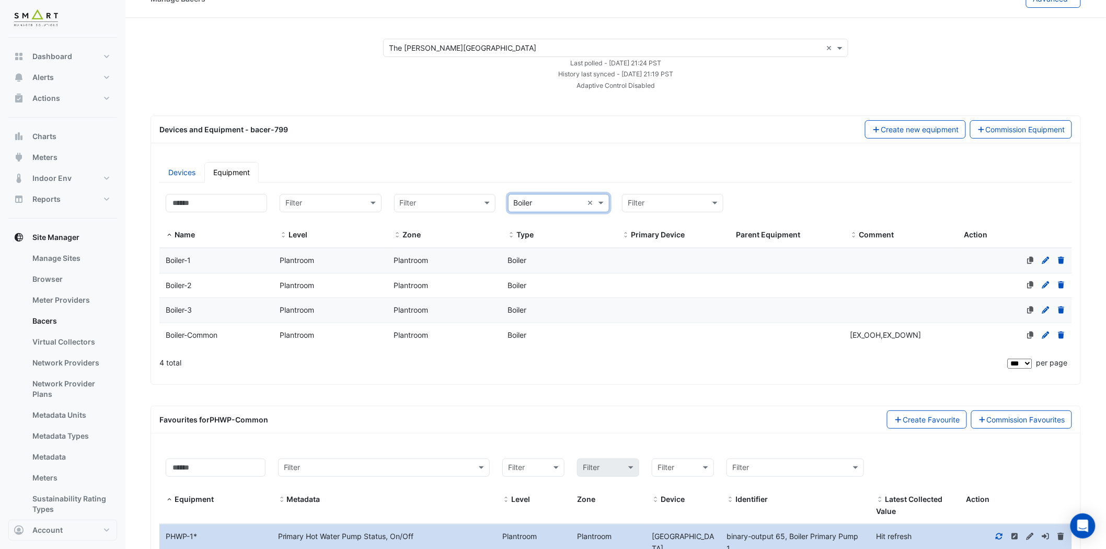
click at [236, 332] on div "Boiler-Common" at bounding box center [216, 335] width 114 height 12
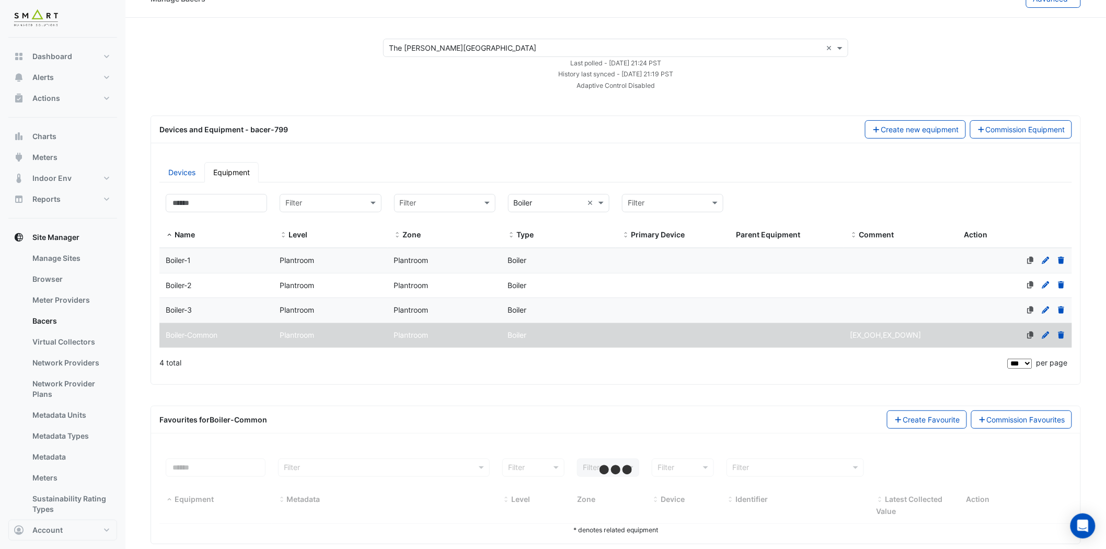
scroll to position [37, 0]
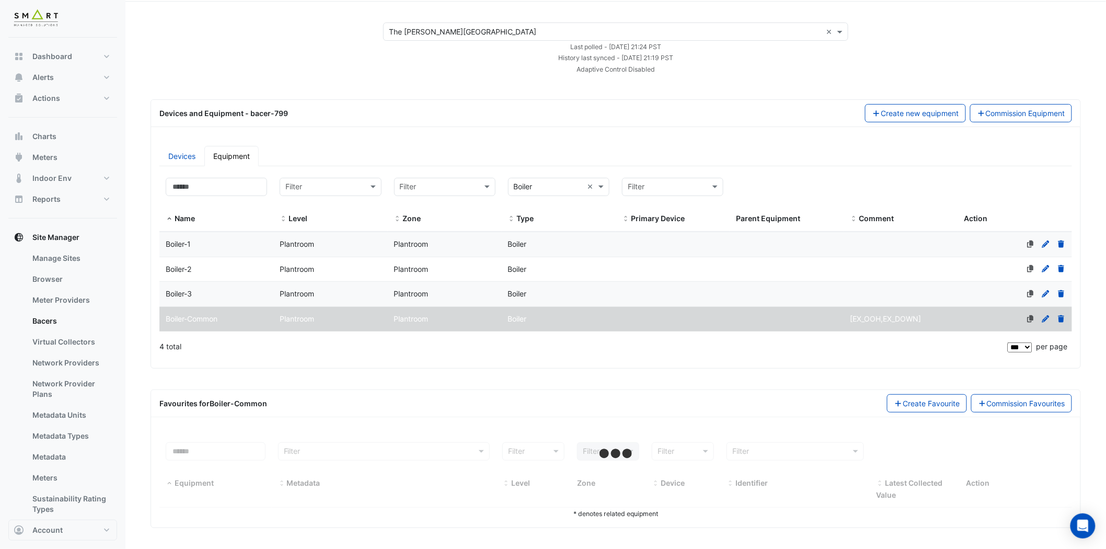
select select "***"
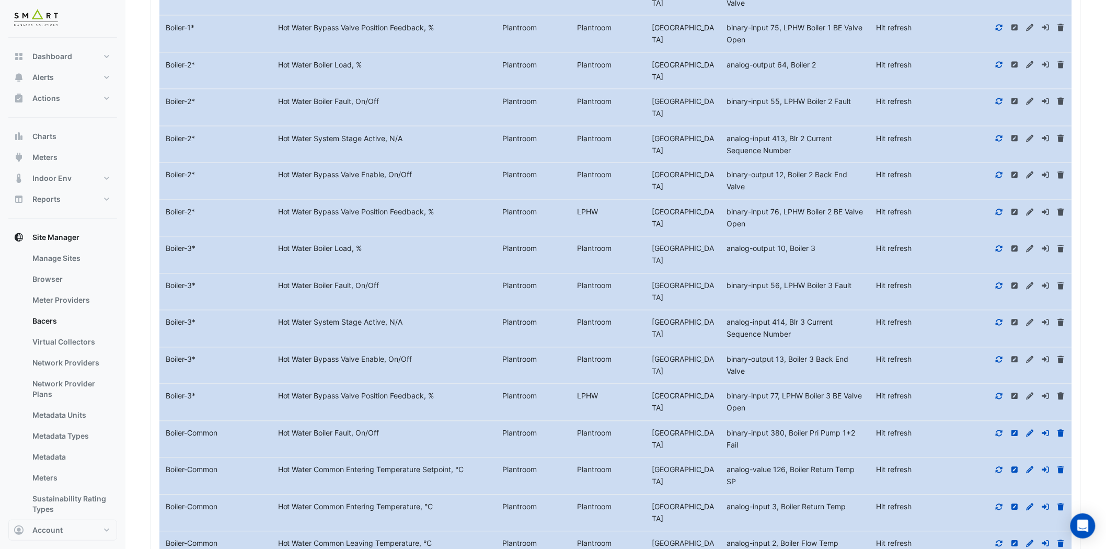
scroll to position [766, 0]
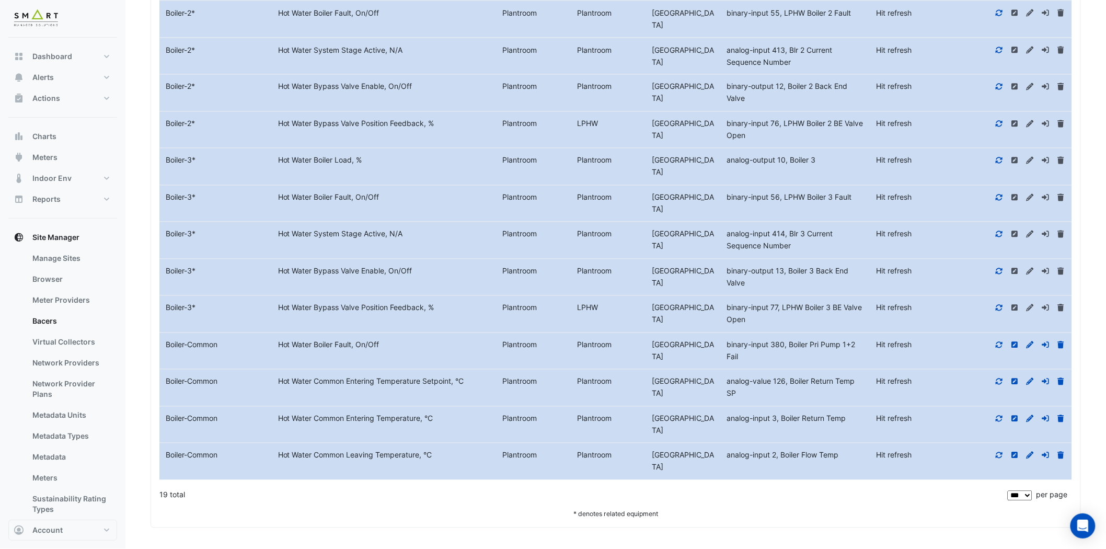
click at [1003, 345] on icon at bounding box center [1045, 345] width 7 height 6
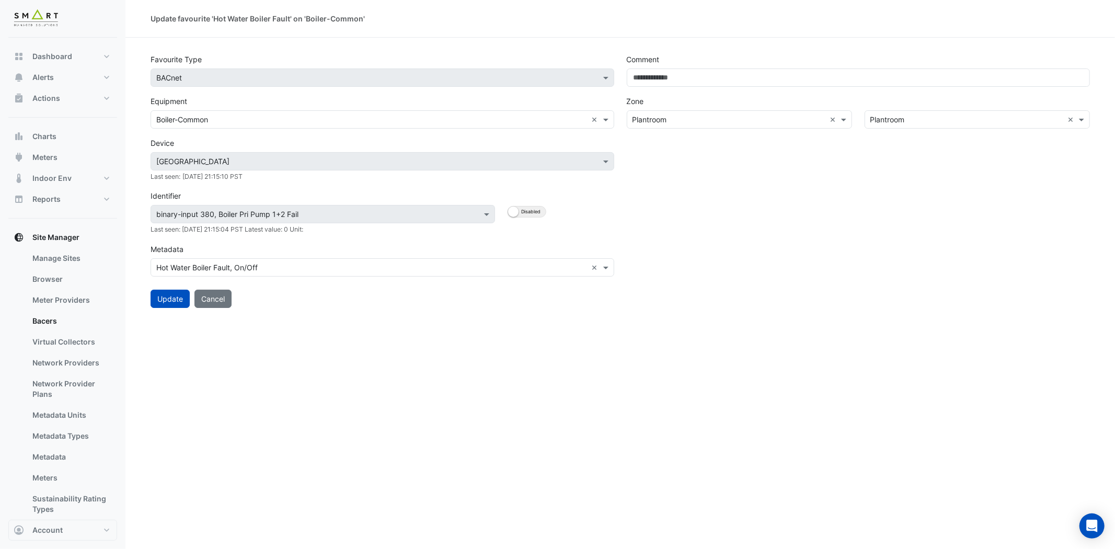
click at [568, 119] on input "text" at bounding box center [371, 119] width 431 height 11
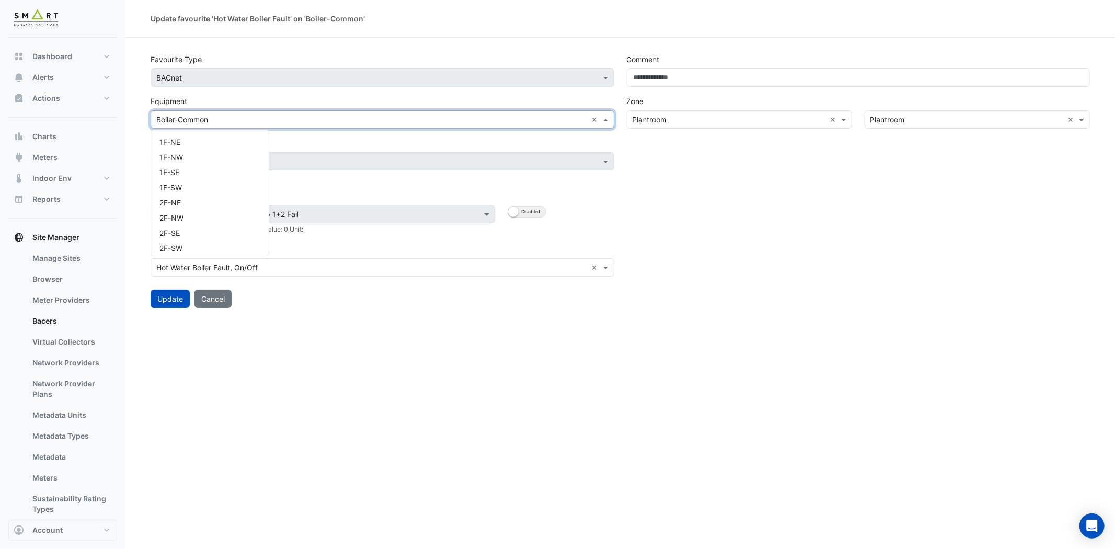
scroll to position [383, 0]
paste input "**********"
type input "**********"
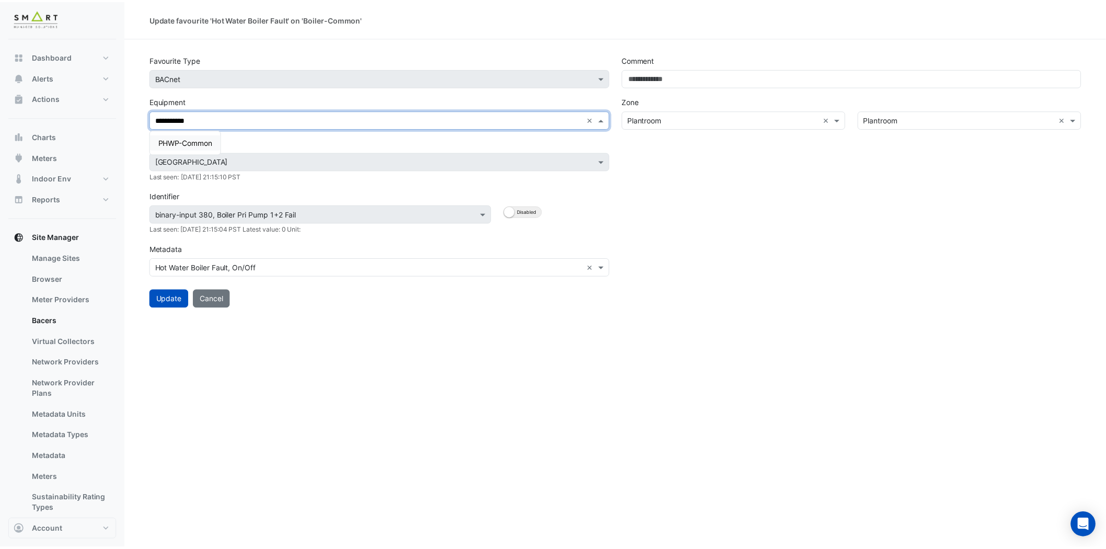
scroll to position [0, 0]
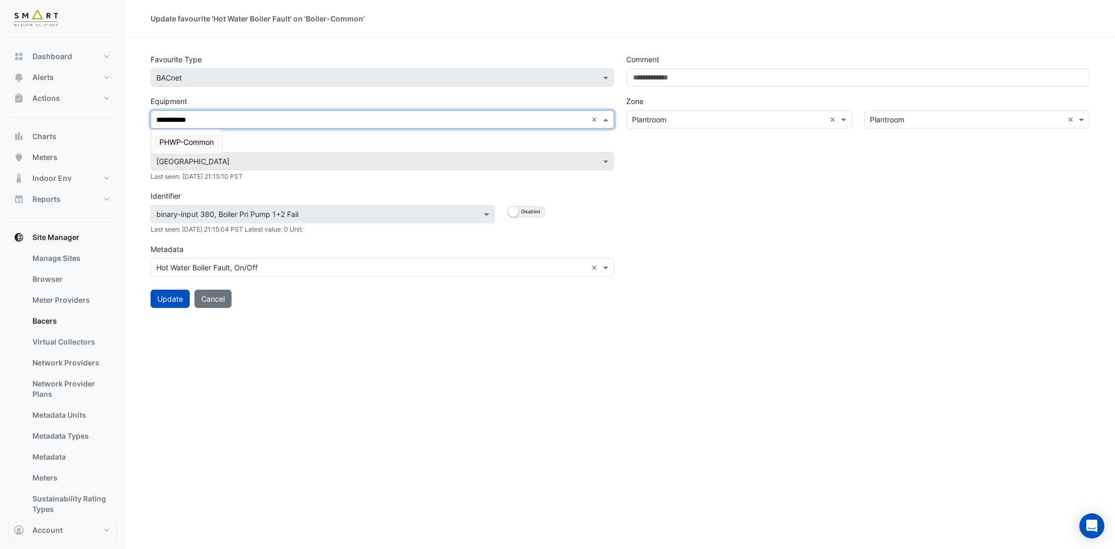
click at [169, 139] on span "PHWP-Common" at bounding box center [186, 141] width 54 height 9
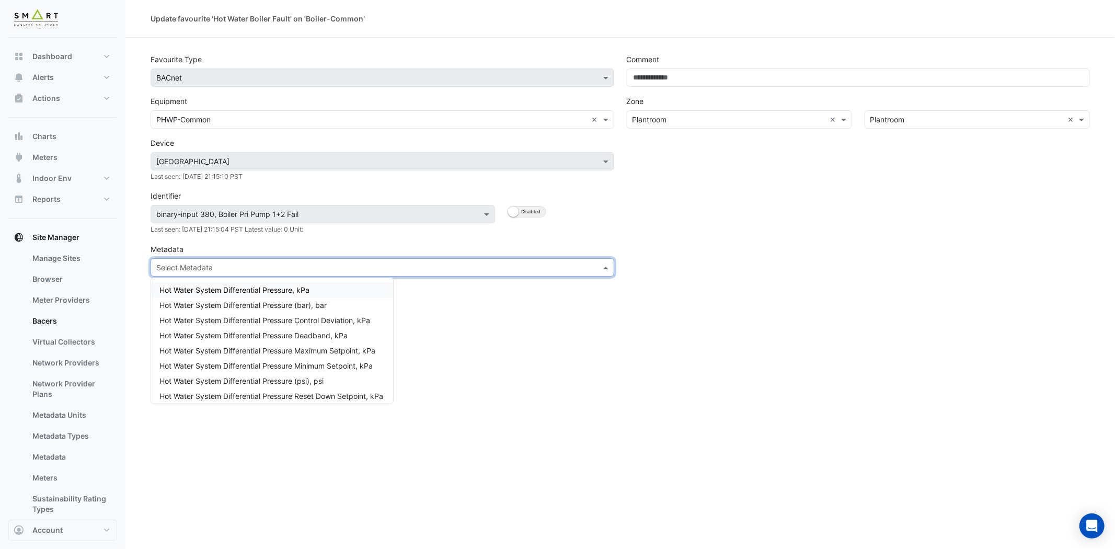
click at [268, 267] on input "text" at bounding box center [371, 267] width 431 height 11
type input "******"
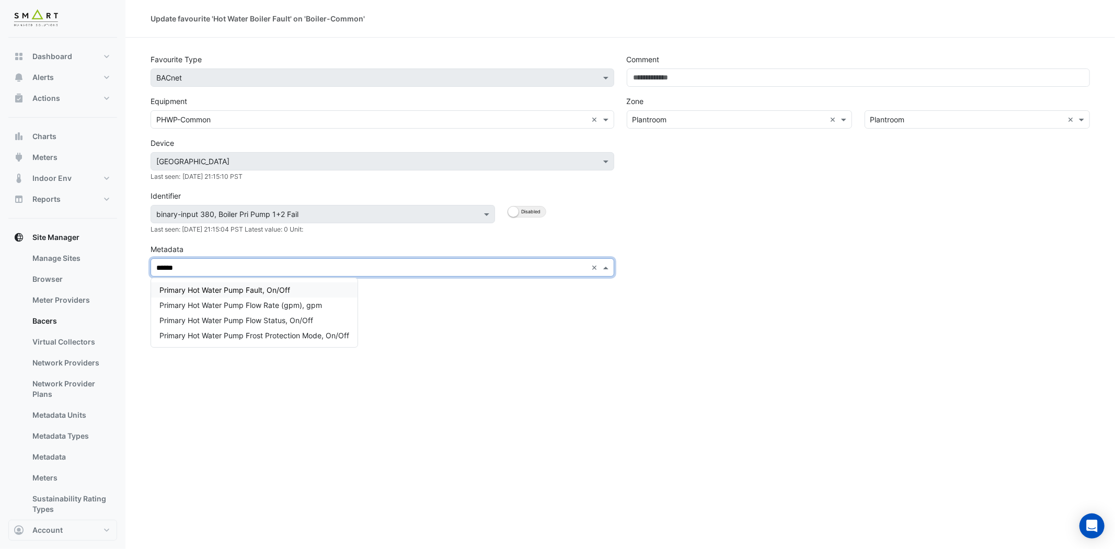
click at [270, 291] on span "Primary Hot Water Pump Fault, On/Off" at bounding box center [224, 289] width 131 height 9
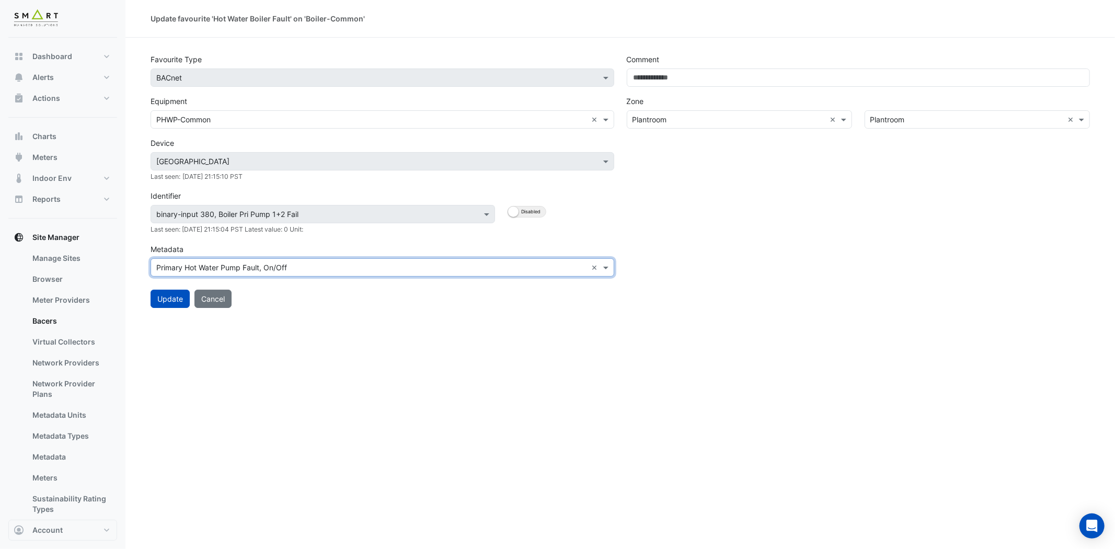
click at [170, 317] on div "Update favourite 'Hot Water Boiler Fault' on 'Boiler-Common' Favourite Type Fav…" at bounding box center [620, 274] width 990 height 549
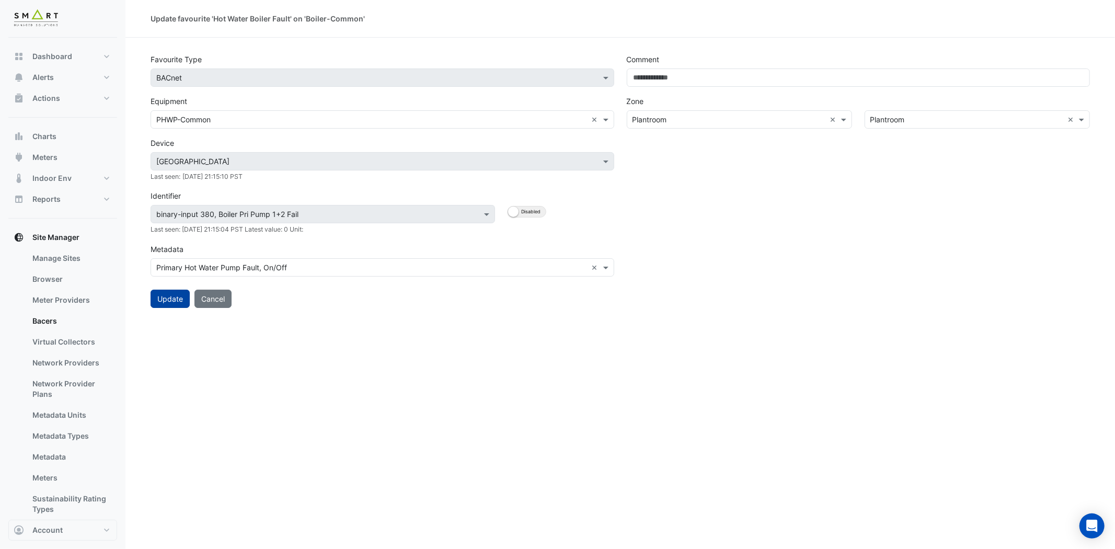
click at [169, 298] on button "Update" at bounding box center [170, 299] width 39 height 18
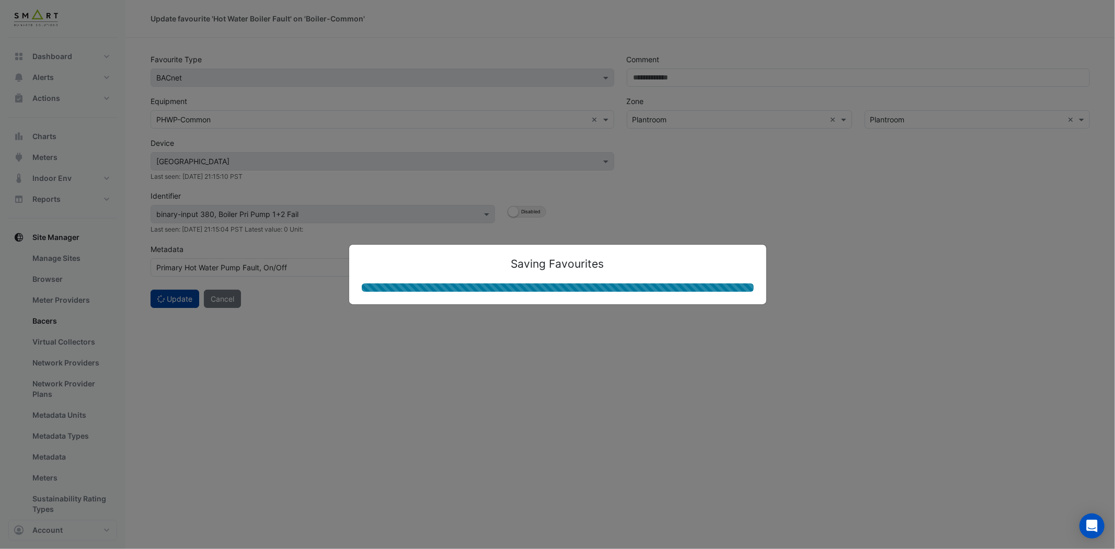
select select "***"
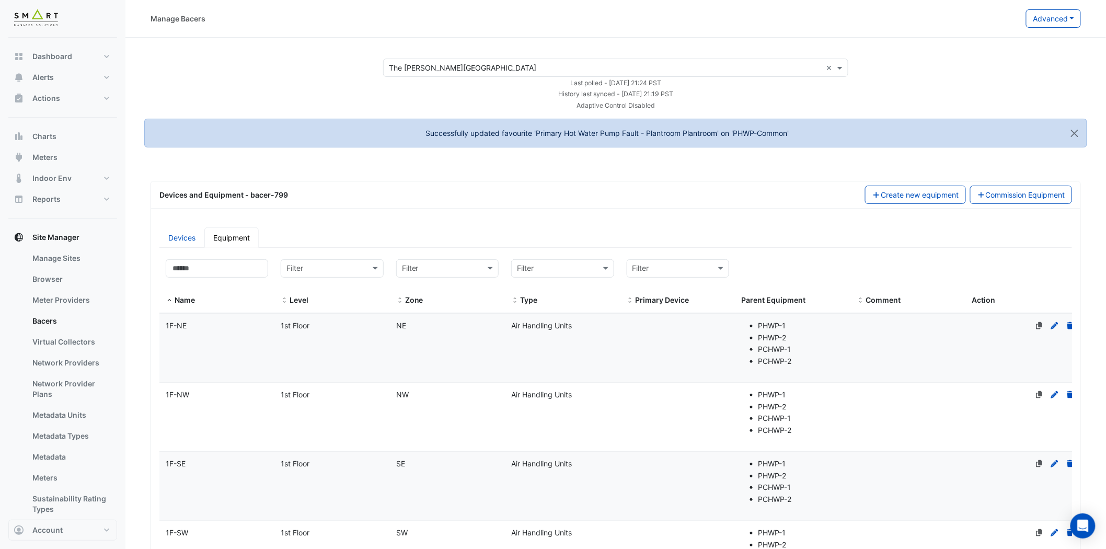
select select "***"
click at [607, 262] on span at bounding box center [607, 268] width 13 height 12
type input "***"
click at [584, 293] on div "Boiler" at bounding box center [562, 290] width 101 height 15
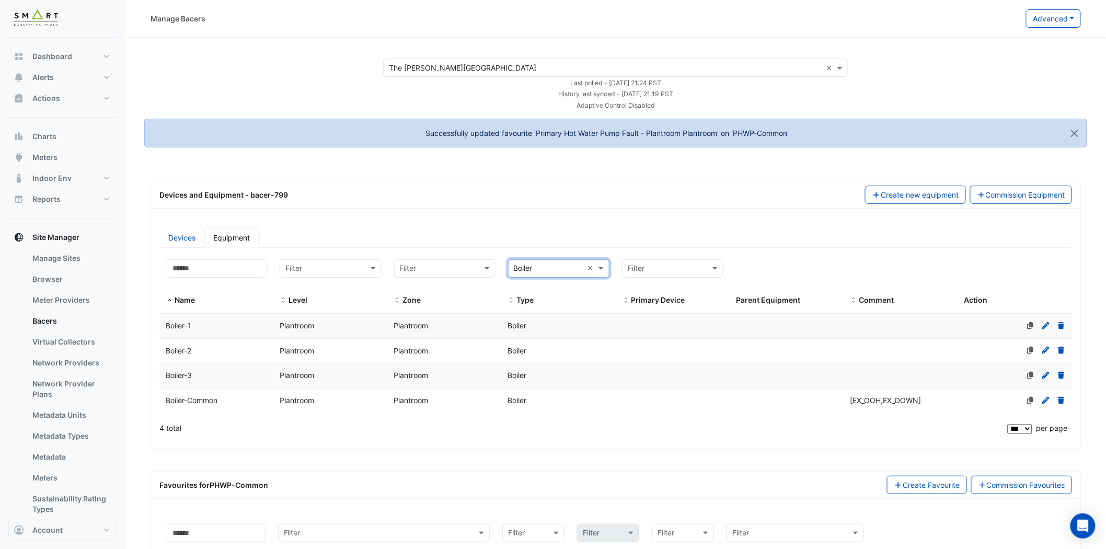
click at [213, 332] on datatable-body-cell "Name Boiler-1" at bounding box center [216, 326] width 114 height 25
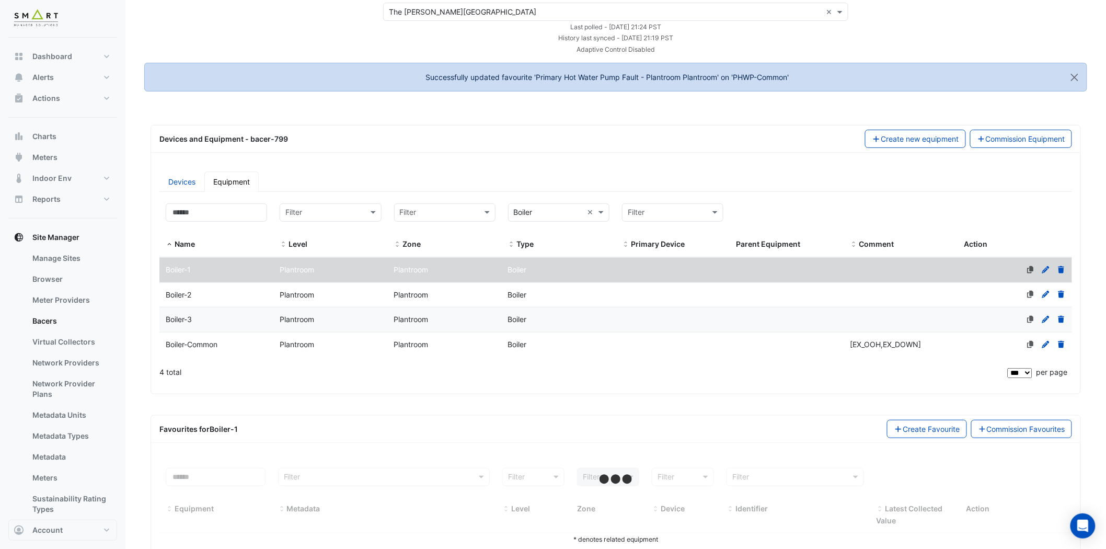
scroll to position [82, 0]
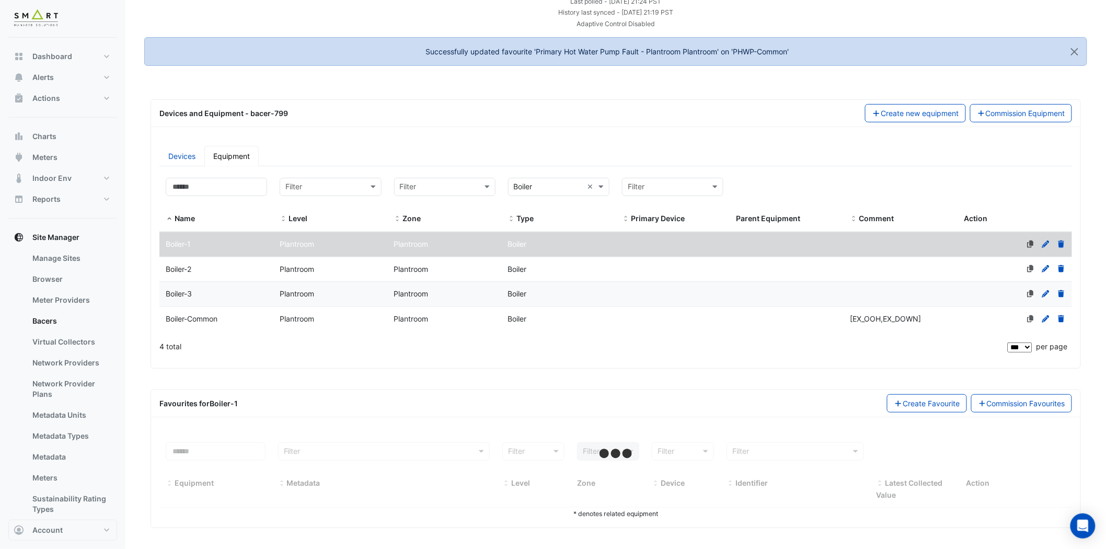
select select "***"
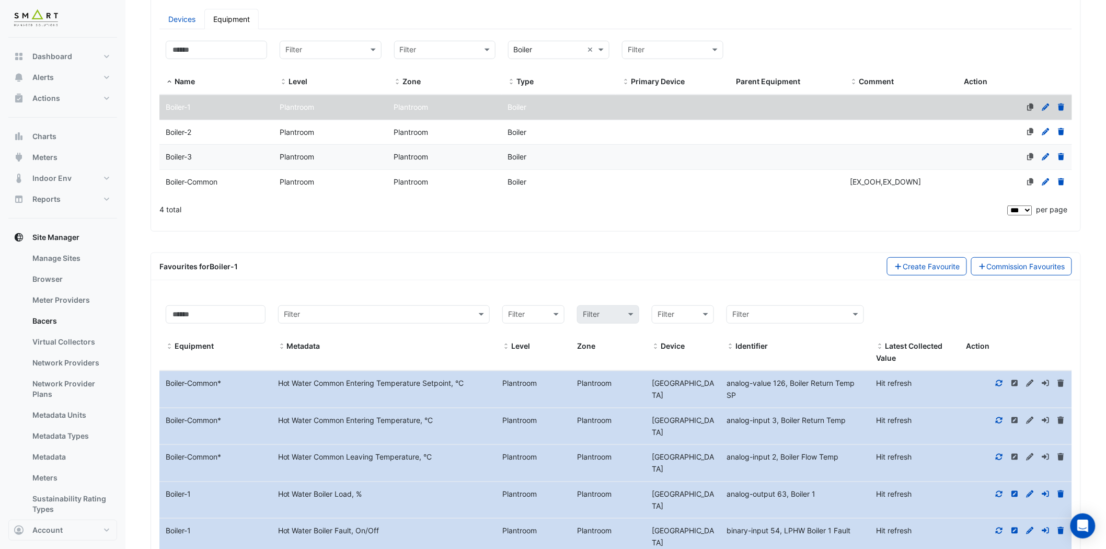
scroll to position [373, 0]
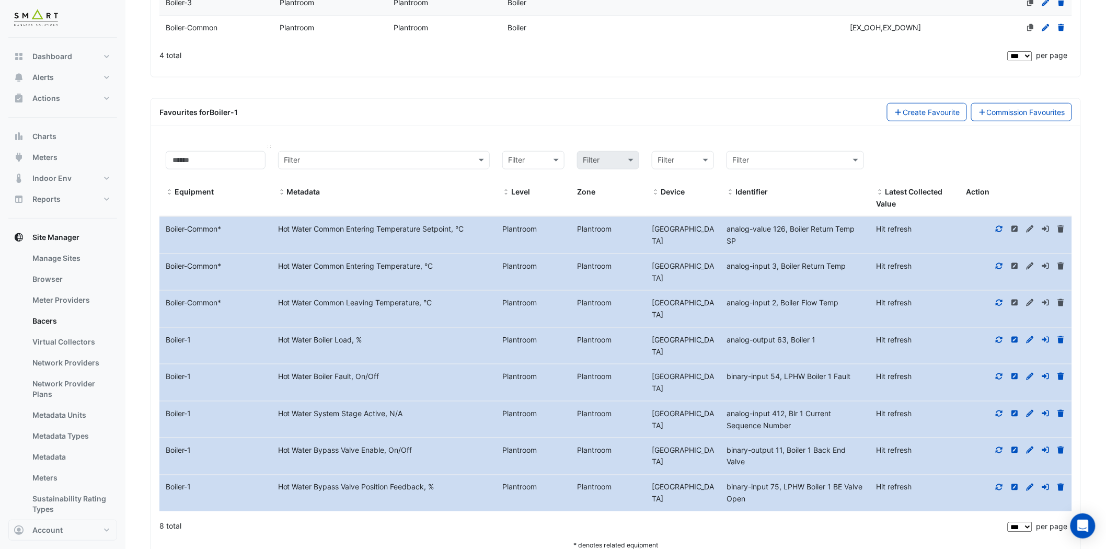
click at [171, 190] on span at bounding box center [169, 192] width 7 height 8
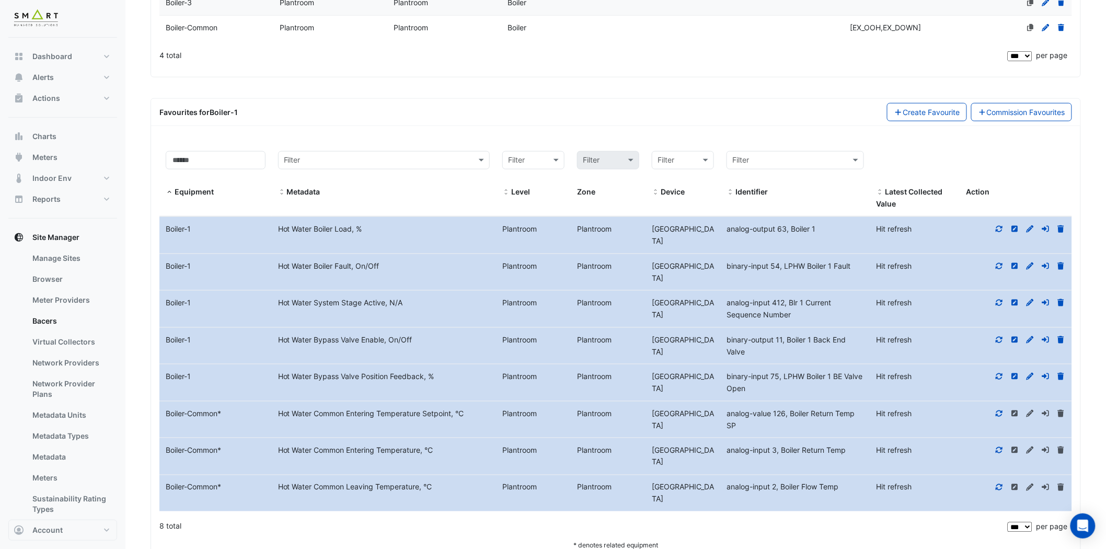
click at [998, 226] on icon at bounding box center [999, 228] width 9 height 7
click at [997, 263] on icon at bounding box center [999, 265] width 9 height 7
click at [1000, 299] on div at bounding box center [1016, 303] width 112 height 12
click at [1000, 305] on icon at bounding box center [999, 302] width 9 height 7
click at [995, 337] on icon at bounding box center [999, 339] width 9 height 7
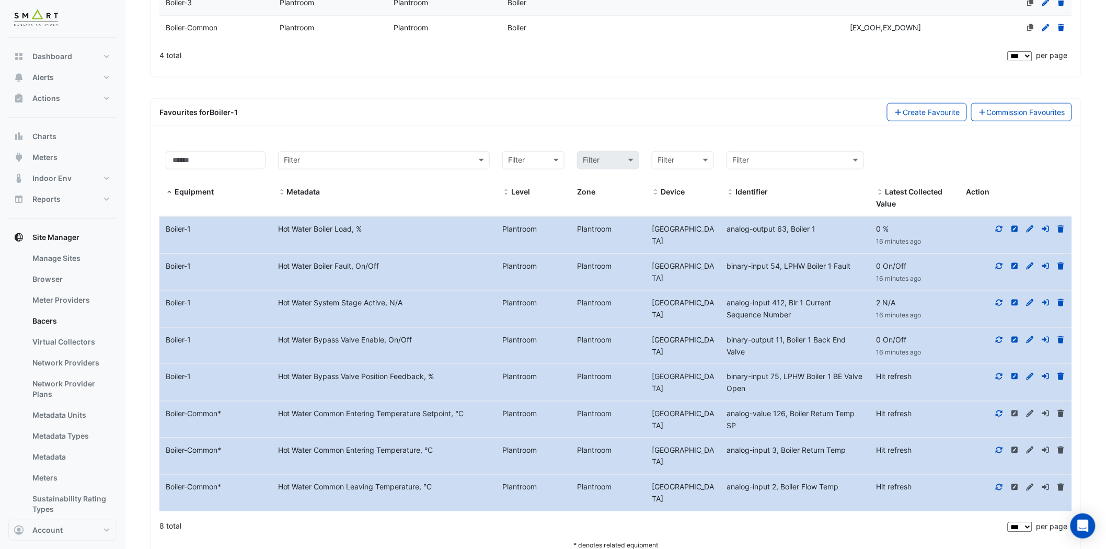
click at [1001, 375] on icon at bounding box center [999, 376] width 9 height 7
click at [995, 405] on datatable-body-cell "Action" at bounding box center [1016, 420] width 112 height 37
click at [999, 414] on icon at bounding box center [999, 413] width 9 height 7
click at [1000, 448] on icon at bounding box center [999, 450] width 7 height 6
click at [1001, 484] on fa-icon at bounding box center [999, 487] width 9 height 9
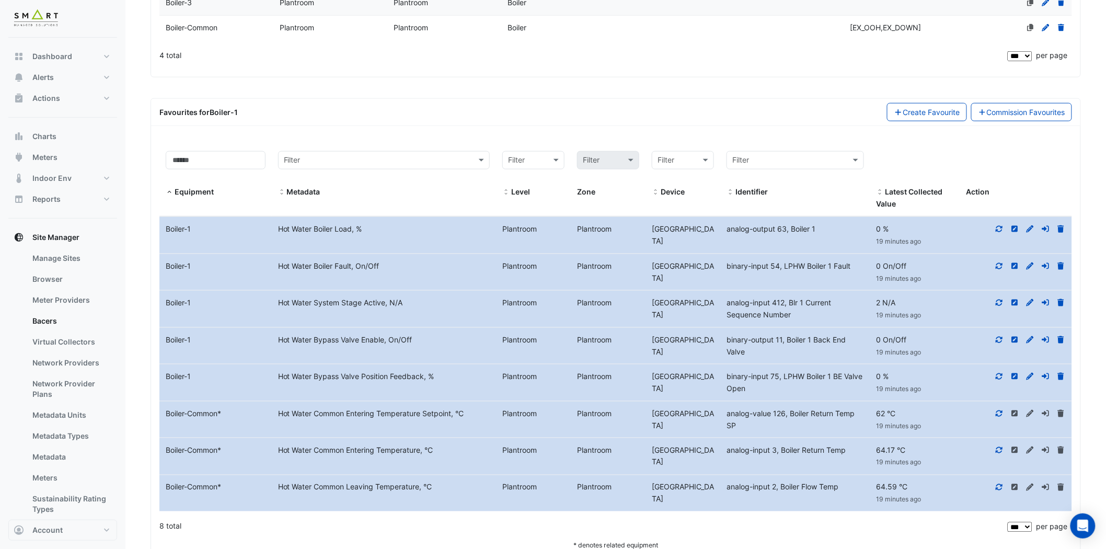
click at [488, 419] on div "Hot Water Common Entering Temperature Setpoint, °C" at bounding box center [384, 414] width 224 height 12
drag, startPoint x: 271, startPoint y: 342, endPoint x: 415, endPoint y: 340, distance: 143.8
click at [415, 340] on div "Hot Water Bypass Valve Enable, On/Off" at bounding box center [384, 340] width 224 height 12
click at [349, 361] on datatable-body-cell "Metadata Hot Water Bypass Valve Enable, On/Off" at bounding box center [384, 346] width 224 height 37
drag, startPoint x: 275, startPoint y: 340, endPoint x: 385, endPoint y: 343, distance: 109.9
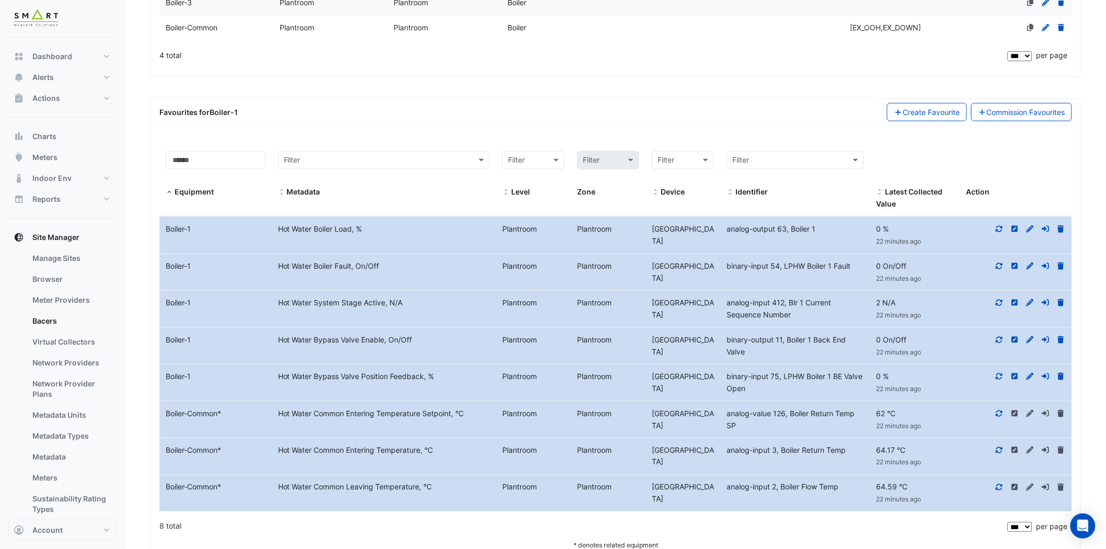
click at [385, 343] on div "Hot Water Bypass Valve Enable, On/Off" at bounding box center [384, 340] width 224 height 12
copy div "Hot Water Bypass Valve Enable"
drag, startPoint x: 276, startPoint y: 375, endPoint x: 426, endPoint y: 379, distance: 150.1
click at [426, 379] on div "Hot Water Bypass Valve Position Feedback, %" at bounding box center [384, 377] width 224 height 12
copy div "Hot Water Bypass Valve Position Feedback"
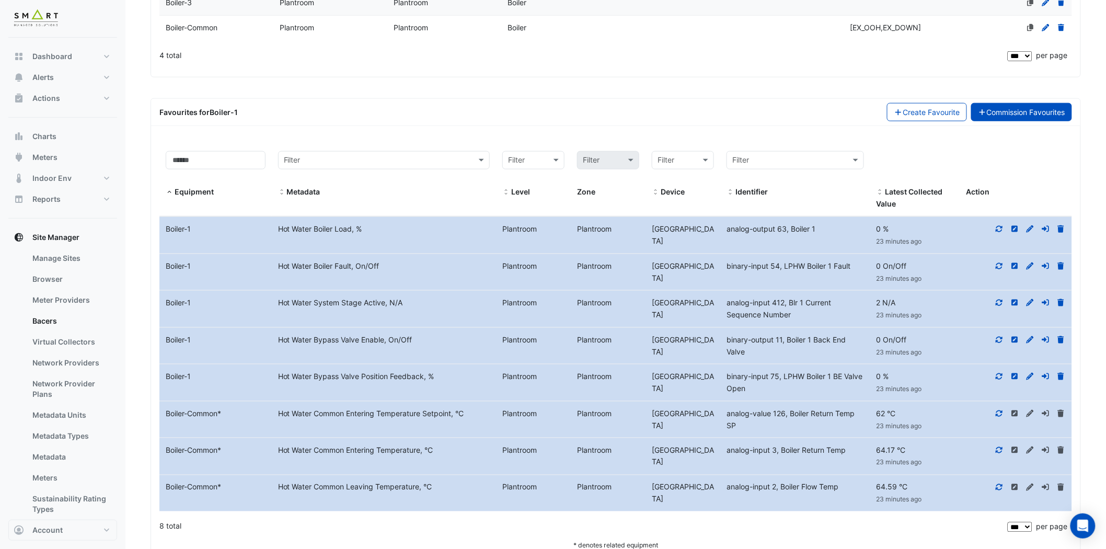
click at [1003, 107] on link "Commission Favourites" at bounding box center [1021, 112] width 101 height 18
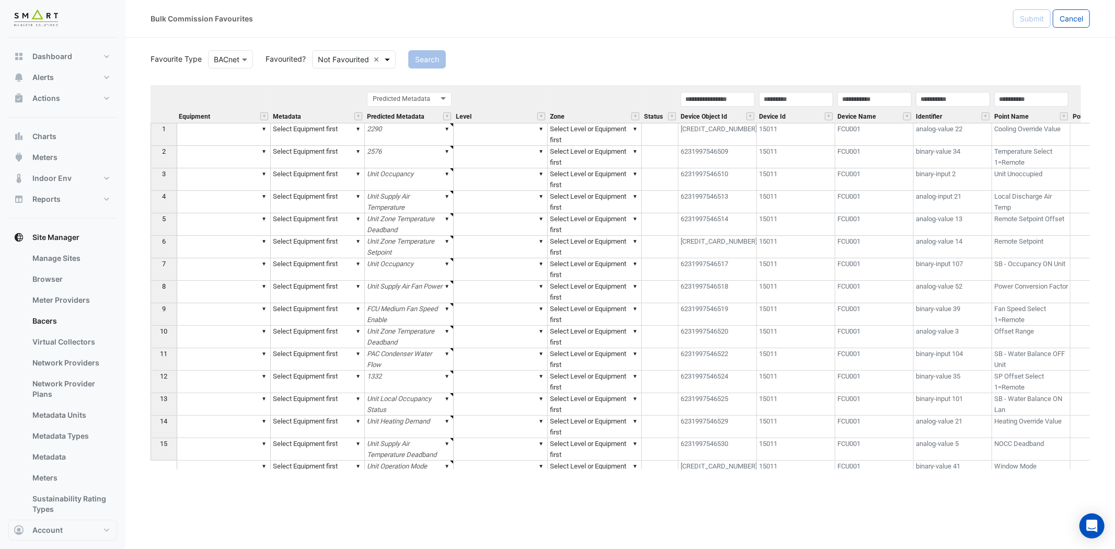
click at [385, 59] on span at bounding box center [388, 59] width 13 height 11
click at [359, 79] on div "Favourited" at bounding box center [347, 81] width 68 height 15
click at [405, 62] on button "Search" at bounding box center [413, 59] width 38 height 18
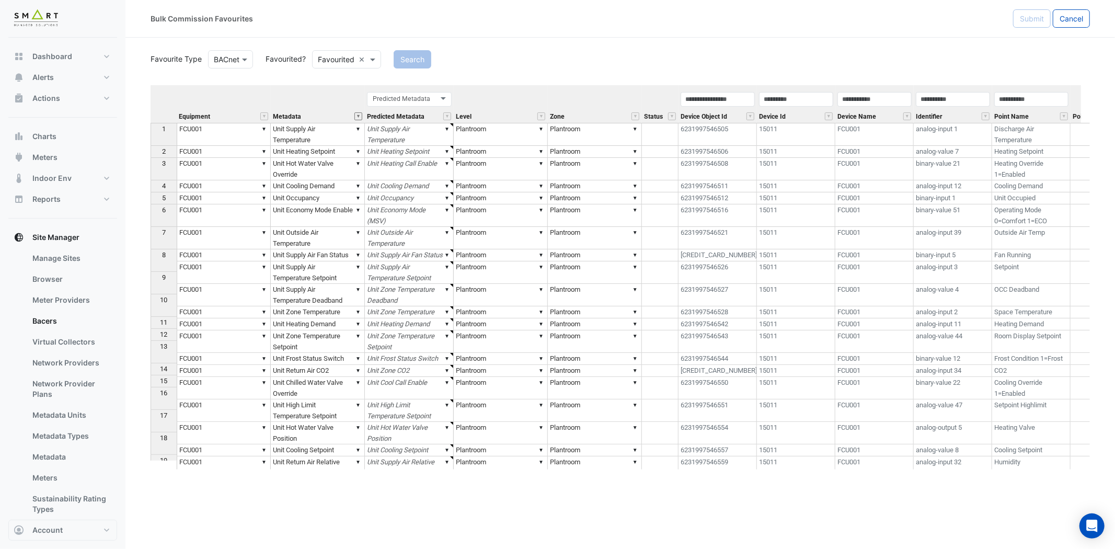
click at [361, 116] on button "" at bounding box center [358, 116] width 8 height 8
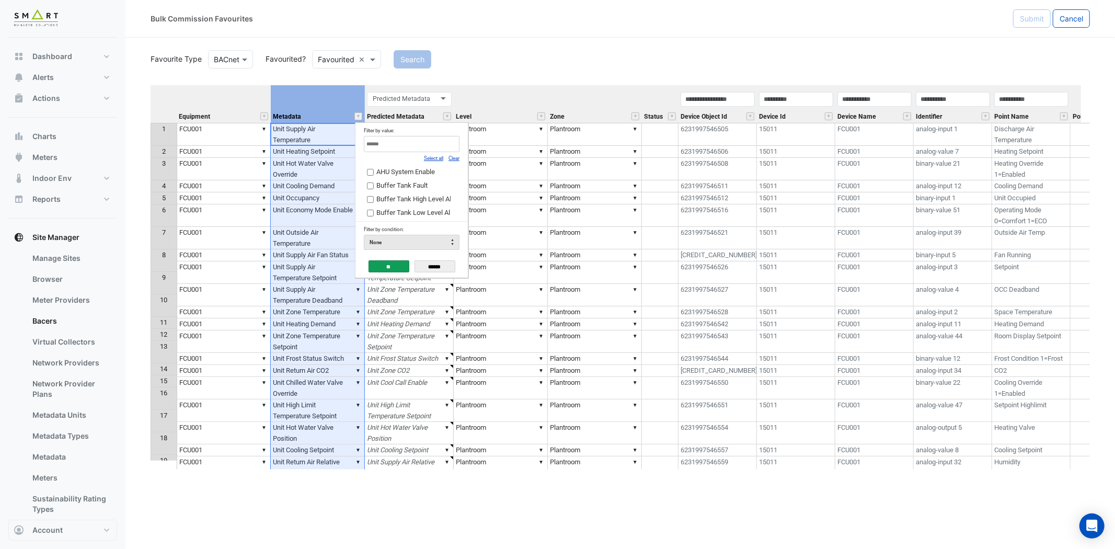
click at [455, 155] on link "Clear" at bounding box center [454, 158] width 11 height 6
click at [443, 146] on input "Filter by value:" at bounding box center [412, 144] width 96 height 16
paste input "**********"
type input "**********"
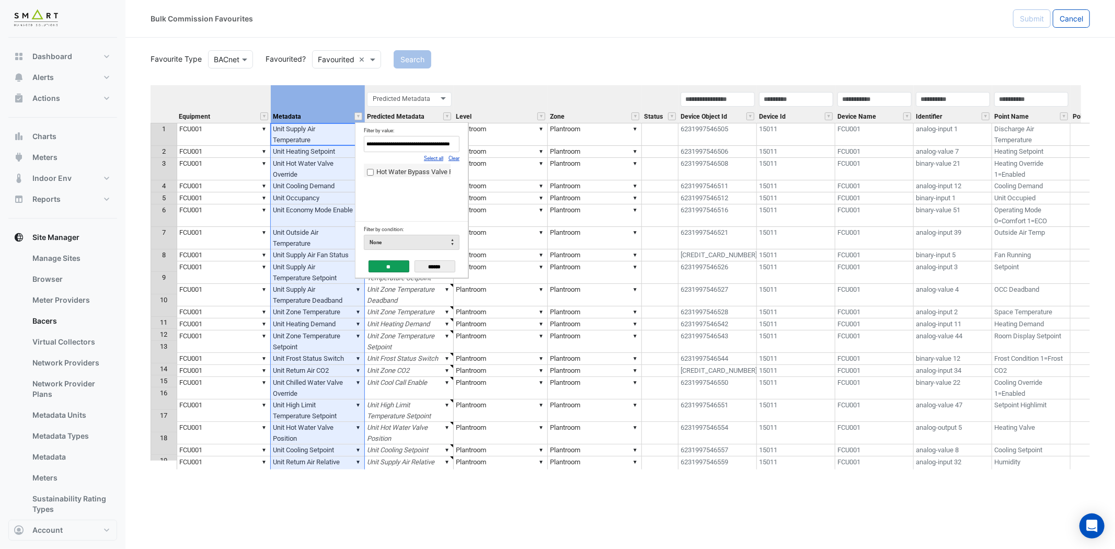
click at [438, 168] on span "Hot Water Bypass Valve Position Feedback" at bounding box center [440, 172] width 128 height 8
click at [388, 273] on div "**" at bounding box center [389, 267] width 41 height 17
click at [389, 267] on input "**" at bounding box center [389, 266] width 41 height 12
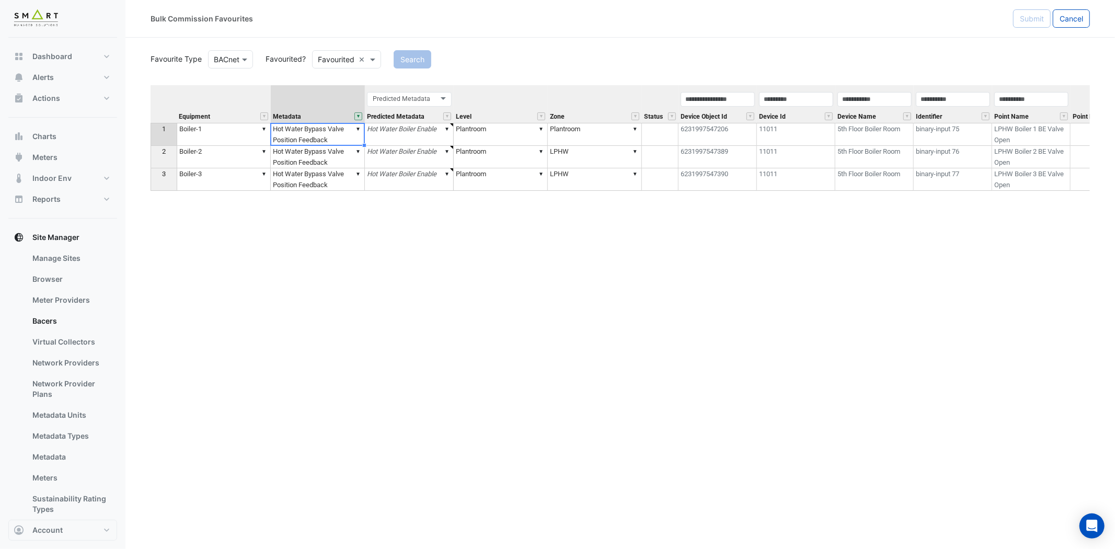
click at [174, 89] on th at bounding box center [164, 104] width 26 height 38
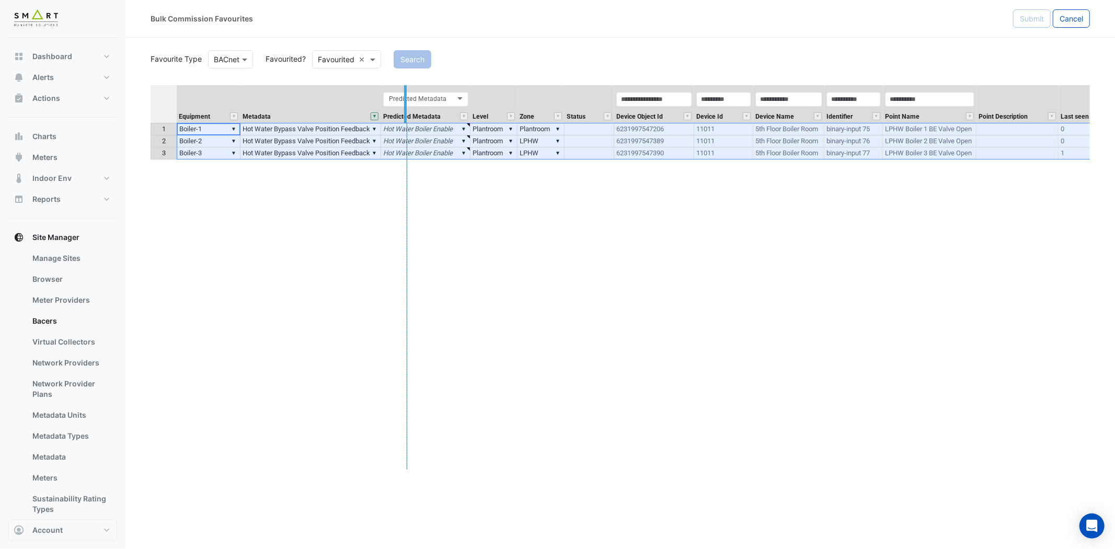
drag, startPoint x: 379, startPoint y: 92, endPoint x: 406, endPoint y: 90, distance: 26.7
click at [402, 175] on div "Equipment Metadata Predicted Metadata Level Zone Status Device Object Id Device…" at bounding box center [620, 277] width 939 height 384
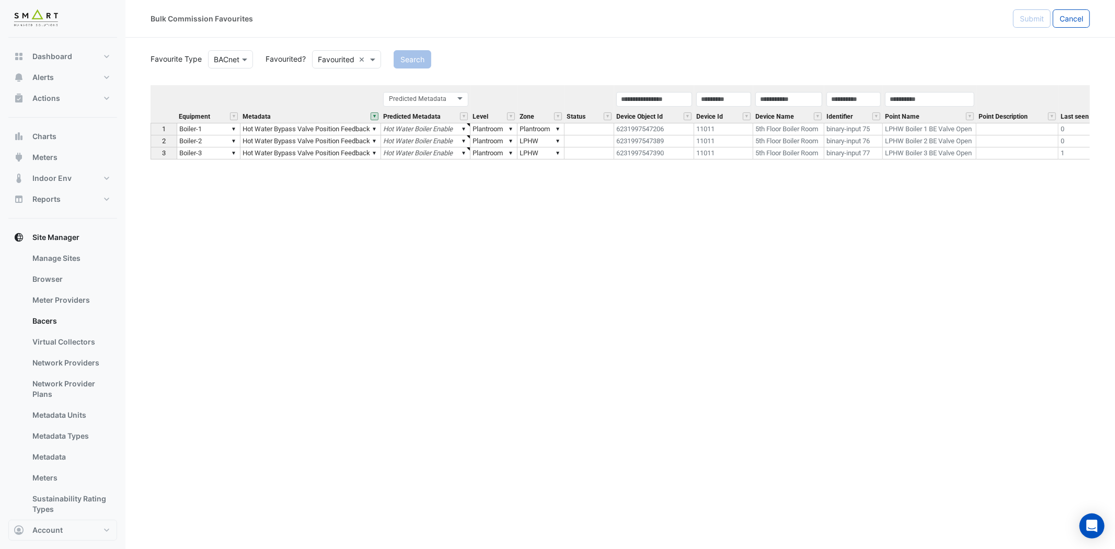
type textarea "*"
click at [337, 131] on td "▼ Hot Water Bypass Valve Position Feedback" at bounding box center [310, 129] width 141 height 13
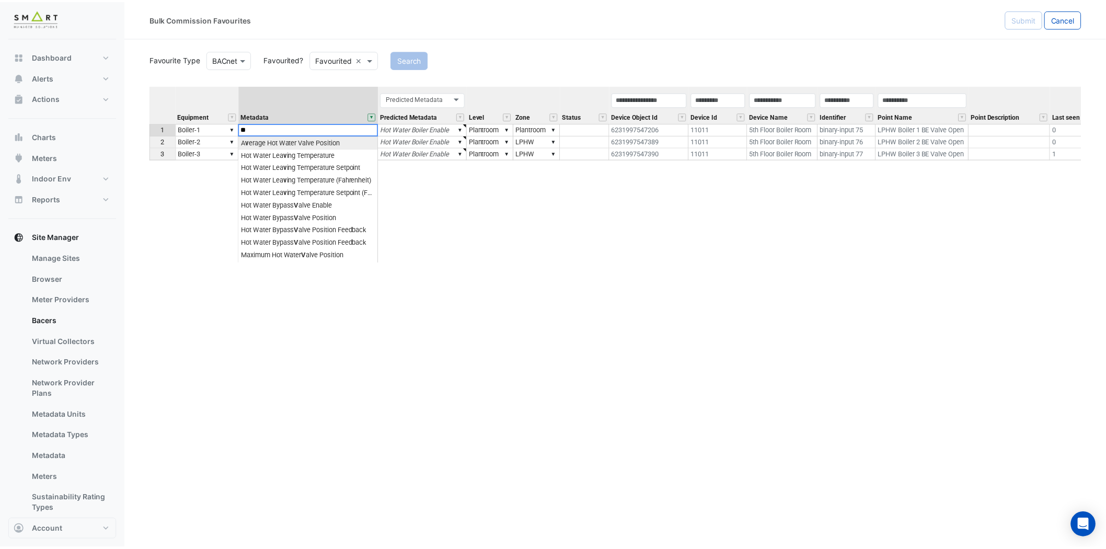
scroll to position [0, 8]
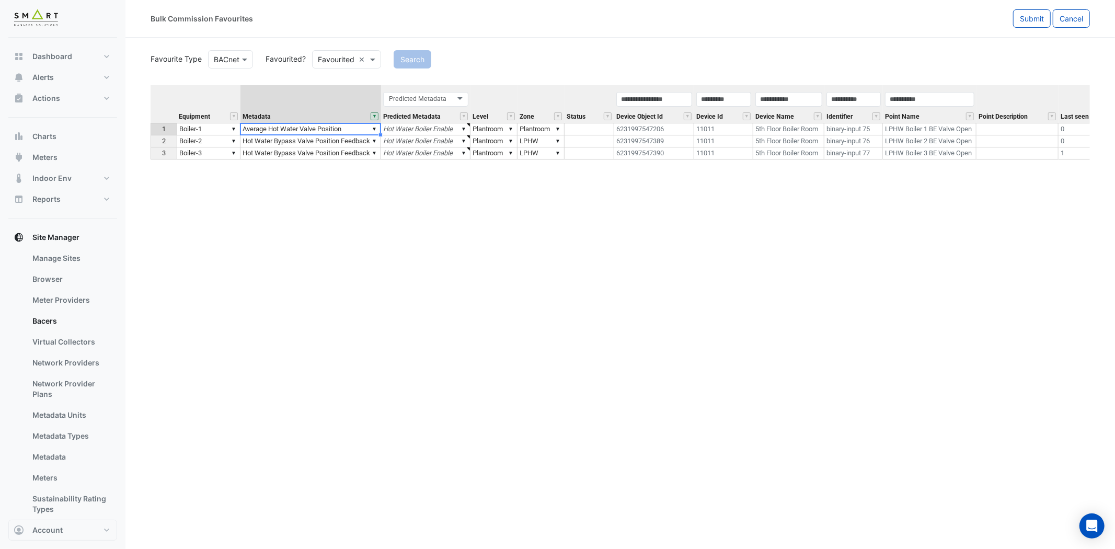
click at [323, 190] on div "Equipment Metadata Predicted Metadata Level Zone Status Device Object Id Device…" at bounding box center [620, 277] width 939 height 384
drag, startPoint x: 379, startPoint y: 95, endPoint x: 385, endPoint y: 95, distance: 5.8
type textarea "**********"
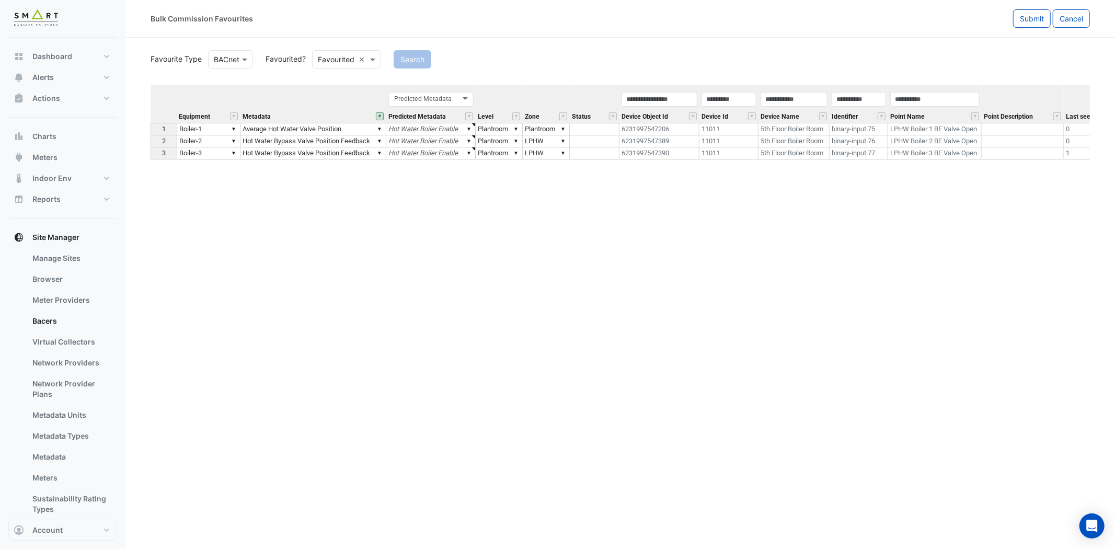
drag, startPoint x: 361, startPoint y: 186, endPoint x: 366, endPoint y: 167, distance: 19.5
click at [362, 186] on div "Equipment Metadata Predicted Metadata Level Zone Status Device Object Id Device…" at bounding box center [620, 277] width 939 height 384
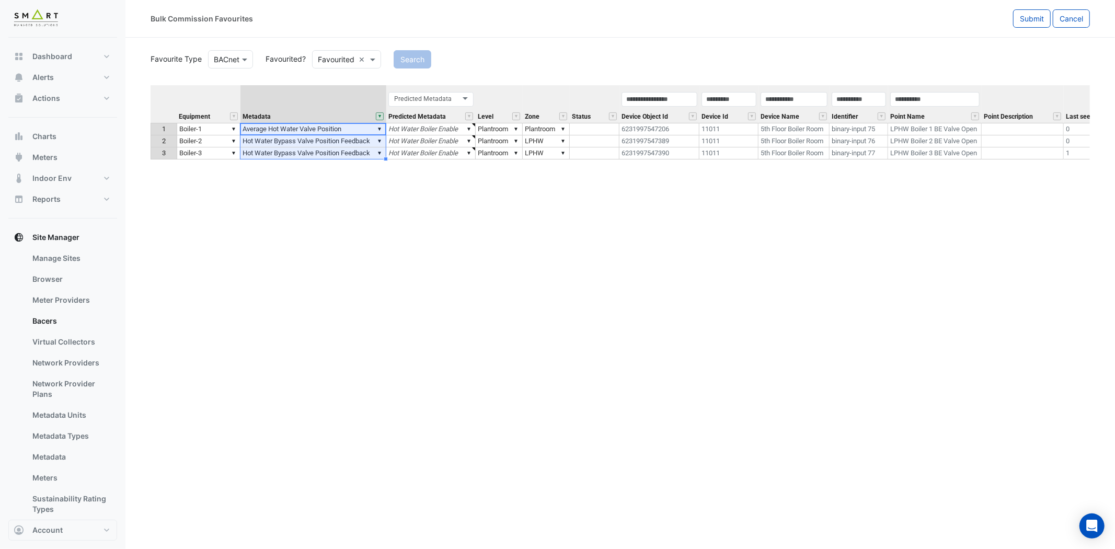
drag, startPoint x: 353, startPoint y: 127, endPoint x: 352, endPoint y: 153, distance: 25.6
click at [352, 153] on tbody "1 ▼ Boiler-1 ▼ Average Hot Water Valve Position ▼ Hot Water Boiler Enable ▼ Pla…" at bounding box center [660, 141] width 1019 height 37
type textarea "**********"
click at [1003, 21] on span "Submit" at bounding box center [1032, 18] width 24 height 9
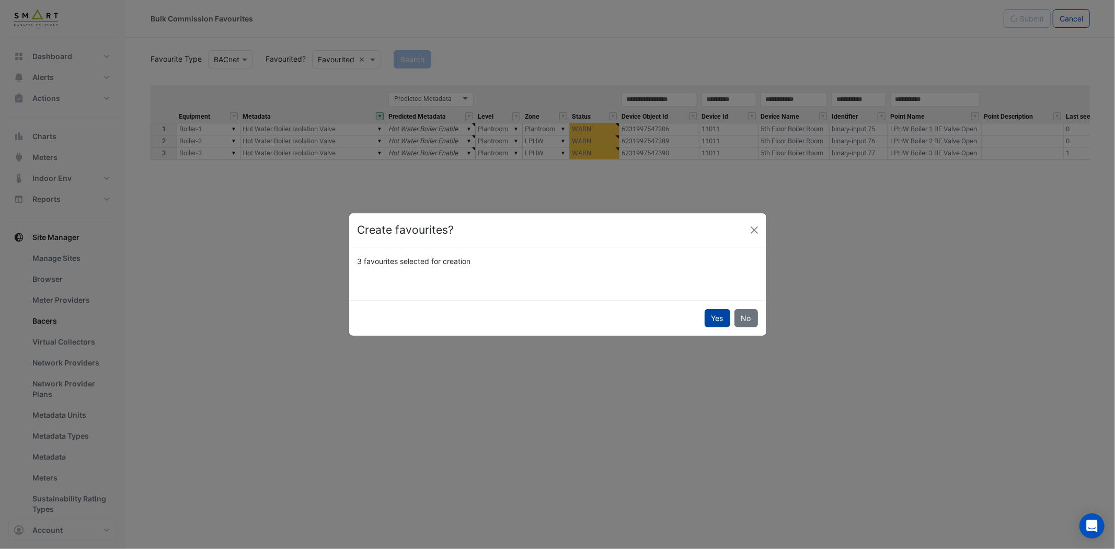
click at [714, 310] on button "Yes" at bounding box center [718, 318] width 26 height 18
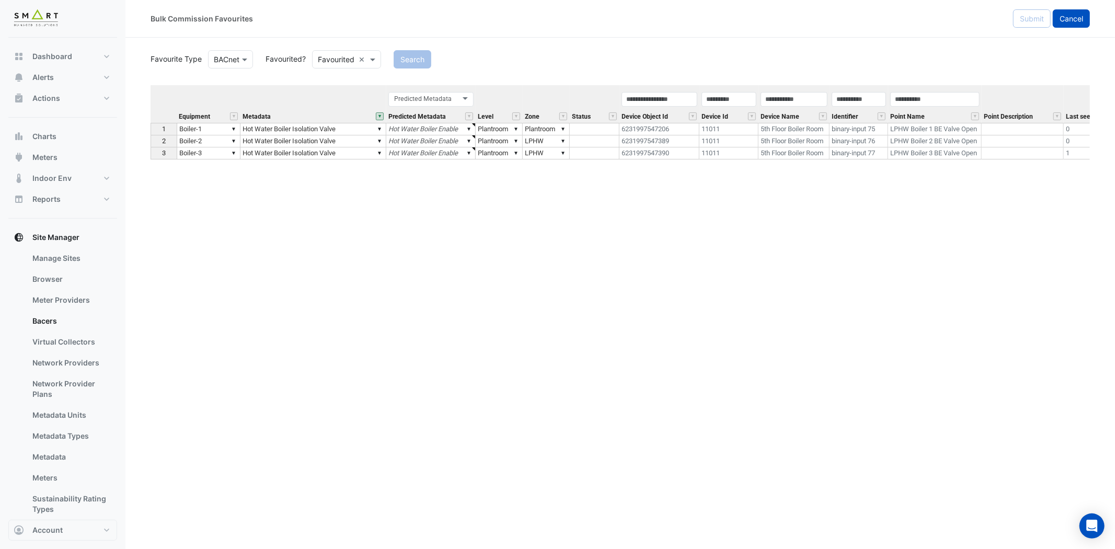
click at [1003, 17] on span "Cancel" at bounding box center [1072, 18] width 24 height 9
select select "***"
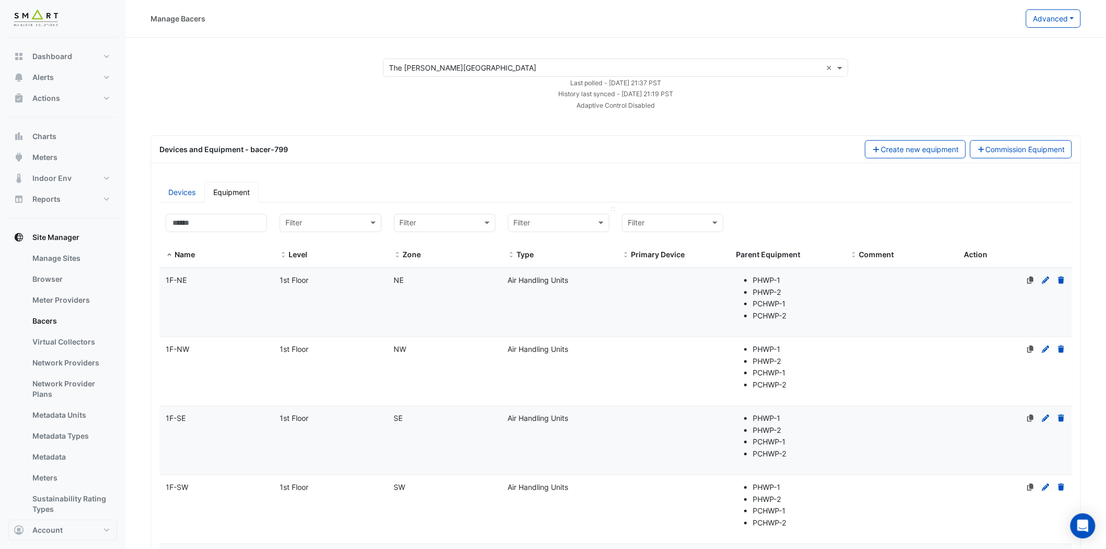
click at [563, 223] on input "text" at bounding box center [548, 223] width 69 height 12
type input "******"
click at [551, 241] on div "Boiler" at bounding box center [559, 245] width 100 height 15
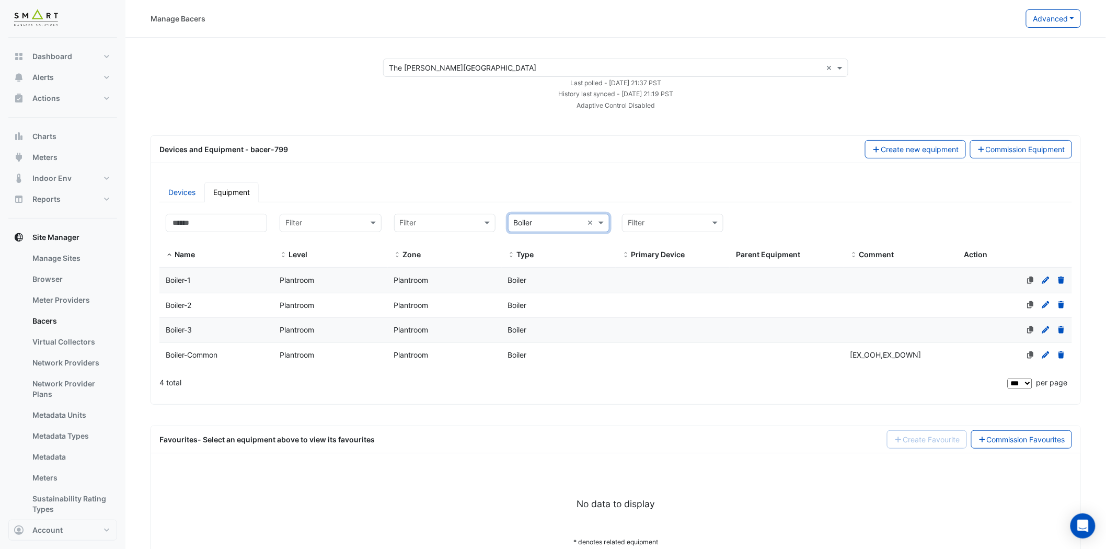
click at [190, 278] on span "Boiler-1" at bounding box center [178, 280] width 25 height 9
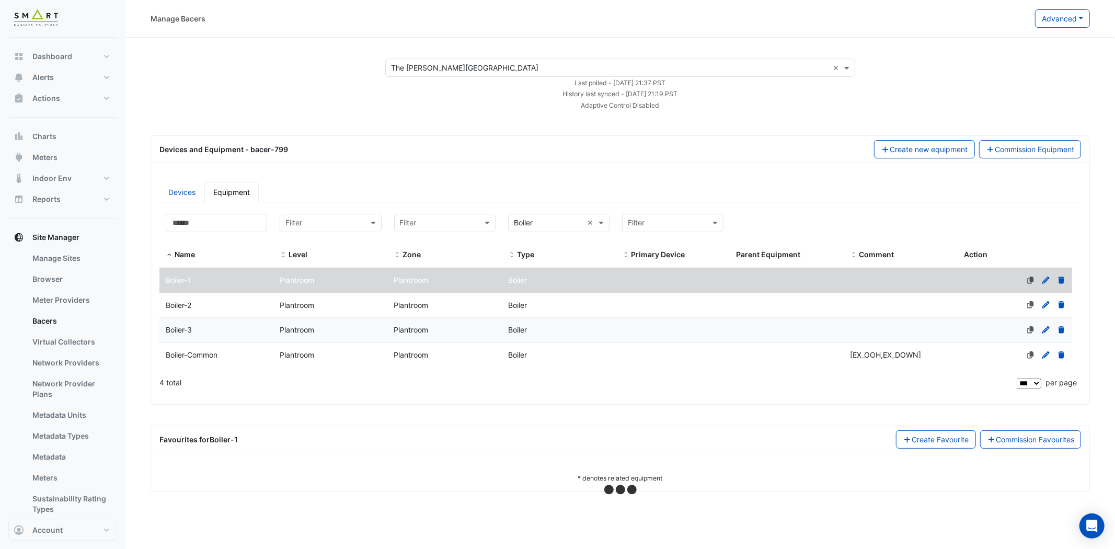
select select "***"
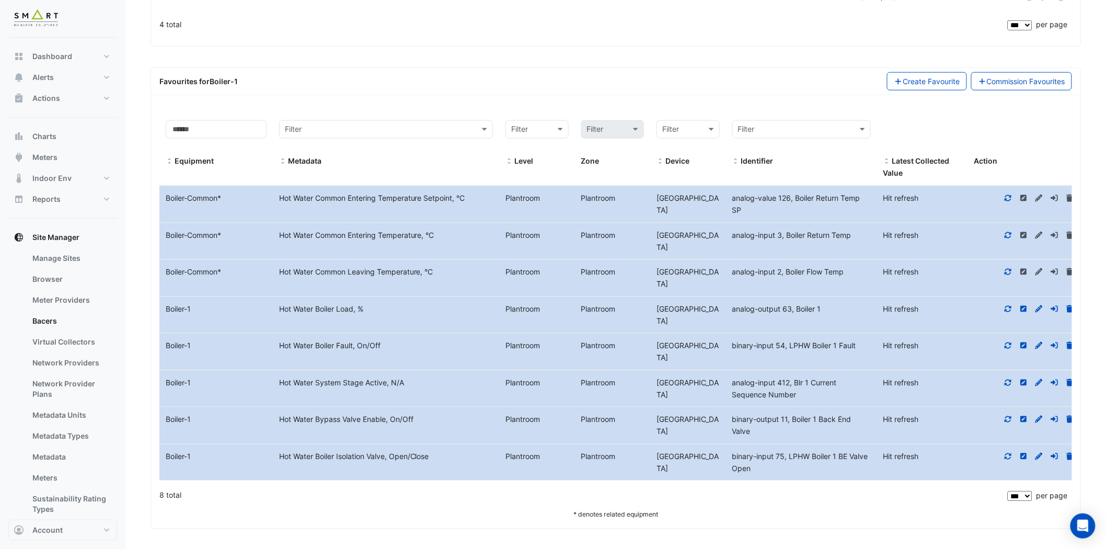
scroll to position [361, 0]
drag, startPoint x: 267, startPoint y: 420, endPoint x: 434, endPoint y: 415, distance: 166.8
click at [434, 415] on div "Equipment Name Boiler-1 Metadata Hot Water Bypass Valve Enable, On/Off Level Pl…" at bounding box center [620, 424] width 922 height 37
drag, startPoint x: 280, startPoint y: 452, endPoint x: 461, endPoint y: 449, distance: 181.5
click at [461, 450] on div "Hot Water Boiler Isolation Valve, Open/Close" at bounding box center [386, 456] width 227 height 12
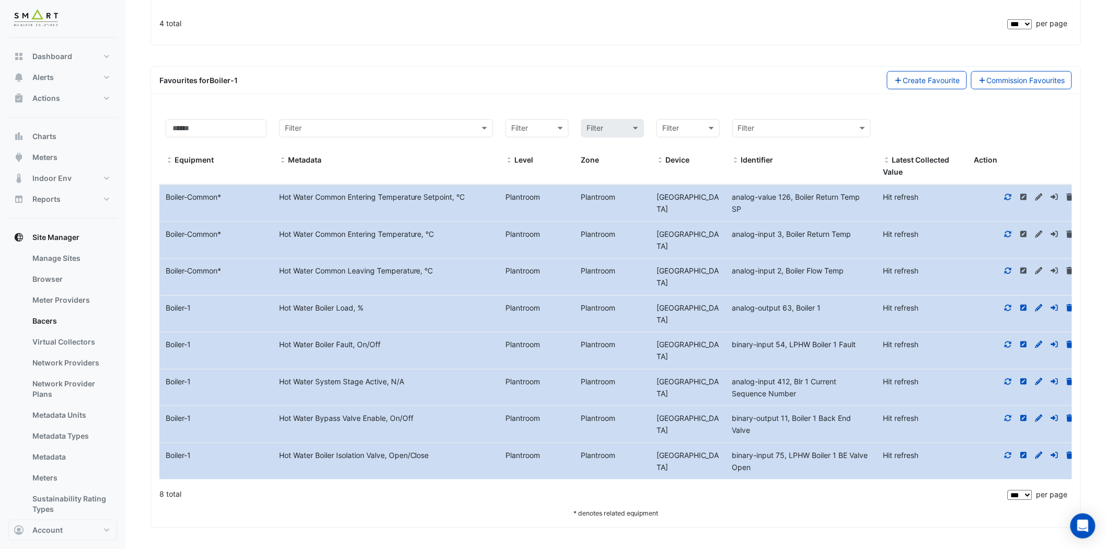
click at [440, 476] on datatable-body-cell "Metadata Hot Water Boiler Isolation Valve, Open/Close" at bounding box center [386, 461] width 227 height 37
drag, startPoint x: 278, startPoint y: 453, endPoint x: 385, endPoint y: 453, distance: 107.2
click at [385, 453] on div "Hot Water Boiler Isolation Valve, Open/Close" at bounding box center [386, 456] width 227 height 12
click at [272, 454] on div "Boiler-1" at bounding box center [215, 456] width 113 height 12
drag, startPoint x: 279, startPoint y: 452, endPoint x: 388, endPoint y: 452, distance: 109.3
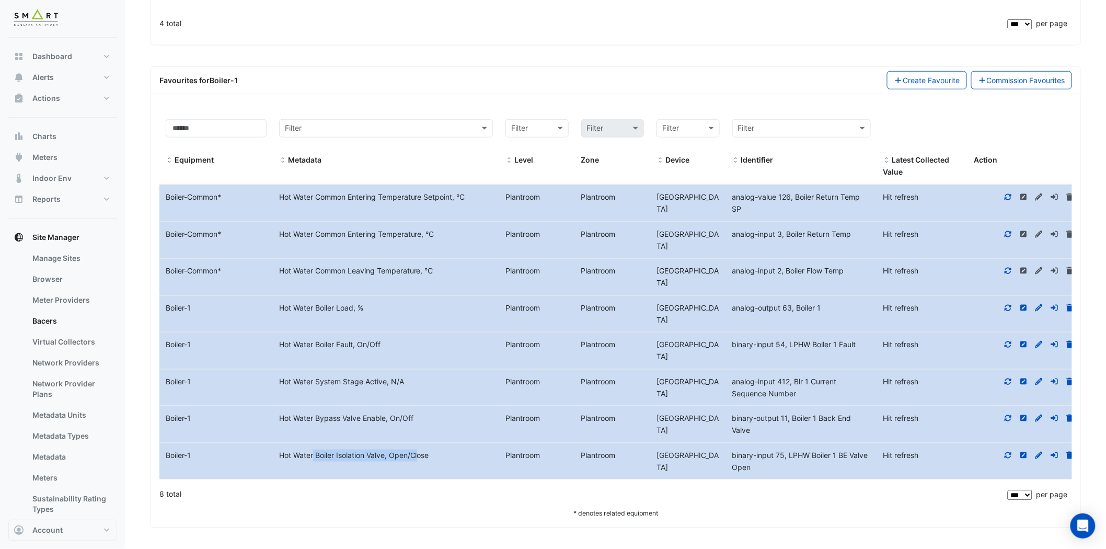
click at [388, 452] on div "Hot Water Boiler Isolation Valve, Open/Close" at bounding box center [386, 456] width 227 height 12
copy div "Hot Water Boiler Isolation Valve"
drag, startPoint x: 279, startPoint y: 415, endPoint x: 384, endPoint y: 417, distance: 105.1
click at [385, 417] on div "Hot Water Bypass Valve Enable, On/Off" at bounding box center [386, 418] width 227 height 12
copy div "Hot Water Bypass Valve Enable"
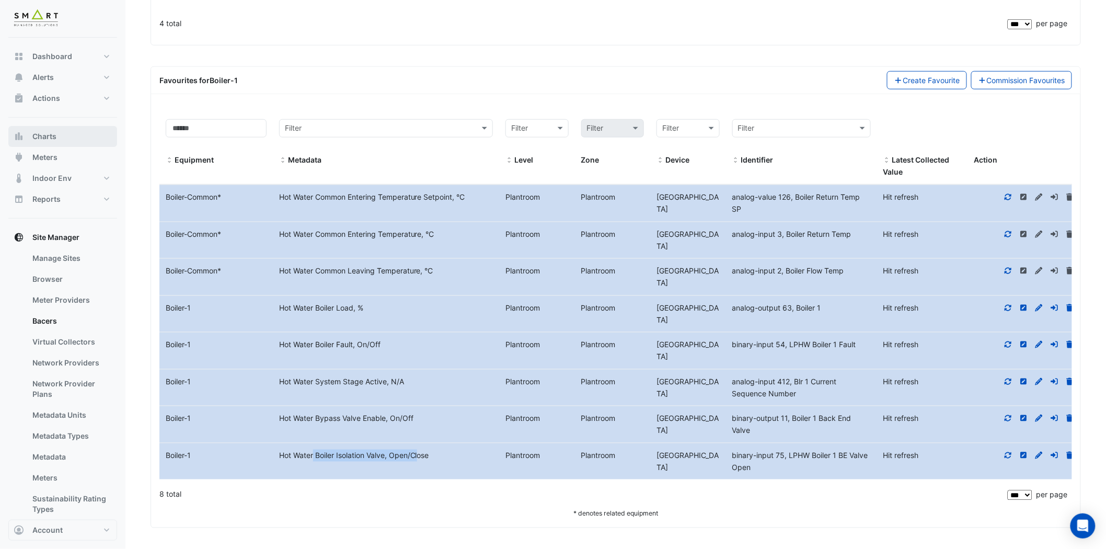
click at [84, 142] on button "Charts" at bounding box center [62, 136] width 109 height 21
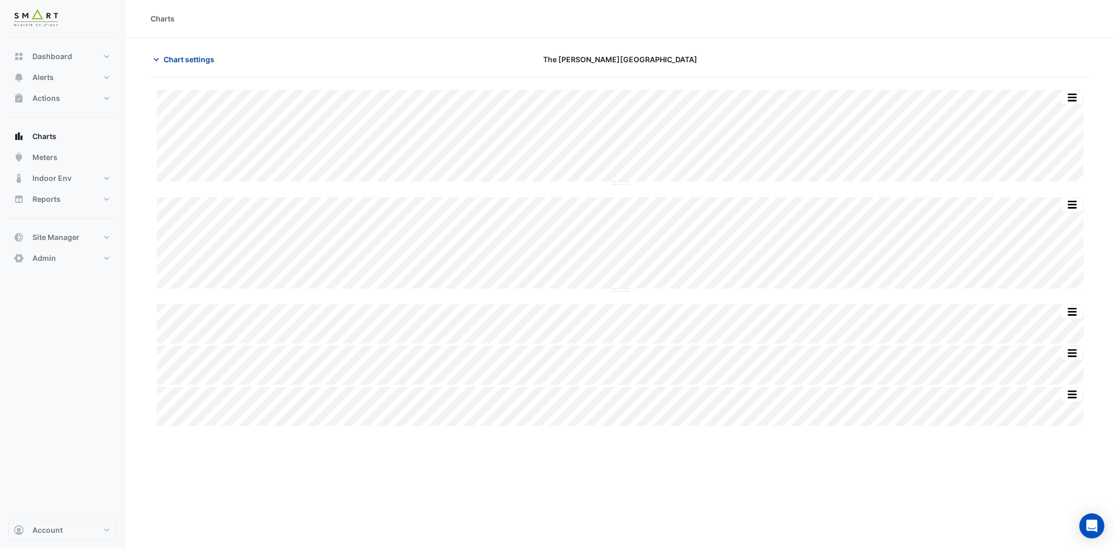
click at [158, 58] on icon "button" at bounding box center [156, 59] width 10 height 10
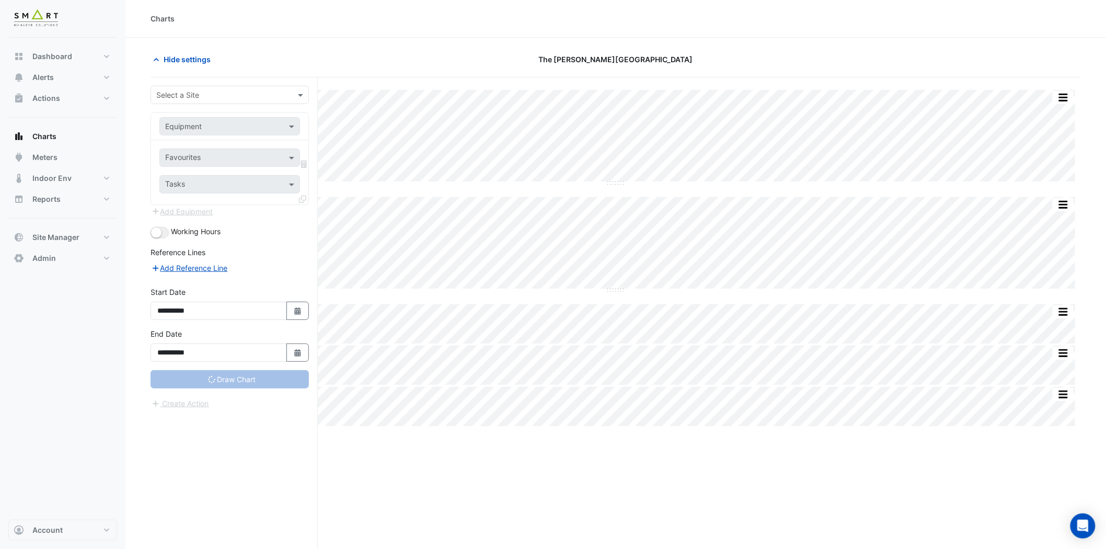
click at [254, 96] on input "text" at bounding box center [219, 95] width 126 height 11
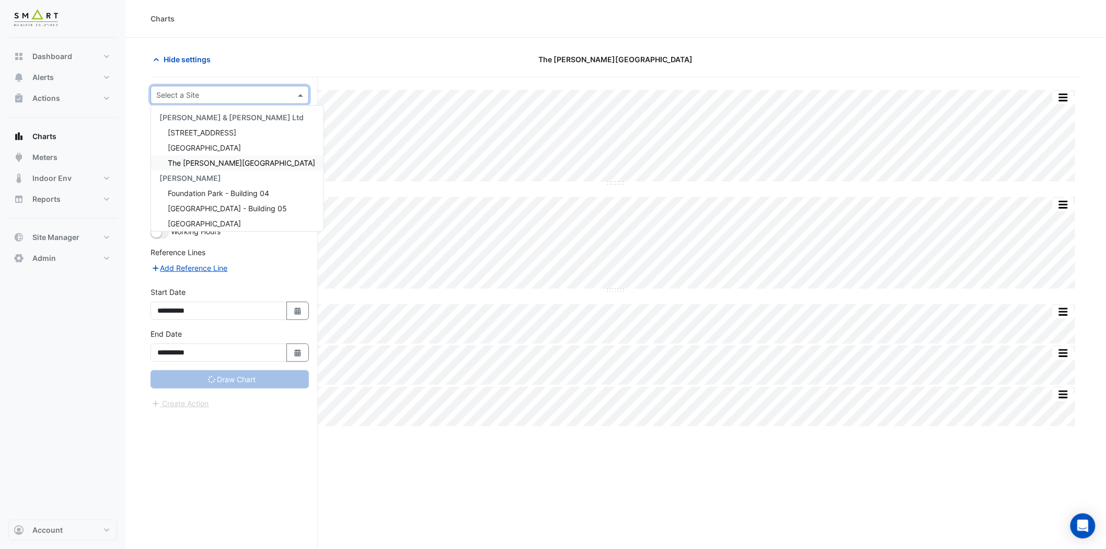
click at [227, 159] on span "The [PERSON_NAME][GEOGRAPHIC_DATA]" at bounding box center [241, 162] width 147 height 9
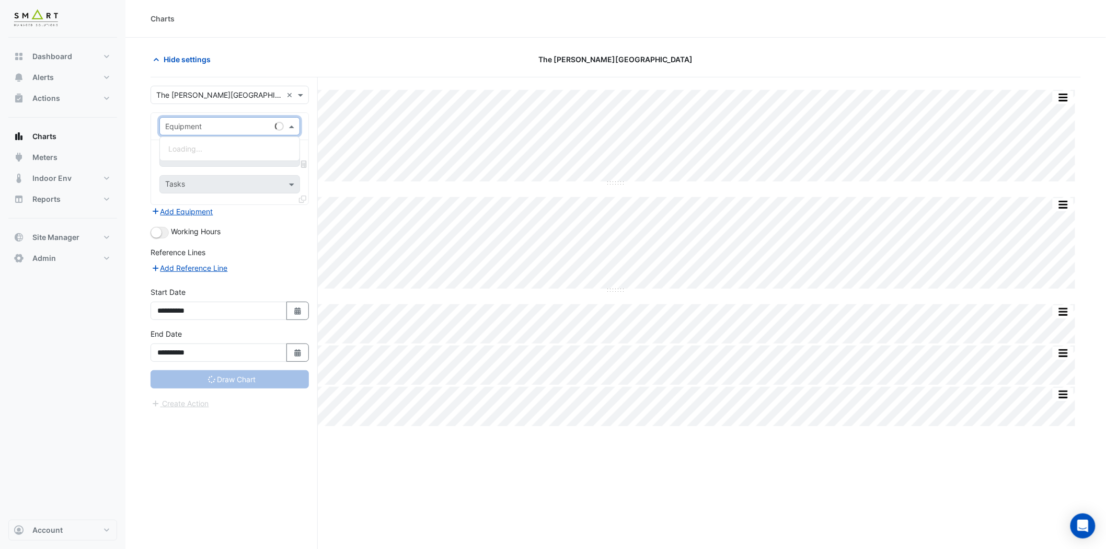
click at [247, 130] on input "text" at bounding box center [219, 126] width 108 height 11
type input "***"
type input "**********"
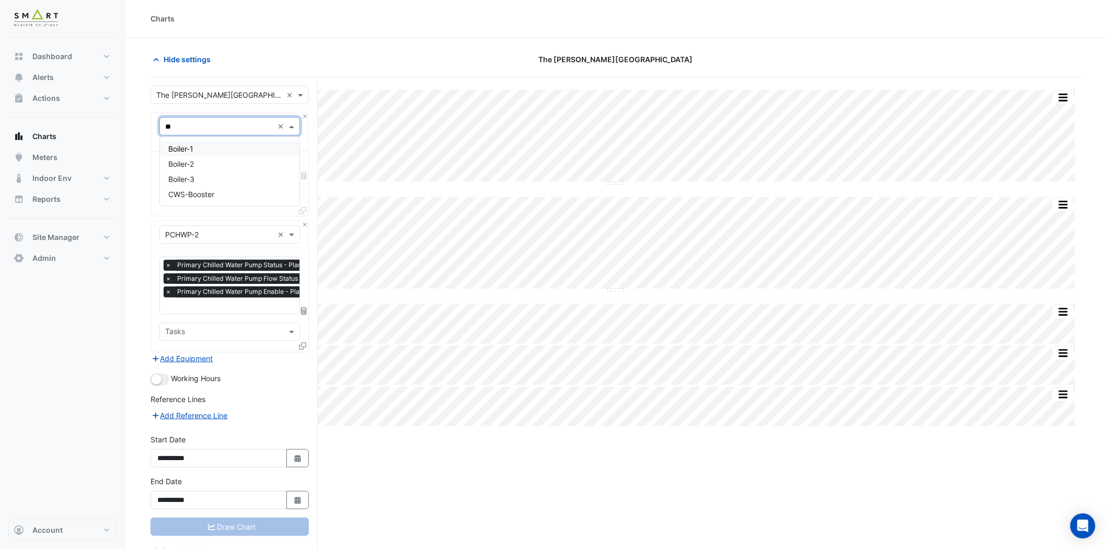
type input "***"
click at [220, 148] on div "Boiler-1" at bounding box center [230, 148] width 140 height 15
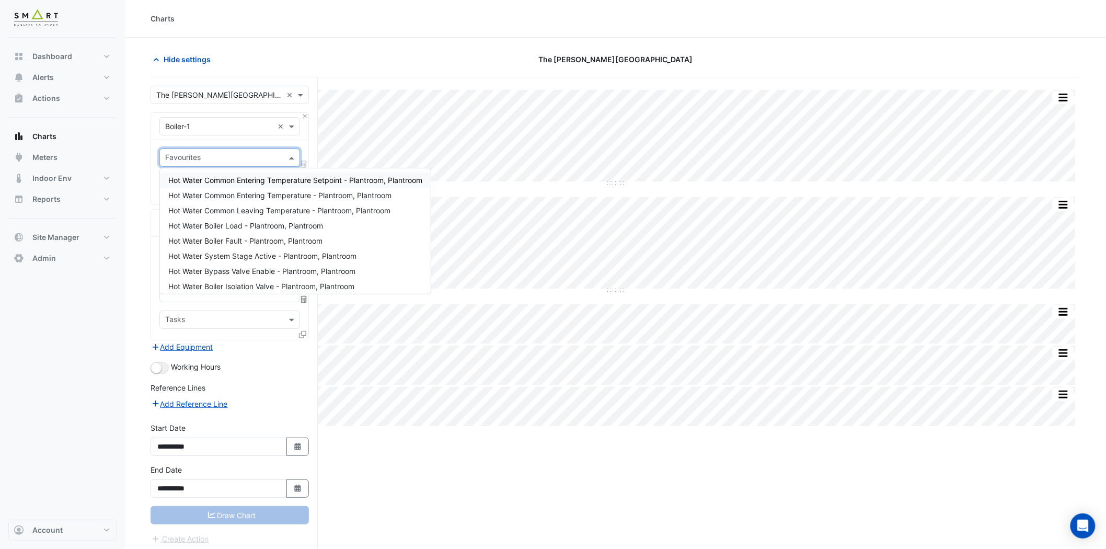
click at [223, 159] on input "text" at bounding box center [223, 158] width 117 height 11
click at [233, 181] on span "Hot Water Common Entering Temperature Setpoint - Plantroom, Plantroom" at bounding box center [295, 180] width 254 height 9
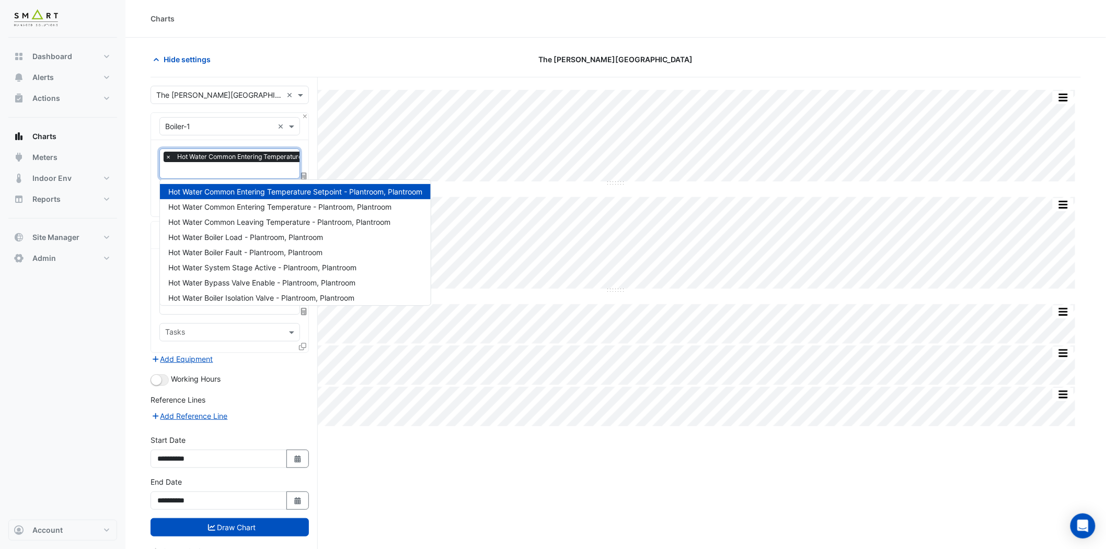
click at [233, 170] on input "text" at bounding box center [284, 171] width 239 height 11
click at [232, 207] on span "Hot Water Common Entering Temperature - Plantroom, Plantroom" at bounding box center [279, 206] width 223 height 9
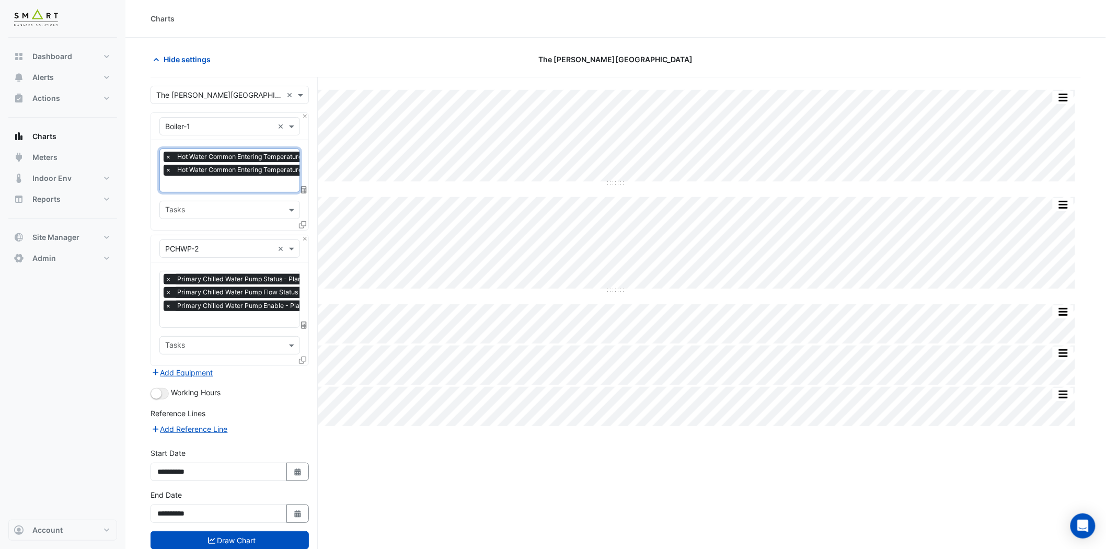
click at [234, 185] on input "text" at bounding box center [284, 184] width 239 height 11
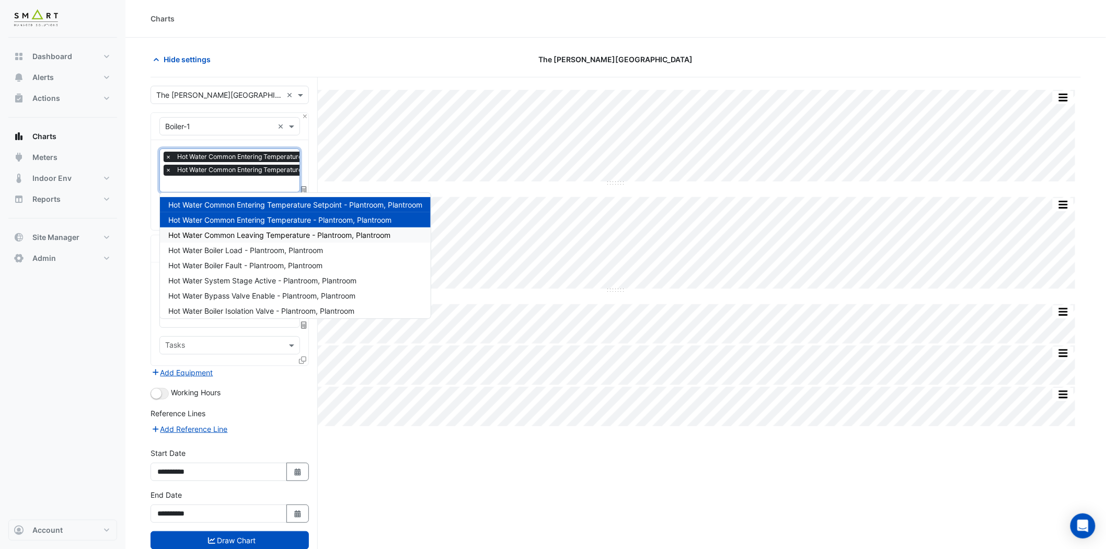
click at [246, 234] on span "Hot Water Common Leaving Temperature - Plantroom, Plantroom" at bounding box center [279, 235] width 222 height 9
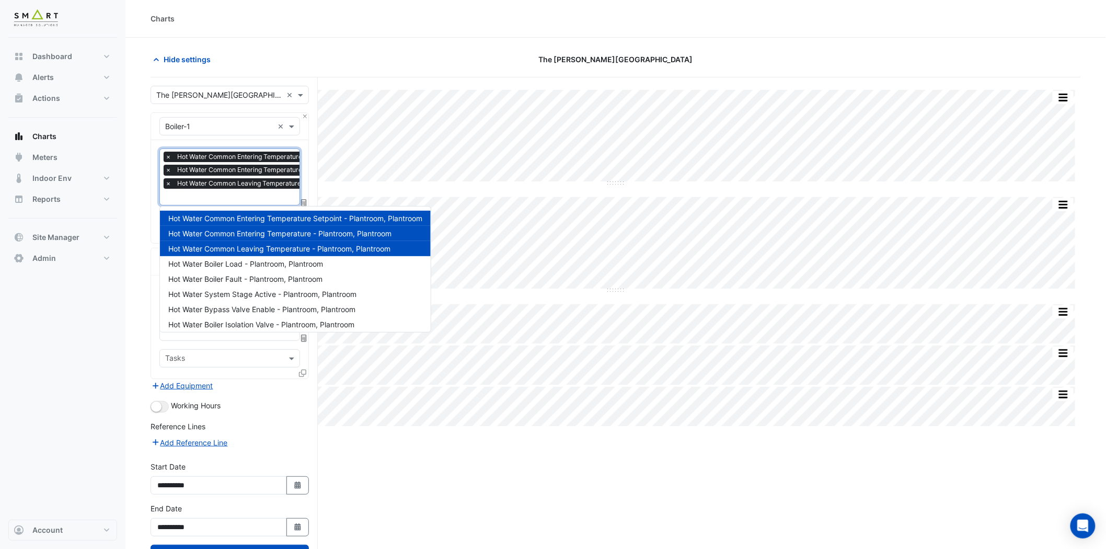
click at [242, 197] on input "text" at bounding box center [284, 197] width 239 height 11
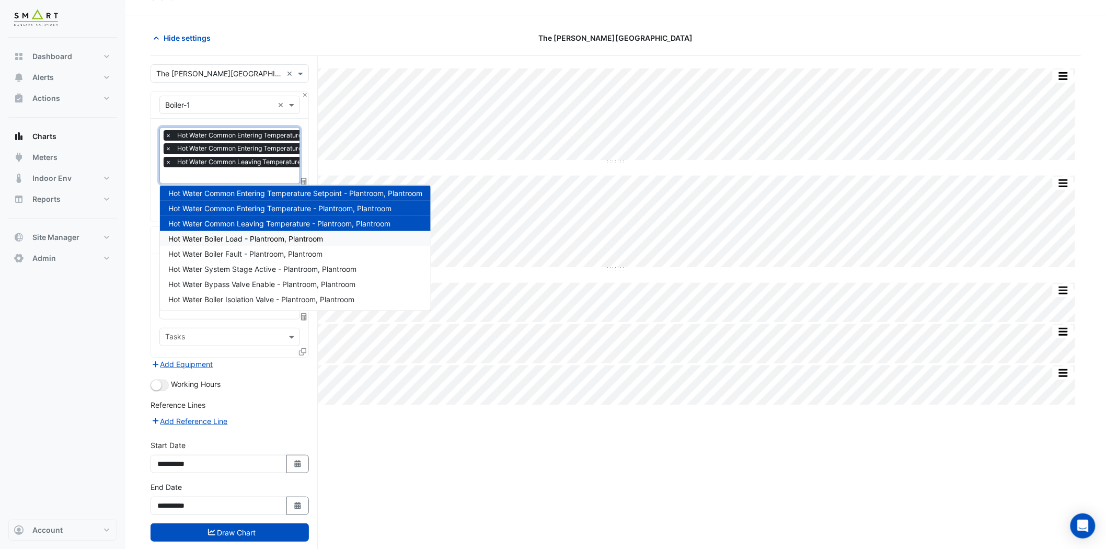
scroll to position [40, 0]
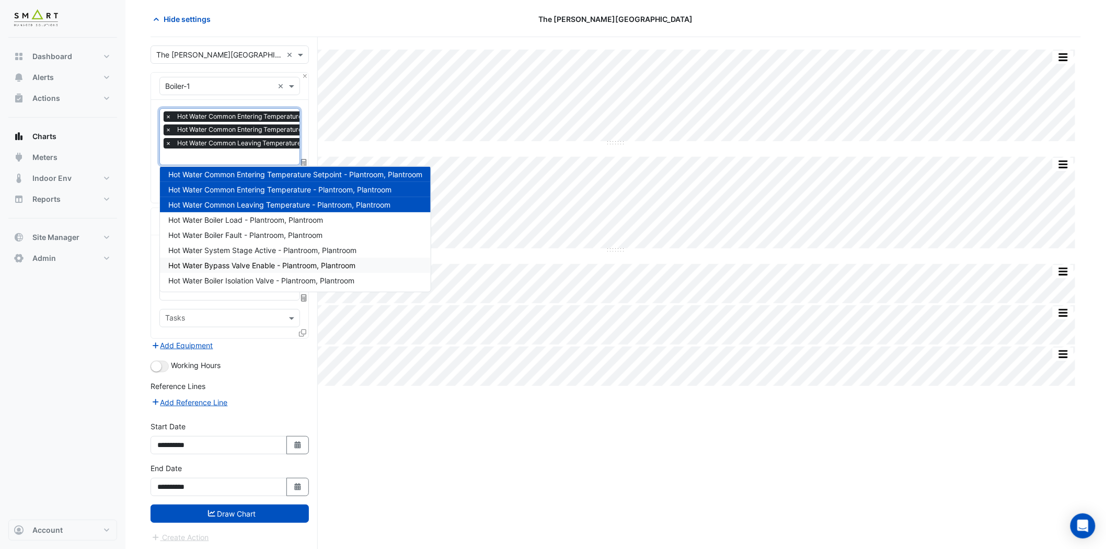
click at [273, 265] on span "Hot Water Bypass Valve Enable - Plantroom, Plantroom" at bounding box center [261, 265] width 187 height 9
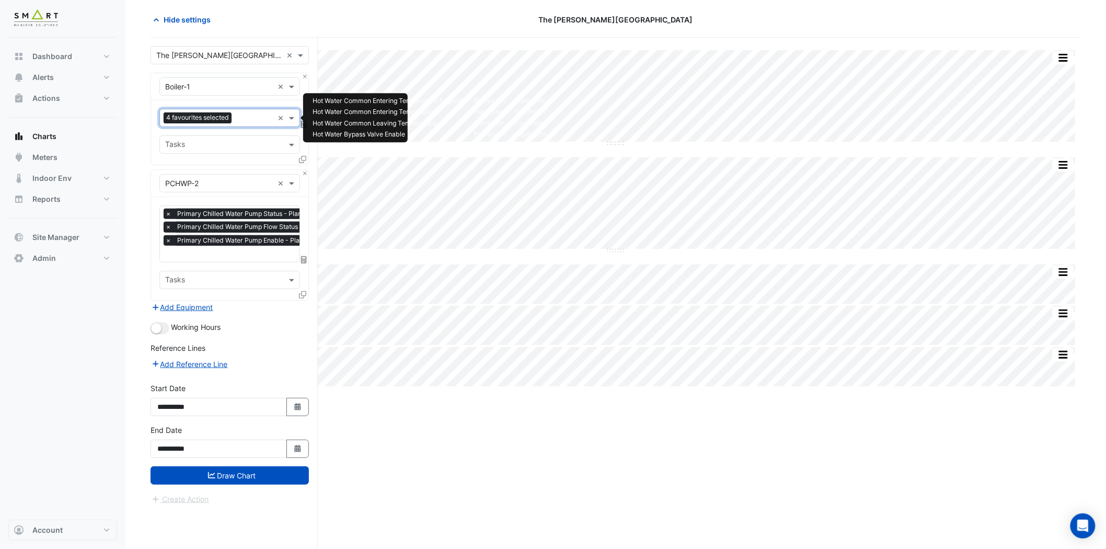
click at [251, 118] on input "text" at bounding box center [255, 118] width 38 height 11
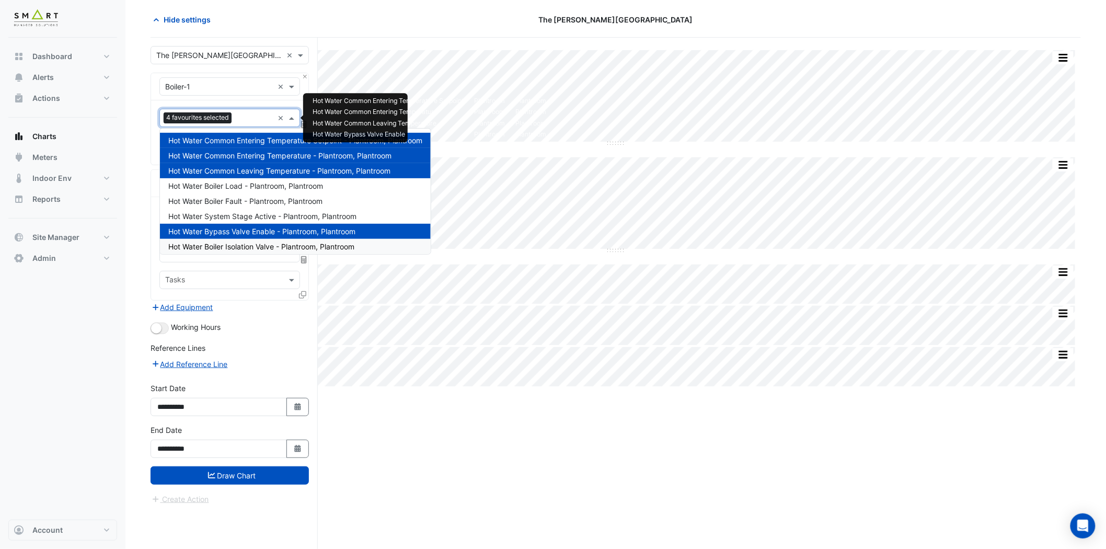
click at [296, 247] on span "Hot Water Boiler Isolation Valve - Plantroom, Plantroom" at bounding box center [261, 246] width 186 height 9
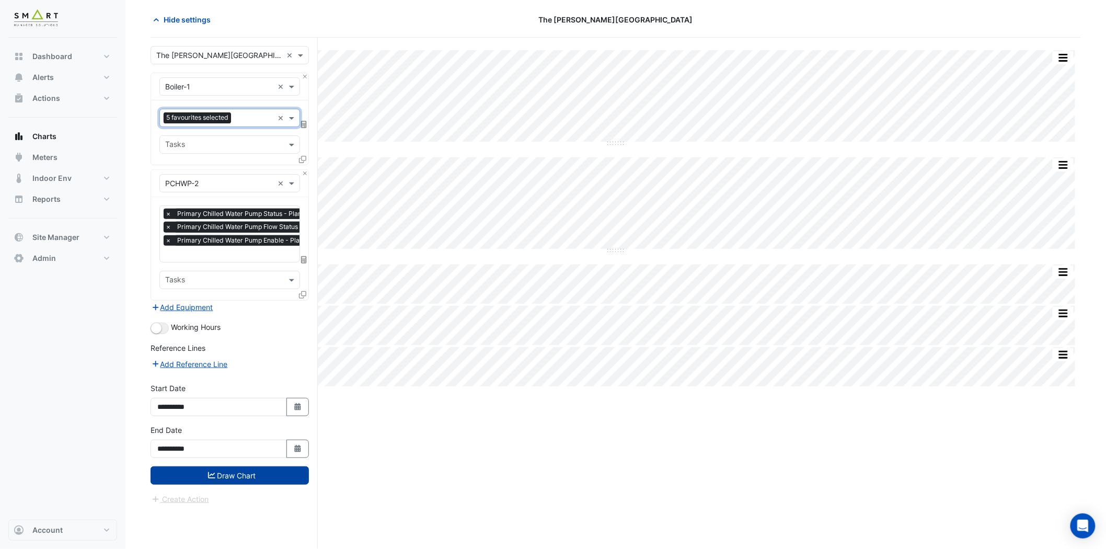
click at [226, 473] on button "Draw Chart" at bounding box center [230, 475] width 158 height 18
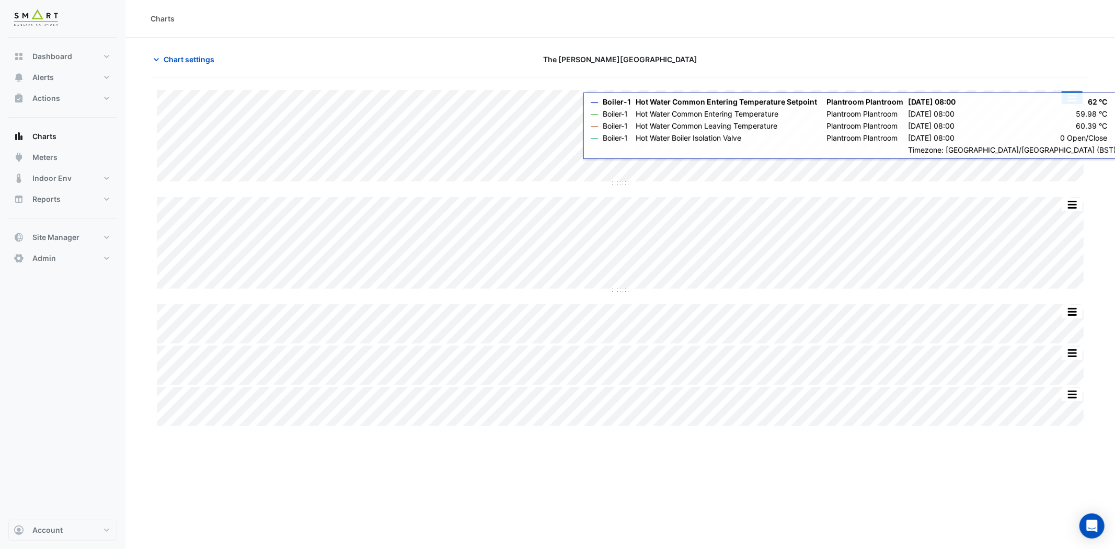
click at [1003, 97] on button "button" at bounding box center [1072, 97] width 21 height 13
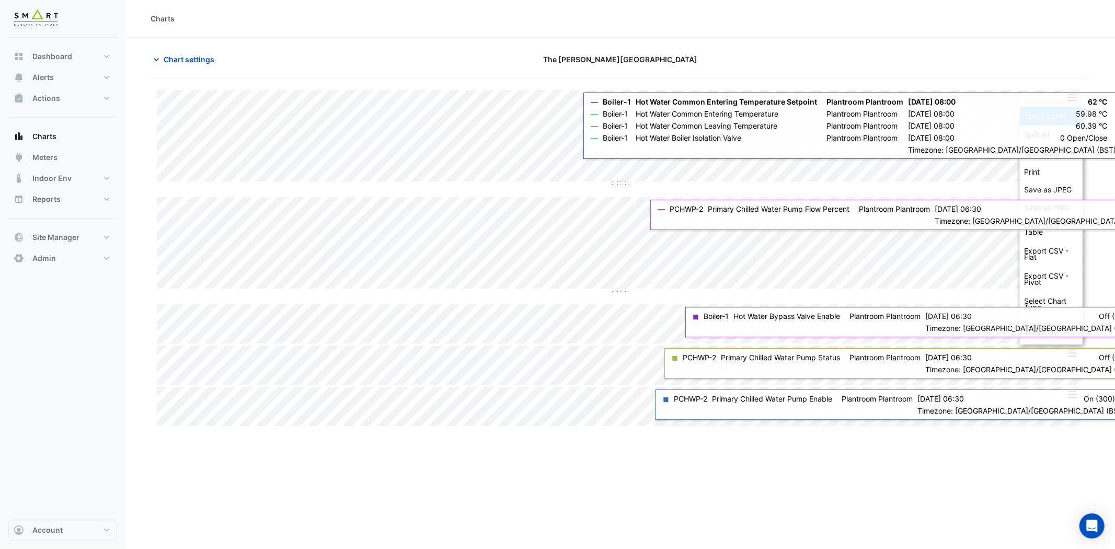
click at [1003, 110] on div "Split by Unit" at bounding box center [1051, 116] width 63 height 19
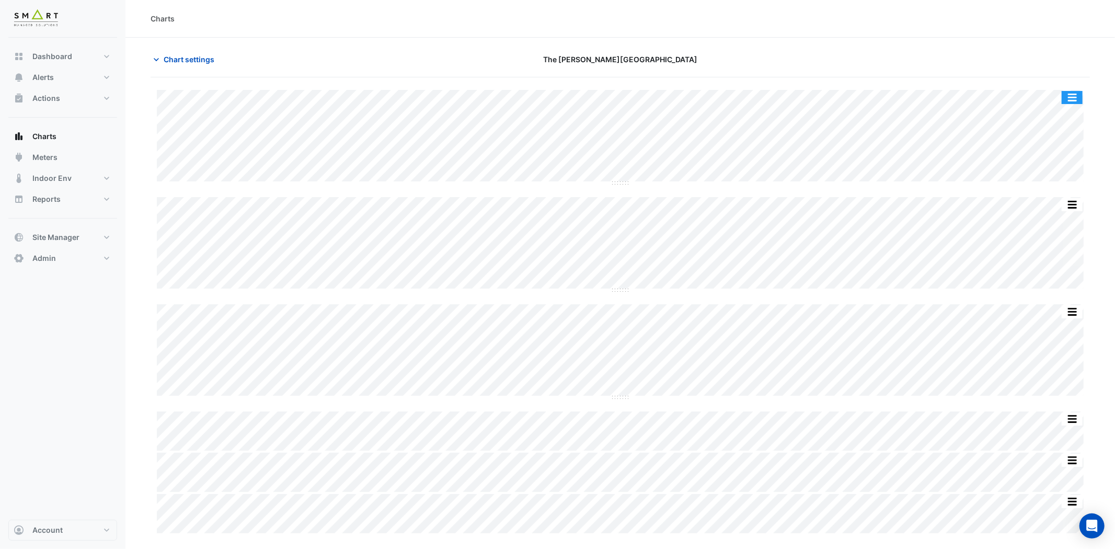
click at [1003, 100] on button "button" at bounding box center [1072, 97] width 21 height 13
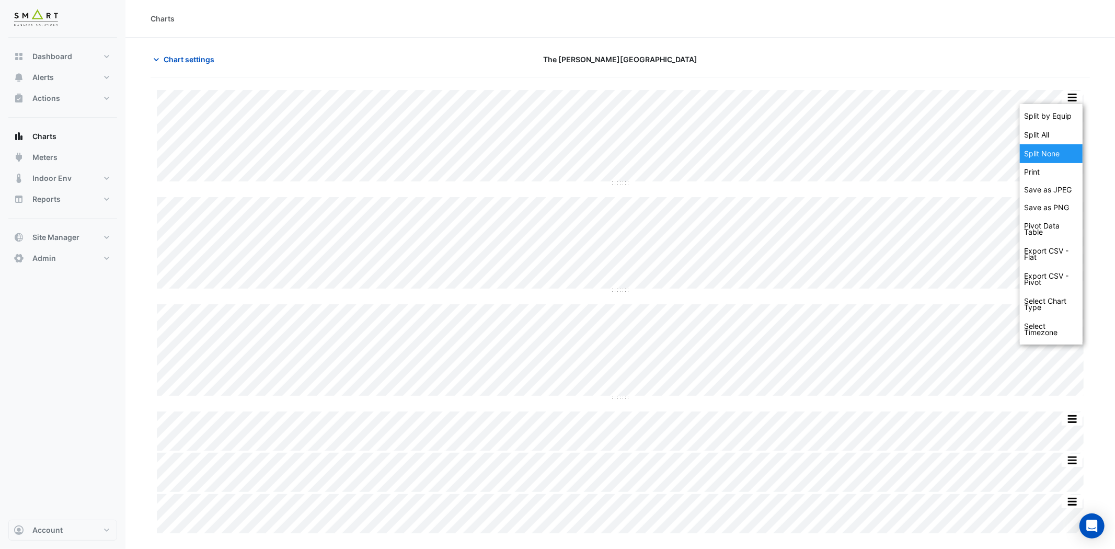
click at [1003, 156] on div "Split None" at bounding box center [1051, 153] width 63 height 19
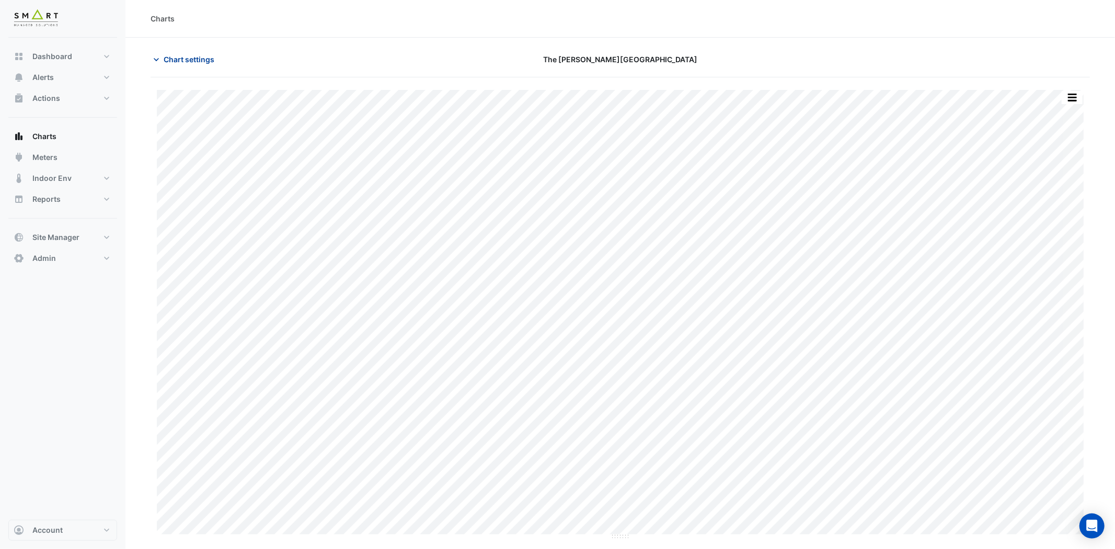
click at [158, 58] on icon "button" at bounding box center [156, 59] width 10 height 10
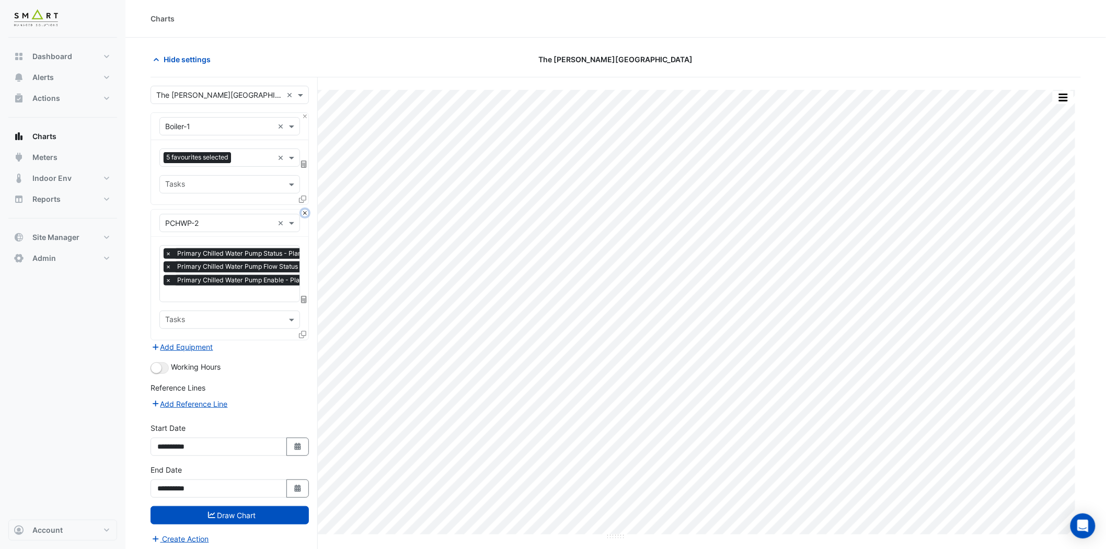
click at [305, 212] on button "Close" at bounding box center [305, 213] width 7 height 7
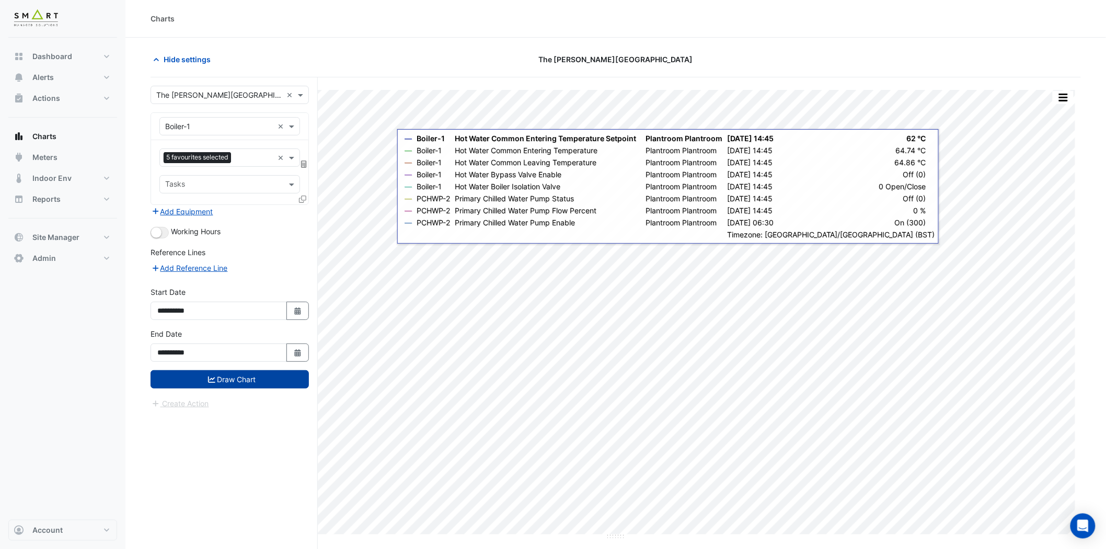
click at [280, 377] on button "Draw Chart" at bounding box center [230, 379] width 158 height 18
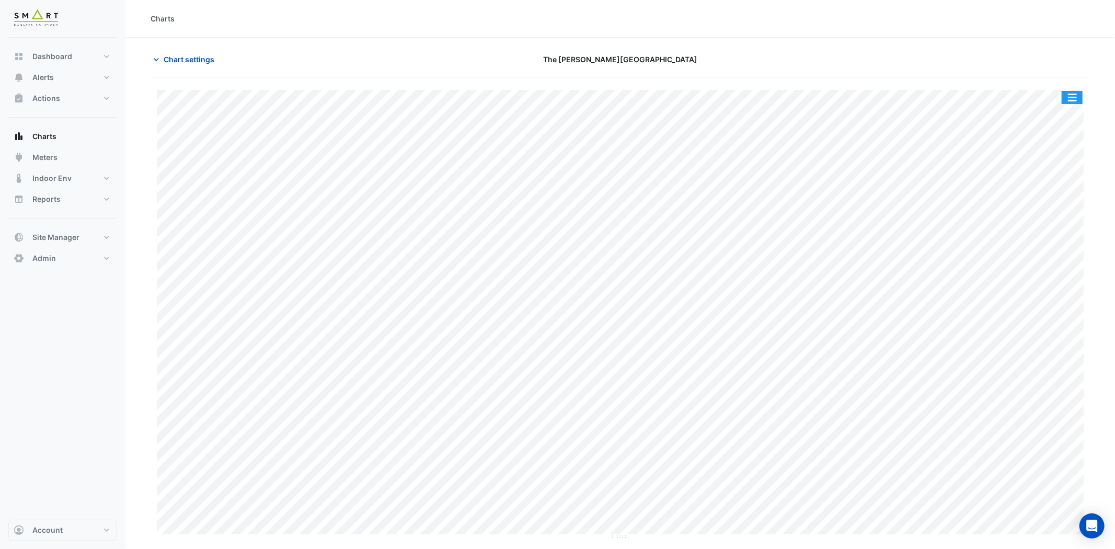
click at [1003, 93] on button "button" at bounding box center [1072, 97] width 21 height 13
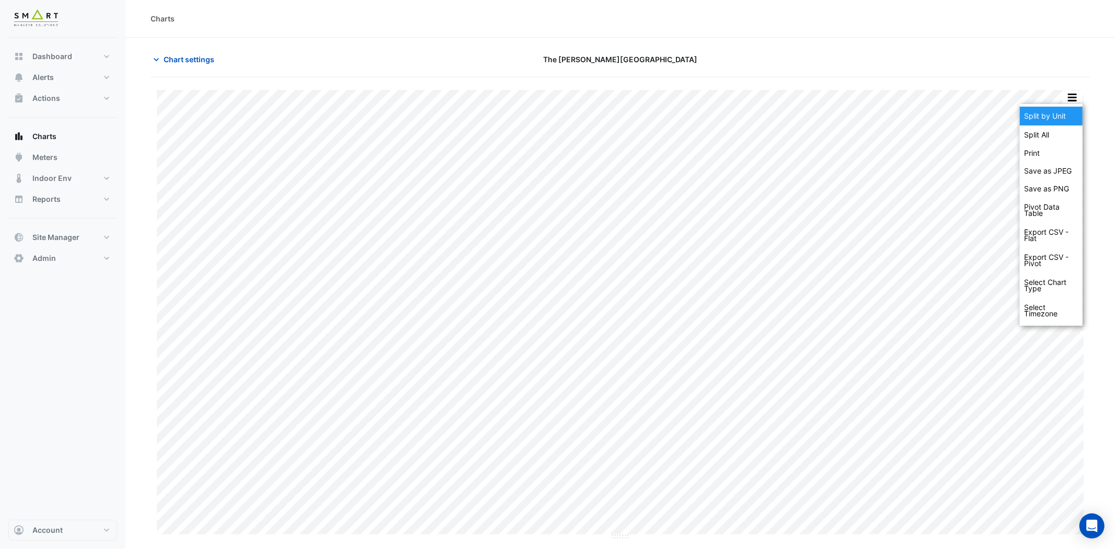
click at [1003, 112] on div "Split by Unit" at bounding box center [1051, 116] width 63 height 19
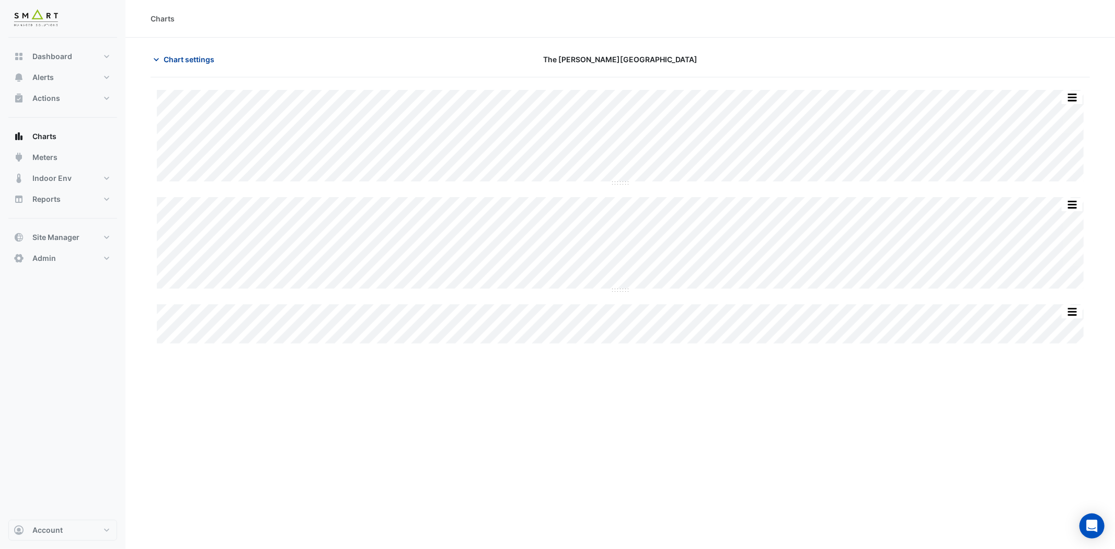
click at [157, 58] on icon "button" at bounding box center [156, 59] width 10 height 10
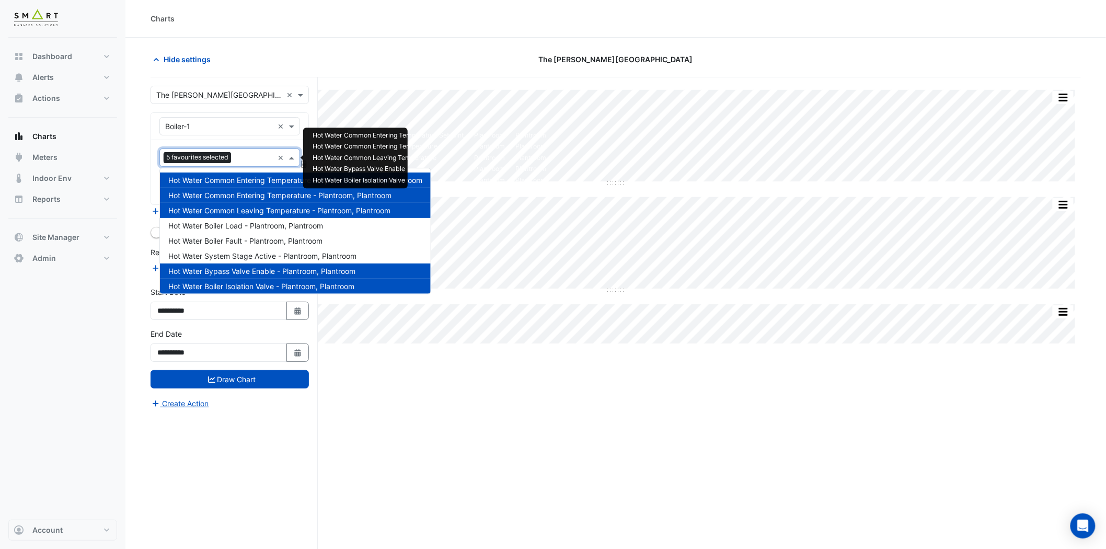
click at [244, 158] on input "text" at bounding box center [254, 158] width 38 height 11
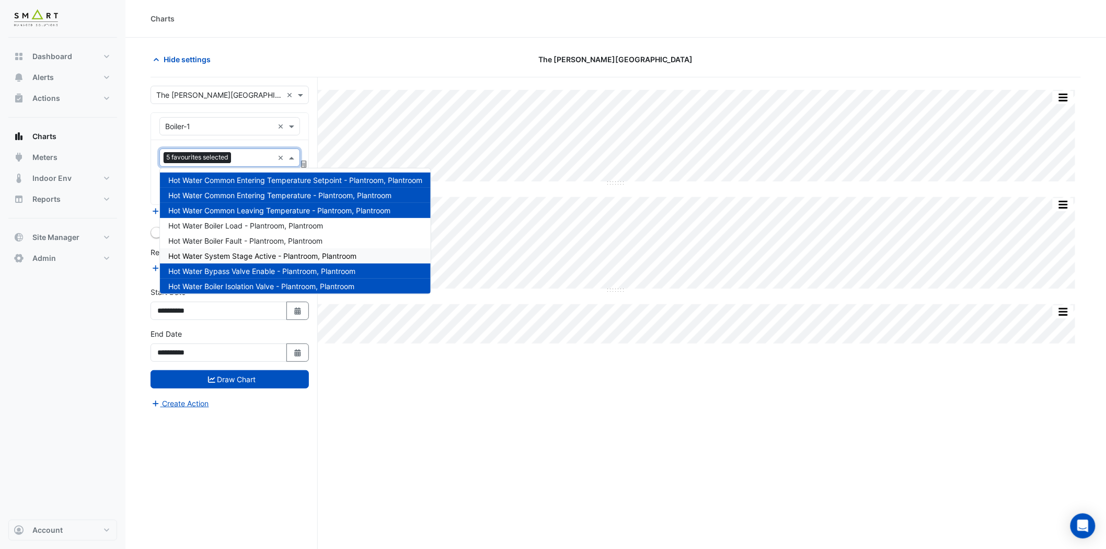
click at [269, 252] on span "Hot Water System Stage Active - Plantroom, Plantroom" at bounding box center [262, 255] width 188 height 9
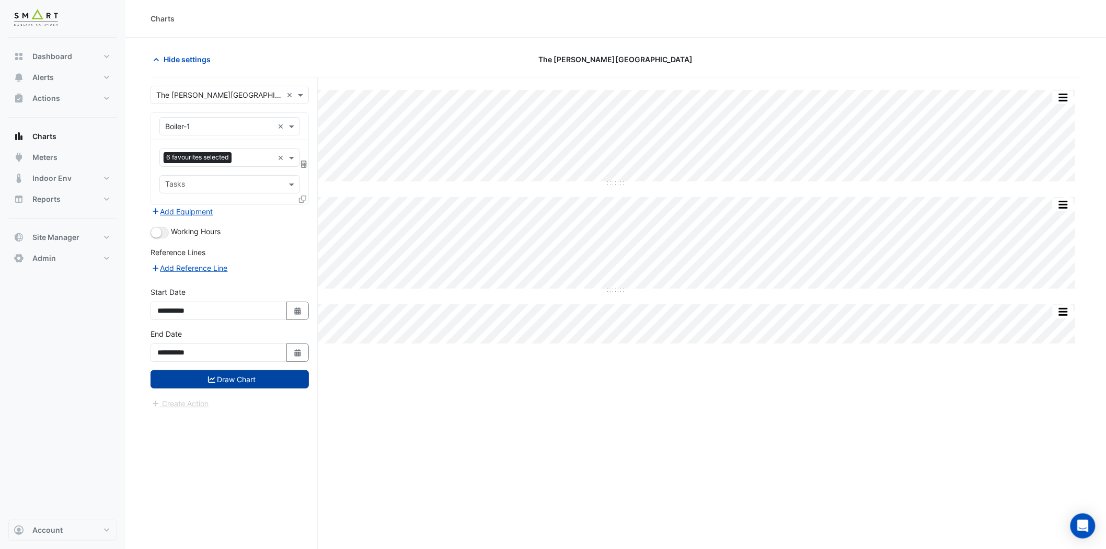
click at [213, 383] on button "Draw Chart" at bounding box center [230, 379] width 158 height 18
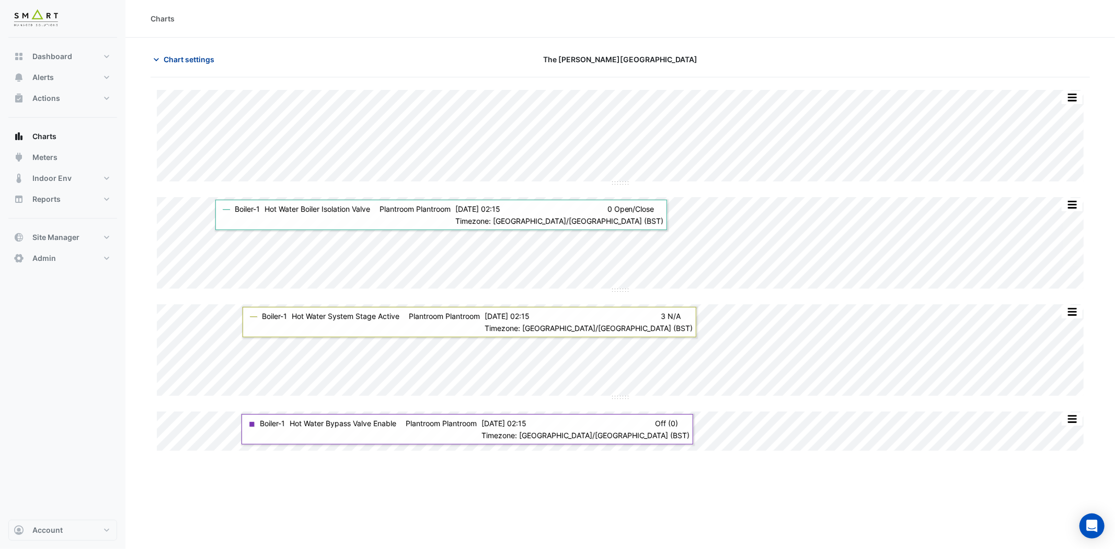
click at [159, 61] on icon "button" at bounding box center [156, 59] width 10 height 10
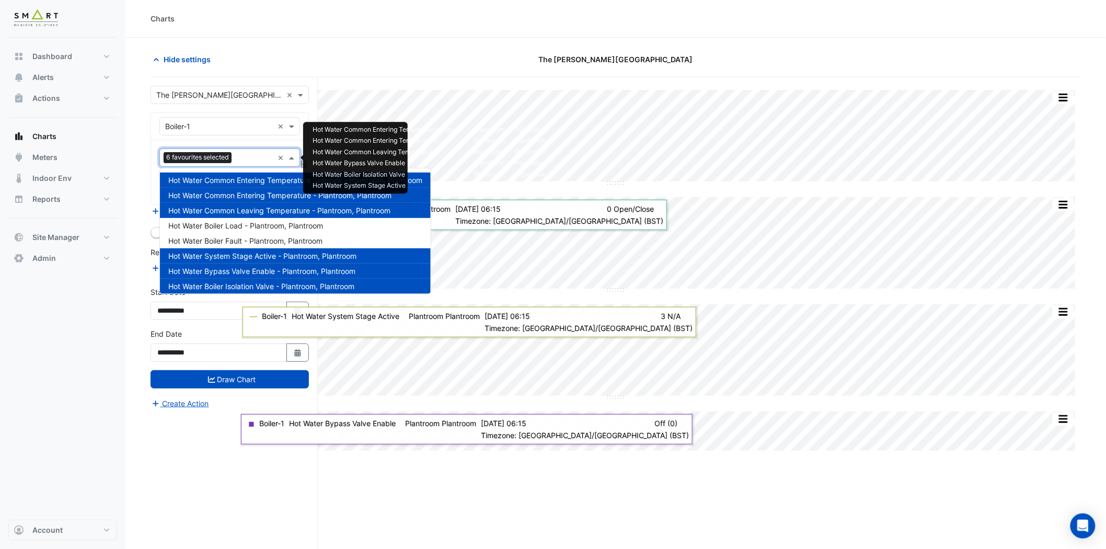
click at [222, 156] on span "6 favourites selected" at bounding box center [198, 157] width 68 height 10
click at [349, 255] on span "Hot Water System Stage Active - Plantroom, Plantroom" at bounding box center [262, 255] width 188 height 9
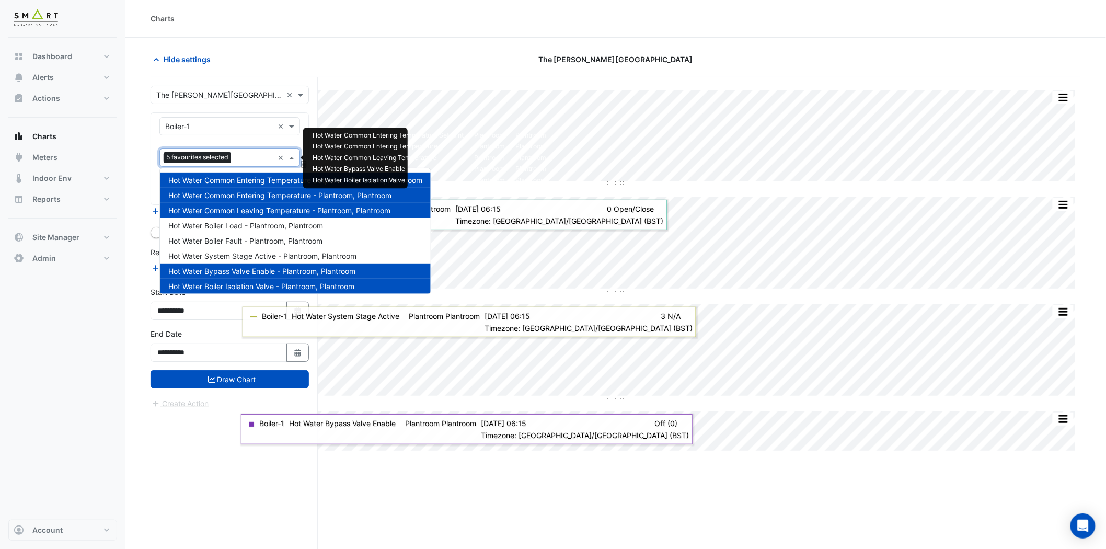
click at [254, 150] on div "Favourites 5 favourites selected" at bounding box center [216, 158] width 113 height 16
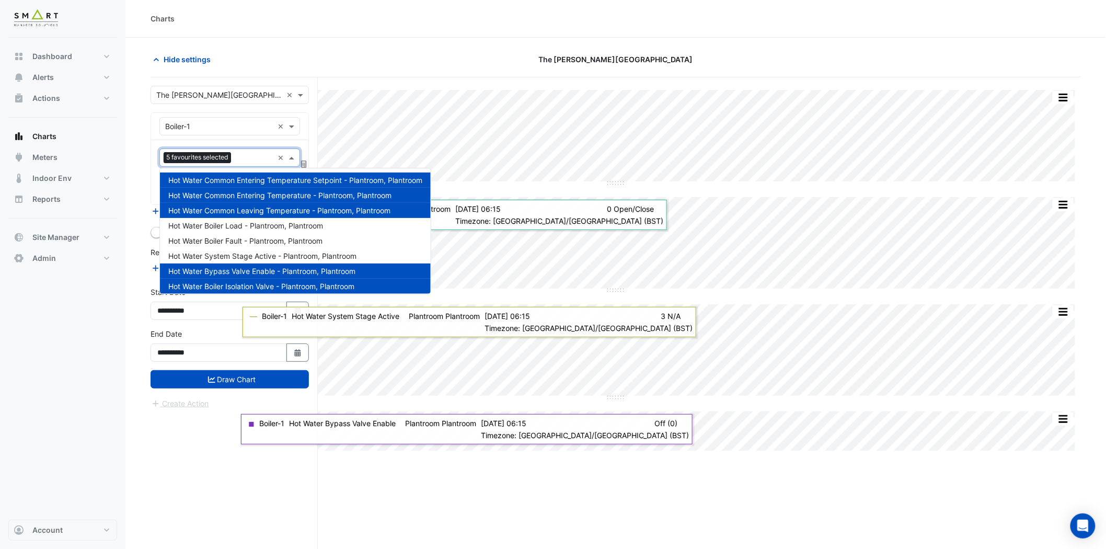
click at [255, 136] on div "Equipment × Boiler-1 ×" at bounding box center [229, 126] width 157 height 27
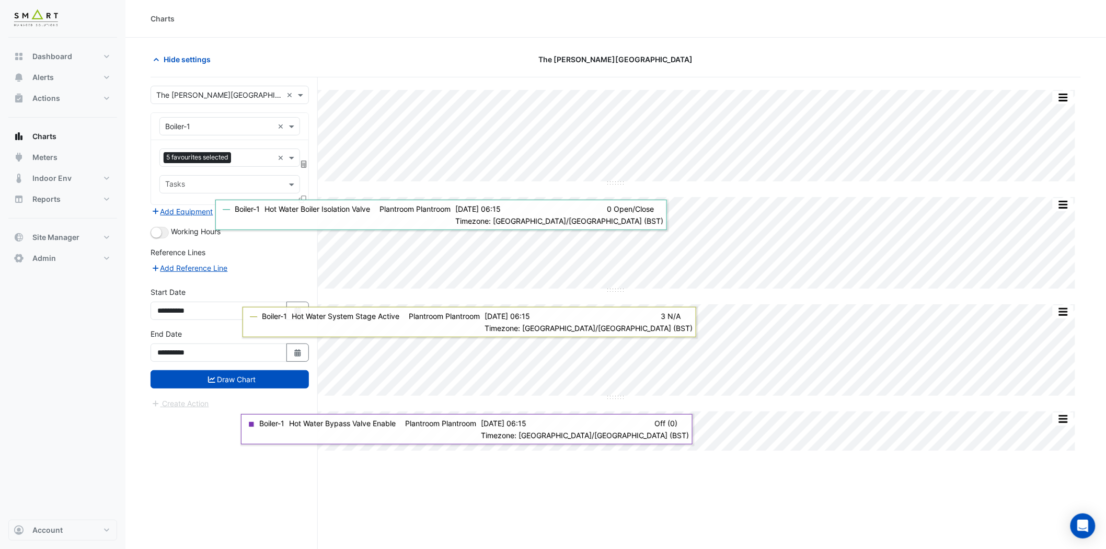
click at [302, 197] on icon at bounding box center [302, 199] width 7 height 7
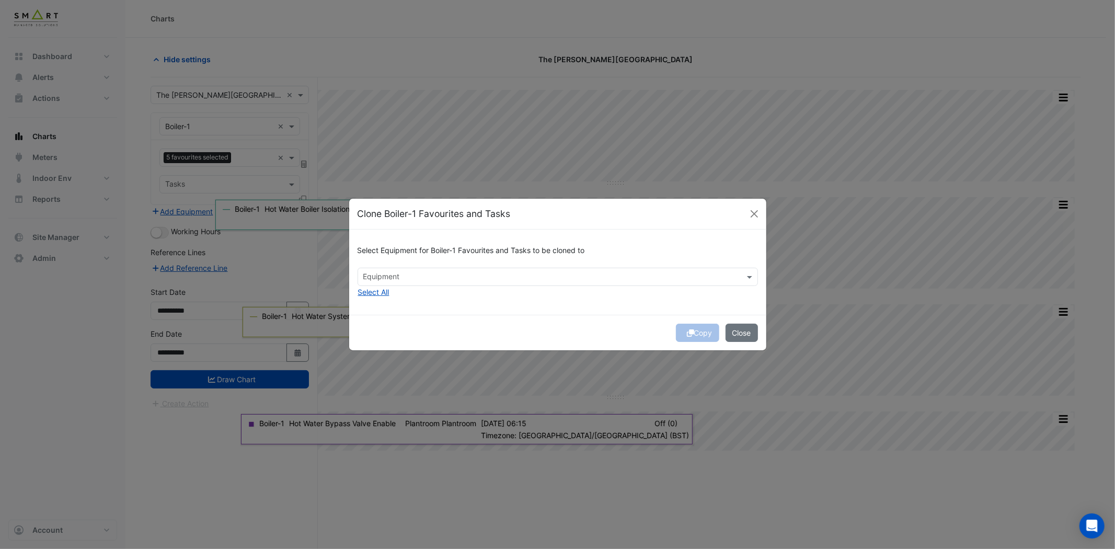
click at [427, 279] on input "text" at bounding box center [551, 277] width 377 height 11
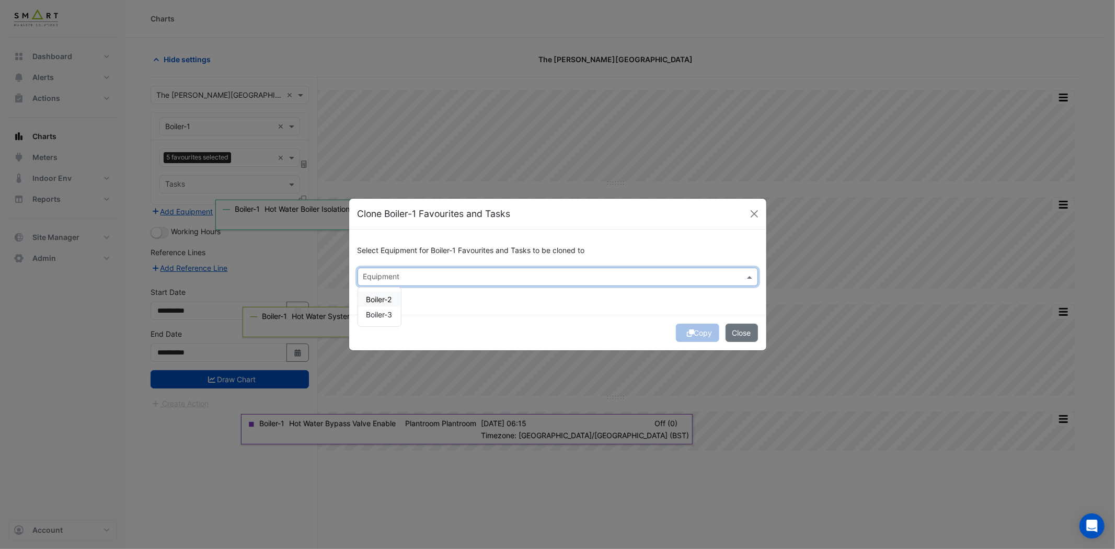
drag, startPoint x: 389, startPoint y: 293, endPoint x: 386, endPoint y: 300, distance: 7.7
click at [389, 293] on div "Boiler-2" at bounding box center [379, 299] width 43 height 15
click at [382, 312] on span "Boiler-3" at bounding box center [379, 314] width 26 height 9
click at [694, 335] on button "Copy" at bounding box center [697, 333] width 43 height 18
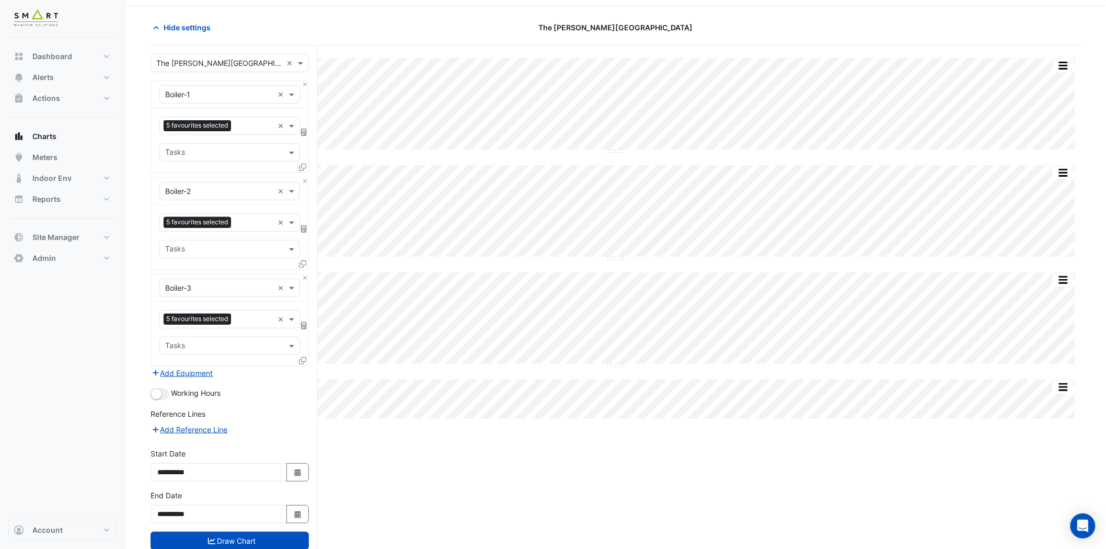
scroll to position [61, 0]
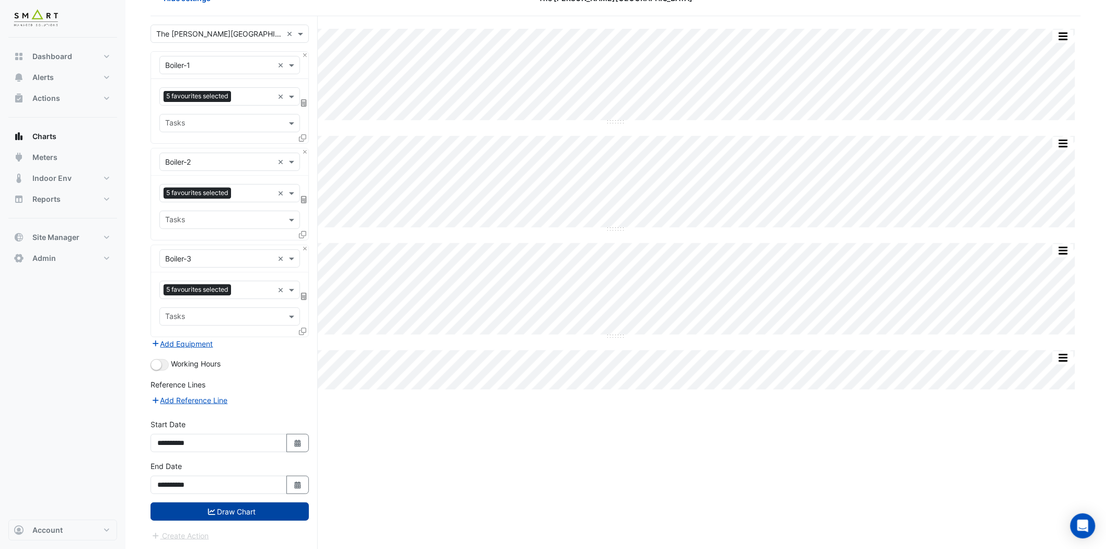
click at [204, 494] on button "Draw Chart" at bounding box center [230, 511] width 158 height 18
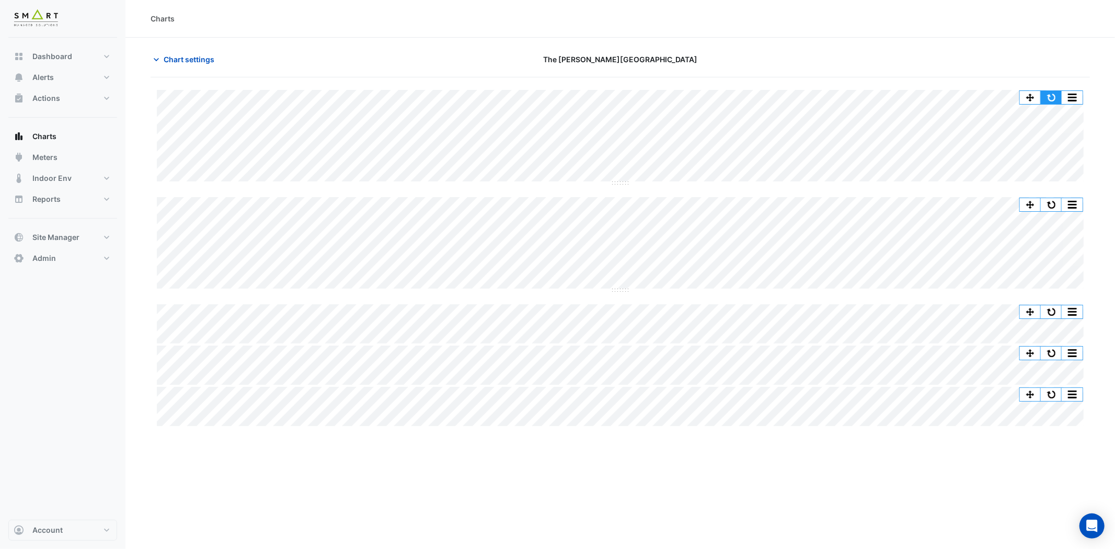
click at [1003, 98] on button "button" at bounding box center [1051, 97] width 21 height 13
click at [1003, 97] on button "button" at bounding box center [1051, 97] width 21 height 13
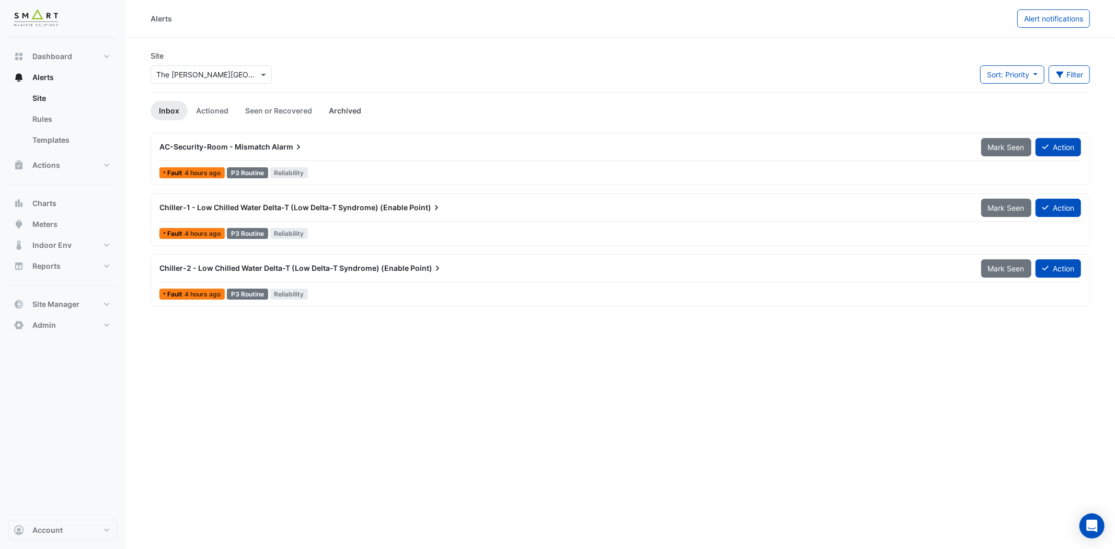
click at [337, 110] on link "Archived" at bounding box center [344, 110] width 49 height 19
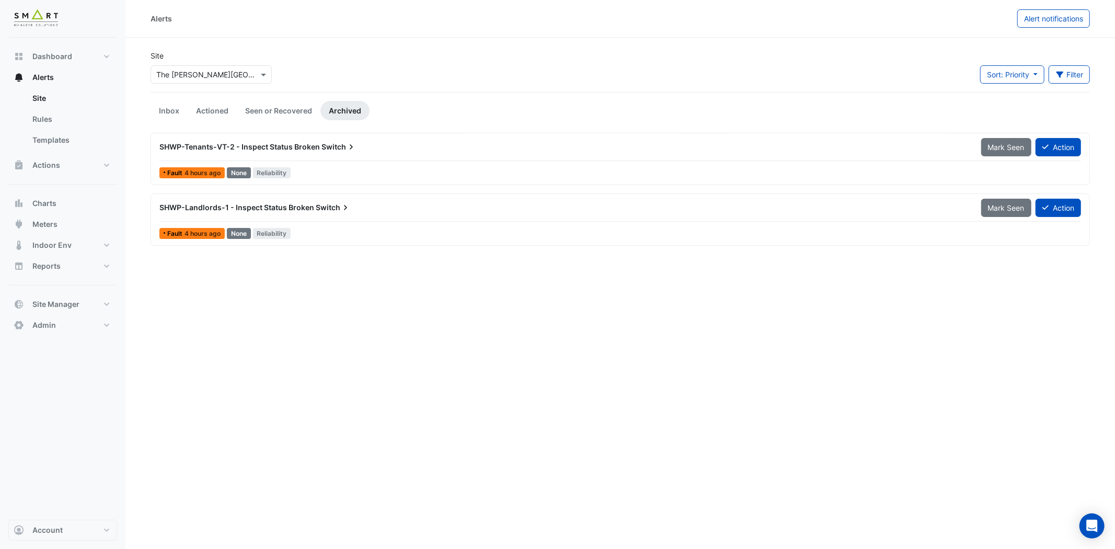
click at [314, 147] on span "SHWP-Tenants-VT-2 - Inspect Status Broken" at bounding box center [239, 146] width 161 height 9
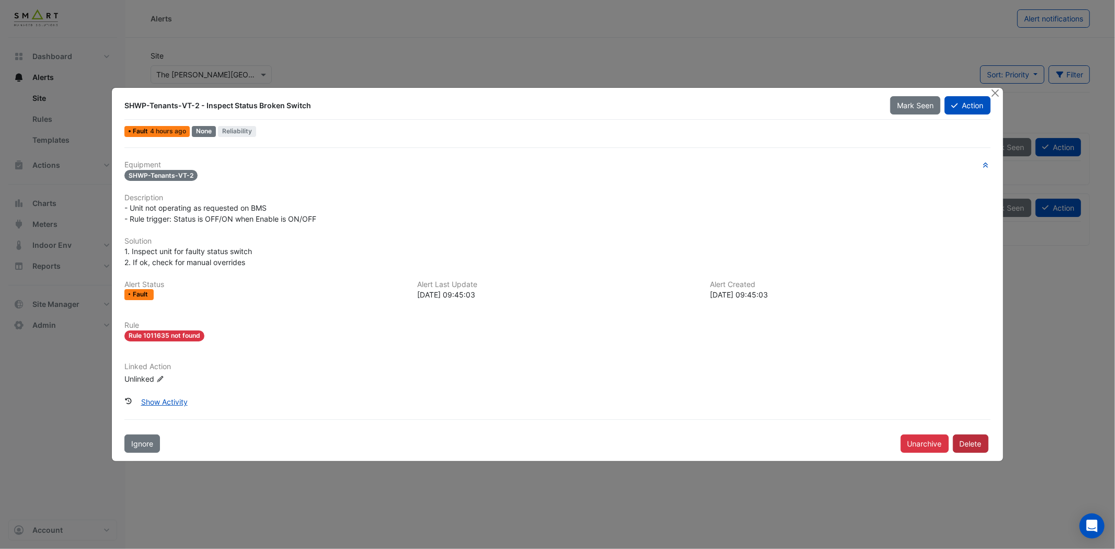
click at [982, 442] on button "Delete" at bounding box center [971, 443] width 36 height 18
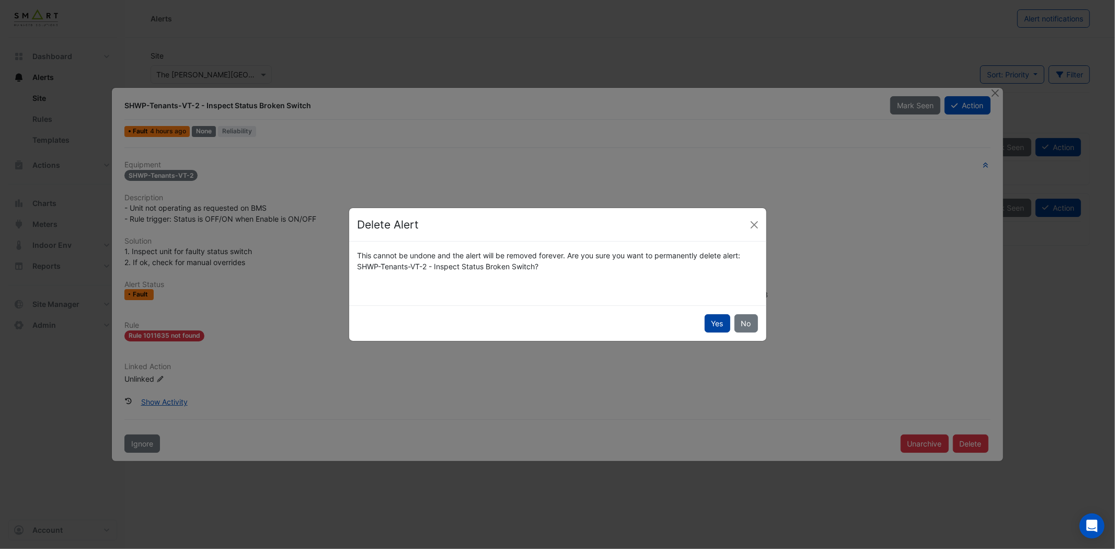
click at [722, 325] on button "Yes" at bounding box center [718, 323] width 26 height 18
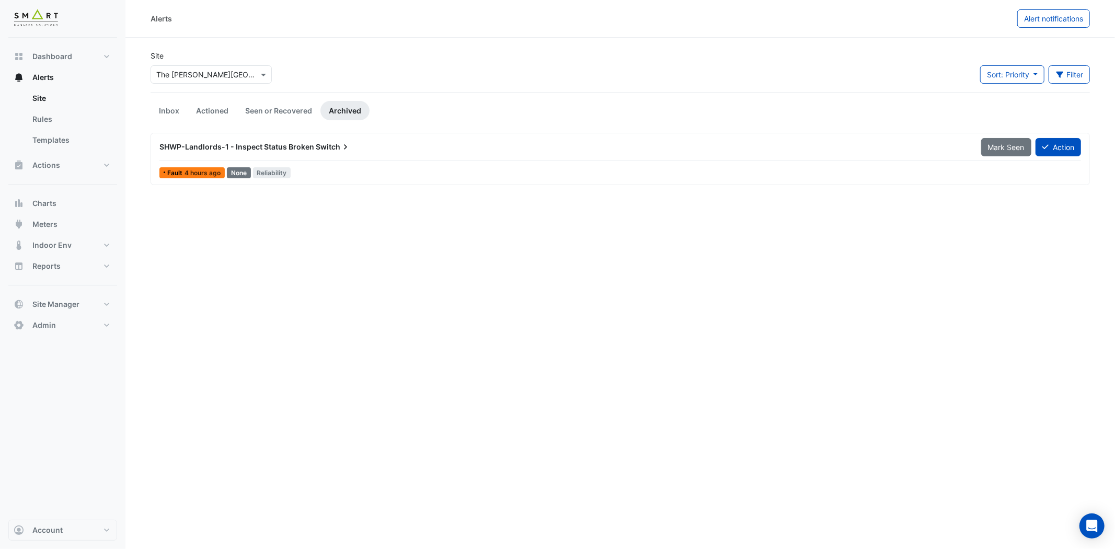
click at [302, 162] on div "SHWP-Landlords-1 - Inspect Status Broken Switch Mark Seen Action Fault 4 hours …" at bounding box center [620, 158] width 930 height 43
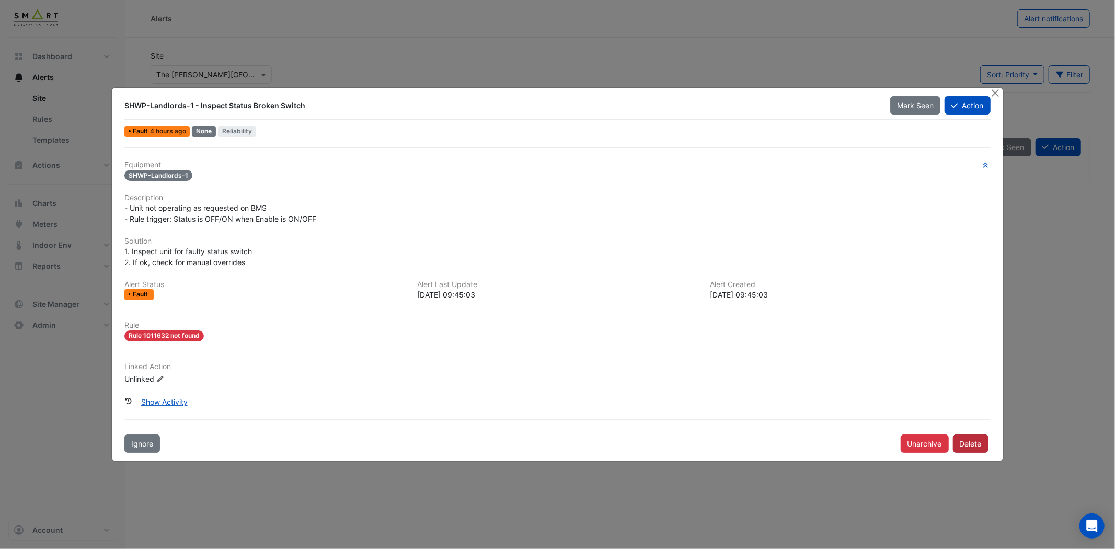
click at [981, 449] on button "Delete" at bounding box center [971, 443] width 36 height 18
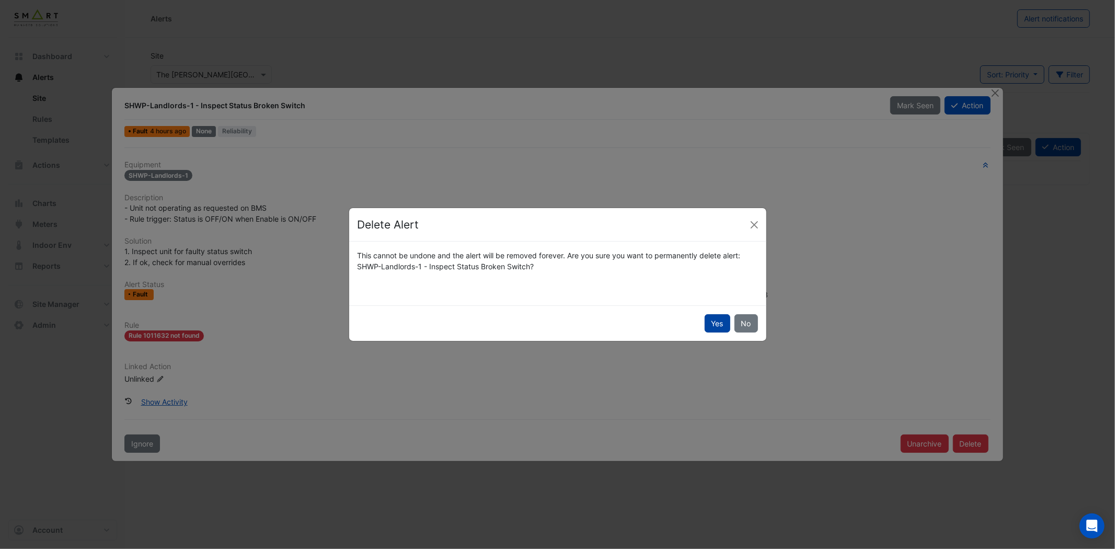
click at [709, 321] on button "Yes" at bounding box center [718, 323] width 26 height 18
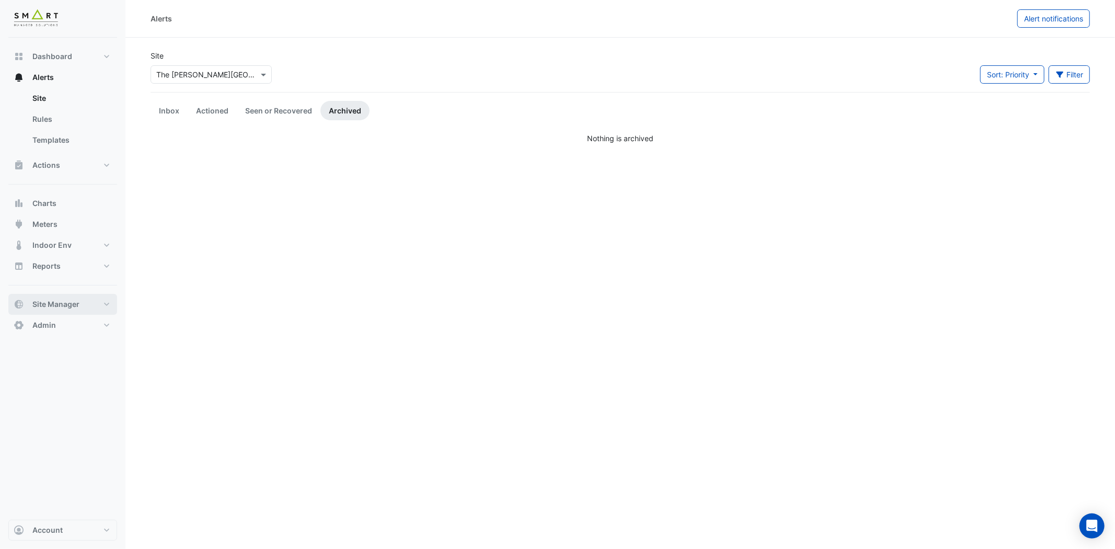
click at [100, 302] on button "Site Manager" at bounding box center [62, 304] width 109 height 21
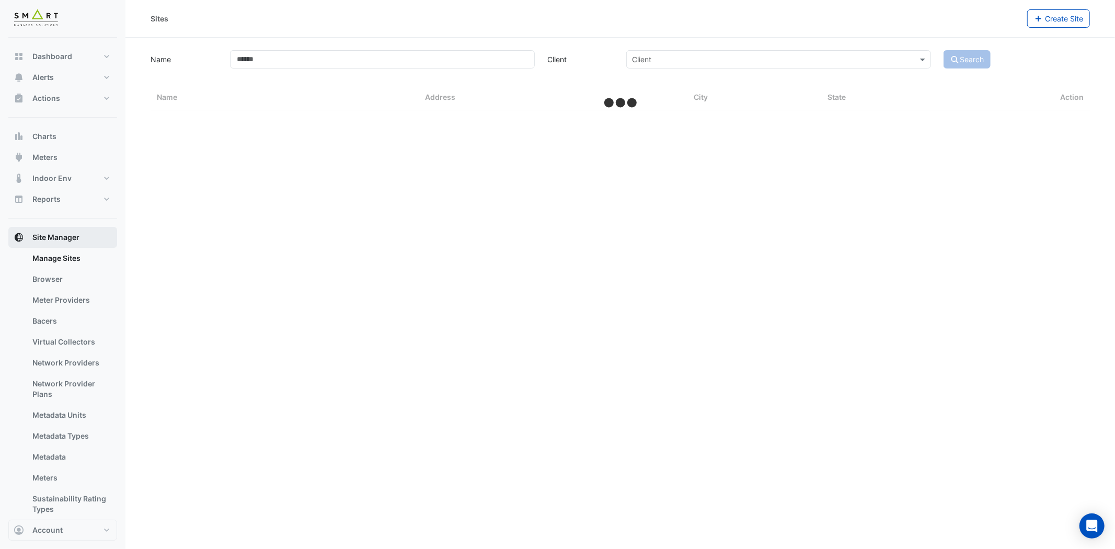
select select "***"
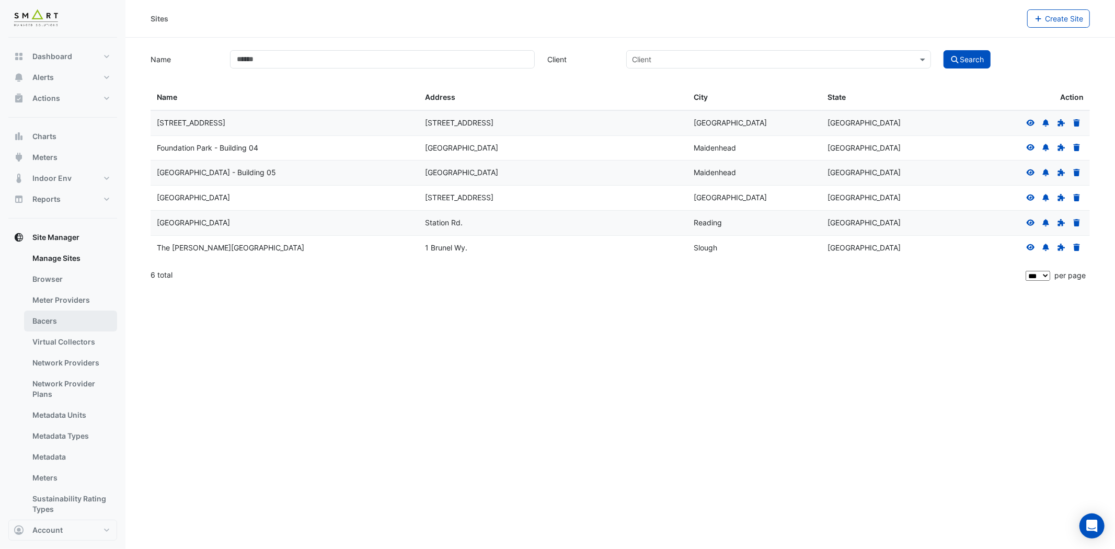
click at [92, 322] on link "Bacers" at bounding box center [70, 321] width 93 height 21
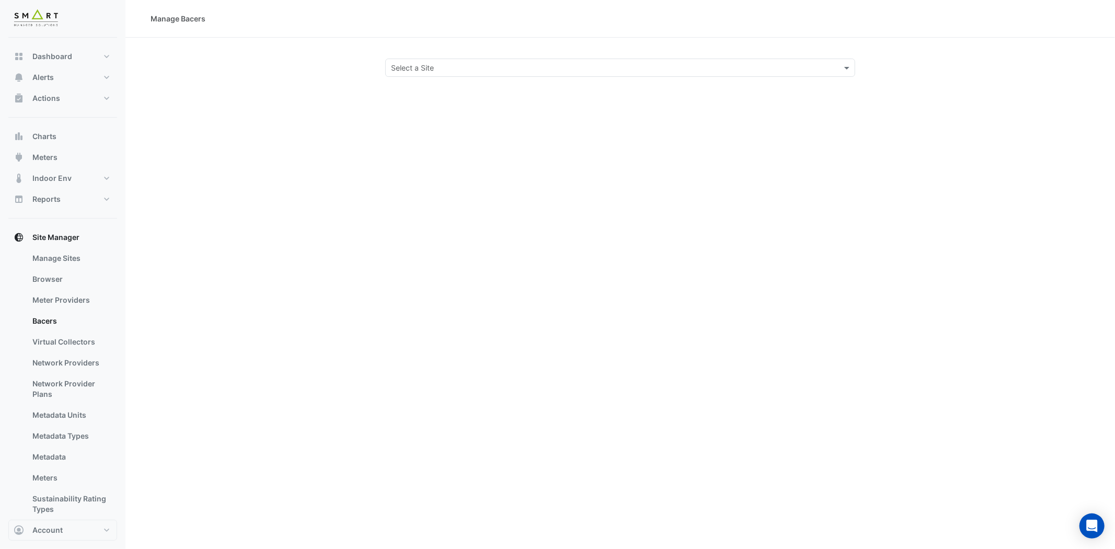
click at [510, 65] on input "text" at bounding box center [610, 68] width 438 height 11
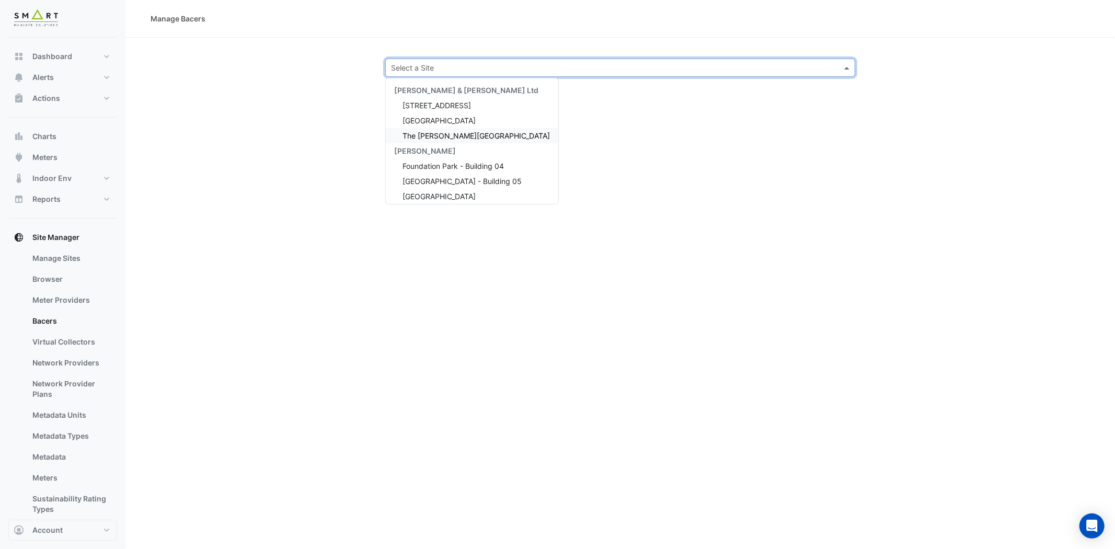
click at [452, 133] on span "The [PERSON_NAME][GEOGRAPHIC_DATA]" at bounding box center [476, 135] width 147 height 9
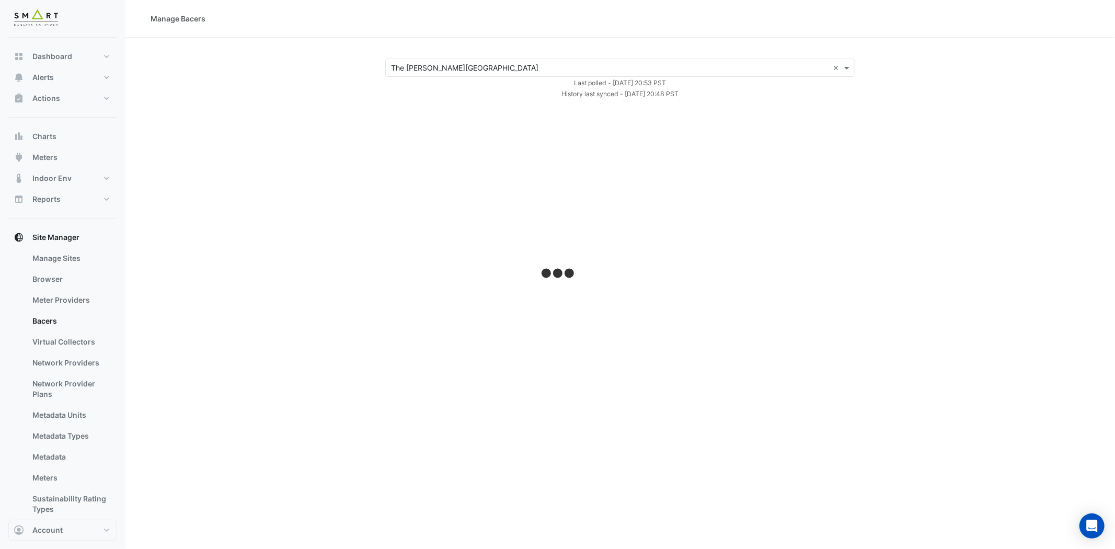
select select "***"
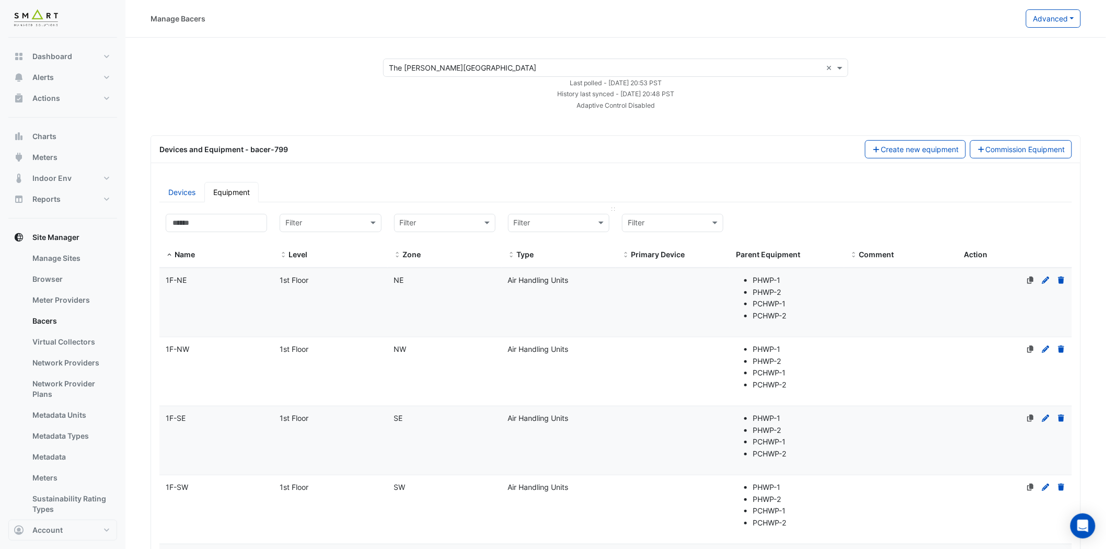
click at [571, 223] on input "text" at bounding box center [548, 223] width 69 height 12
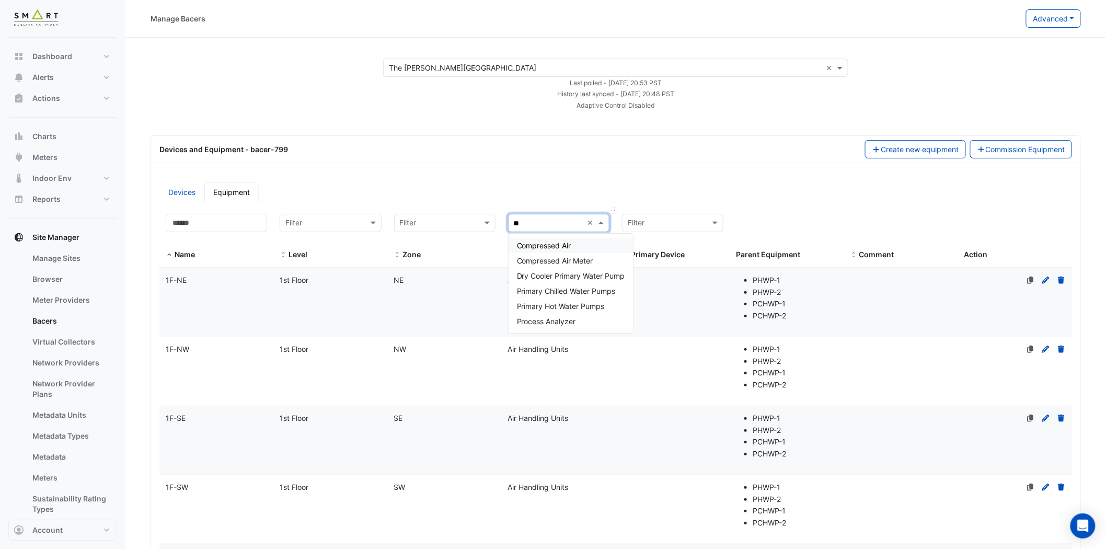
type input "***"
click at [568, 263] on span "Primary Chilled Water Pumps" at bounding box center [566, 260] width 99 height 9
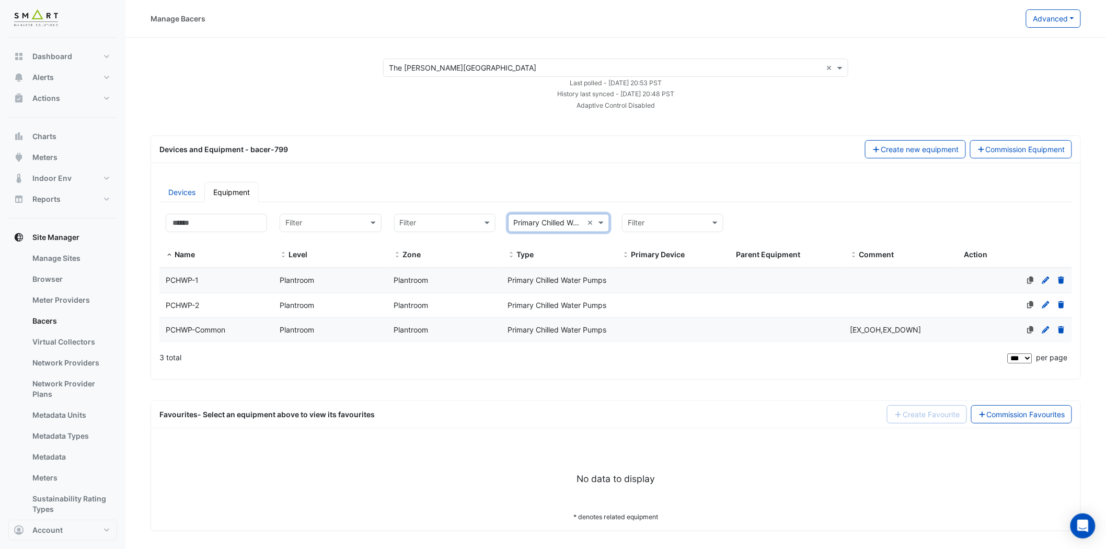
click at [206, 279] on div "PCHWP-1" at bounding box center [216, 280] width 114 height 12
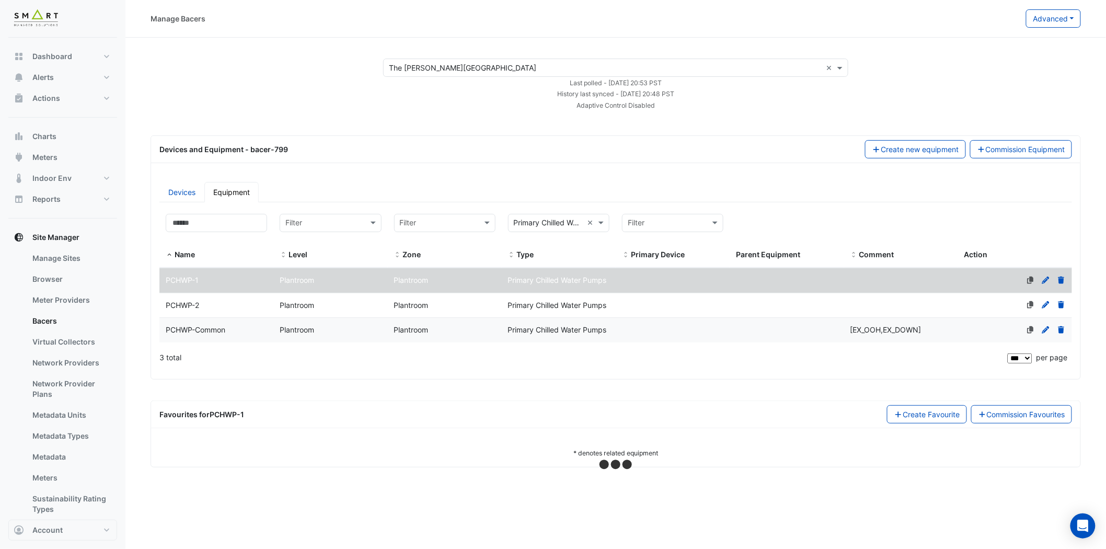
select select "***"
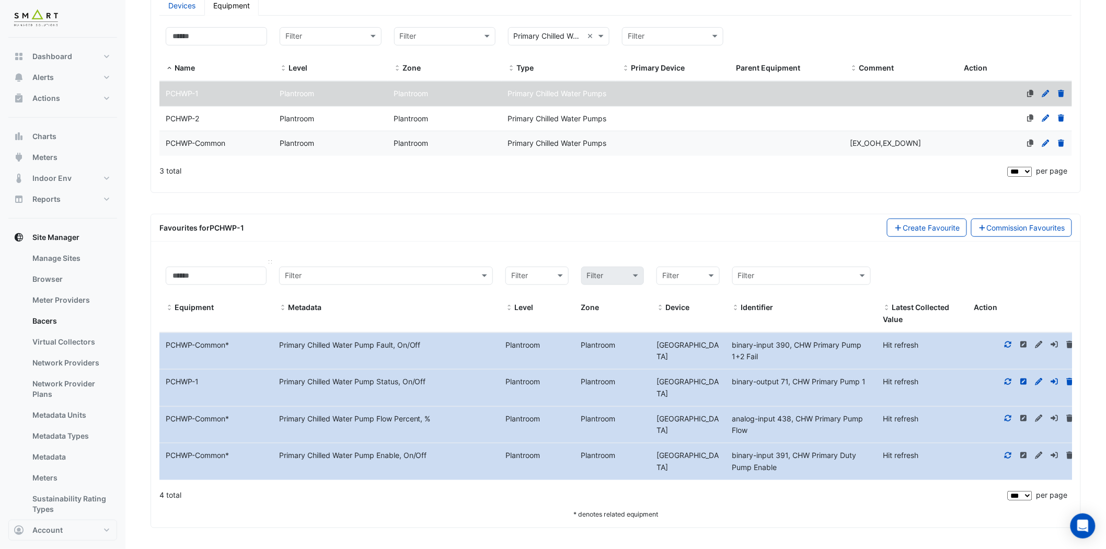
scroll to position [188, 0]
click at [1009, 455] on icon at bounding box center [1008, 455] width 9 height 7
click at [1003, 417] on icon at bounding box center [999, 418] width 9 height 7
click at [994, 378] on div at bounding box center [1016, 382] width 112 height 12
click at [1000, 379] on icon at bounding box center [999, 381] width 9 height 7
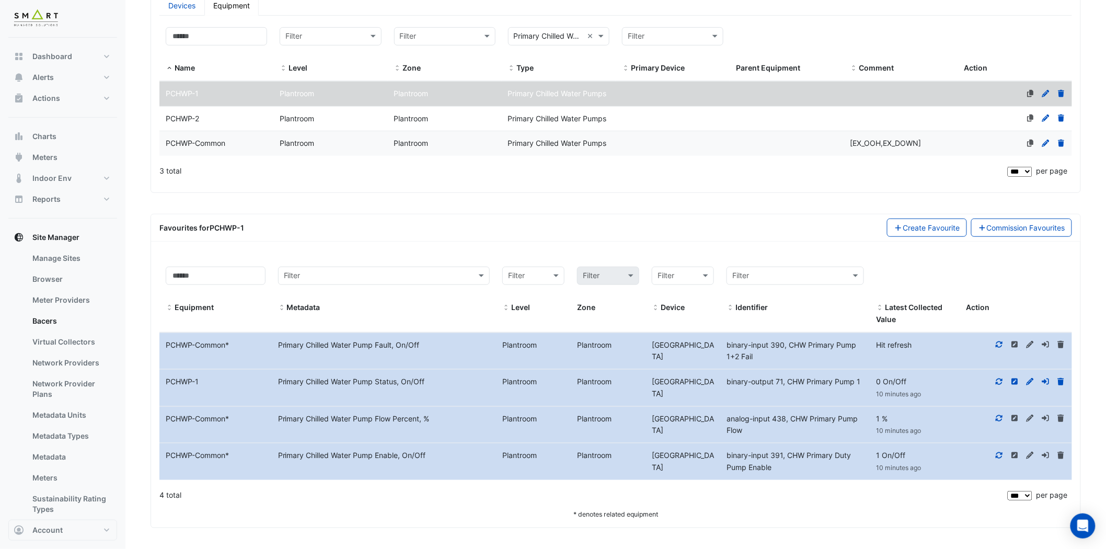
click at [1001, 343] on icon at bounding box center [999, 344] width 9 height 7
click at [181, 114] on span "PCHWP-2" at bounding box center [182, 118] width 33 height 9
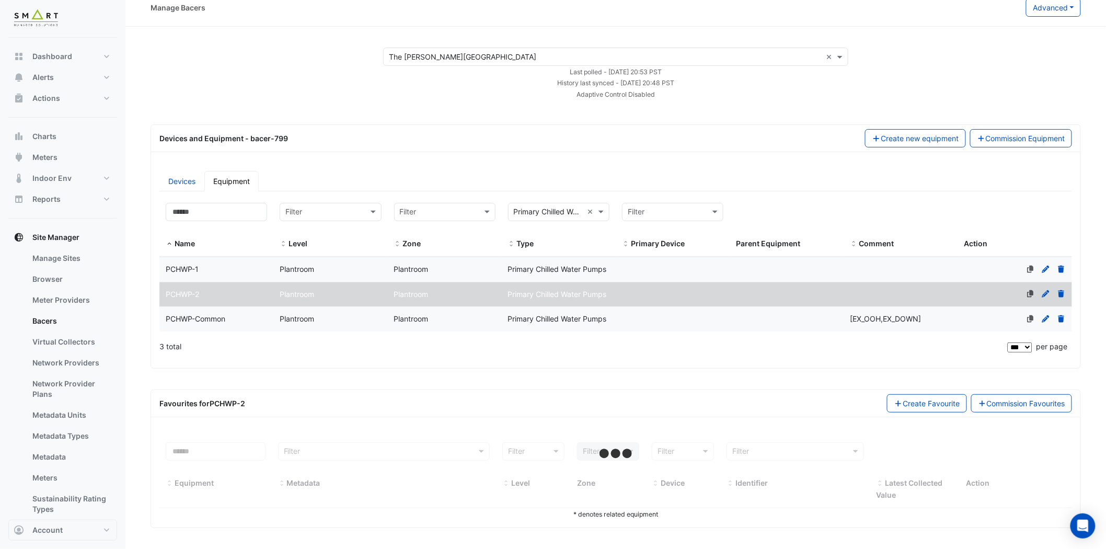
select select "***"
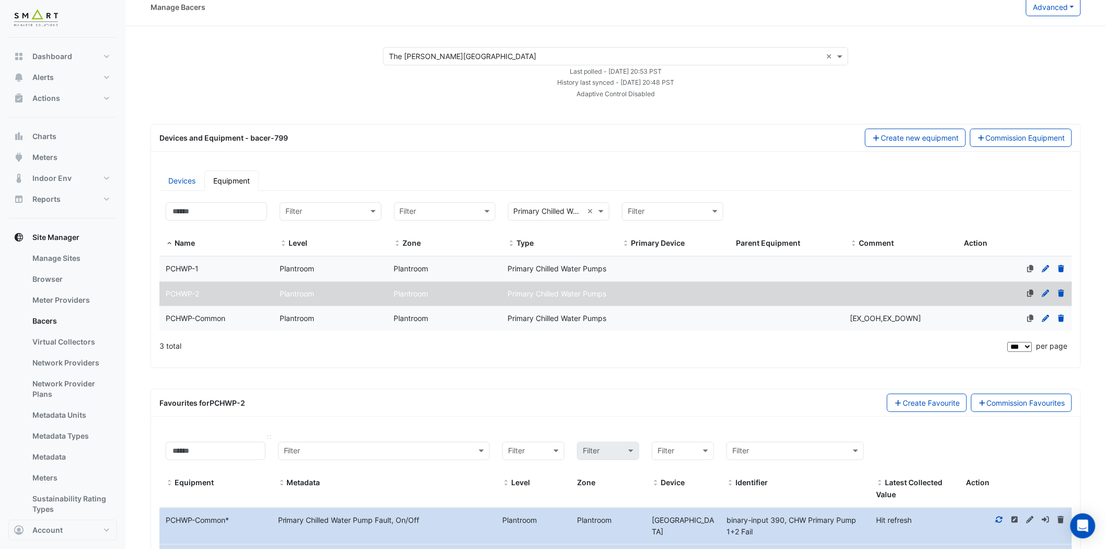
scroll to position [188, 0]
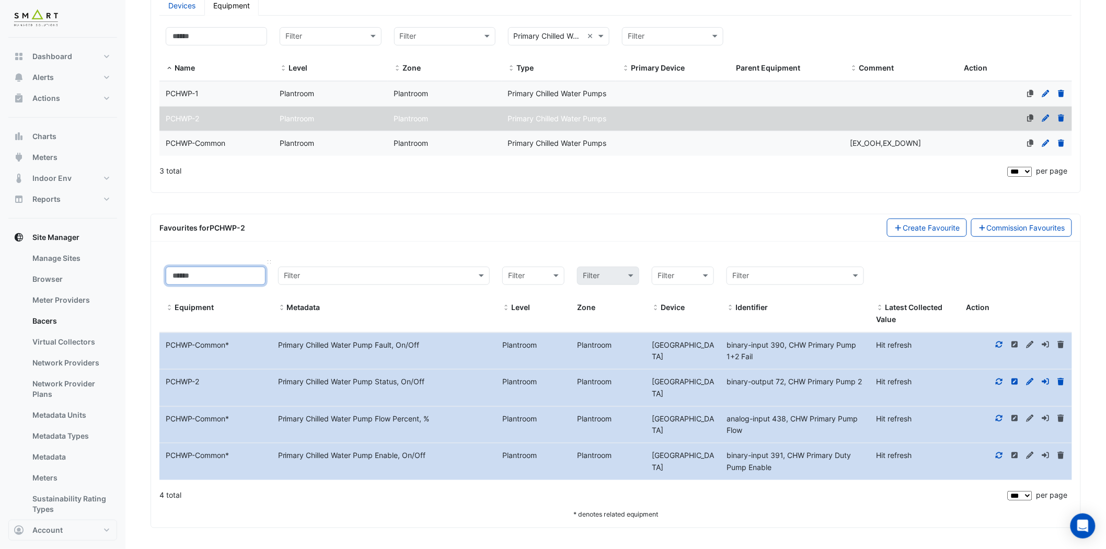
click at [207, 270] on input at bounding box center [216, 276] width 100 height 18
click at [187, 91] on span "PCHWP-1" at bounding box center [182, 93] width 33 height 9
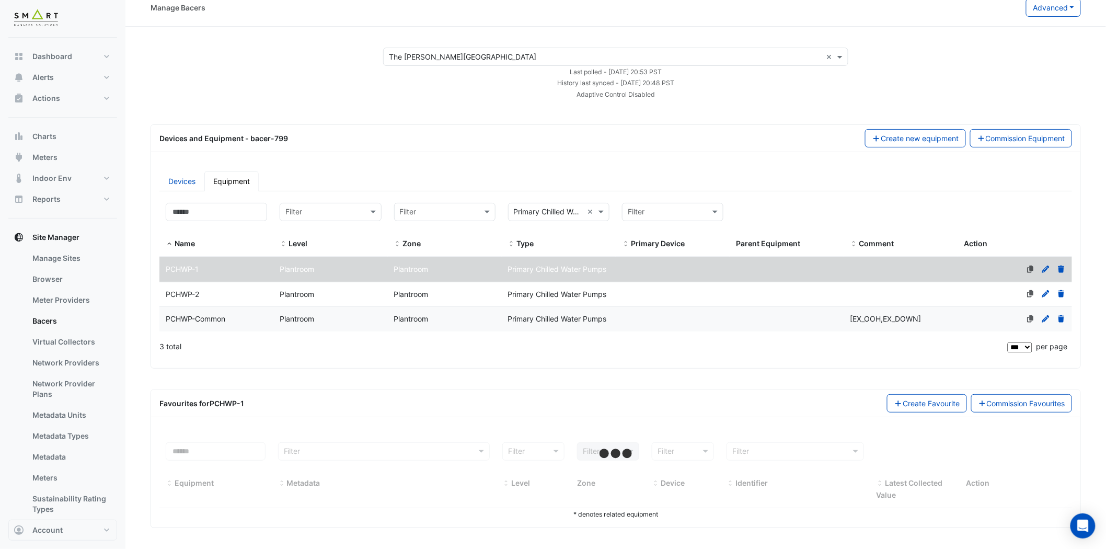
scroll to position [12, 0]
select select "***"
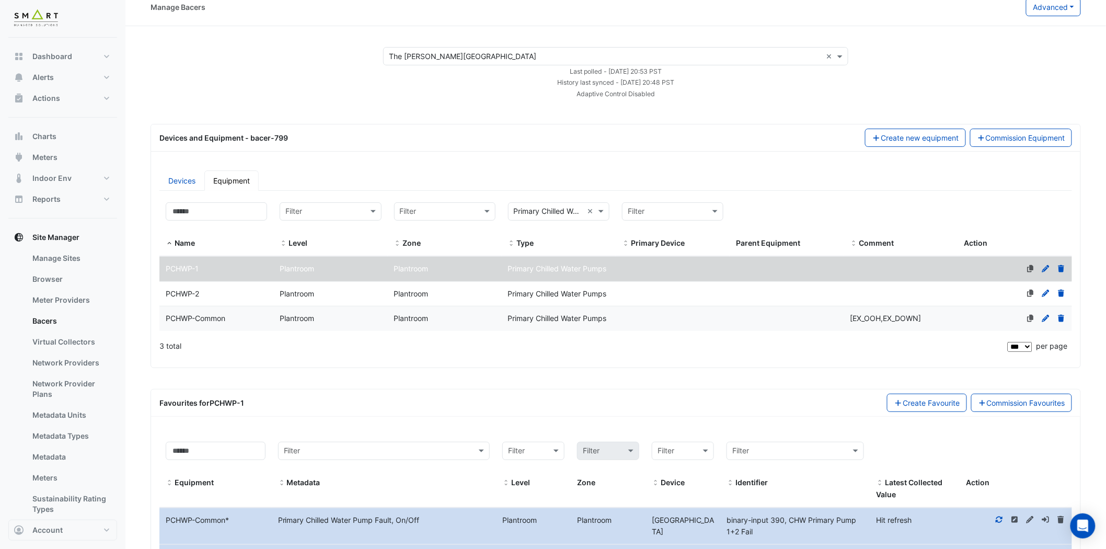
scroll to position [188, 0]
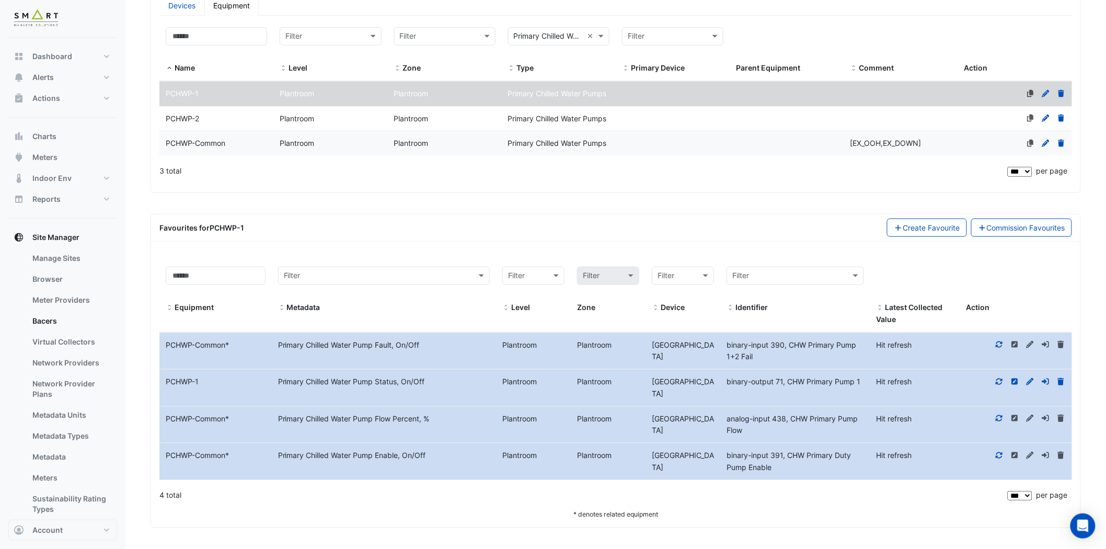
click at [1002, 455] on icon at bounding box center [999, 455] width 7 height 6
click at [996, 415] on icon at bounding box center [999, 418] width 9 height 7
click at [997, 374] on datatable-body-cell "Action" at bounding box center [1016, 388] width 112 height 37
click at [997, 378] on icon at bounding box center [999, 381] width 9 height 7
click at [1000, 343] on icon at bounding box center [999, 344] width 9 height 7
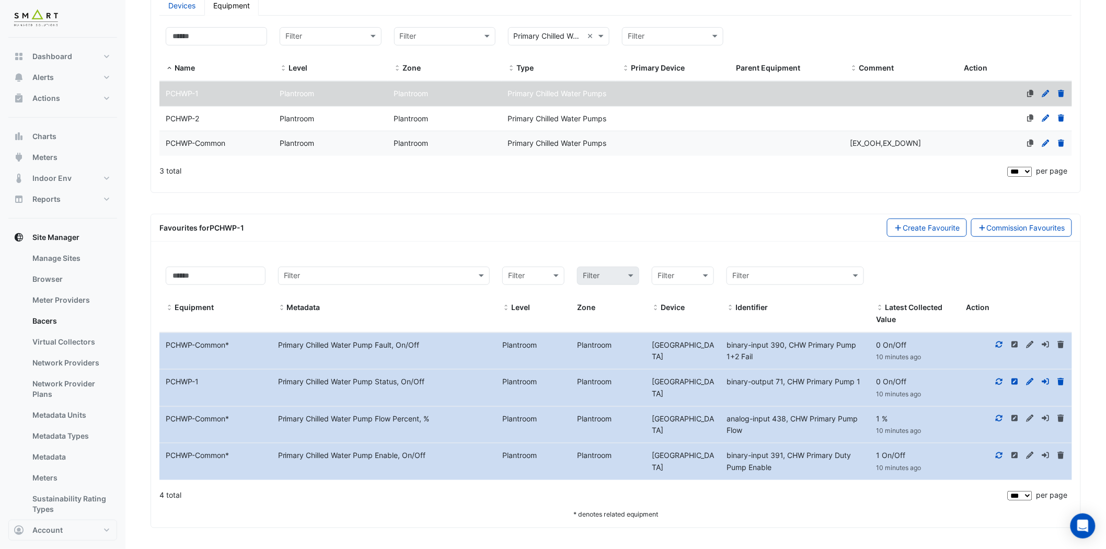
click at [215, 116] on div "PCHWP-2" at bounding box center [216, 119] width 114 height 12
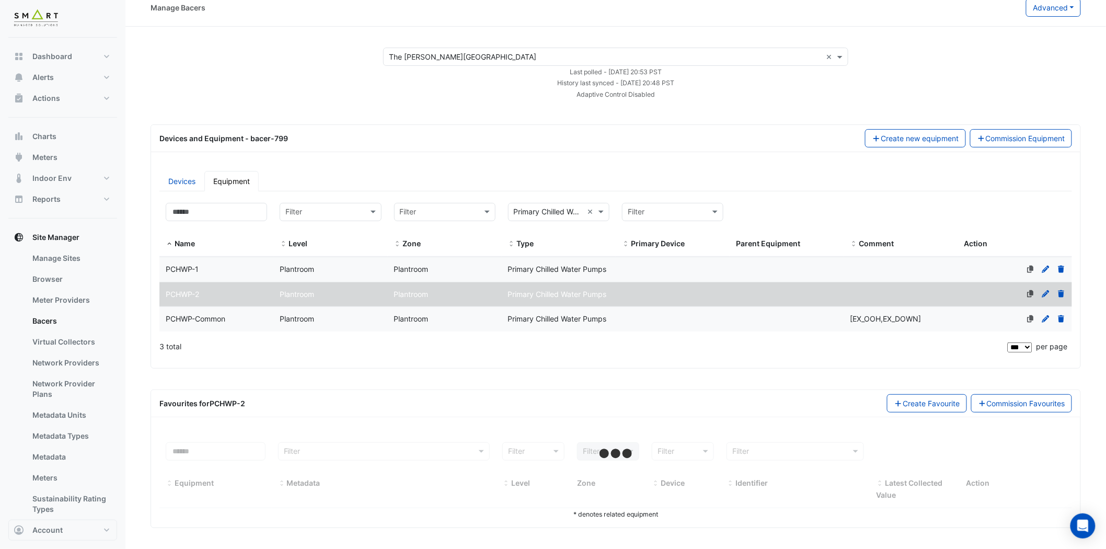
select select "***"
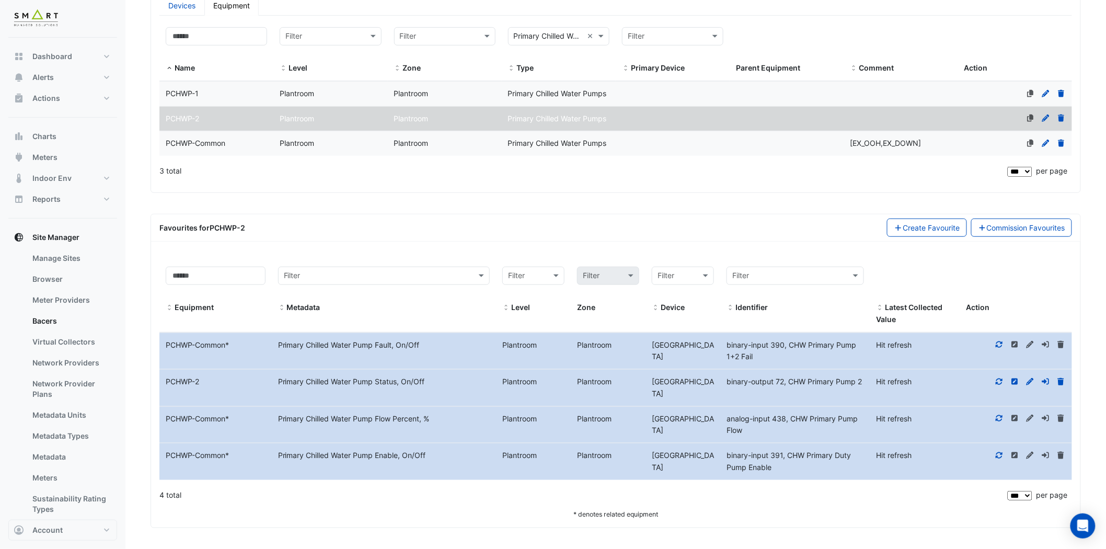
click at [1000, 453] on icon at bounding box center [999, 455] width 9 height 7
click at [1000, 416] on icon at bounding box center [999, 418] width 9 height 7
click at [1002, 379] on icon at bounding box center [999, 382] width 7 height 6
click at [998, 344] on icon at bounding box center [999, 344] width 9 height 7
click at [190, 143] on span "PCHWP-Common" at bounding box center [196, 143] width 60 height 9
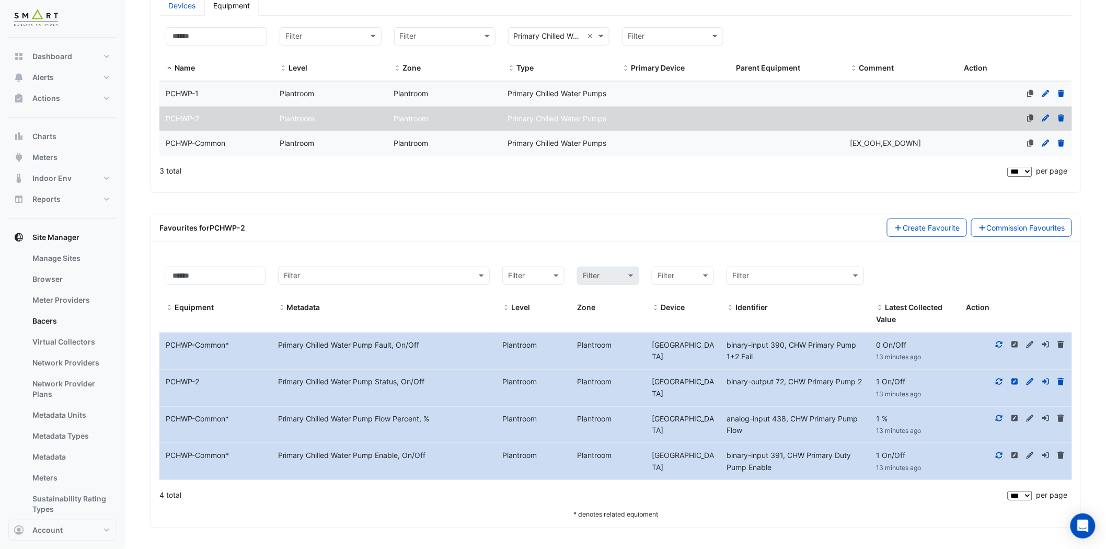
scroll to position [12, 0]
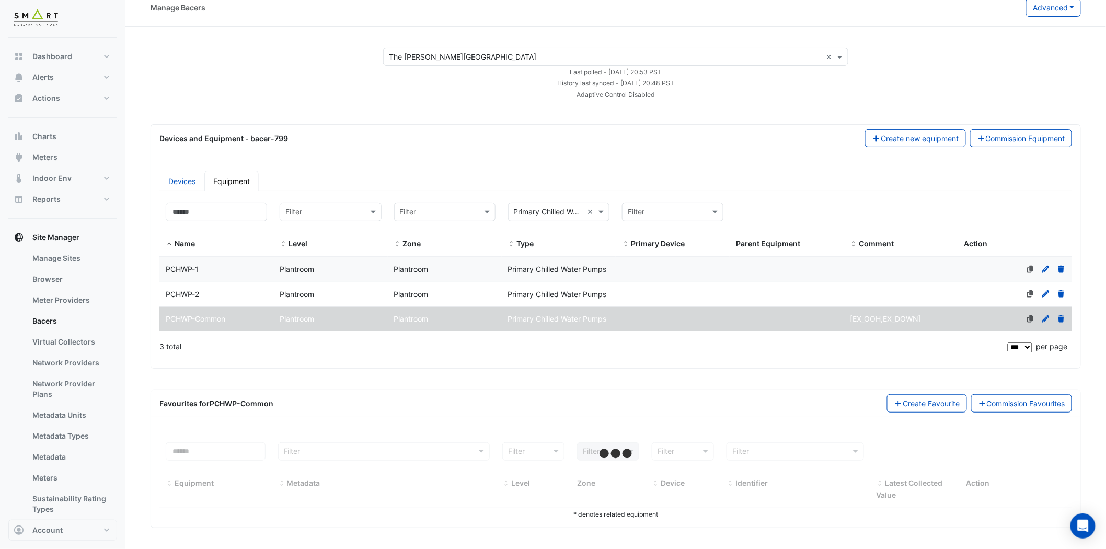
select select "***"
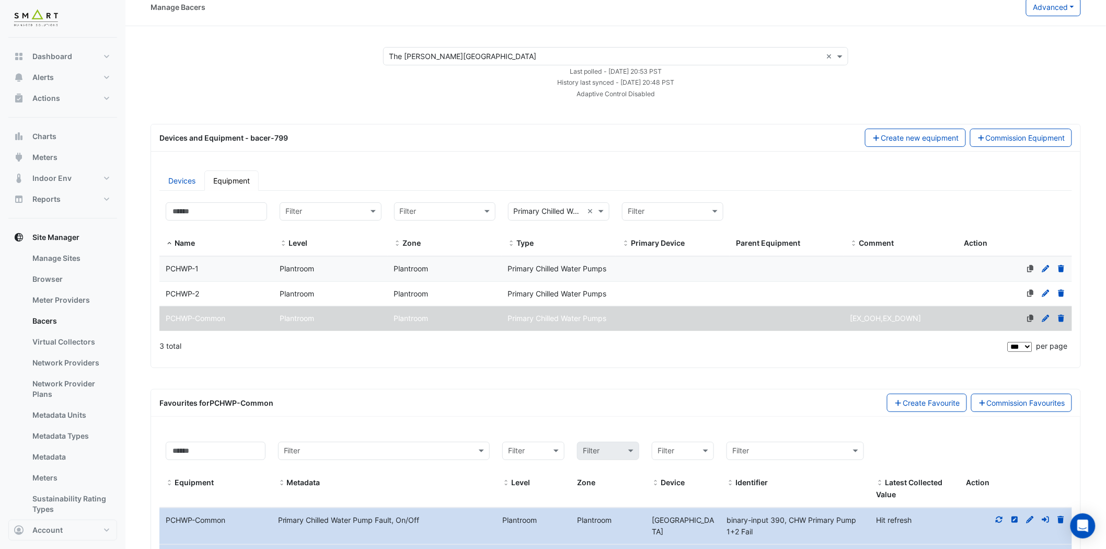
scroll to position [188, 0]
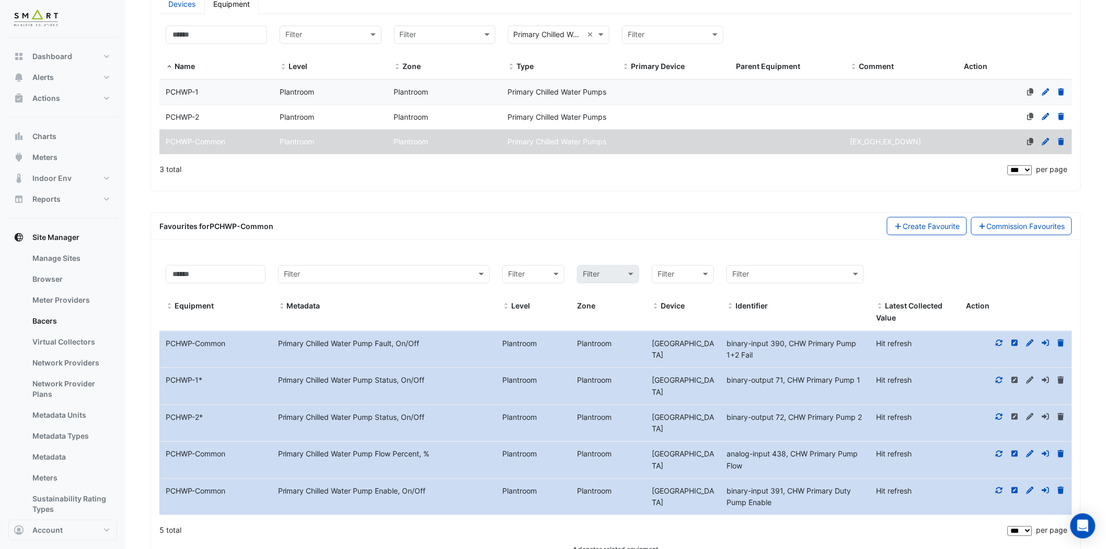
click at [1046, 452] on icon at bounding box center [1045, 453] width 9 height 7
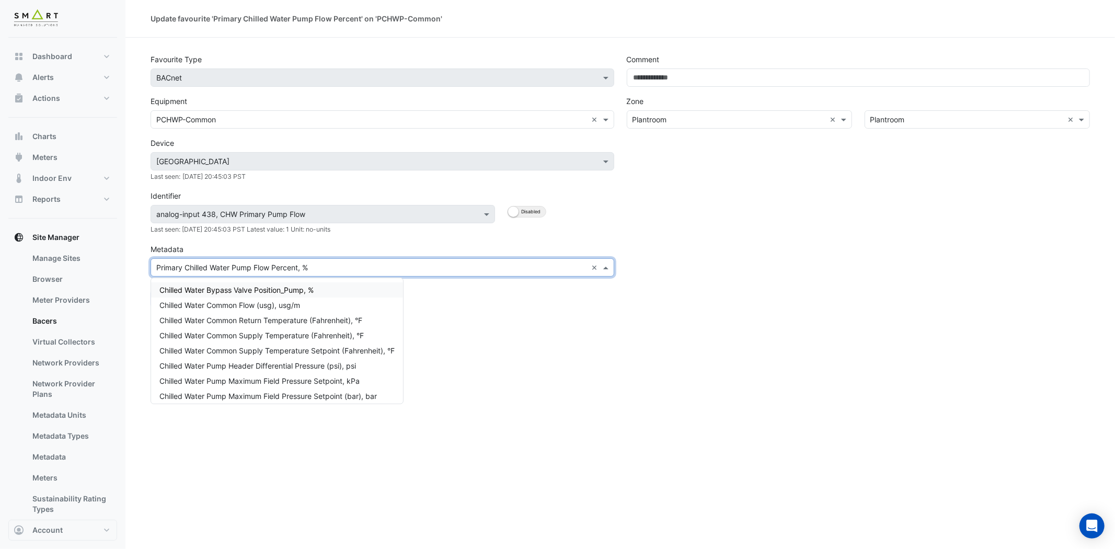
click at [367, 268] on input "text" at bounding box center [371, 267] width 431 height 11
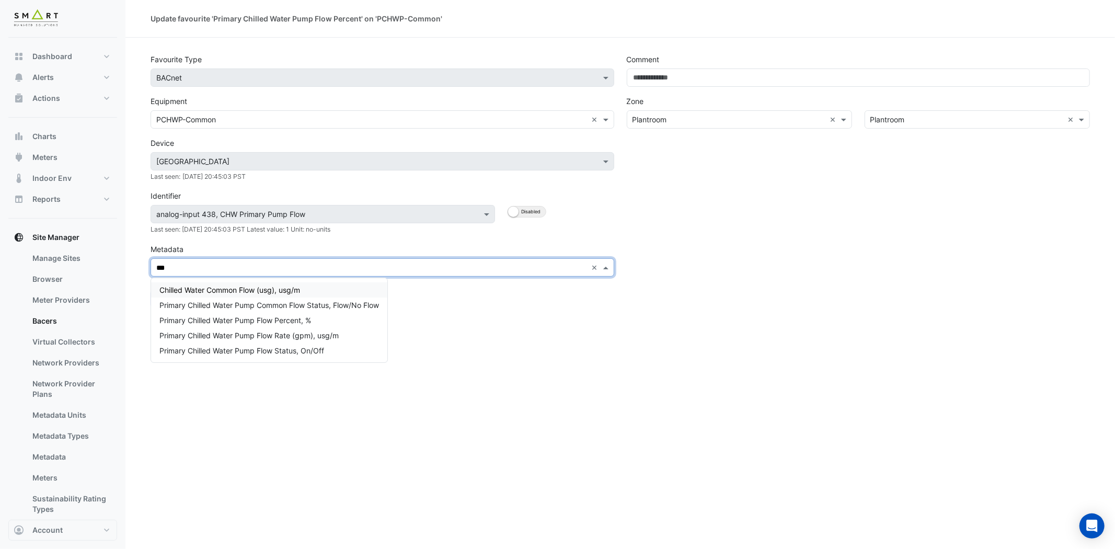
type input "****"
click at [312, 346] on span "Primary Chilled Water Pump Flow Status, On/Off" at bounding box center [241, 350] width 165 height 9
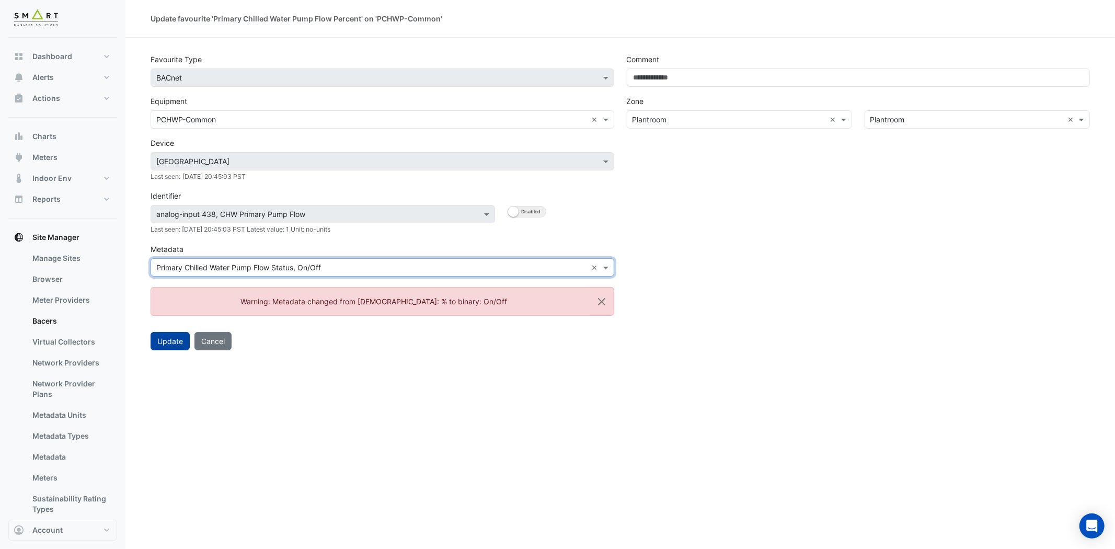
click at [165, 340] on button "Update" at bounding box center [170, 341] width 39 height 18
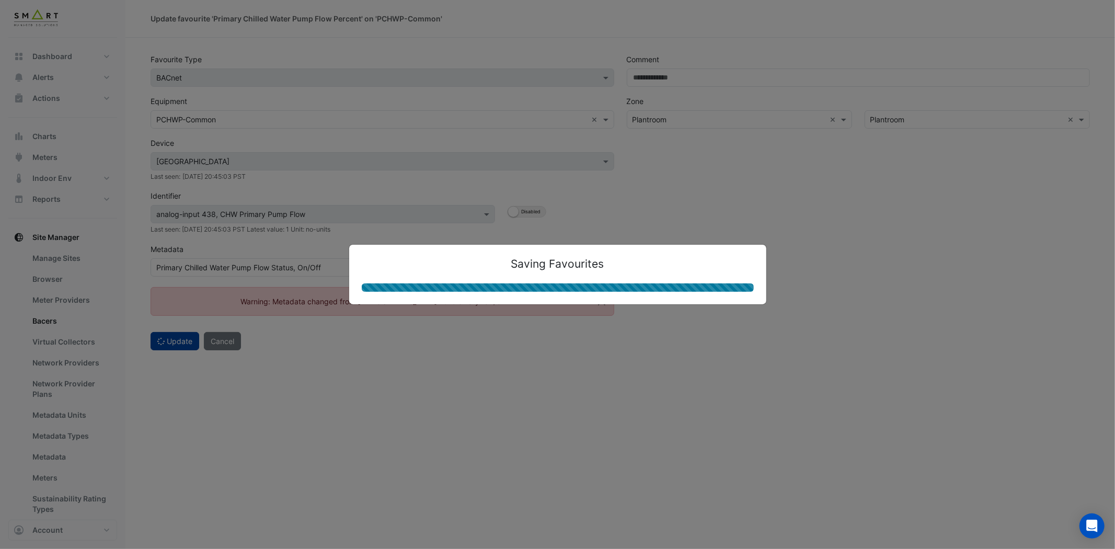
select select "***"
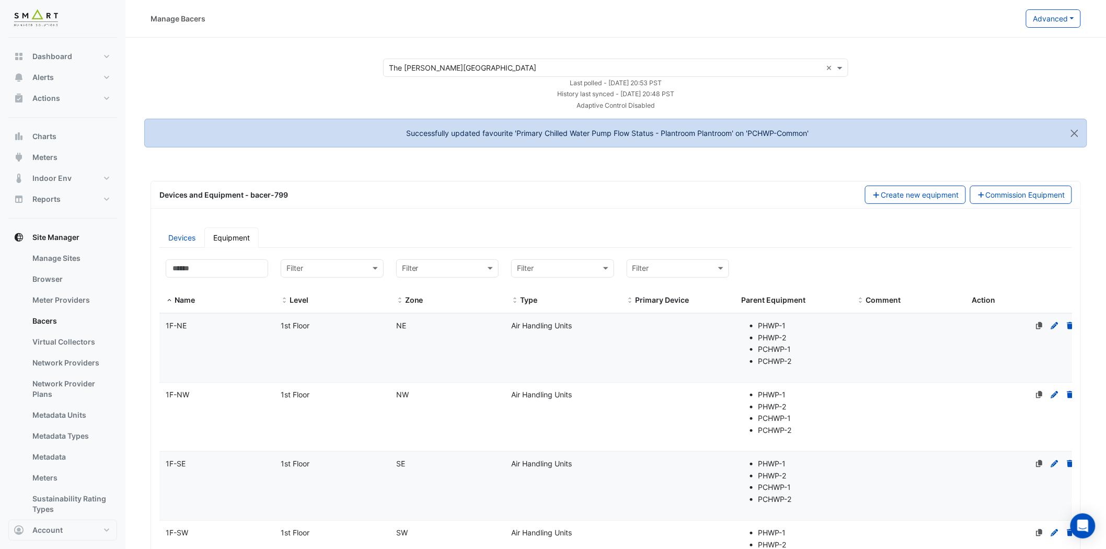
select select "***"
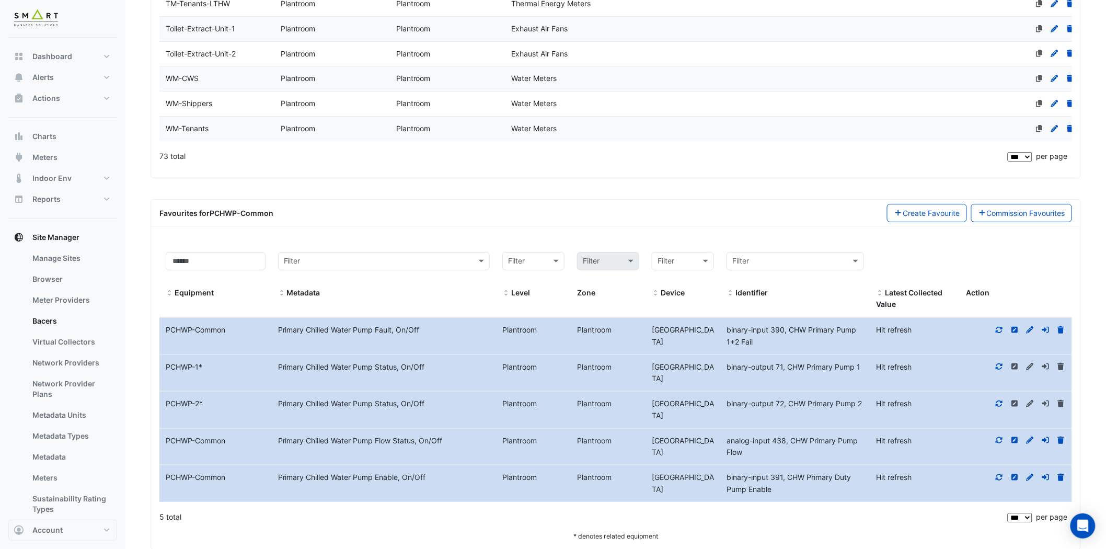
scroll to position [3329, 0]
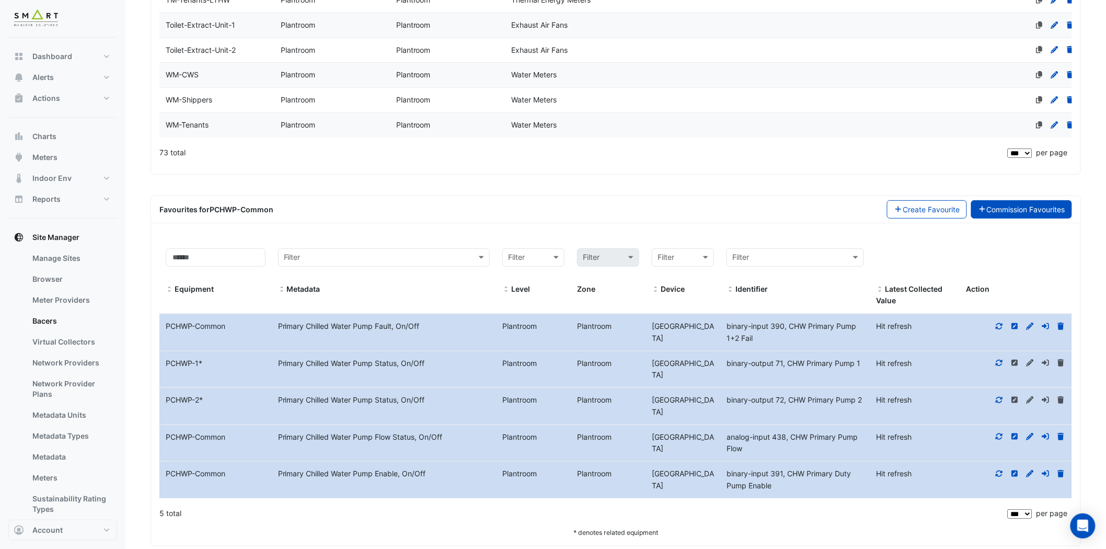
click at [1003, 209] on link "Commission Favourites" at bounding box center [1021, 209] width 101 height 18
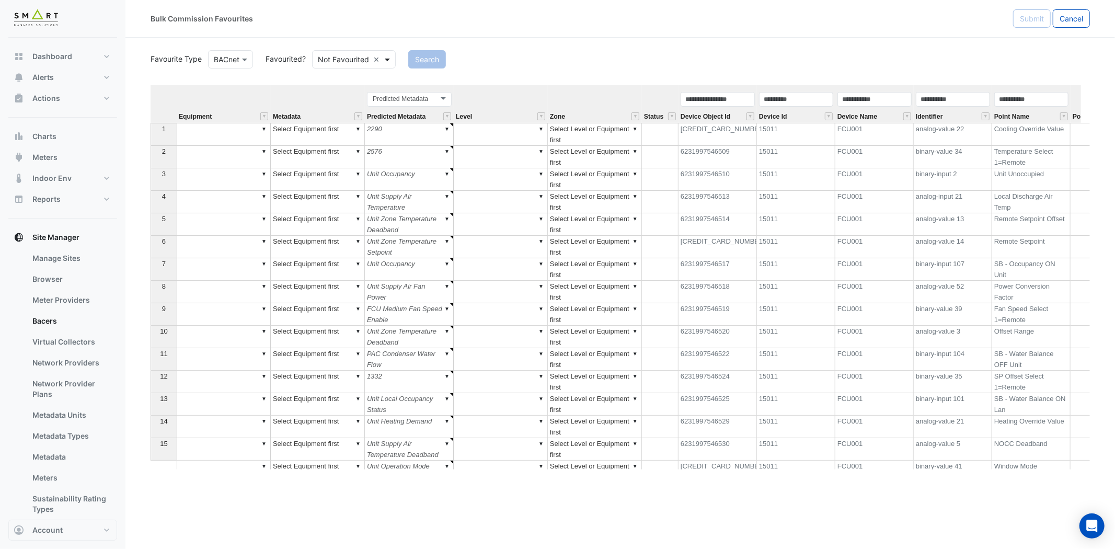
click at [387, 58] on span at bounding box center [388, 59] width 13 height 11
click at [345, 84] on div "Favourited" at bounding box center [347, 81] width 68 height 15
click at [416, 53] on button "Search" at bounding box center [413, 59] width 38 height 18
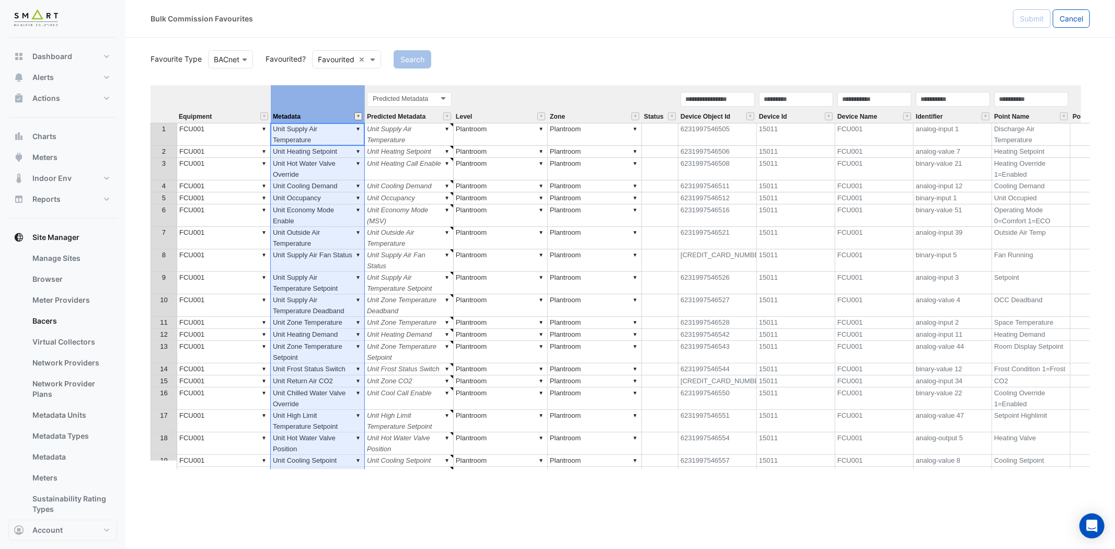
click at [358, 116] on button "" at bounding box center [358, 116] width 8 height 8
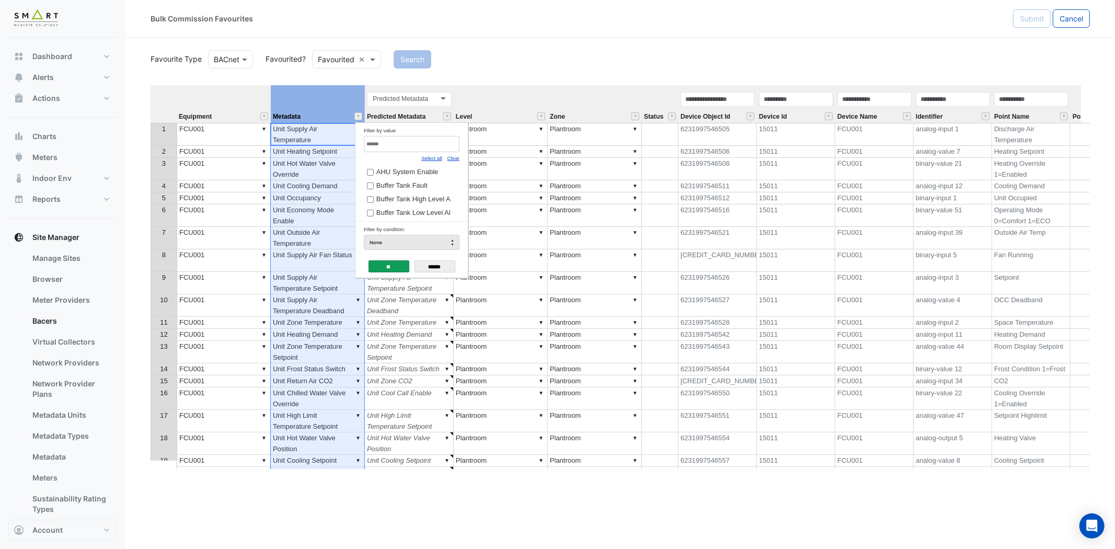
click at [455, 161] on link "Clear" at bounding box center [454, 158] width 12 height 6
drag, startPoint x: 442, startPoint y: 150, endPoint x: 437, endPoint y: 144, distance: 7.4
click at [442, 149] on input "Filter by value:" at bounding box center [412, 144] width 96 height 16
click at [434, 159] on link "Select all" at bounding box center [431, 158] width 21 height 6
type input "****"
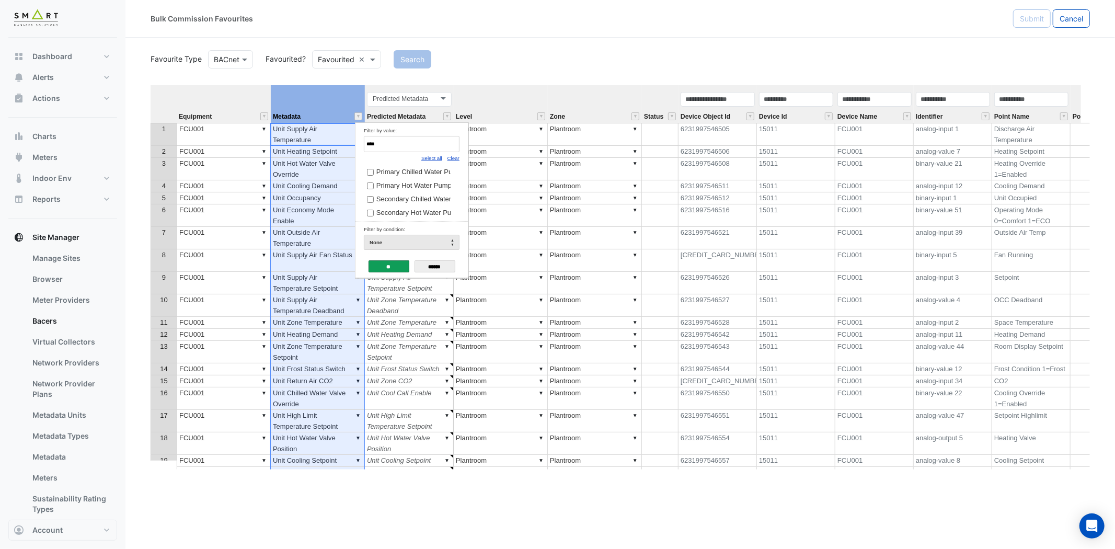
click at [385, 272] on input "**" at bounding box center [389, 266] width 41 height 12
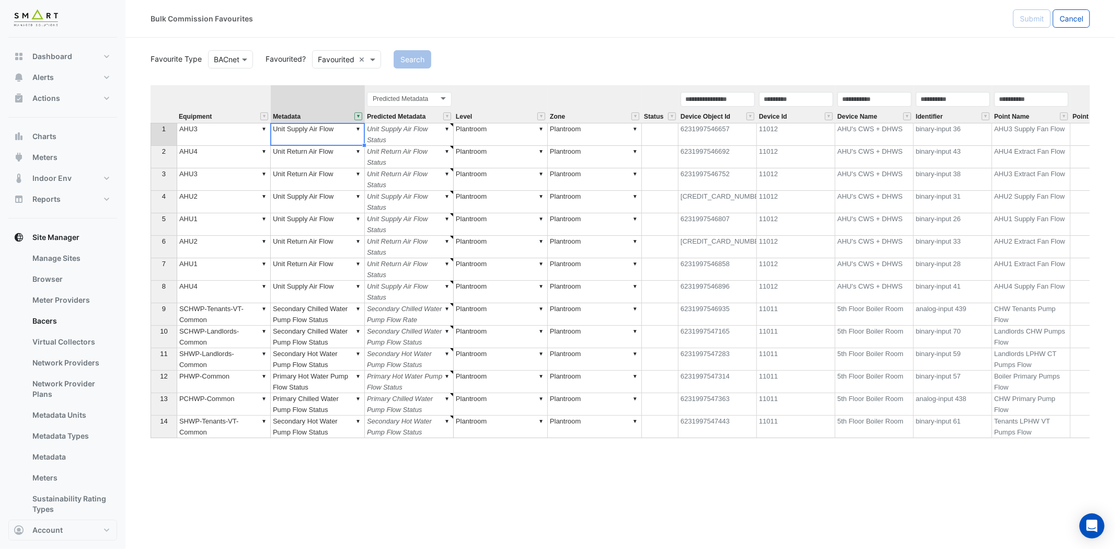
type textarea "*****"
click at [173, 105] on th at bounding box center [164, 104] width 26 height 38
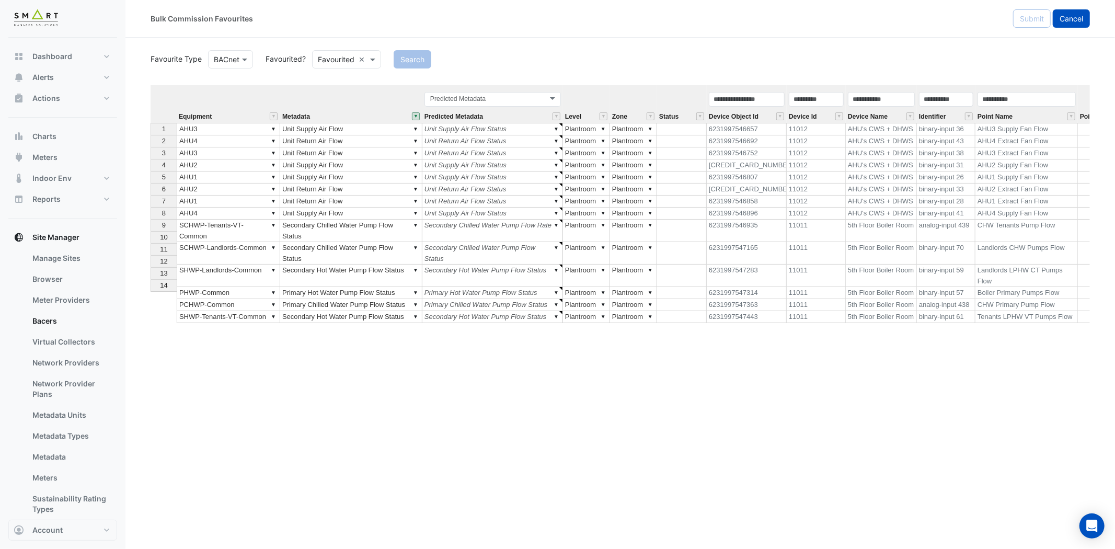
click at [1071, 24] on button "Cancel" at bounding box center [1071, 18] width 37 height 18
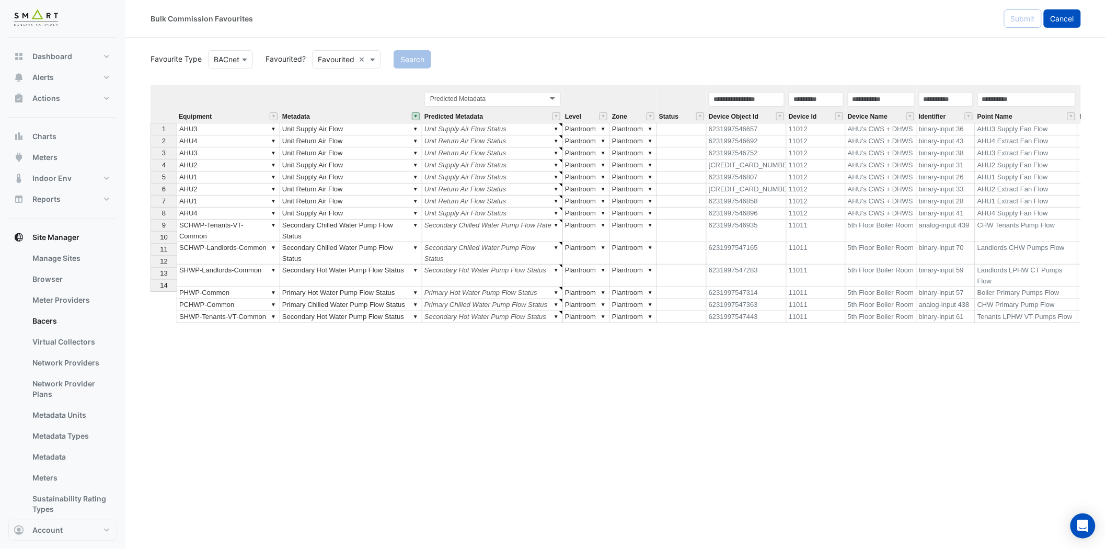
select select "***"
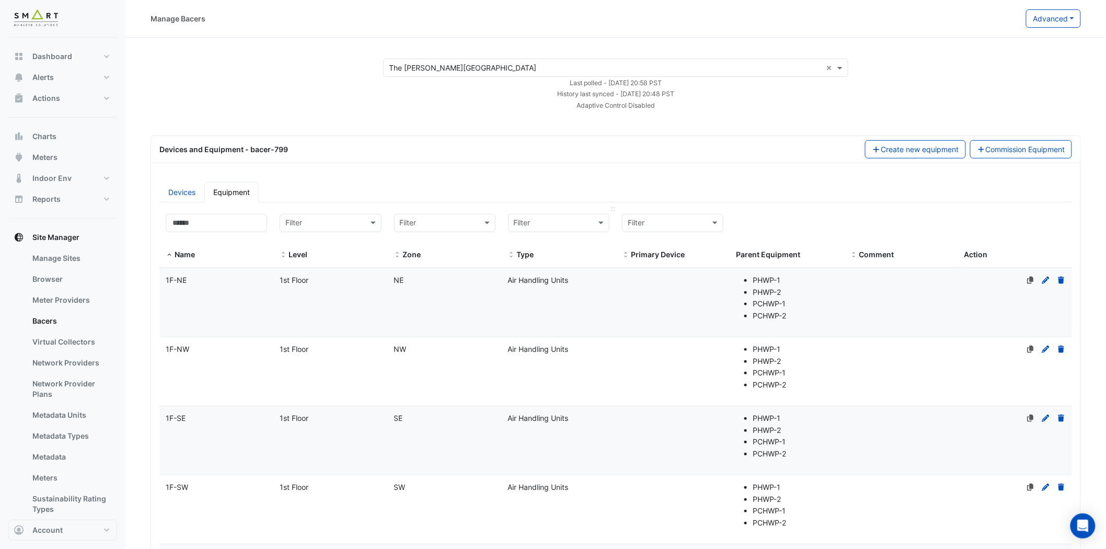
click at [553, 220] on input "text" at bounding box center [548, 223] width 69 height 12
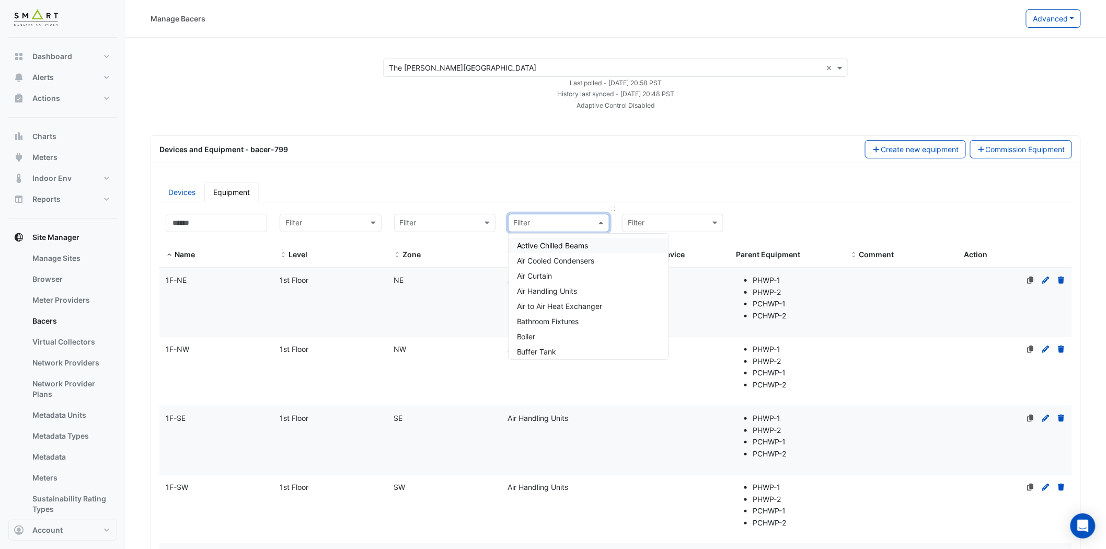
click at [602, 221] on span at bounding box center [602, 223] width 13 height 12
type input "***"
click at [615, 262] on span "Primary Chilled Water Pumps" at bounding box center [566, 260] width 99 height 9
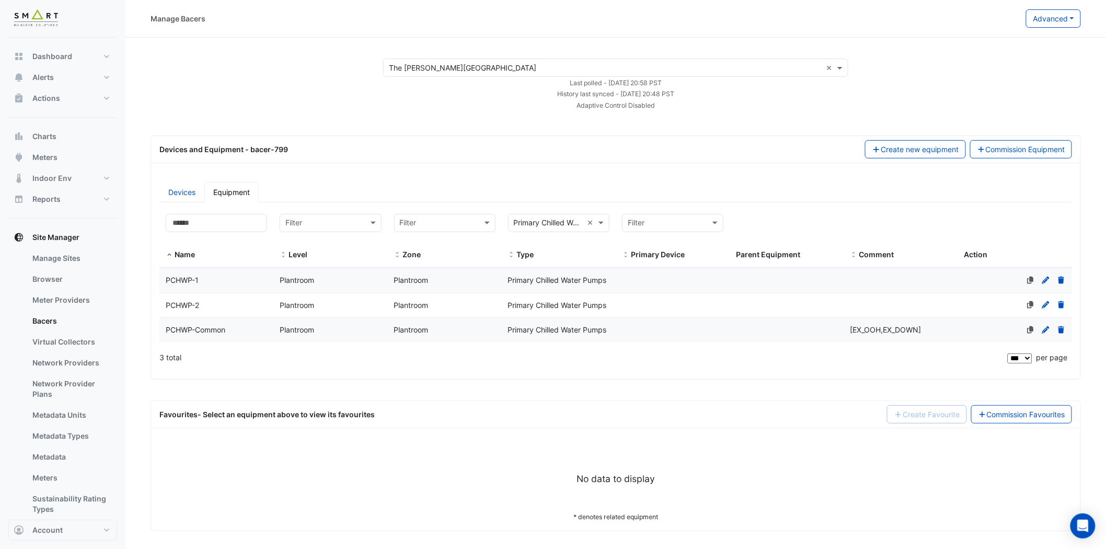
click at [244, 332] on div "PCHWP-Common" at bounding box center [216, 330] width 114 height 12
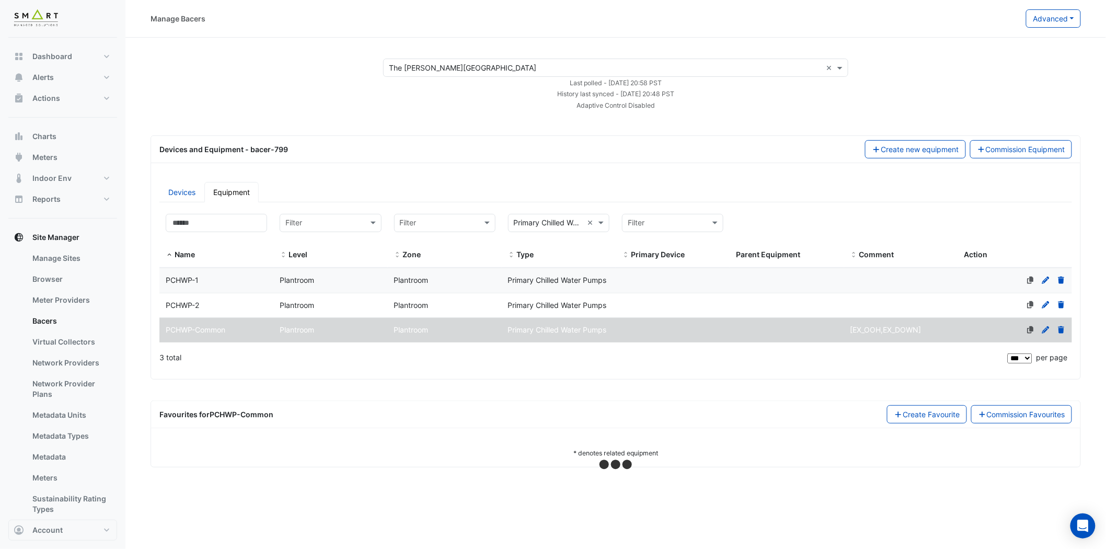
select select "***"
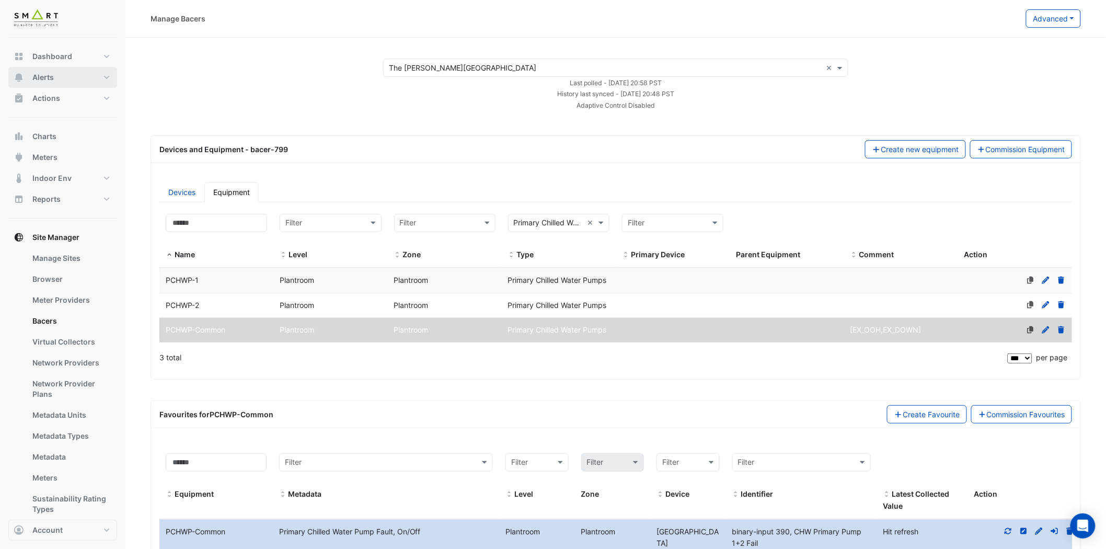
click at [99, 75] on button "Alerts" at bounding box center [62, 77] width 109 height 21
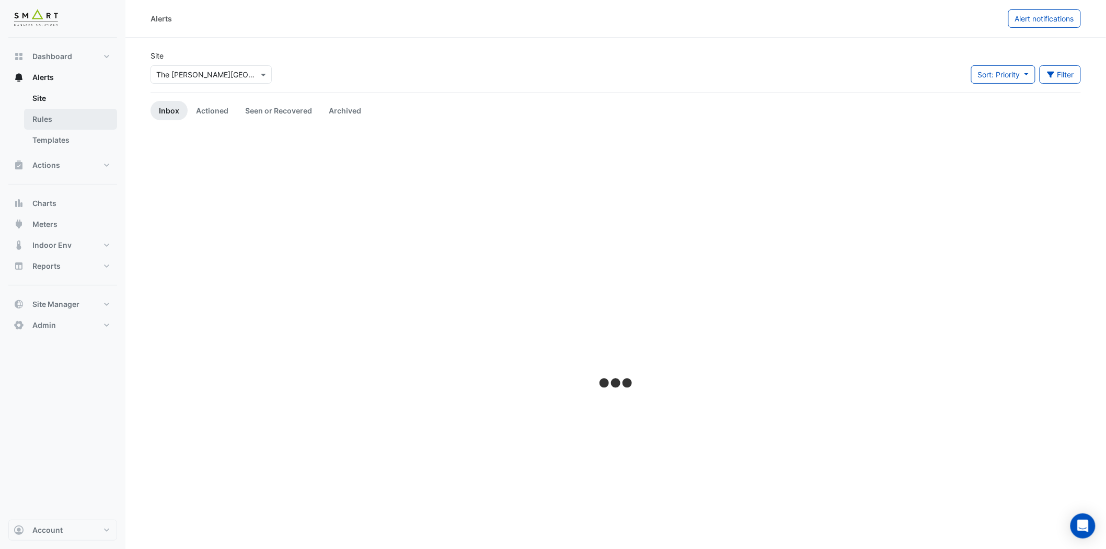
click at [84, 124] on link "Rules" at bounding box center [70, 119] width 93 height 21
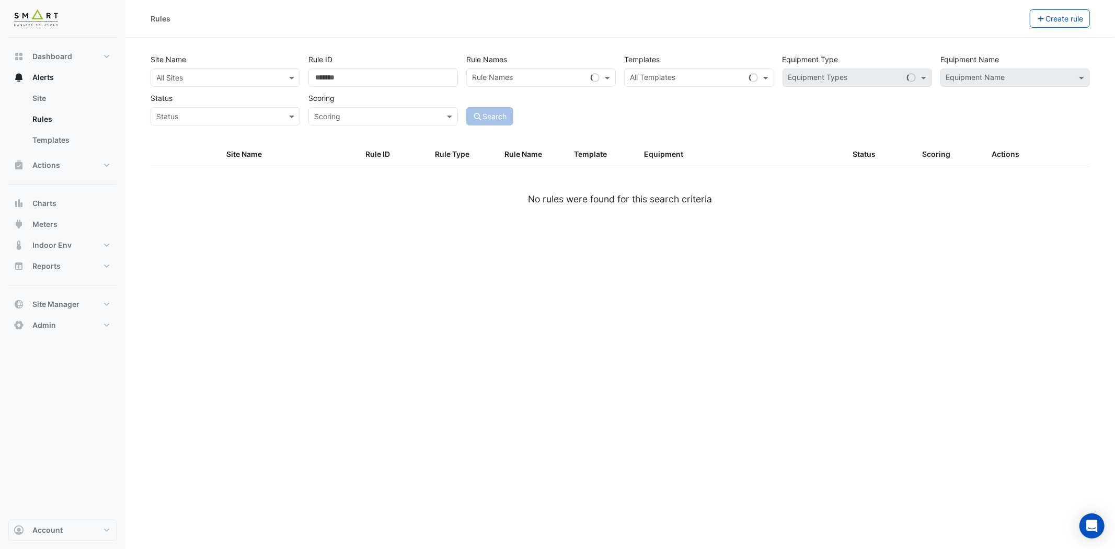
click at [243, 85] on div "All Sites" at bounding box center [226, 77] width 150 height 18
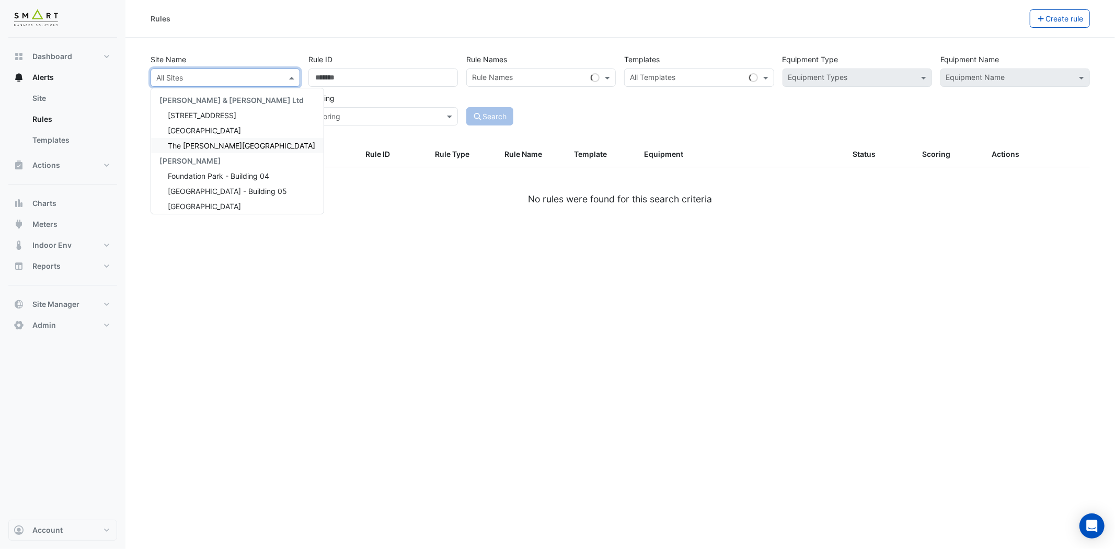
click at [212, 141] on span "The [PERSON_NAME][GEOGRAPHIC_DATA]" at bounding box center [241, 145] width 147 height 9
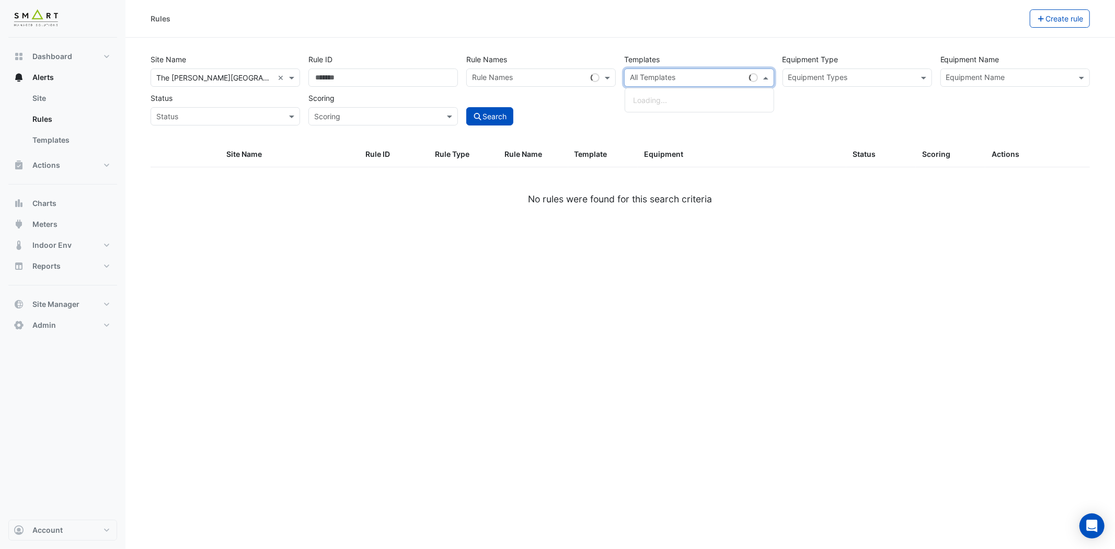
click at [682, 78] on input "text" at bounding box center [687, 78] width 114 height 11
click at [708, 74] on input "text" at bounding box center [687, 78] width 114 height 11
click at [693, 128] on div "Site Name All Sites × The Porter Building × Rule ID Rule Names Rule Names Templ…" at bounding box center [620, 96] width 952 height 92
click at [660, 81] on input "text" at bounding box center [693, 78] width 126 height 11
click at [662, 76] on input "text" at bounding box center [693, 78] width 126 height 11
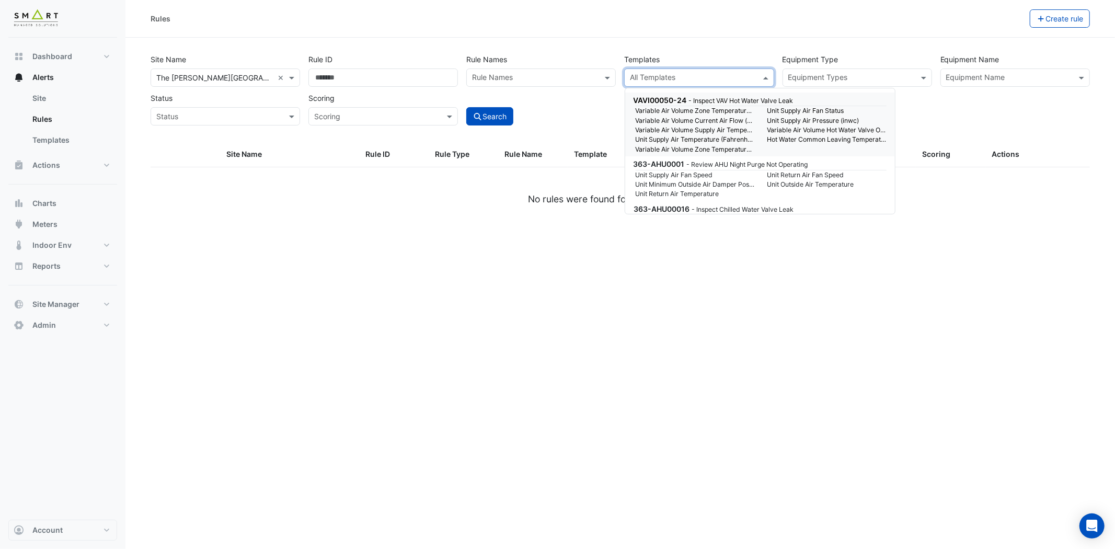
click at [702, 82] on input "text" at bounding box center [693, 78] width 126 height 11
paste input "**********"
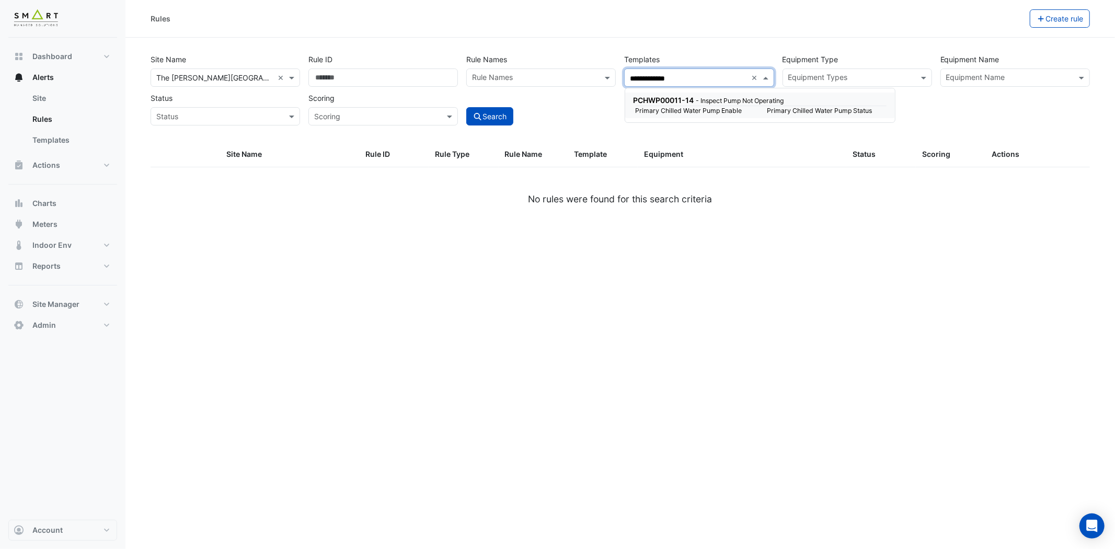
click at [673, 98] on span "PCHWP00011-14" at bounding box center [664, 100] width 61 height 9
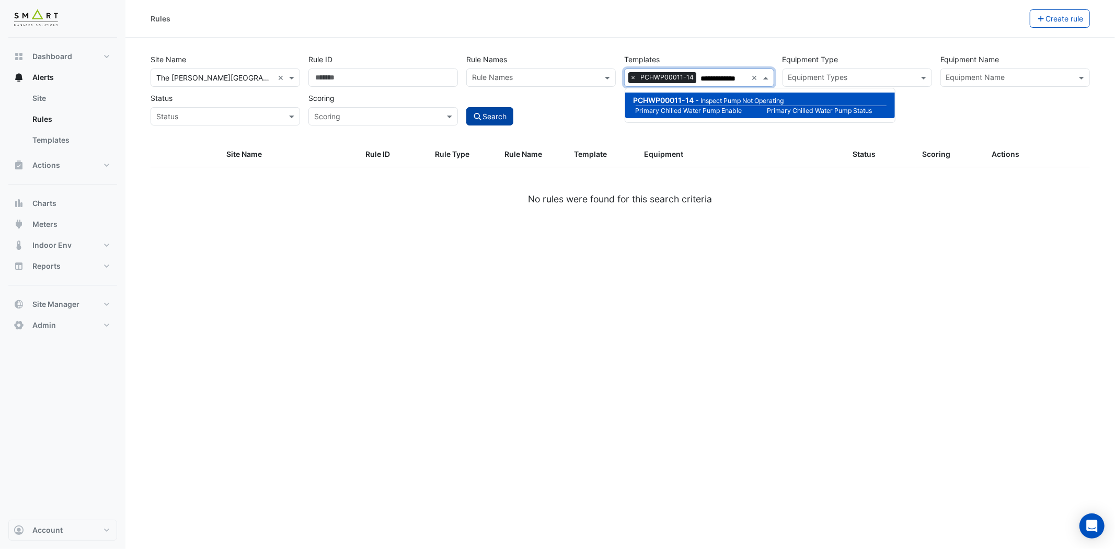
type input "**********"
click at [483, 113] on button "Search" at bounding box center [489, 116] width 47 height 18
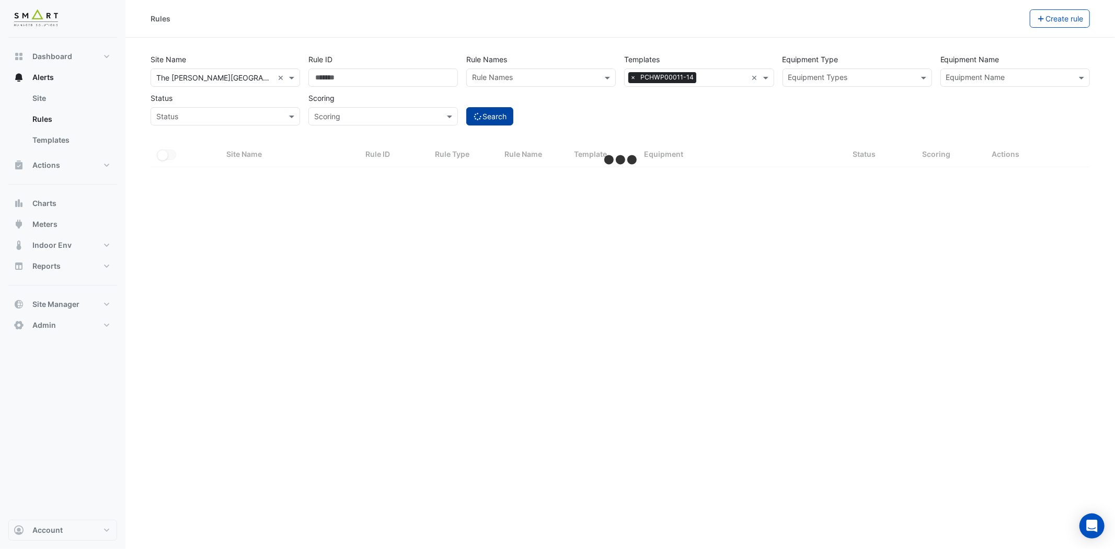
select select "***"
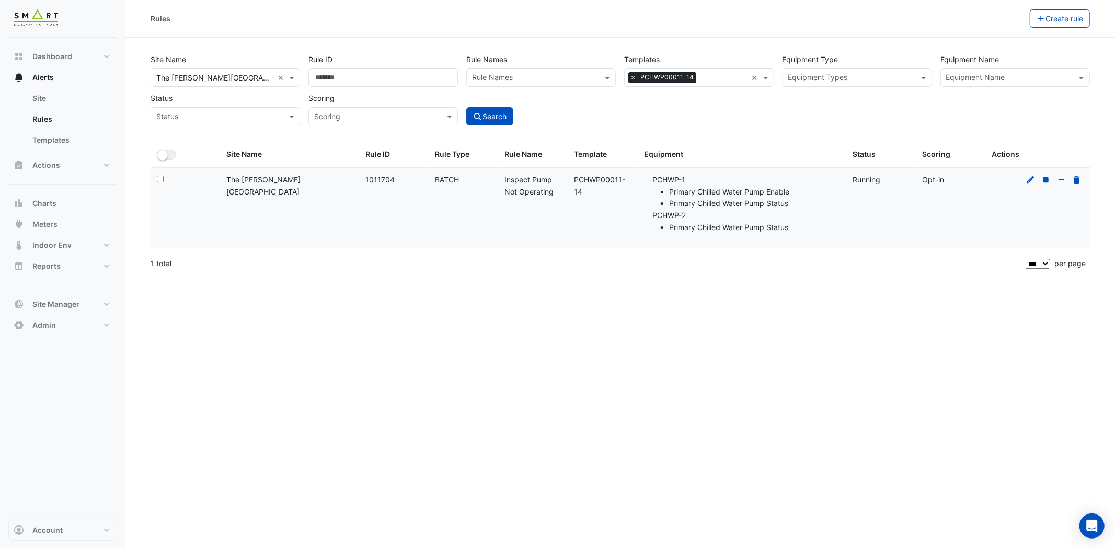
drag, startPoint x: 632, startPoint y: 79, endPoint x: 641, endPoint y: 106, distance: 28.8
click at [632, 84] on div "All Templates × PCHWP00011-14" at bounding box center [686, 78] width 122 height 16
click at [633, 77] on span "×" at bounding box center [632, 77] width 9 height 10
paste input "**********"
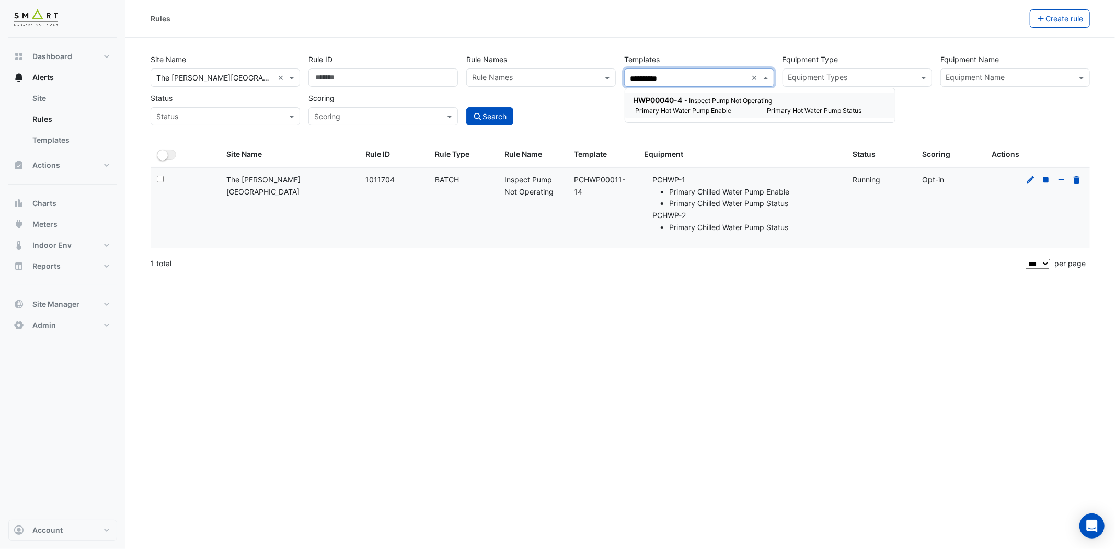
click at [650, 98] on span "HWP00040-4" at bounding box center [658, 100] width 49 height 9
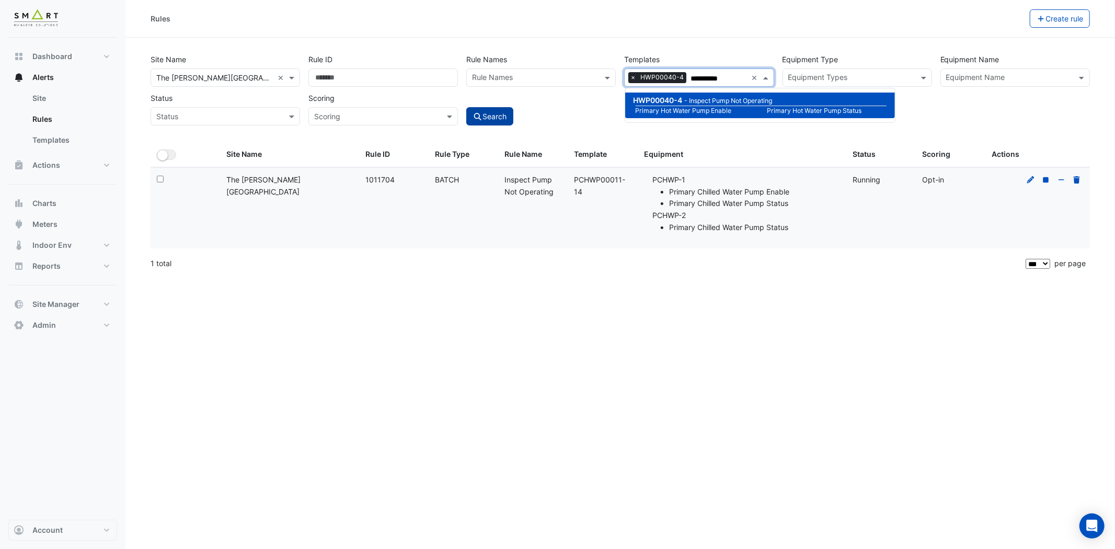
type input "**********"
click at [489, 110] on button "Search" at bounding box center [489, 116] width 47 height 18
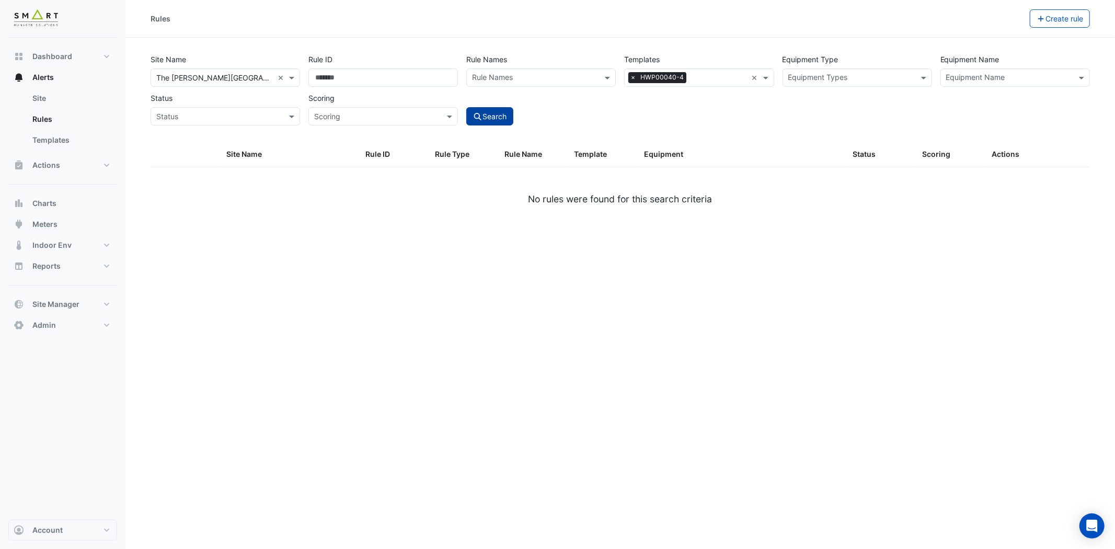
click at [493, 116] on button "Search" at bounding box center [489, 116] width 47 height 18
click at [495, 116] on button "Search" at bounding box center [489, 116] width 47 height 18
click at [628, 77] on div "All Templates × HWP00040-4" at bounding box center [686, 78] width 122 height 16
click at [633, 77] on span "×" at bounding box center [632, 77] width 9 height 10
click at [580, 107] on div "Search" at bounding box center [541, 107] width 158 height 37
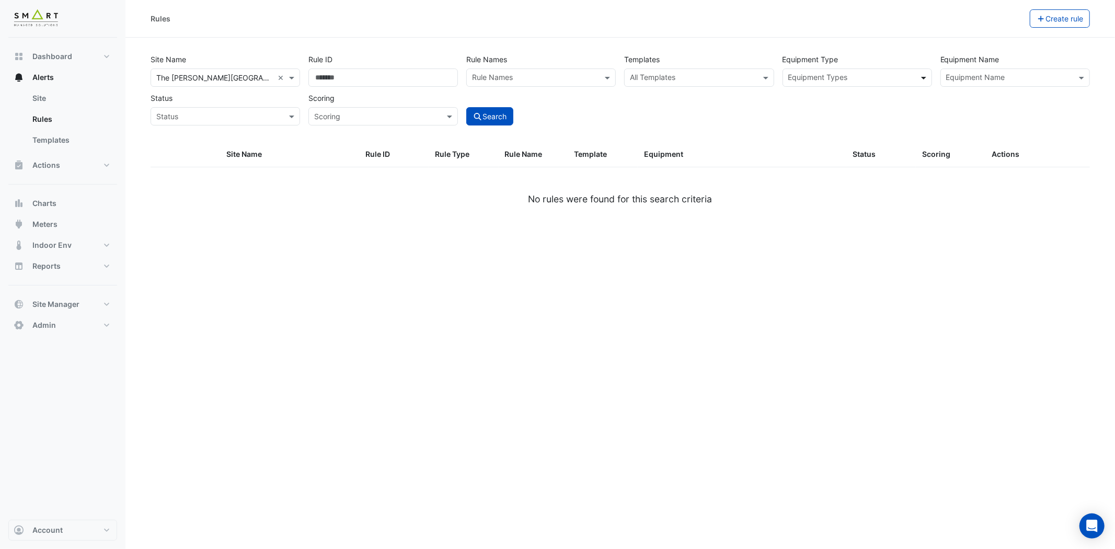
click at [924, 79] on span at bounding box center [925, 77] width 13 height 11
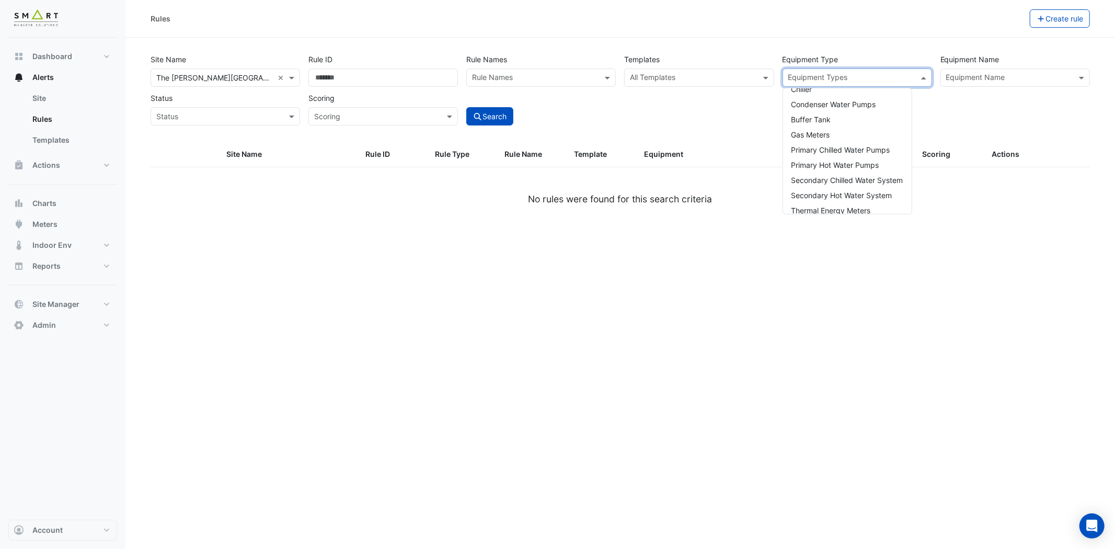
scroll to position [116, 0]
click at [840, 128] on div "Primary Chilled Water Pumps" at bounding box center [847, 135] width 129 height 15
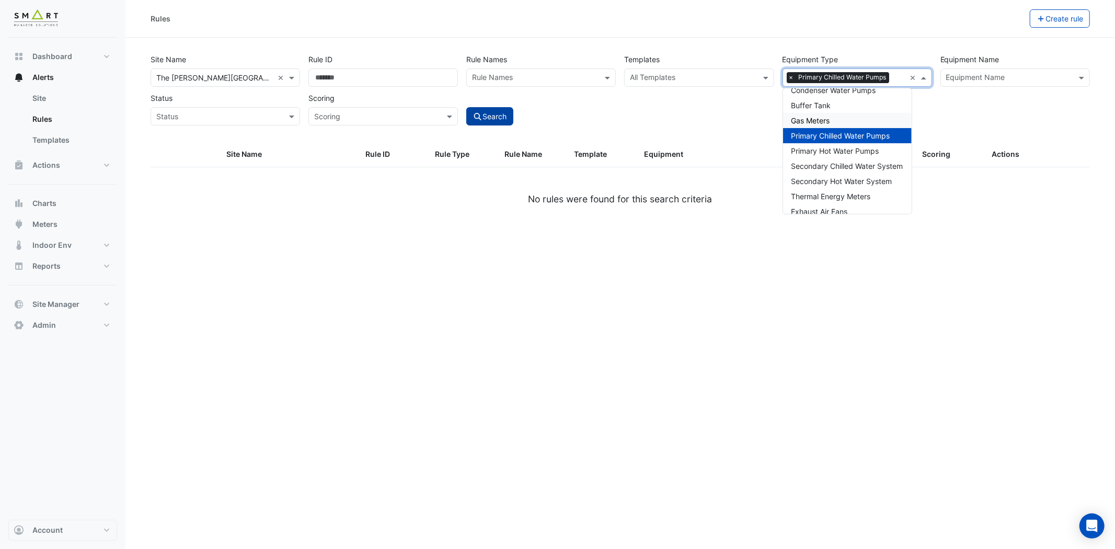
click at [489, 117] on button "Search" at bounding box center [489, 116] width 47 height 18
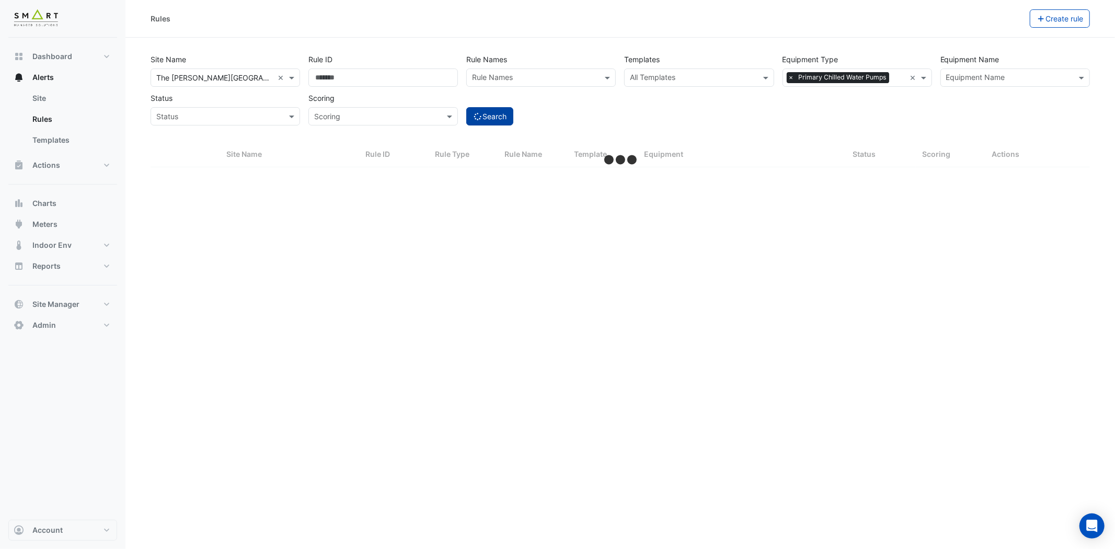
select select "***"
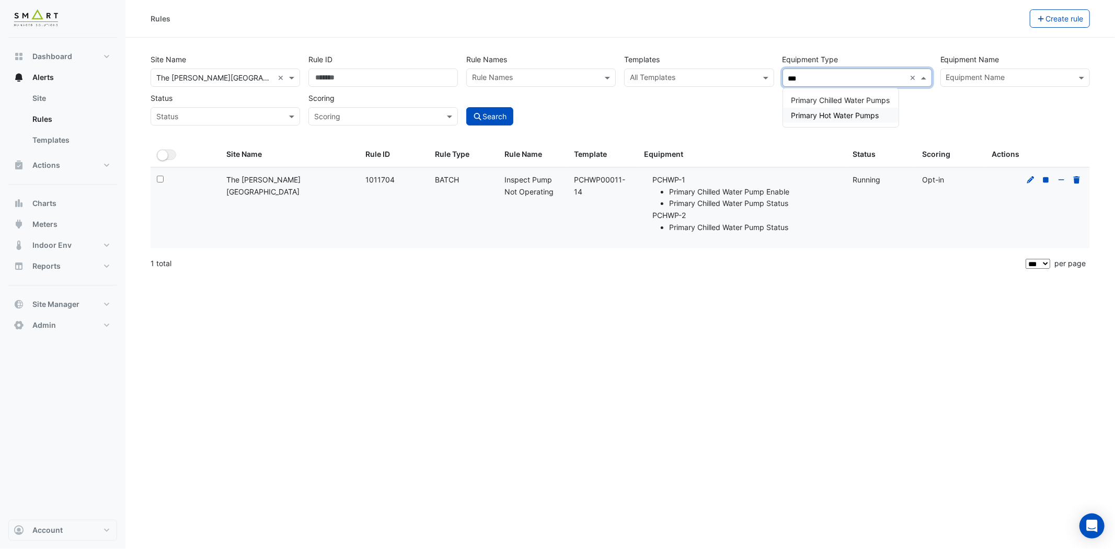
click at [867, 108] on div "Primary Hot Water Pumps" at bounding box center [841, 115] width 116 height 15
type input "***"
click at [484, 112] on button "Search" at bounding box center [489, 116] width 47 height 18
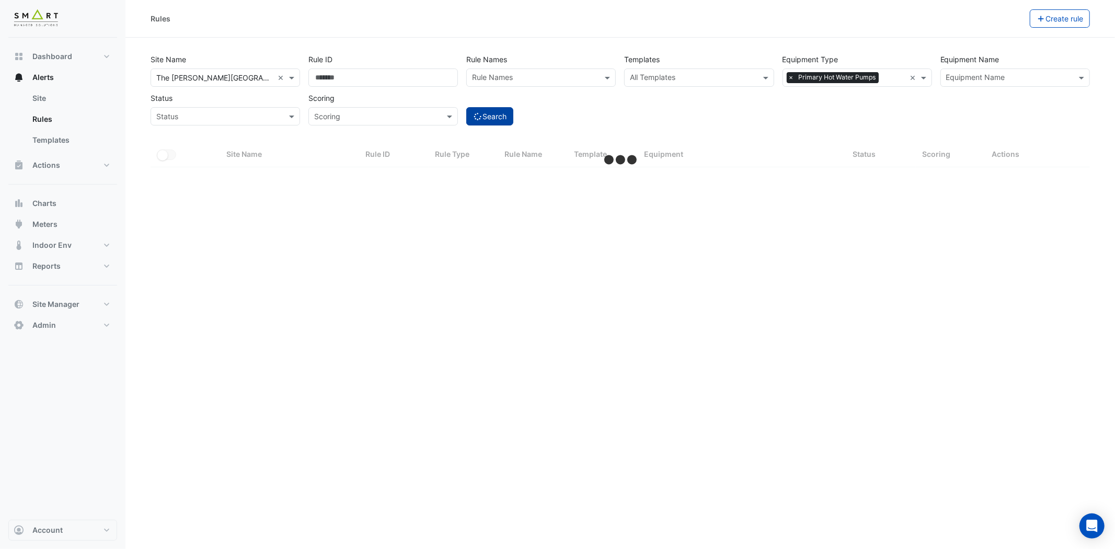
select select "***"
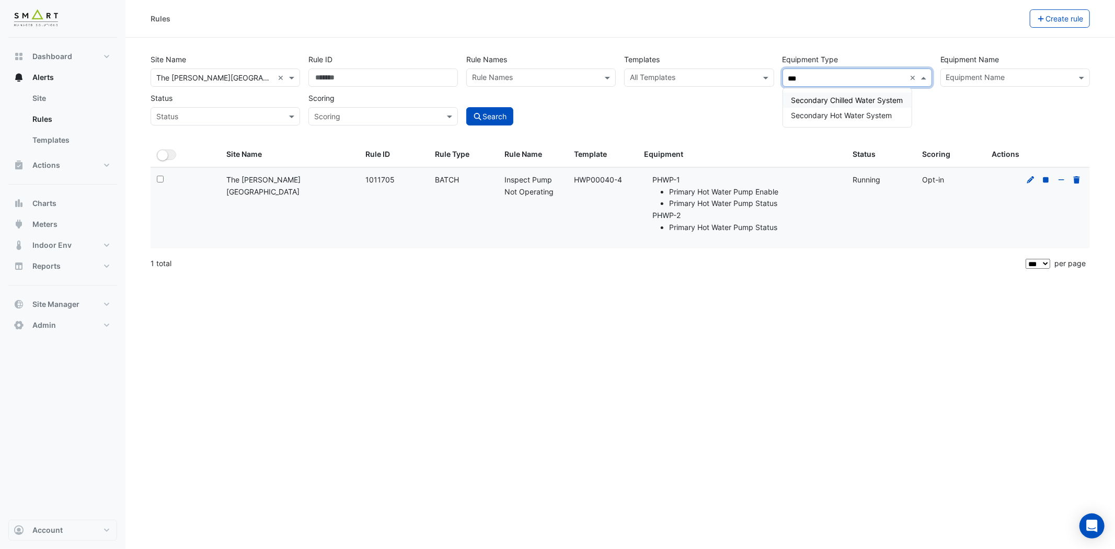
click at [864, 98] on span "Secondary Chilled Water System" at bounding box center [848, 100] width 112 height 9
type input "***"
click at [489, 112] on button "Search" at bounding box center [489, 116] width 47 height 18
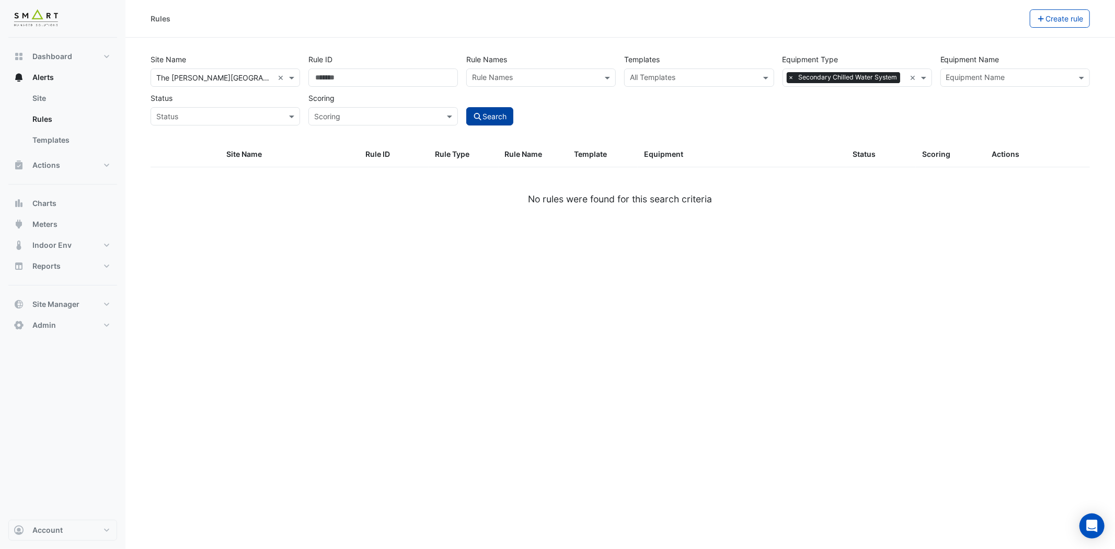
click at [490, 111] on button "Search" at bounding box center [489, 116] width 47 height 18
click at [504, 119] on button "Search" at bounding box center [489, 116] width 47 height 18
click at [789, 75] on span "×" at bounding box center [791, 77] width 9 height 10
click at [923, 79] on span at bounding box center [925, 77] width 13 height 11
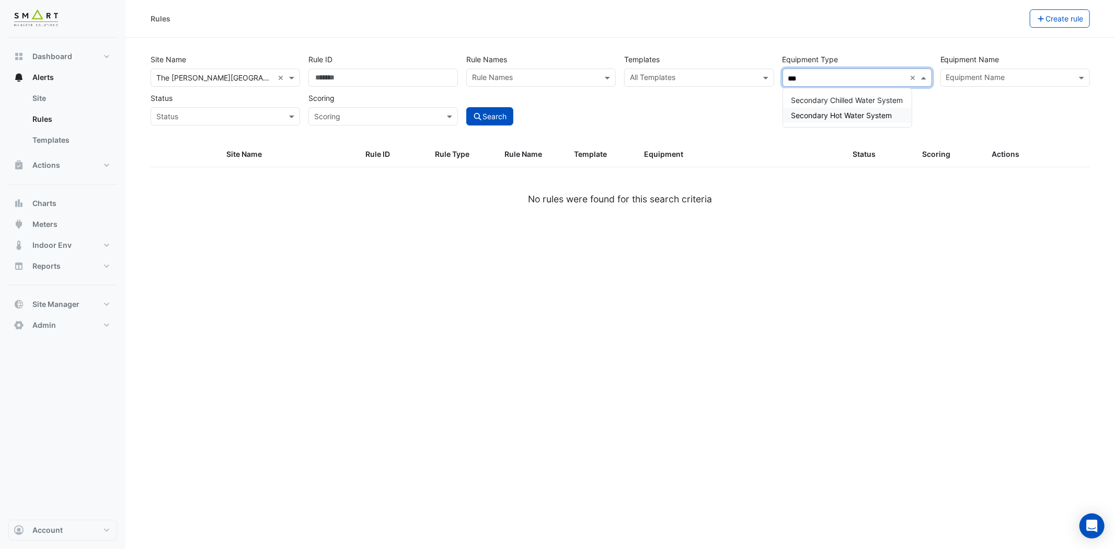
click at [856, 115] on span "Secondary Hot Water System" at bounding box center [842, 115] width 101 height 9
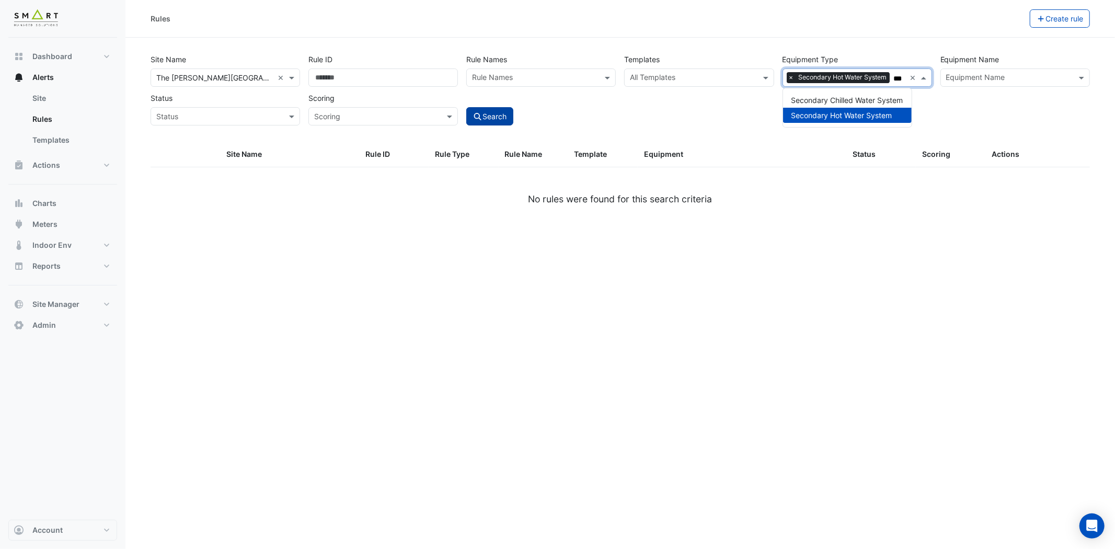
type input "***"
click at [498, 113] on button "Search" at bounding box center [489, 116] width 47 height 18
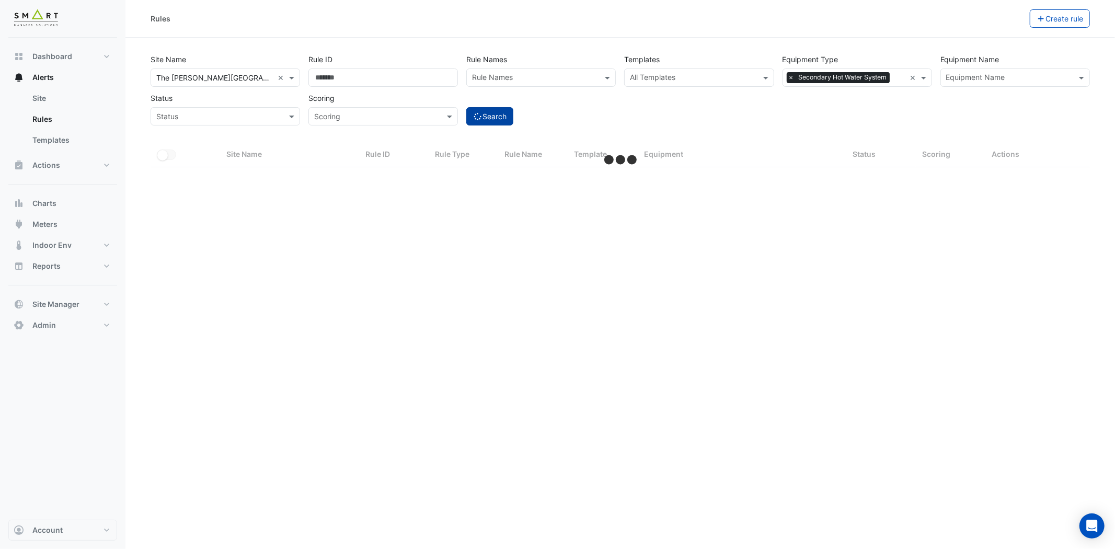
select select "***"
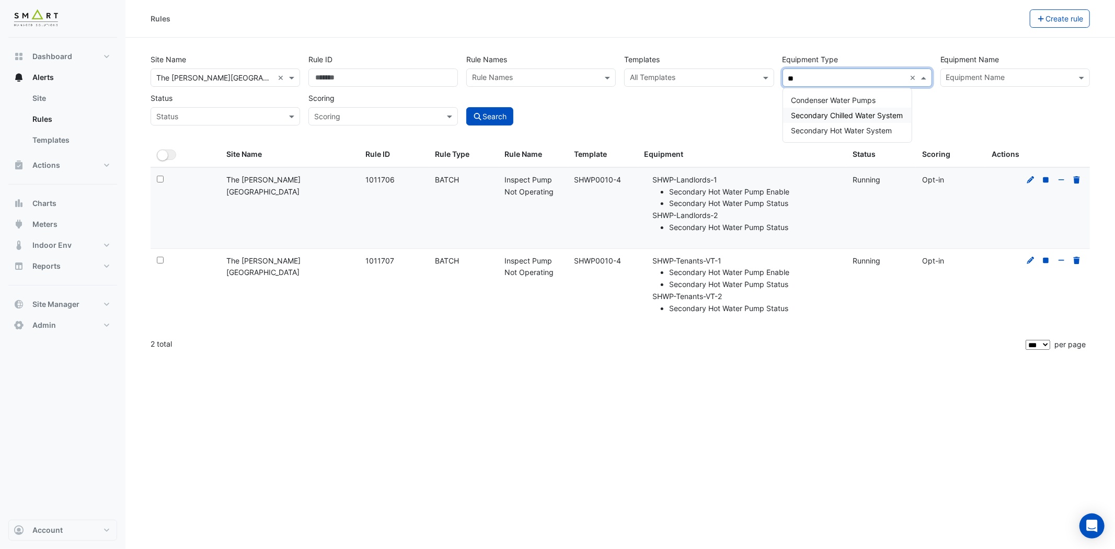
click at [874, 113] on span "Secondary Chilled Water System" at bounding box center [848, 115] width 112 height 9
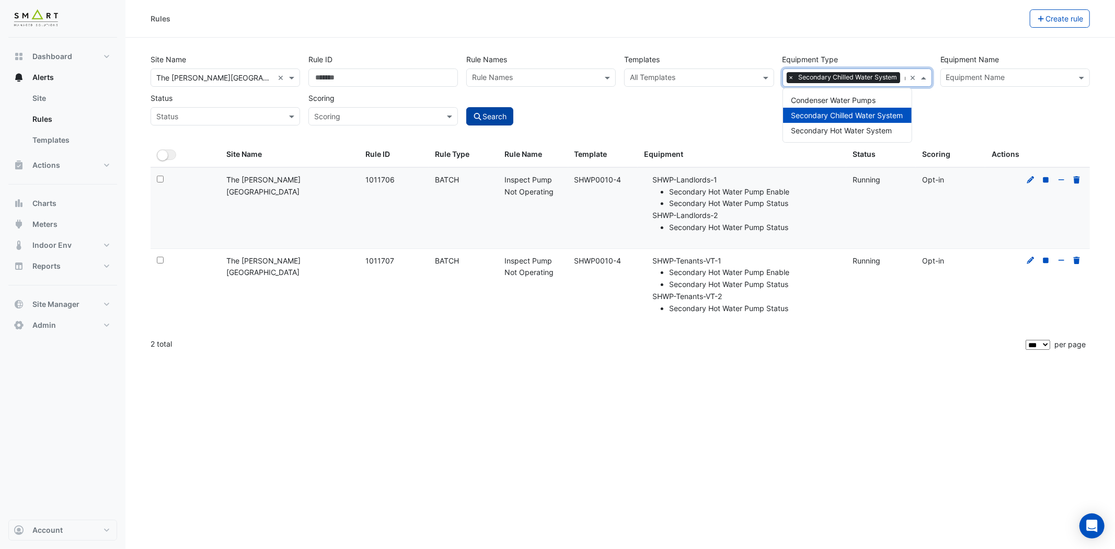
type input "**"
click at [477, 117] on icon "submit" at bounding box center [477, 116] width 7 height 7
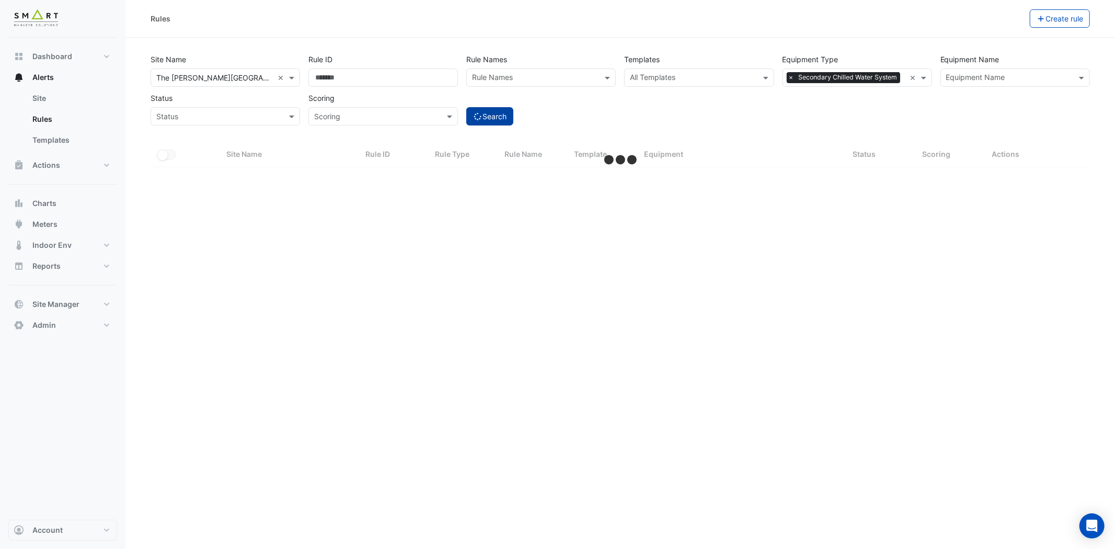
select select "***"
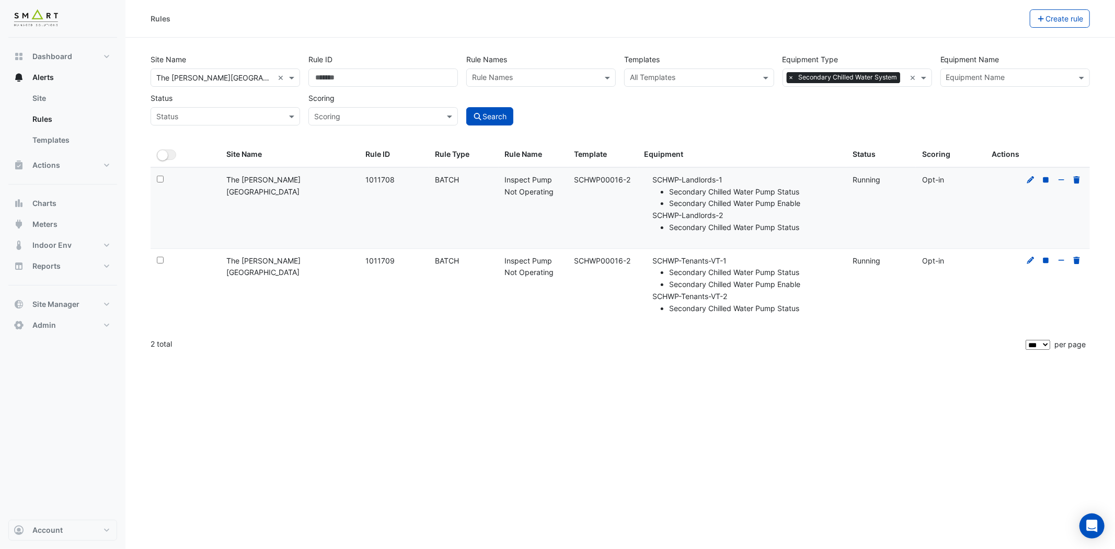
click at [788, 77] on span "×" at bounding box center [791, 77] width 9 height 10
click at [498, 77] on input "text" at bounding box center [535, 78] width 126 height 11
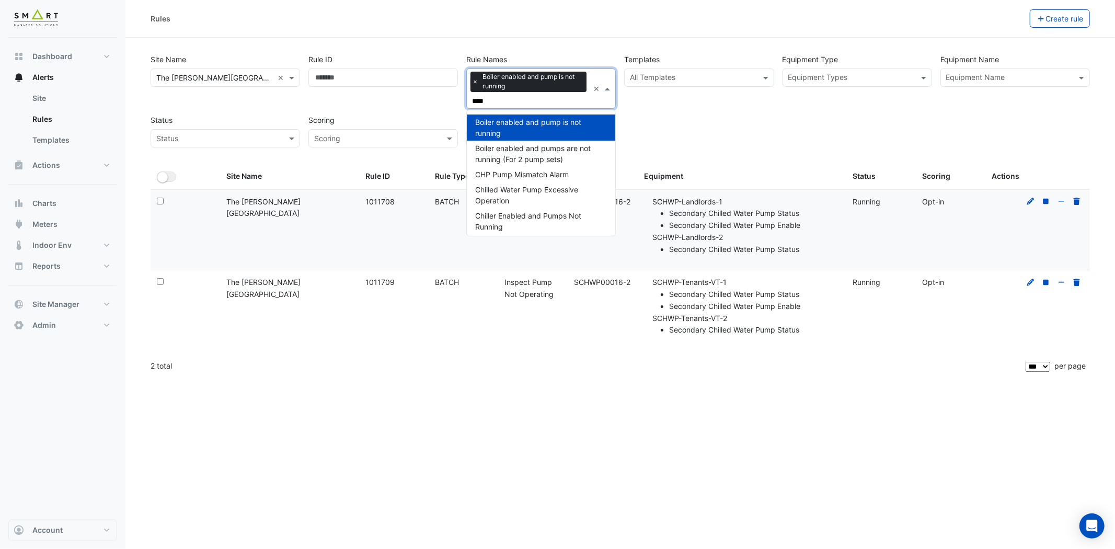
click at [472, 77] on span "×" at bounding box center [475, 81] width 9 height 10
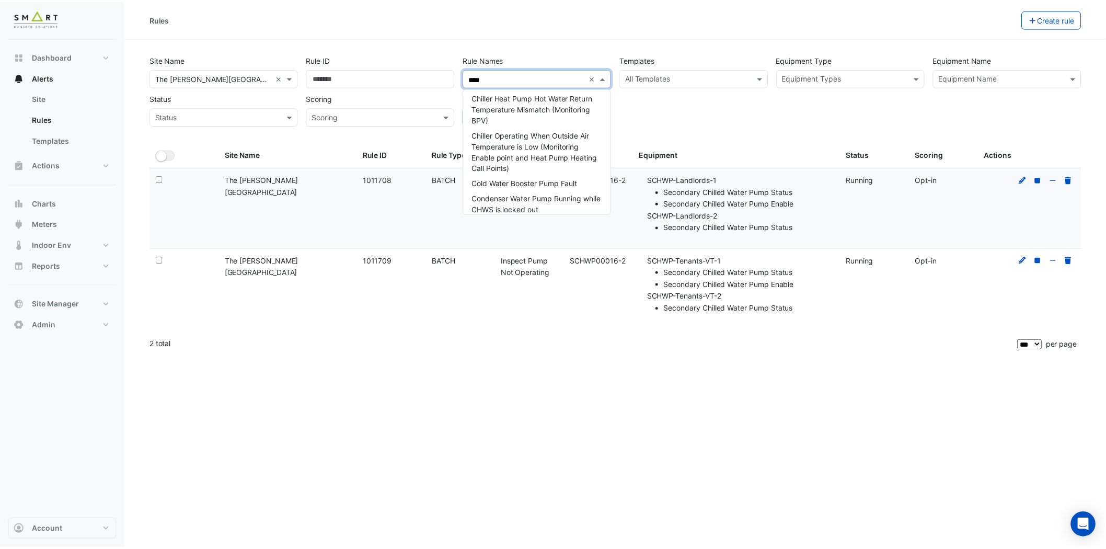
scroll to position [290, 0]
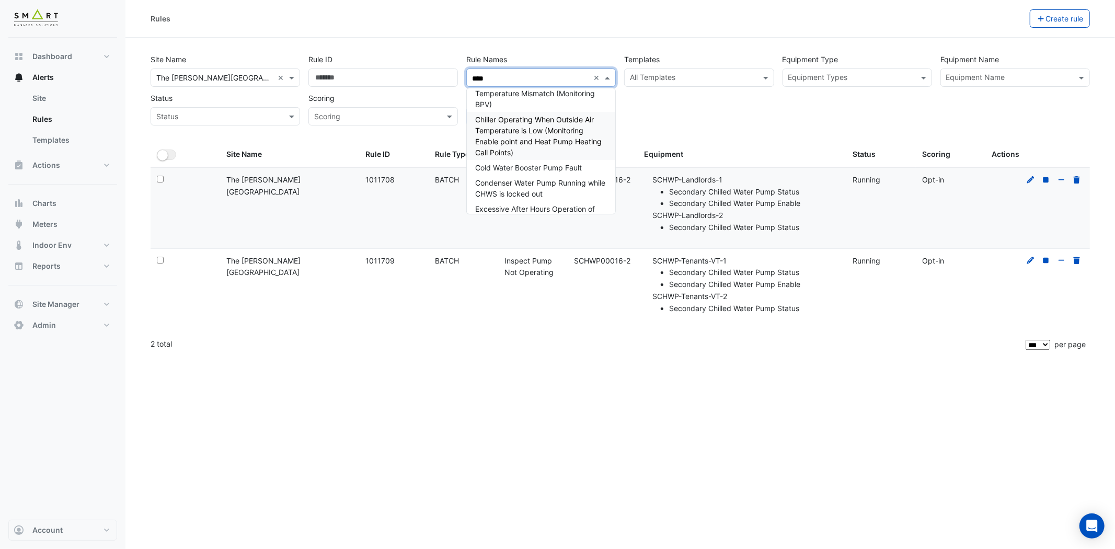
type input "****"
click at [738, 122] on div "Site Name All Sites × The Porter Building × Rule ID Rule Names Rule Names **** …" at bounding box center [620, 86] width 948 height 77
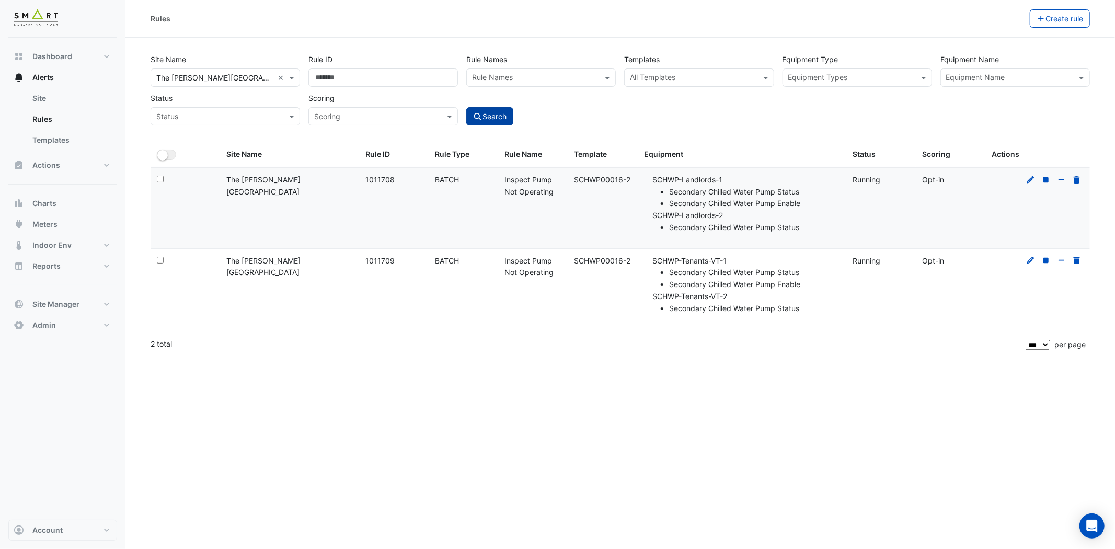
click at [494, 115] on button "Search" at bounding box center [489, 116] width 47 height 18
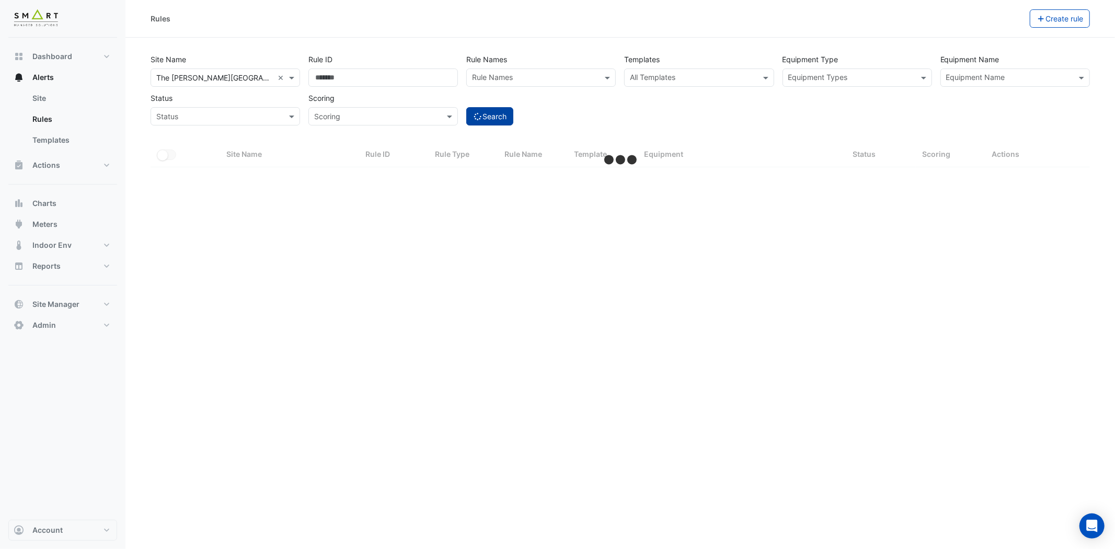
select select "***"
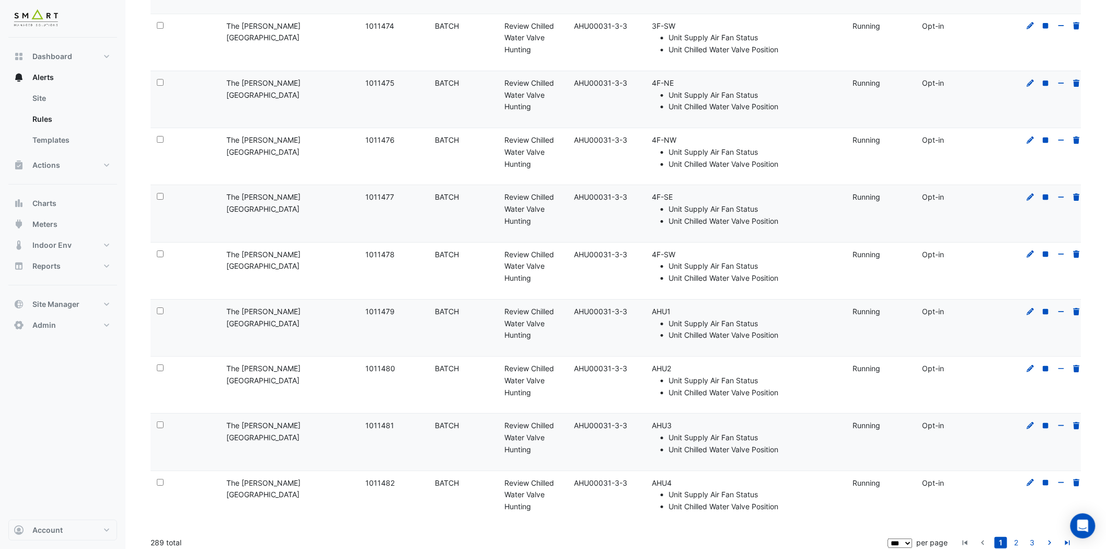
scroll to position [6356, 0]
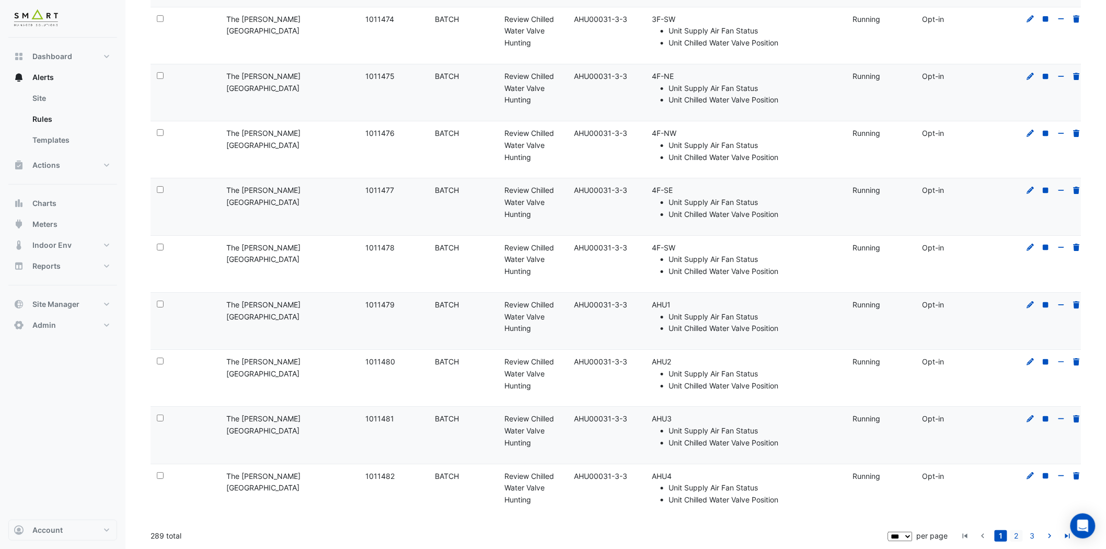
click at [1017, 535] on link "2" at bounding box center [1017, 536] width 13 height 12
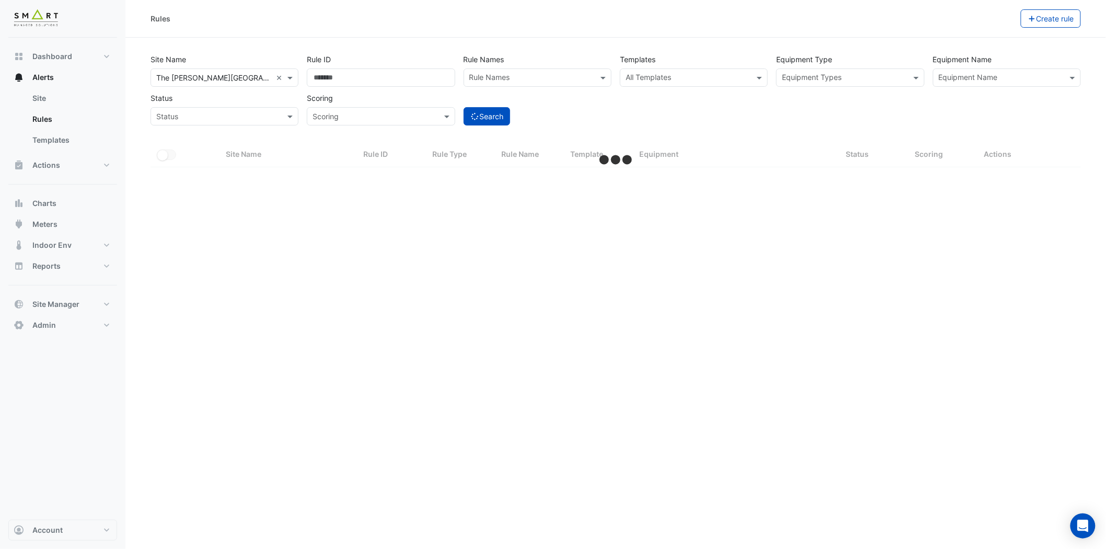
scroll to position [0, 0]
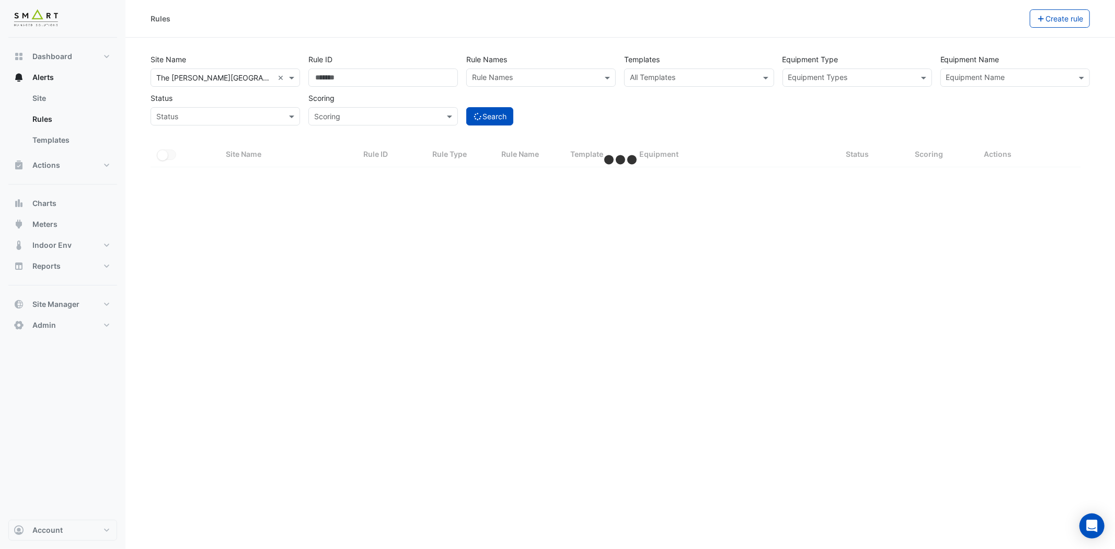
select select "***"
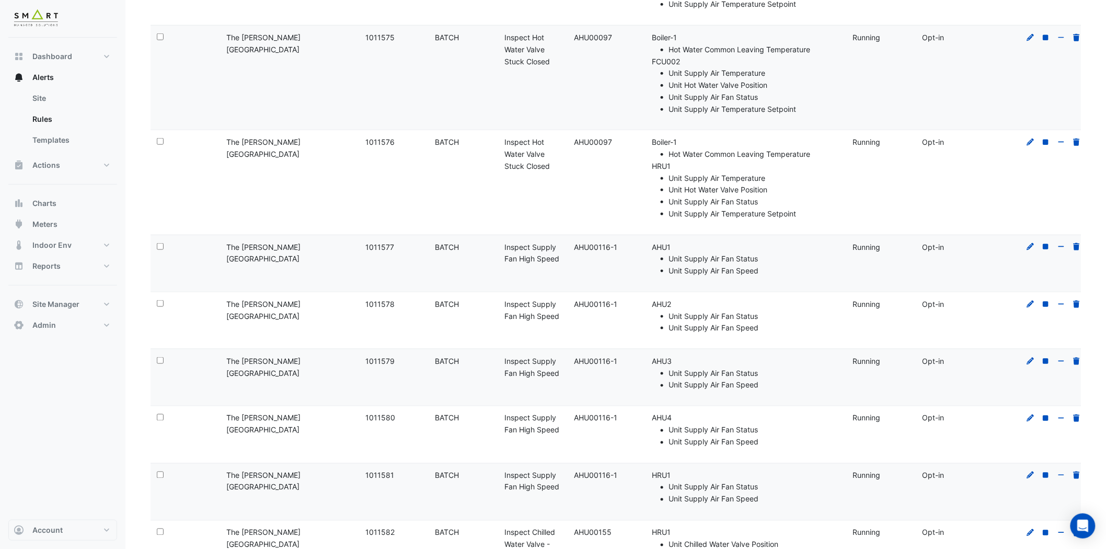
scroll to position [7155, 0]
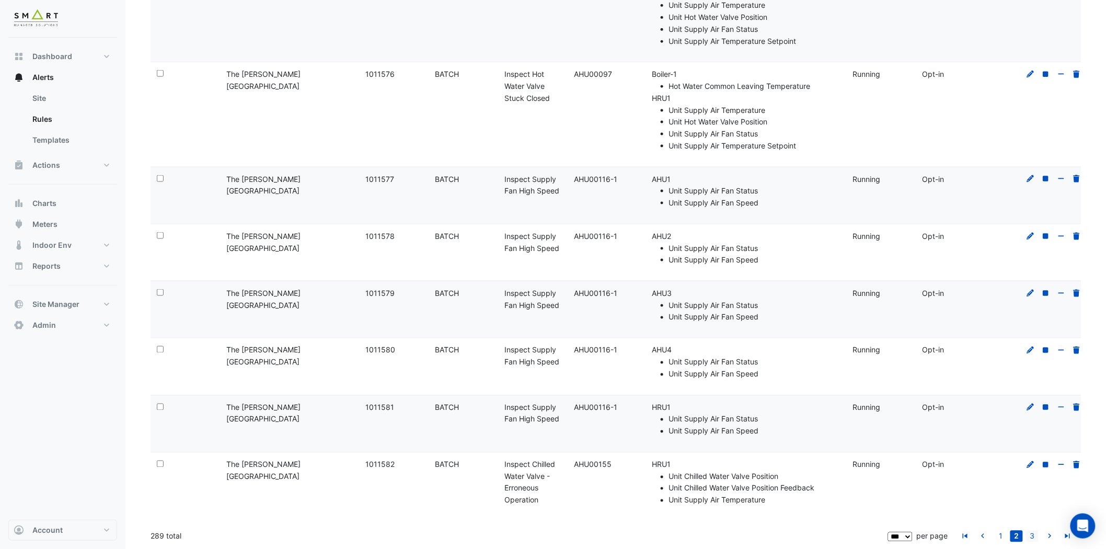
click at [1037, 532] on link "3" at bounding box center [1032, 537] width 13 height 12
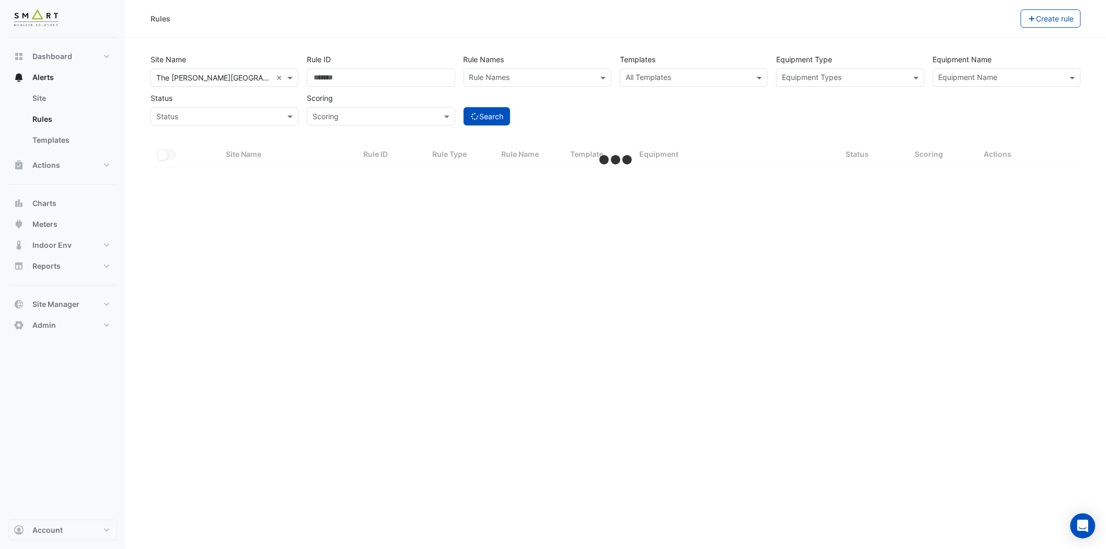
scroll to position [0, 0]
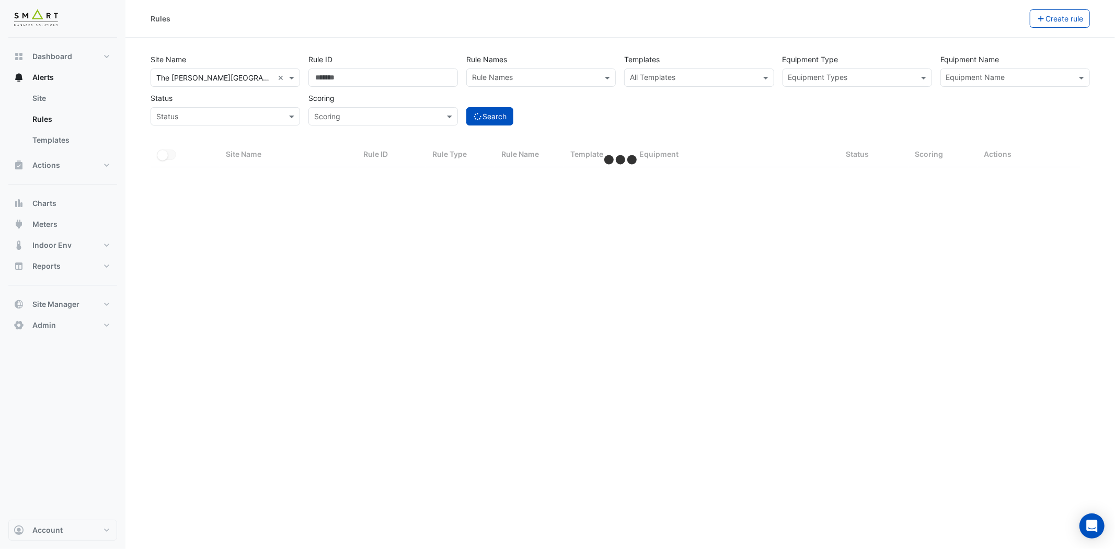
select select "***"
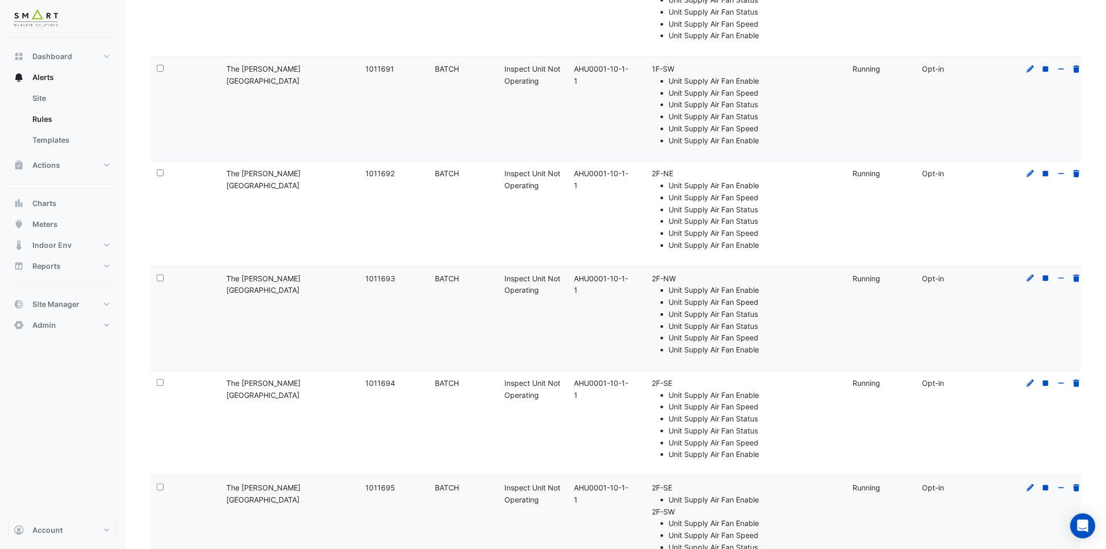
scroll to position [4466, 0]
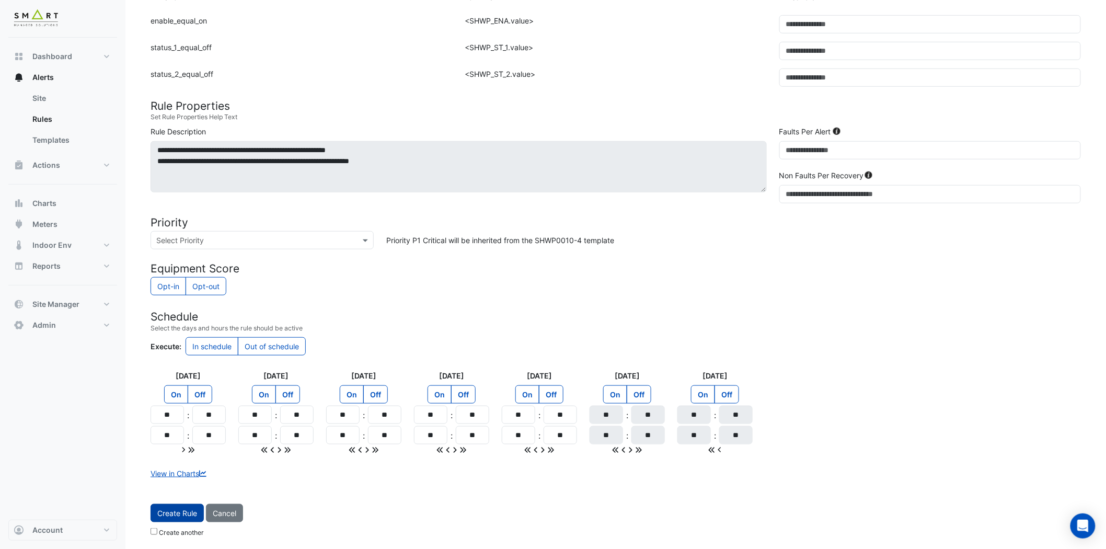
scroll to position [284, 0]
click at [186, 514] on span "Create Rule" at bounding box center [177, 512] width 40 height 9
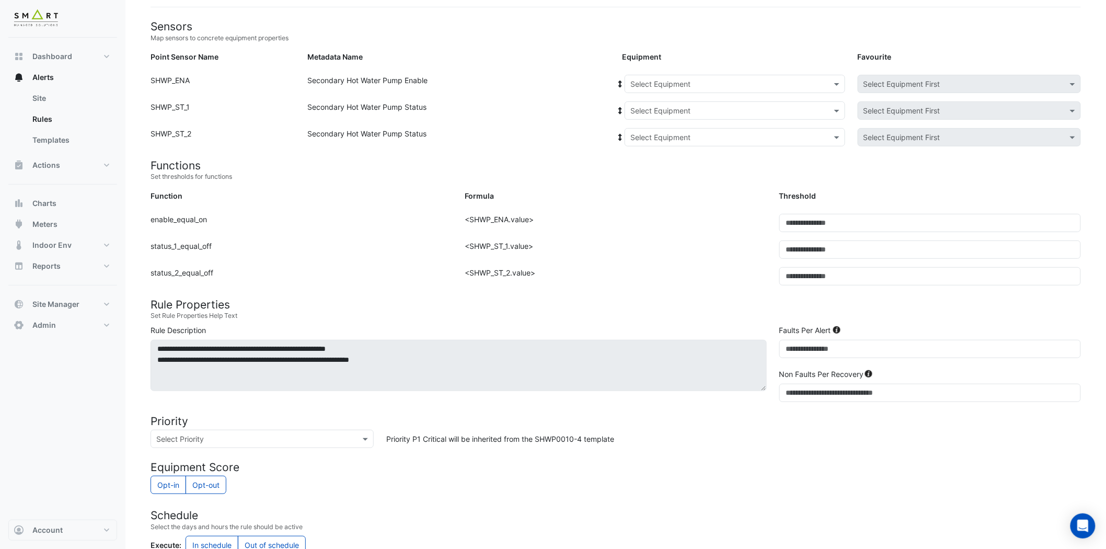
scroll to position [0, 0]
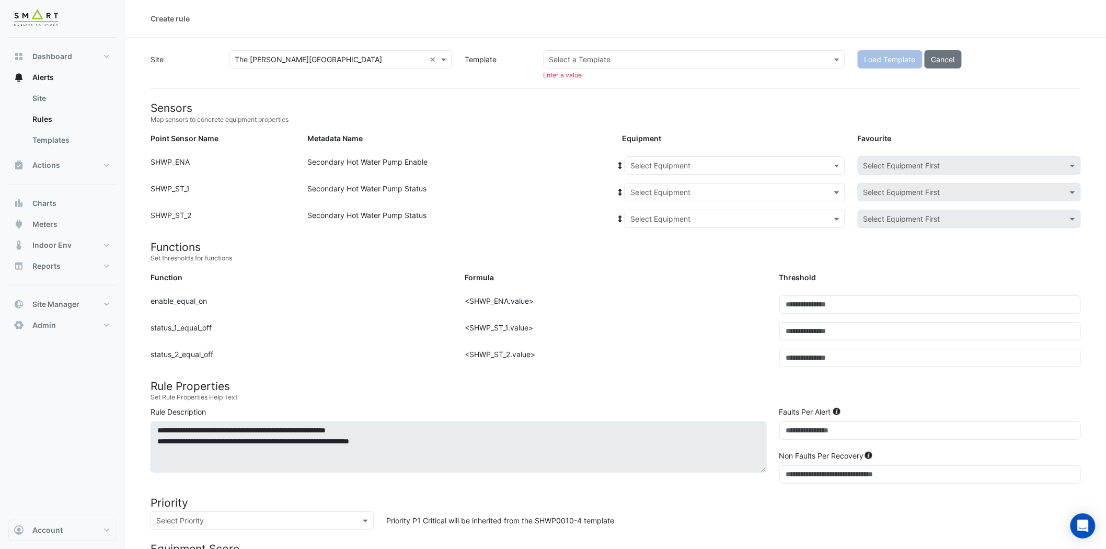
drag, startPoint x: 647, startPoint y: 48, endPoint x: 645, endPoint y: 63, distance: 14.8
click at [647, 48] on section "Site Select a Site × The [PERSON_NAME] Building × Template Select a Template En…" at bounding box center [615, 418] width 981 height 761
click at [645, 63] on input "text" at bounding box center [683, 59] width 269 height 11
click at [645, 60] on input "text" at bounding box center [683, 59] width 269 height 11
click at [645, 59] on input "text" at bounding box center [683, 59] width 269 height 11
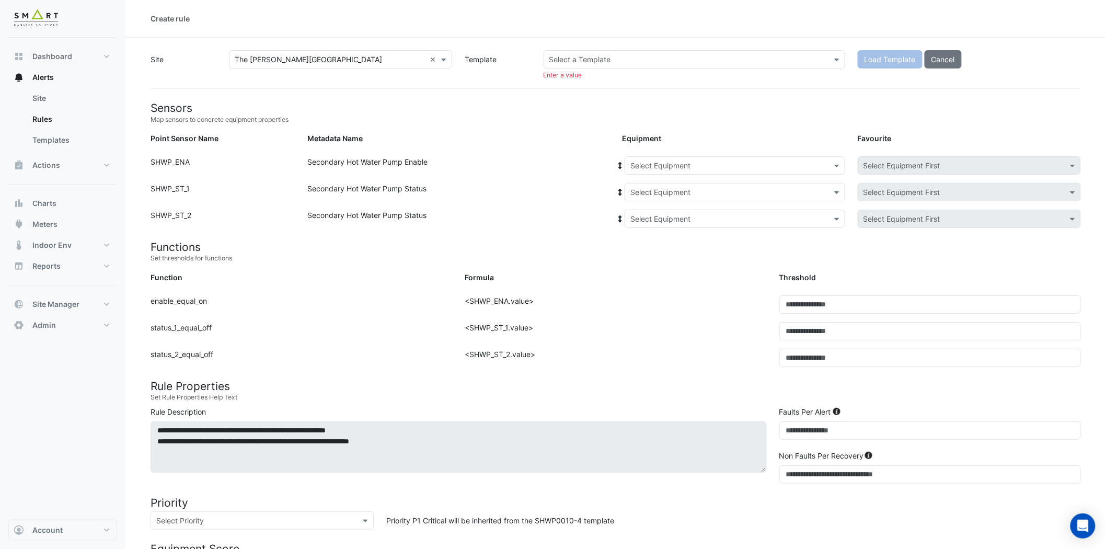
click at [618, 55] on input "text" at bounding box center [683, 59] width 269 height 11
paste input "**********"
type input "**********"
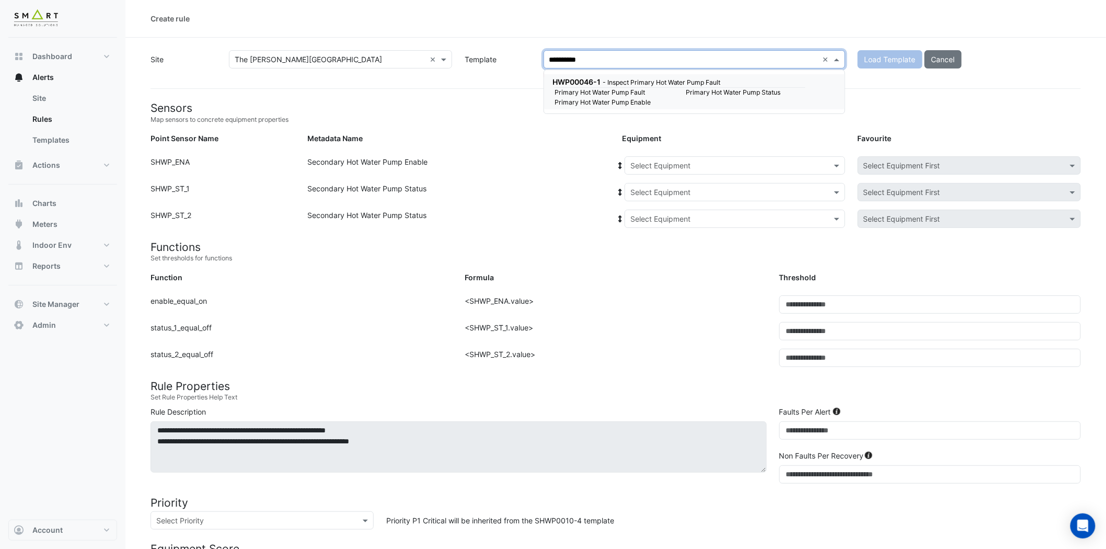
drag, startPoint x: 771, startPoint y: 82, endPoint x: 734, endPoint y: 87, distance: 37.6
click at [771, 82] on div "HWP00046-1 - Inspect Primary Hot Water Pump Fault" at bounding box center [678, 81] width 251 height 11
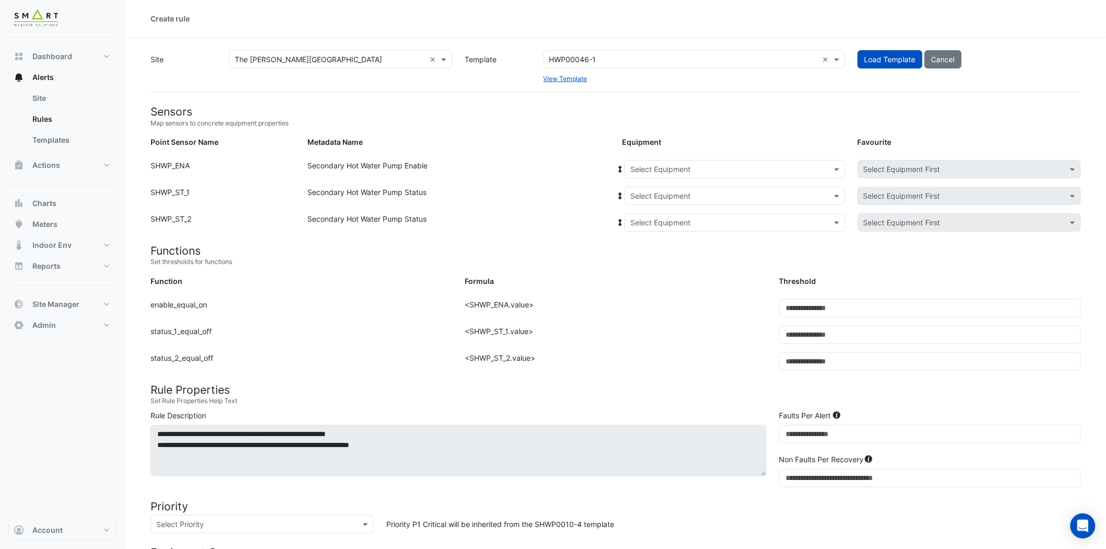
click at [734, 87] on div "Site Select a Site × The [PERSON_NAME] Building × Template Select a Template HW…" at bounding box center [616, 71] width 931 height 42
click at [873, 59] on span "Load Template" at bounding box center [890, 59] width 51 height 9
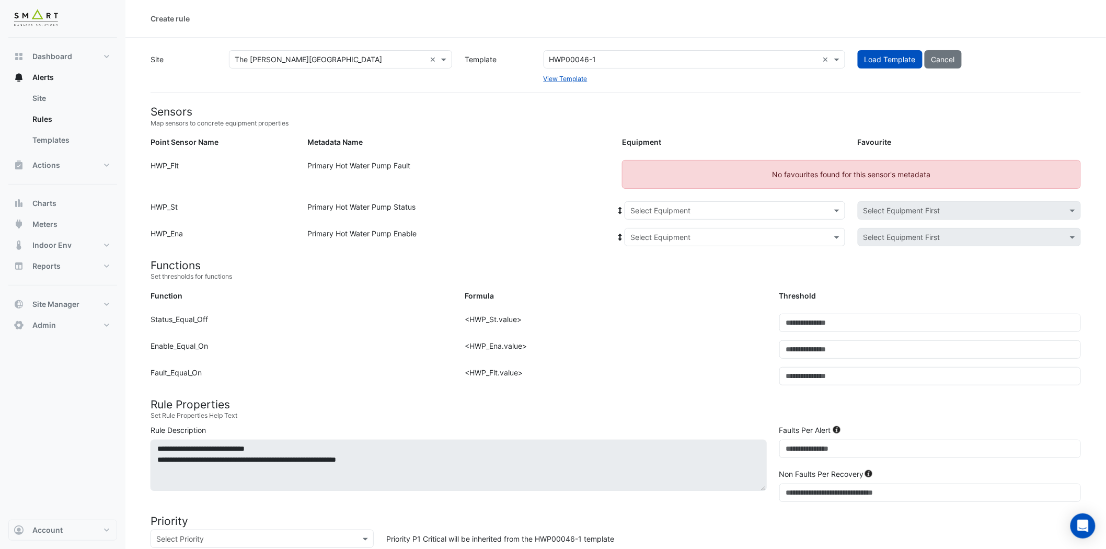
drag, startPoint x: 628, startPoint y: 58, endPoint x: 823, endPoint y: 58, distance: 195.5
click at [524, 56] on div "Site Select a Site × The [PERSON_NAME] Building × Template Select a Template HW…" at bounding box center [615, 66] width 943 height 33
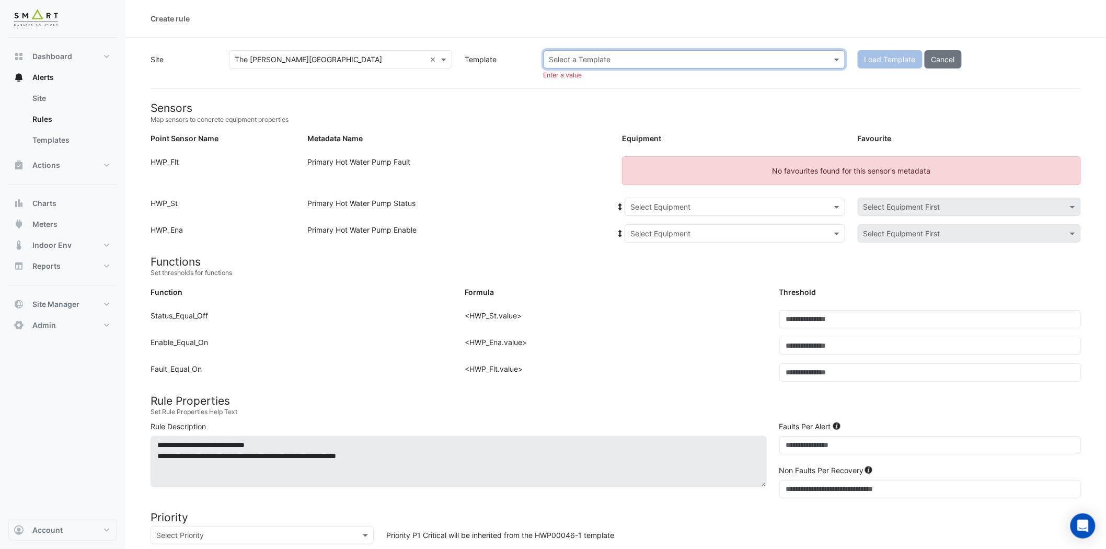
paste input "**********"
type input "**********"
click at [729, 77] on div "SCHWP00016-2 - Inspect Pump Not Operating" at bounding box center [678, 81] width 251 height 11
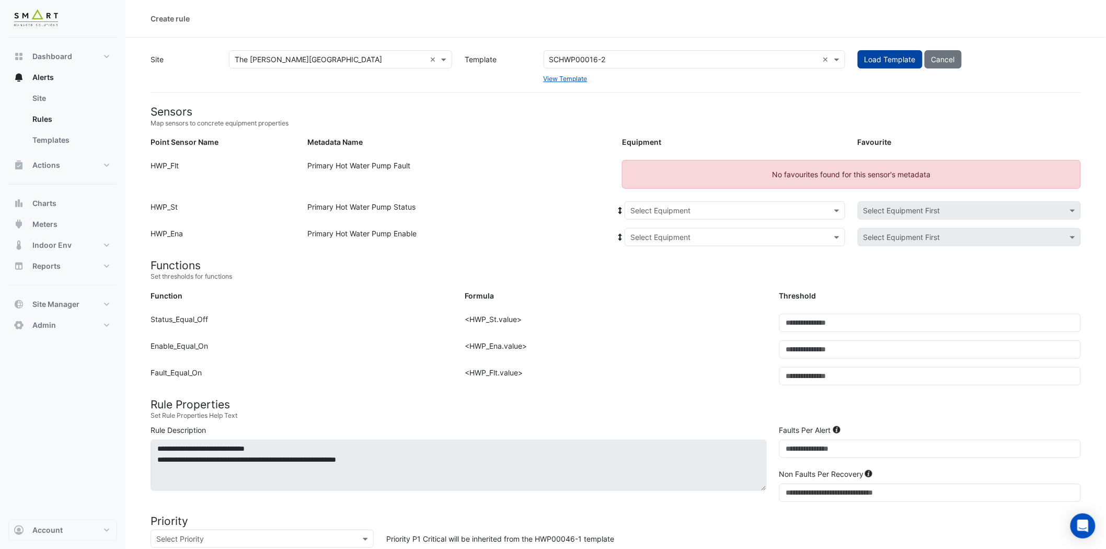
click at [899, 58] on span "Load Template" at bounding box center [890, 59] width 51 height 9
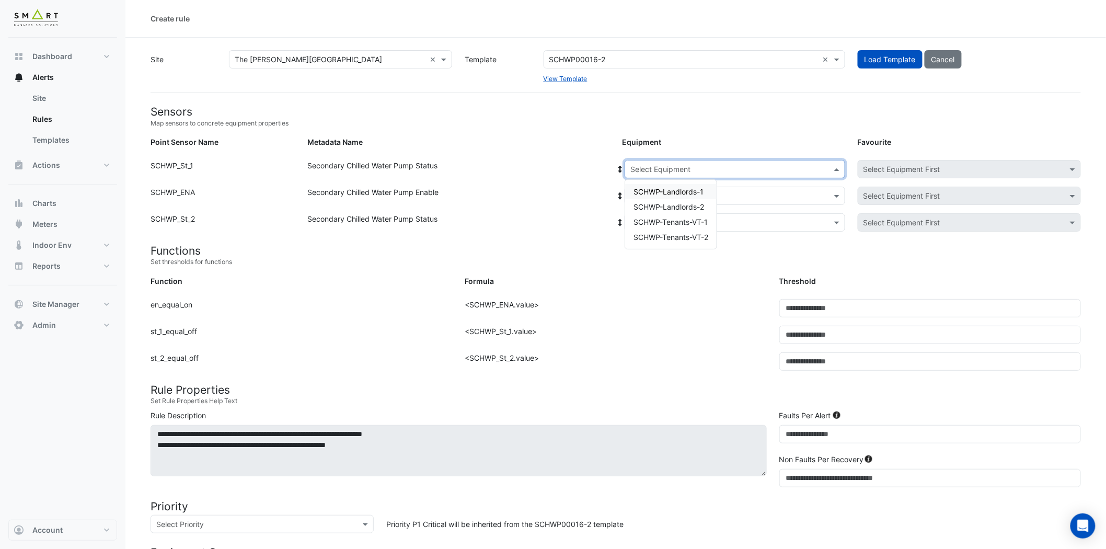
click at [751, 170] on input "text" at bounding box center [725, 169] width 188 height 11
click at [702, 192] on span "SCHWP-Landlords-1" at bounding box center [669, 191] width 70 height 9
click at [701, 192] on input "text" at bounding box center [725, 196] width 188 height 11
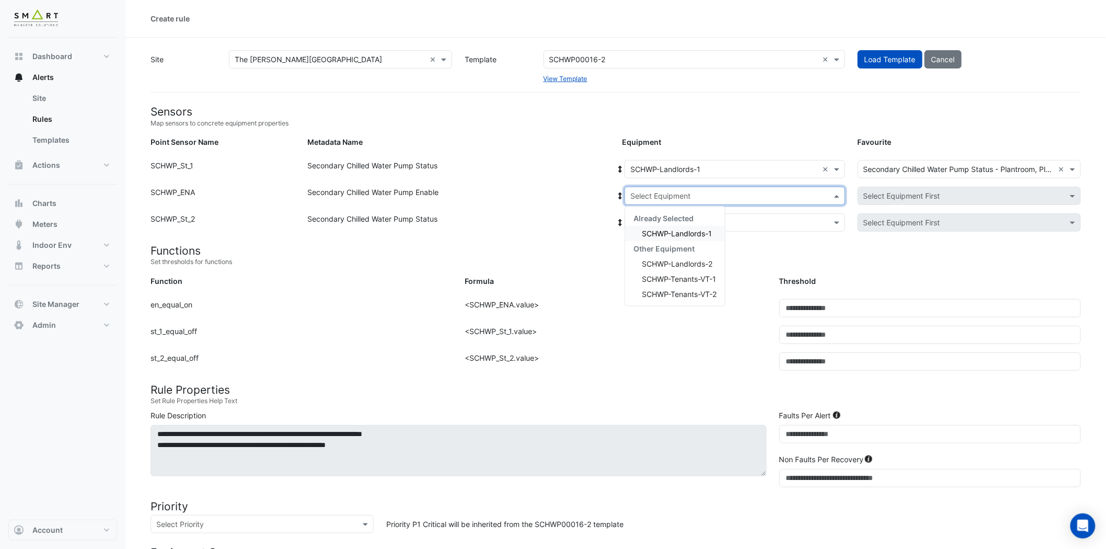
click at [691, 231] on span "SCHWP-Landlords-1" at bounding box center [677, 233] width 70 height 9
click at [694, 222] on input "text" at bounding box center [725, 222] width 188 height 11
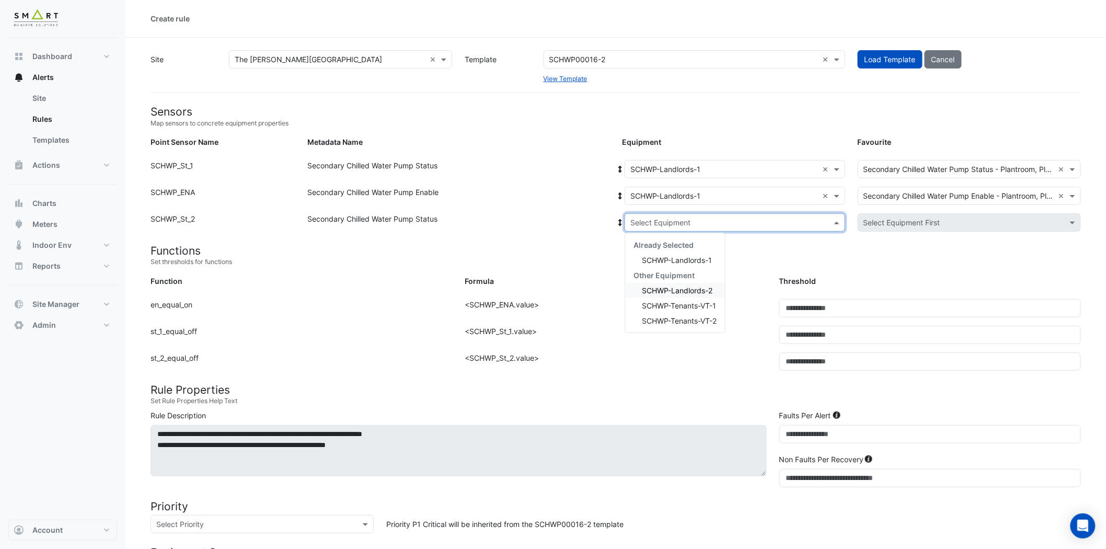
click at [699, 286] on span "SCHWP-Landlords-2" at bounding box center [677, 290] width 71 height 9
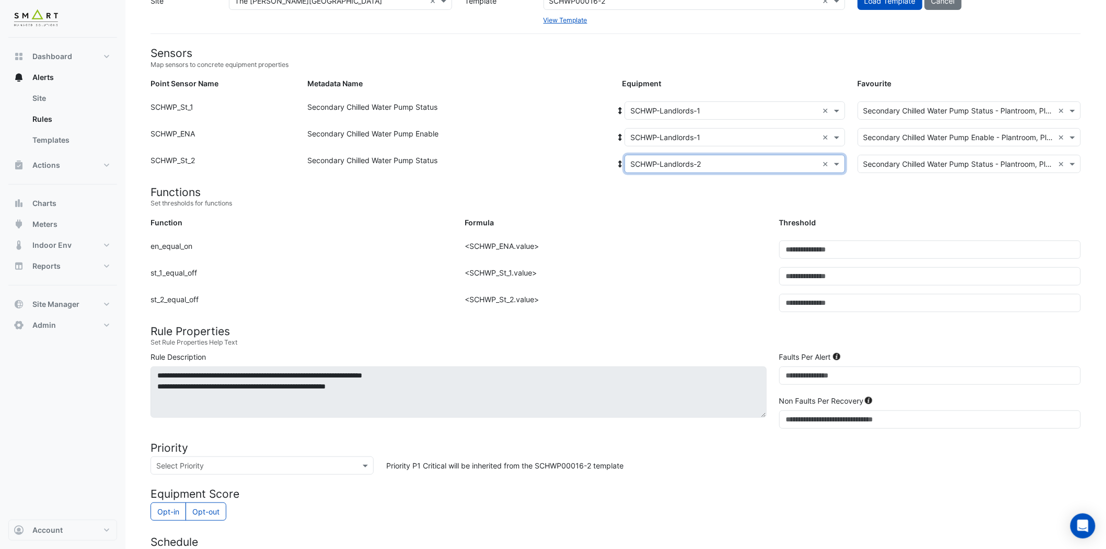
scroll to position [284, 0]
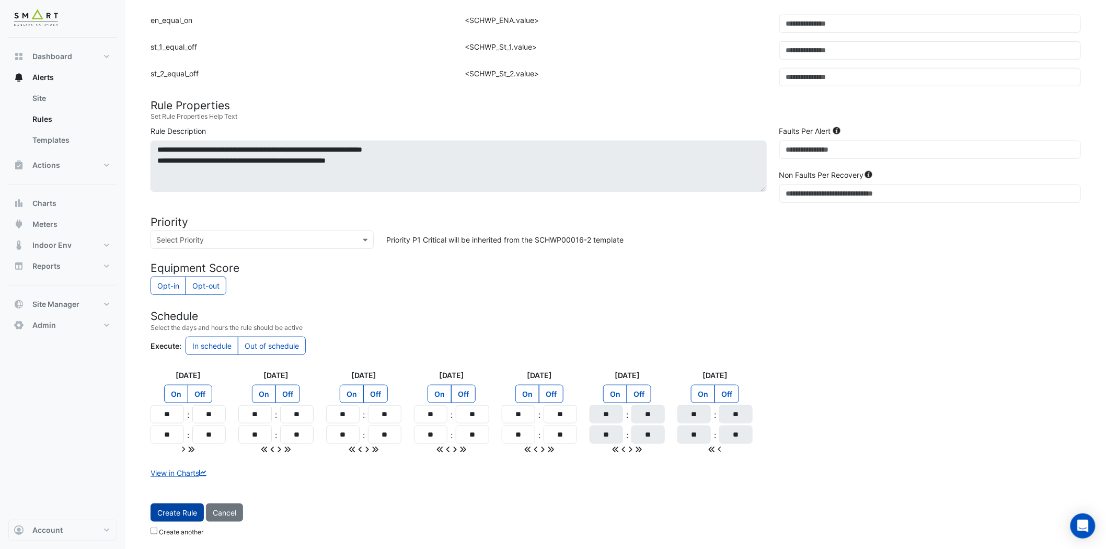
click at [184, 511] on span "Create Rule" at bounding box center [177, 512] width 40 height 9
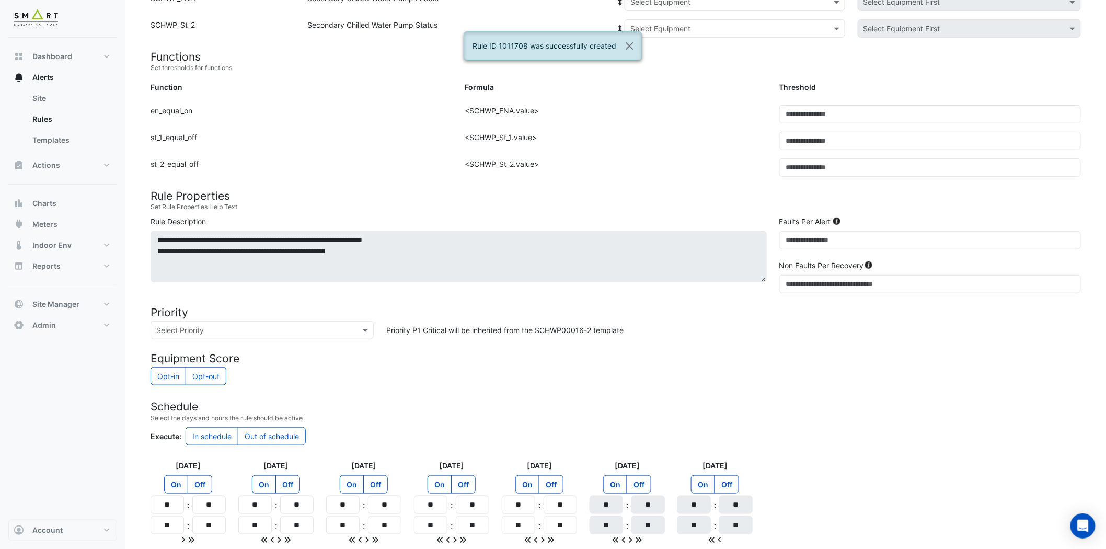
scroll to position [87, 0]
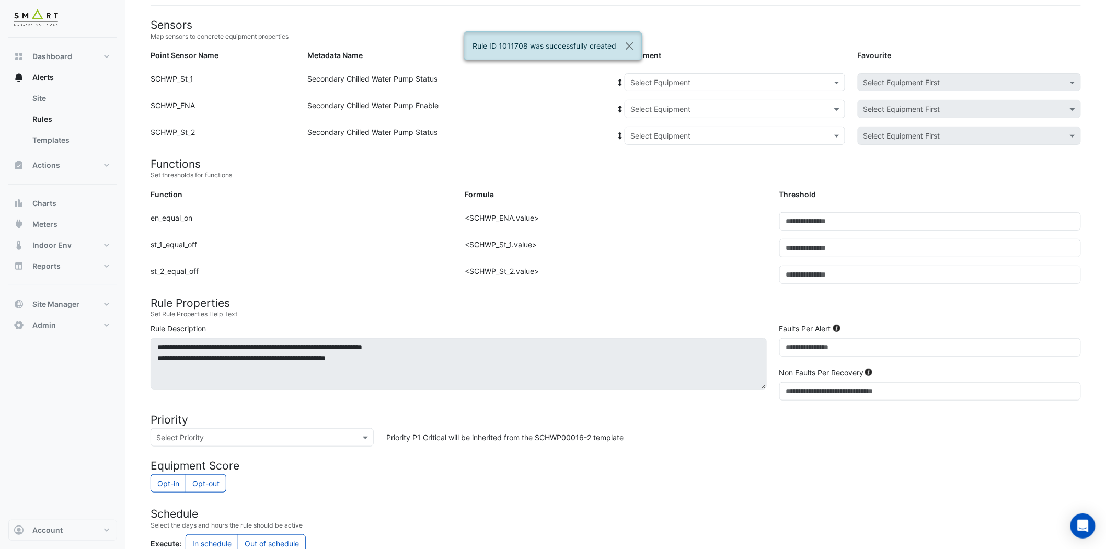
click at [758, 78] on input "text" at bounding box center [725, 82] width 188 height 11
click at [692, 129] on div "SCHWP-Tenants-VT-1" at bounding box center [670, 135] width 91 height 15
click at [722, 108] on input "text" at bounding box center [725, 109] width 188 height 11
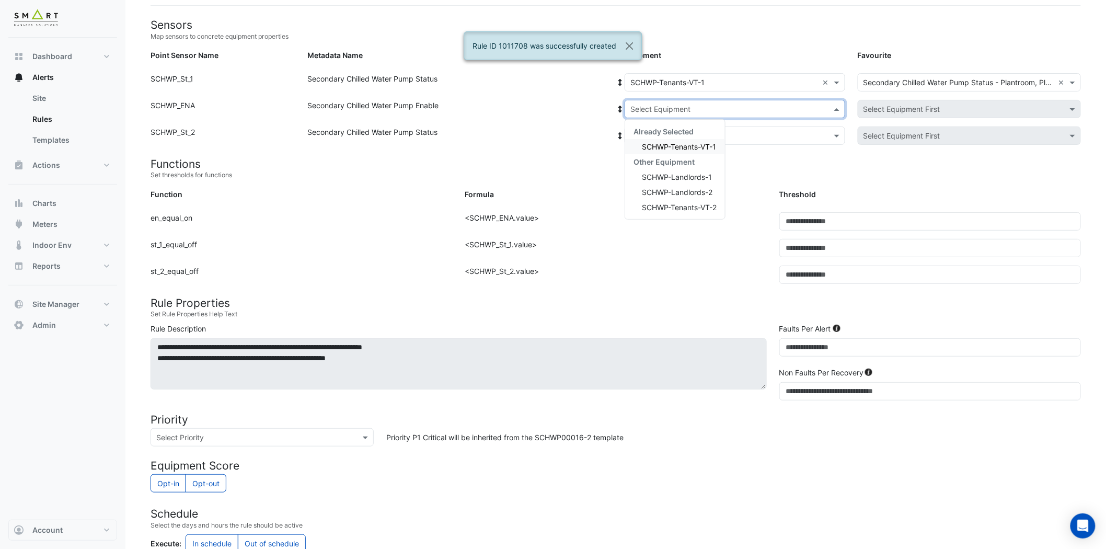
click at [686, 145] on span "SCHWP-Tenants-VT-1" at bounding box center [679, 146] width 74 height 9
click at [707, 135] on input "text" at bounding box center [725, 136] width 188 height 11
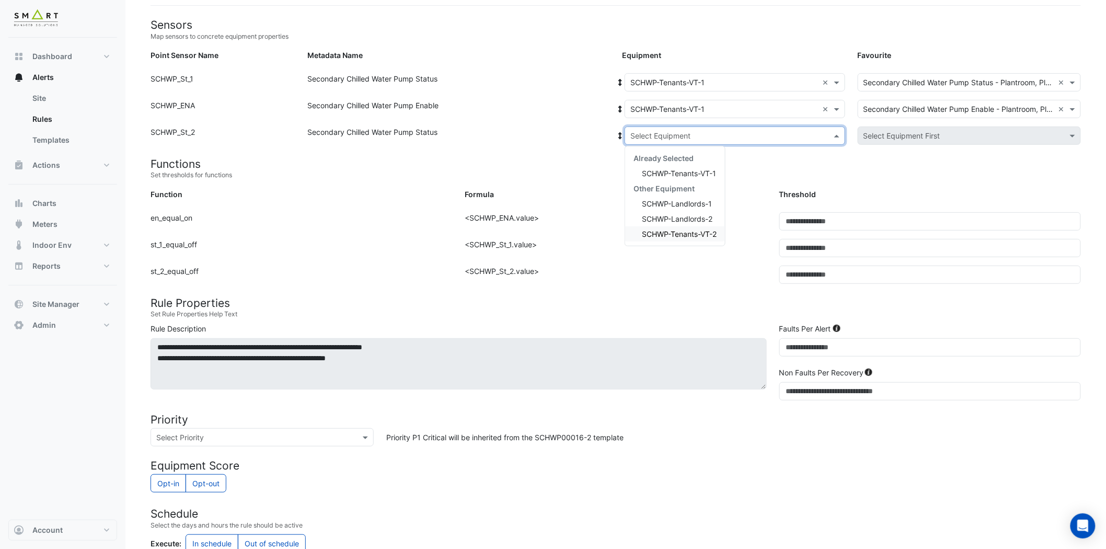
click at [701, 233] on span "SCHWP-Tenants-VT-2" at bounding box center [679, 234] width 75 height 9
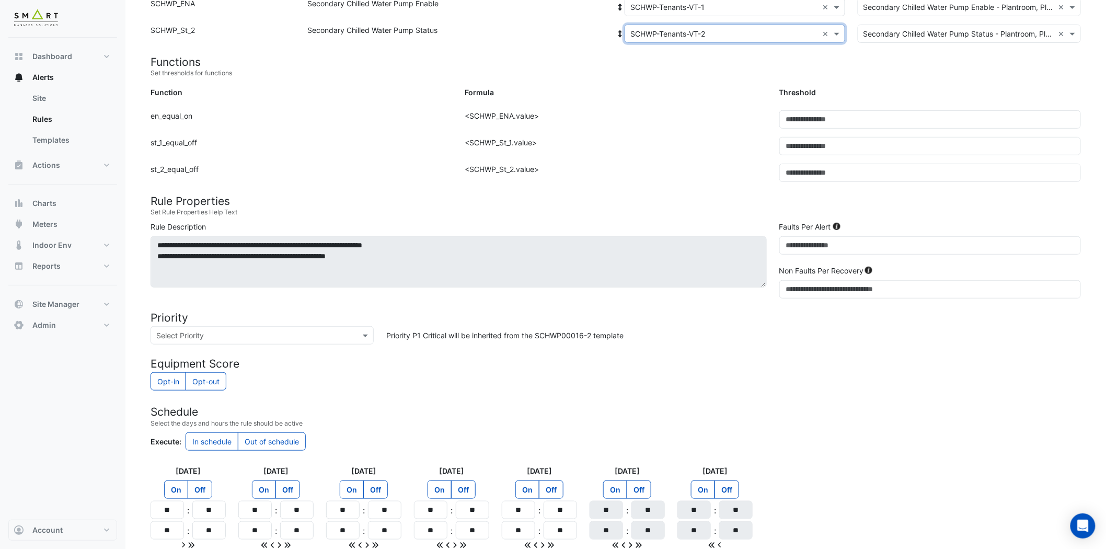
scroll to position [284, 0]
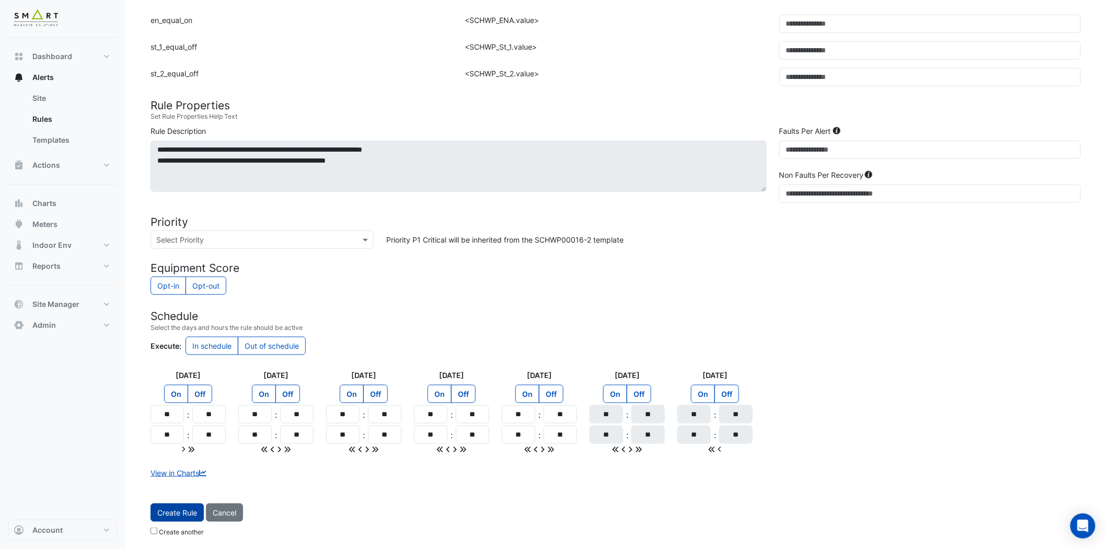
click at [187, 519] on button "Create Rule" at bounding box center [177, 512] width 53 height 18
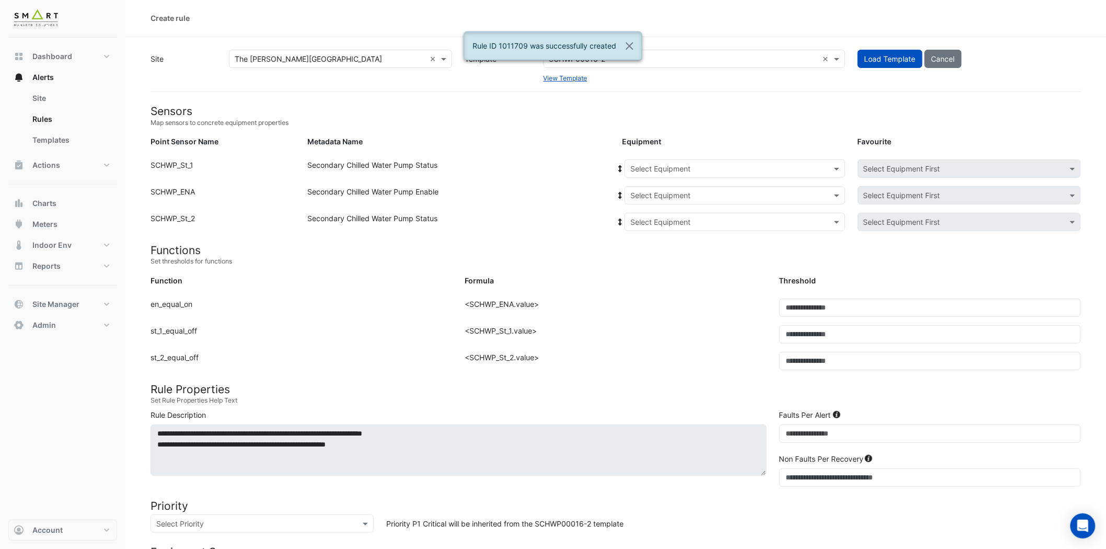
scroll to position [0, 0]
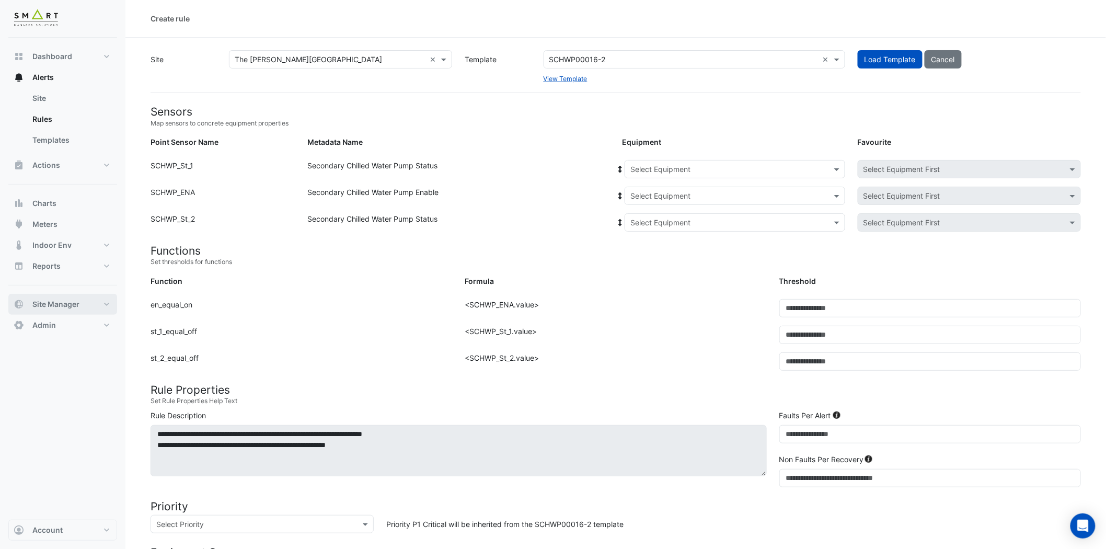
click at [91, 303] on button "Site Manager" at bounding box center [62, 304] width 109 height 21
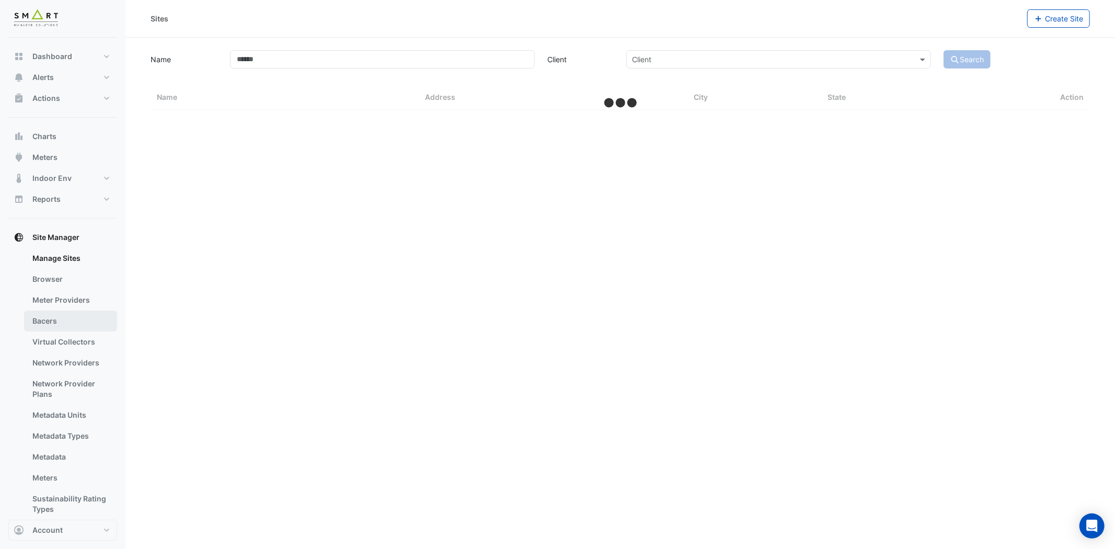
select select "***"
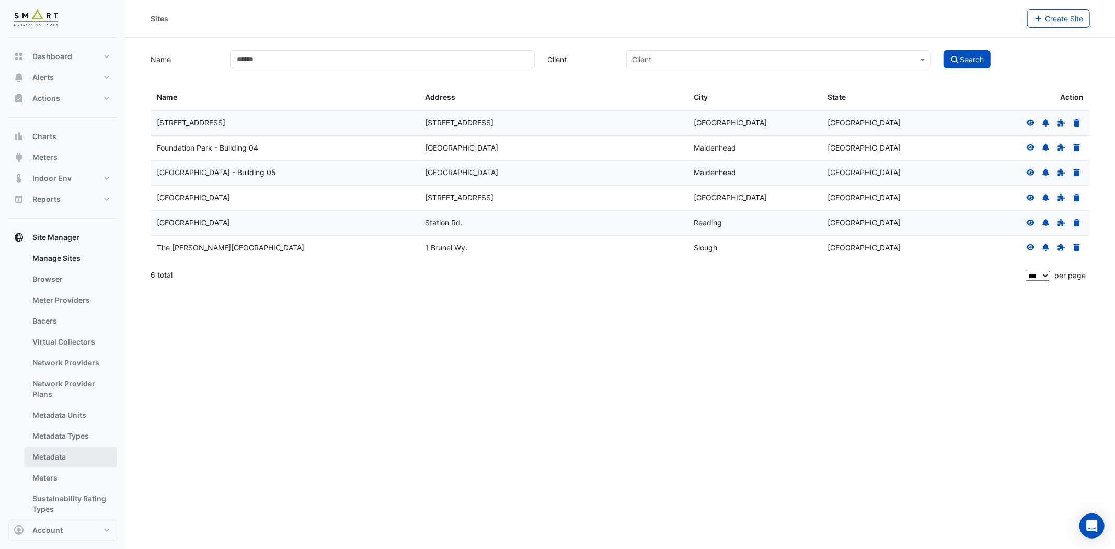
click at [67, 460] on link "Metadata" at bounding box center [70, 456] width 93 height 21
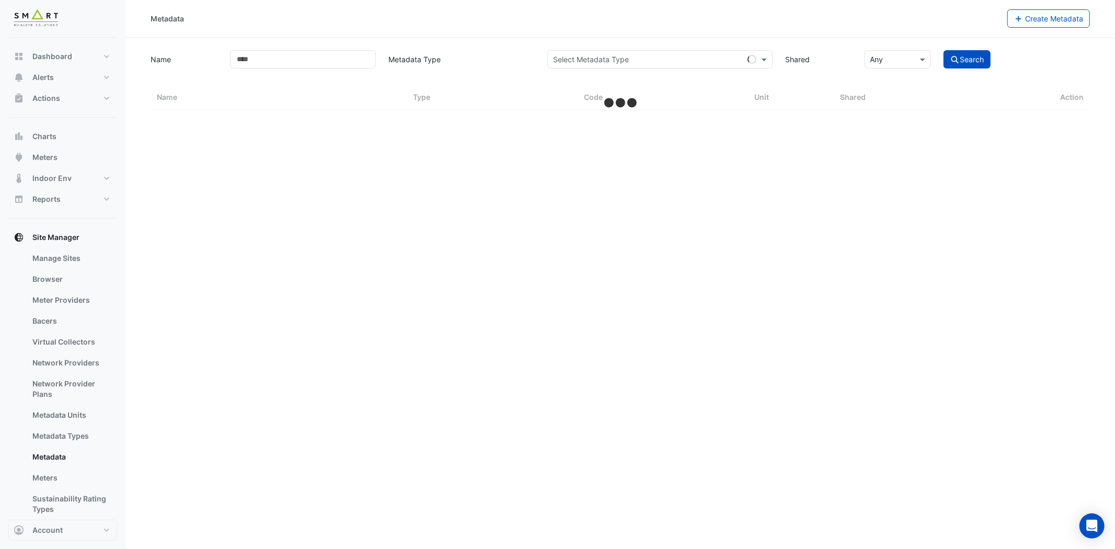
select select "***"
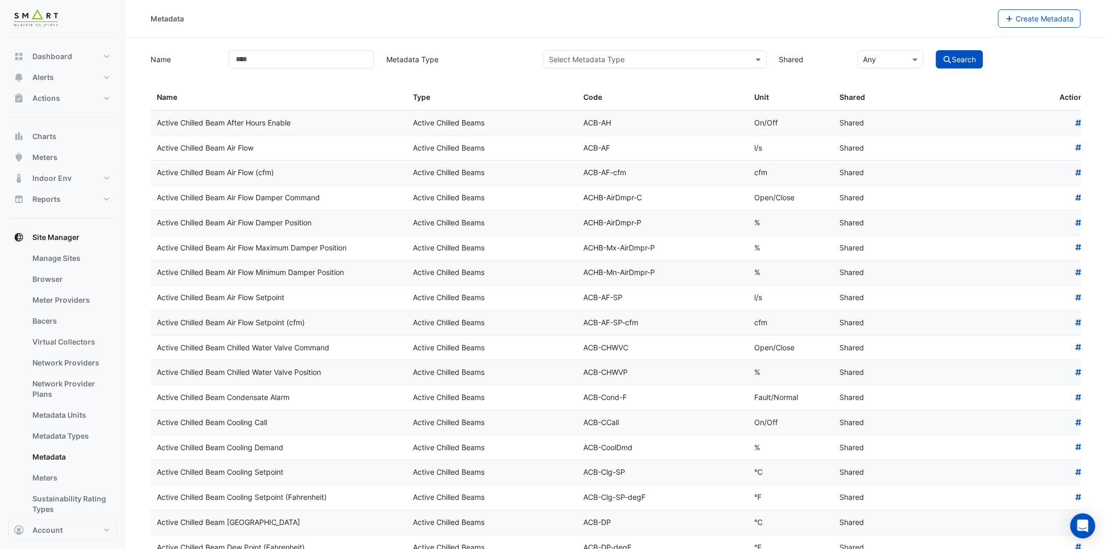
click at [626, 61] on input "text" at bounding box center [644, 59] width 191 height 11
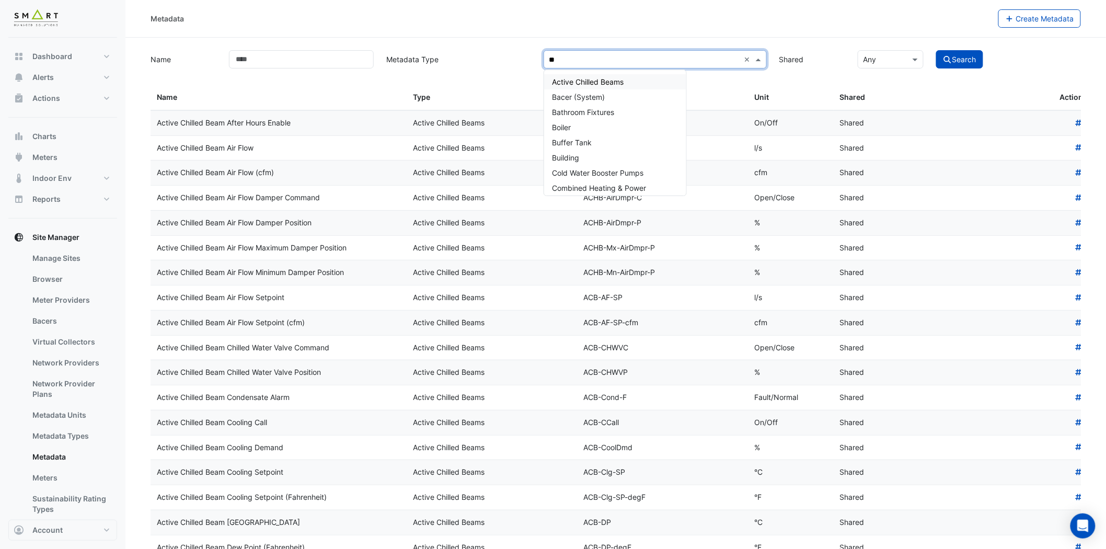
type input "***"
click at [568, 77] on span "Boiler" at bounding box center [562, 81] width 19 height 9
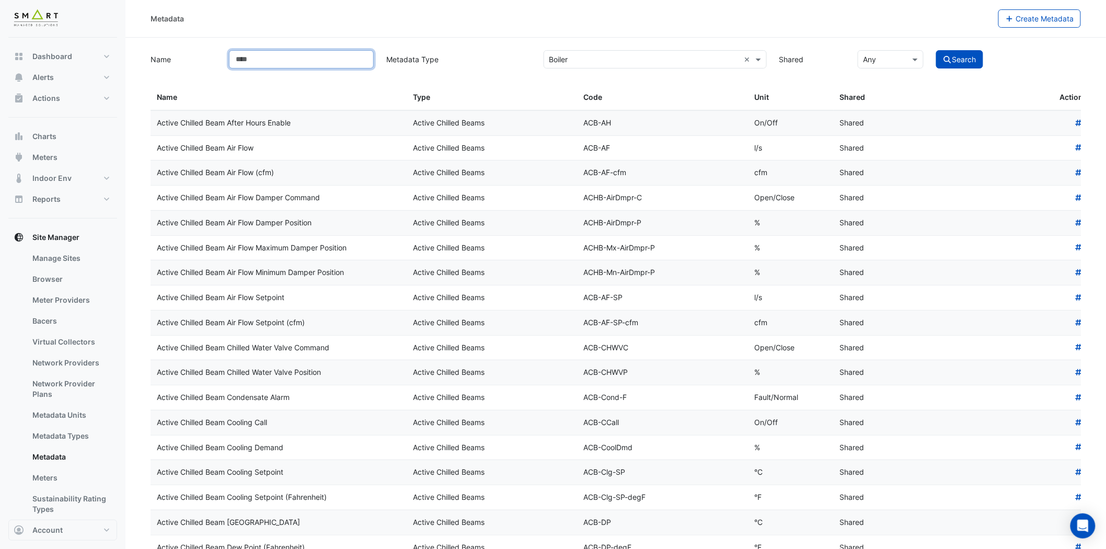
click at [320, 63] on input "Name" at bounding box center [301, 59] width 145 height 18
type input "*****"
click at [936, 50] on button "Search" at bounding box center [959, 59] width 47 height 18
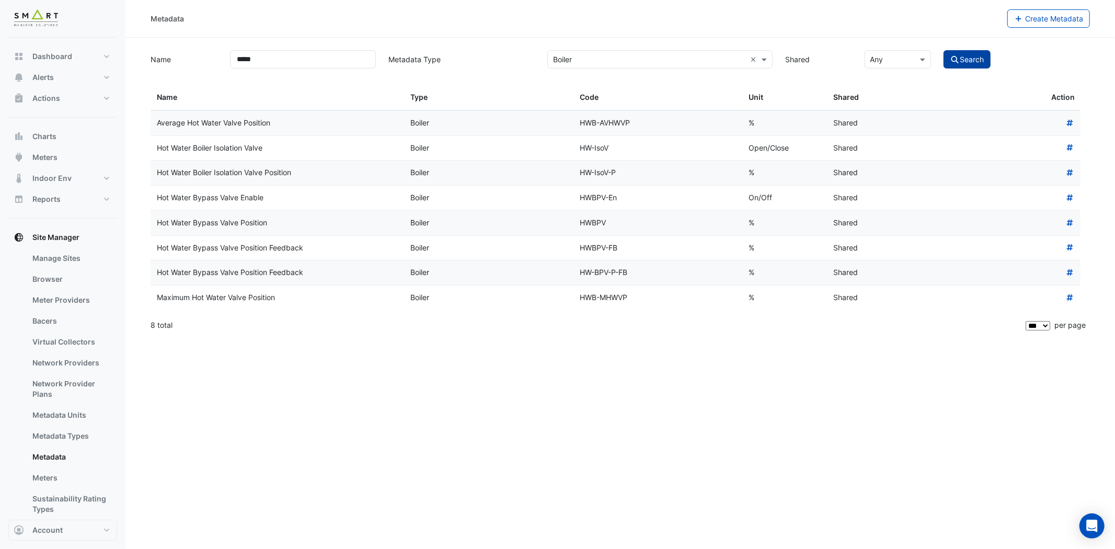
click at [960, 53] on button "Search" at bounding box center [967, 59] width 47 height 18
drag, startPoint x: 272, startPoint y: 201, endPoint x: 164, endPoint y: 200, distance: 107.7
click at [165, 200] on div "Hot Water Bypass Valve Enable" at bounding box center [277, 198] width 241 height 12
drag, startPoint x: 271, startPoint y: 147, endPoint x: 165, endPoint y: 154, distance: 106.3
click at [165, 154] on div "Hot Water Boiler Isolation Valve" at bounding box center [277, 148] width 241 height 12
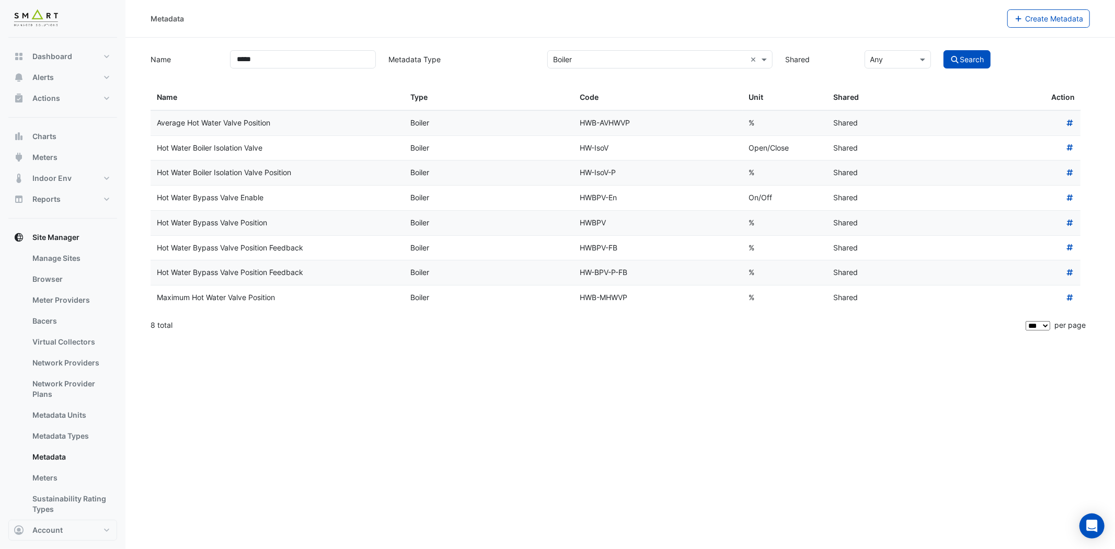
click at [310, 170] on div "Hot Water Boiler Isolation Valve Position" at bounding box center [277, 173] width 241 height 12
drag, startPoint x: 267, startPoint y: 146, endPoint x: 158, endPoint y: 152, distance: 108.9
click at [158, 152] on div "Hot Water Boiler Isolation Valve" at bounding box center [277, 148] width 241 height 12
copy div "Hot Water Boiler Isolation Valve"
click at [74, 79] on button "Alerts" at bounding box center [62, 77] width 109 height 21
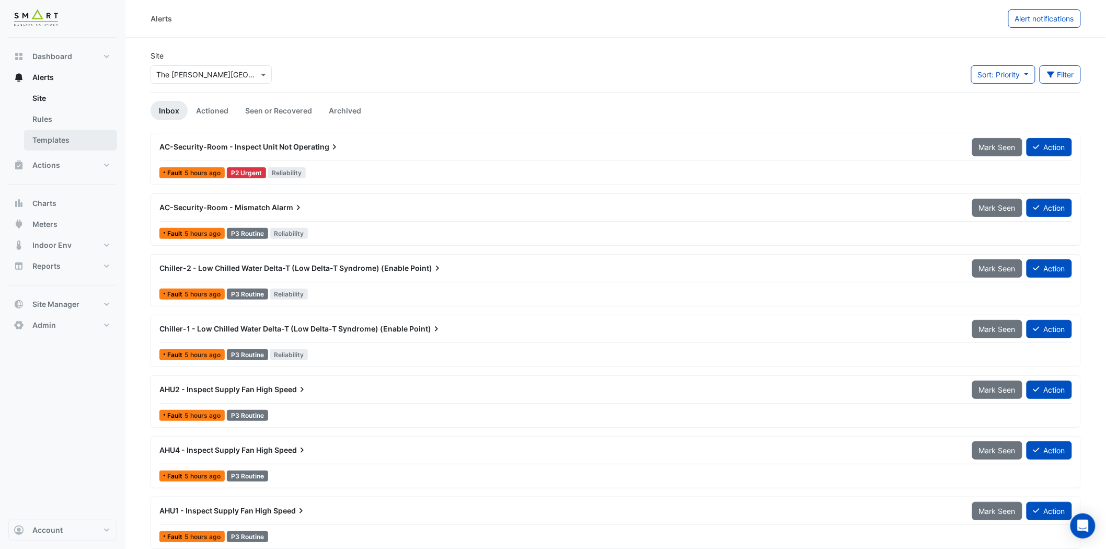
click at [66, 137] on link "Templates" at bounding box center [70, 140] width 93 height 21
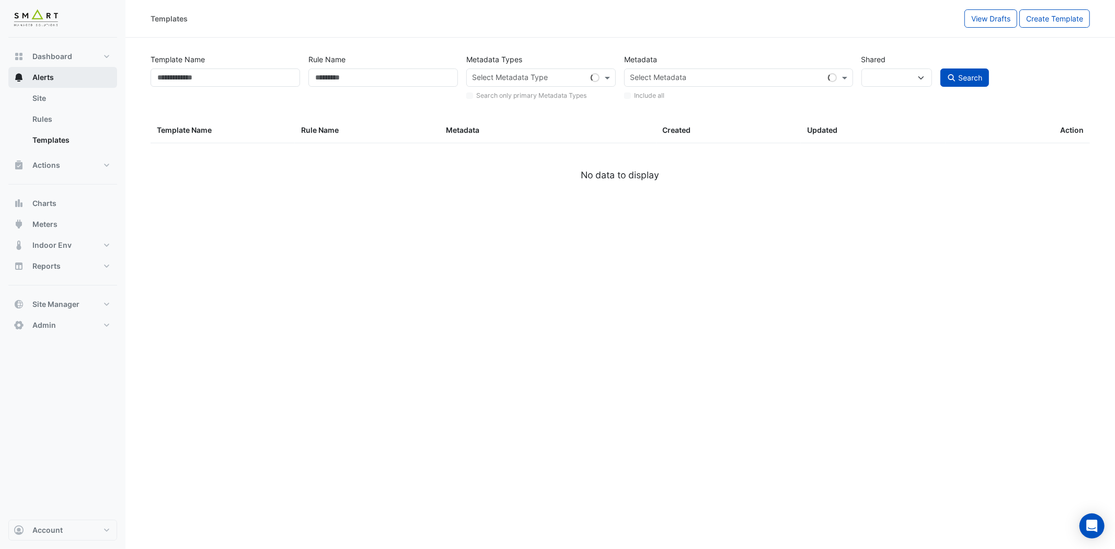
select select
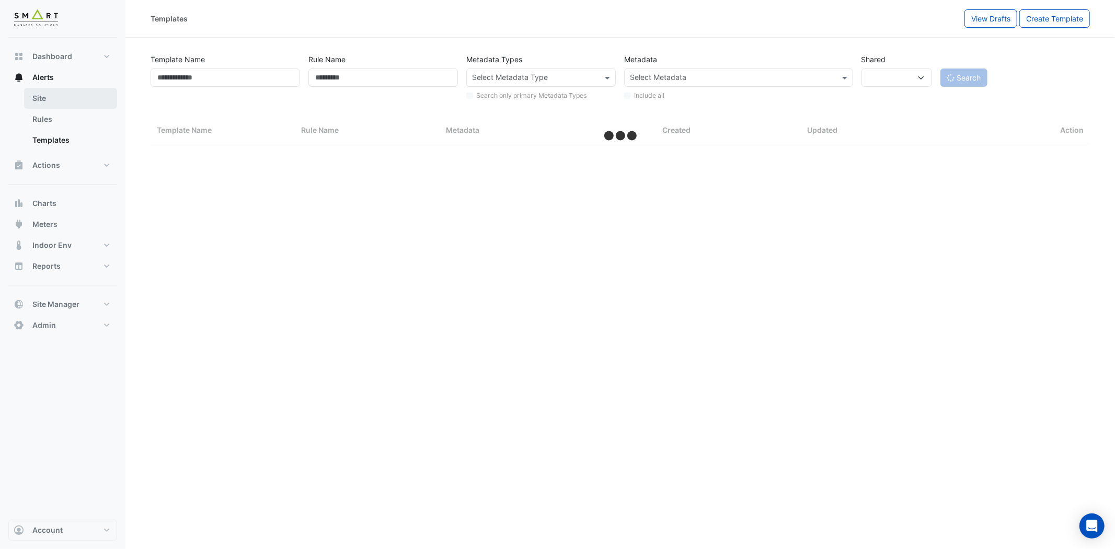
click at [55, 97] on link "Site" at bounding box center [70, 98] width 93 height 21
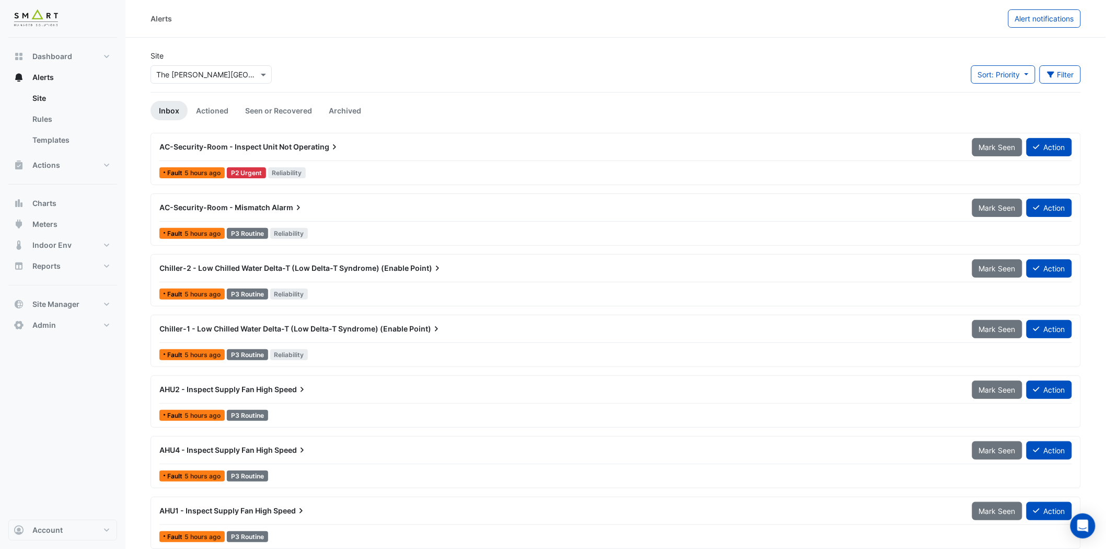
click at [248, 147] on span "AC-Security-Room - Inspect Unit Not" at bounding box center [225, 146] width 132 height 9
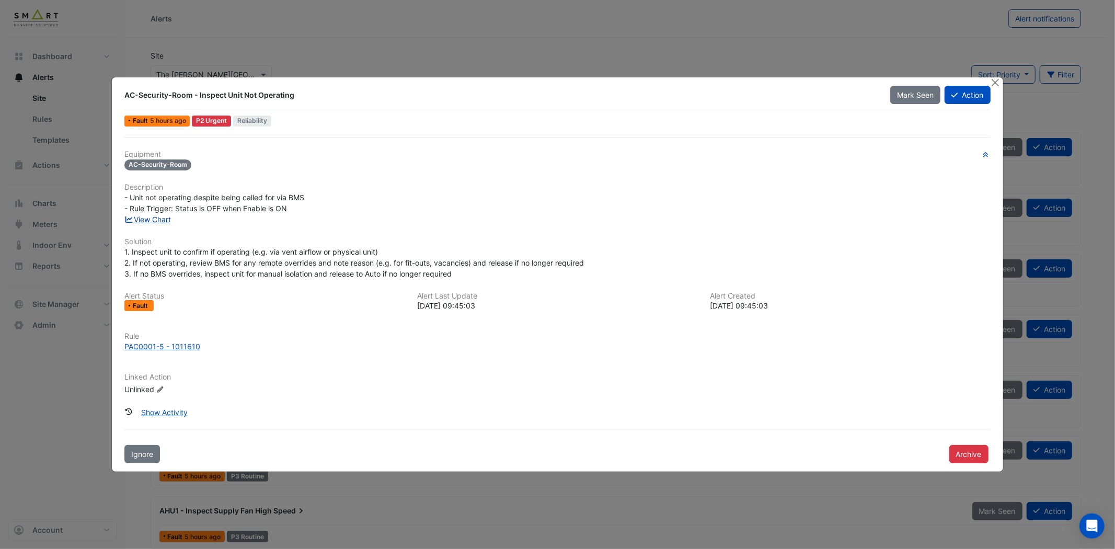
click at [146, 220] on link "View Chart" at bounding box center [147, 219] width 47 height 9
click at [992, 81] on button "Close" at bounding box center [995, 82] width 11 height 11
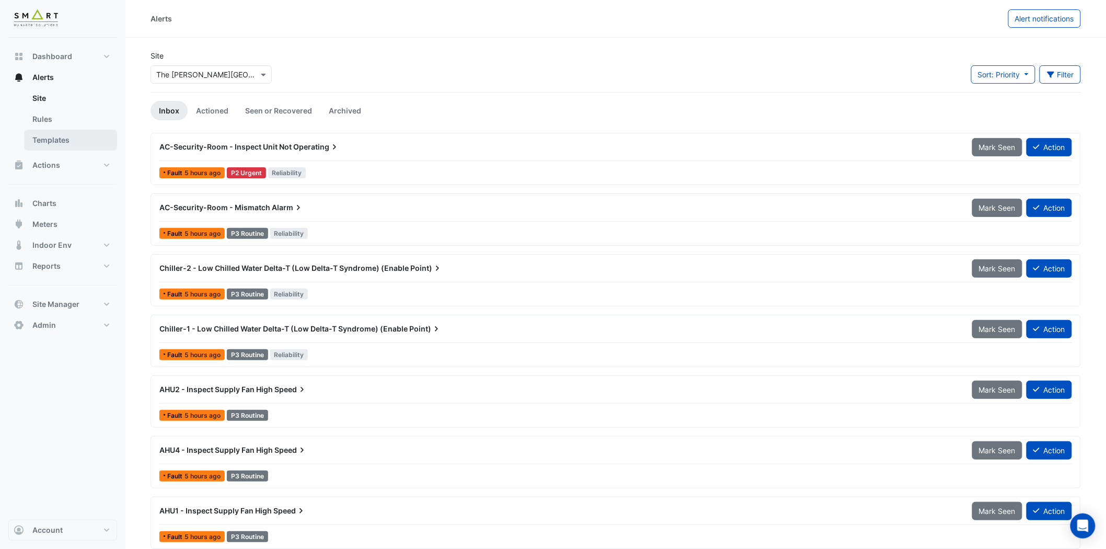
click at [49, 134] on link "Templates" at bounding box center [70, 140] width 93 height 21
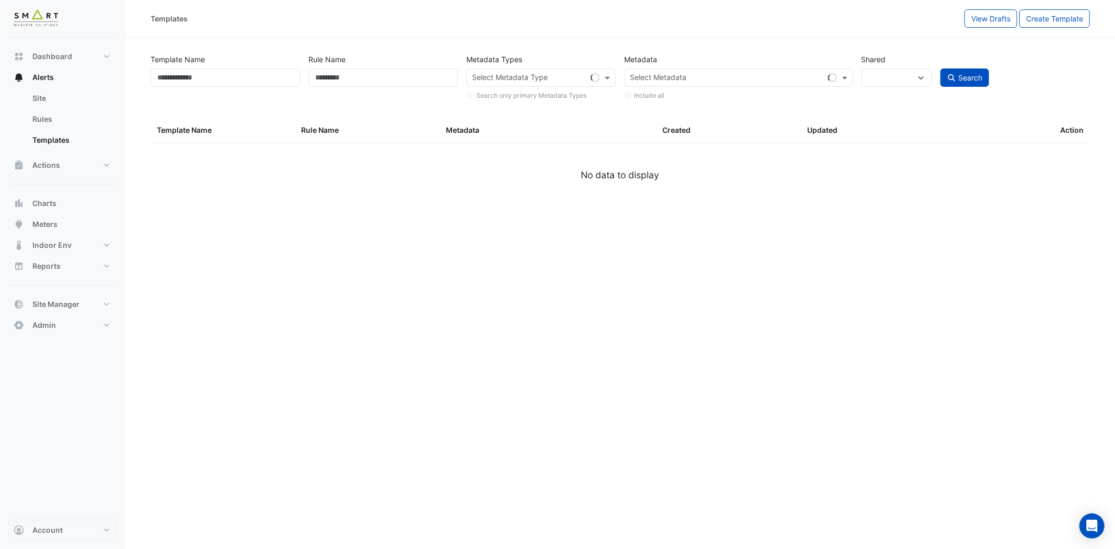
select select
select select "***"
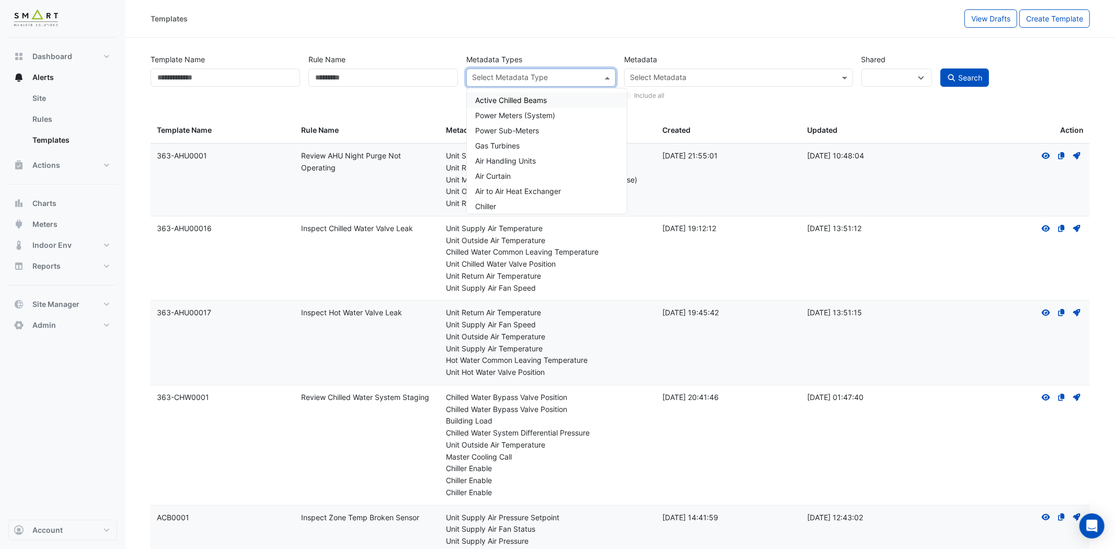
click at [608, 75] on span at bounding box center [608, 77] width 13 height 11
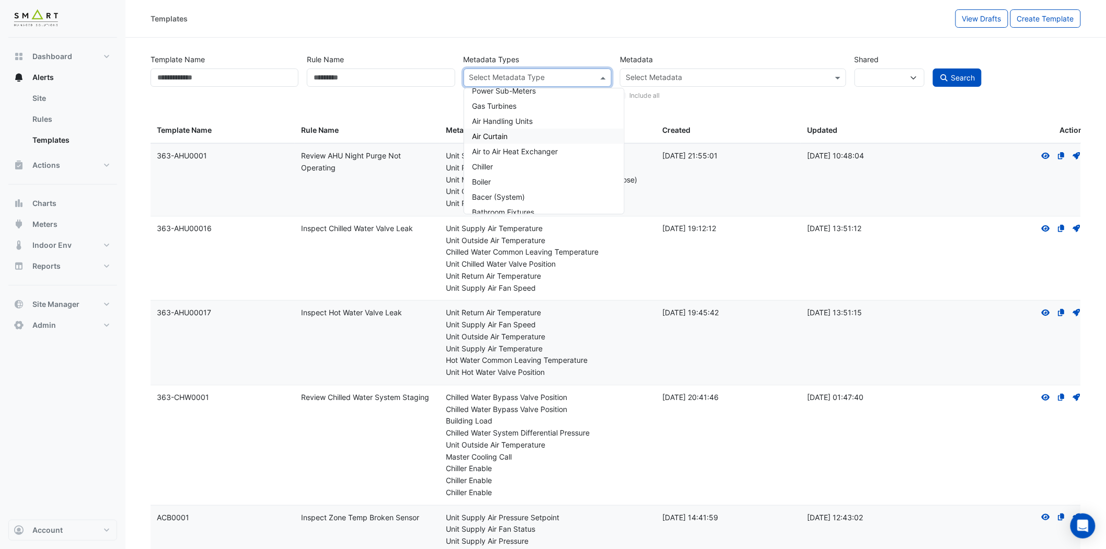
scroll to position [58, 0]
click at [510, 164] on div "Boiler" at bounding box center [544, 163] width 160 height 15
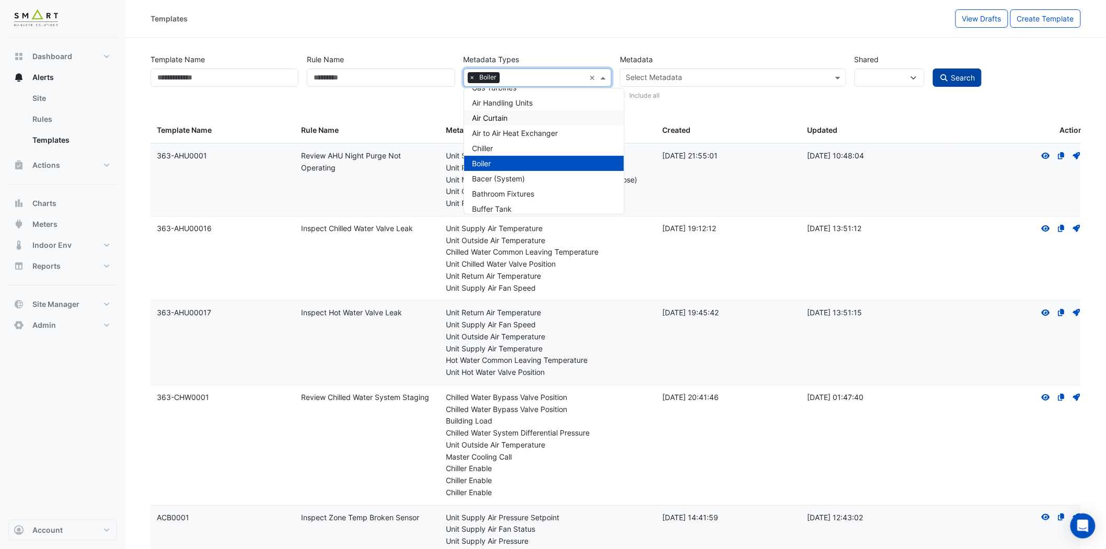
click at [970, 81] on span "Search" at bounding box center [963, 77] width 24 height 9
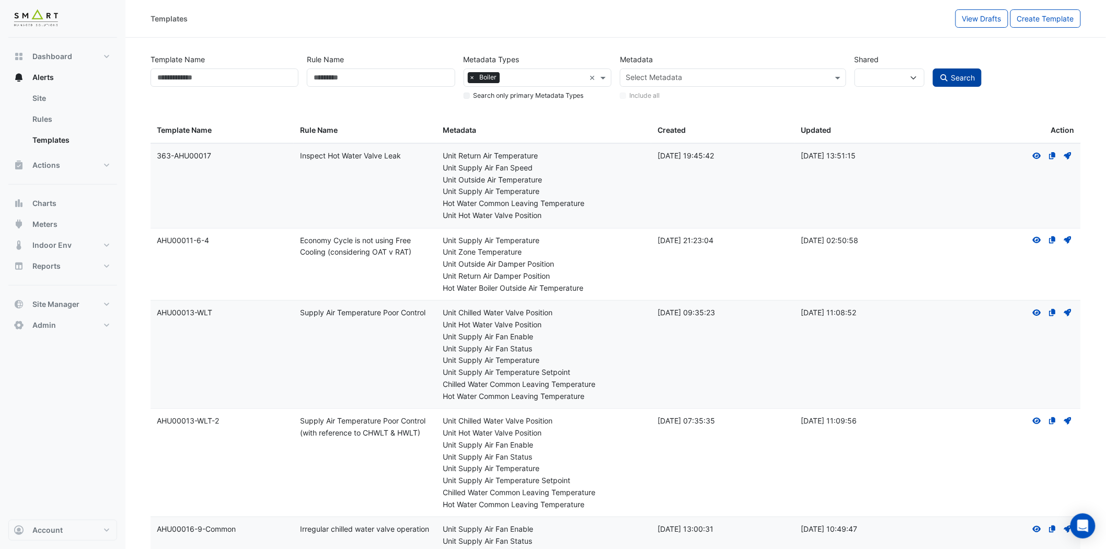
click at [952, 76] on span "Search" at bounding box center [963, 77] width 24 height 9
select select
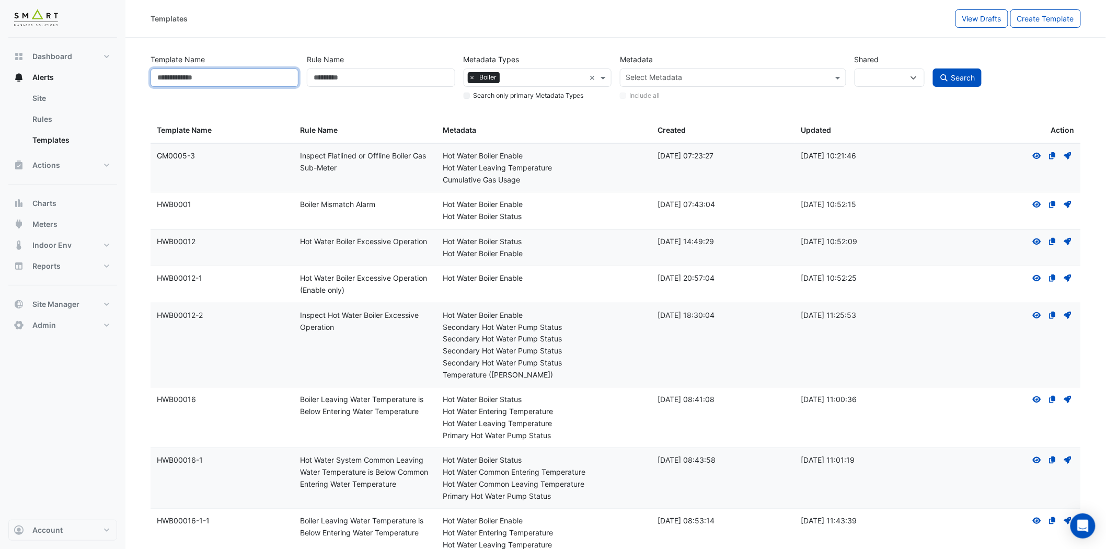
click at [259, 74] on input "Template Name" at bounding box center [225, 77] width 148 height 18
paste input "**********"
type input "**********"
click at [933, 68] on button "Search" at bounding box center [957, 77] width 49 height 18
select select
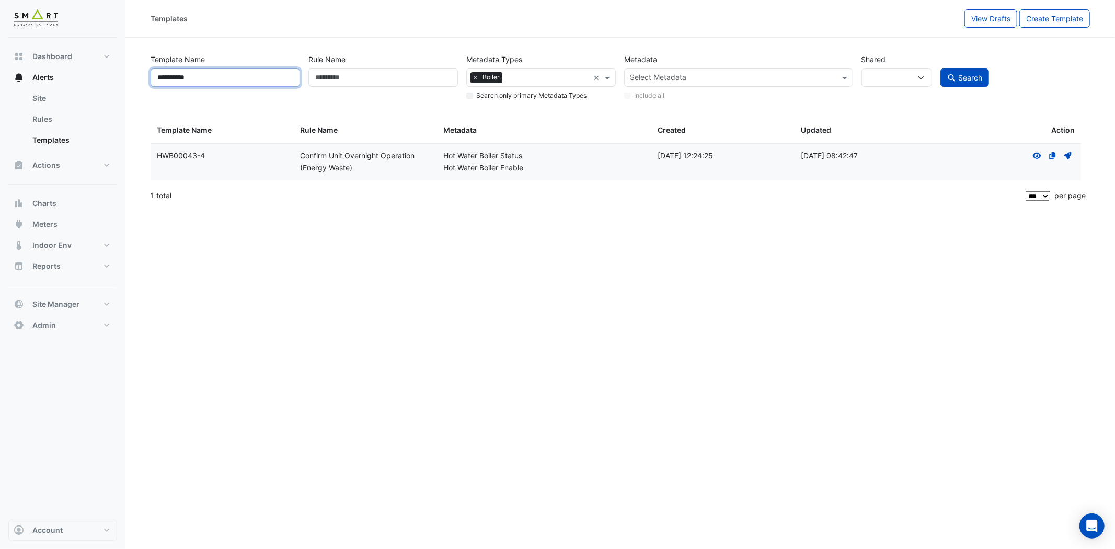
select select
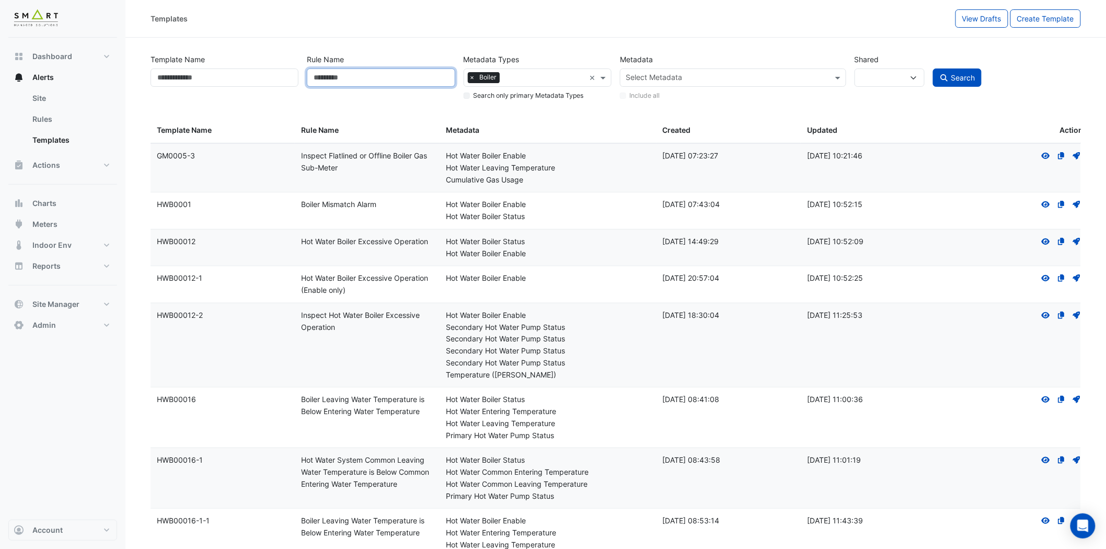
click at [378, 78] on input "Rule Name" at bounding box center [381, 77] width 148 height 18
type input "****"
click at [933, 68] on button "Search" at bounding box center [957, 77] width 49 height 18
select select
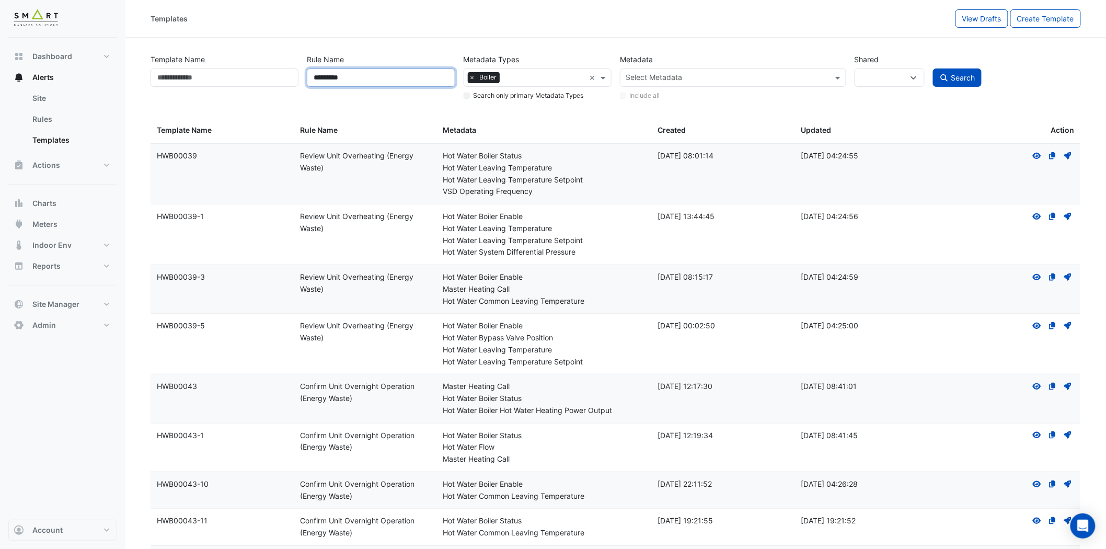
type input "*********"
click at [933, 68] on button "Search" at bounding box center [957, 77] width 49 height 18
select select
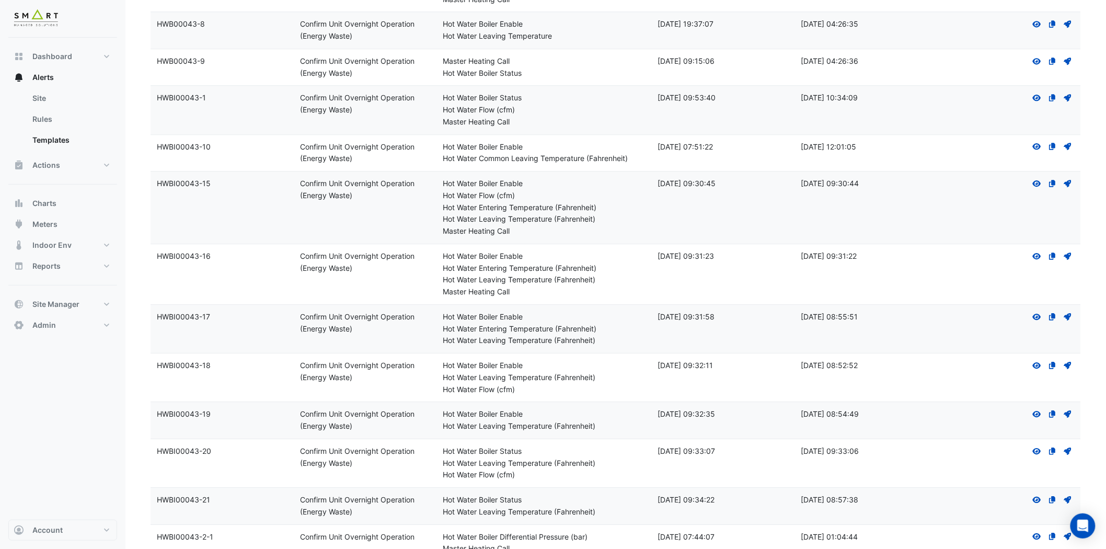
scroll to position [1308, 0]
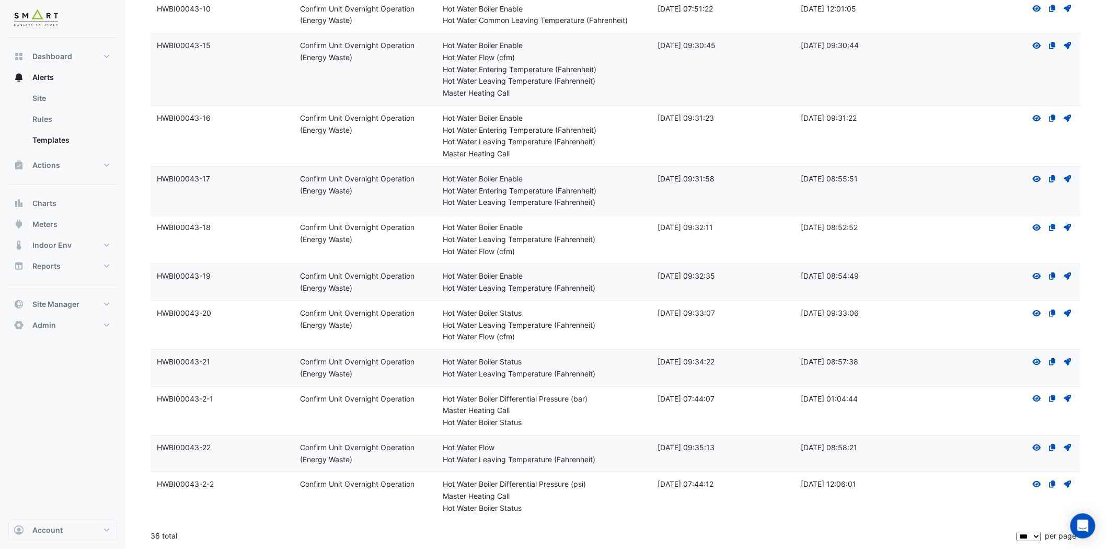
drag, startPoint x: 199, startPoint y: 480, endPoint x: 191, endPoint y: 478, distance: 7.6
click at [195, 481] on div "Template Name: HWBI00043-2-2" at bounding box center [222, 484] width 131 height 12
click at [241, 462] on datatable-body-cell "Template Name: HWBI00043-22" at bounding box center [222, 453] width 143 height 37
drag, startPoint x: 212, startPoint y: 448, endPoint x: 159, endPoint y: 446, distance: 53.3
click at [159, 446] on div "Template Name: HWBI00043-22" at bounding box center [222, 448] width 131 height 12
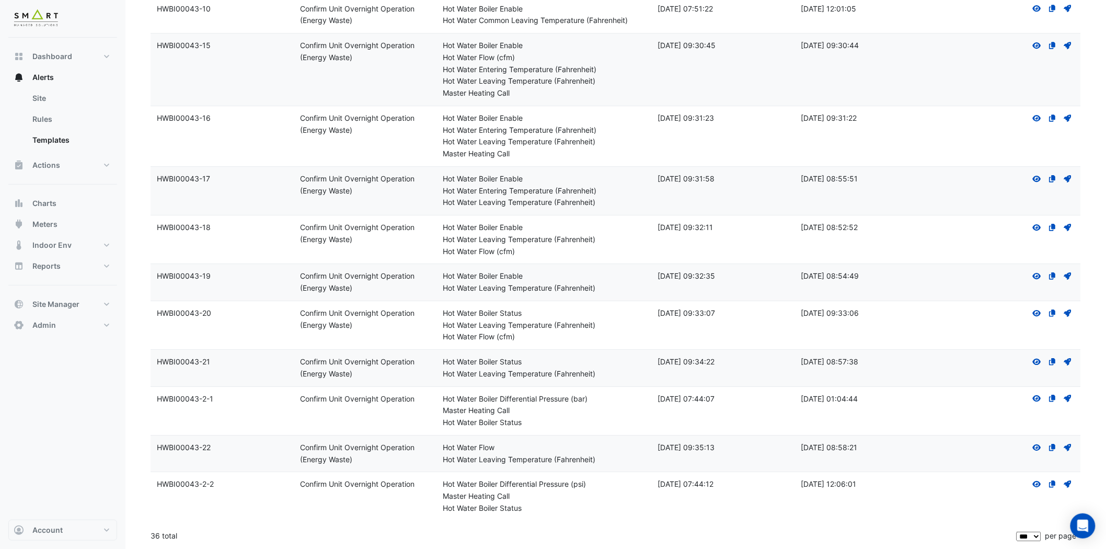
copy div "HWBI00043-22"
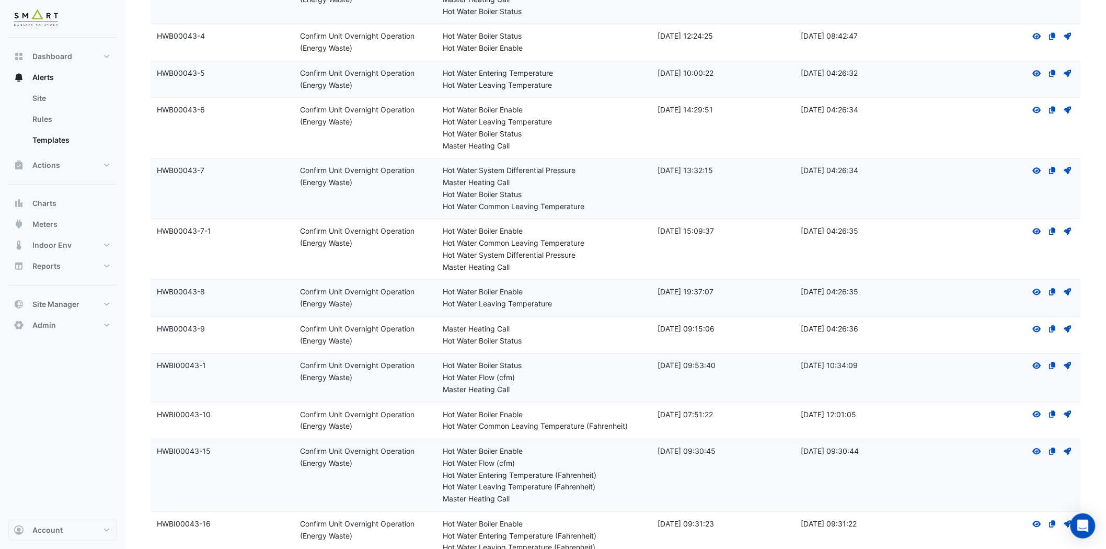
scroll to position [843, 0]
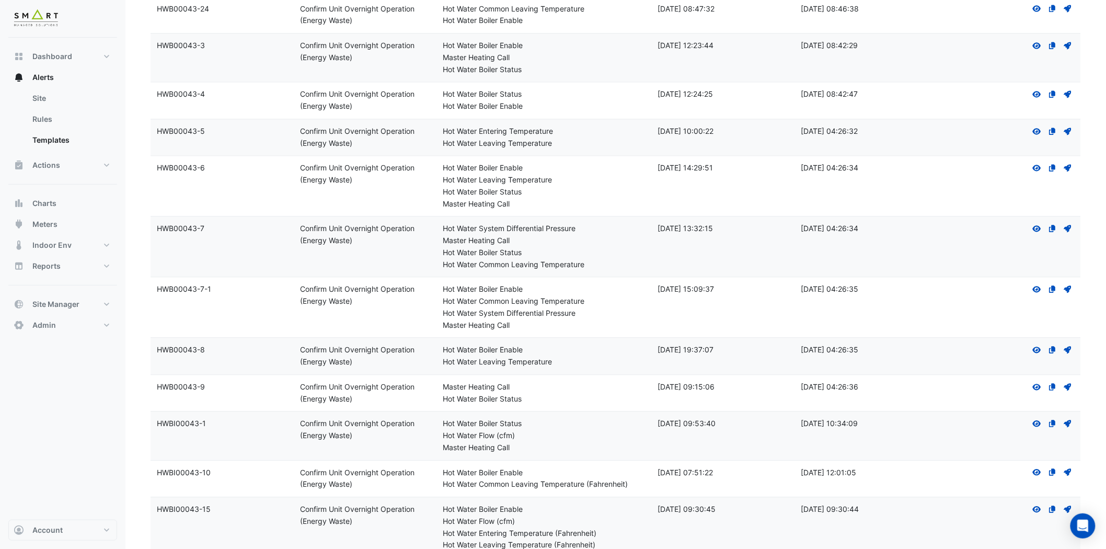
drag, startPoint x: 207, startPoint y: 46, endPoint x: 158, endPoint y: 55, distance: 49.5
click at [158, 55] on datatable-body-cell "Template Name: HWB00043-3" at bounding box center [222, 57] width 143 height 48
copy div "HWB00043-3"
click at [1036, 45] on icon "View" at bounding box center [1037, 45] width 9 height 7
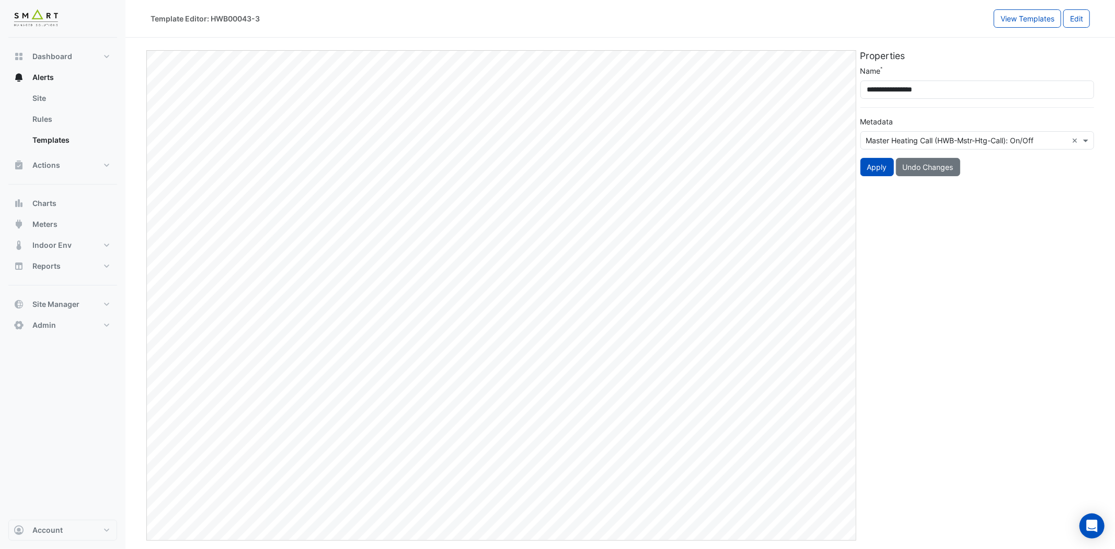
select select
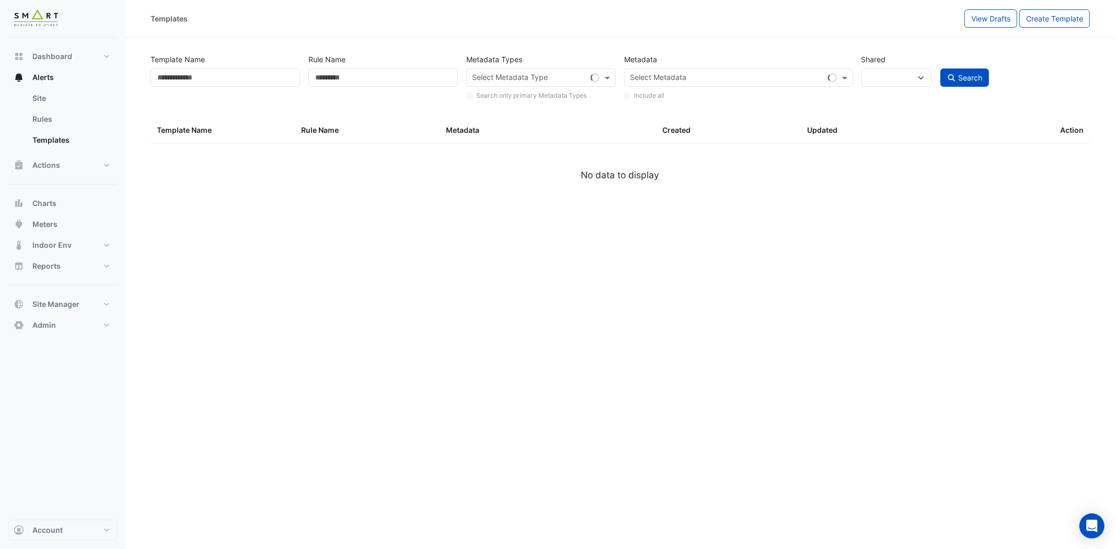
type input "*********"
select select
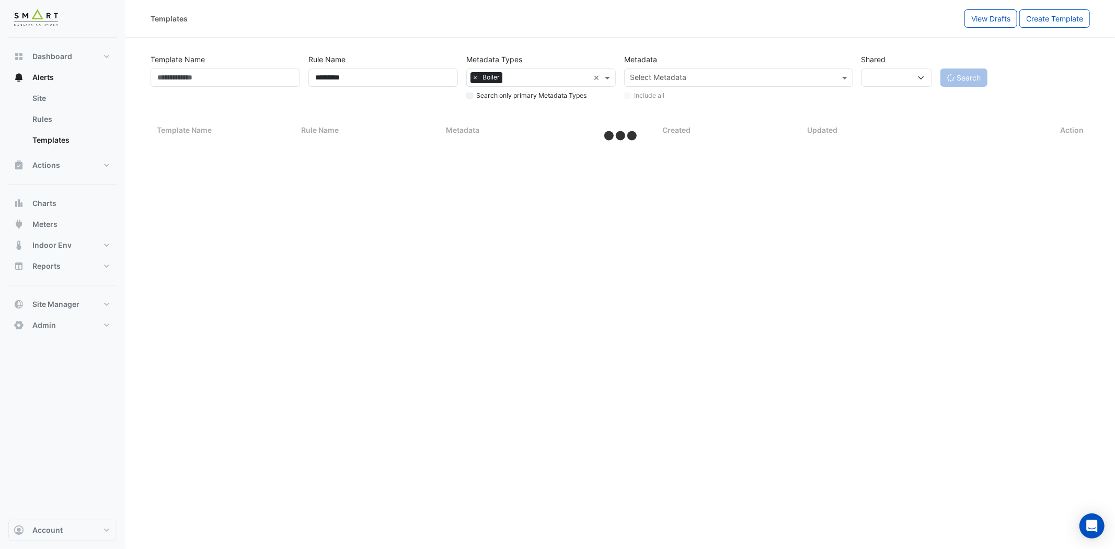
select select "***"
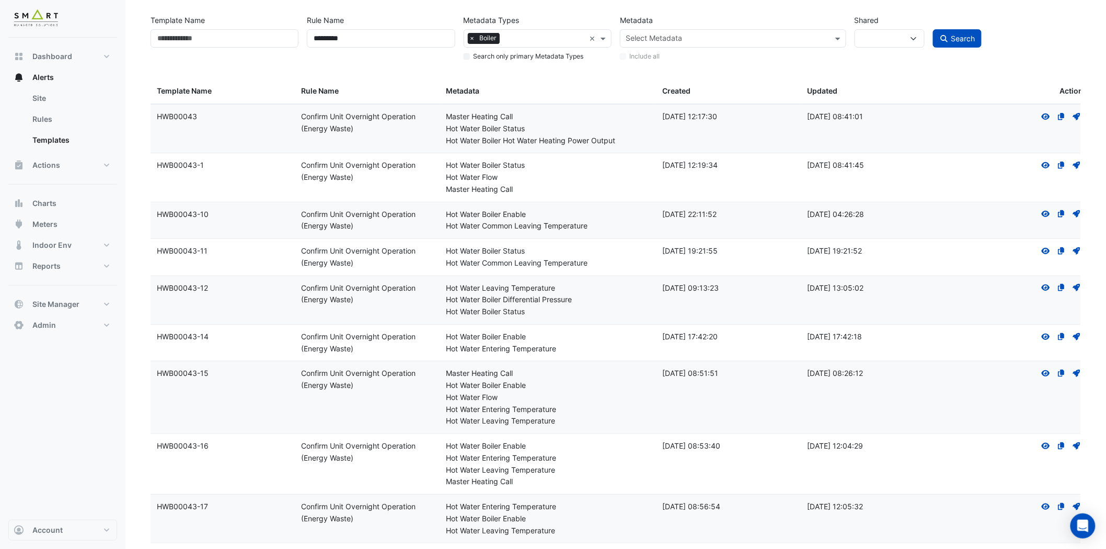
scroll to position [58, 0]
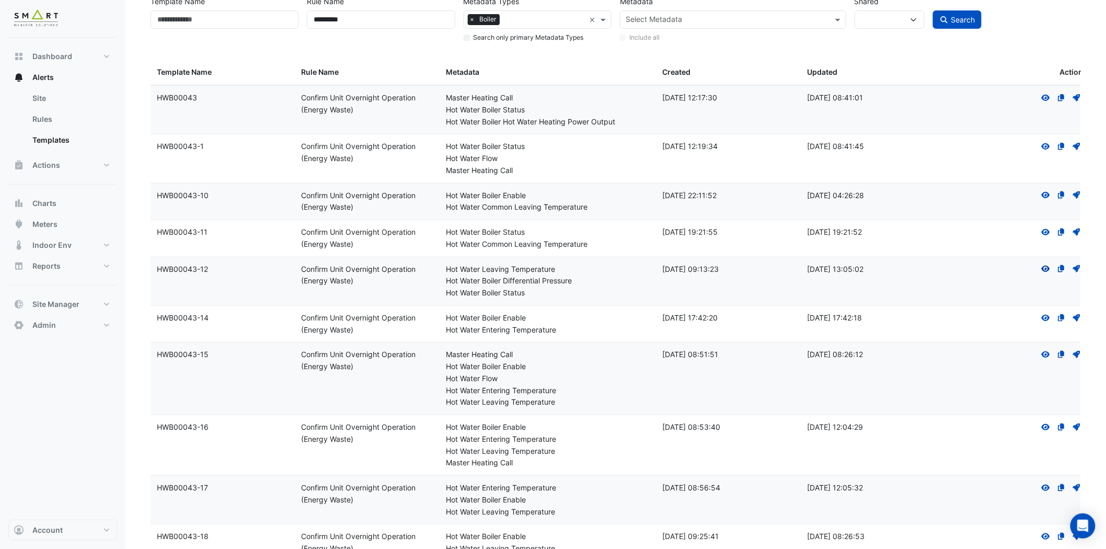
click at [1047, 268] on icon "View" at bounding box center [1045, 268] width 9 height 7
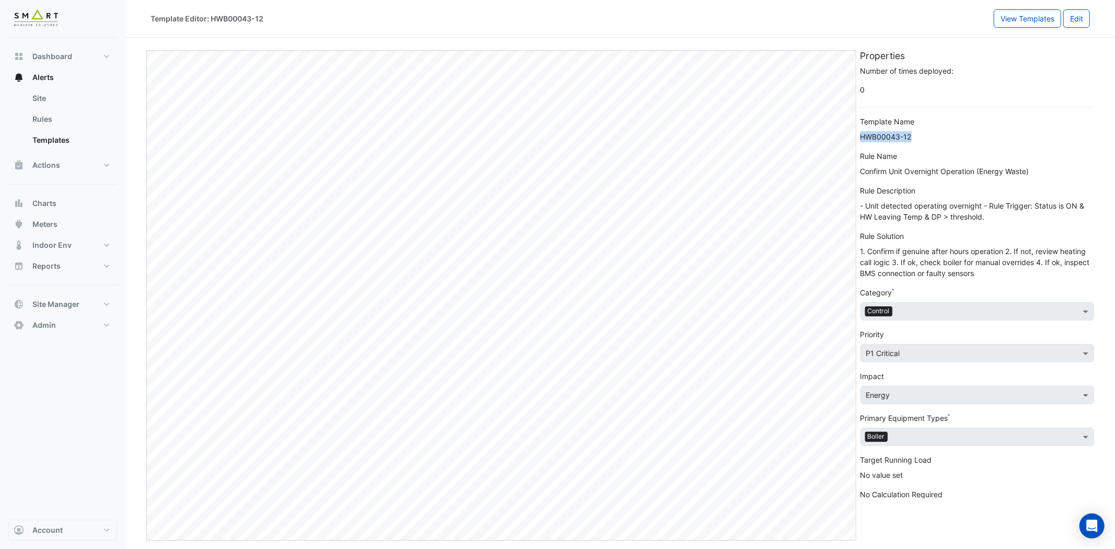
drag, startPoint x: 914, startPoint y: 135, endPoint x: 859, endPoint y: 138, distance: 55.0
click at [859, 138] on div "Number of times deployed: 0 Template Name HWB00043-12 Rule Name Confirm Unit Ov…" at bounding box center [977, 286] width 246 height 443
copy div "HWB00043-12"
click at [1080, 19] on button "Edit" at bounding box center [1076, 18] width 27 height 18
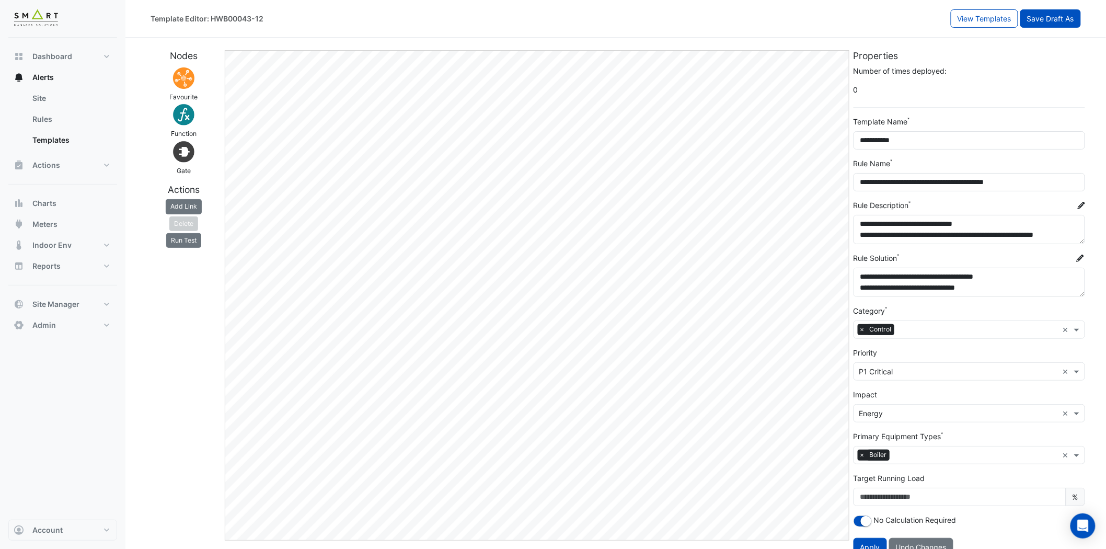
click at [1062, 21] on button "Save Draft As" at bounding box center [1051, 18] width 61 height 18
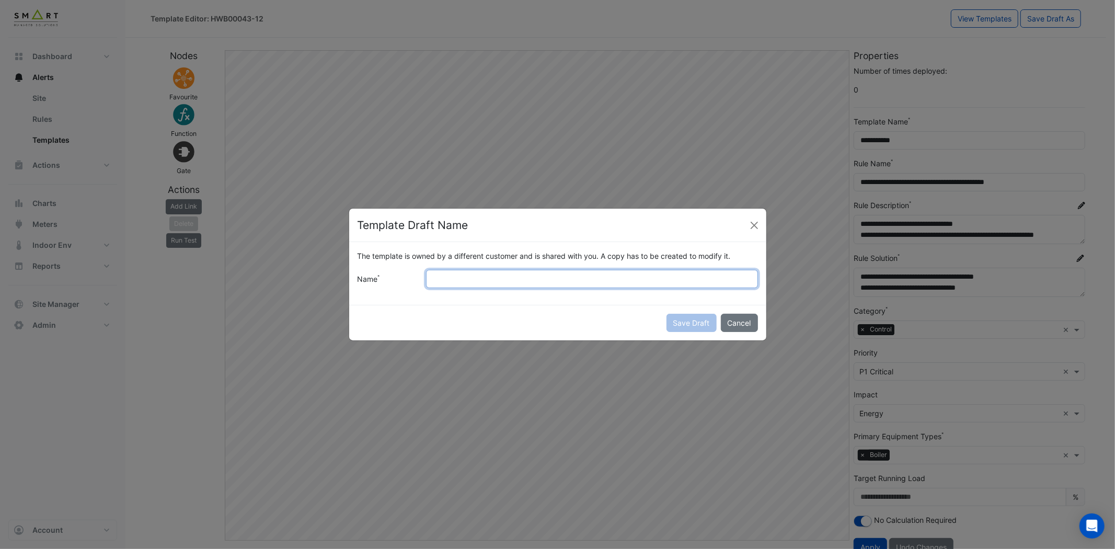
click at [571, 283] on input "Name" at bounding box center [591, 279] width 331 height 18
paste input "**********"
drag, startPoint x: 503, startPoint y: 281, endPoint x: 377, endPoint y: 279, distance: 126.0
click at [377, 279] on div "**********" at bounding box center [557, 279] width 413 height 18
type input "**********"
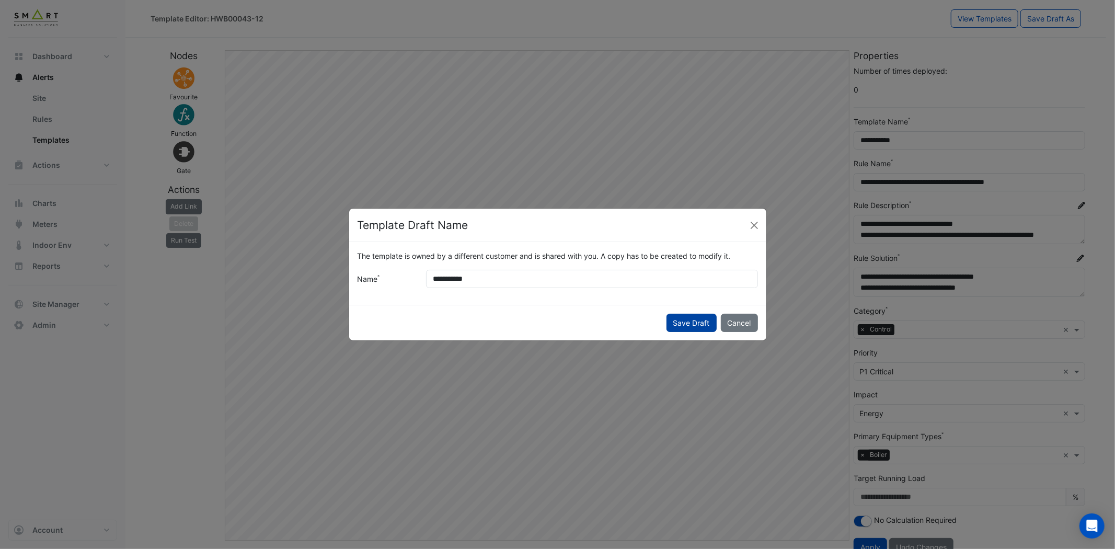
click at [677, 320] on button "Save Draft" at bounding box center [692, 323] width 50 height 18
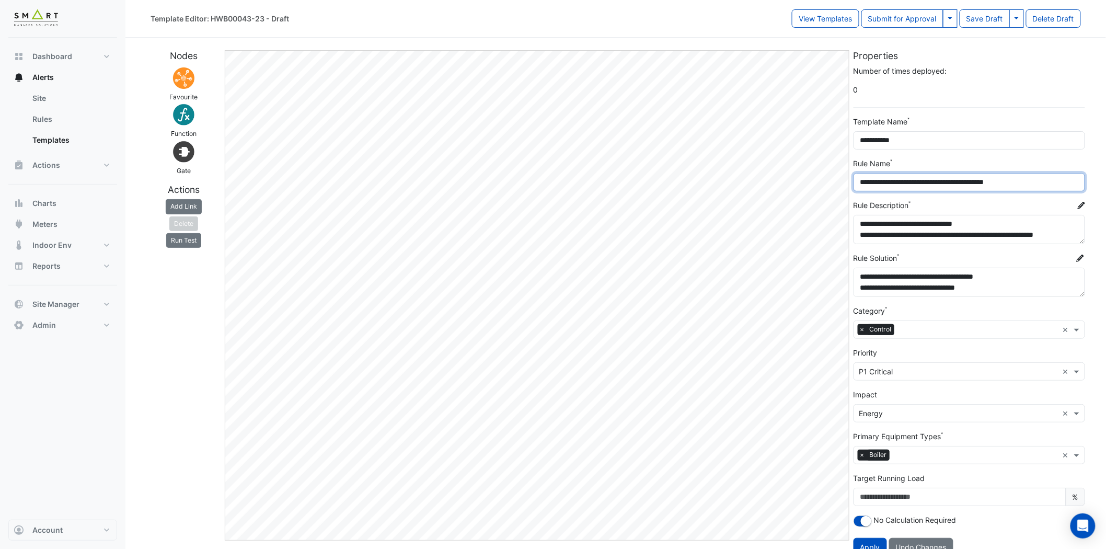
drag, startPoint x: 858, startPoint y: 180, endPoint x: 1059, endPoint y: 180, distance: 200.8
click at [1059, 180] on input "**********" at bounding box center [970, 182] width 232 height 18
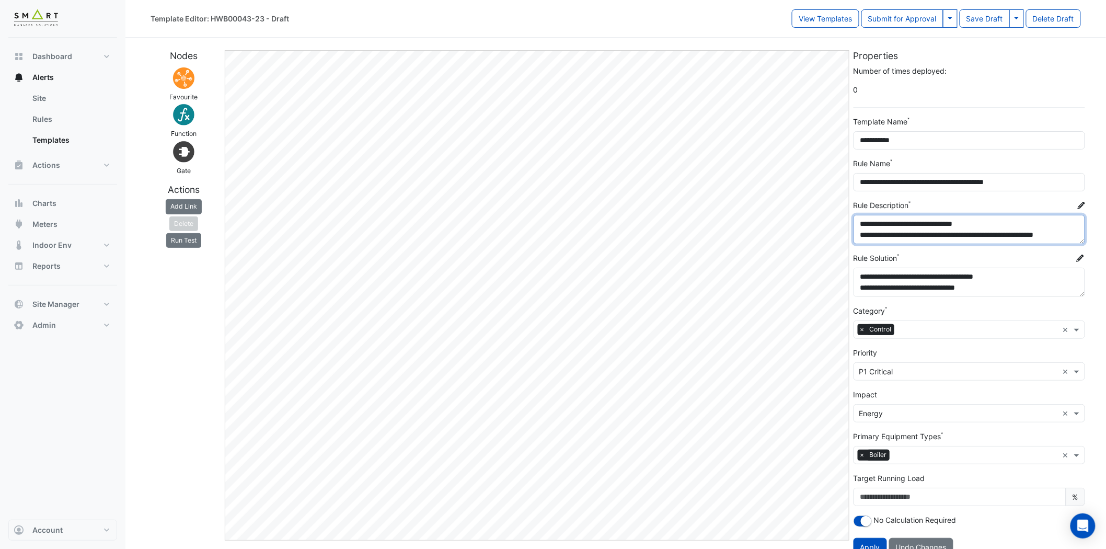
drag, startPoint x: 962, startPoint y: 242, endPoint x: 965, endPoint y: 258, distance: 16.3
click at [959, 266] on form "**********" at bounding box center [970, 310] width 232 height 491
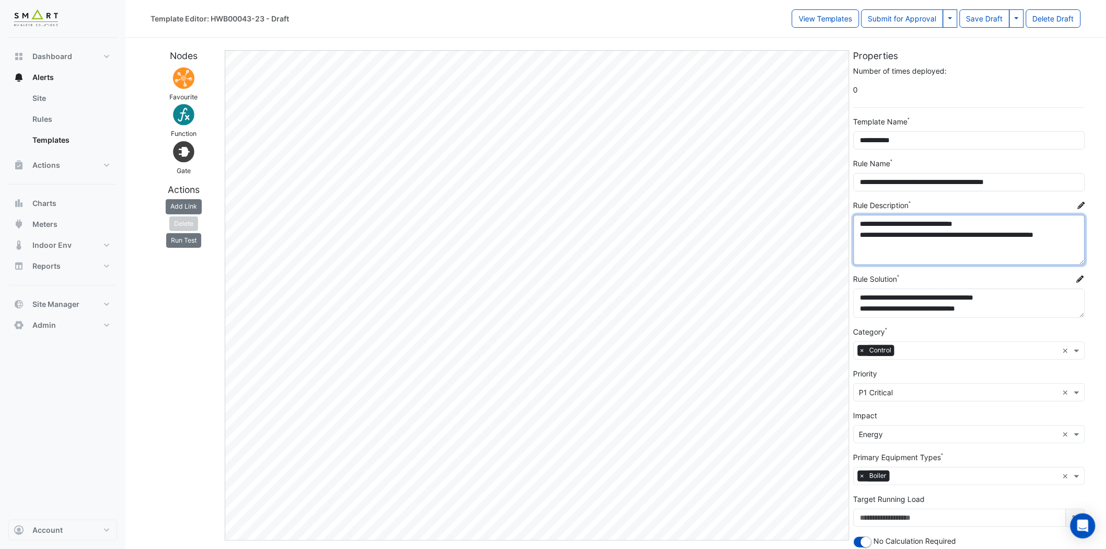
drag, startPoint x: 1083, startPoint y: 253, endPoint x: 1080, endPoint y: 264, distance: 11.9
click at [1080, 264] on textarea "**********" at bounding box center [970, 240] width 232 height 50
click at [963, 259] on textarea "**********" at bounding box center [970, 240] width 232 height 50
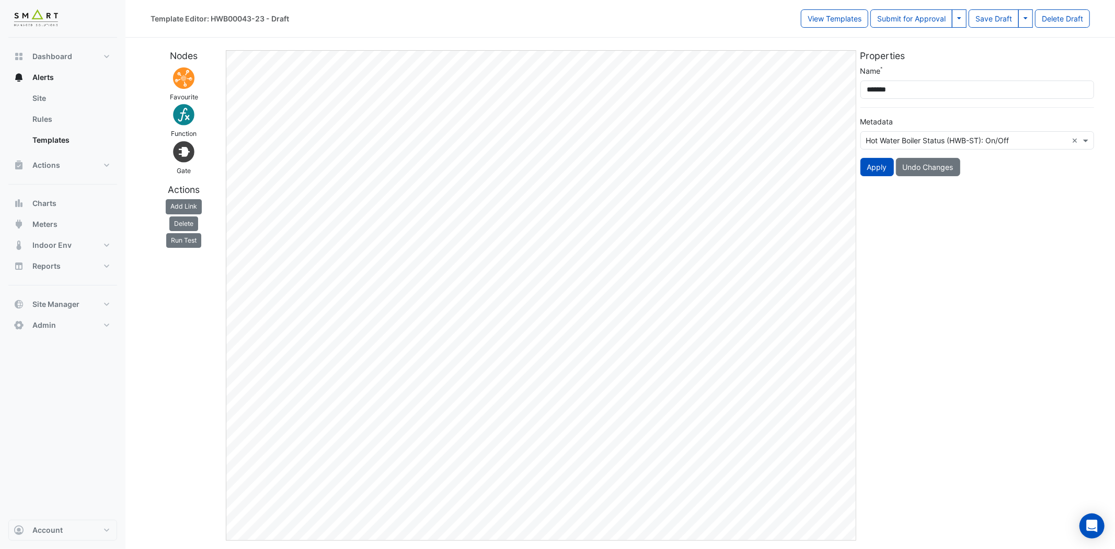
click at [948, 138] on input "text" at bounding box center [966, 140] width 201 height 11
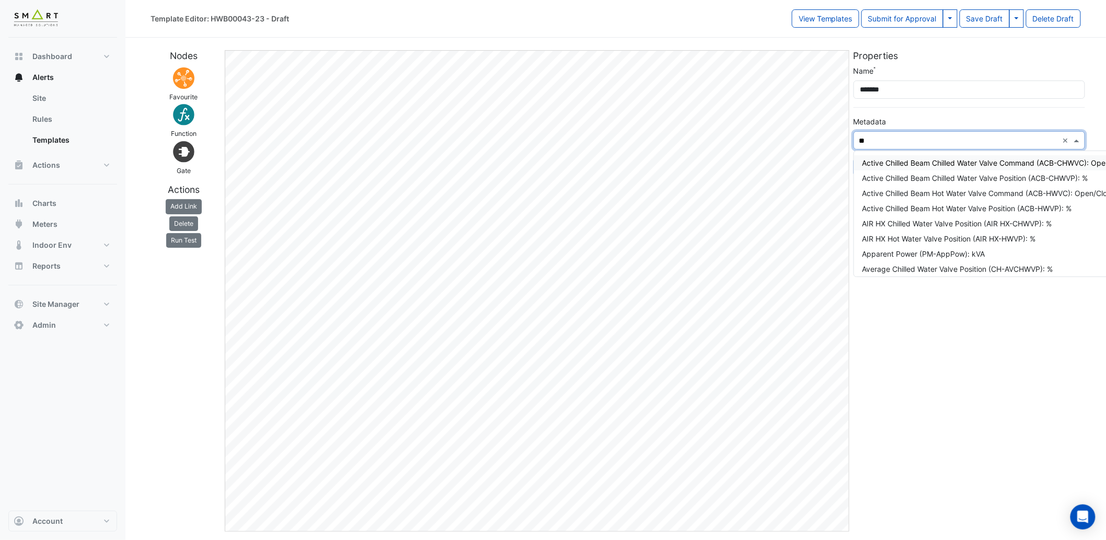
type input "**"
click at [822, 140] on div "Nodes Favourite Function Gate Actions Add Link [GEOGRAPHIC_DATA] Run Test Edit …" at bounding box center [615, 287] width 943 height 490
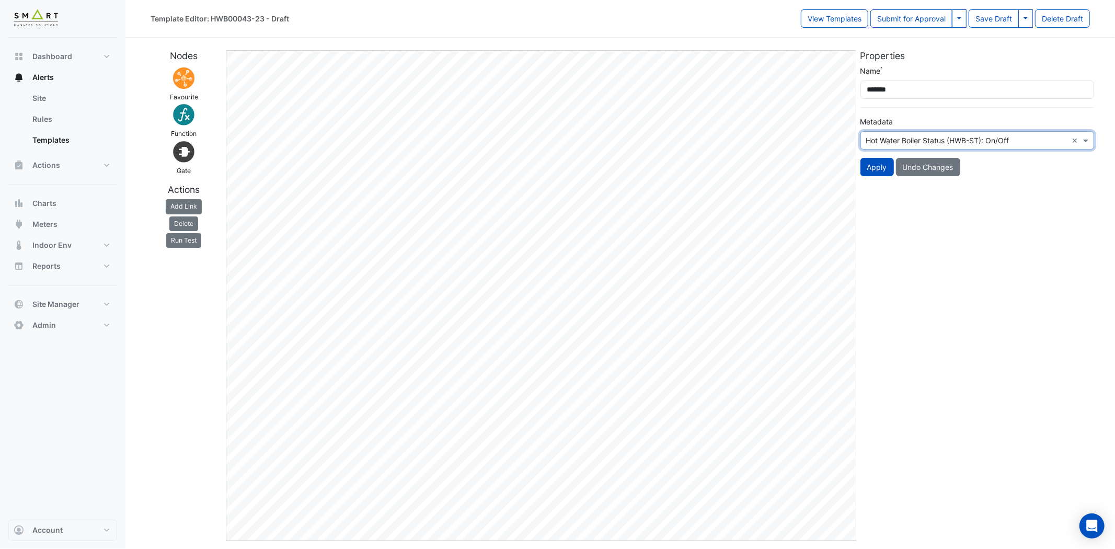
paste input "**********"
type input "**********"
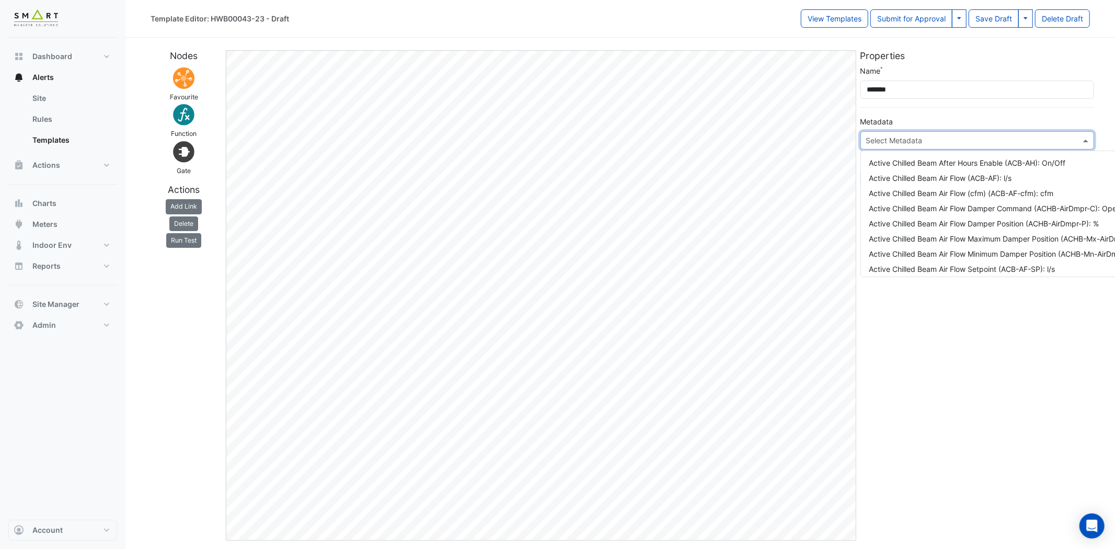
click at [1074, 140] on div "Select Metadata" at bounding box center [978, 140] width 234 height 18
paste input "**********"
type input "**********"
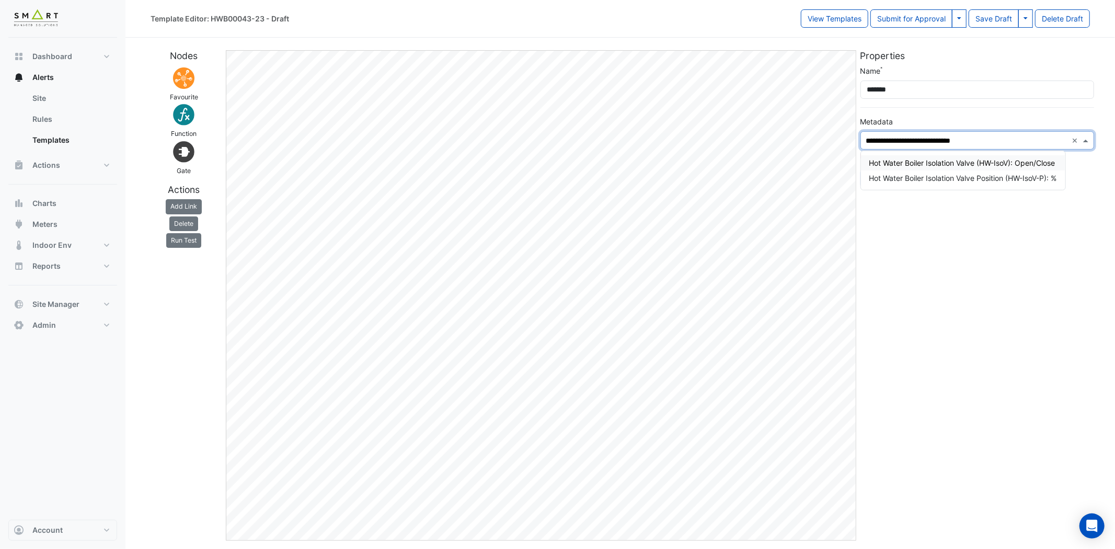
click at [955, 161] on div "Hot Water Boiler Isolation Valve (HW-IsoV): Open/Close" at bounding box center [963, 162] width 188 height 11
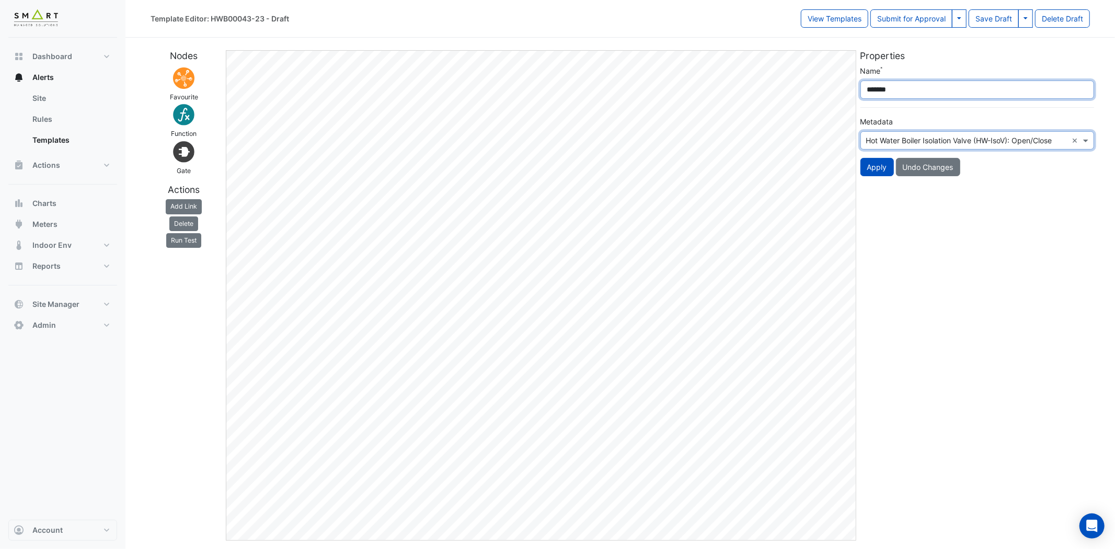
click at [906, 87] on input "*******" at bounding box center [978, 90] width 234 height 18
drag, startPoint x: 906, startPoint y: 85, endPoint x: 857, endPoint y: 86, distance: 48.1
click at [857, 86] on div "Name ******* Metadata Select Metadata Hot Water Boiler Isolation Valve (HW-IsoV…" at bounding box center [977, 124] width 246 height 119
type input "*******"
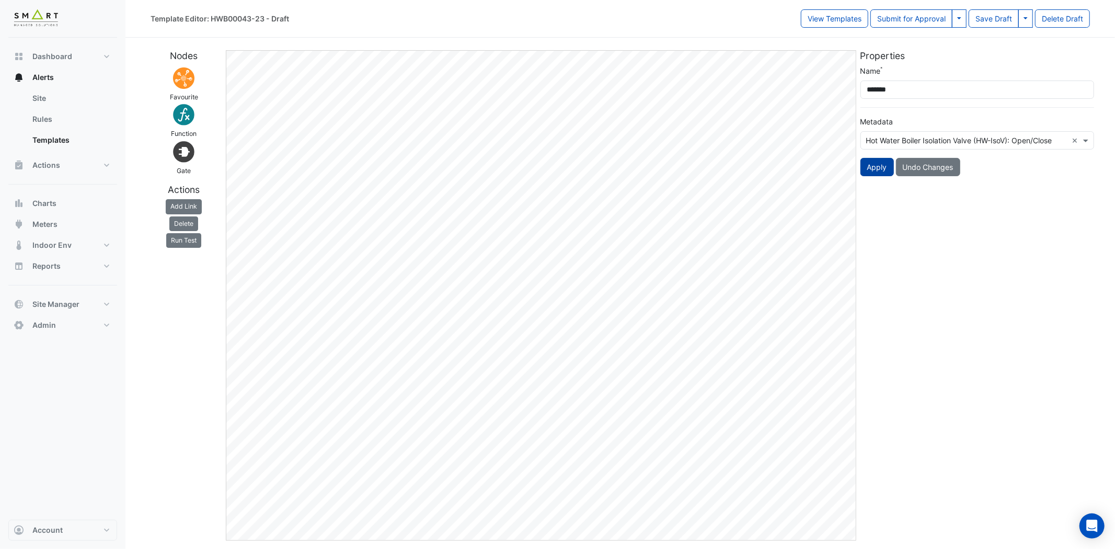
click at [879, 167] on button "Apply" at bounding box center [877, 167] width 33 height 18
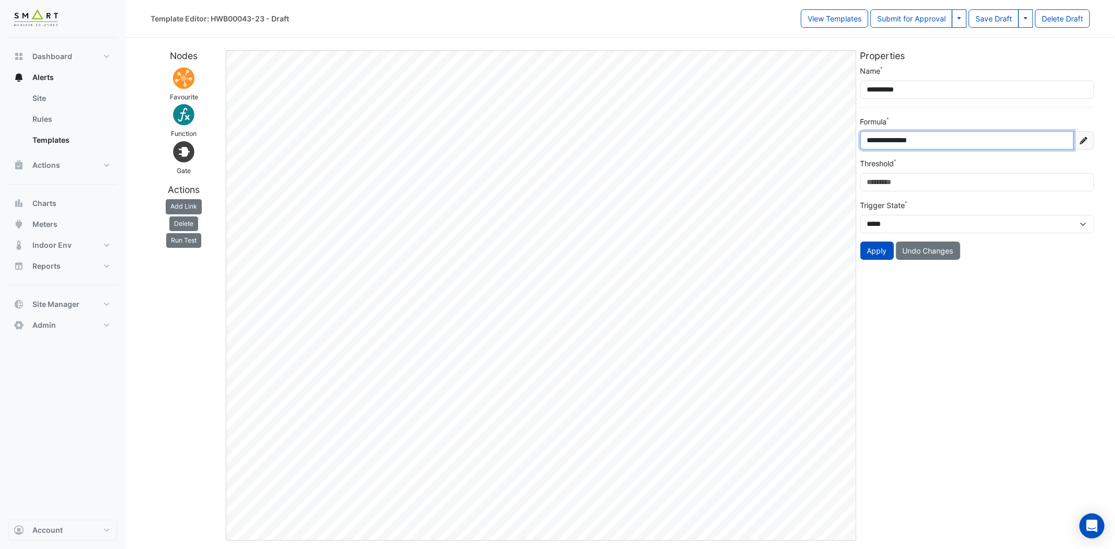
drag, startPoint x: 902, startPoint y: 139, endPoint x: 874, endPoint y: 144, distance: 29.2
click at [874, 144] on input "**********" at bounding box center [967, 140] width 213 height 18
paste input "text"
type input "**********"
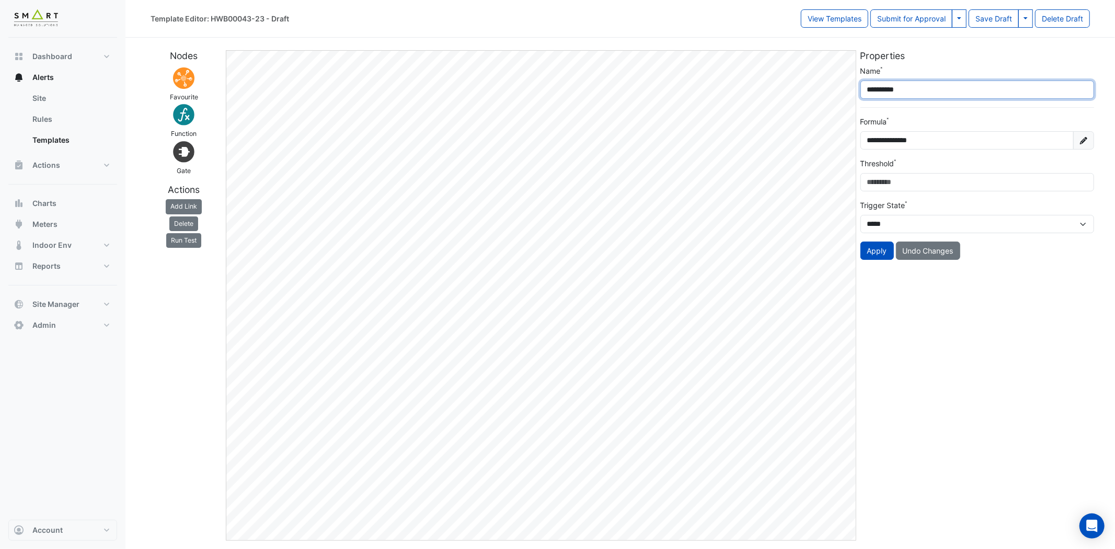
click at [830, 88] on div "**********" at bounding box center [620, 291] width 952 height 499
paste input "text"
type input "**********"
click at [880, 250] on button "Apply" at bounding box center [877, 251] width 33 height 18
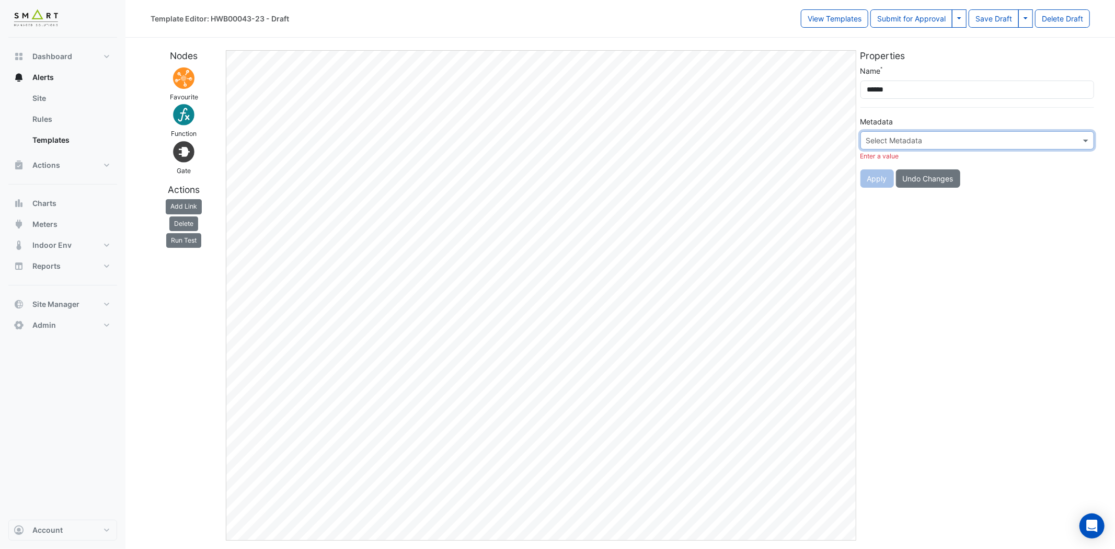
paste input "**********"
type input "**********"
click at [1015, 162] on div "Hot Water Bypass Valve Enable (HWBPV-En): On/Off" at bounding box center [958, 162] width 179 height 11
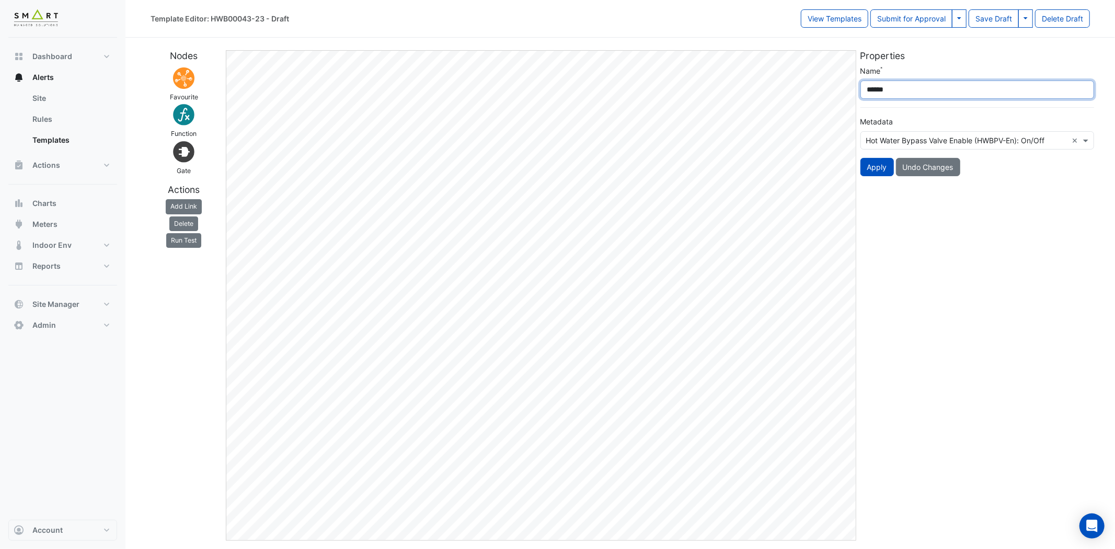
click at [908, 91] on input "******" at bounding box center [978, 90] width 234 height 18
click at [851, 101] on div "Nodes Favourite Function Gate Actions Add Link [GEOGRAPHIC_DATA] Run Test Edit …" at bounding box center [620, 291] width 952 height 499
type input "********"
click at [869, 169] on button "Apply" at bounding box center [877, 167] width 33 height 18
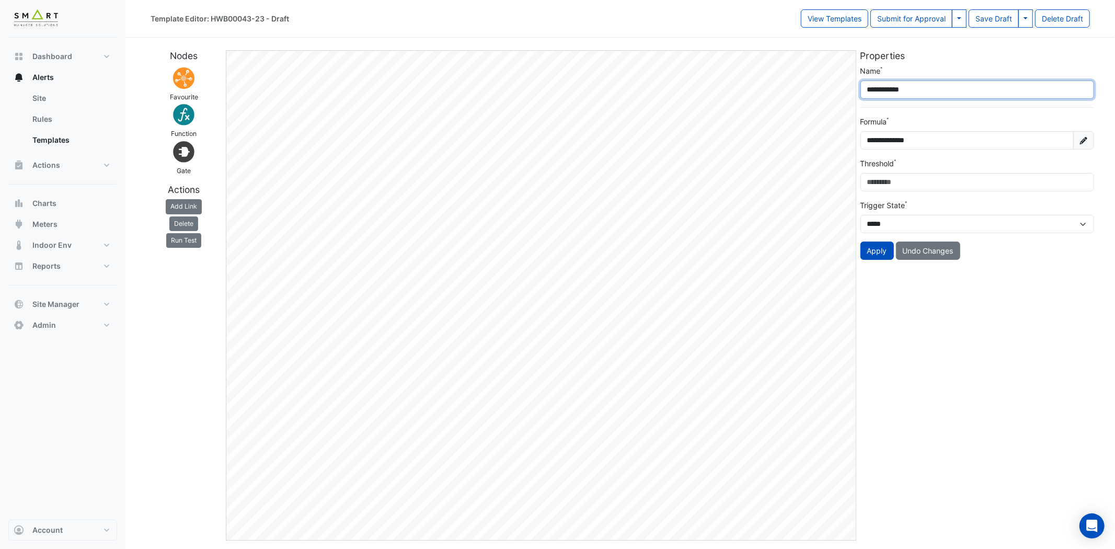
click at [838, 88] on div "**********" at bounding box center [620, 291] width 952 height 499
paste input "text"
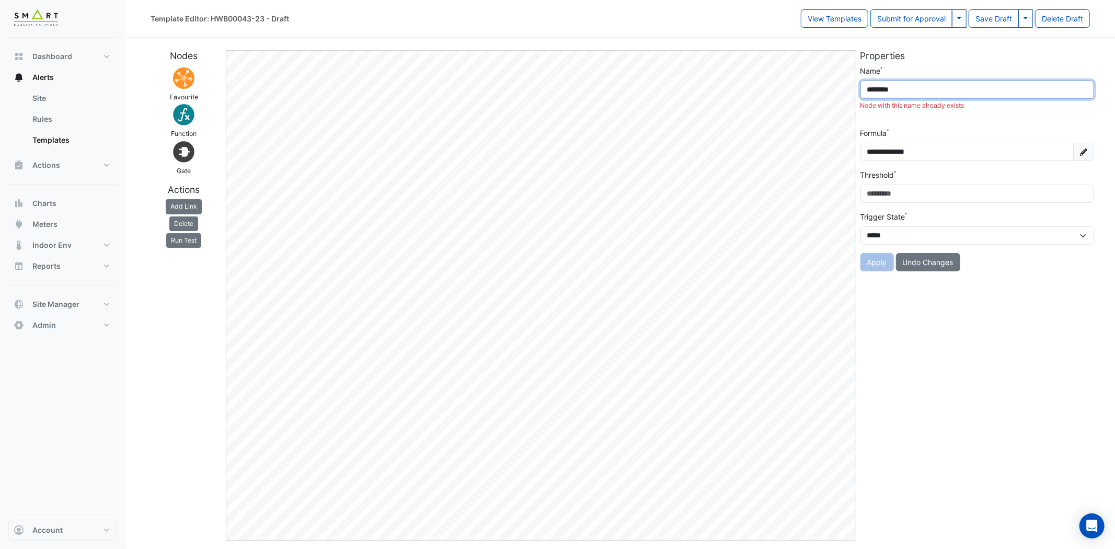
type input "********"
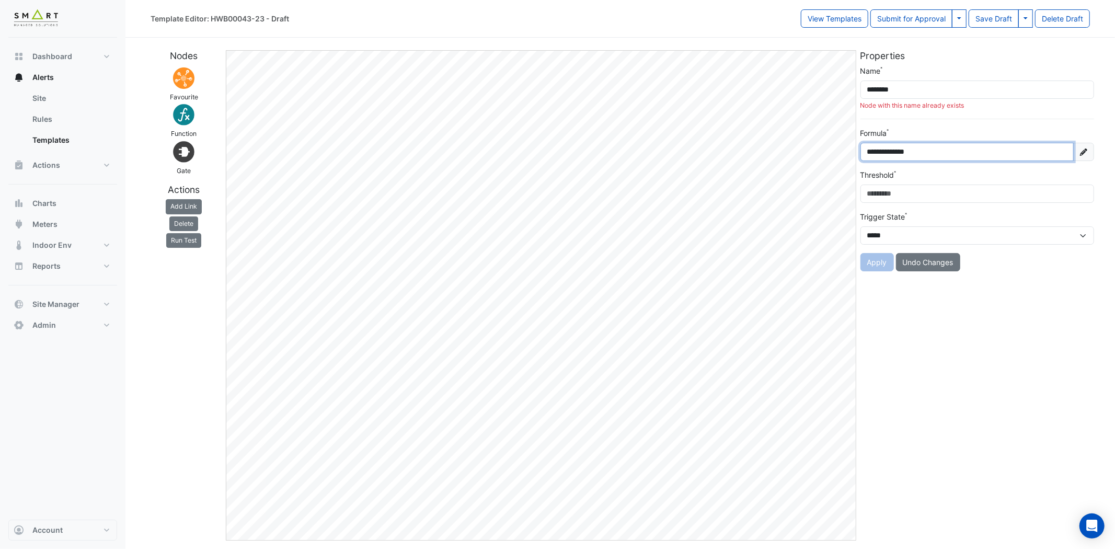
drag, startPoint x: 901, startPoint y: 153, endPoint x: 874, endPoint y: 155, distance: 27.3
click at [874, 155] on input "**********" at bounding box center [967, 152] width 213 height 18
paste input "**"
type input "**********"
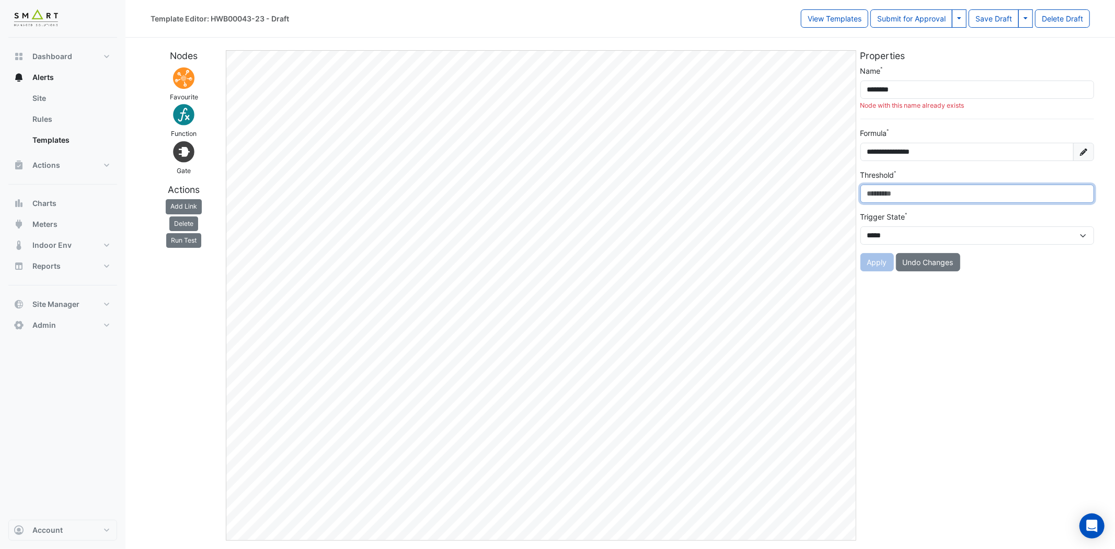
click at [938, 190] on input "**" at bounding box center [978, 194] width 234 height 18
click at [1023, 194] on input "**" at bounding box center [978, 194] width 234 height 18
type input "*"
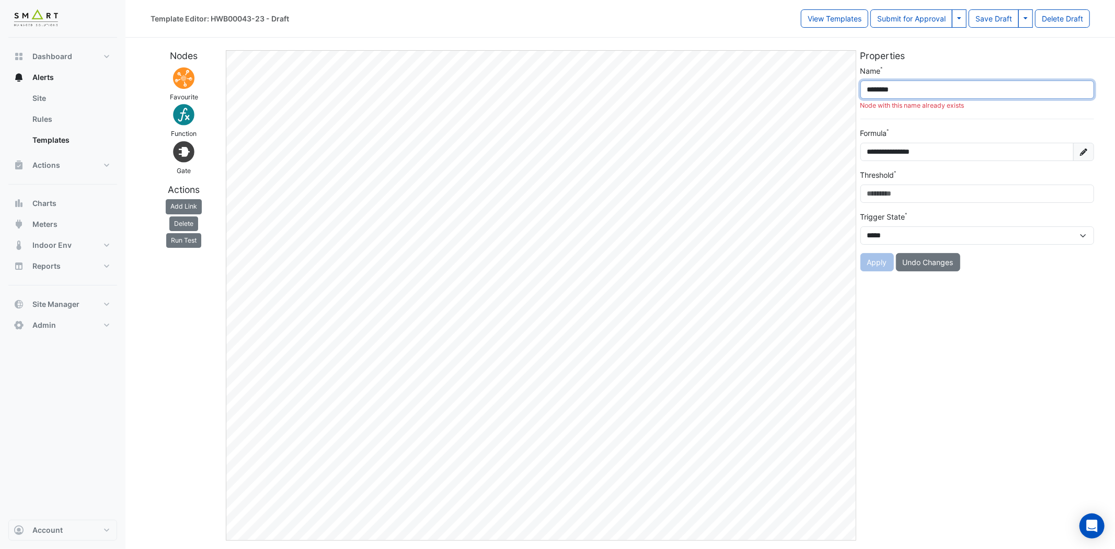
click at [915, 84] on input "********" at bounding box center [978, 90] width 234 height 18
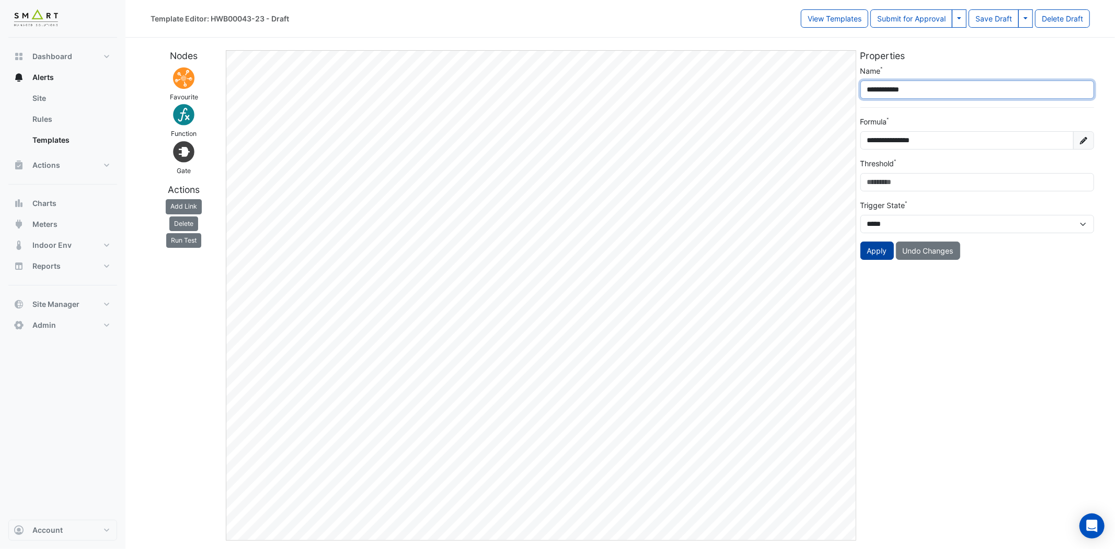
type input "**********"
click at [873, 247] on button "Apply" at bounding box center [877, 251] width 33 height 18
click at [880, 248] on button "Apply" at bounding box center [877, 251] width 33 height 18
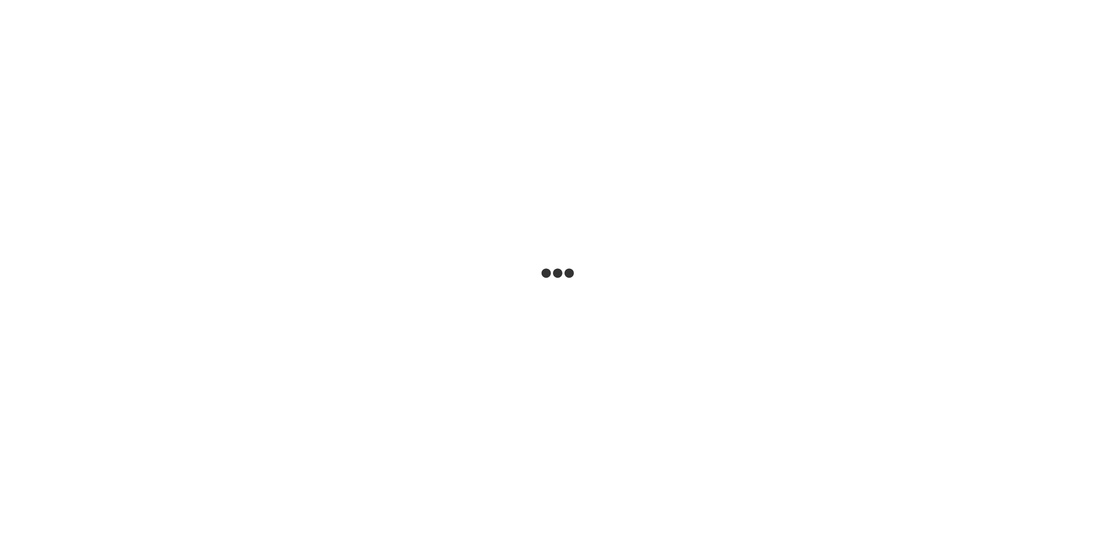
select select
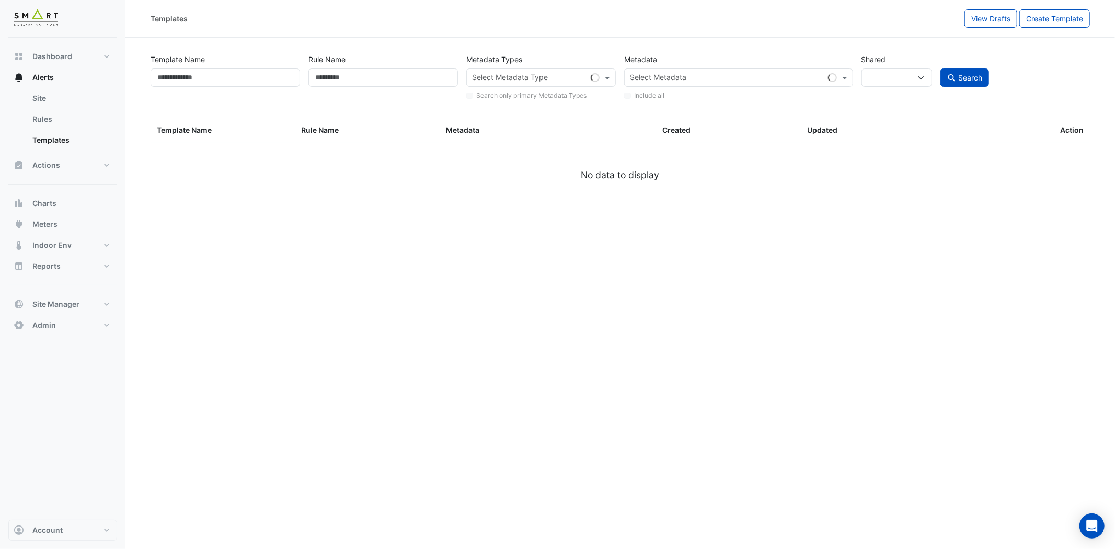
type input "******"
select select
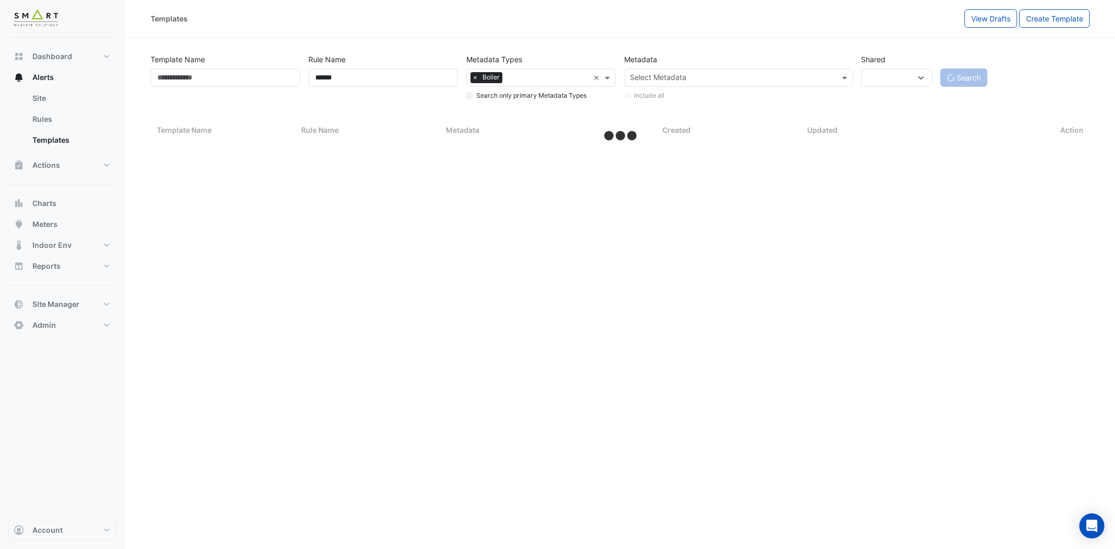
select select "***"
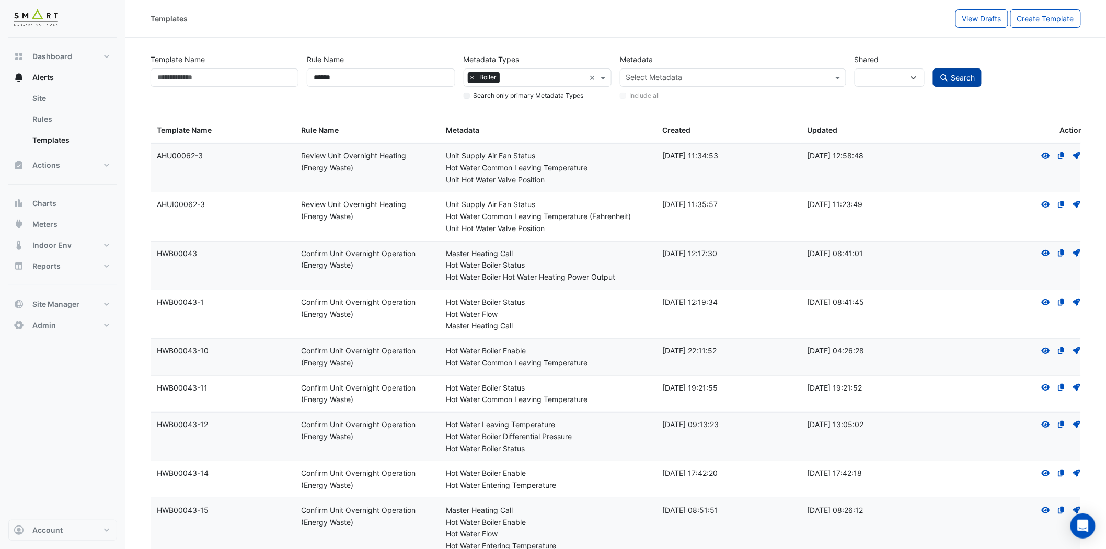
click at [939, 72] on button "Search" at bounding box center [957, 77] width 49 height 18
click at [961, 79] on span "Search" at bounding box center [963, 77] width 24 height 9
click at [961, 81] on span "Search" at bounding box center [963, 77] width 24 height 9
select select
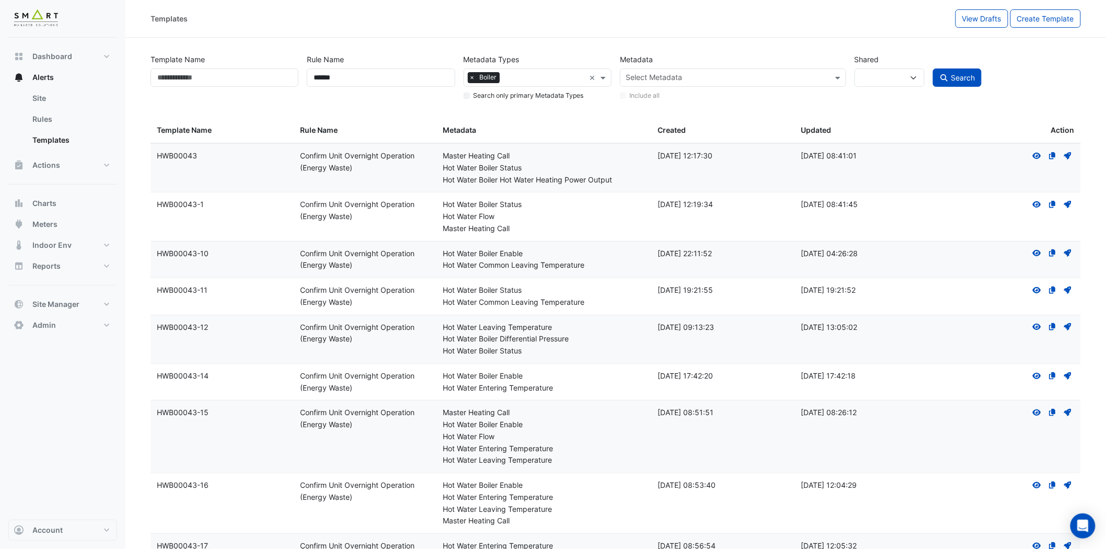
click at [699, 70] on div "Select Metadata" at bounding box center [725, 78] width 208 height 16
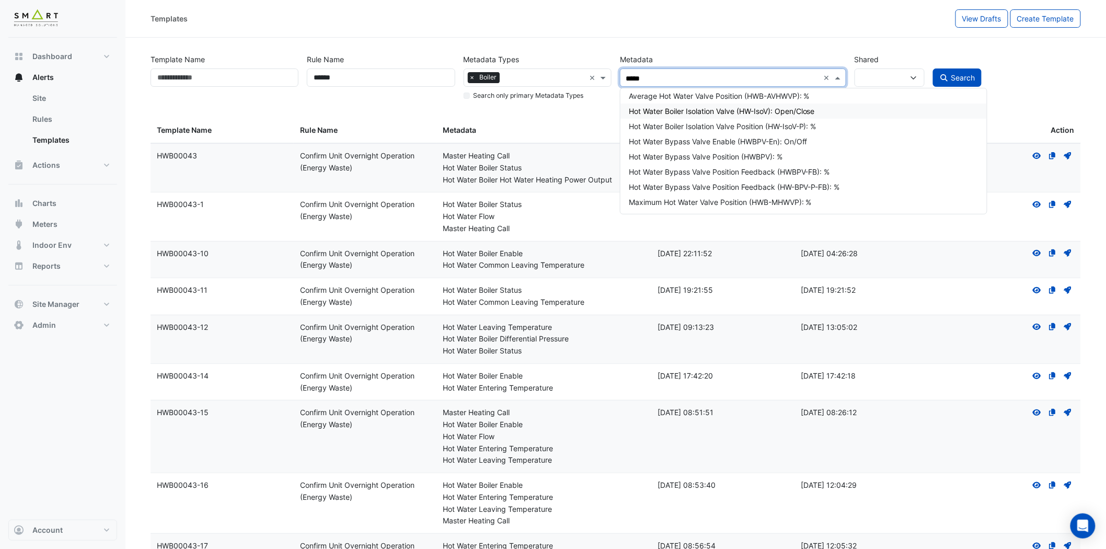
type input "*****"
drag, startPoint x: 667, startPoint y: 75, endPoint x: 579, endPoint y: 68, distance: 88.1
click at [579, 68] on div "Template Name Rule Name ****** Metadata Types Select Metadata Type × Boiler × S…" at bounding box center [615, 74] width 939 height 53
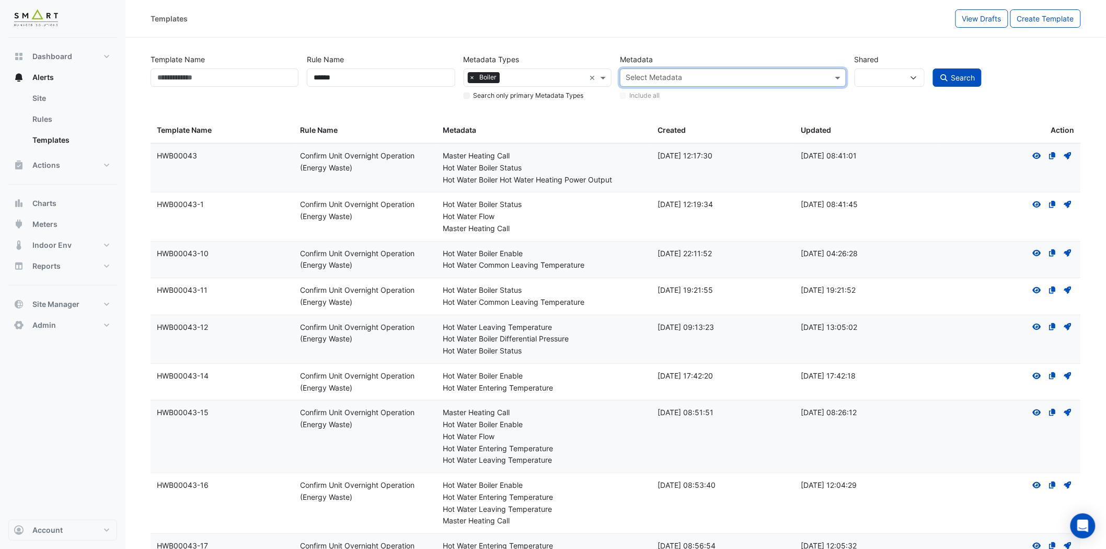
paste input "**********"
type input "**********"
click at [672, 95] on div "Hot Water Bypass Valve Enable (HWBPV-En): On/Off" at bounding box center [807, 95] width 357 height 11
click at [959, 76] on span "Search" at bounding box center [963, 77] width 24 height 9
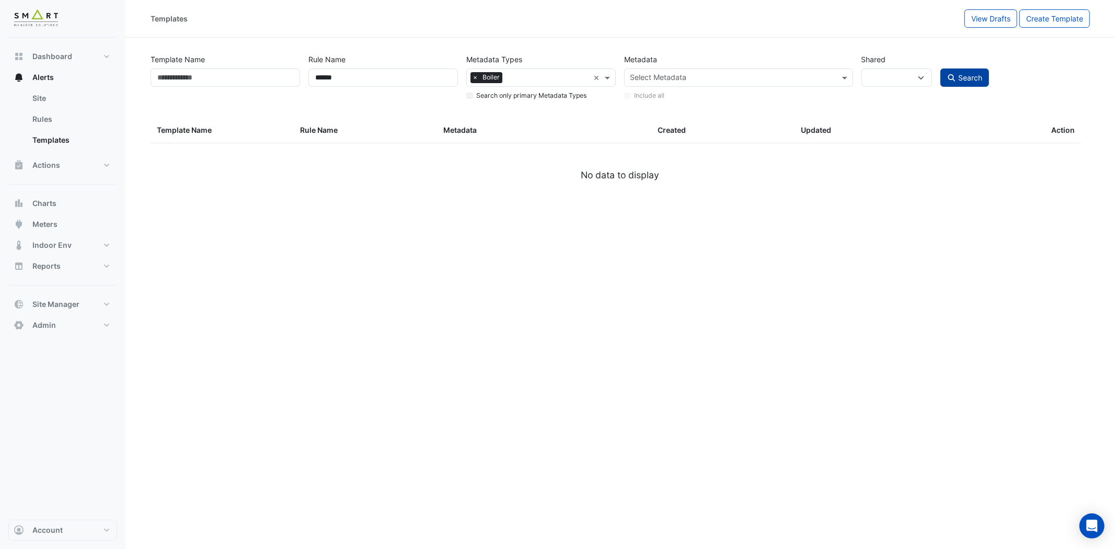
click at [967, 79] on span "Search" at bounding box center [970, 77] width 24 height 9
select select
select select "***"
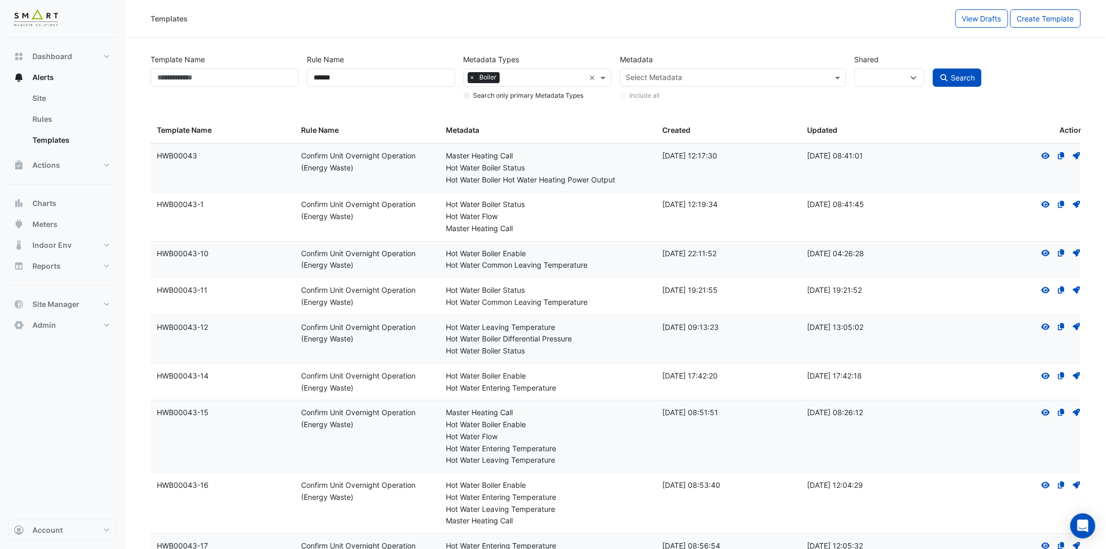
click at [660, 76] on input "text" at bounding box center [727, 78] width 203 height 11
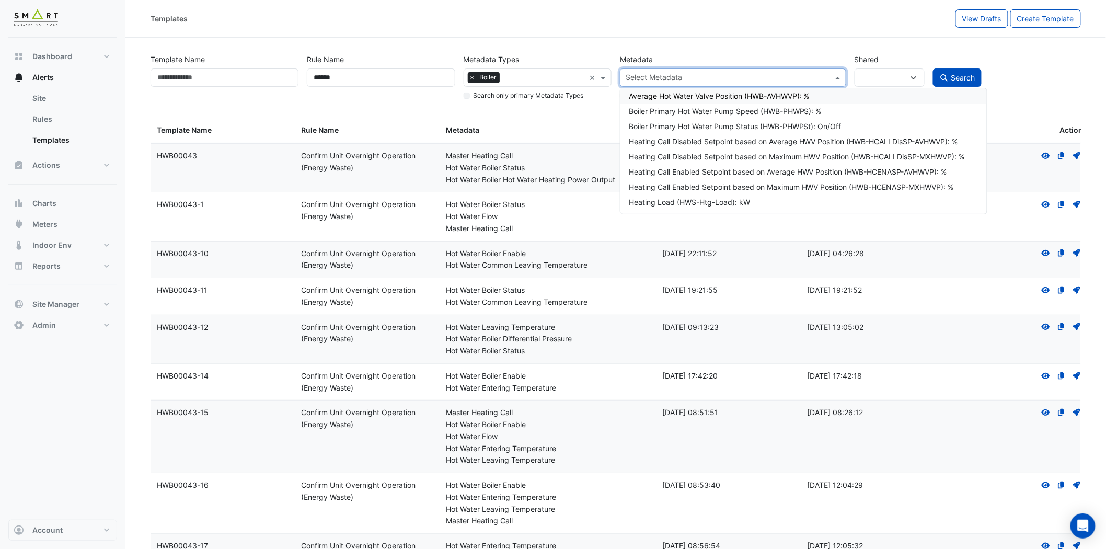
paste input "**********"
type input "**********"
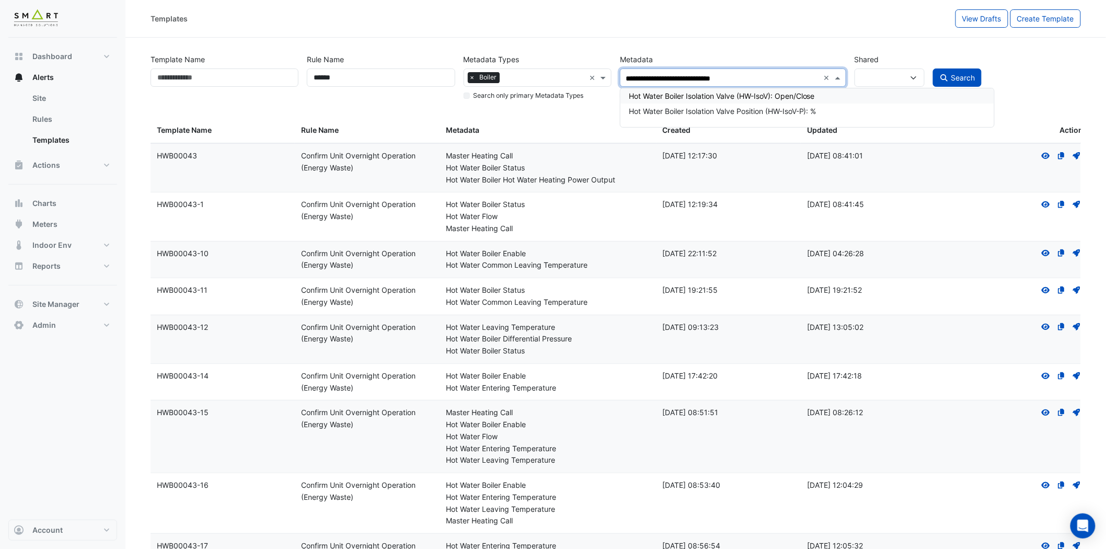
click div "Hot Water Boiler Isolation Valve (HW-IsoV): Open/Close"
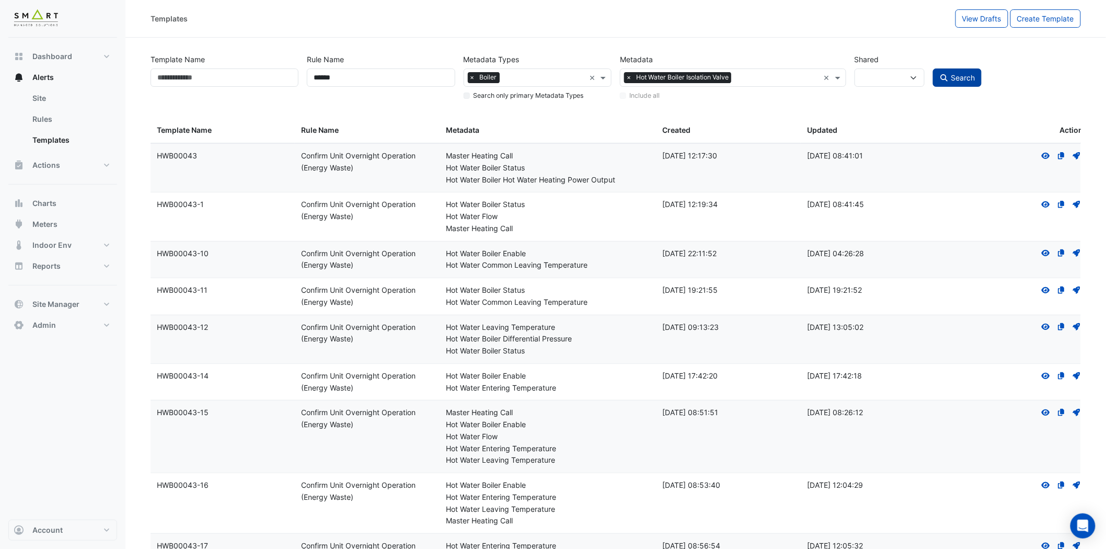
click span "Search"
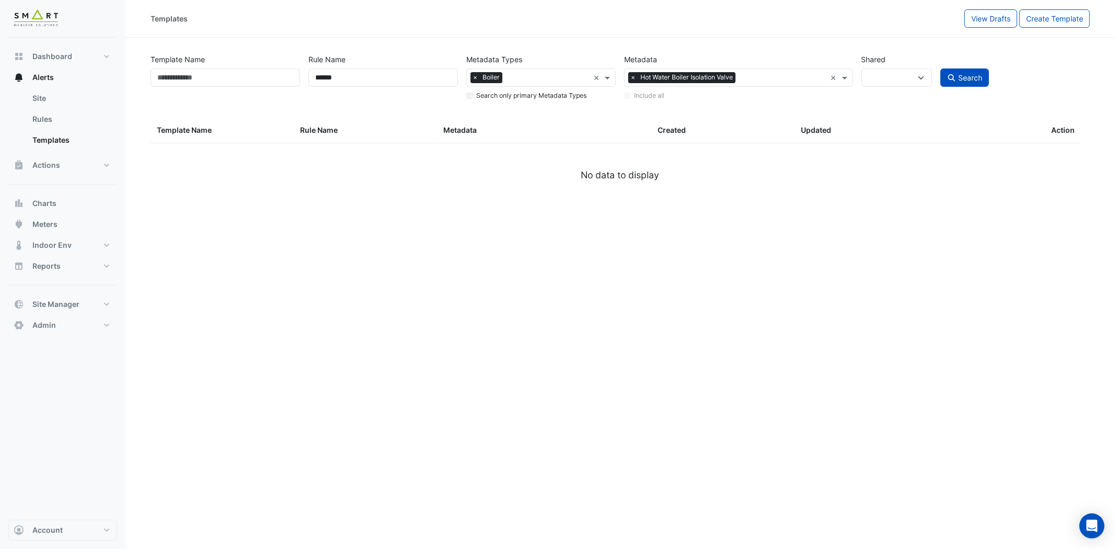
click span "×"
click span "Search"
select select
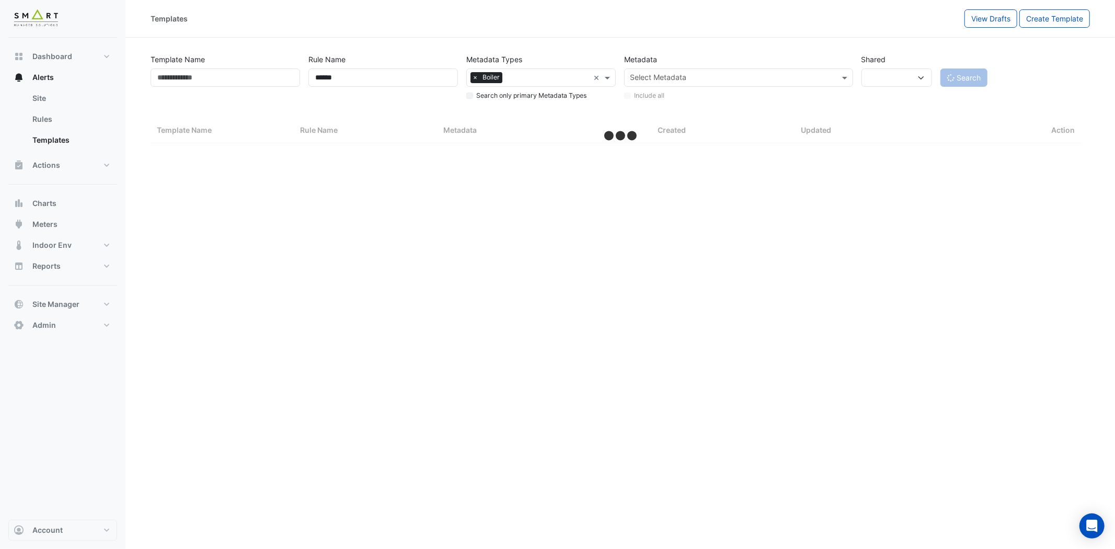
select select "***"
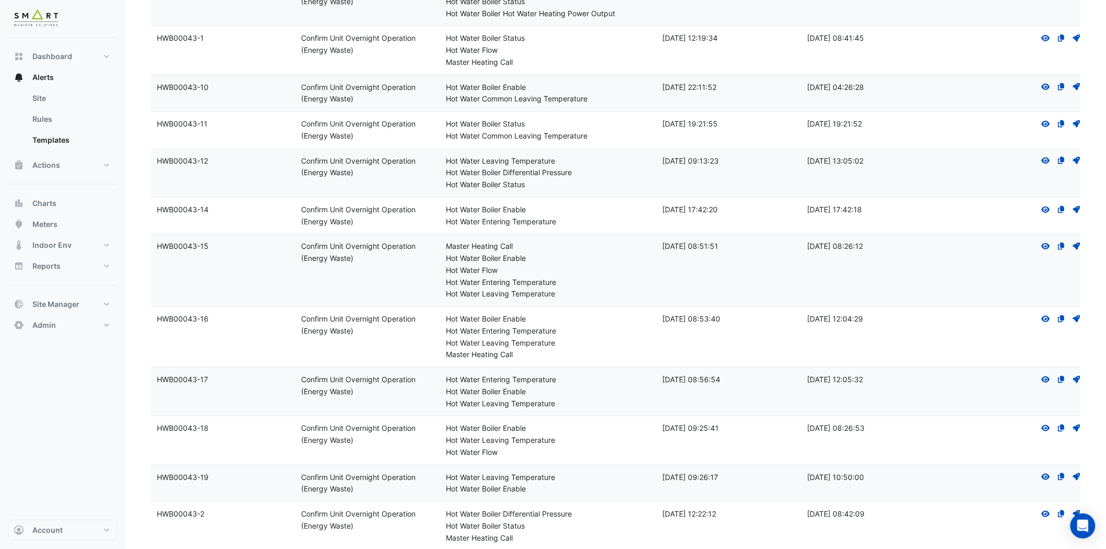
scroll to position [29, 0]
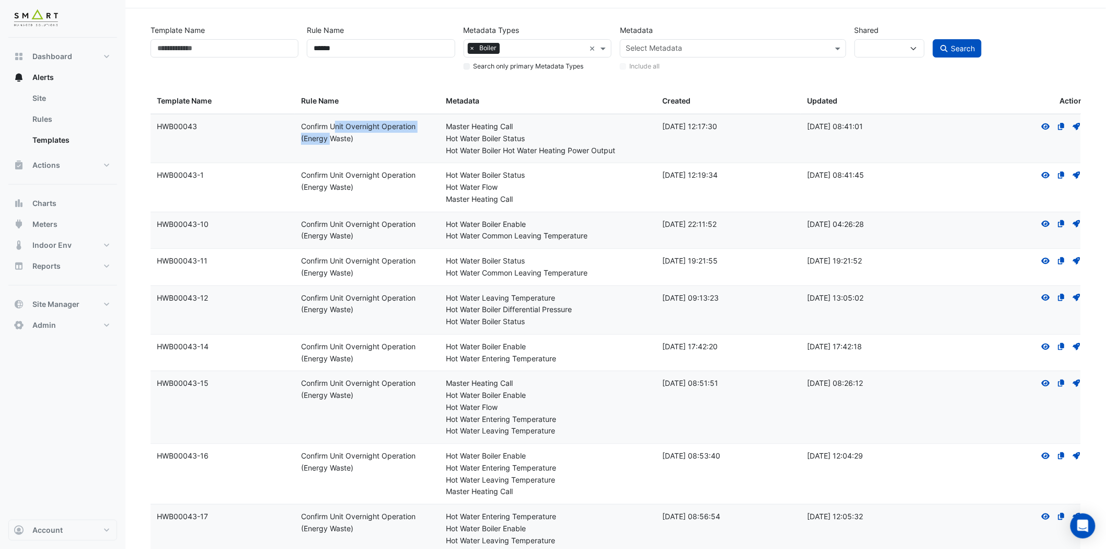
drag, startPoint x: 419, startPoint y: 124, endPoint x: 300, endPoint y: 129, distance: 118.8
click datatable-body-cell "Rule Name: Confirm Unit Overnight Operation (Energy Waste)"
click span "Search"
select select
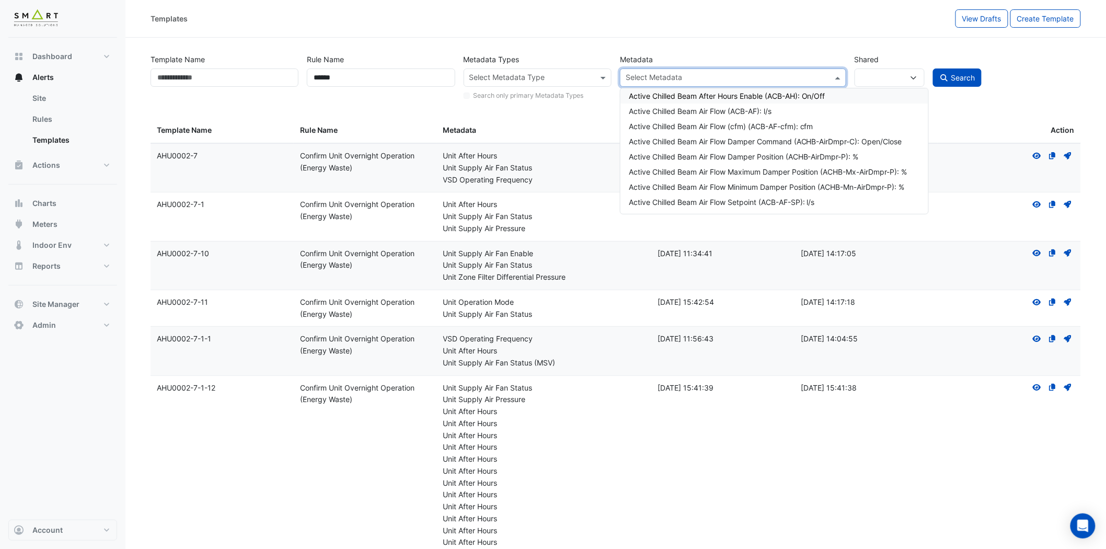
click input "text"
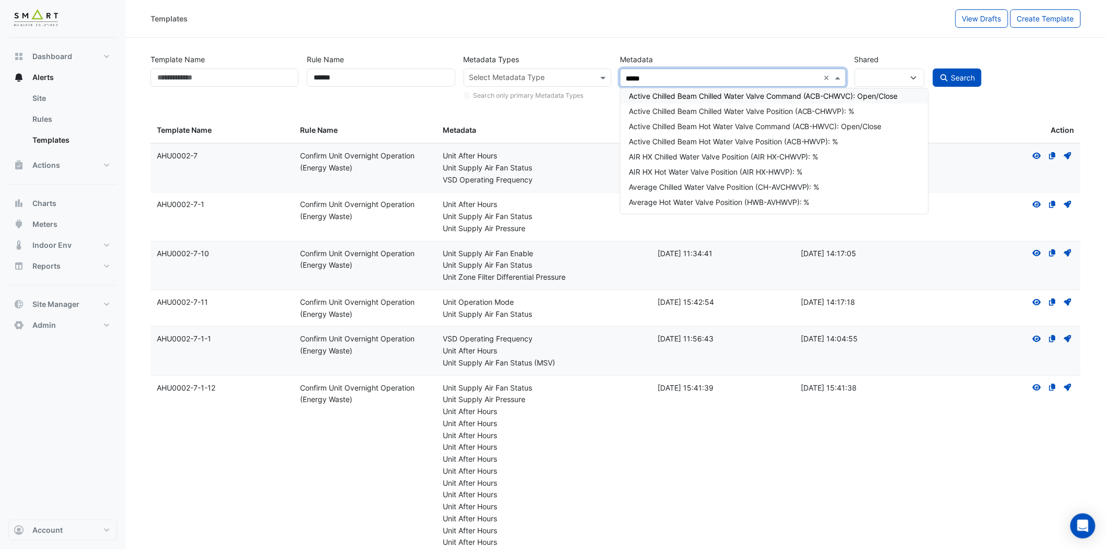
type input "*****"
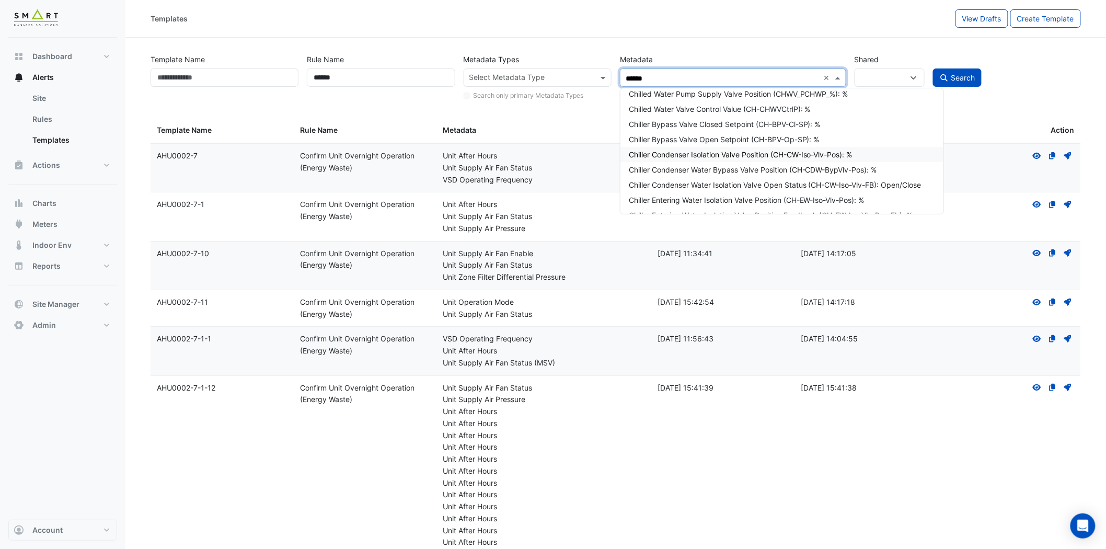
scroll to position [232, 0]
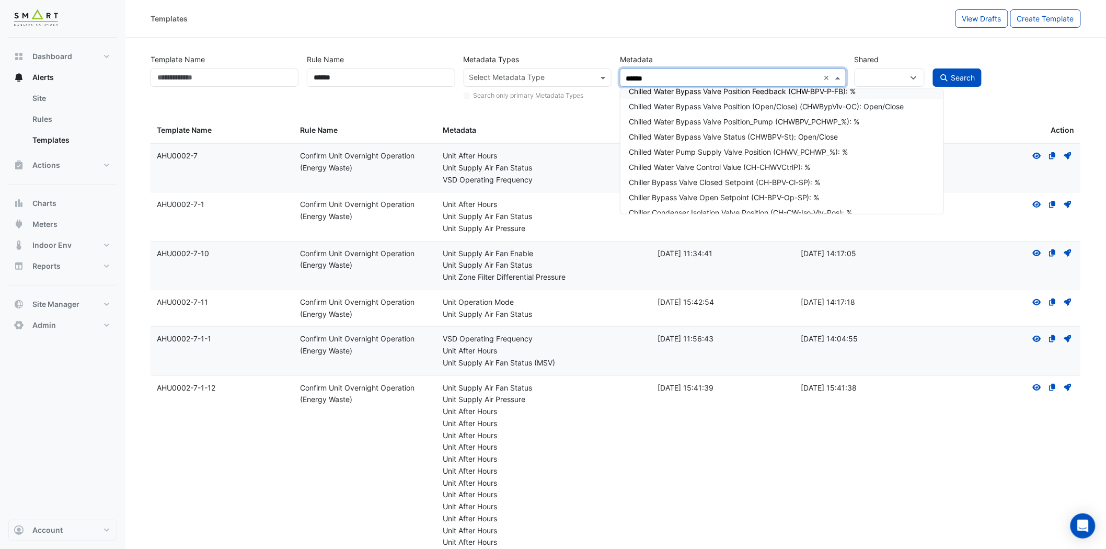
drag, startPoint x: 651, startPoint y: 76, endPoint x: 607, endPoint y: 71, distance: 44.2
click div "Template Name Rule Name ****** Metadata Types Select Metadata Type Search only …"
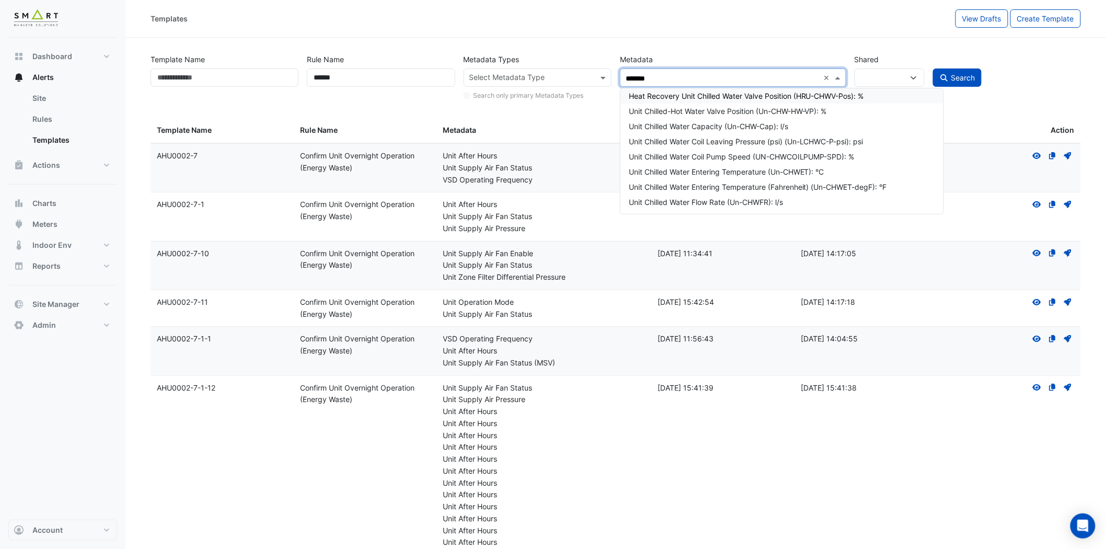
type input "********"
click div "Unit Chilled-Hot Water Valve Position (Un-CHW-HW-VP): %"
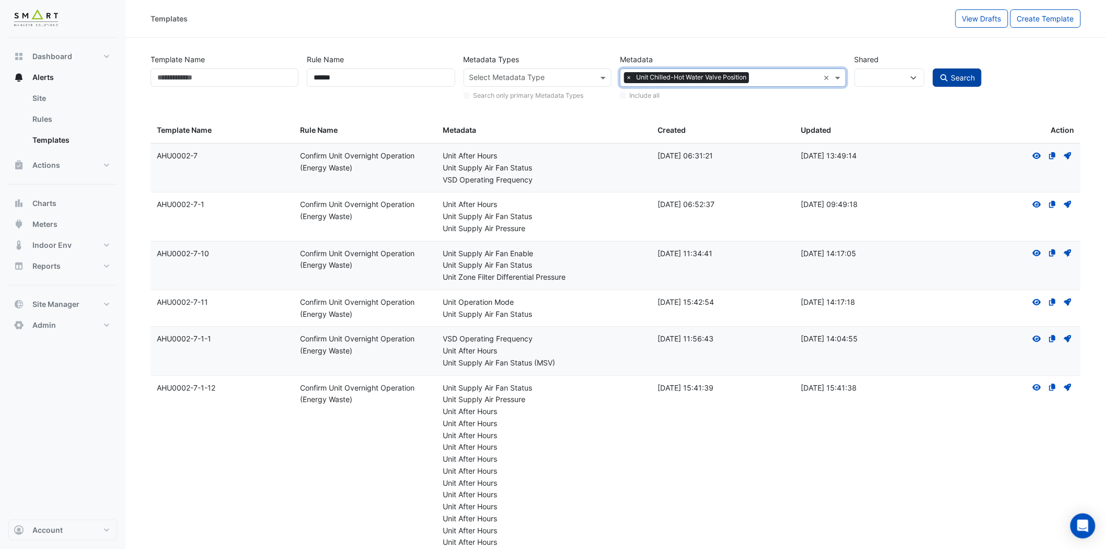
click span "Search"
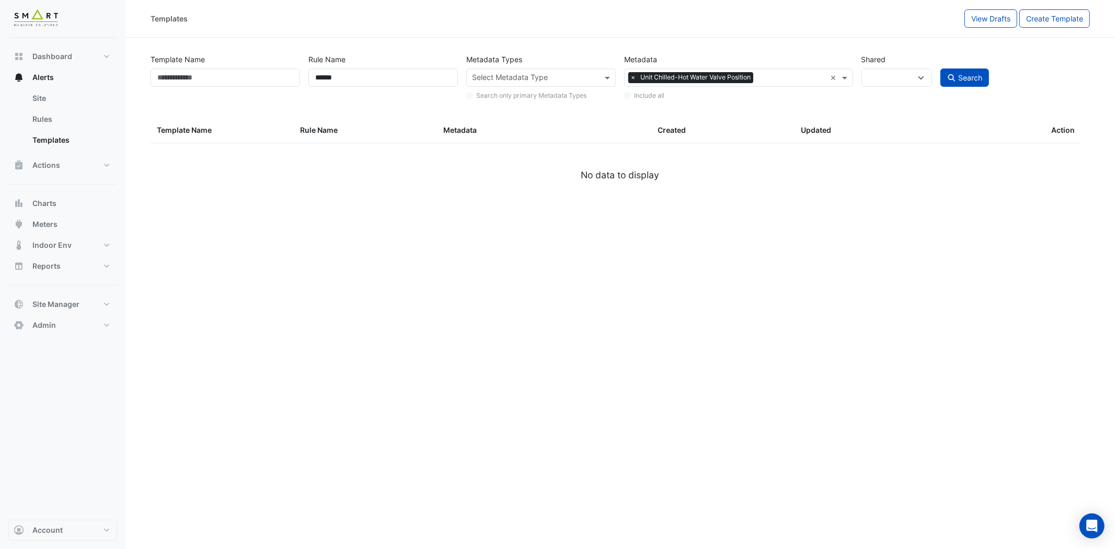
click span "×"
click input "text"
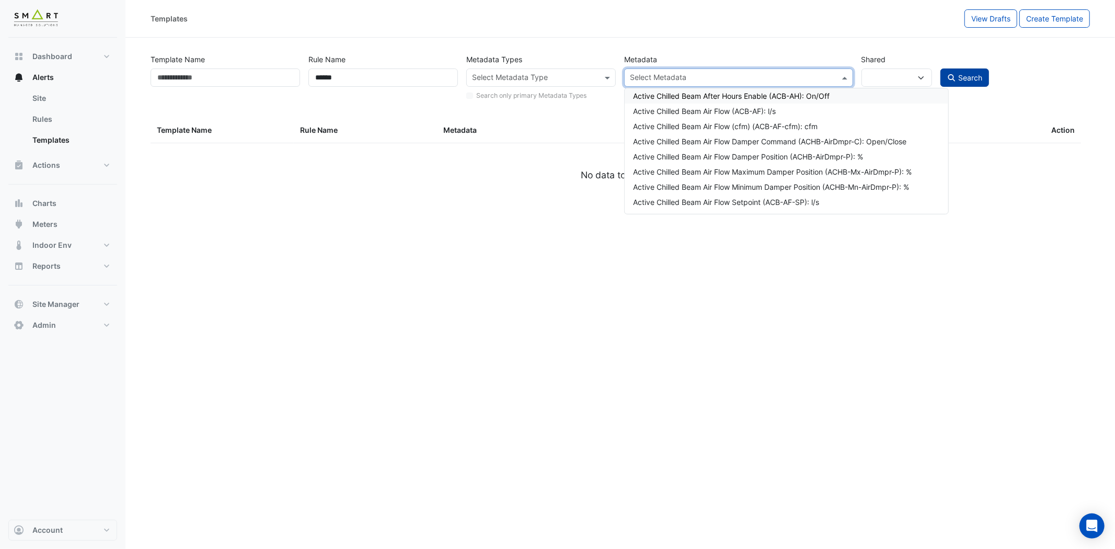
click button "Search"
select select
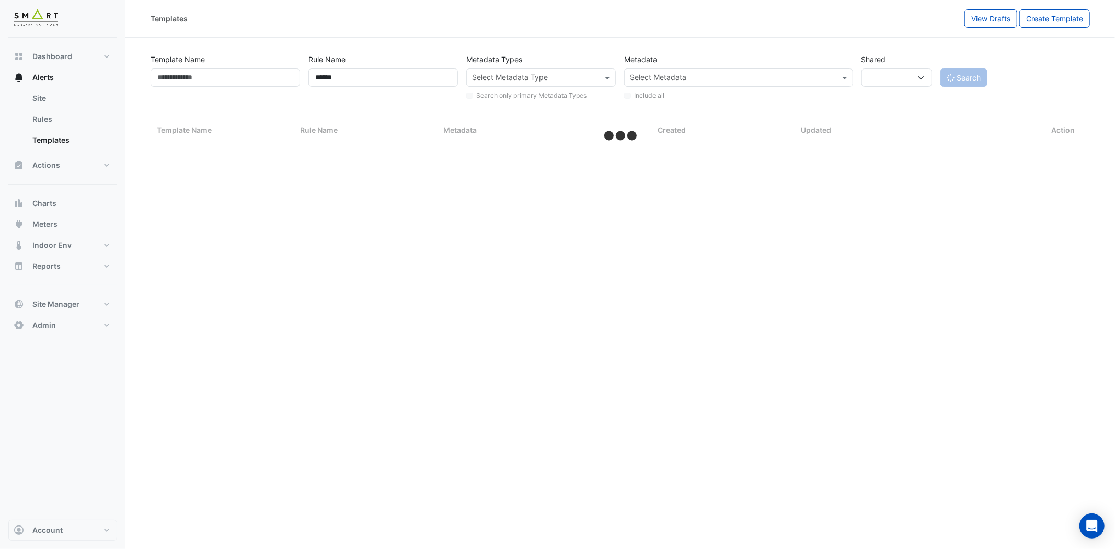
select select "***"
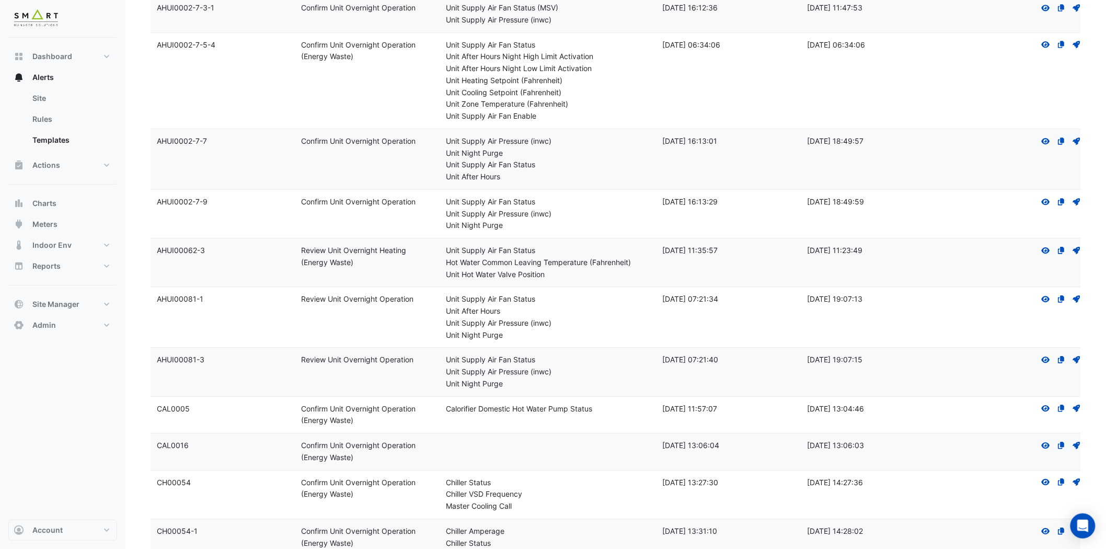
scroll to position [1972, 0]
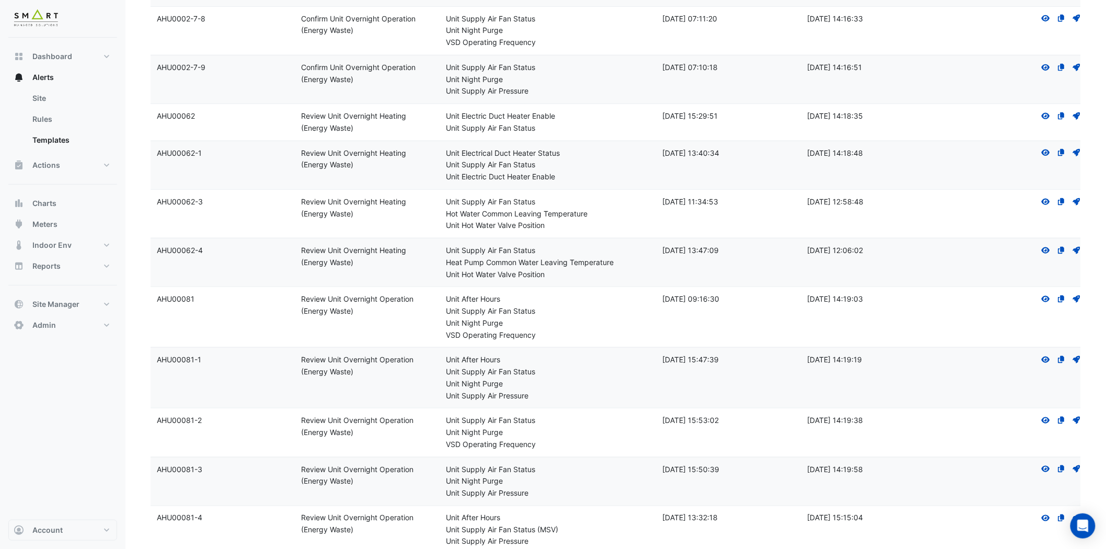
click datatable-body-cell "Template Name: AHU00062-4"
click icon
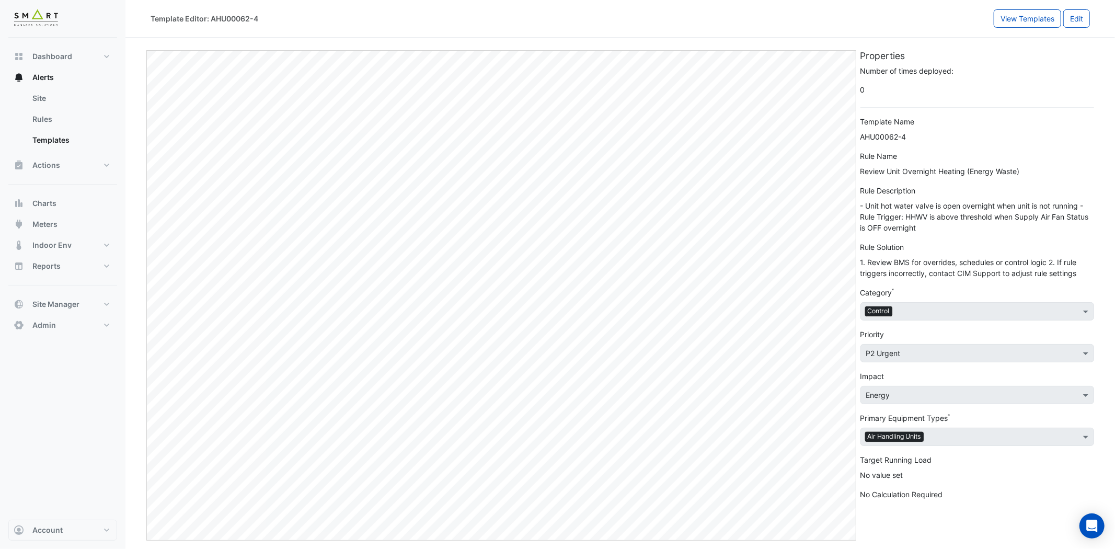
click div "Template Editor: AHU00062-4"
select select
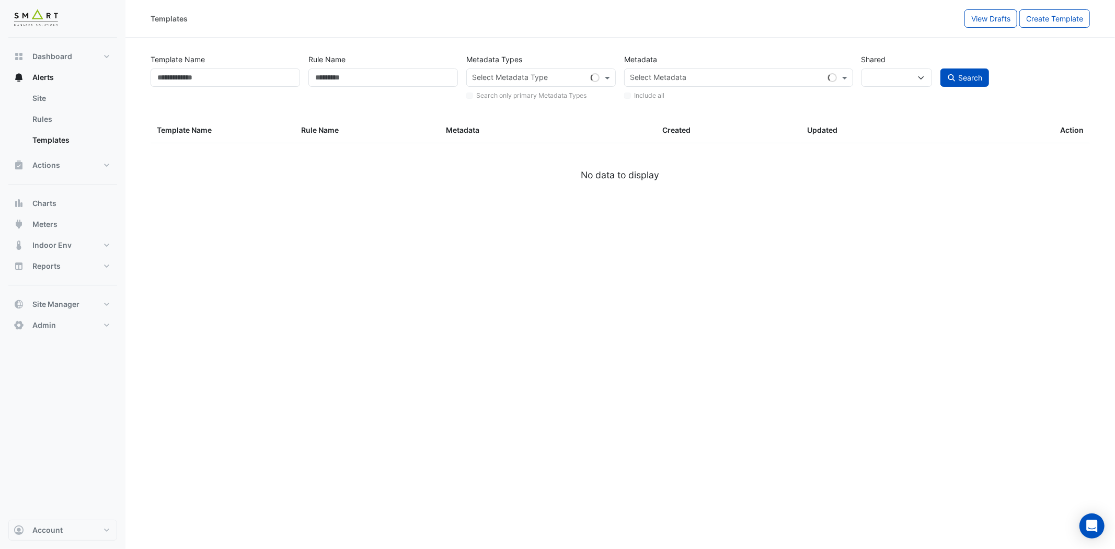
type input "******"
select select
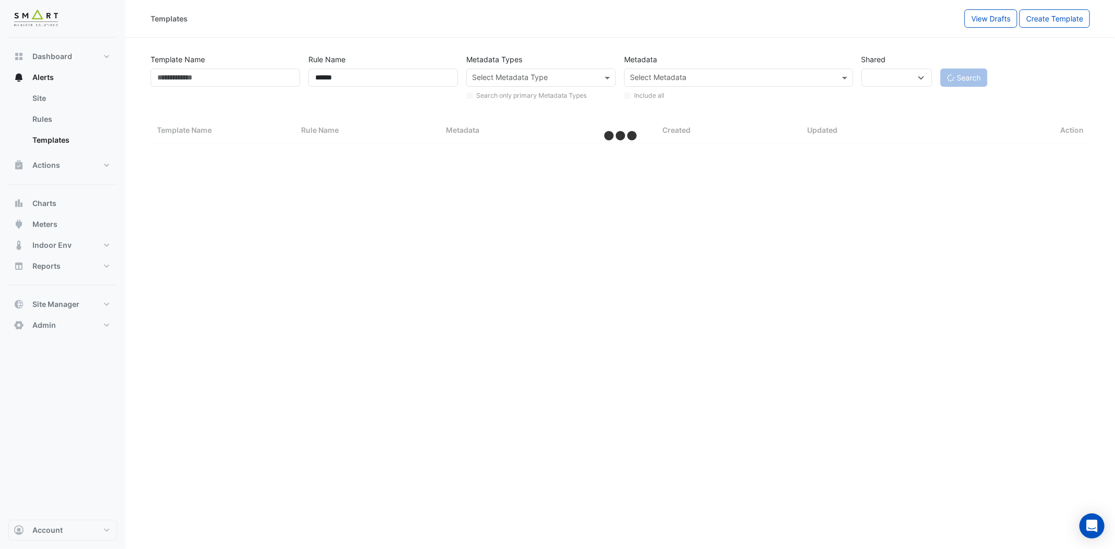
select select "***"
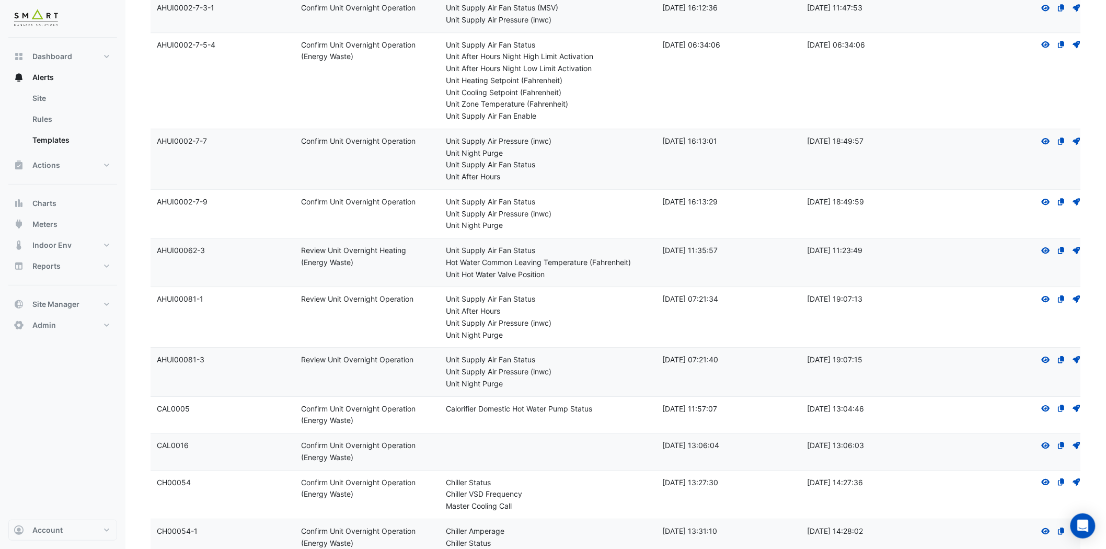
scroll to position [1972, 0]
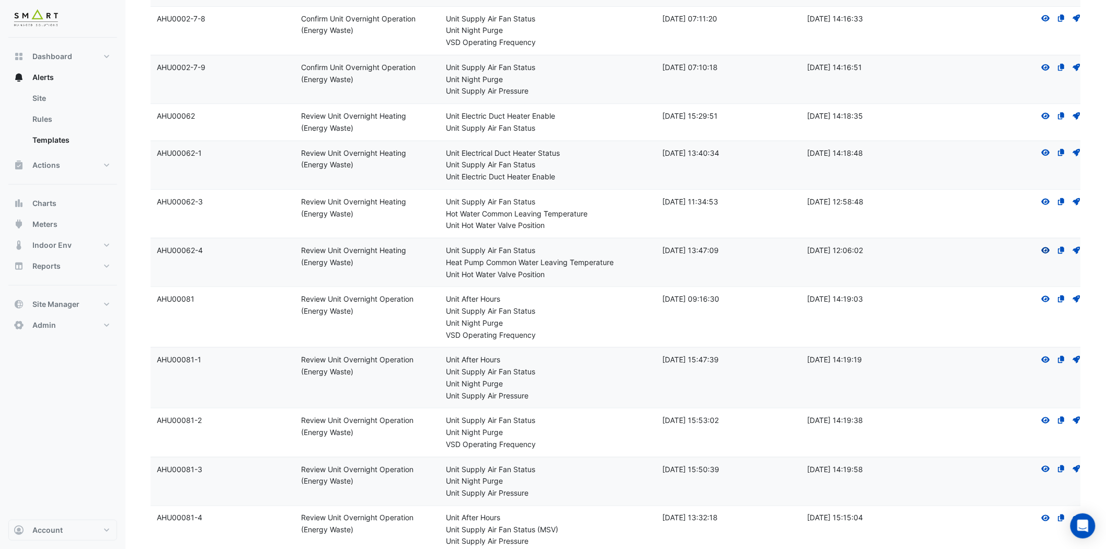
click icon "View"
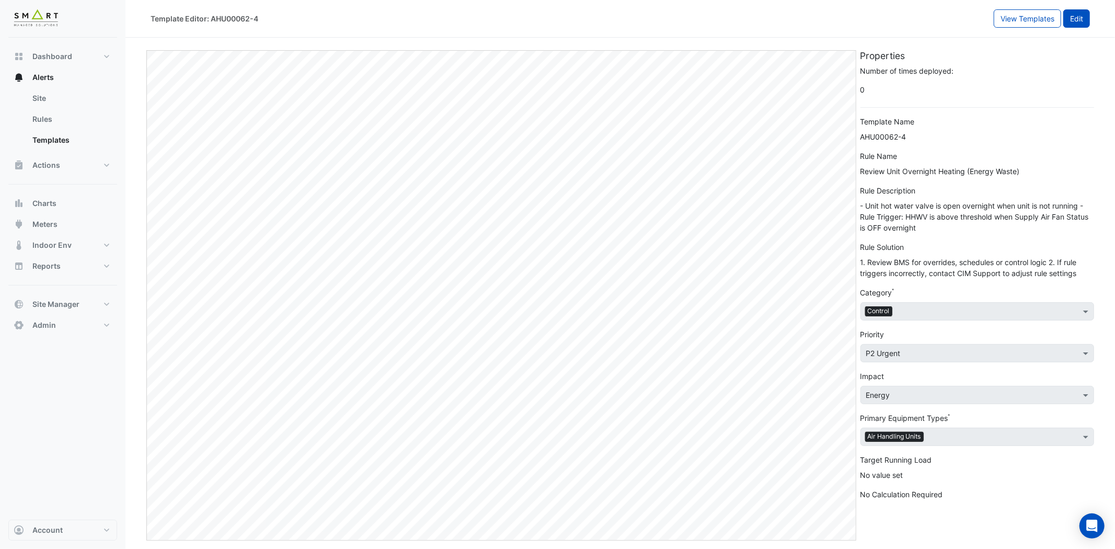
click button "Edit"
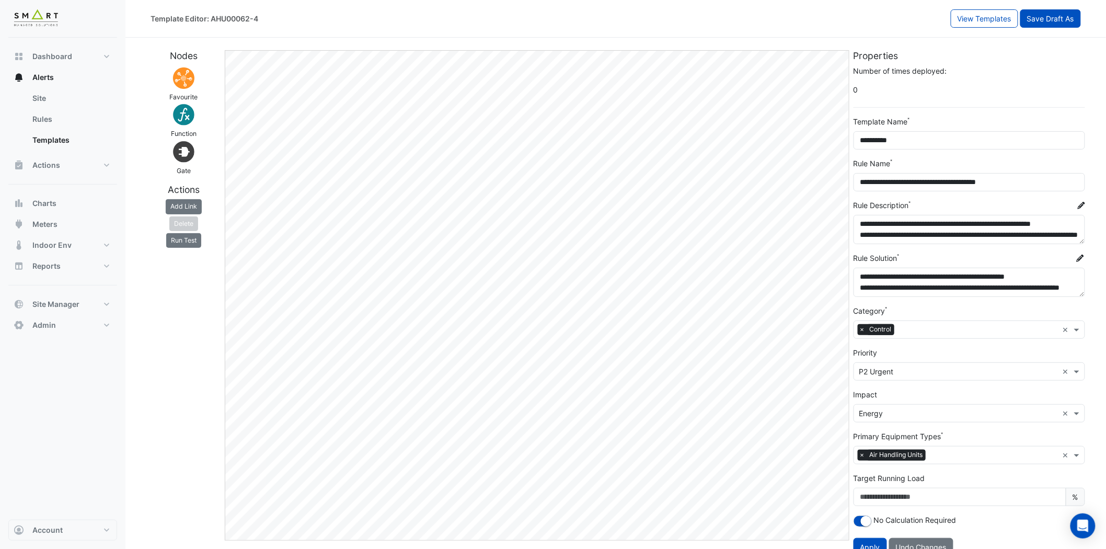
click button "Save Draft As"
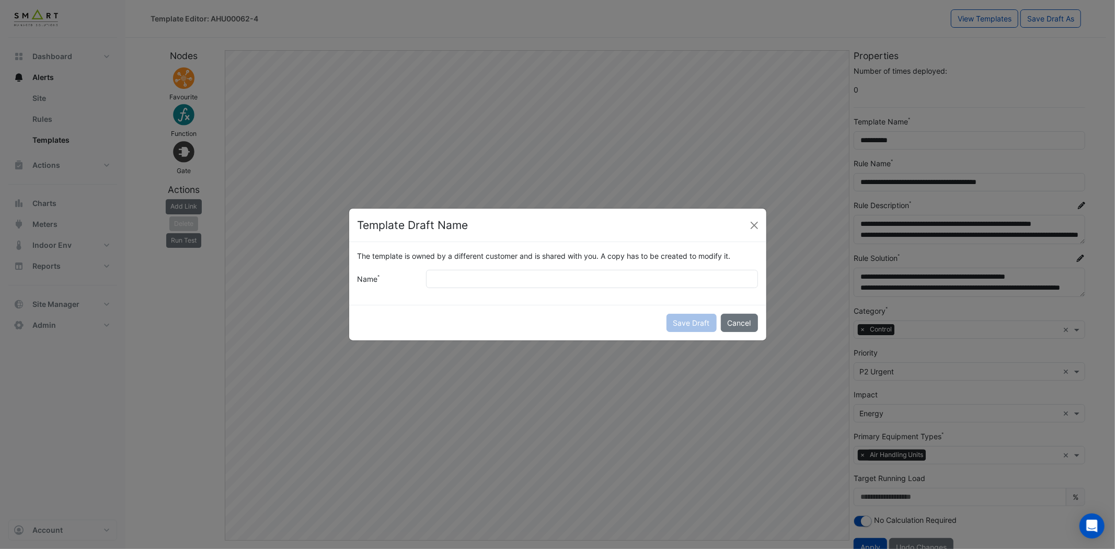
drag, startPoint x: 617, startPoint y: 225, endPoint x: 647, endPoint y: 220, distance: 30.3
click div "Template Draft Name"
click input "Name"
paste input "**********"
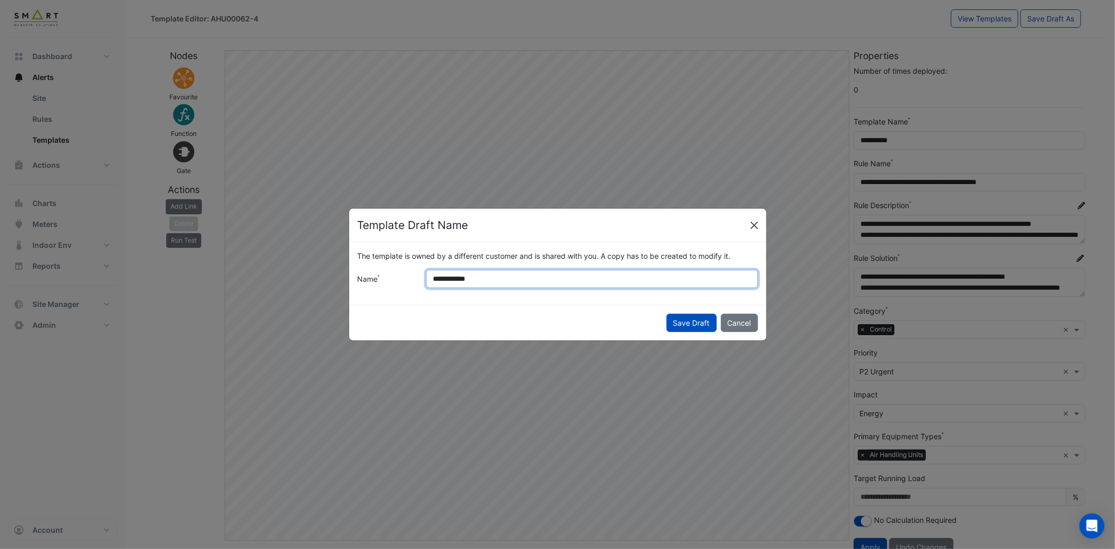
type input "**********"
click button "Close"
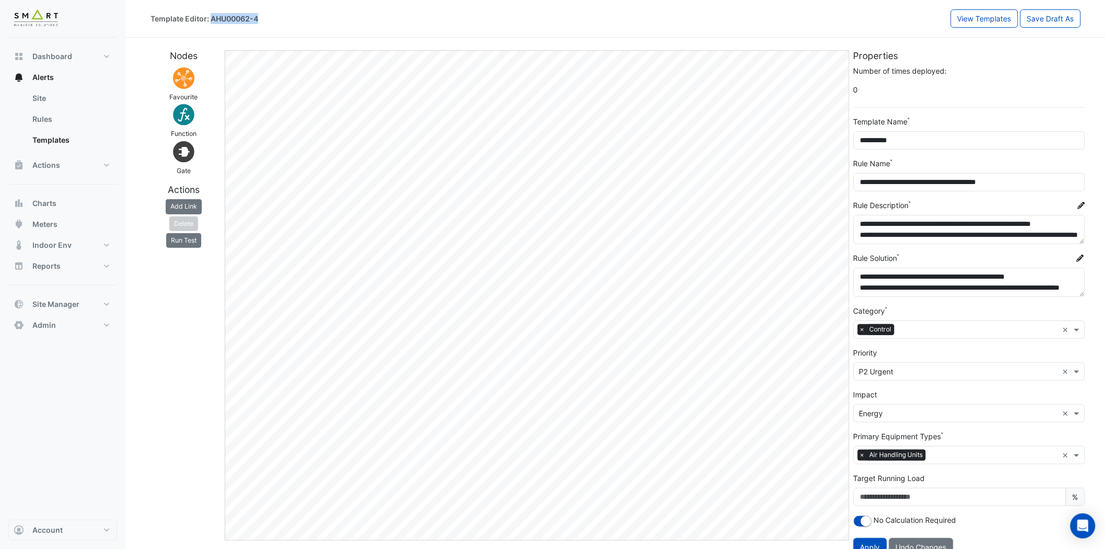
drag, startPoint x: 261, startPoint y: 14, endPoint x: 212, endPoint y: 24, distance: 50.6
click div "Template Editor: AHU00062-4"
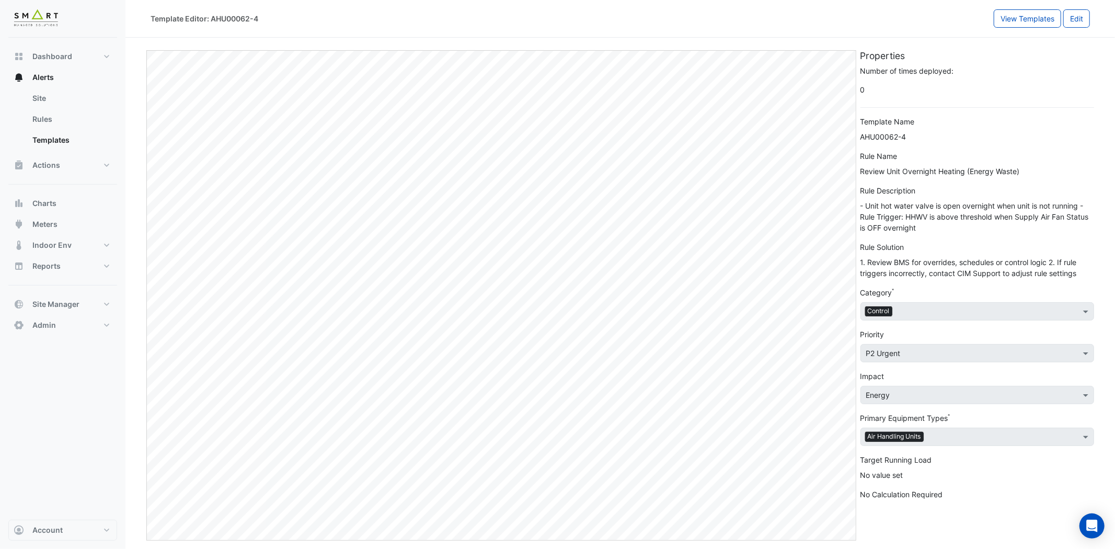
select select
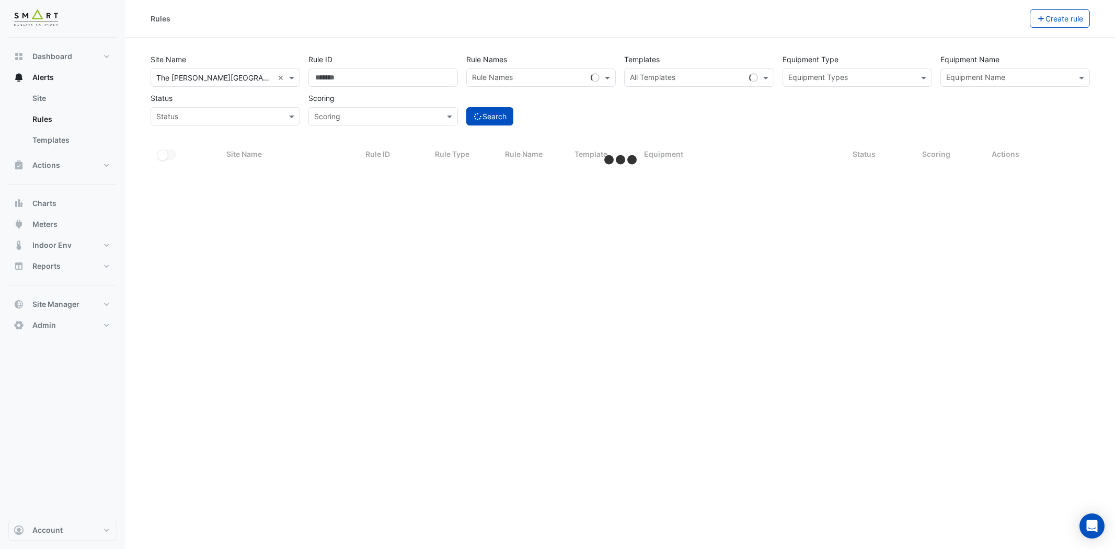
select select "***"
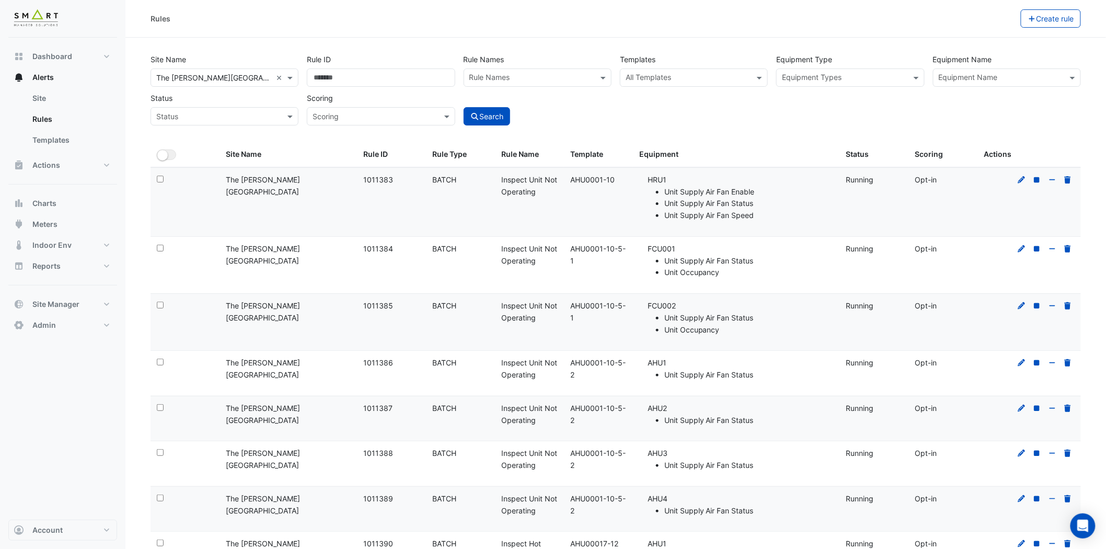
click at [832, 79] on input "text" at bounding box center [844, 78] width 124 height 11
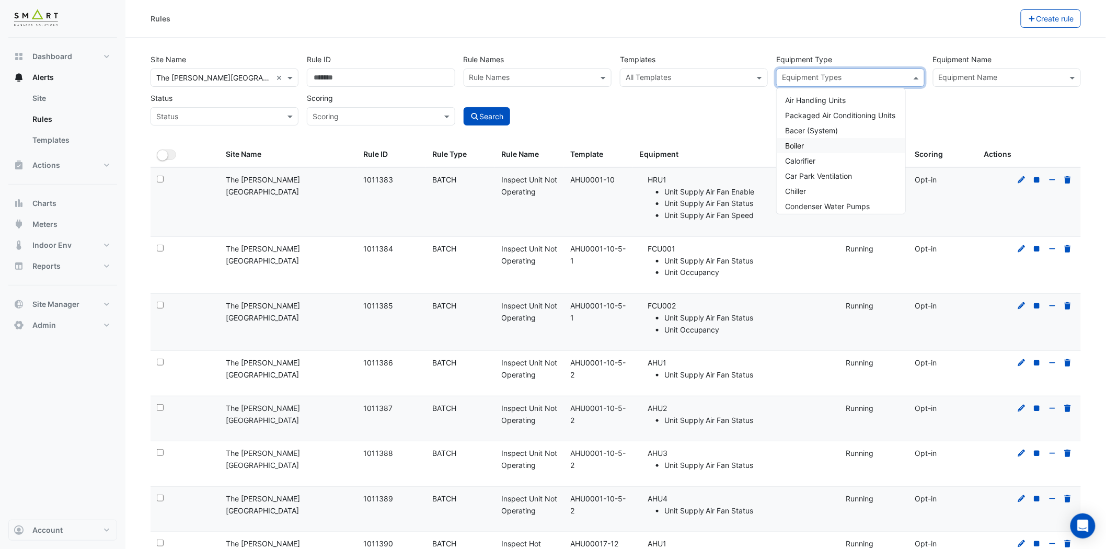
click at [820, 145] on div "Boiler" at bounding box center [841, 145] width 129 height 15
click at [490, 115] on button "Search" at bounding box center [487, 116] width 47 height 18
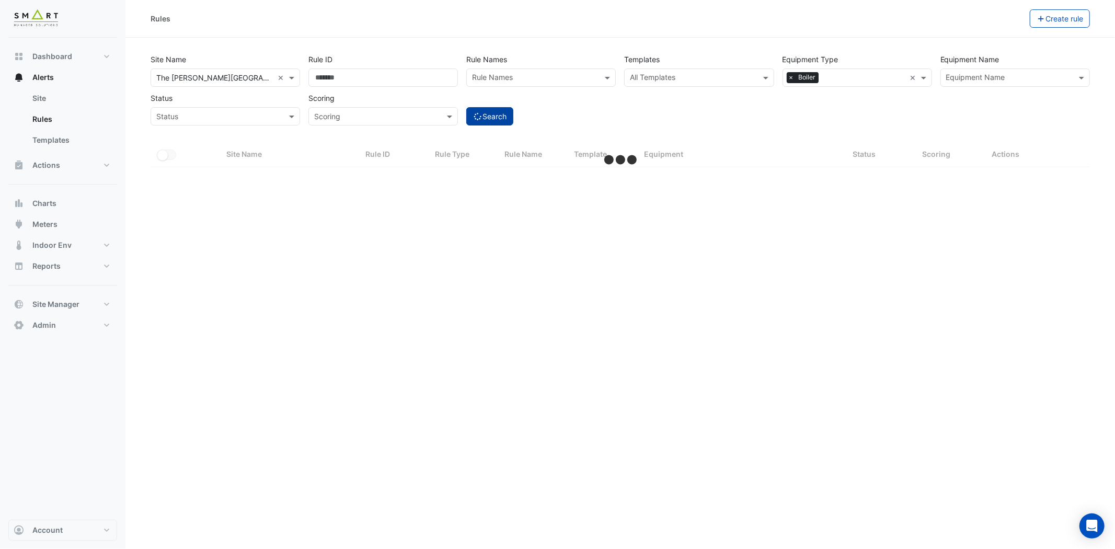
select select "***"
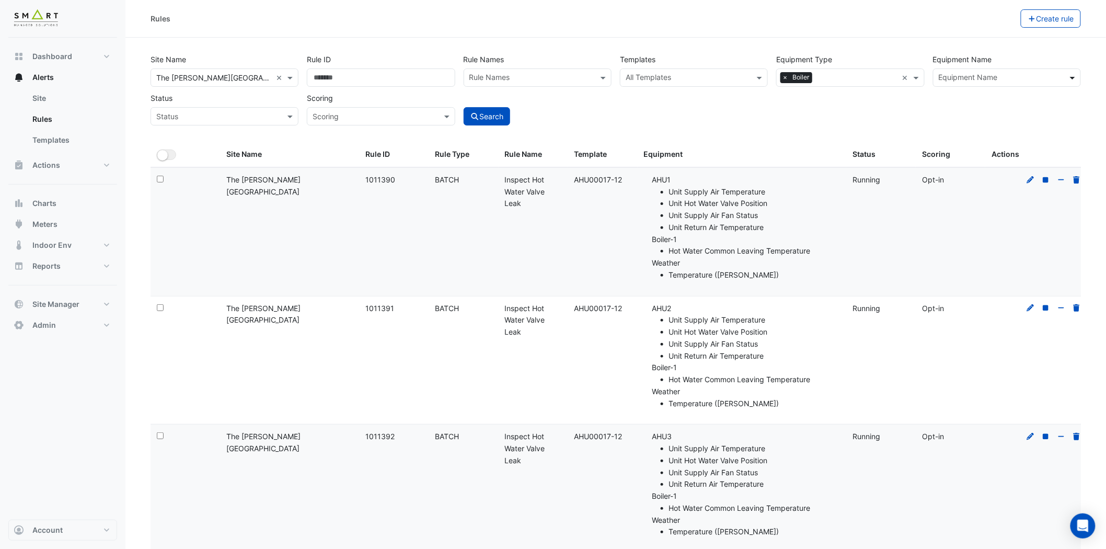
drag, startPoint x: 1084, startPoint y: 71, endPoint x: 1075, endPoint y: 73, distance: 8.6
click at [1079, 72] on div "Equipment Name Equipment Name" at bounding box center [1007, 68] width 156 height 37
click at [1073, 73] on span at bounding box center [1074, 77] width 13 height 11
click at [992, 98] on div "Boiler-1" at bounding box center [968, 100] width 68 height 15
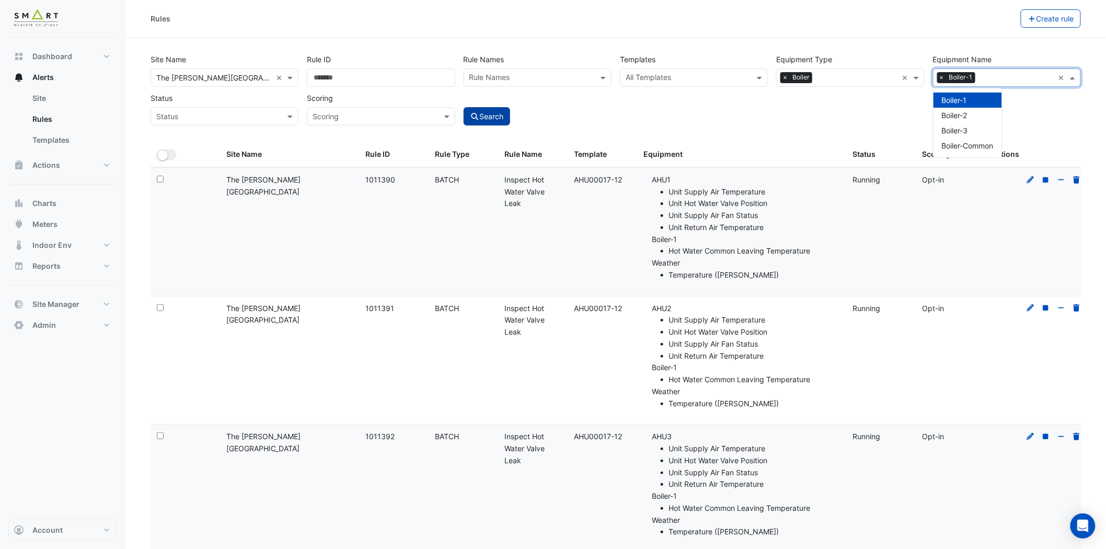
click at [508, 120] on button "Search" at bounding box center [487, 116] width 47 height 18
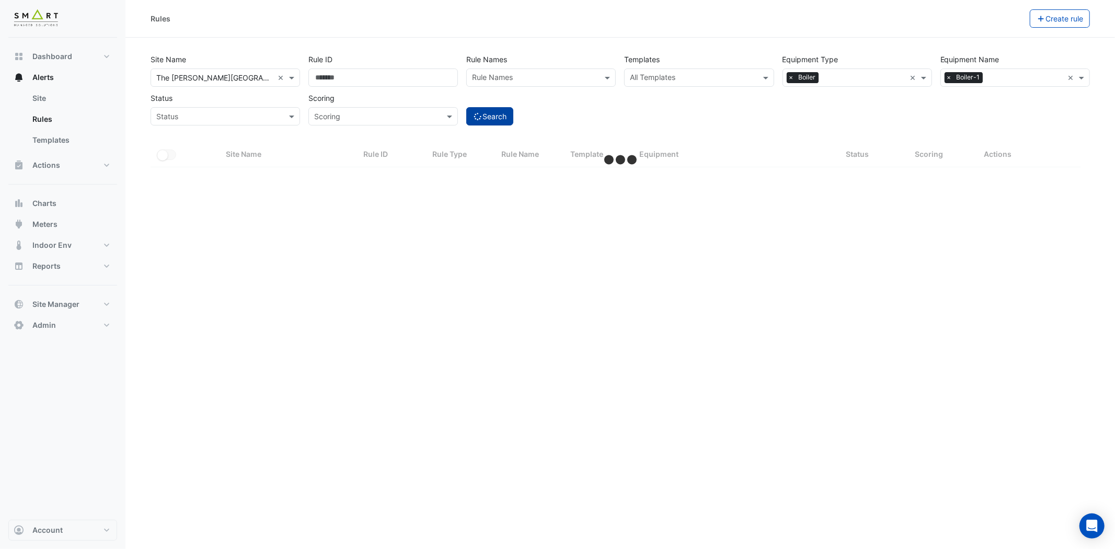
select select "***"
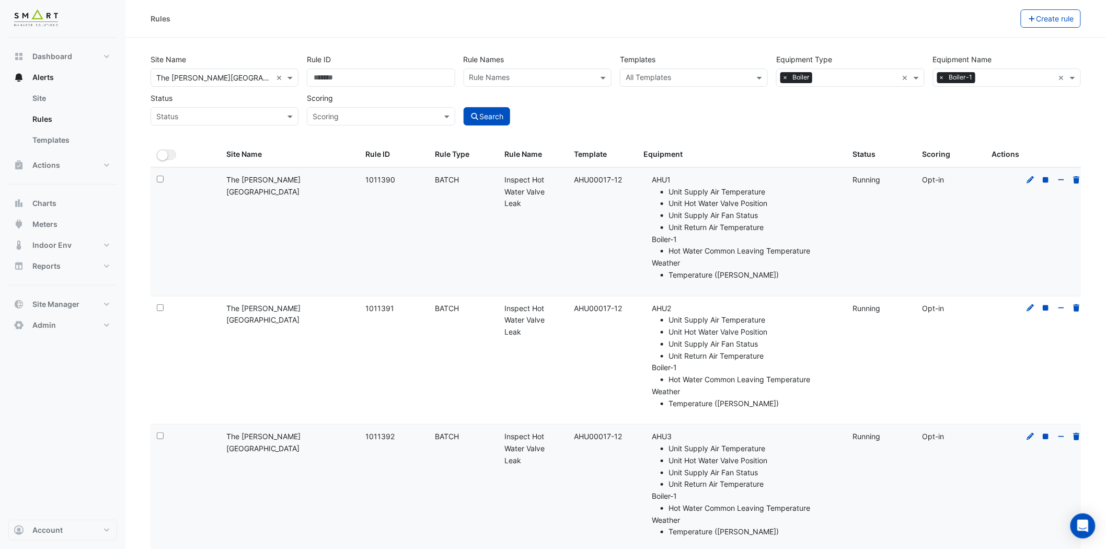
click at [511, 75] on input "text" at bounding box center [531, 78] width 124 height 11
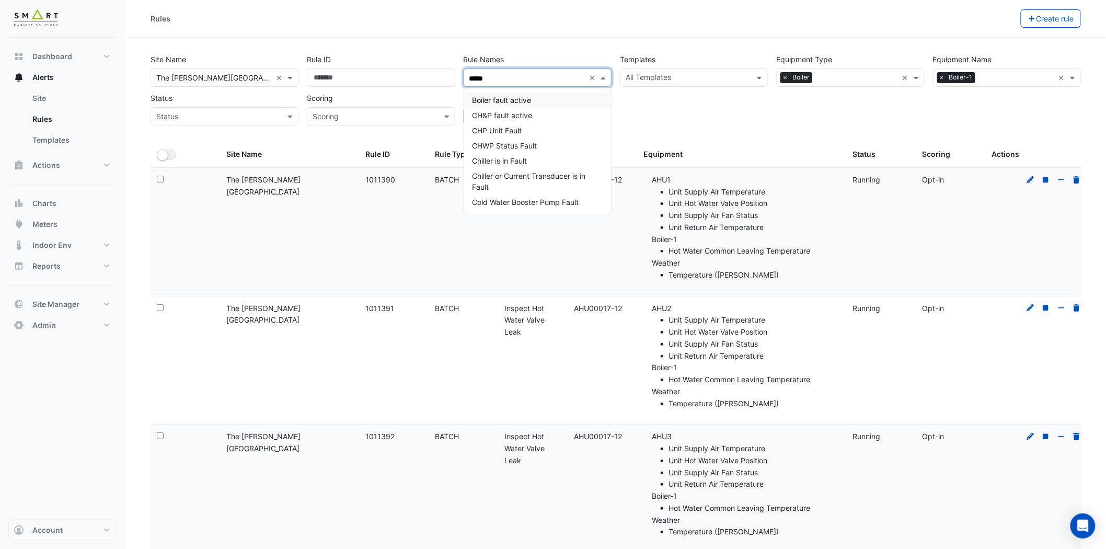
click at [514, 97] on span "Boiler fault active" at bounding box center [502, 100] width 59 height 9
type input "*****"
click at [757, 140] on div "Site Name All Sites × The [PERSON_NAME] Building × Rule ID Rule Names Rule Name…" at bounding box center [615, 96] width 943 height 92
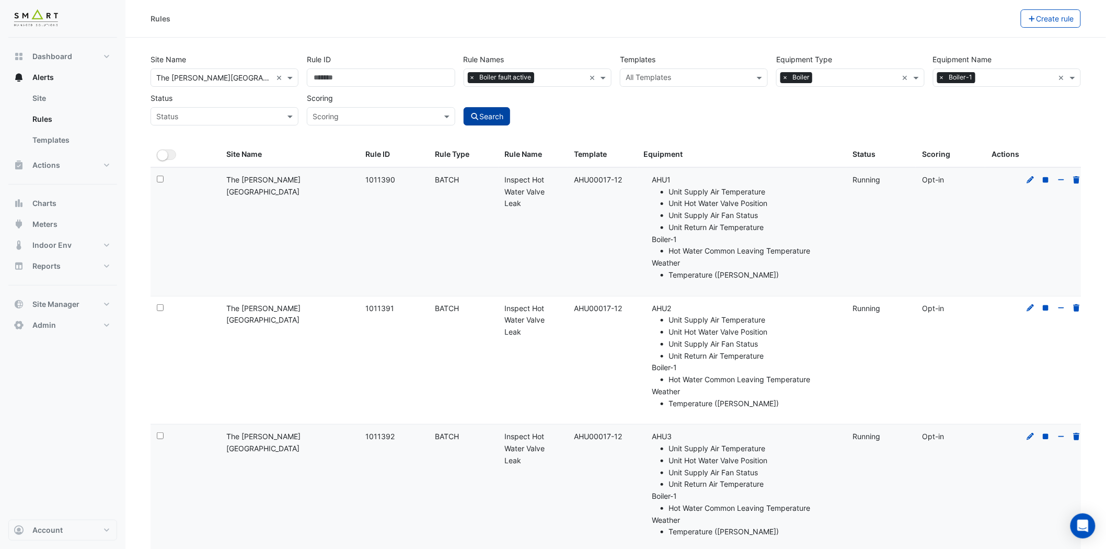
click at [499, 121] on button "Search" at bounding box center [487, 116] width 47 height 18
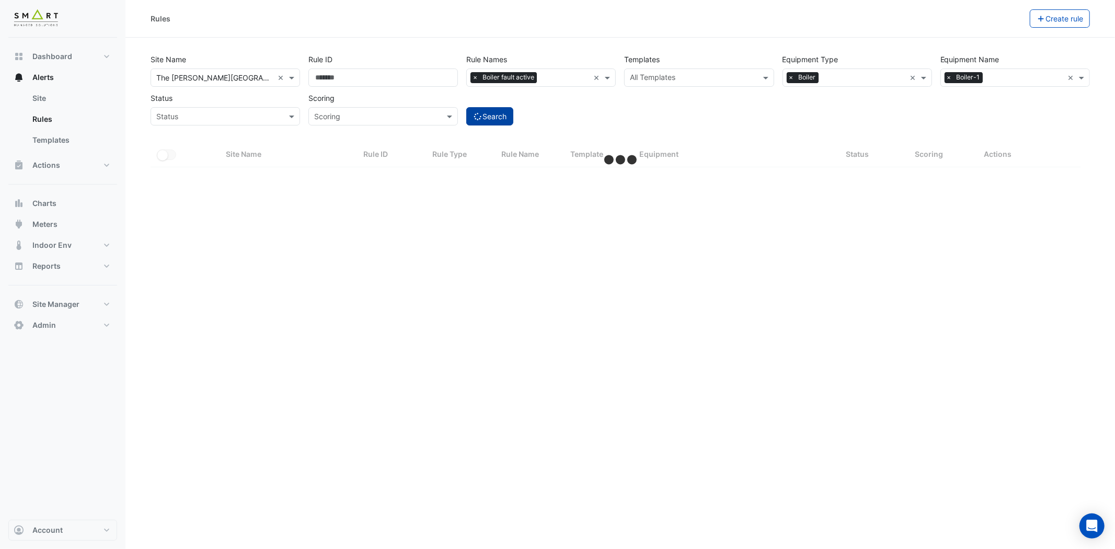
select select "***"
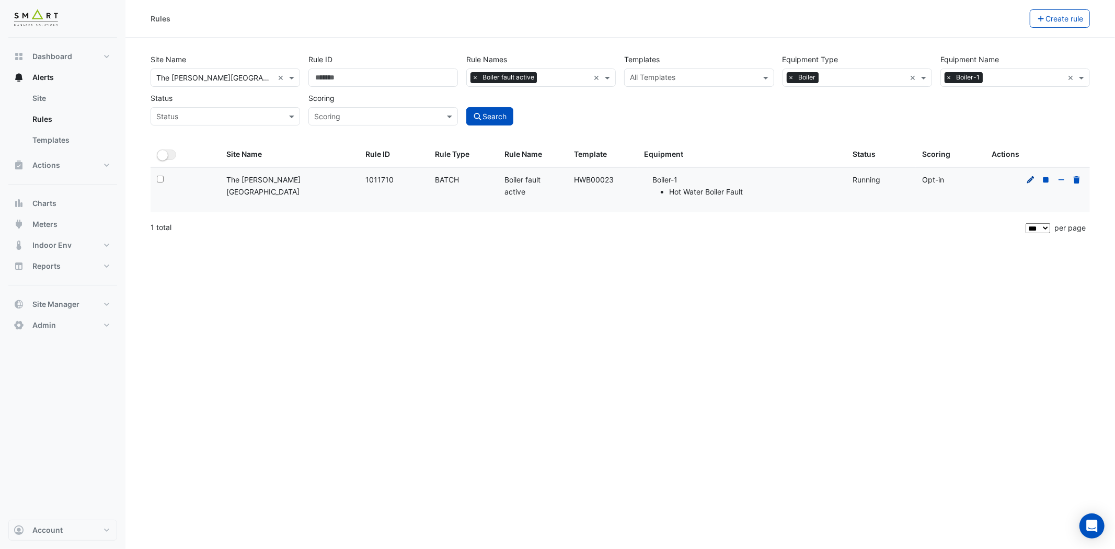
click at [1028, 179] on icon at bounding box center [1030, 179] width 9 height 7
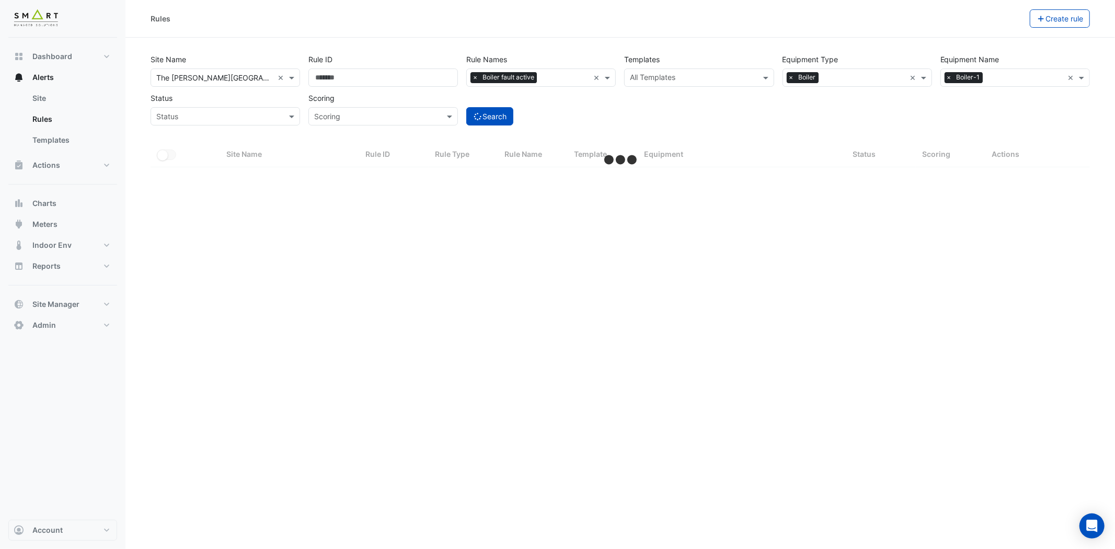
select select "***"
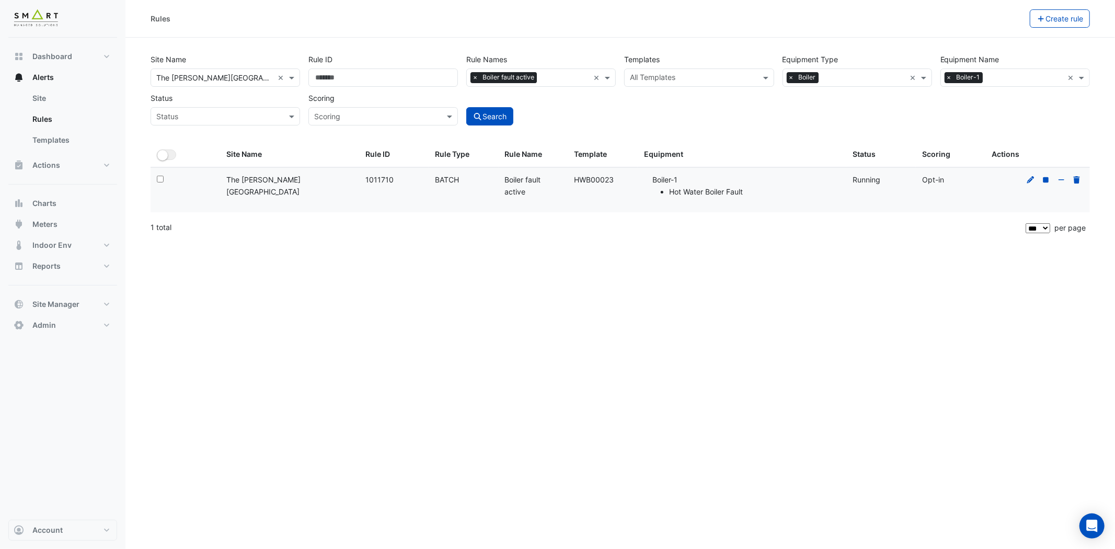
click at [456, 502] on div "Rules Create rule Site Name All Sites × The [PERSON_NAME] Building × Rule ID Ru…" at bounding box center [620, 274] width 990 height 549
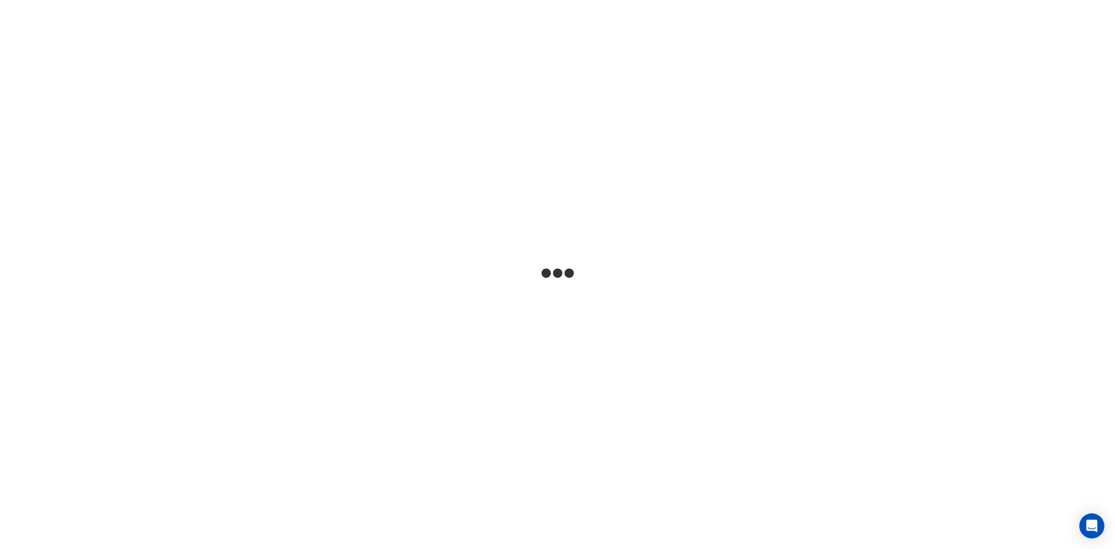
select select
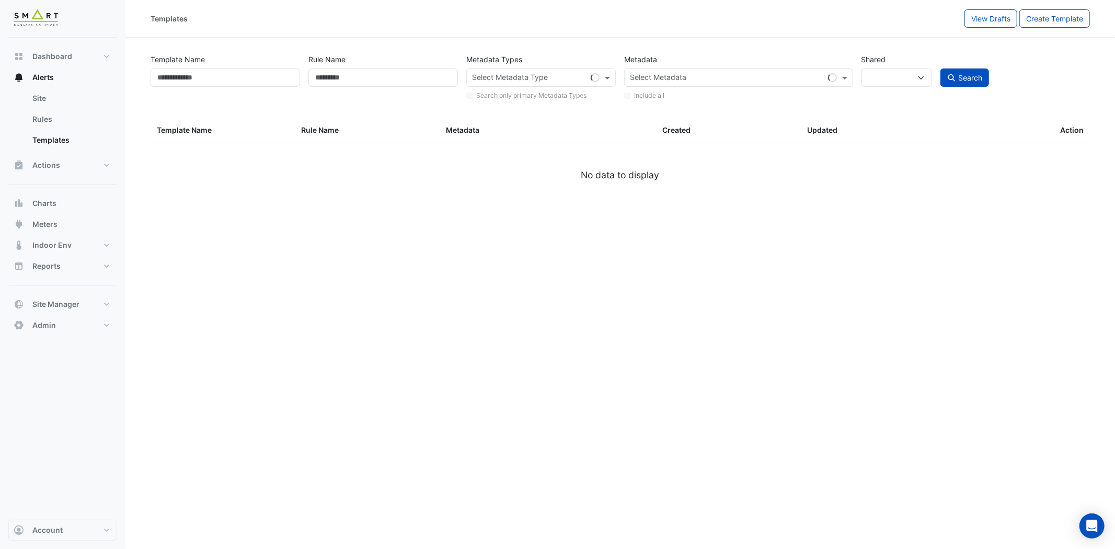
type input "******"
select select
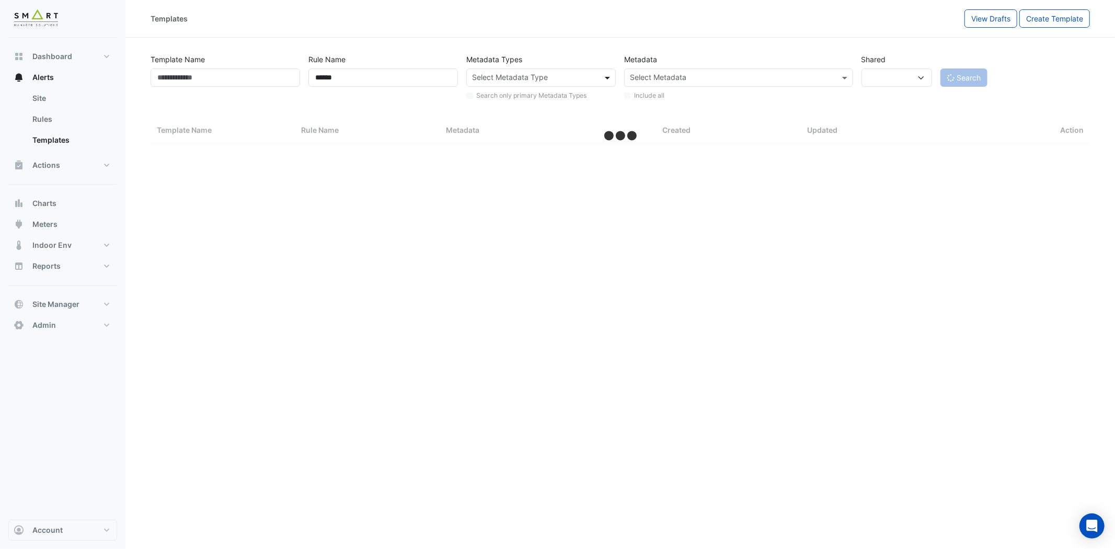
select select "***"
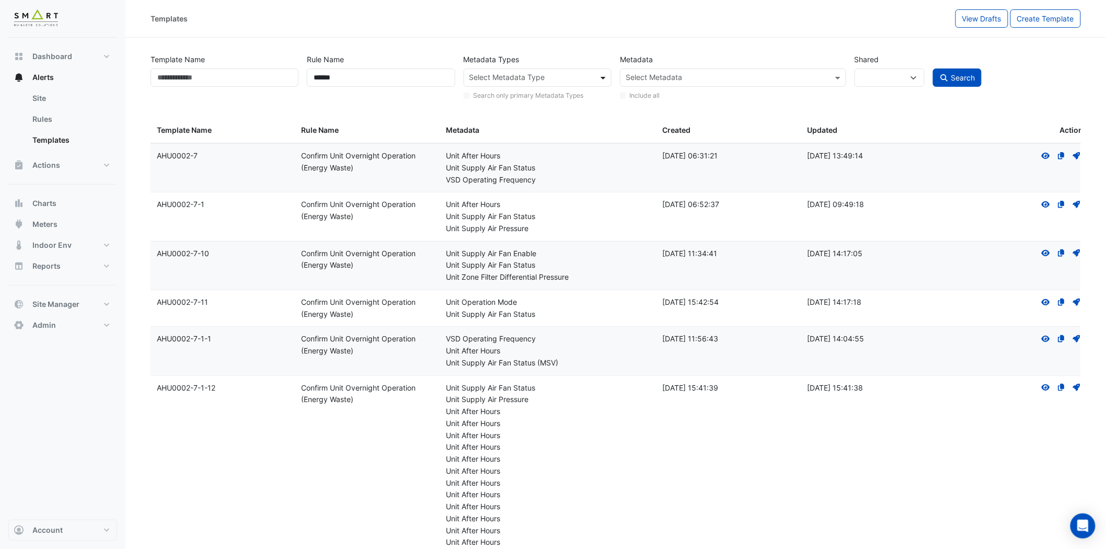
click at [606, 77] on span at bounding box center [604, 77] width 13 height 11
click at [490, 96] on span "Boiler" at bounding box center [482, 100] width 19 height 9
type input "***"
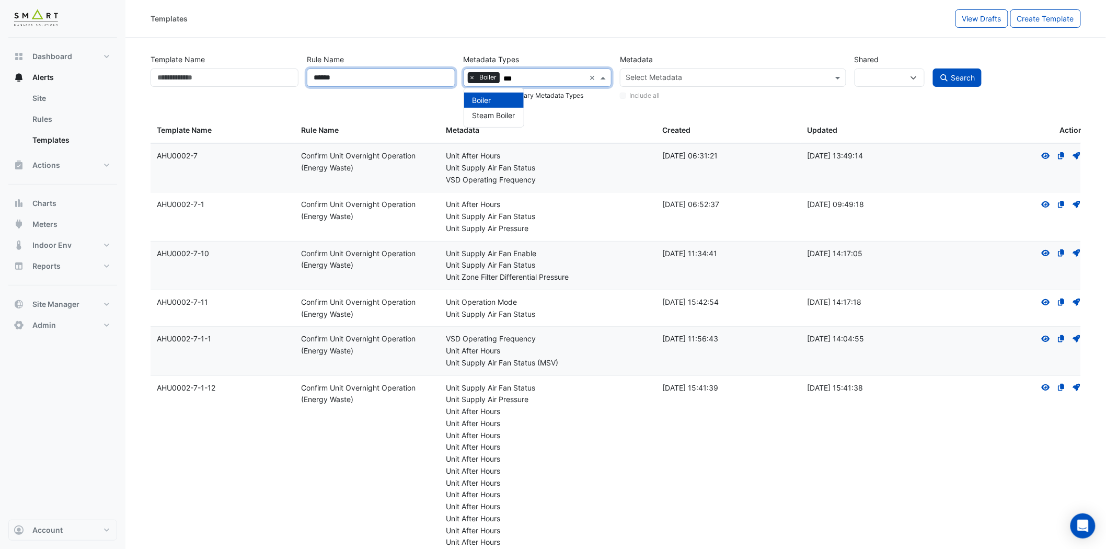
click at [404, 82] on input "******" at bounding box center [381, 77] width 148 height 18
drag, startPoint x: 403, startPoint y: 80, endPoint x: 251, endPoint y: 80, distance: 152.1
click at [251, 80] on div "Template Name Rule Name ****** Metadata Types Select Metadata Type × Boiler × S…" at bounding box center [615, 74] width 939 height 53
type input "*****"
click at [933, 68] on button "Search" at bounding box center [957, 77] width 49 height 18
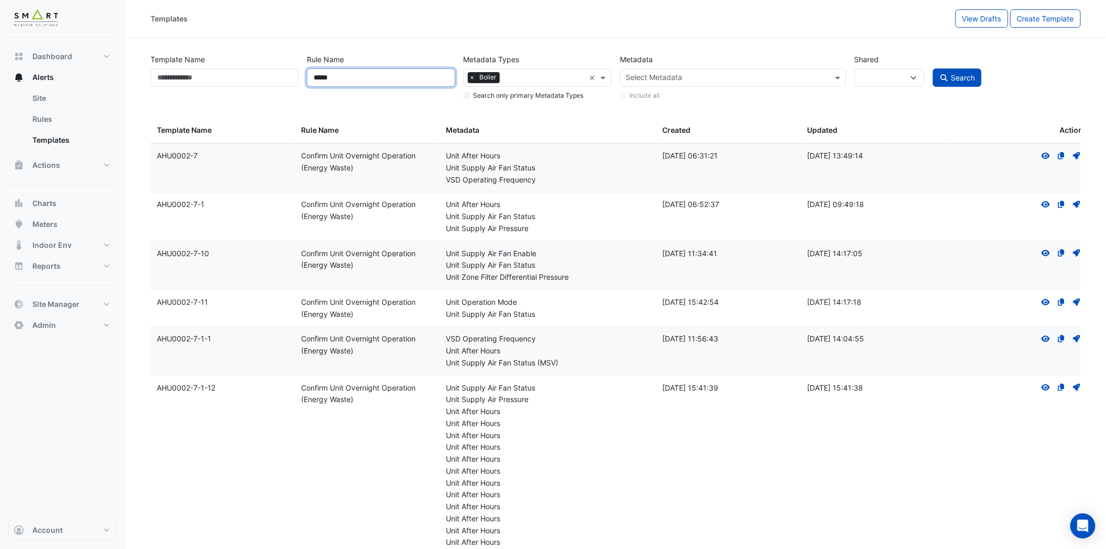
select select
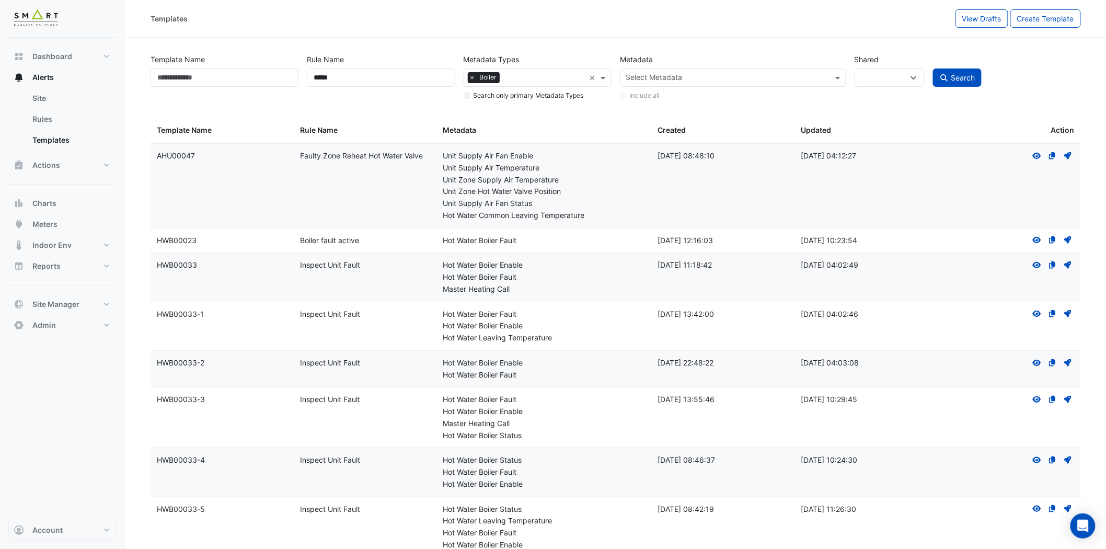
click at [1069, 238] on icon at bounding box center [1067, 239] width 7 height 7
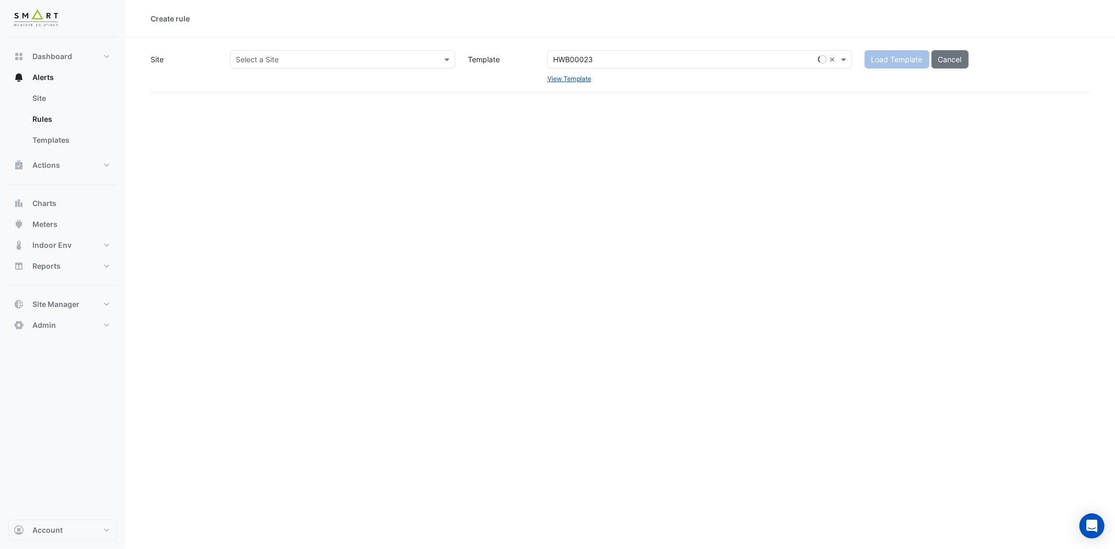
click at [399, 54] on input "text" at bounding box center [332, 59] width 193 height 11
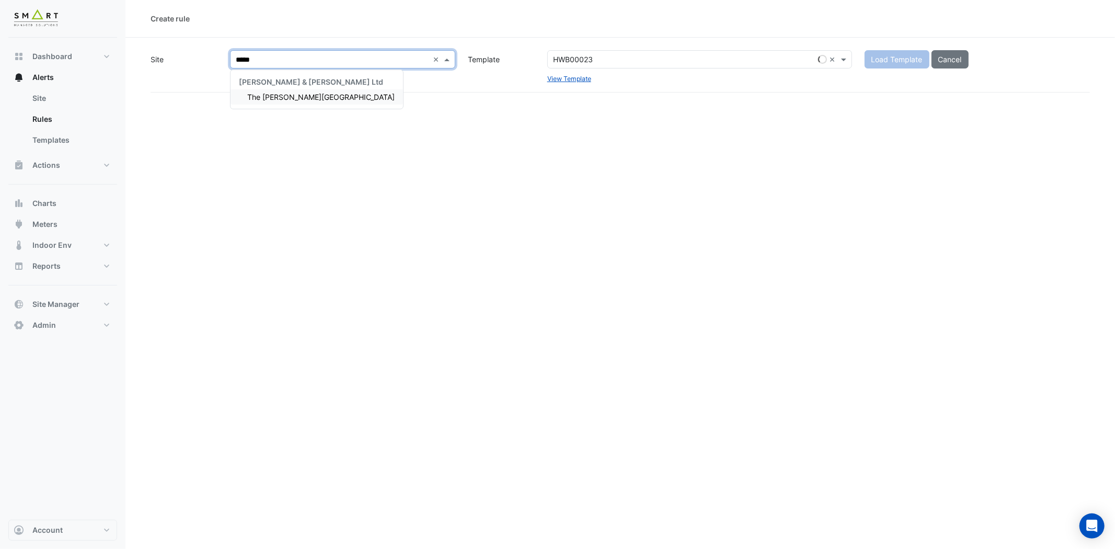
type input "******"
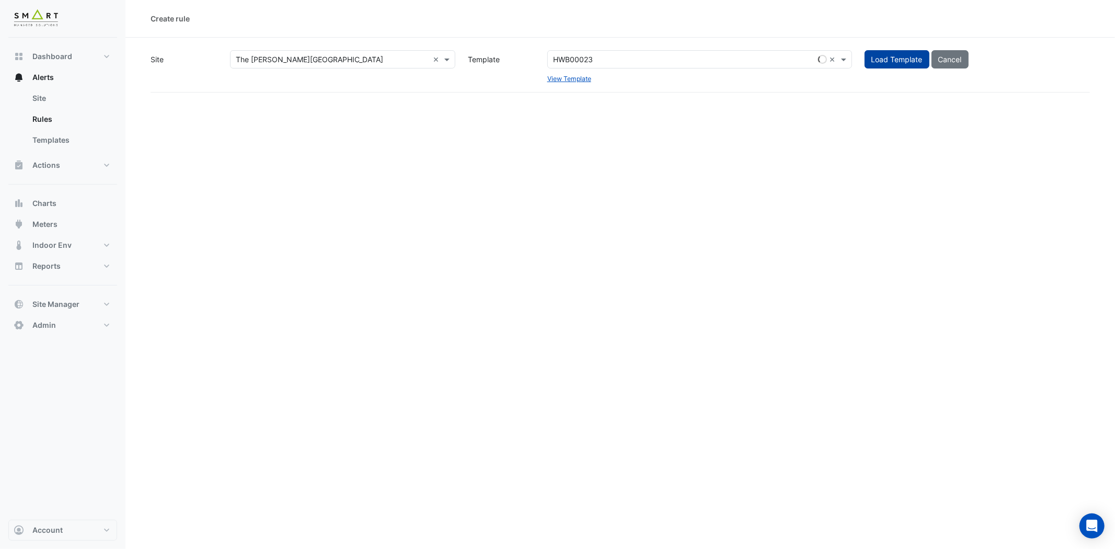
click at [876, 60] on span "Load Template" at bounding box center [897, 59] width 51 height 9
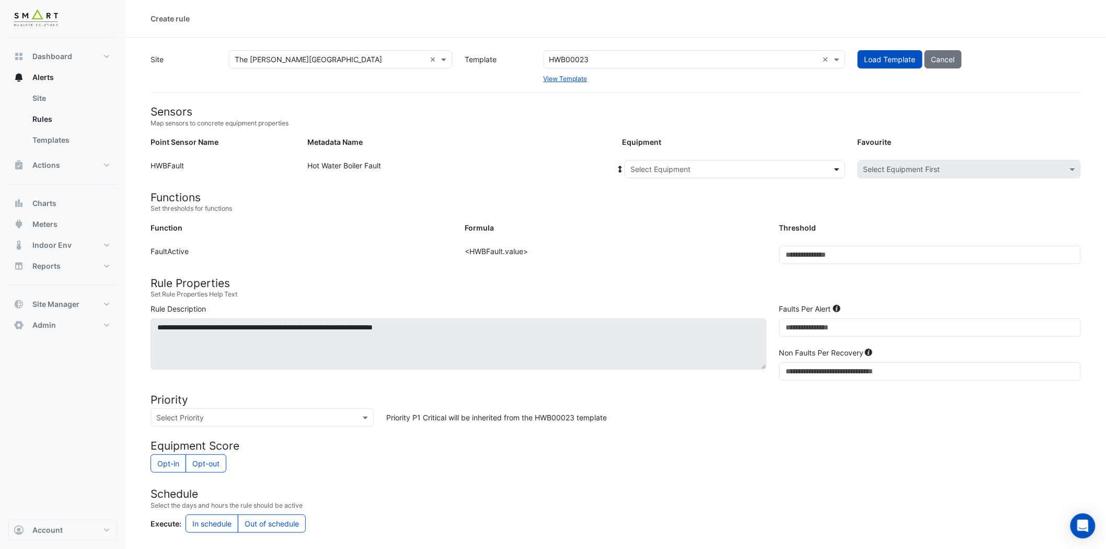
click at [835, 166] on span at bounding box center [838, 169] width 13 height 11
click at [656, 191] on span "Boiler-1" at bounding box center [646, 191] width 25 height 9
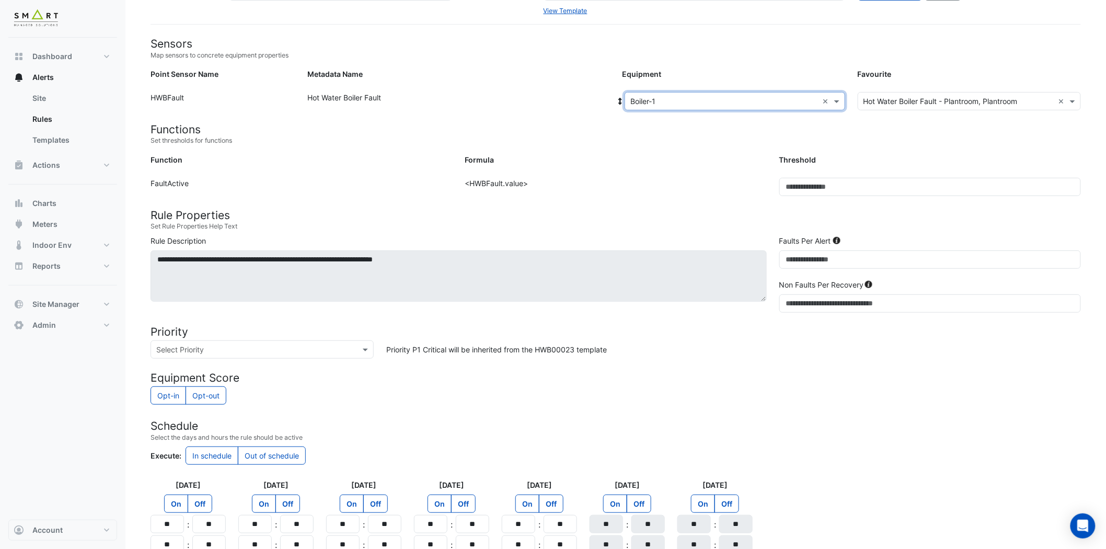
scroll to position [174, 0]
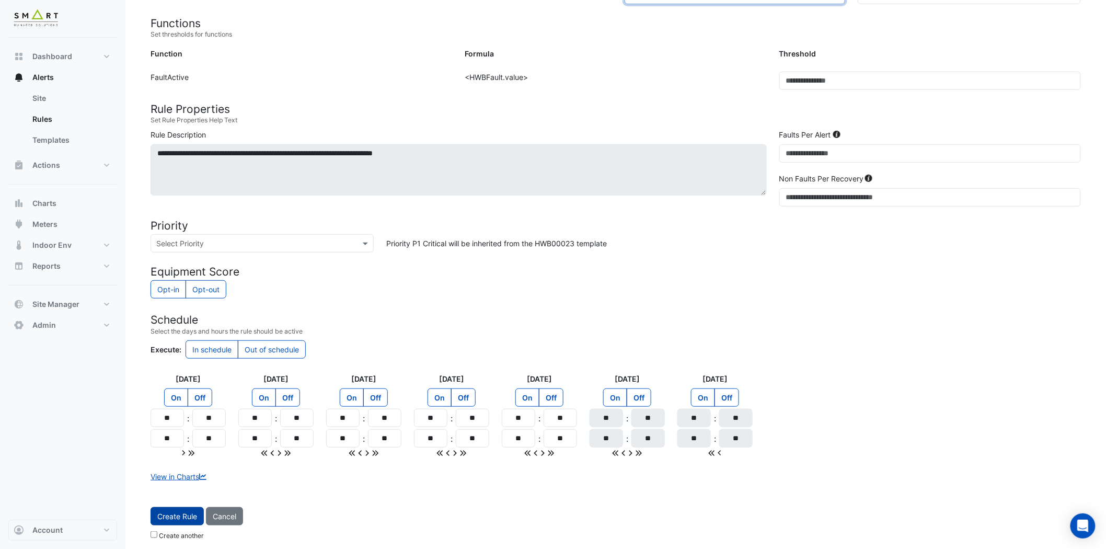
click at [181, 523] on button "Create Rule" at bounding box center [177, 516] width 53 height 18
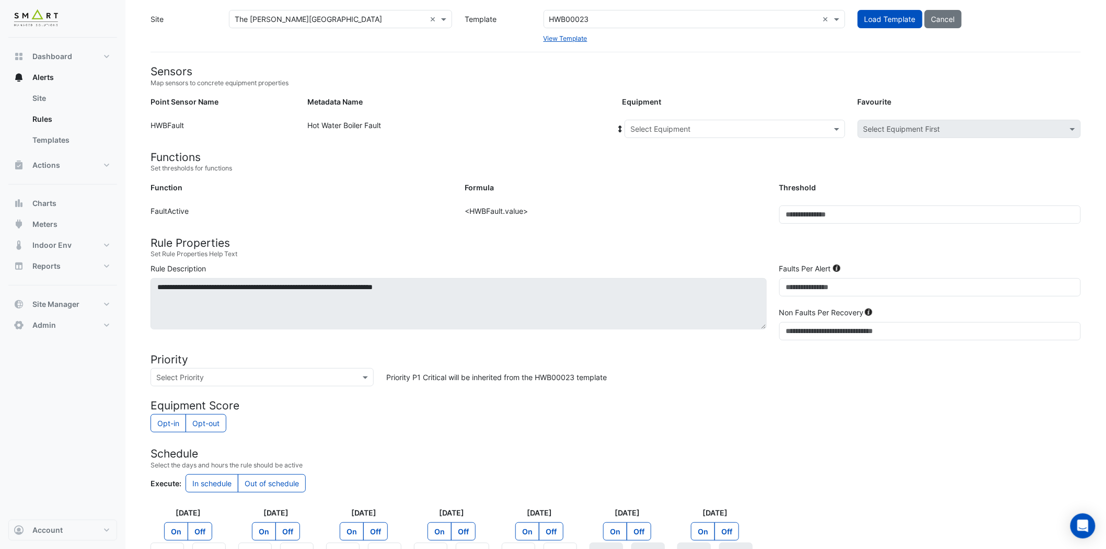
scroll to position [38, 0]
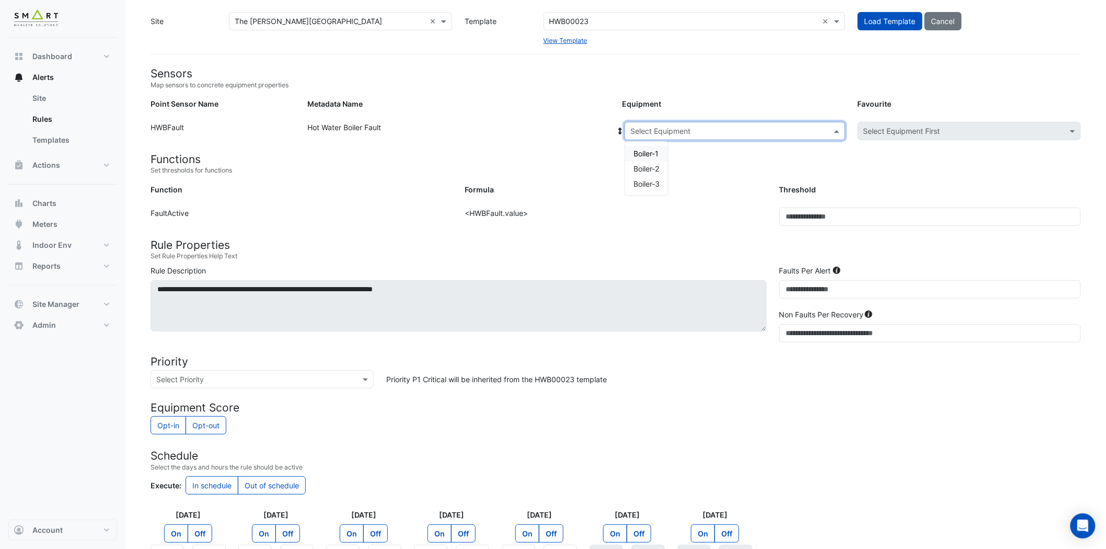
click at [717, 127] on input "text" at bounding box center [725, 131] width 188 height 11
click at [659, 166] on span "Boiler-2" at bounding box center [647, 168] width 26 height 9
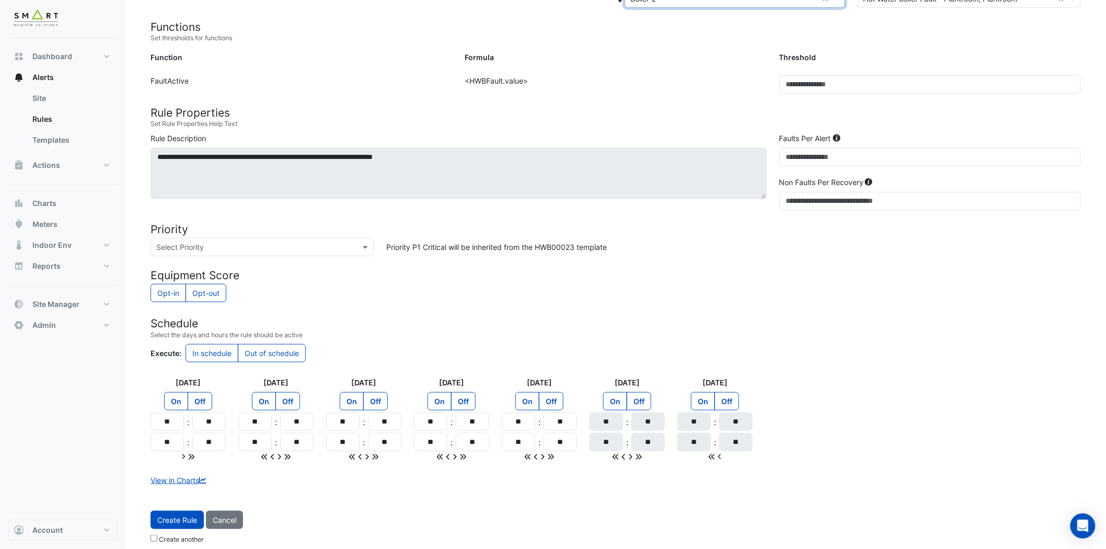
scroll to position [178, 0]
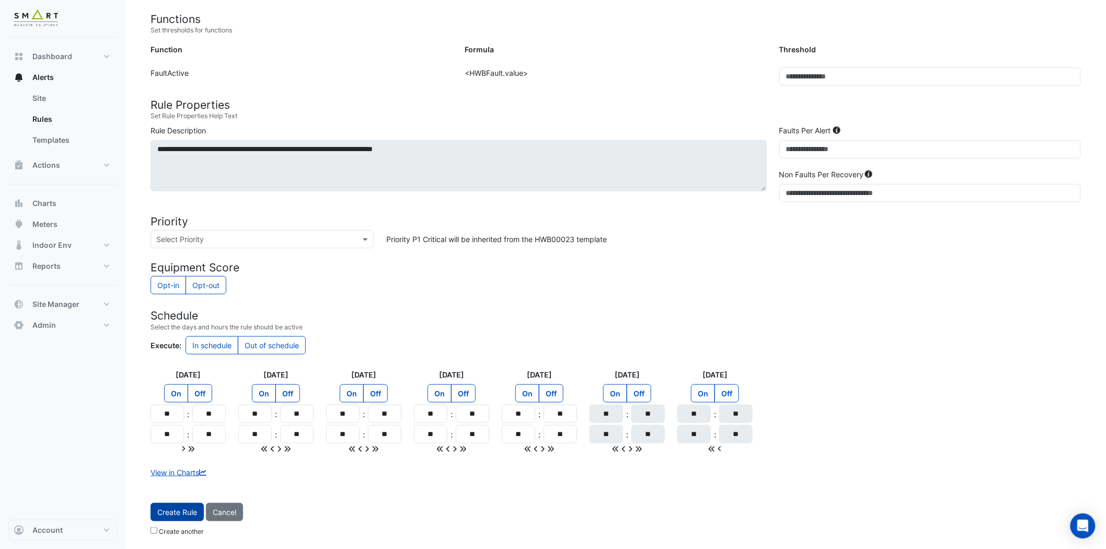
click at [175, 508] on span "Create Rule" at bounding box center [177, 512] width 40 height 9
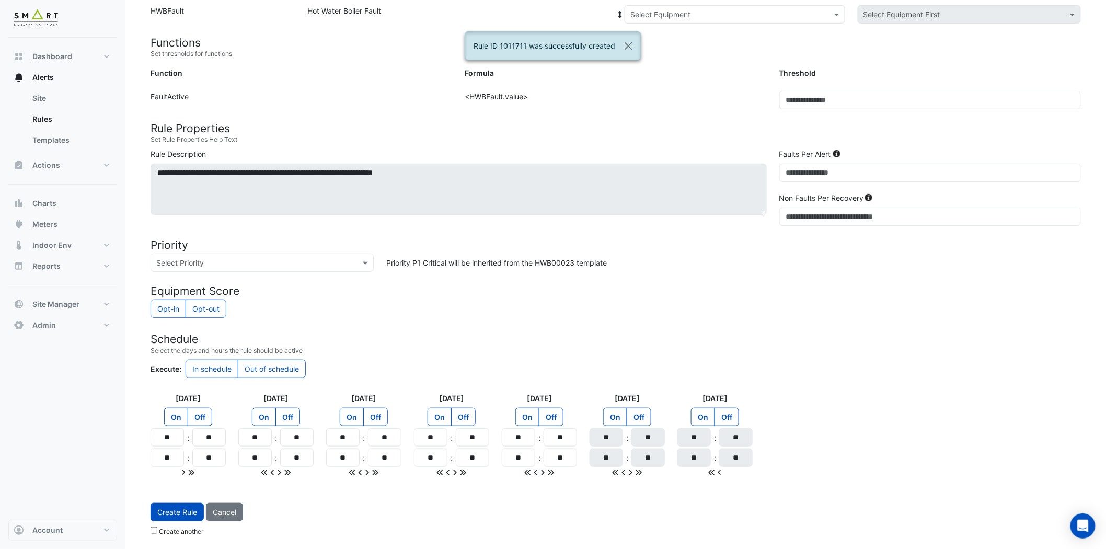
scroll to position [154, 0]
click at [829, 13] on div at bounding box center [735, 15] width 220 height 12
click at [657, 65] on span "Boiler-3" at bounding box center [647, 67] width 26 height 9
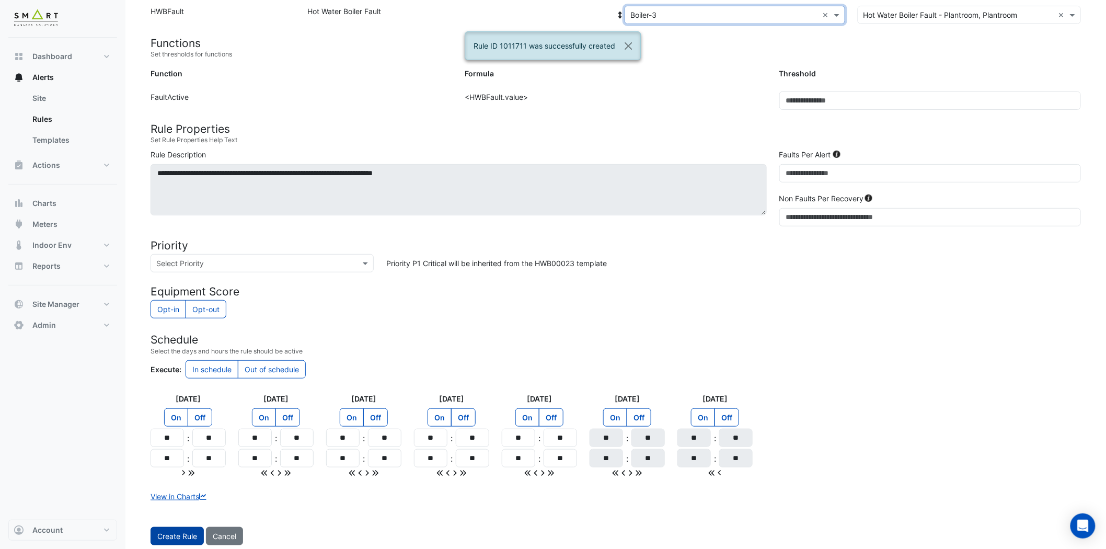
click at [179, 537] on span "Create Rule" at bounding box center [177, 536] width 40 height 9
